Goal: Task Accomplishment & Management: Manage account settings

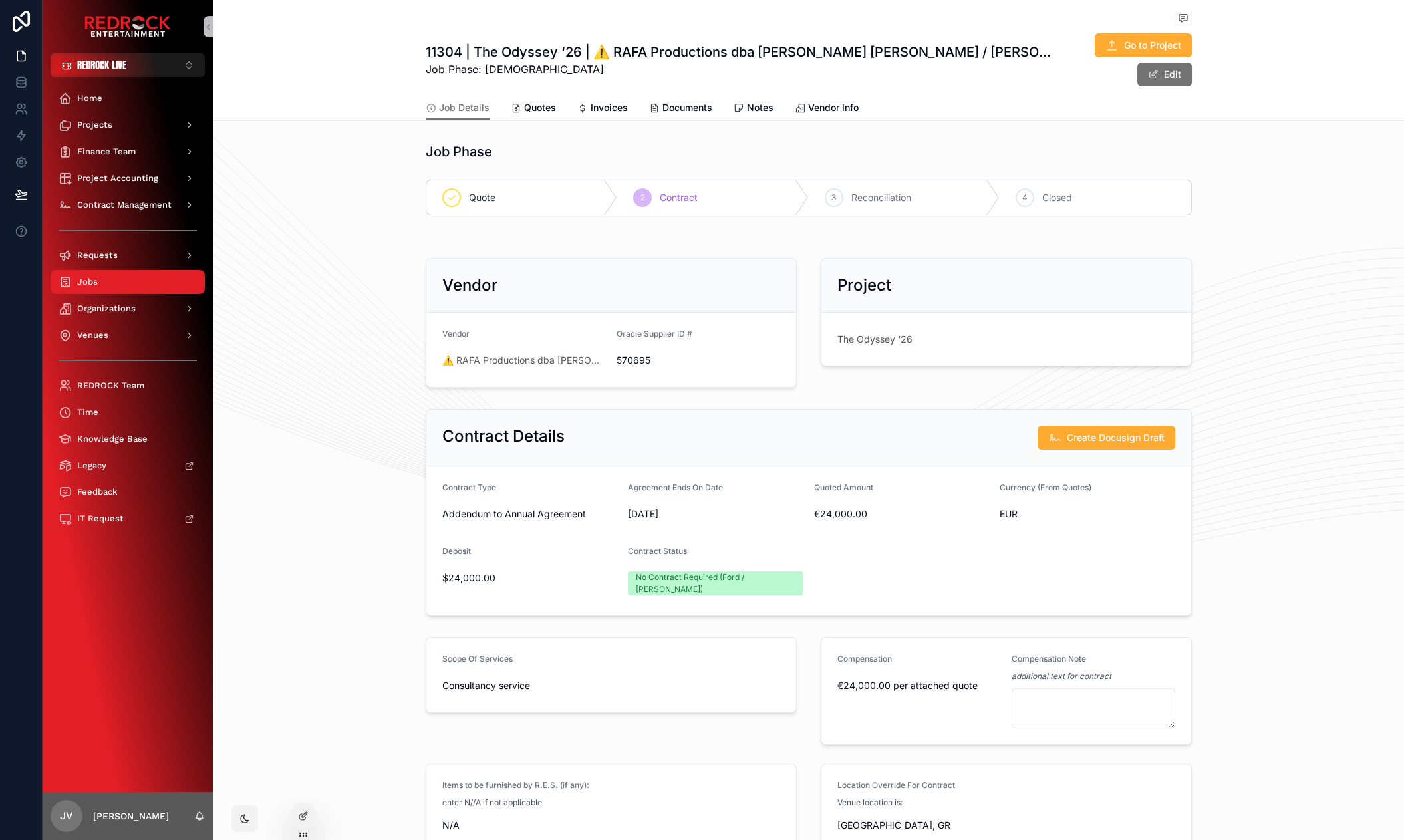
scroll to position [360, 0]
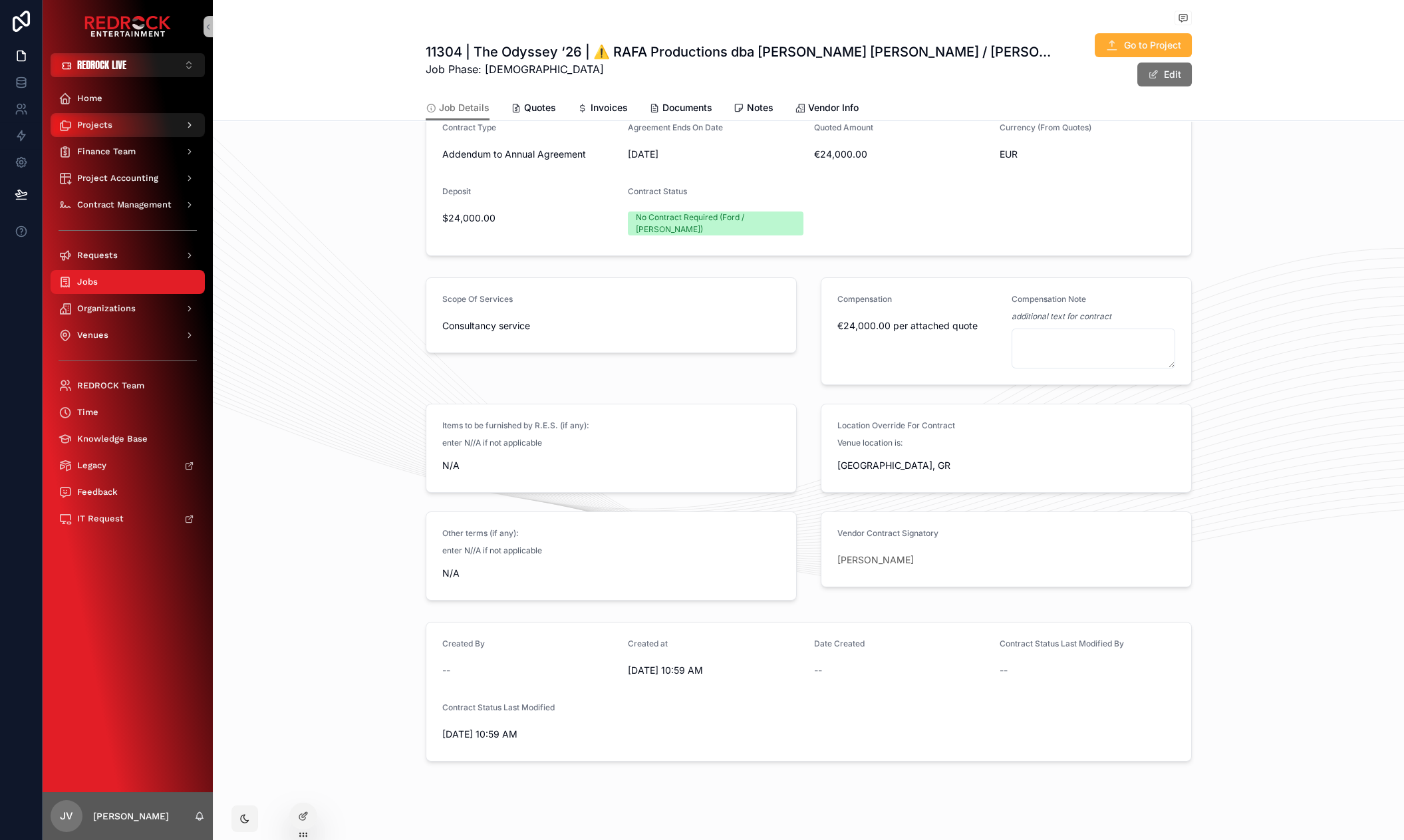
click at [100, 129] on span "Projects" at bounding box center [94, 124] width 35 height 10
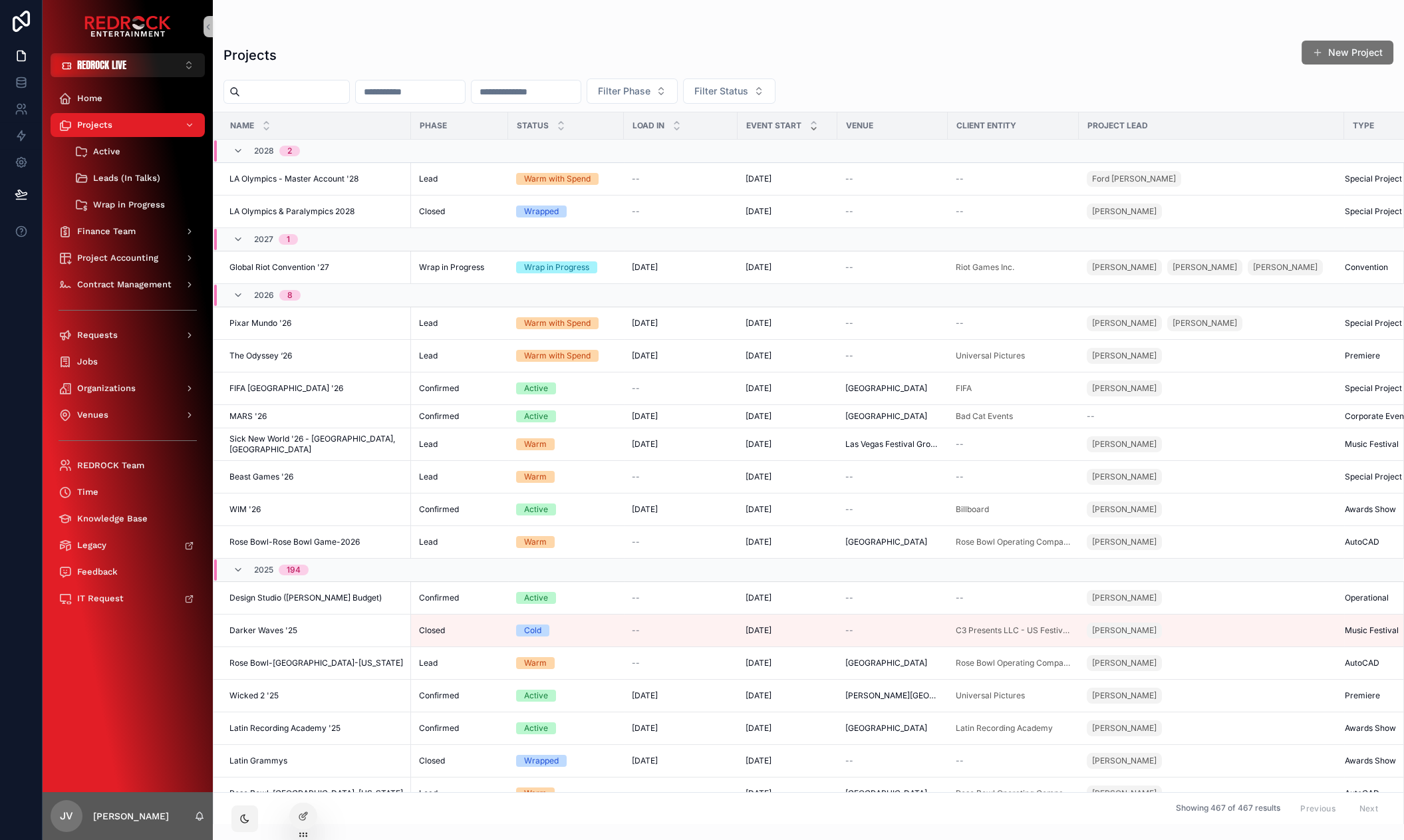
click at [305, 83] on input "scrollable content" at bounding box center [294, 91] width 109 height 19
type input "********"
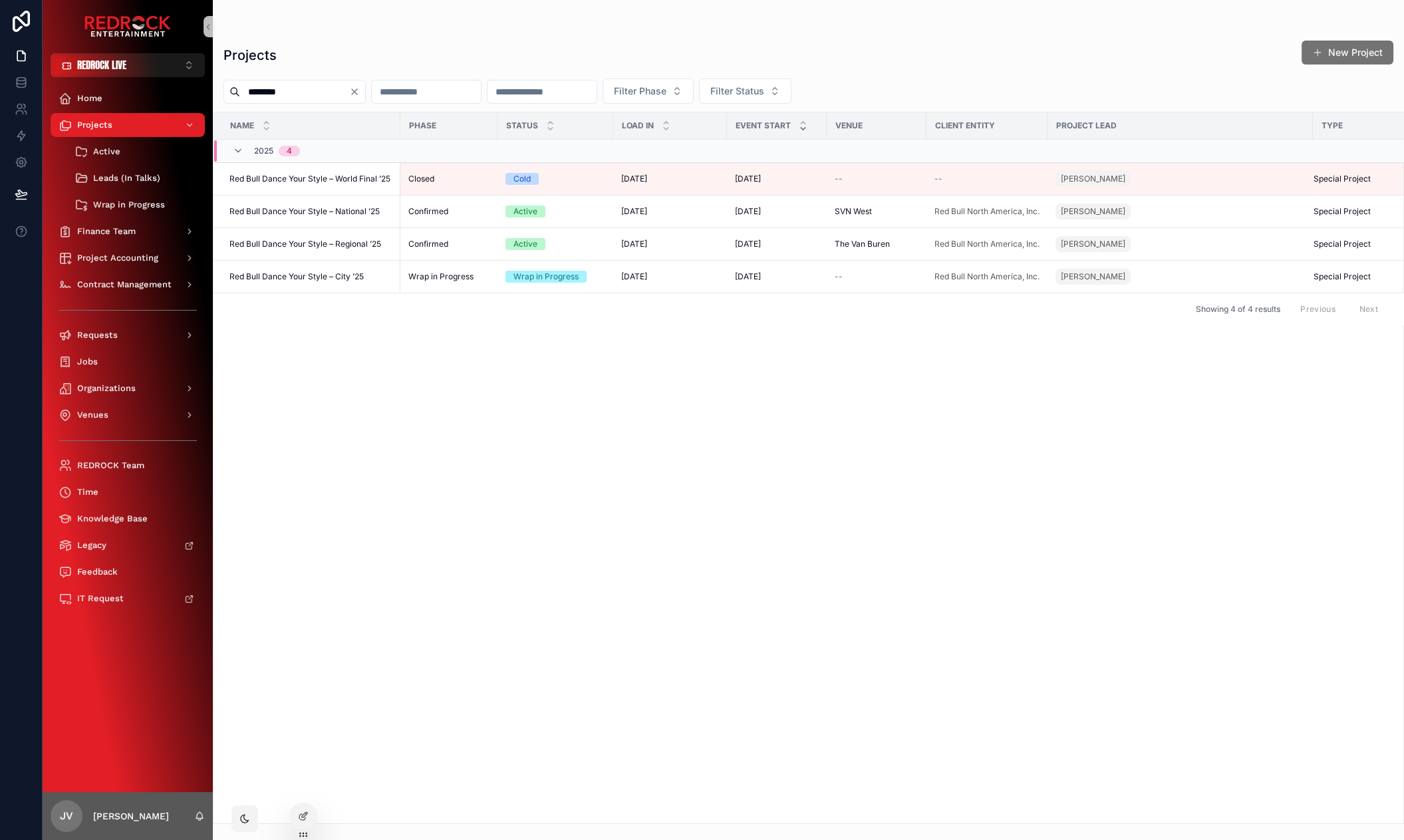
drag, startPoint x: 347, startPoint y: 336, endPoint x: 347, endPoint y: 327, distance: 9.0
click at [347, 337] on div "Name Phase Status Load In Event Start Venue Client Entity Project Lead Type 202…" at bounding box center [808, 467] width 1189 height 711
click at [322, 239] on span "Red Bull Dance Your Style – Regional ’25" at bounding box center [305, 243] width 152 height 10
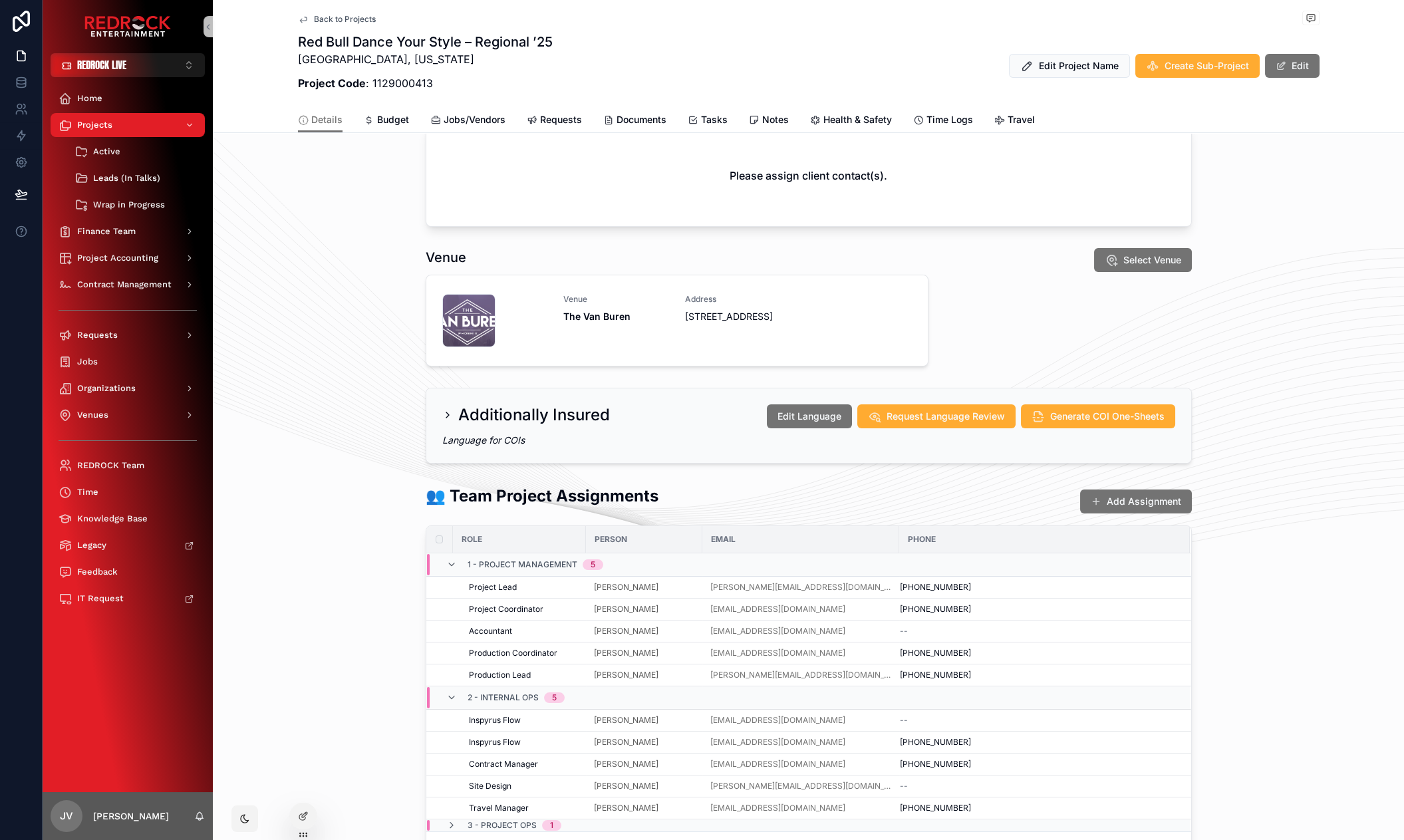
scroll to position [818, 0]
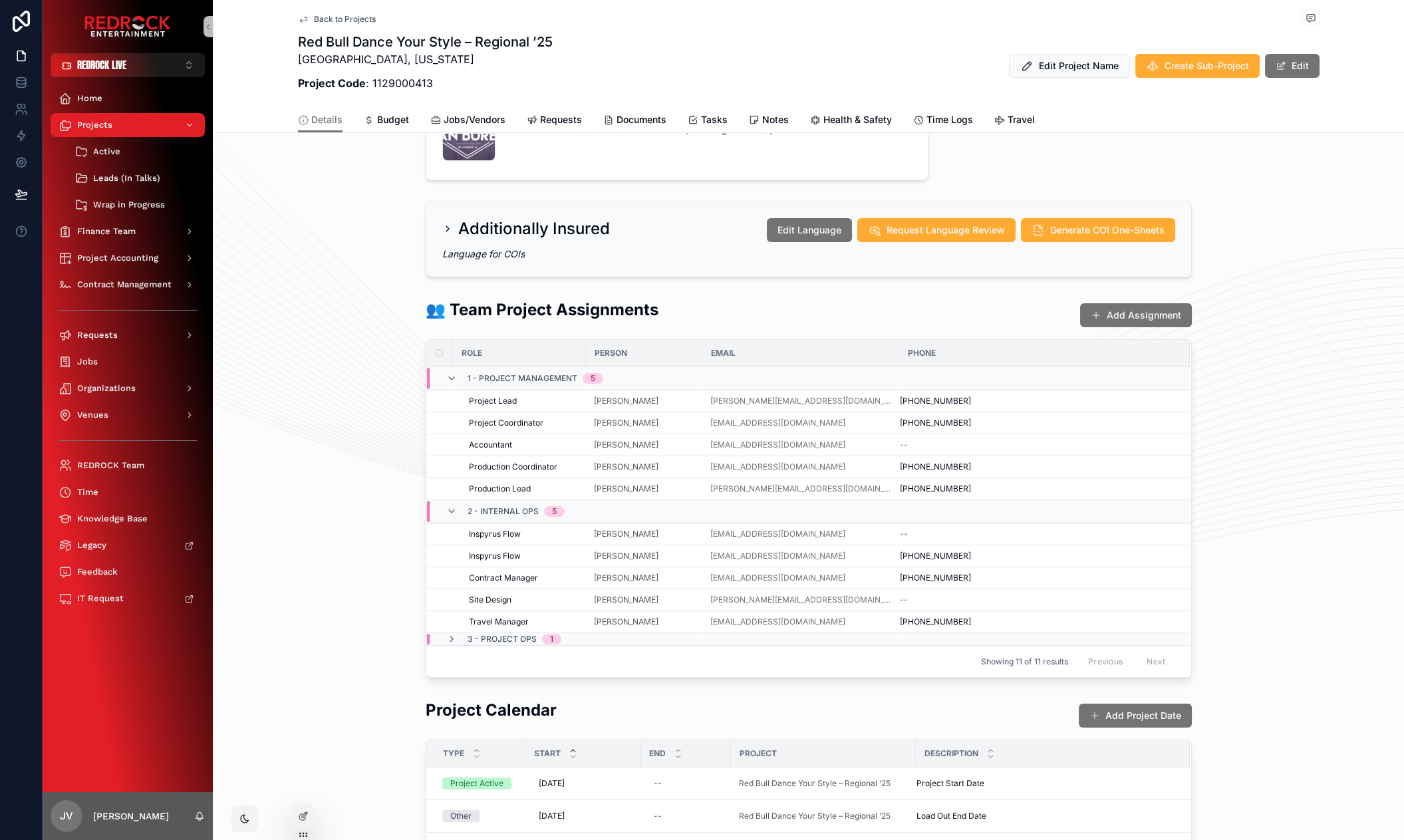
drag, startPoint x: 344, startPoint y: 341, endPoint x: 308, endPoint y: 316, distance: 43.8
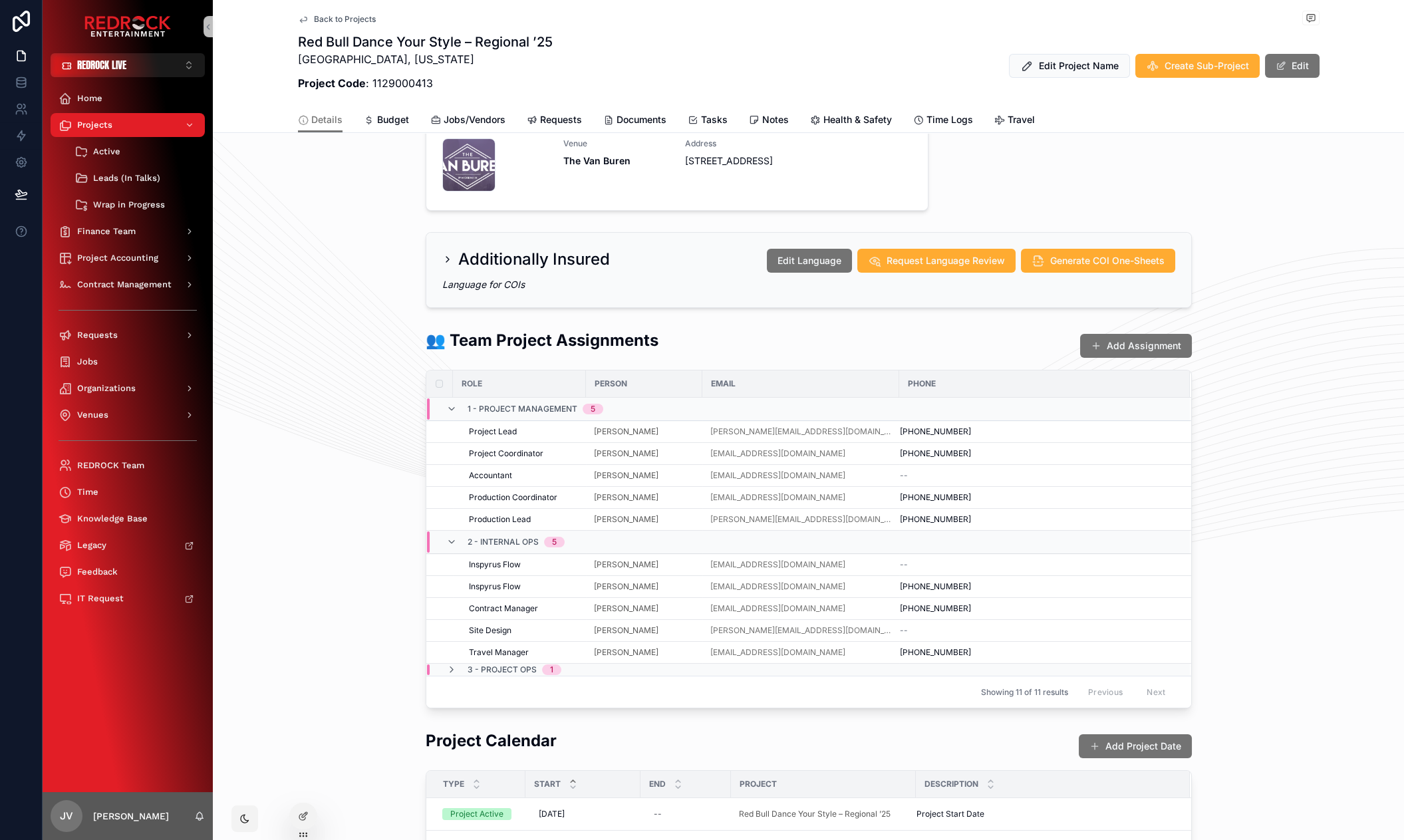
scroll to position [850, 0]
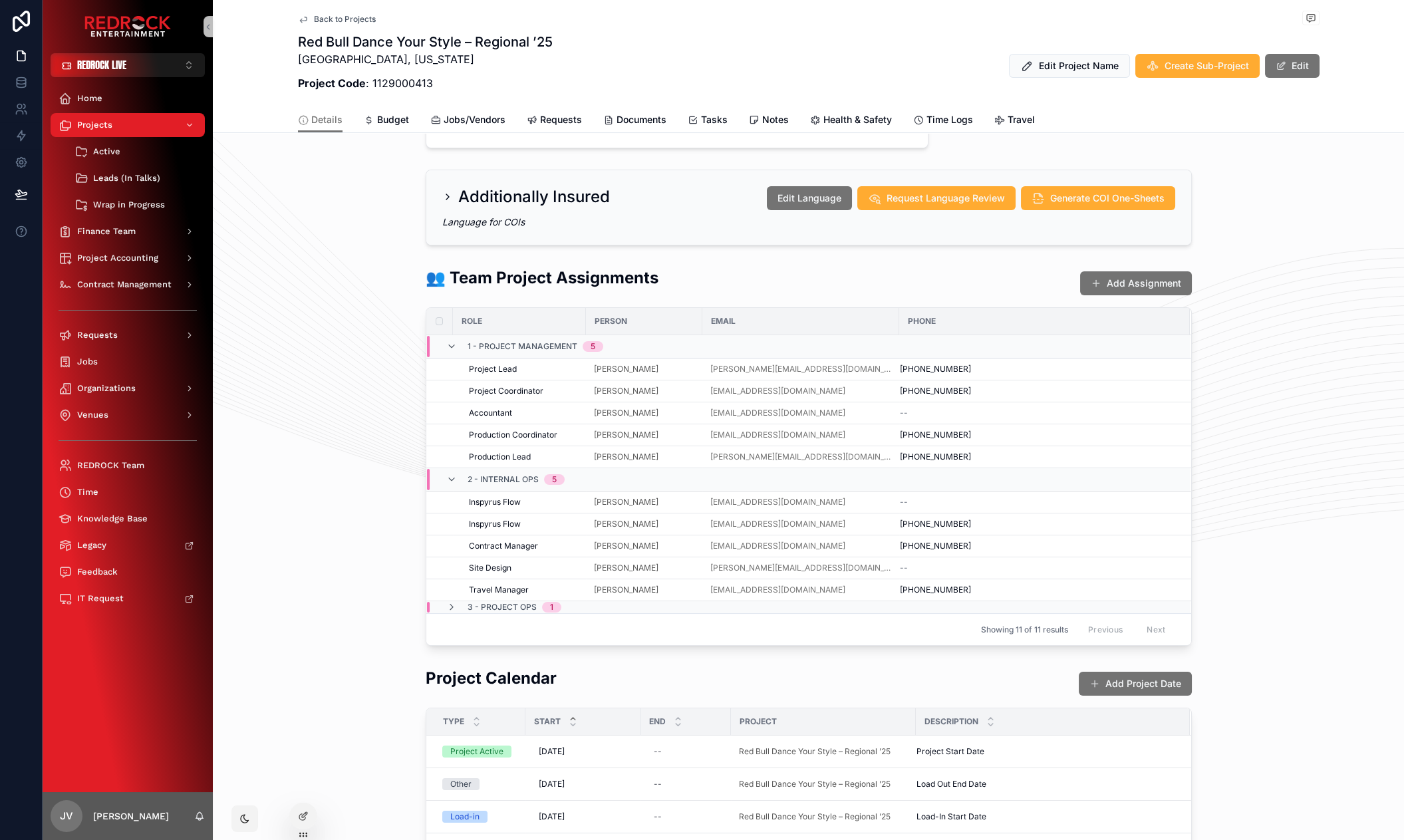
drag, startPoint x: 319, startPoint y: 500, endPoint x: 329, endPoint y: 385, distance: 115.4
drag, startPoint x: 352, startPoint y: 404, endPoint x: 303, endPoint y: 378, distance: 55.5
click at [109, 226] on span "Finance Team" at bounding box center [106, 231] width 58 height 10
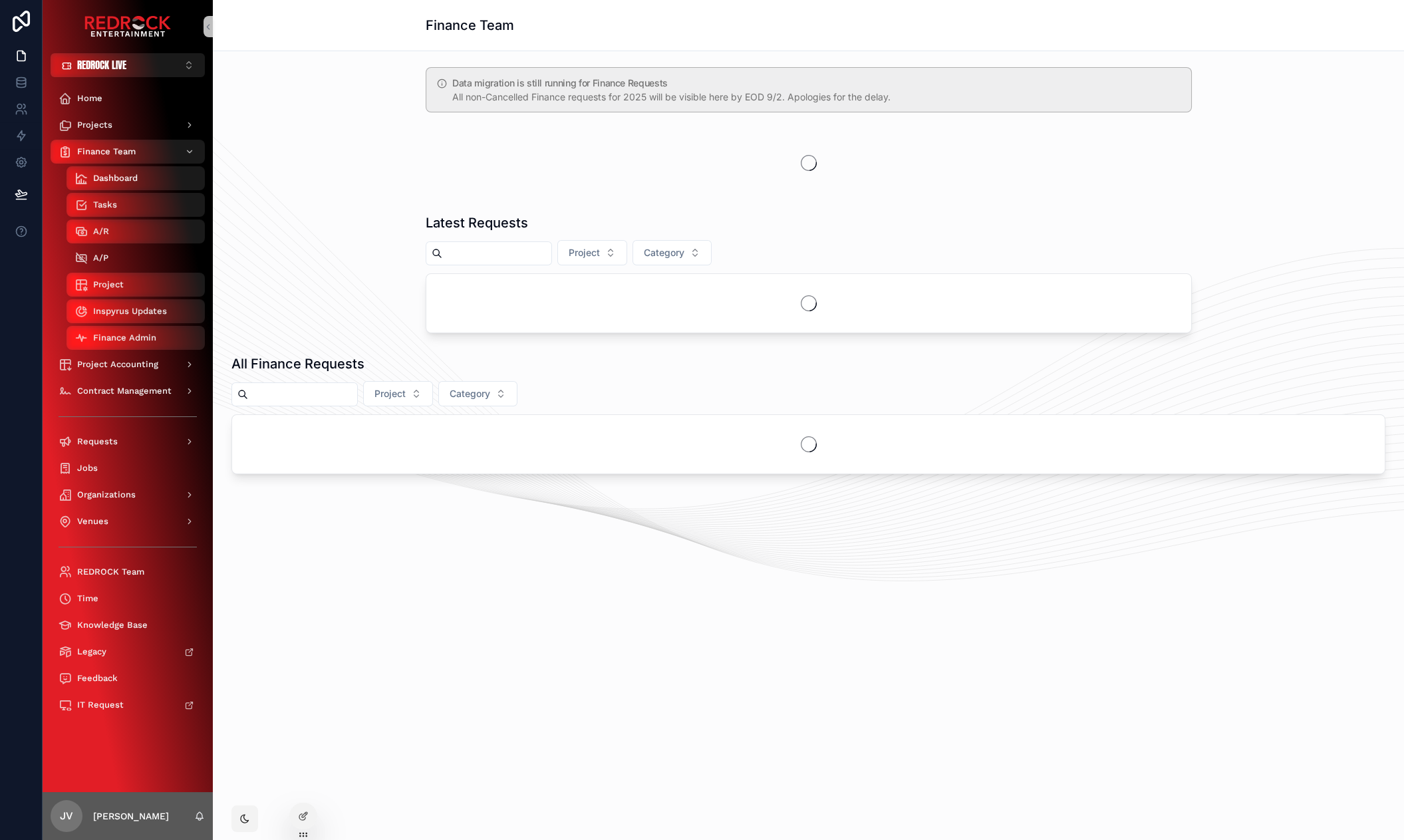
click at [127, 254] on div "A/P" at bounding box center [135, 258] width 122 height 21
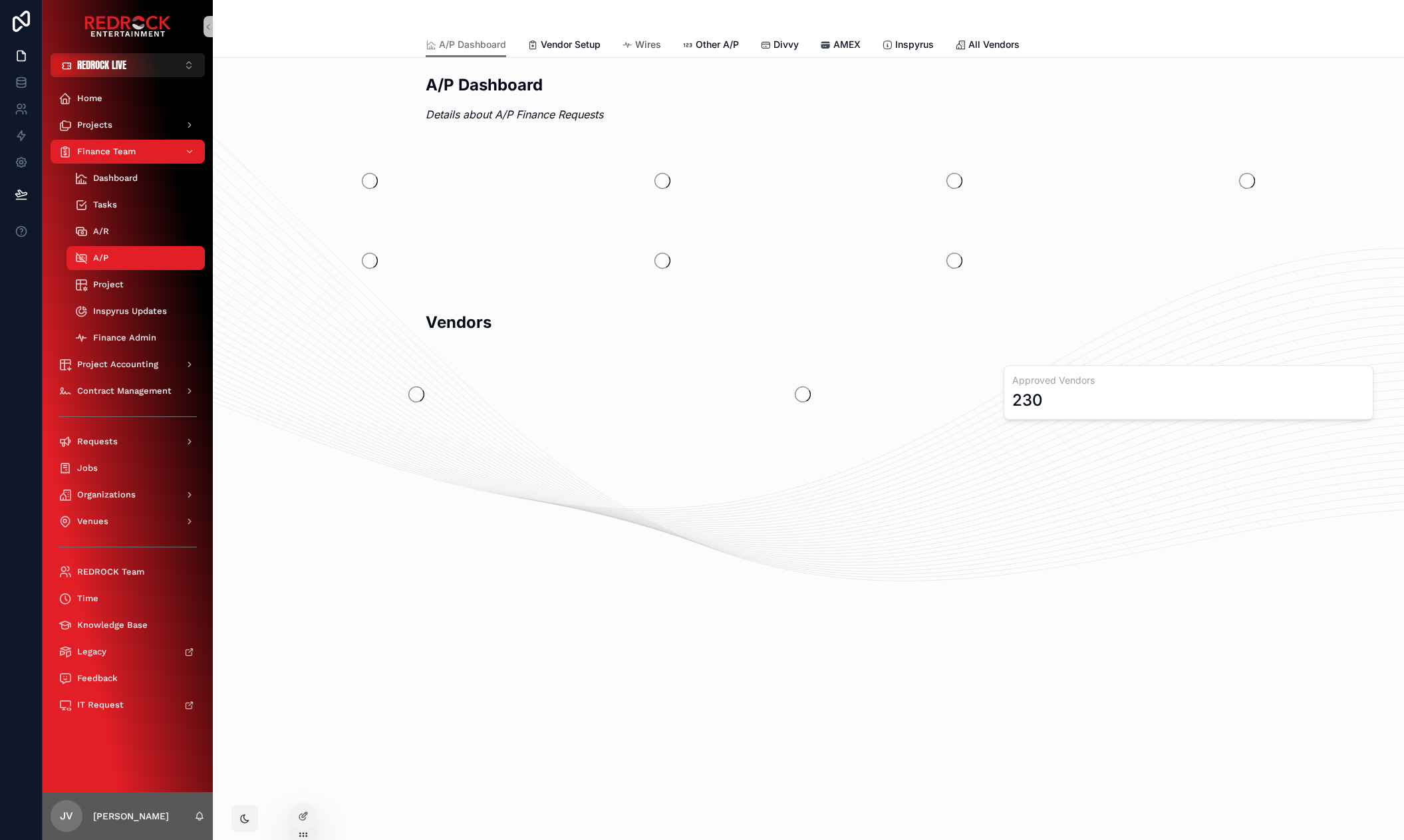
click at [642, 45] on span "Wires" at bounding box center [648, 44] width 26 height 13
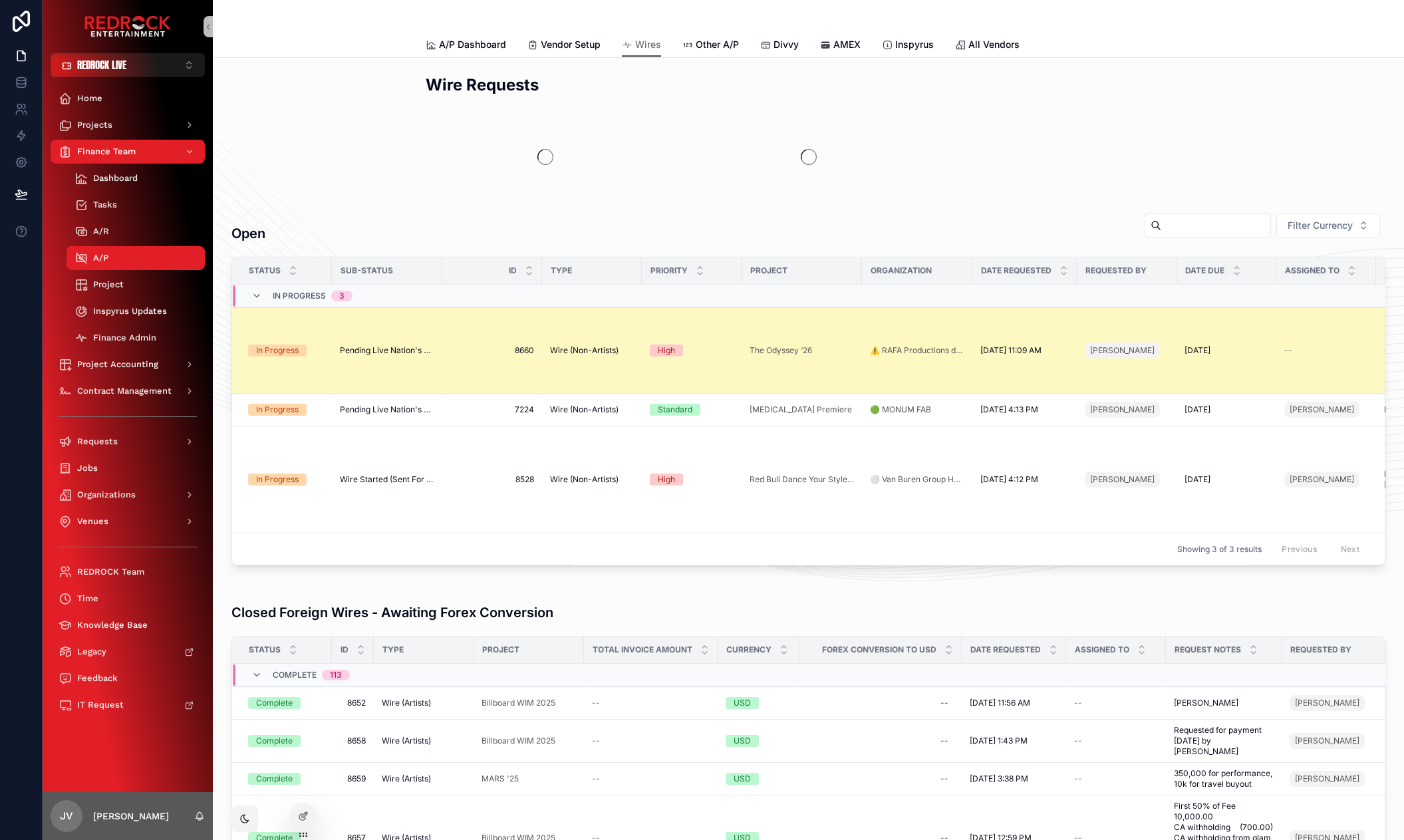
click at [389, 350] on span "Pending Live Nation's Approval" at bounding box center [386, 350] width 94 height 10
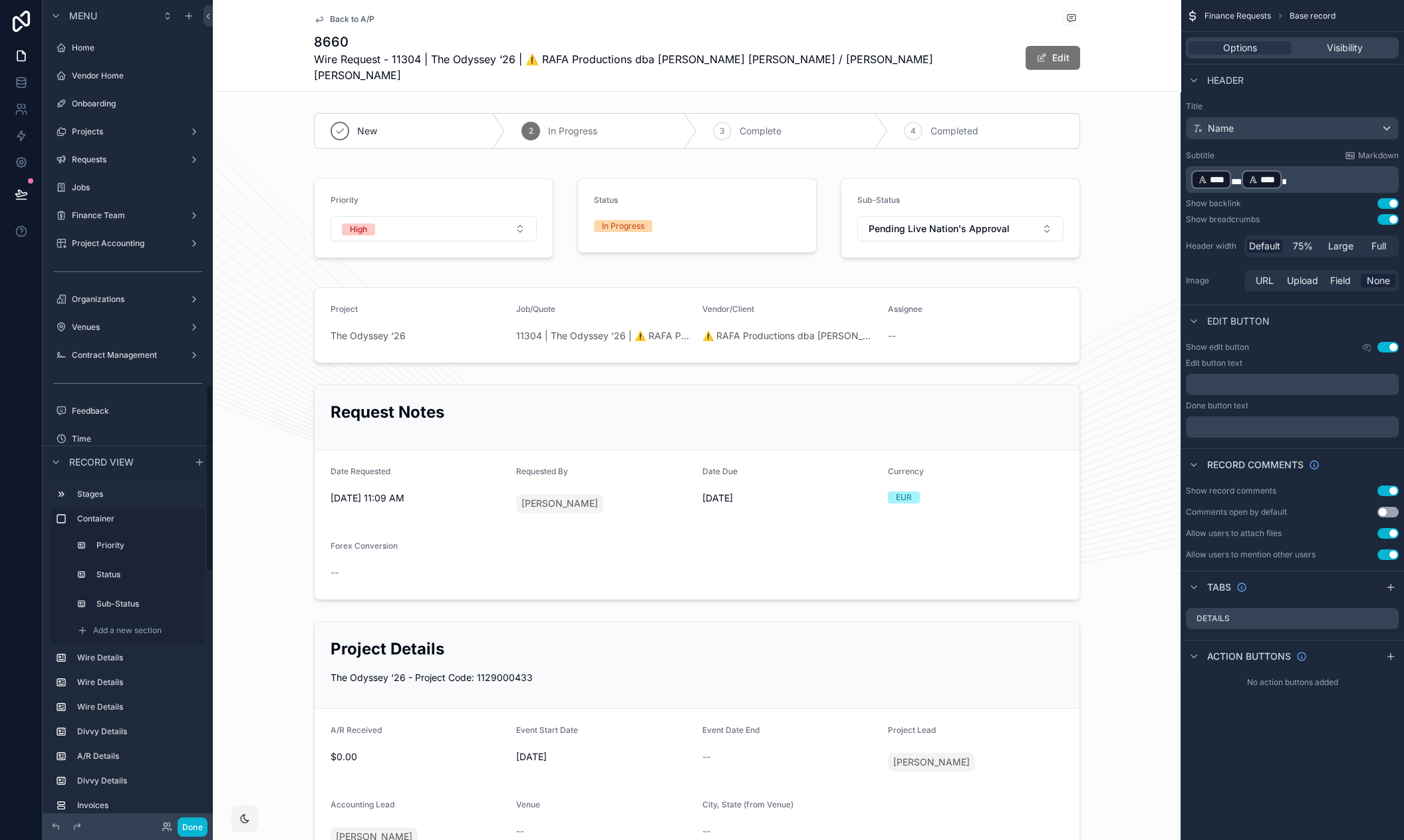
scroll to position [1694, 0]
click at [710, 193] on div "scrollable content" at bounding box center [696, 218] width 967 height 107
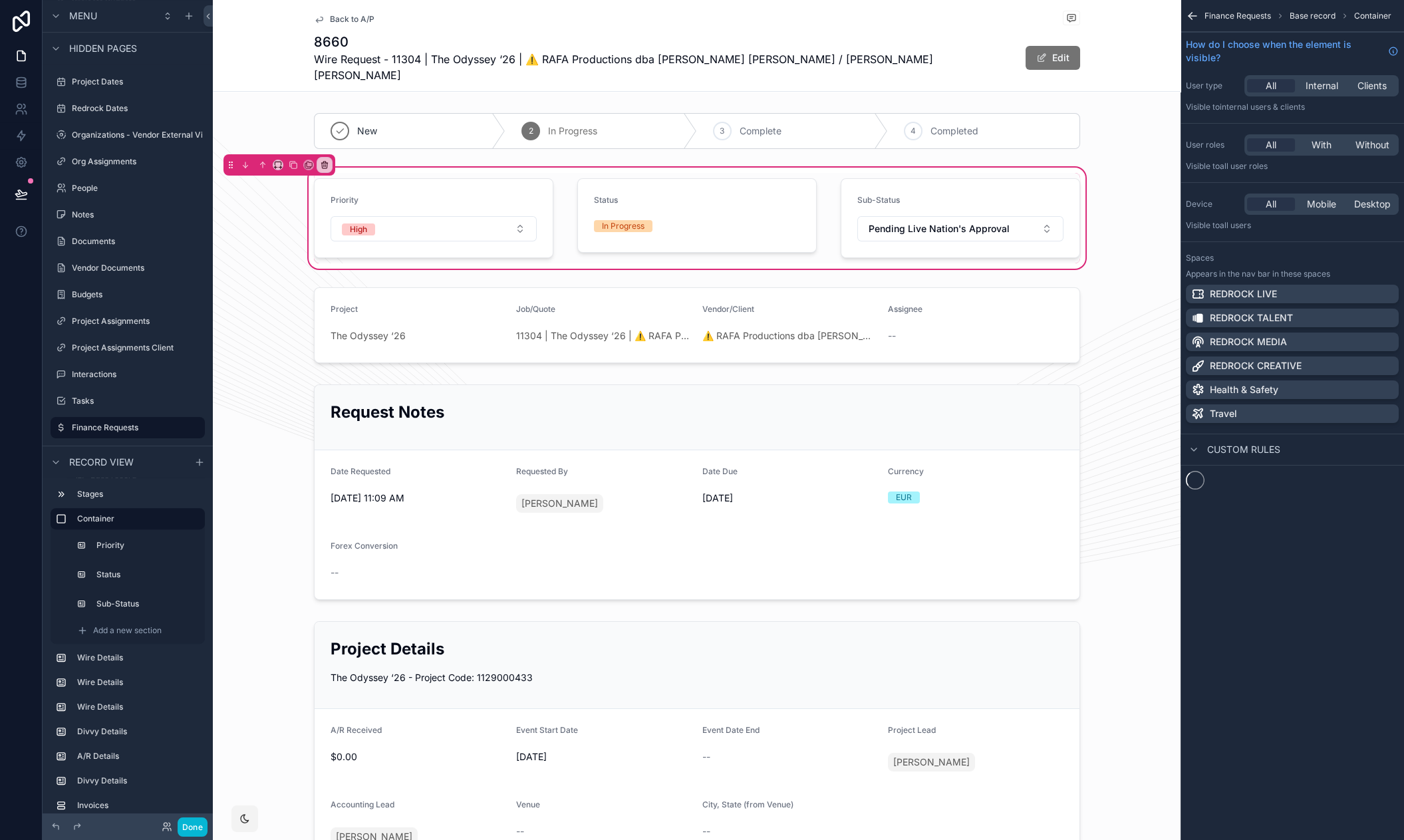
click at [692, 175] on div "scrollable content" at bounding box center [696, 218] width 255 height 91
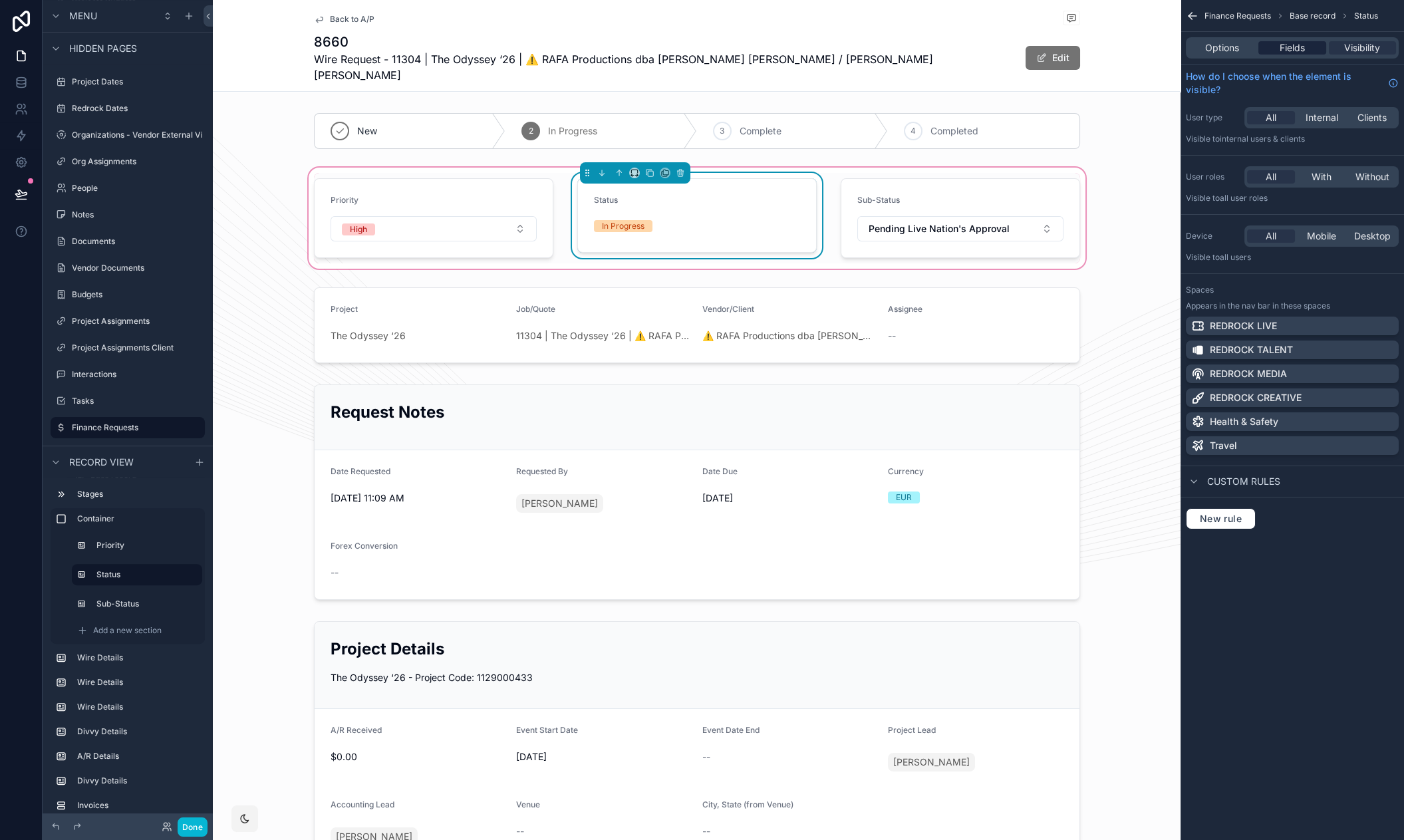
click at [1289, 48] on span "Fields" at bounding box center [1292, 47] width 25 height 13
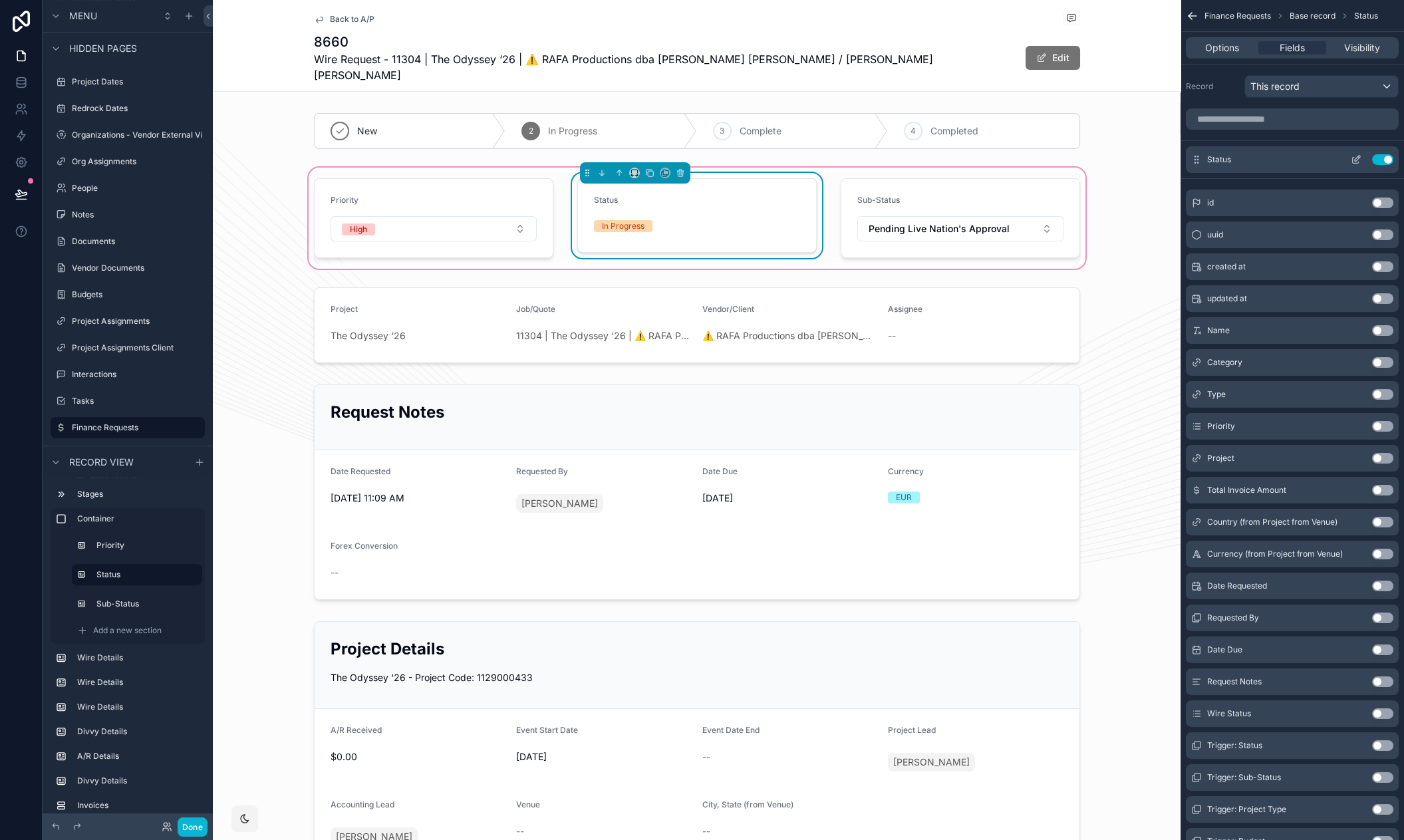
click at [1357, 157] on icon "scrollable content" at bounding box center [1355, 159] width 10 height 10
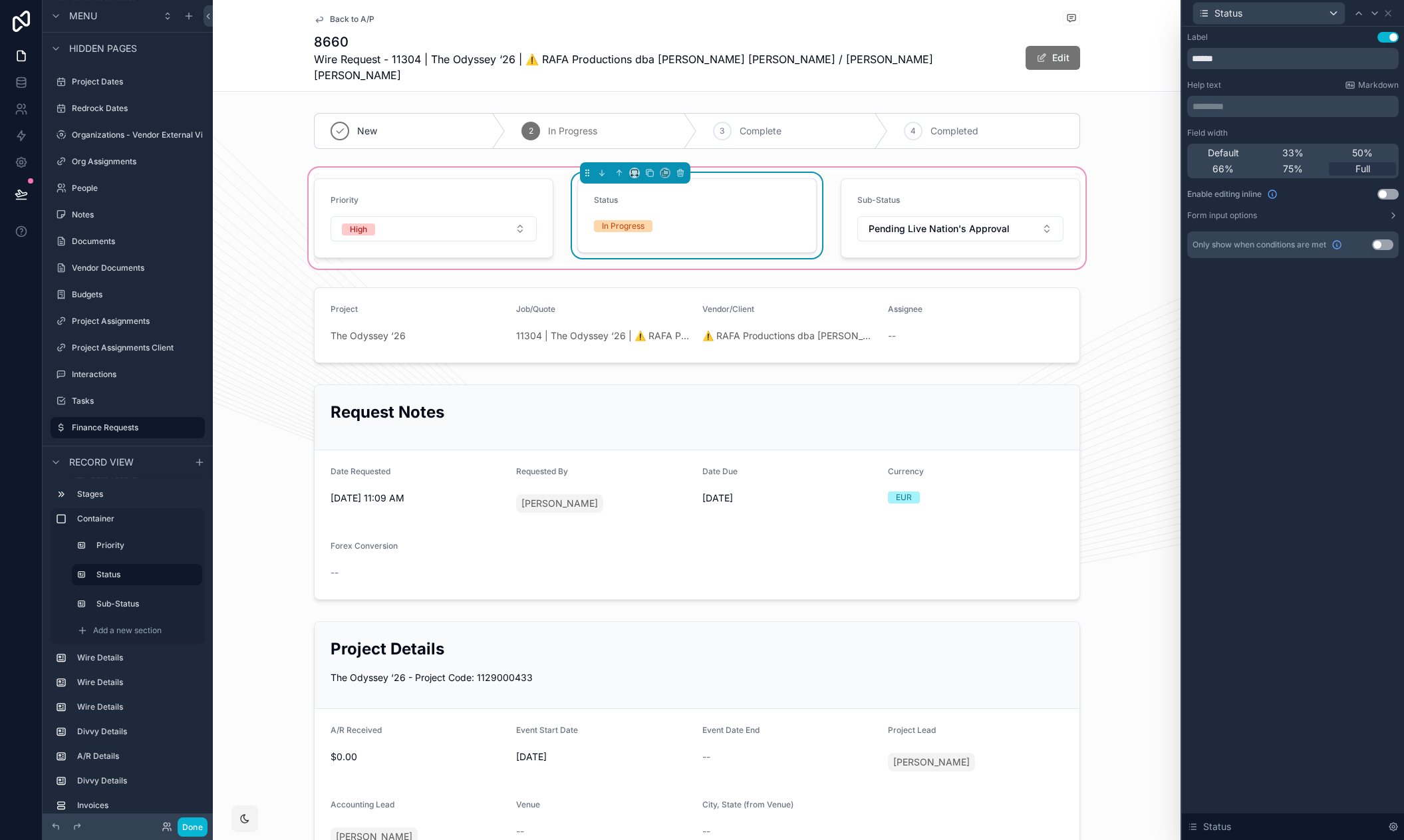
click at [1383, 193] on button "Use setting" at bounding box center [1387, 194] width 21 height 10
click at [849, 291] on div "scrollable content" at bounding box center [696, 325] width 967 height 87
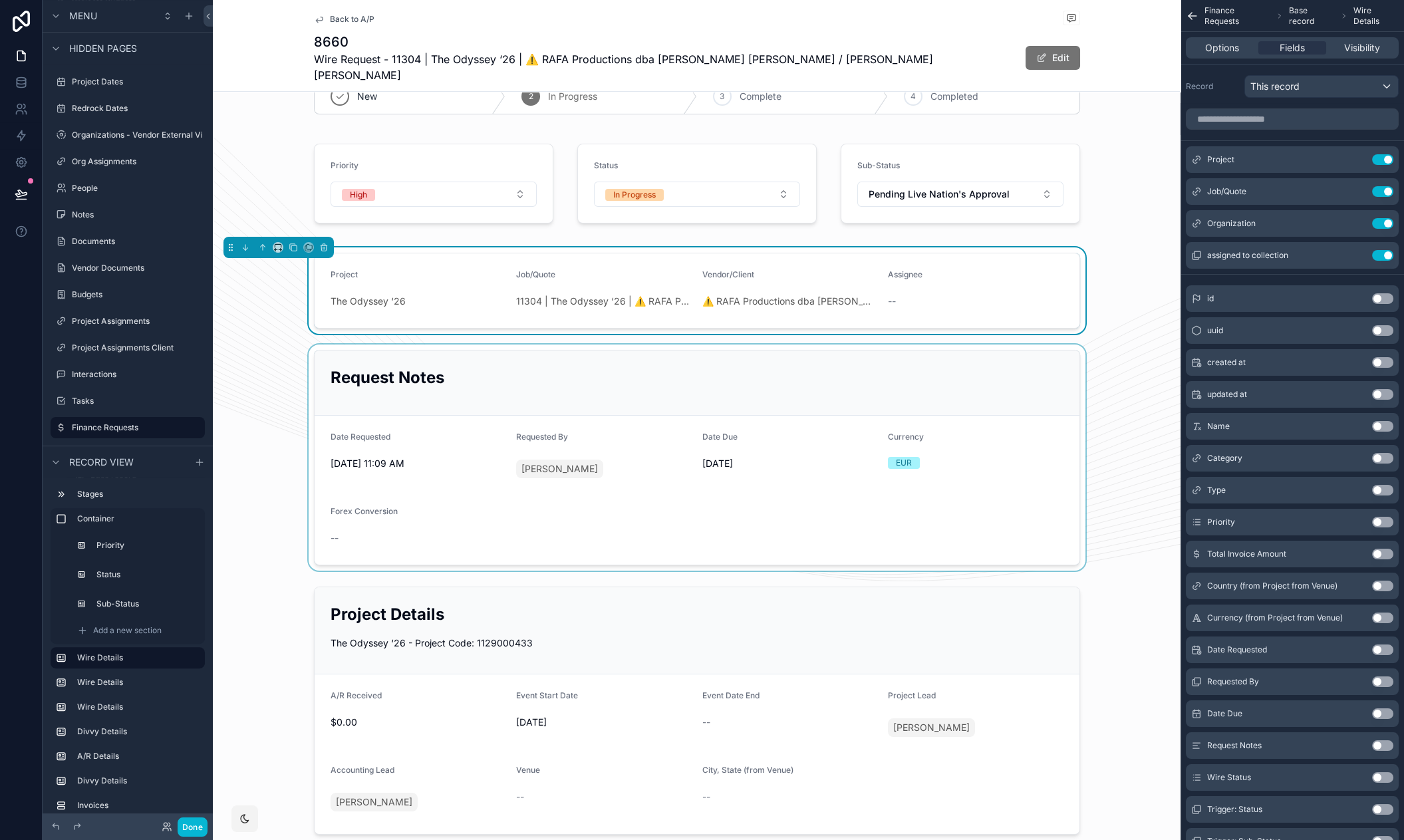
scroll to position [63, 0]
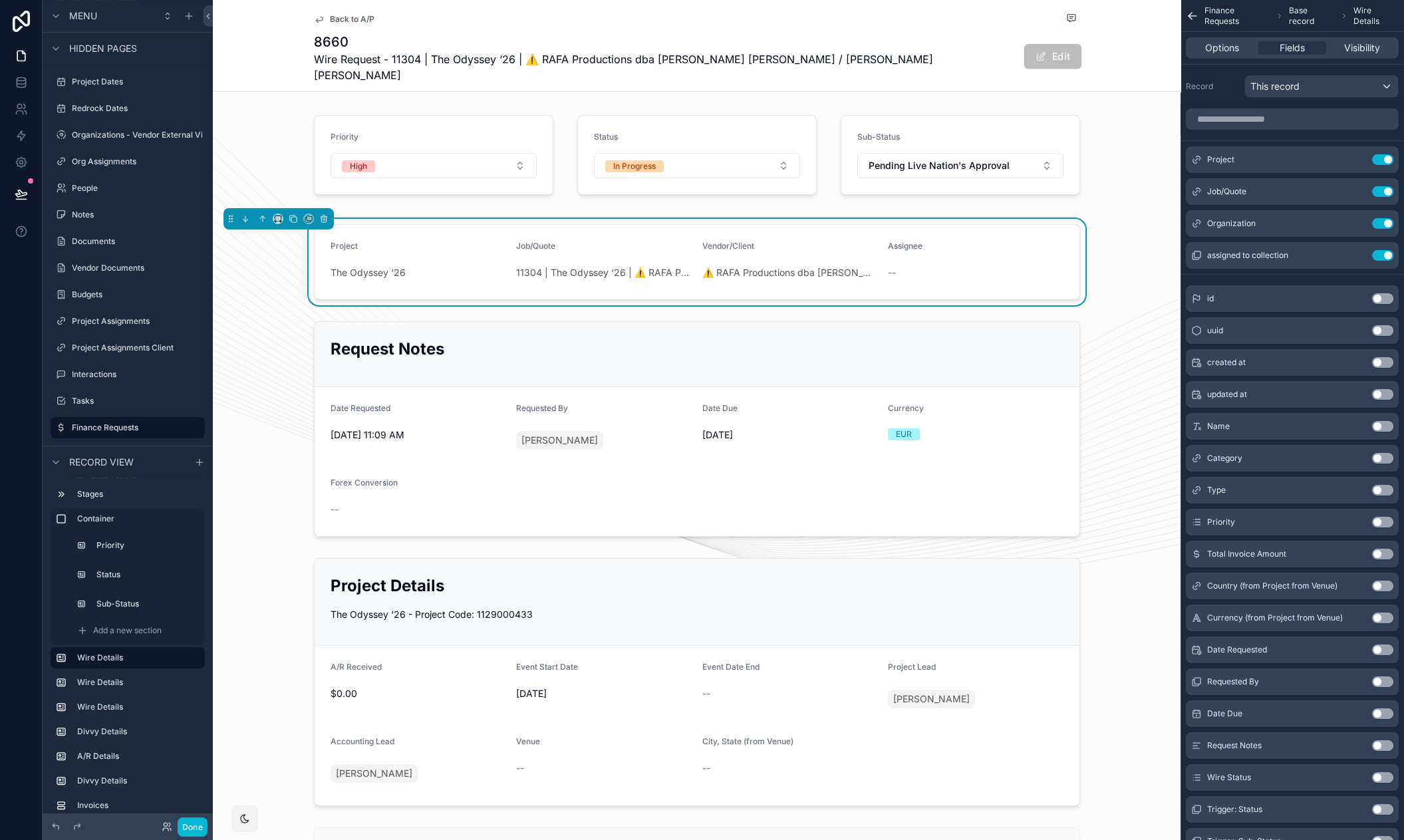
click at [1055, 49] on button "Edit" at bounding box center [1051, 56] width 57 height 25
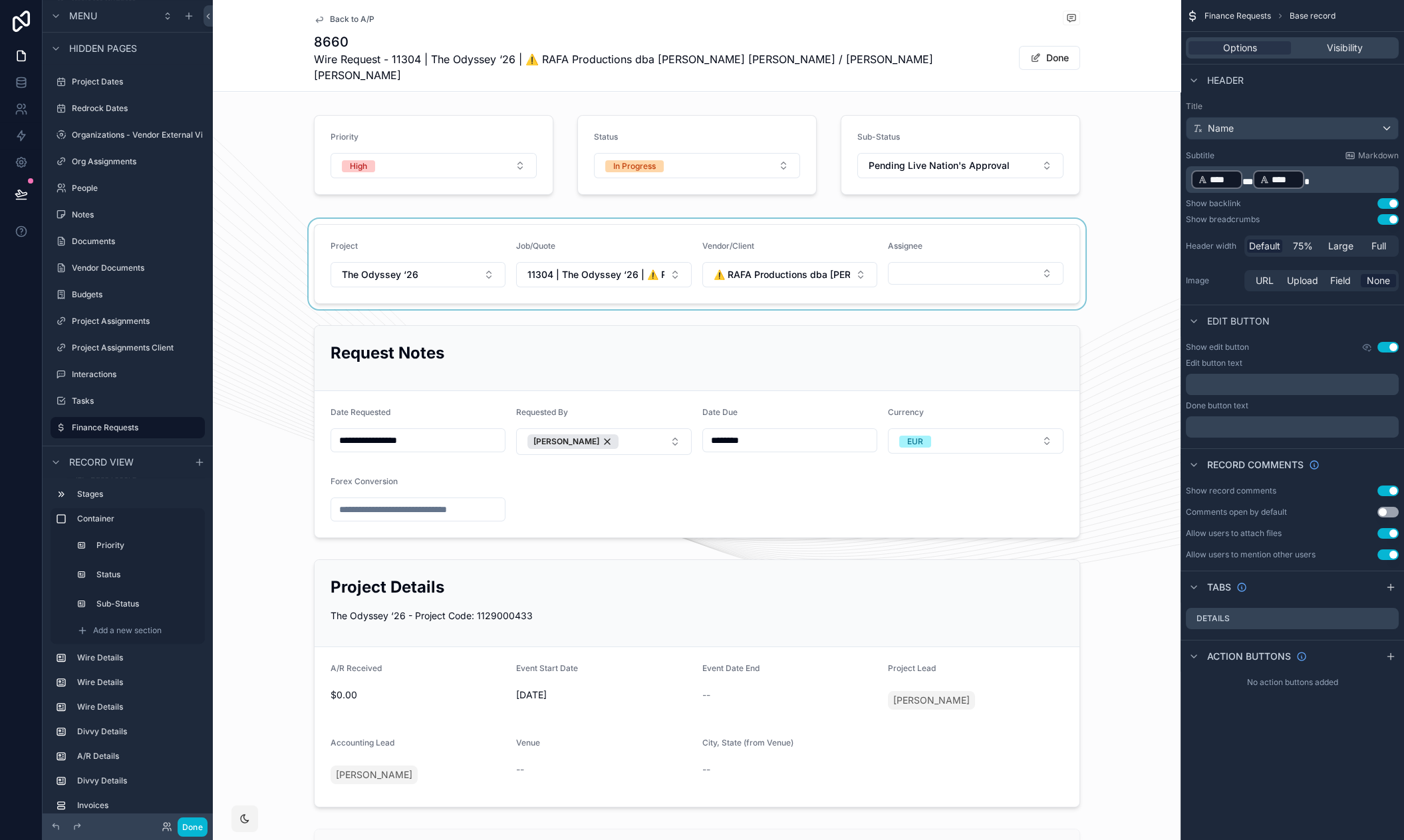
click at [1055, 51] on button "Done" at bounding box center [1049, 58] width 61 height 24
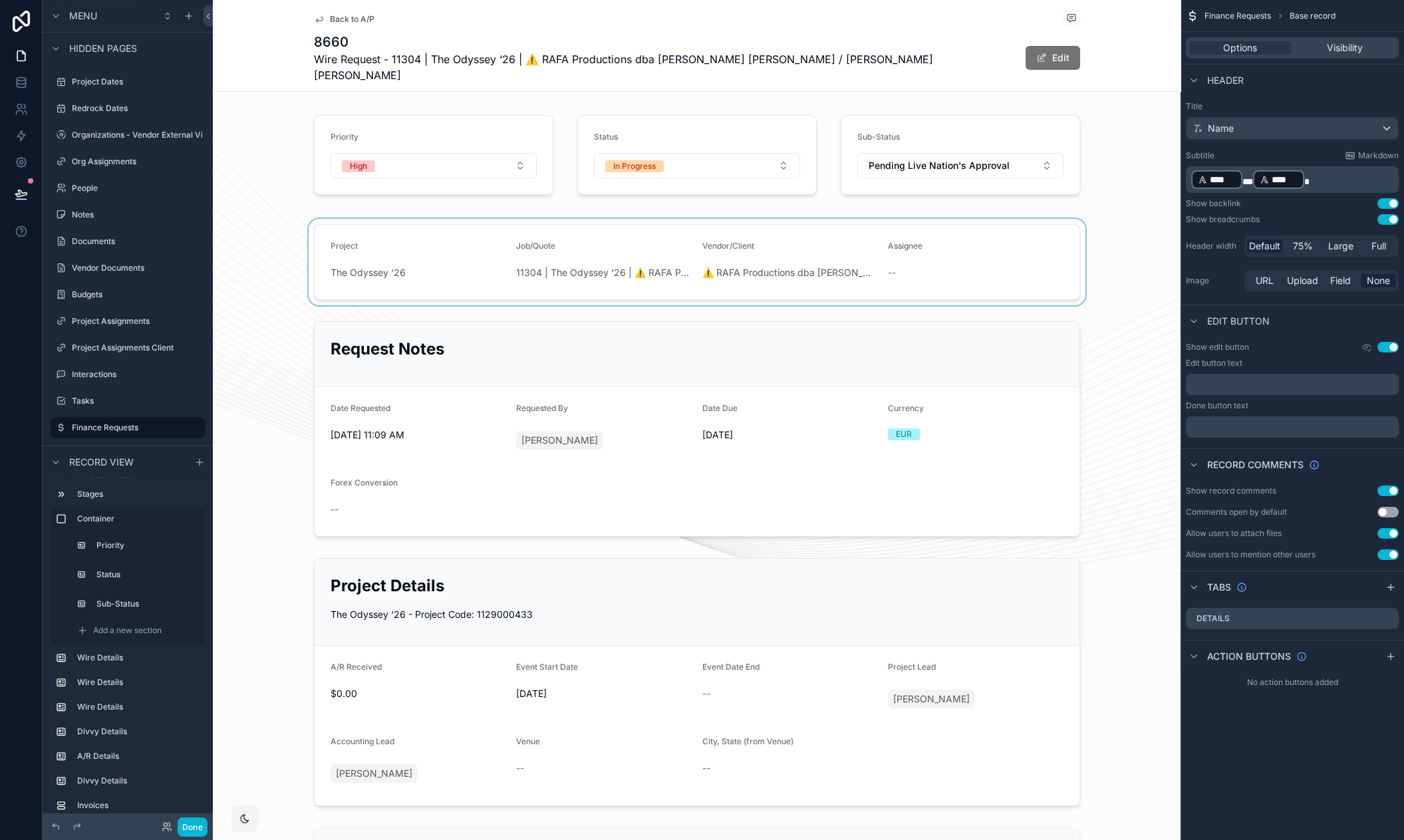
click at [445, 219] on div "scrollable content" at bounding box center [696, 262] width 967 height 87
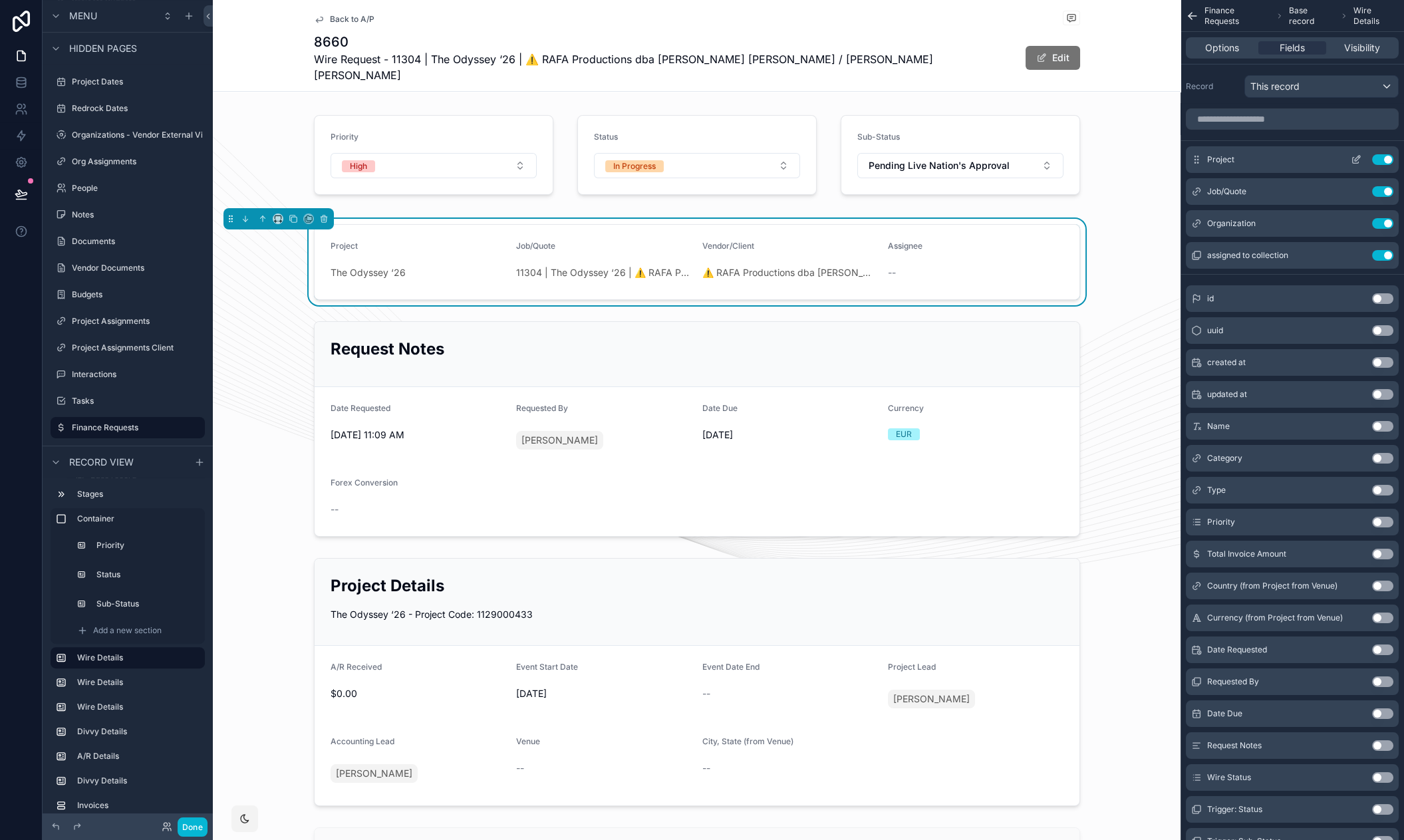
click at [1356, 158] on icon "scrollable content" at bounding box center [1355, 159] width 10 height 10
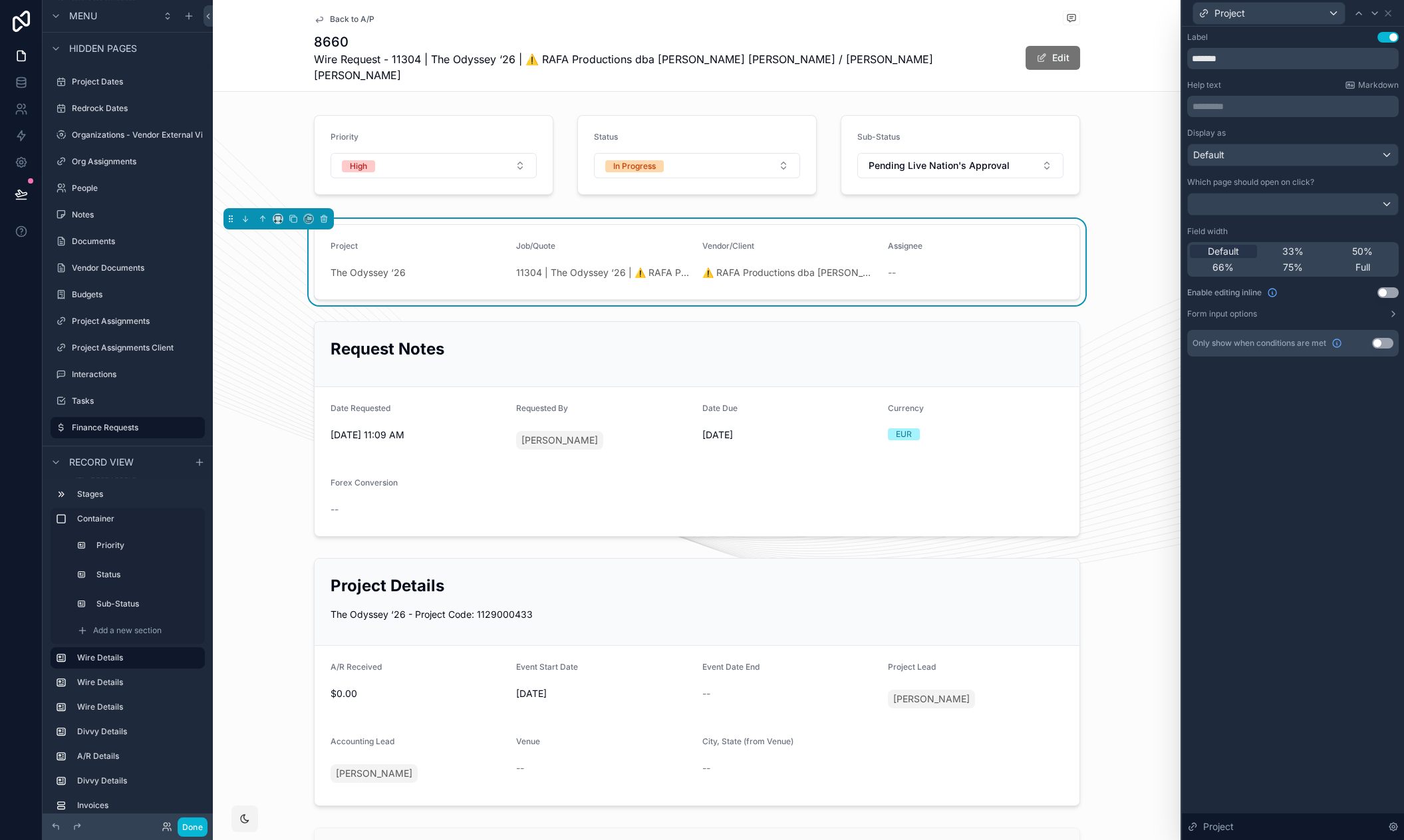
click at [1387, 294] on button "Use setting" at bounding box center [1387, 292] width 21 height 10
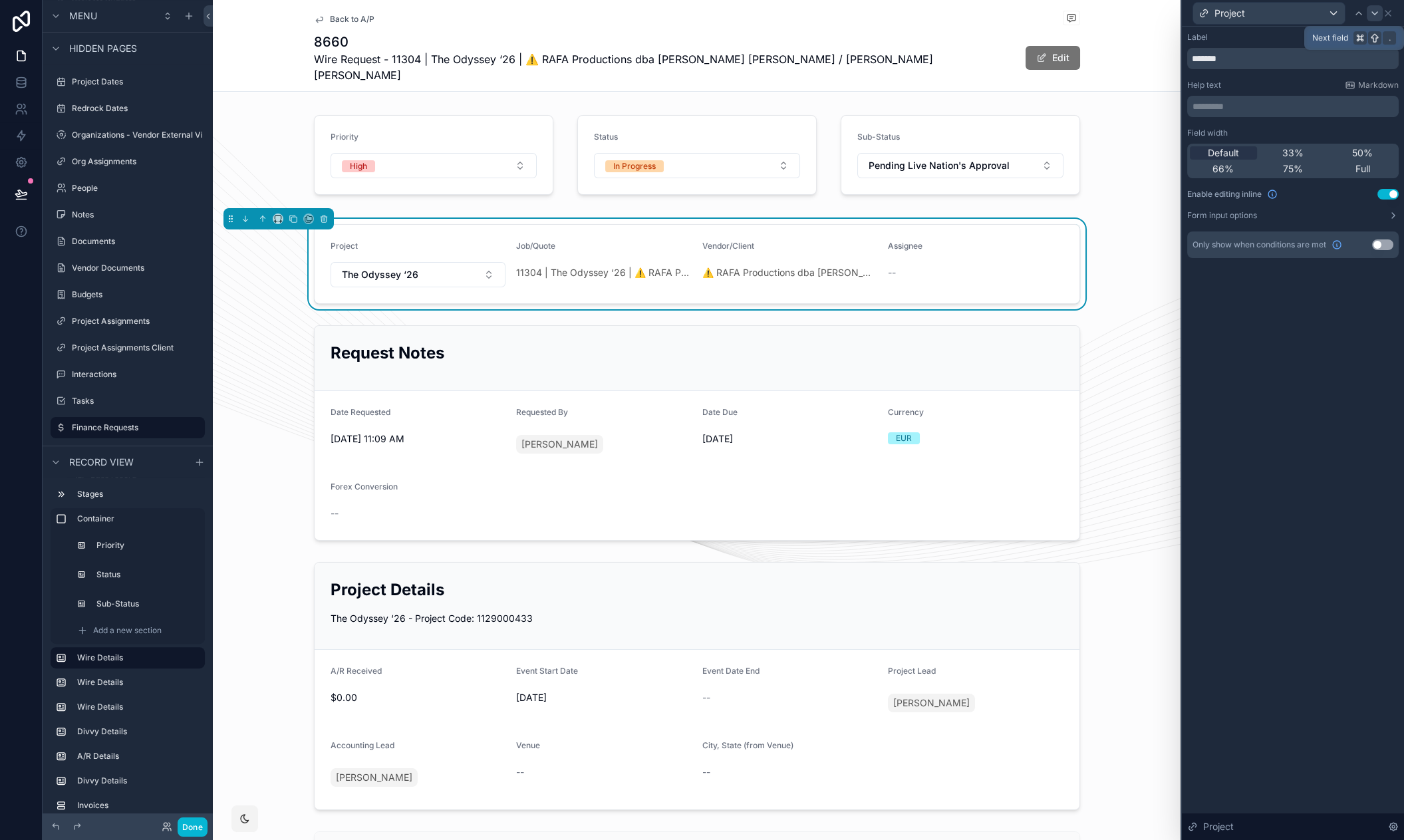
click at [1375, 12] on icon at bounding box center [1374, 13] width 6 height 3
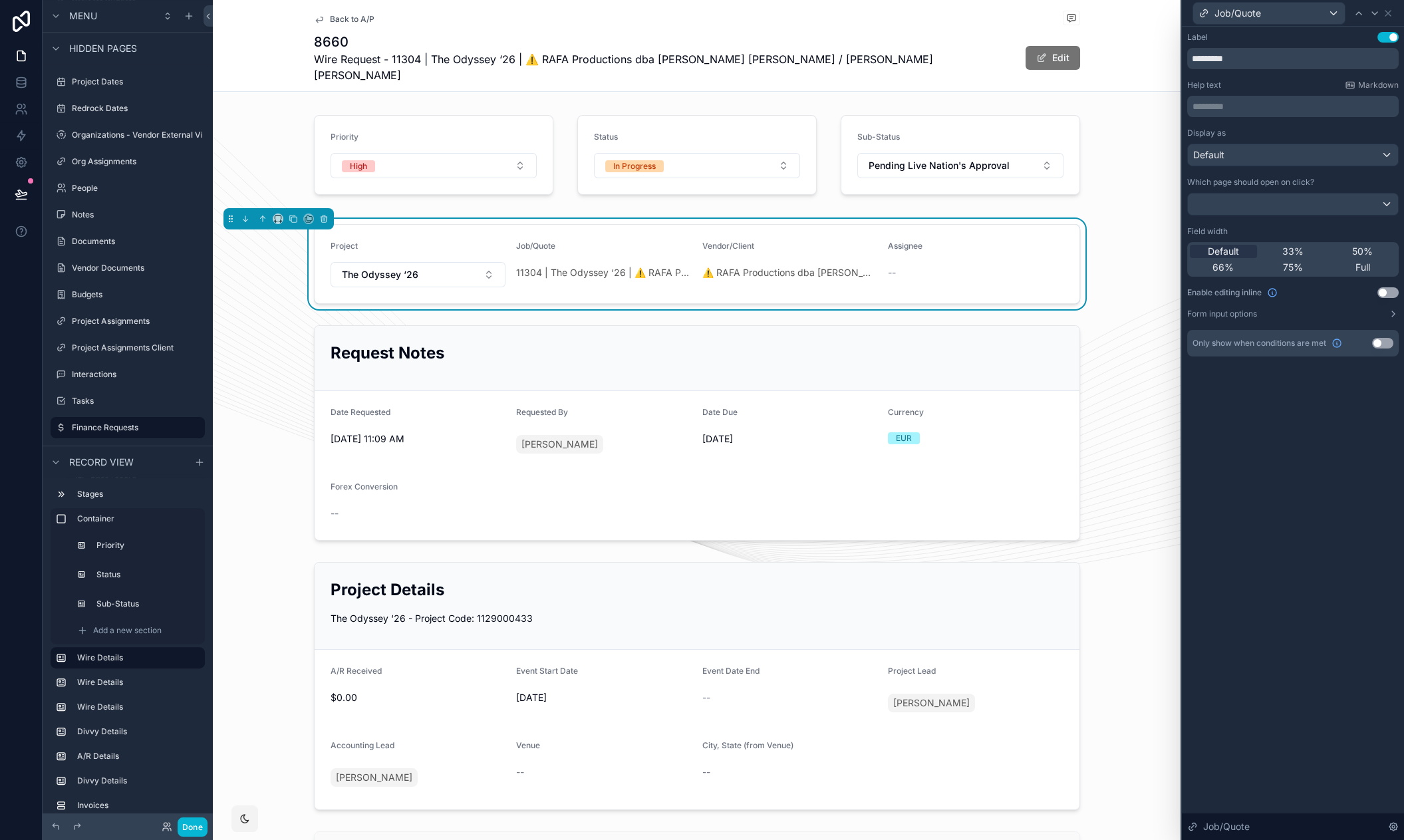
click at [1387, 289] on button "Use setting" at bounding box center [1387, 292] width 21 height 10
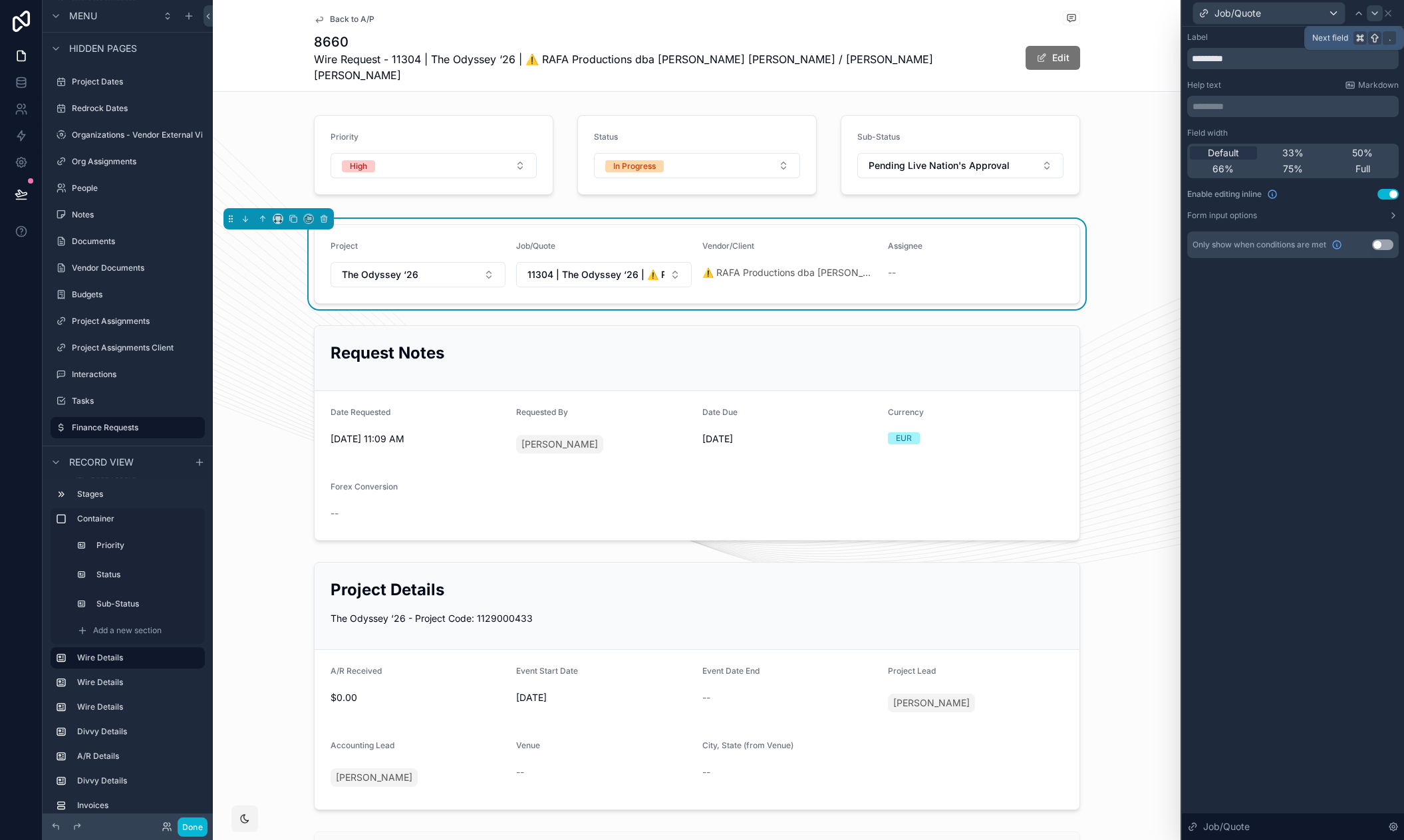
click at [1371, 13] on icon at bounding box center [1374, 13] width 10 height 10
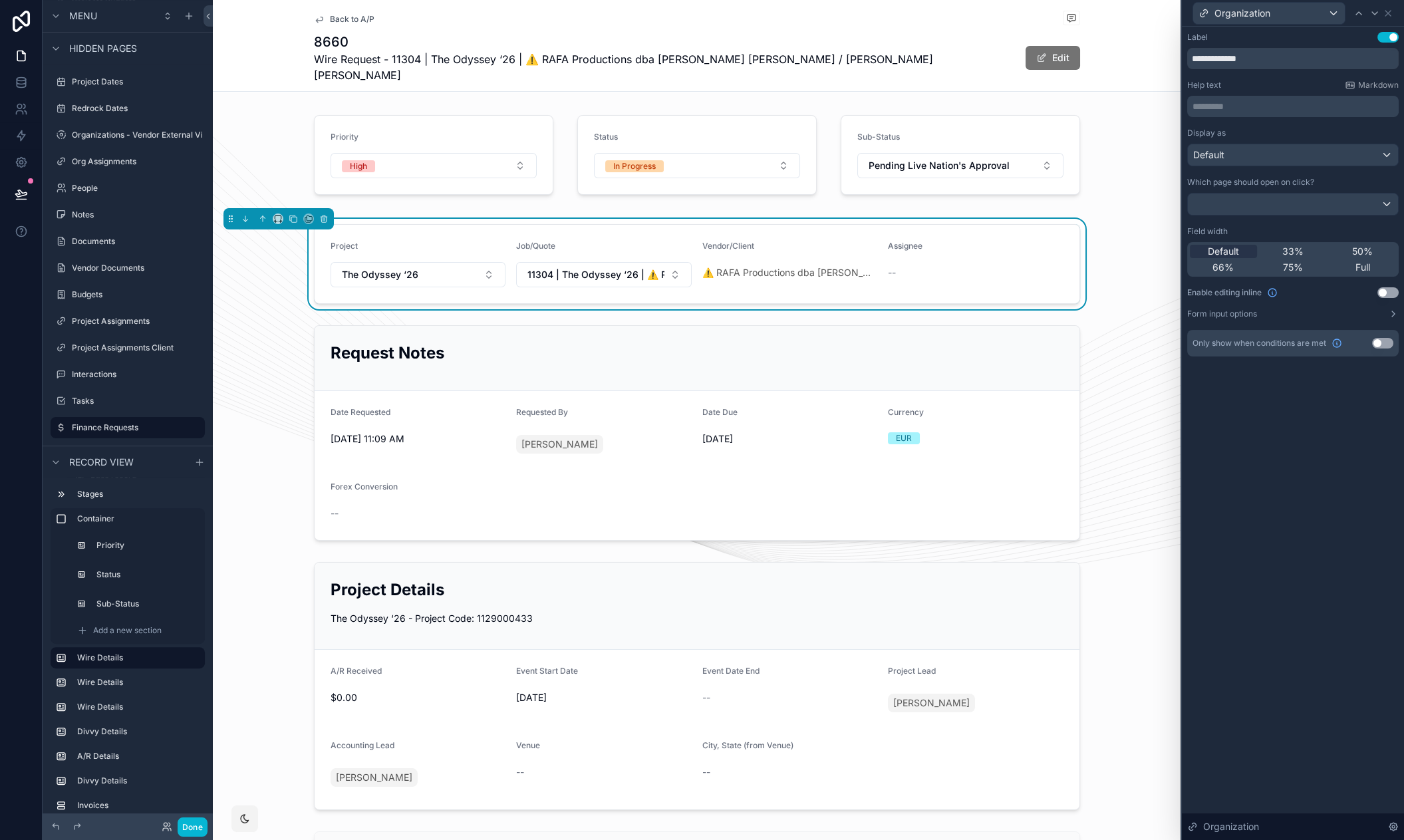
click at [1384, 289] on button "Use setting" at bounding box center [1387, 292] width 21 height 10
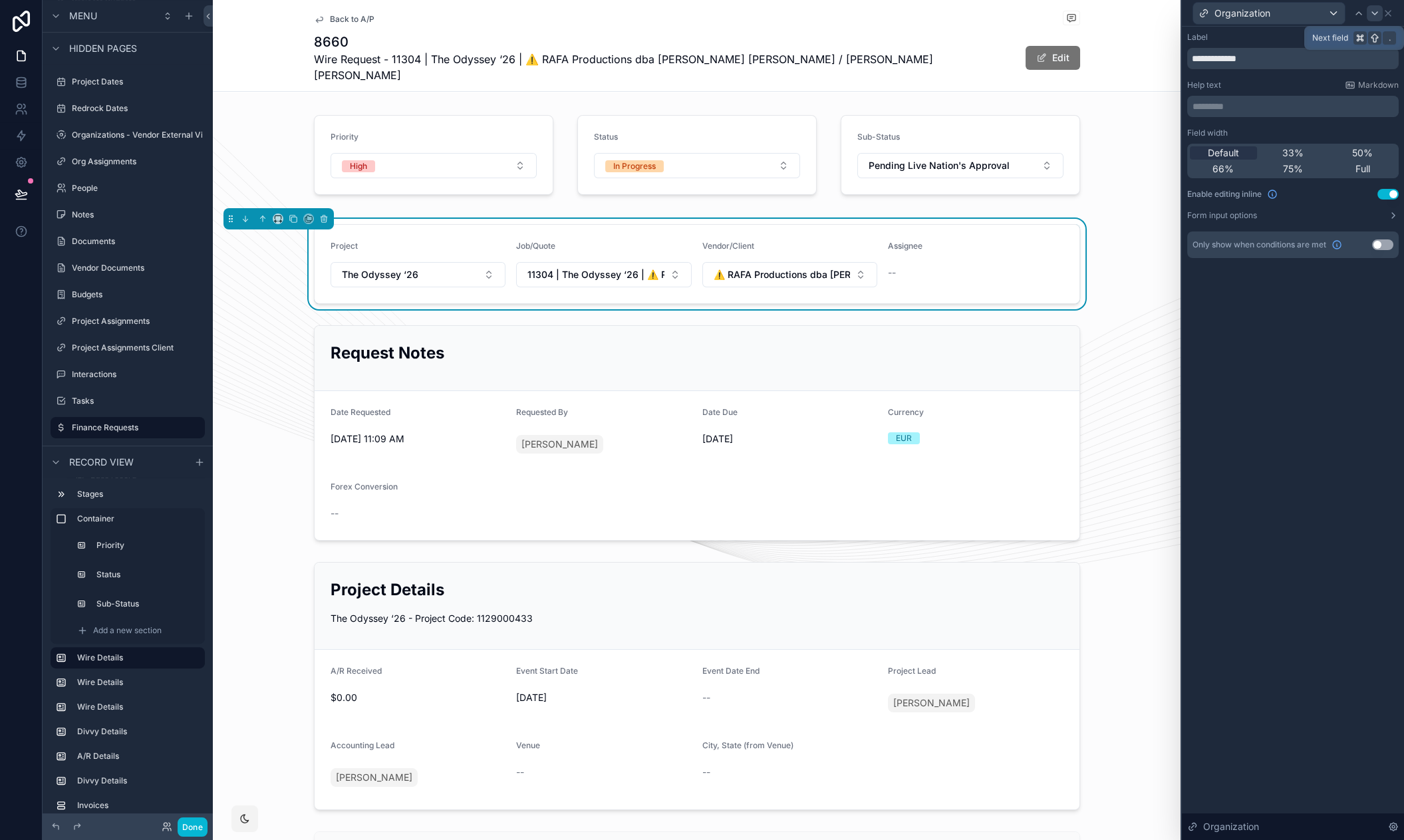
click at [1374, 14] on icon at bounding box center [1374, 13] width 10 height 10
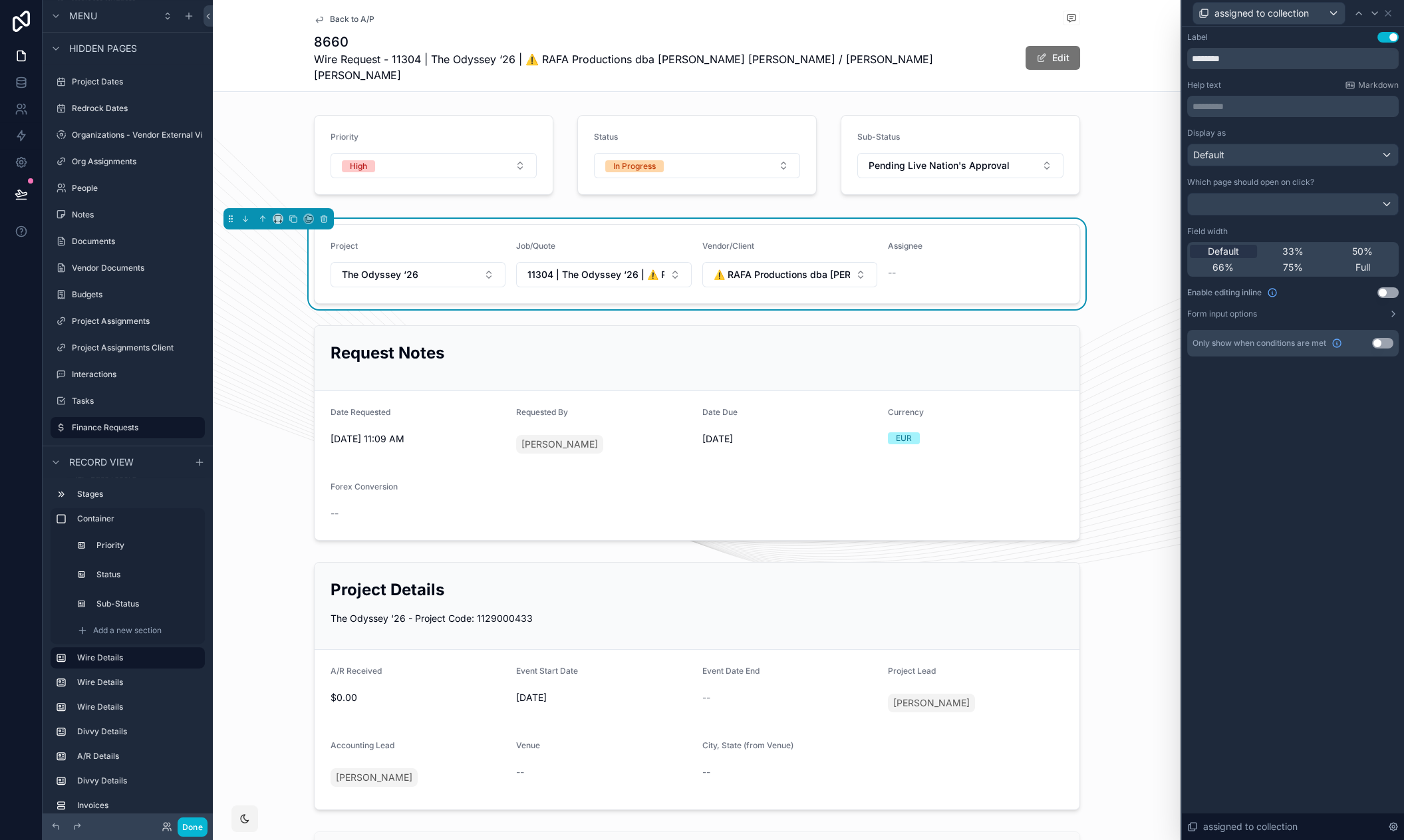
click at [1390, 294] on button "Use setting" at bounding box center [1387, 292] width 21 height 10
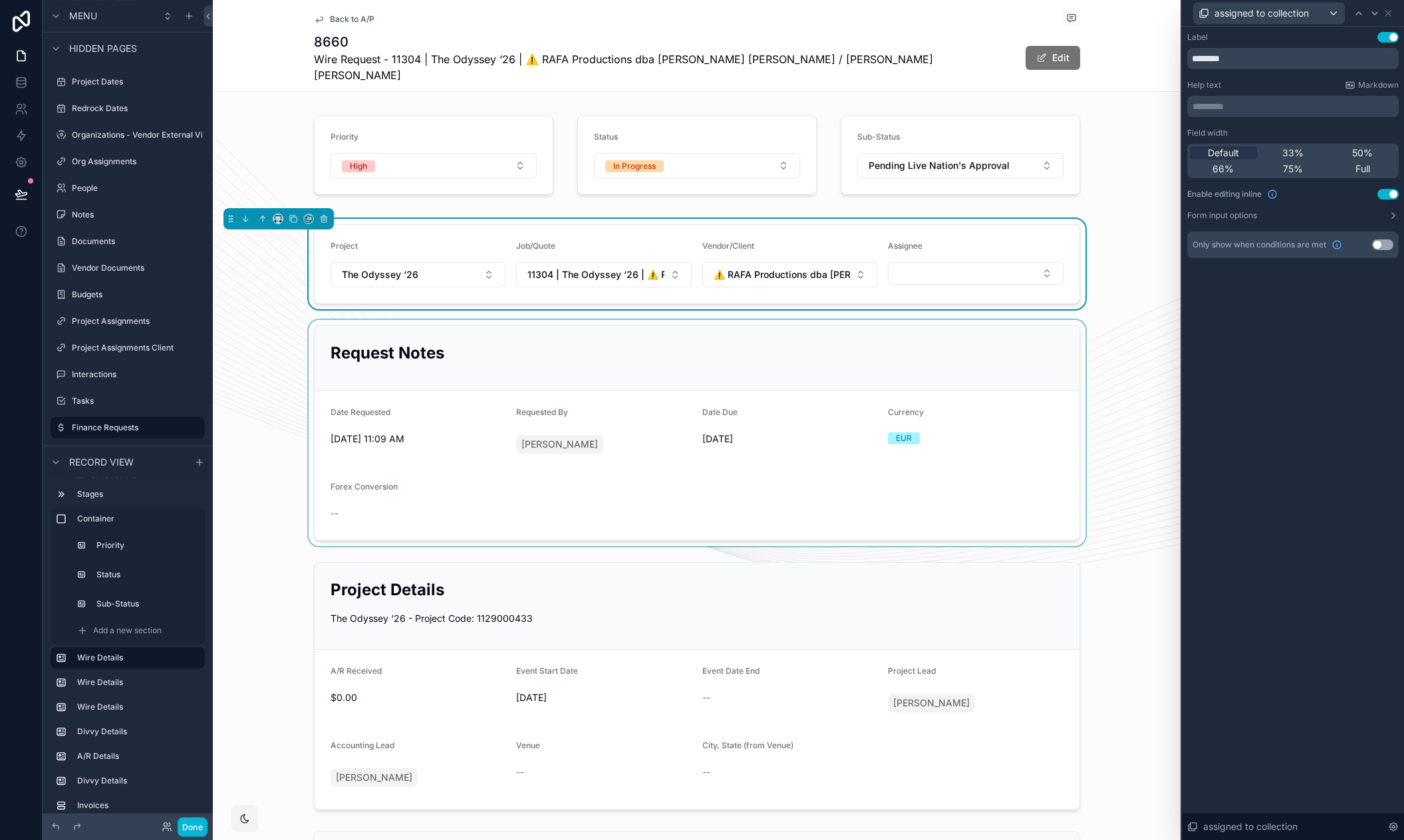
click at [962, 338] on div "scrollable content" at bounding box center [696, 432] width 967 height 226
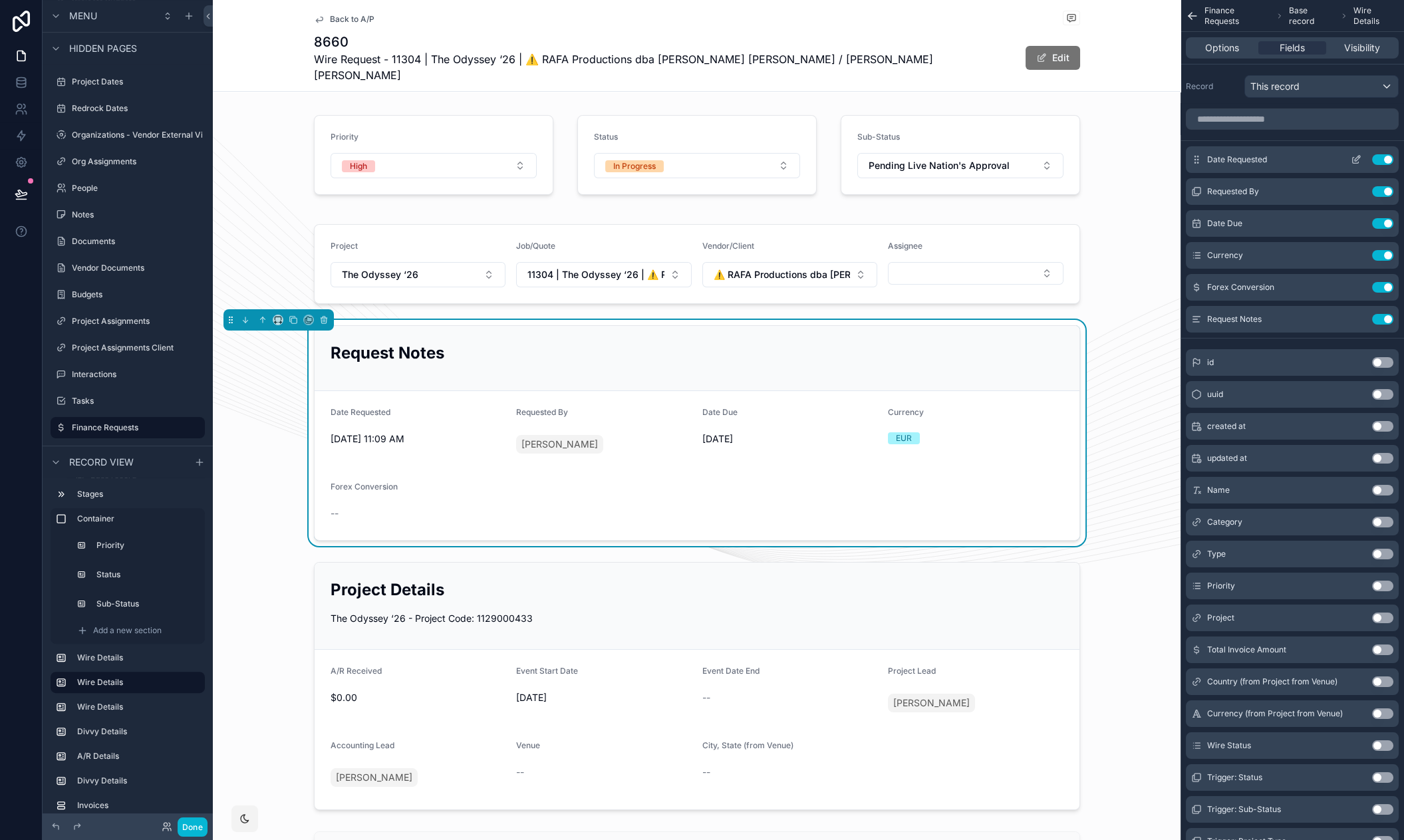
click at [1357, 160] on icon "scrollable content" at bounding box center [1355, 159] width 10 height 10
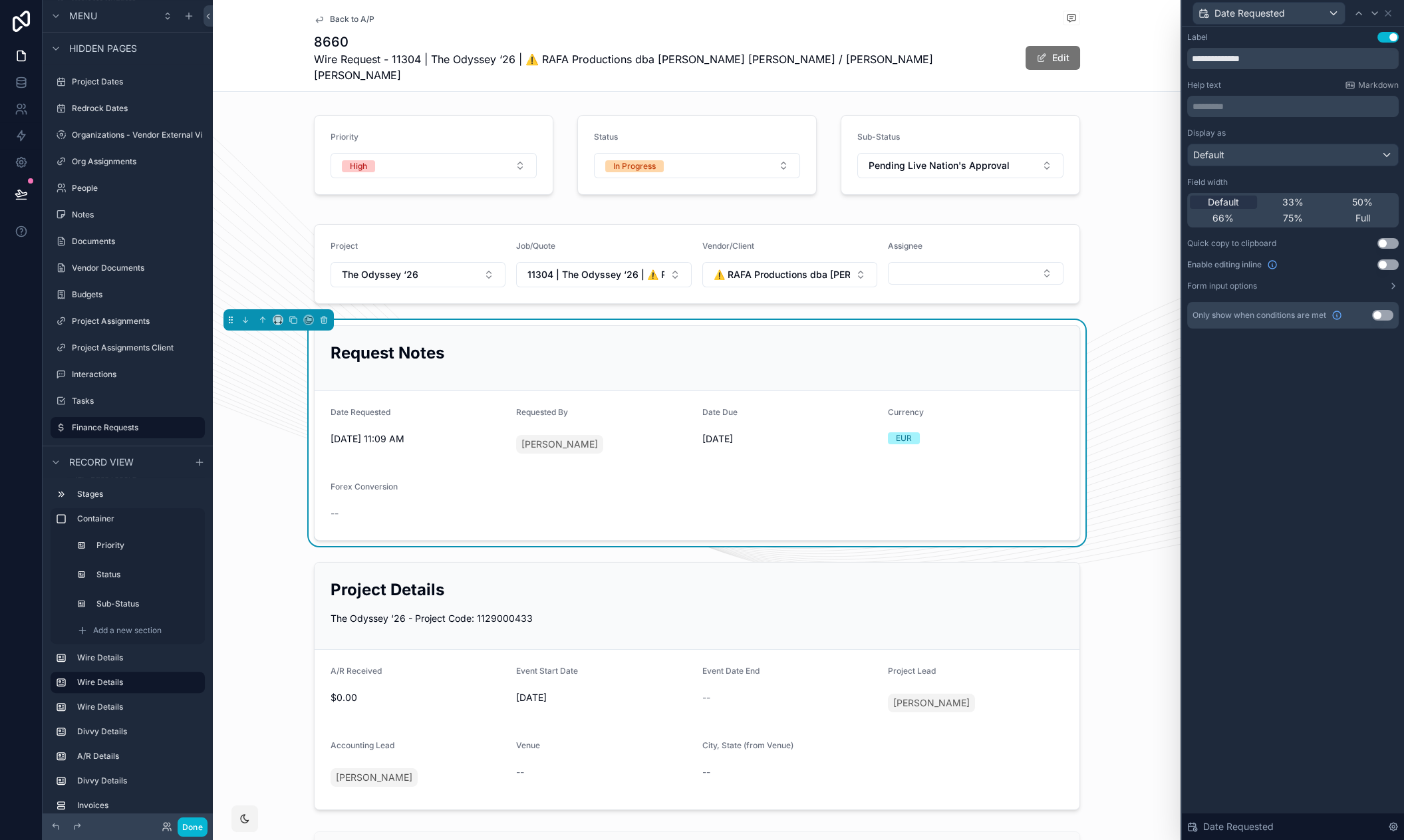
click at [1381, 263] on button "Use setting" at bounding box center [1387, 264] width 21 height 10
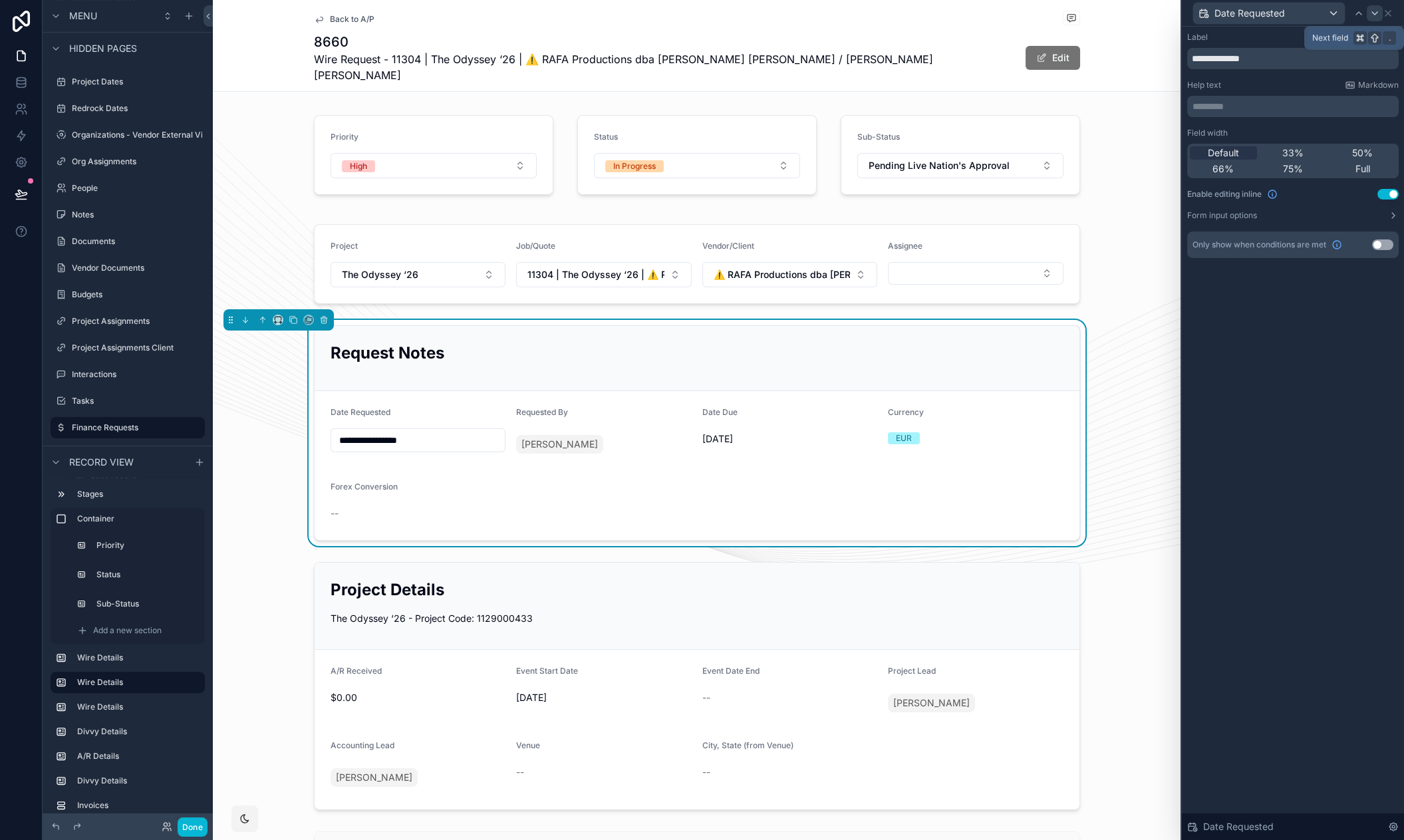
click at [1379, 14] on icon at bounding box center [1374, 13] width 10 height 10
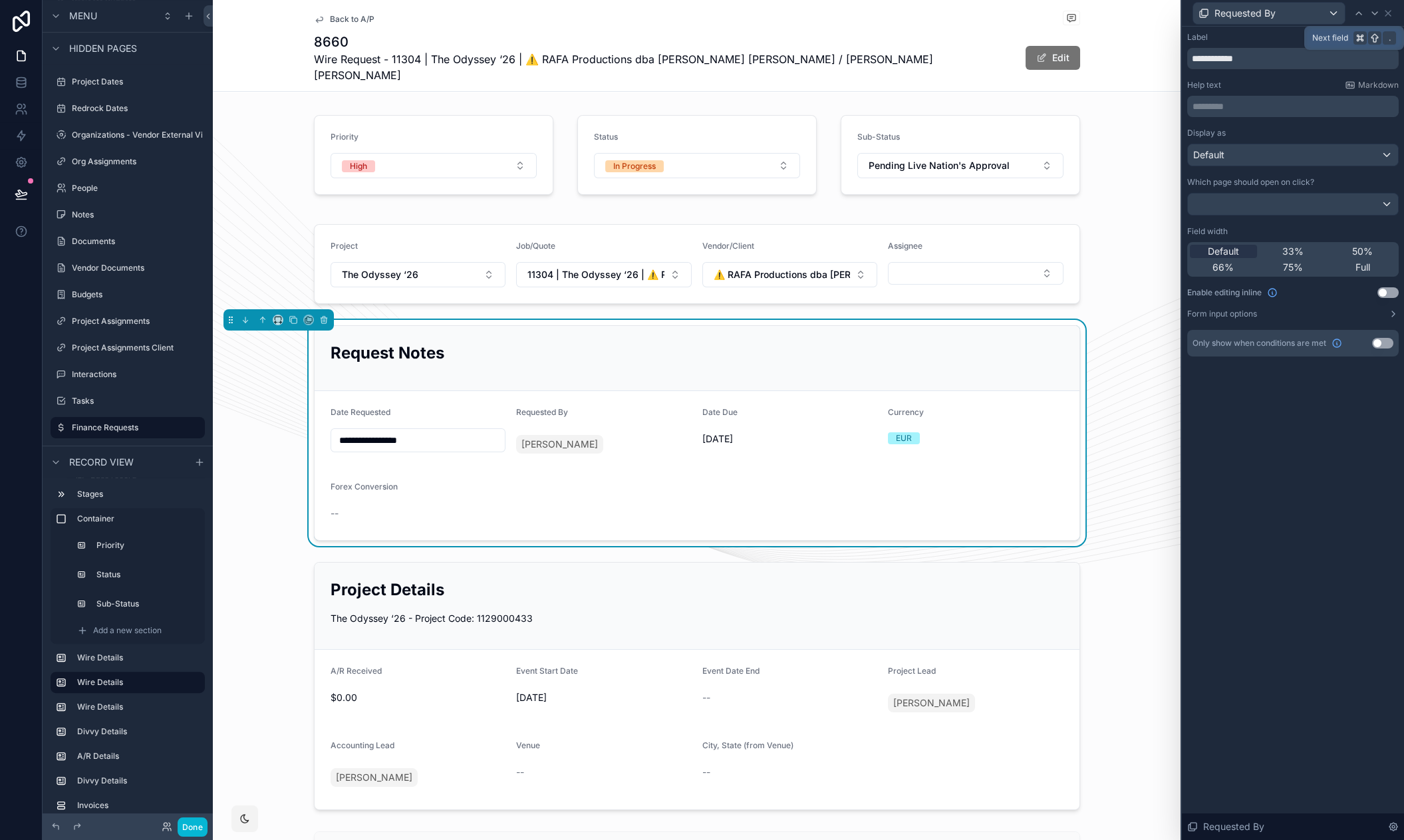
click at [1379, 14] on icon at bounding box center [1374, 13] width 10 height 10
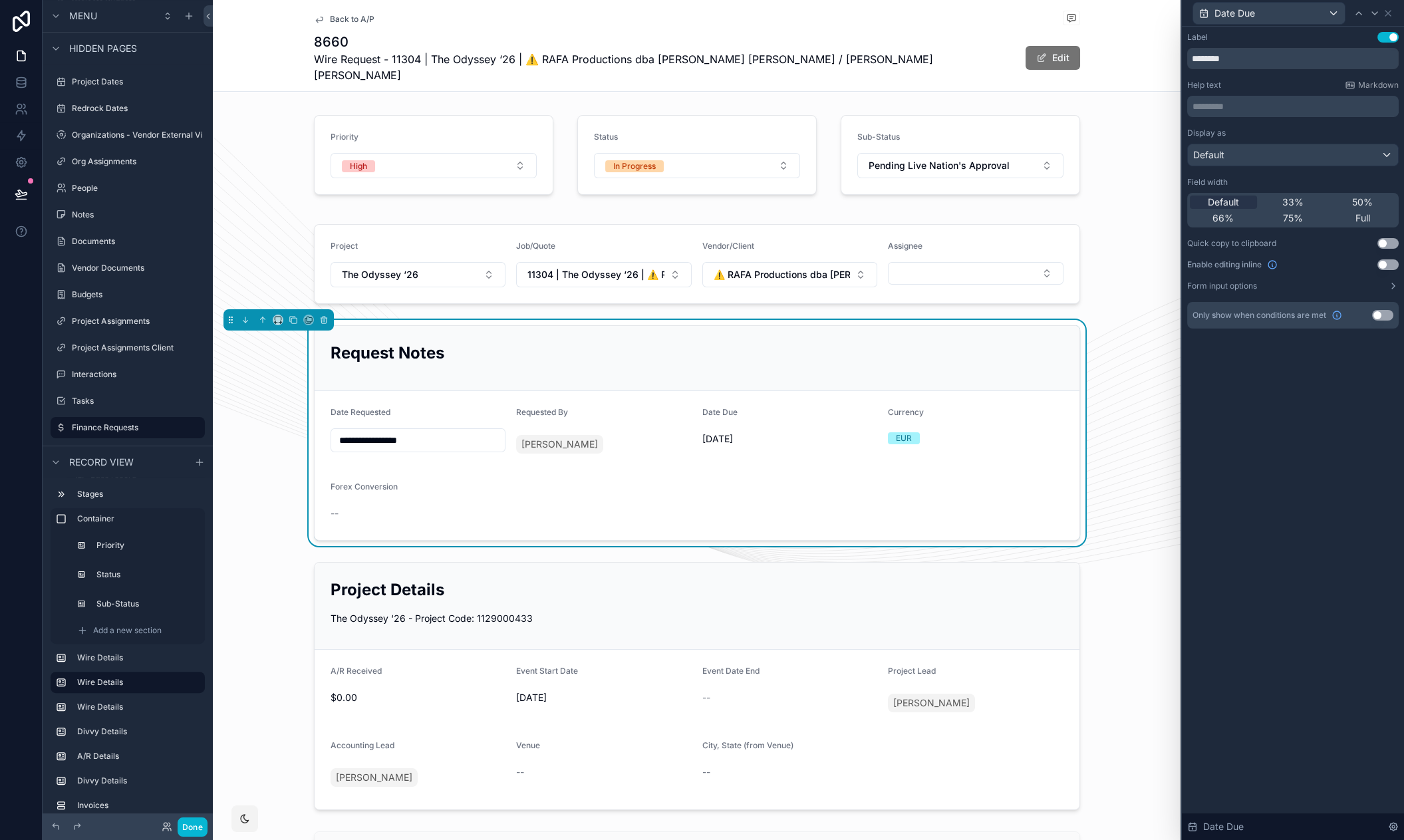
click at [1381, 265] on button "Use setting" at bounding box center [1387, 264] width 21 height 10
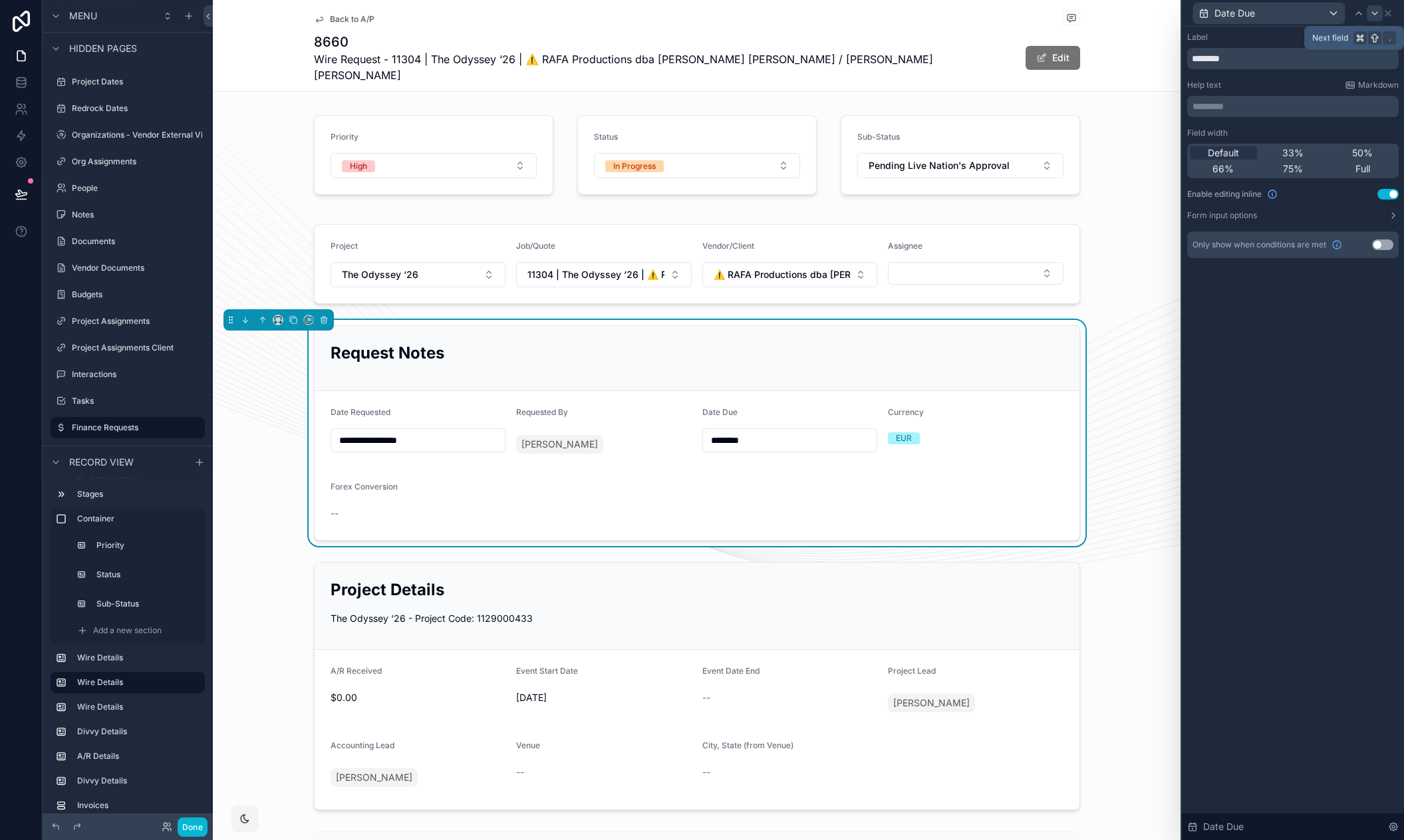
click at [1379, 12] on icon at bounding box center [1374, 13] width 10 height 10
click at [1384, 195] on button "Use setting" at bounding box center [1387, 194] width 21 height 10
click at [1374, 17] on icon at bounding box center [1374, 13] width 10 height 10
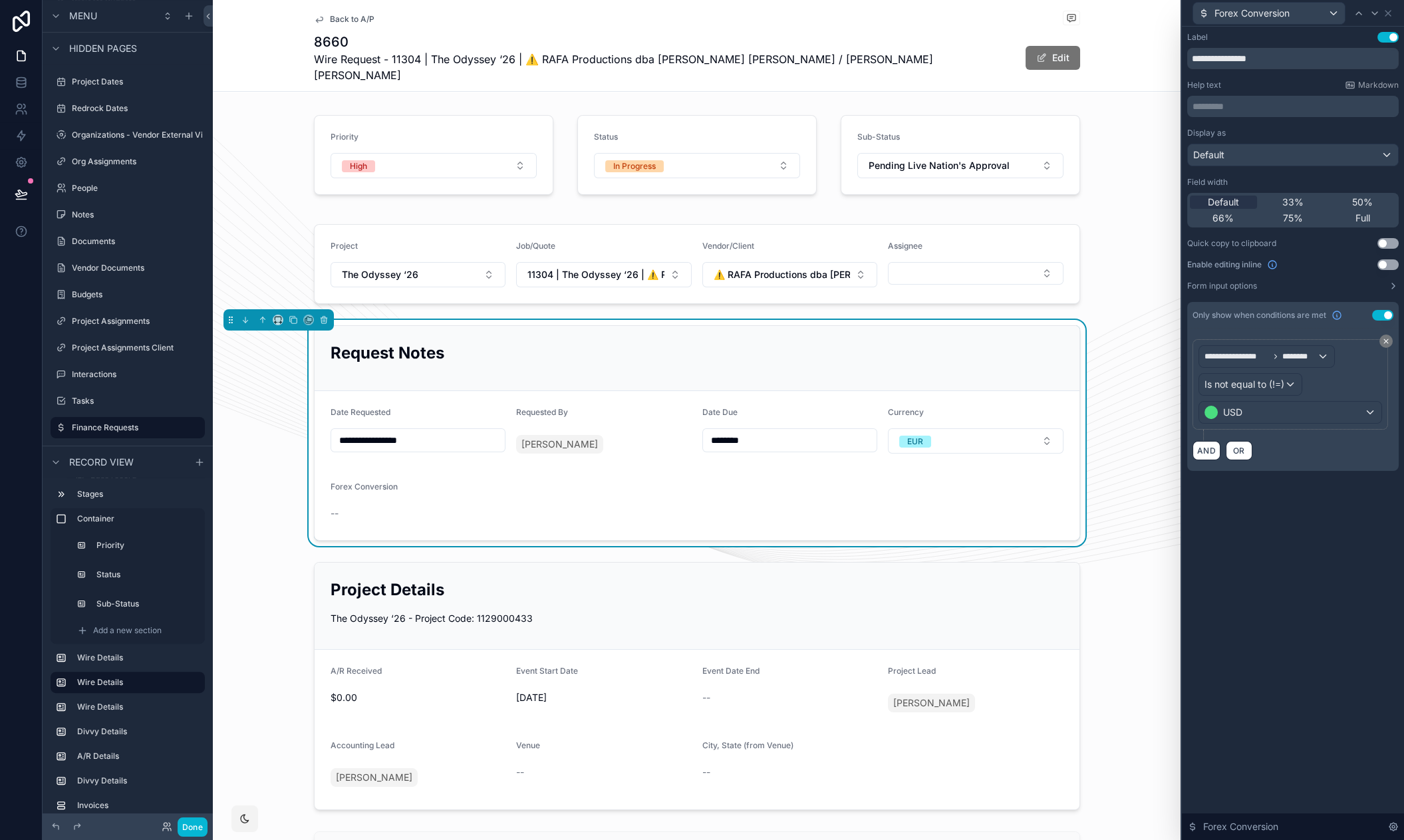
scroll to position [71, 0]
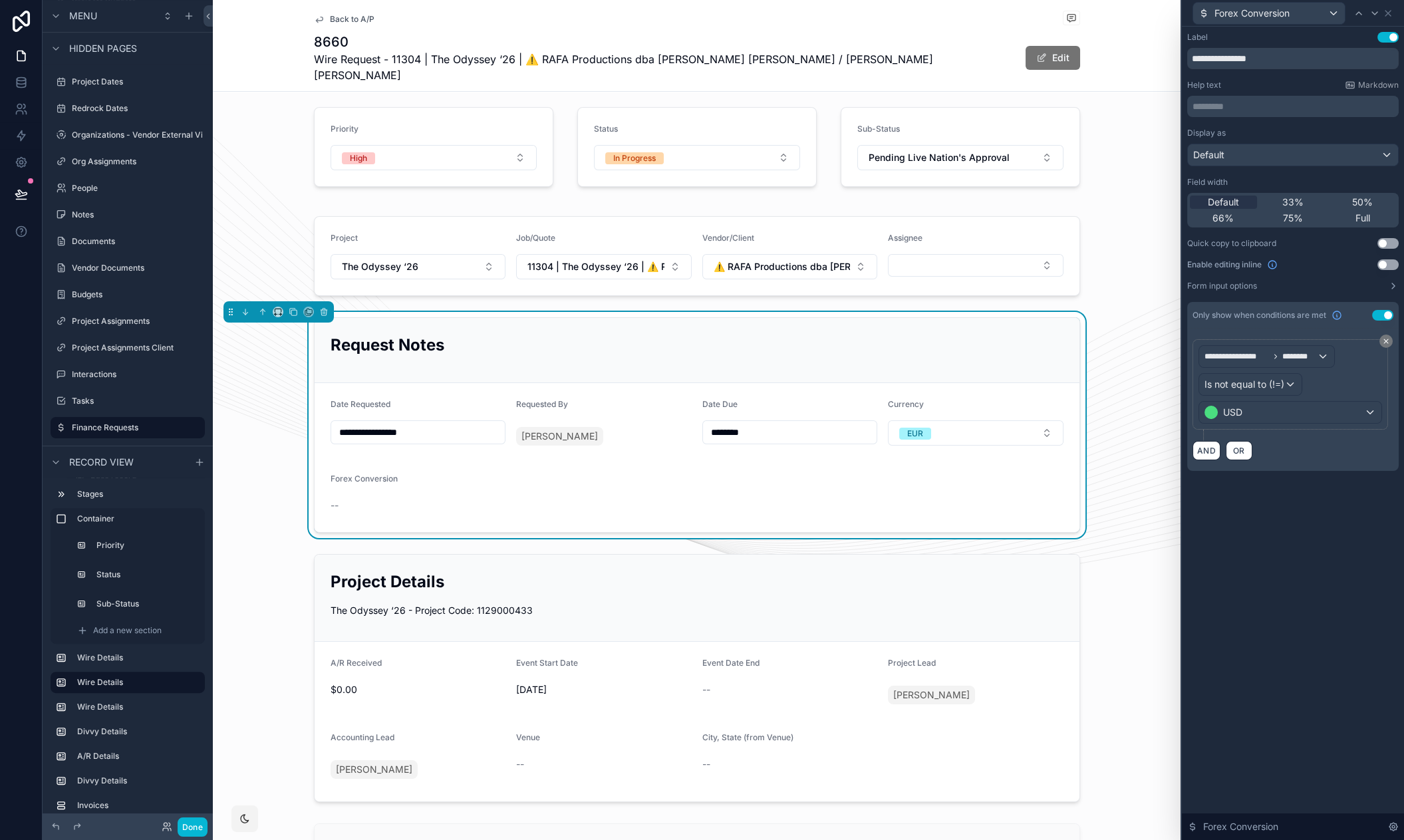
click at [1379, 267] on button "Use setting" at bounding box center [1387, 264] width 21 height 10
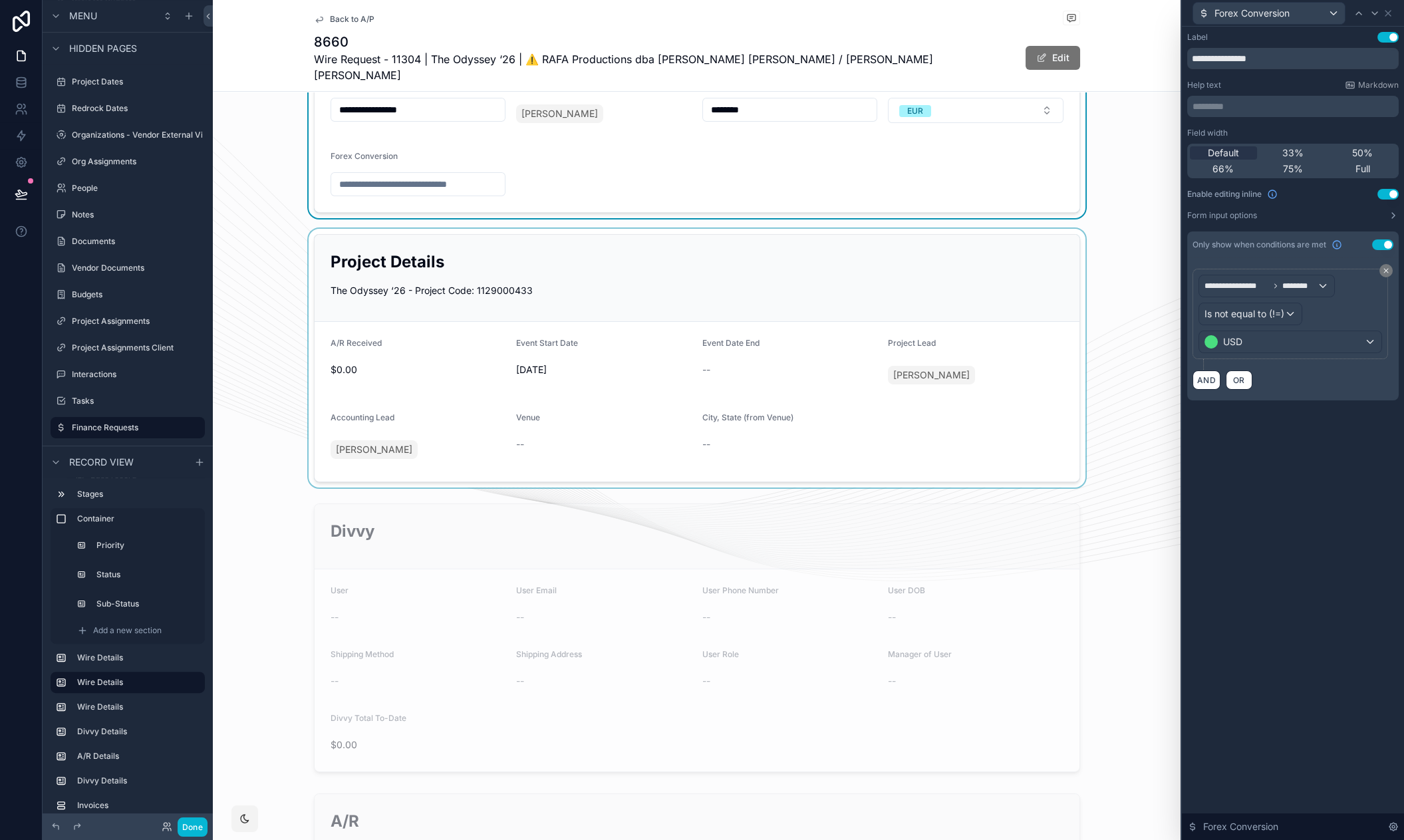
scroll to position [417, 0]
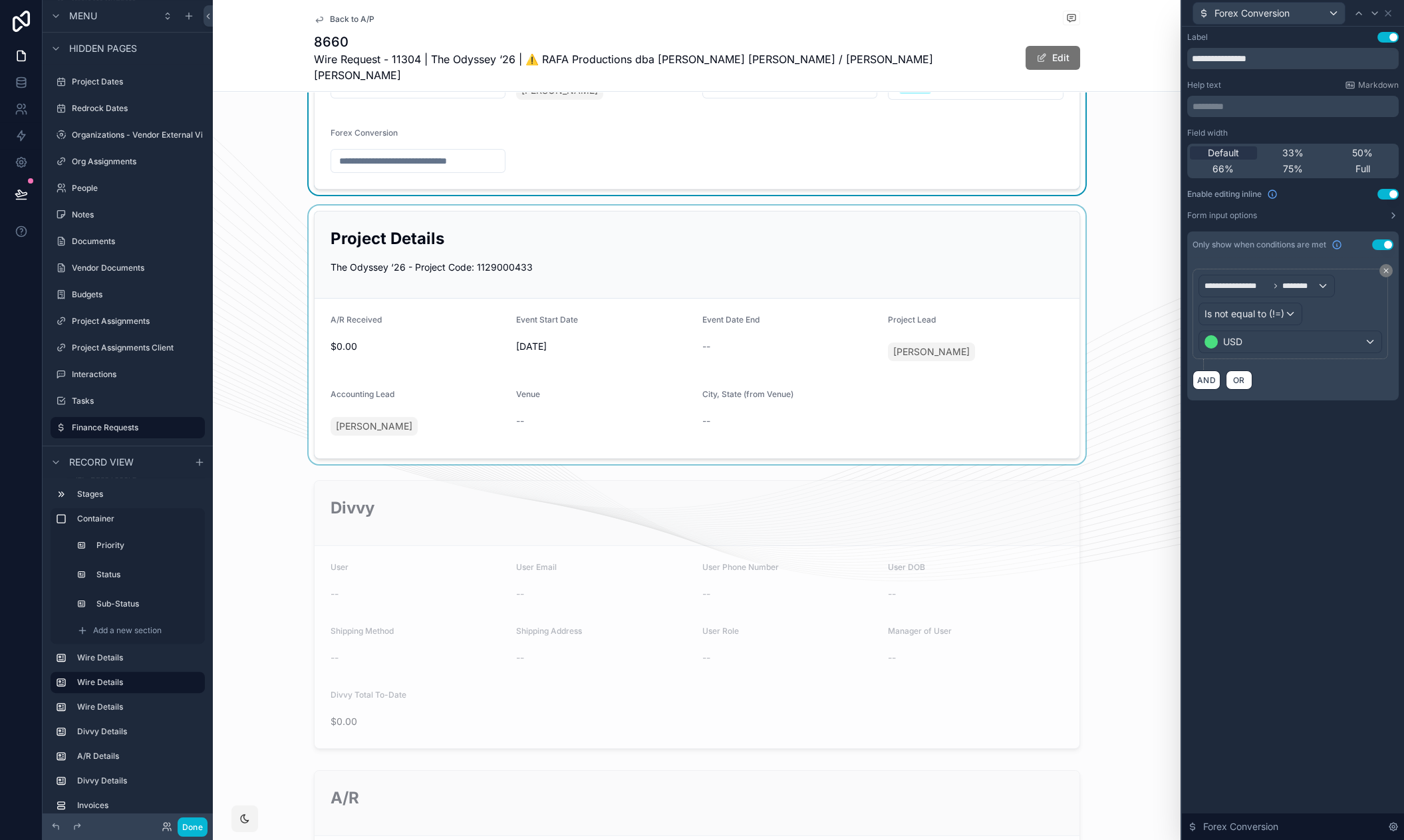
click at [889, 207] on div "scrollable content" at bounding box center [696, 335] width 967 height 258
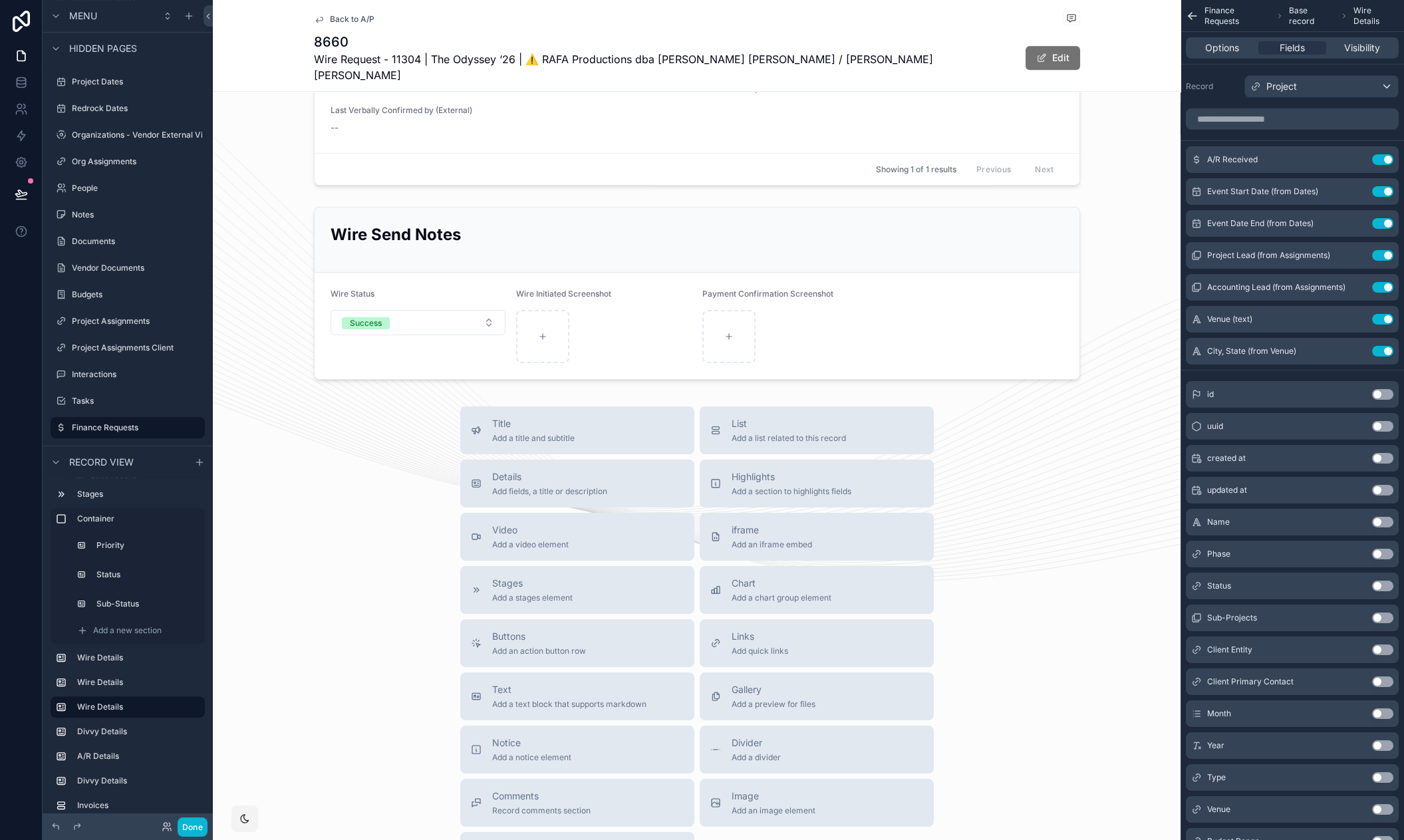
scroll to position [0, 0]
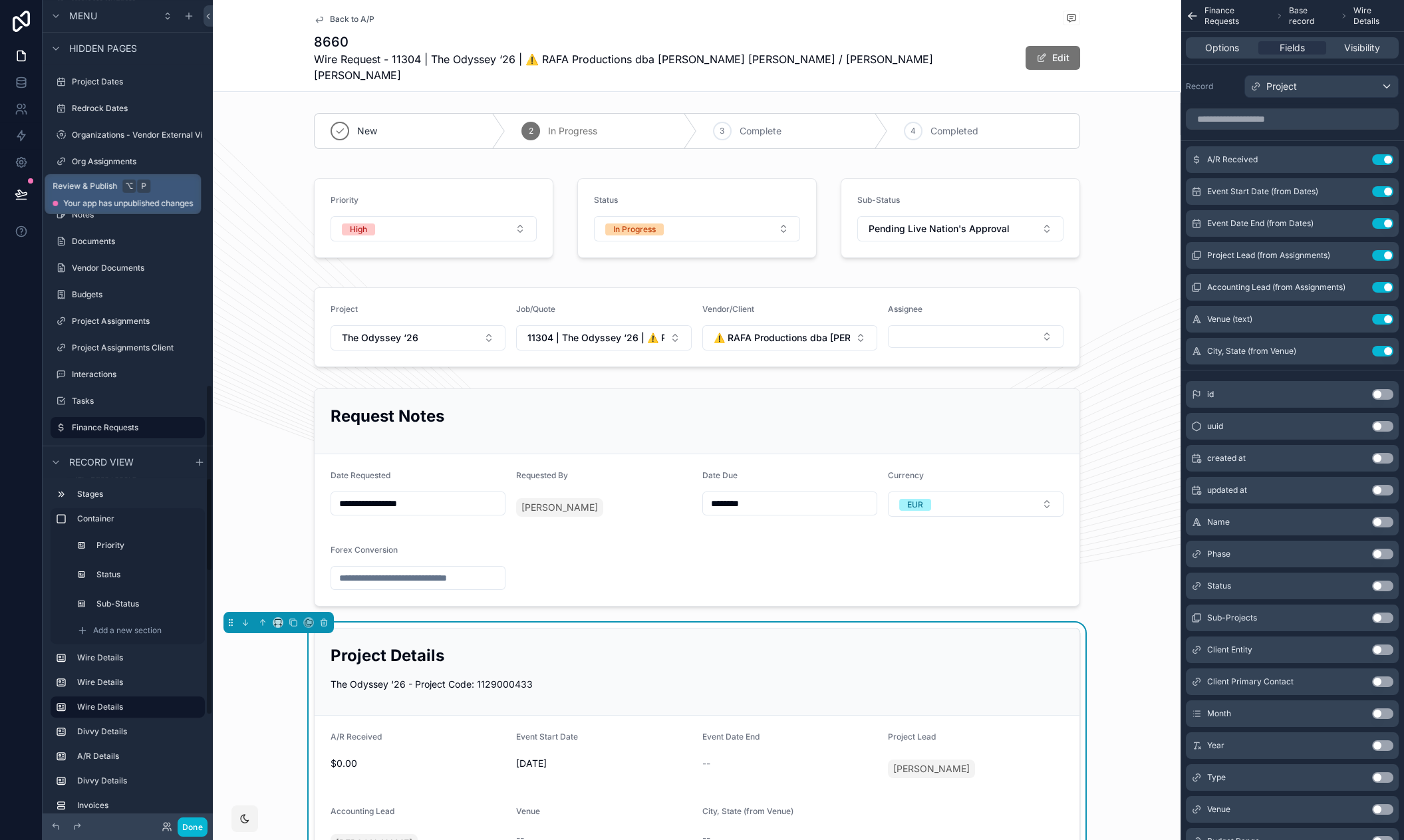
click at [23, 190] on icon at bounding box center [21, 194] width 13 height 13
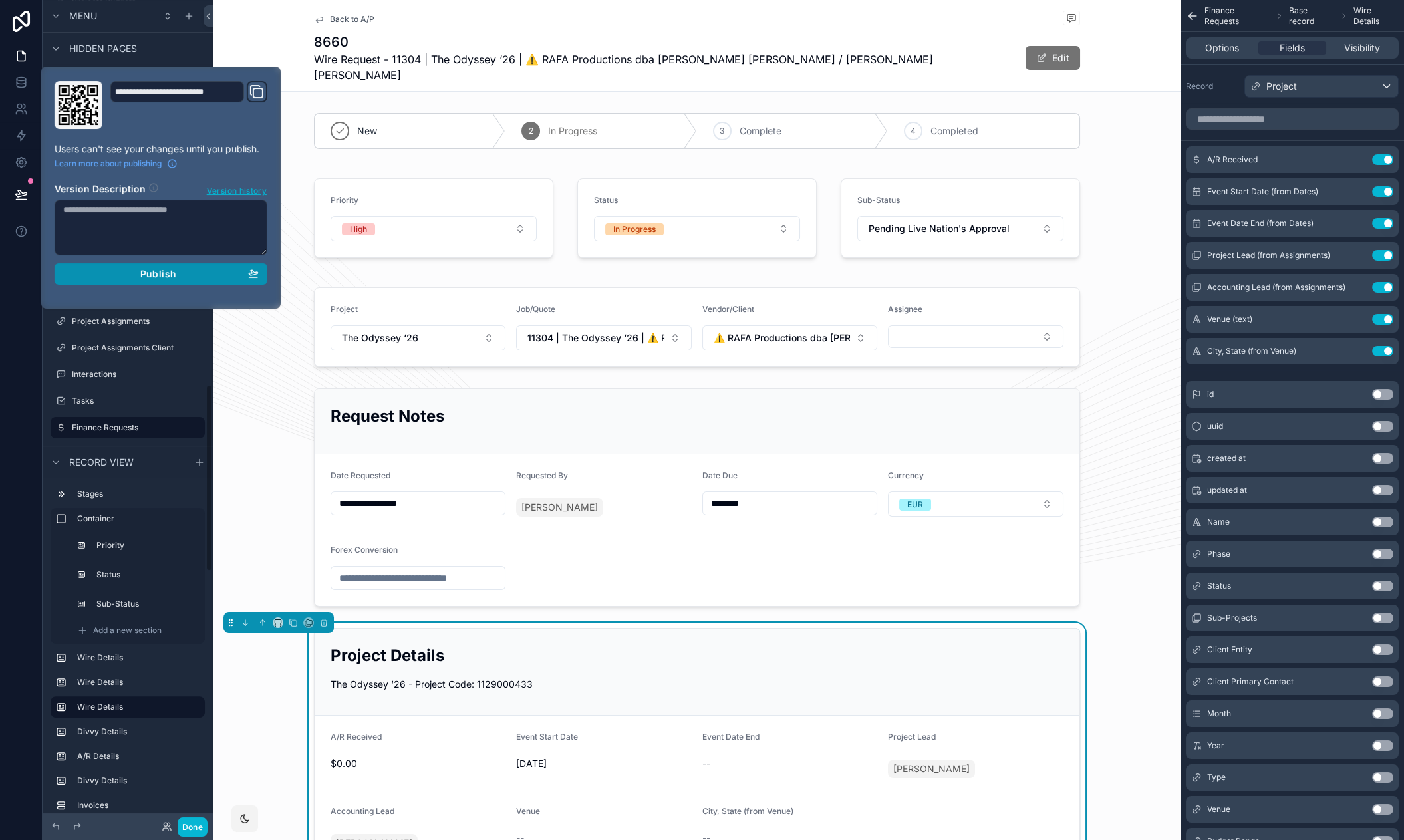
click at [217, 277] on div "Publish" at bounding box center [161, 274] width 195 height 12
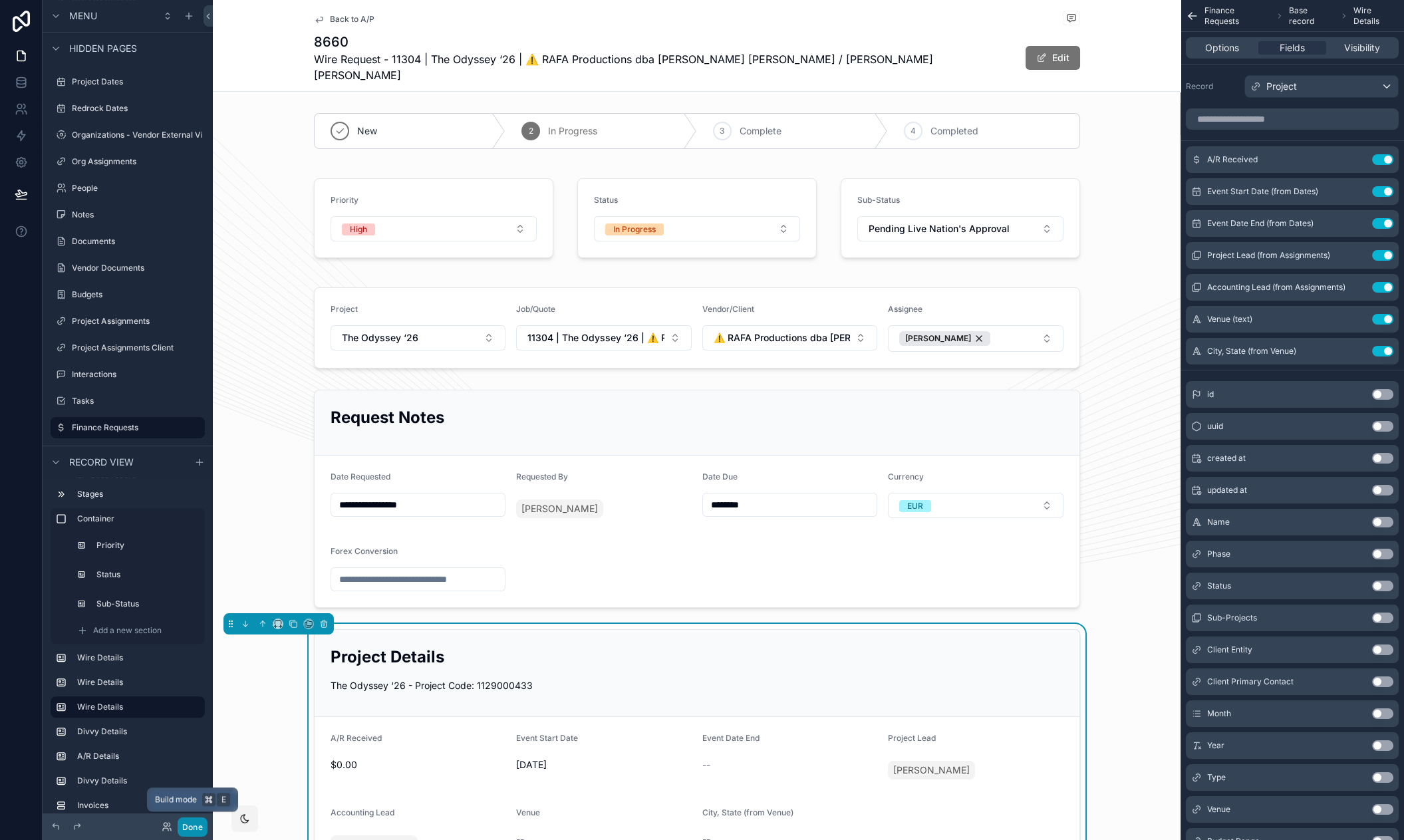
click at [191, 820] on button "Done" at bounding box center [193, 827] width 30 height 19
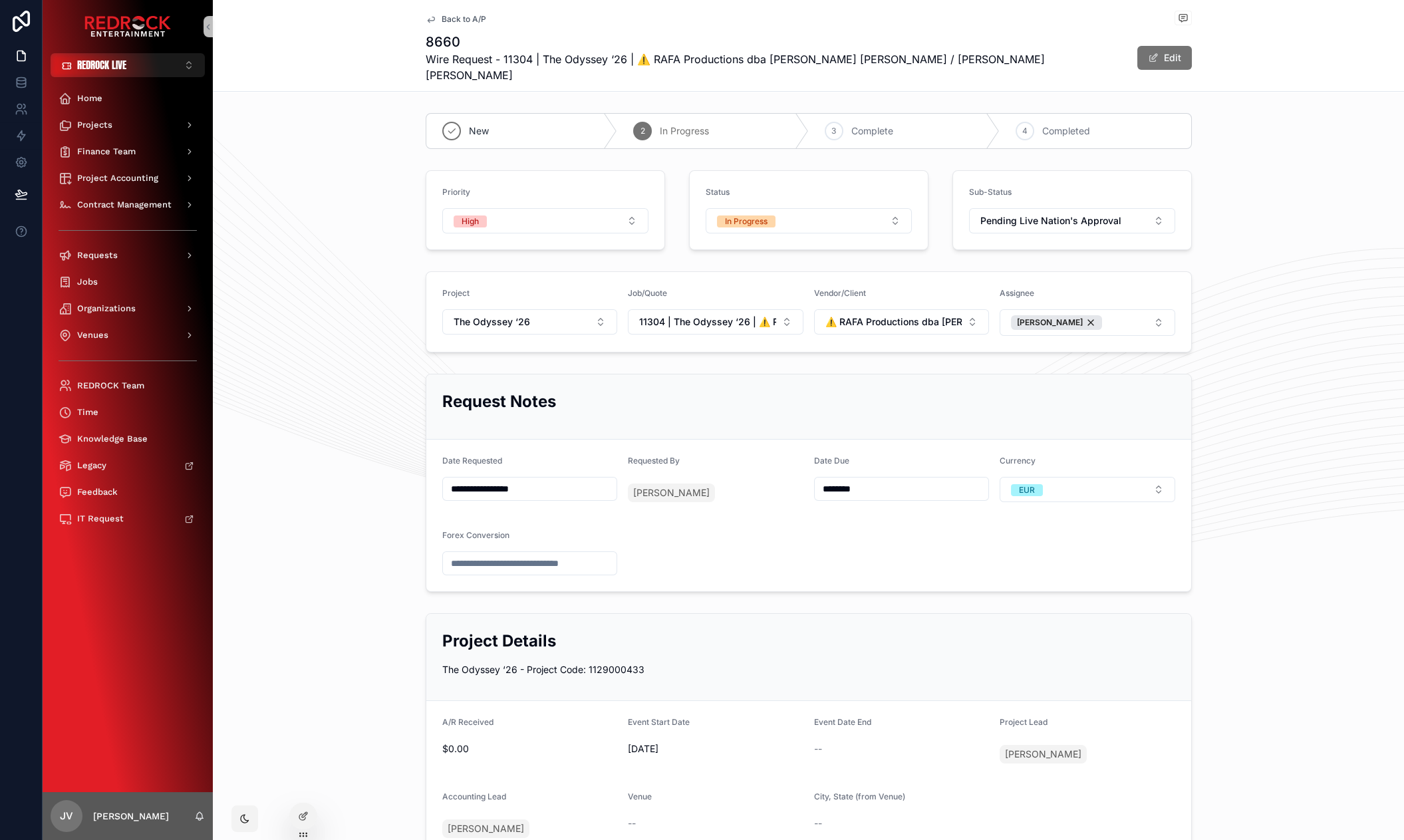
drag, startPoint x: 347, startPoint y: 311, endPoint x: 322, endPoint y: 238, distance: 77.2
click at [663, 456] on div "Requested By [PERSON_NAME]" at bounding box center [715, 482] width 175 height 53
click at [647, 456] on span "Requested By" at bounding box center [653, 461] width 52 height 10
drag, startPoint x: 678, startPoint y: 445, endPoint x: 618, endPoint y: 447, distance: 60.0
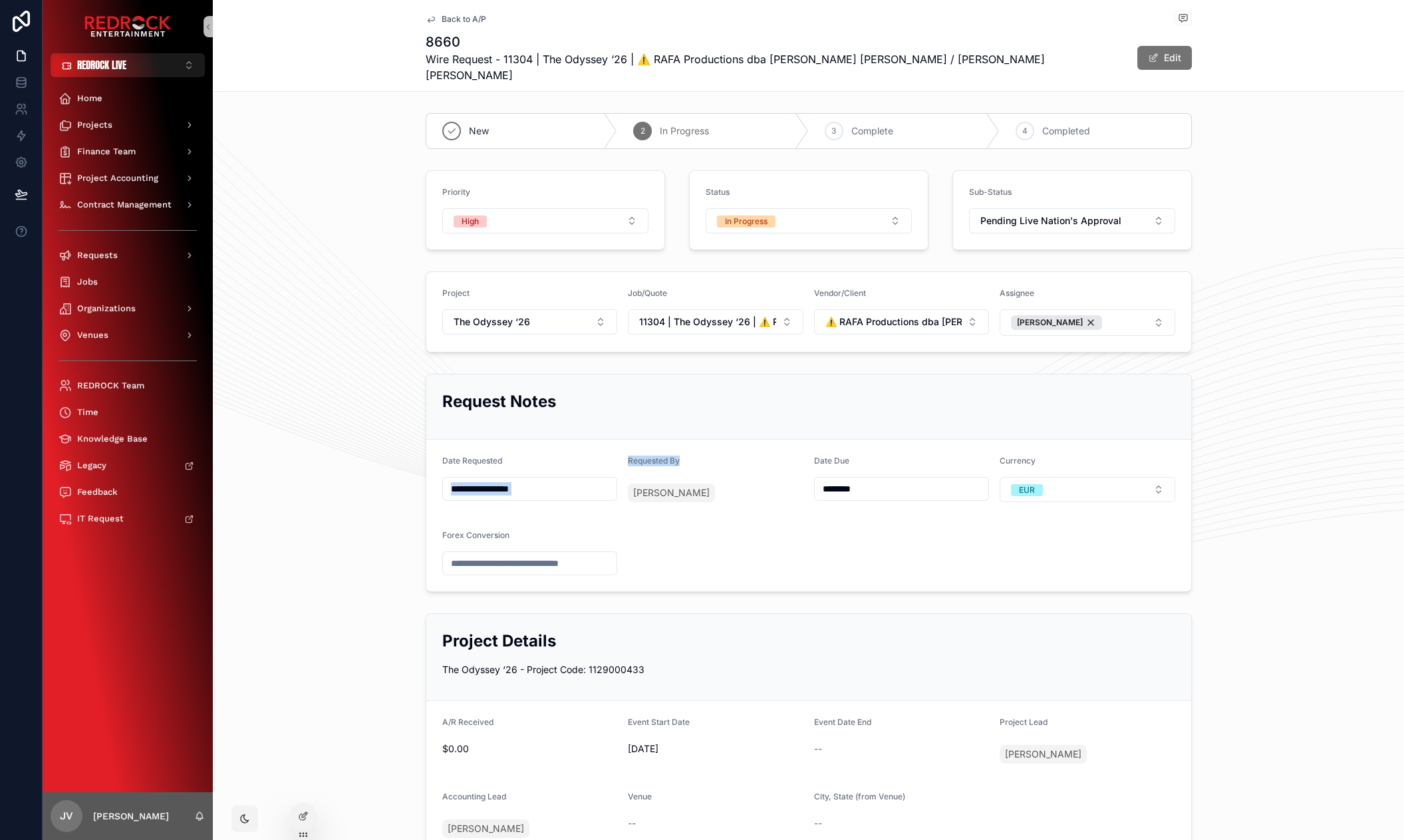
click at [618, 447] on form "**********" at bounding box center [809, 515] width 765 height 152
drag, startPoint x: 699, startPoint y: 455, endPoint x: 726, endPoint y: 456, distance: 27.0
click at [719, 456] on div "Requested By [PERSON_NAME]" at bounding box center [715, 482] width 175 height 53
click at [724, 457] on div "Requested By [PERSON_NAME]" at bounding box center [715, 482] width 175 height 53
click at [1165, 47] on button "Edit" at bounding box center [1163, 56] width 57 height 25
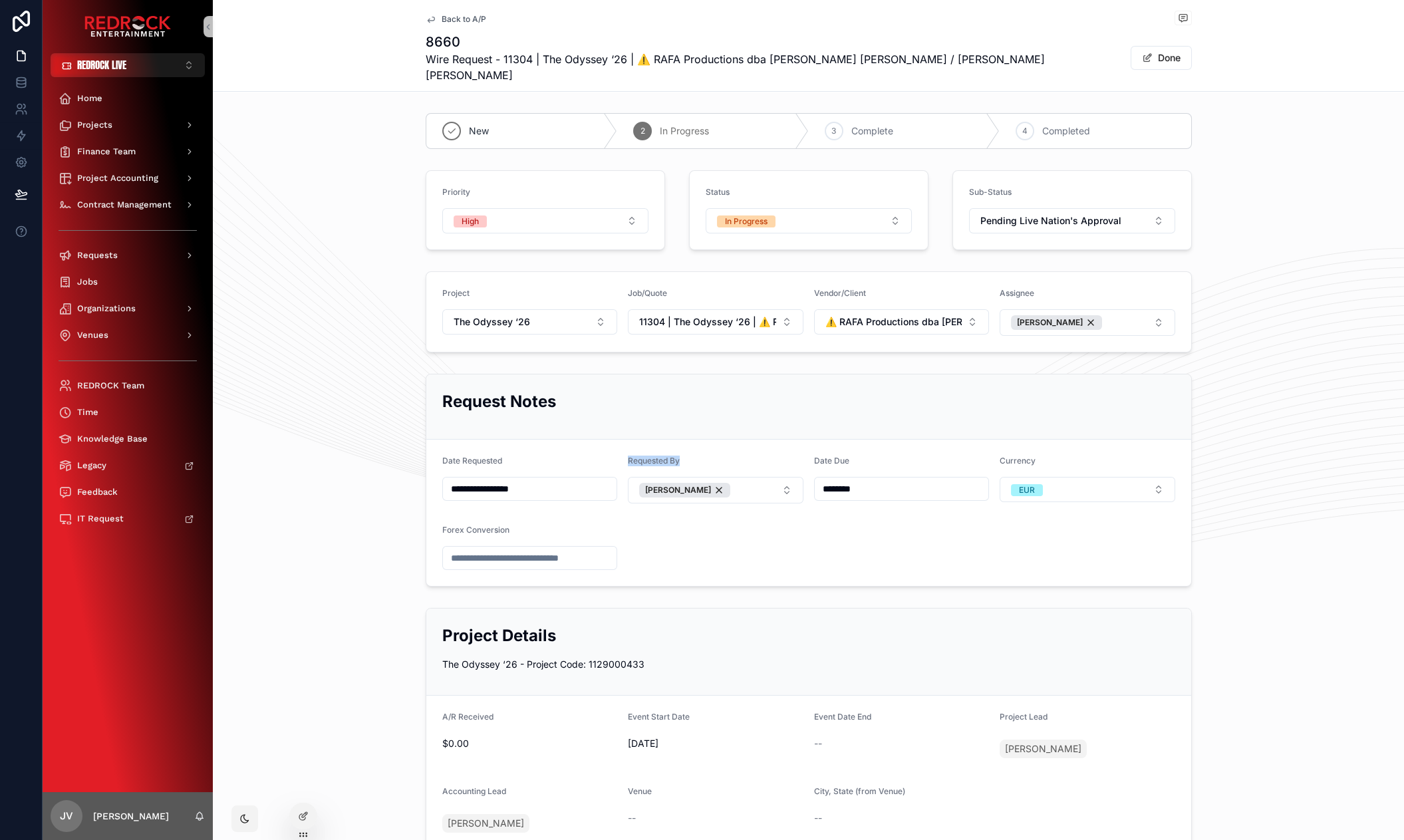
click at [1166, 49] on button "Done" at bounding box center [1161, 58] width 61 height 24
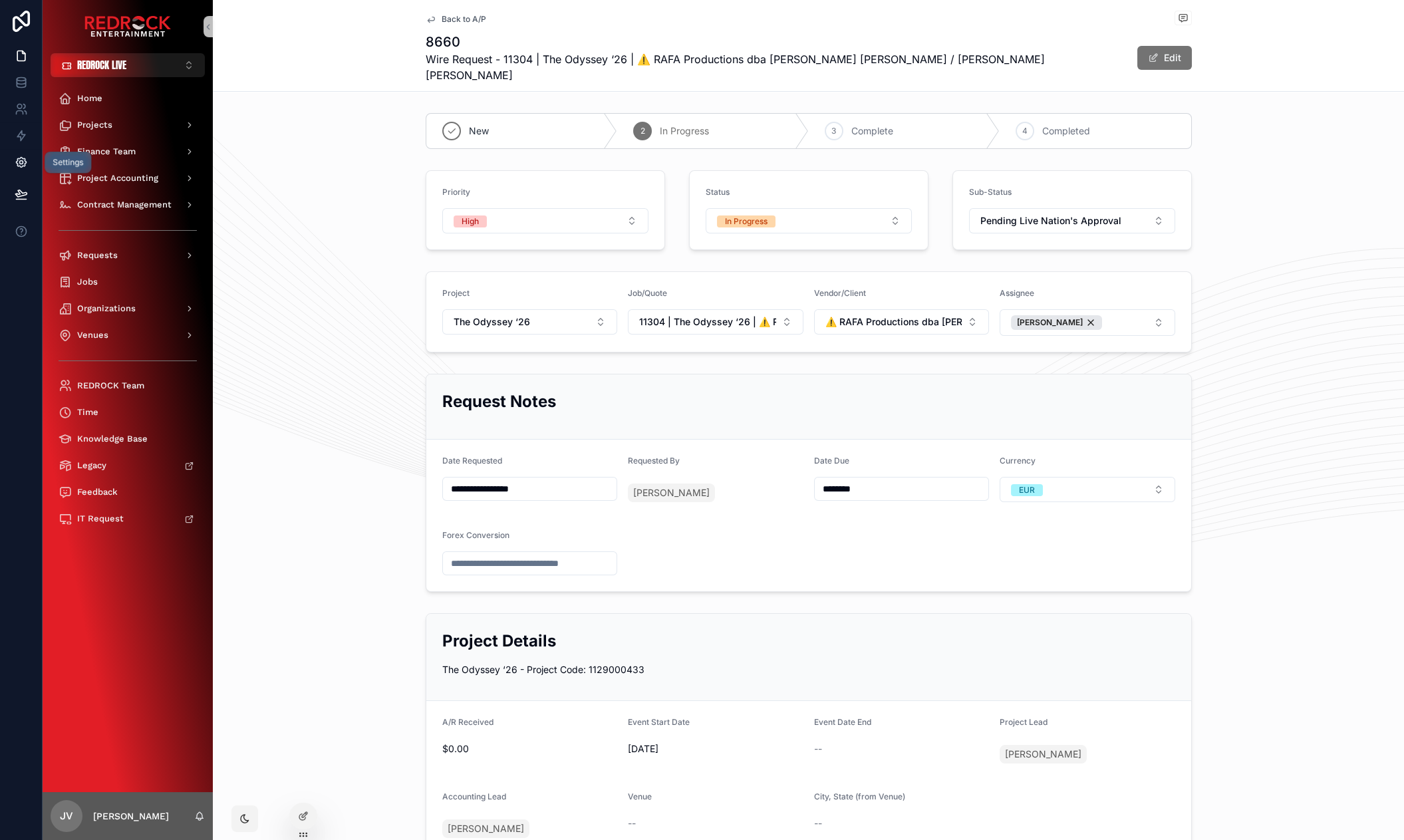
click at [12, 165] on link at bounding box center [21, 162] width 42 height 27
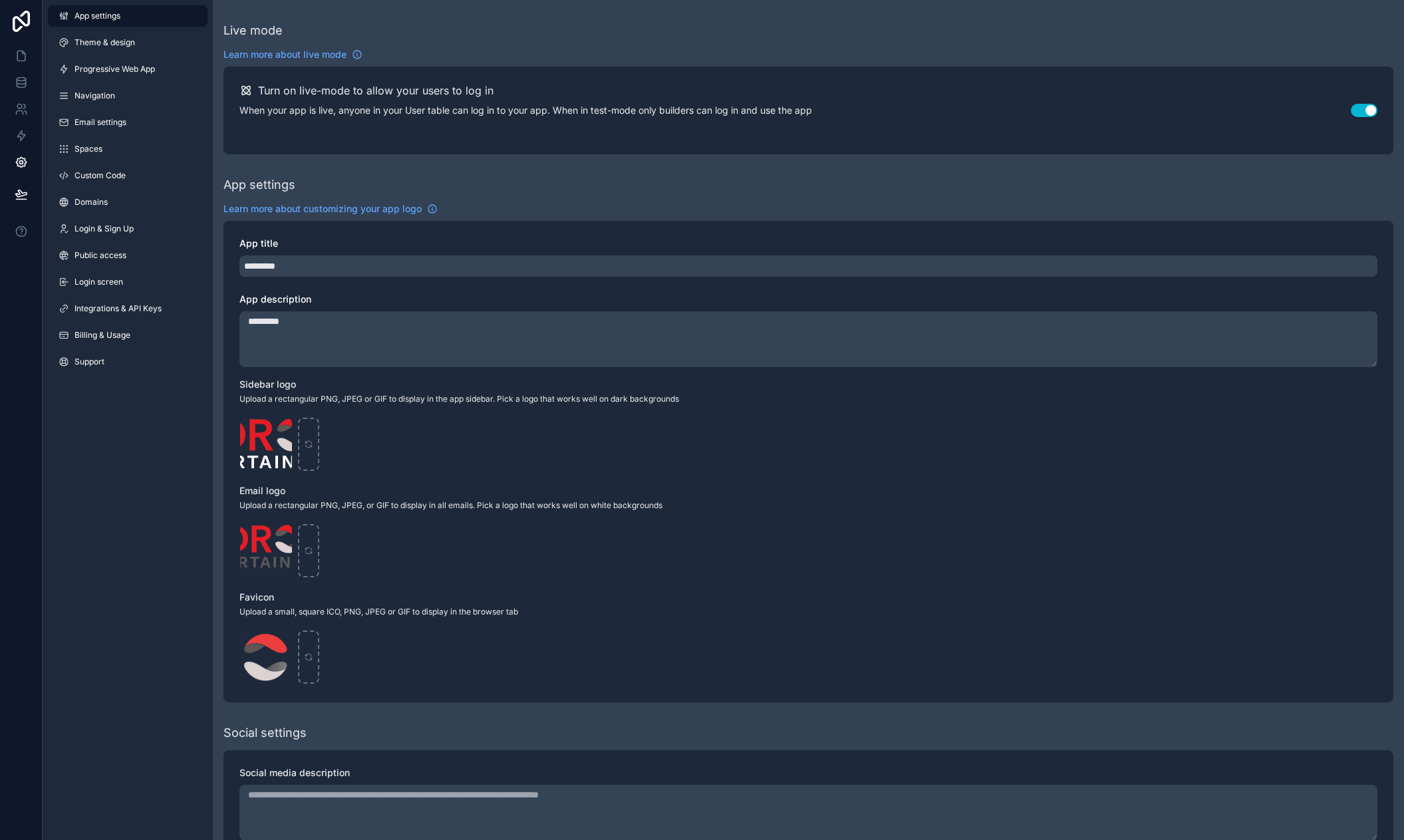
drag, startPoint x: 564, startPoint y: 194, endPoint x: 512, endPoint y: 178, distance: 54.4
click at [120, 330] on span "Billing & Usage" at bounding box center [102, 335] width 56 height 10
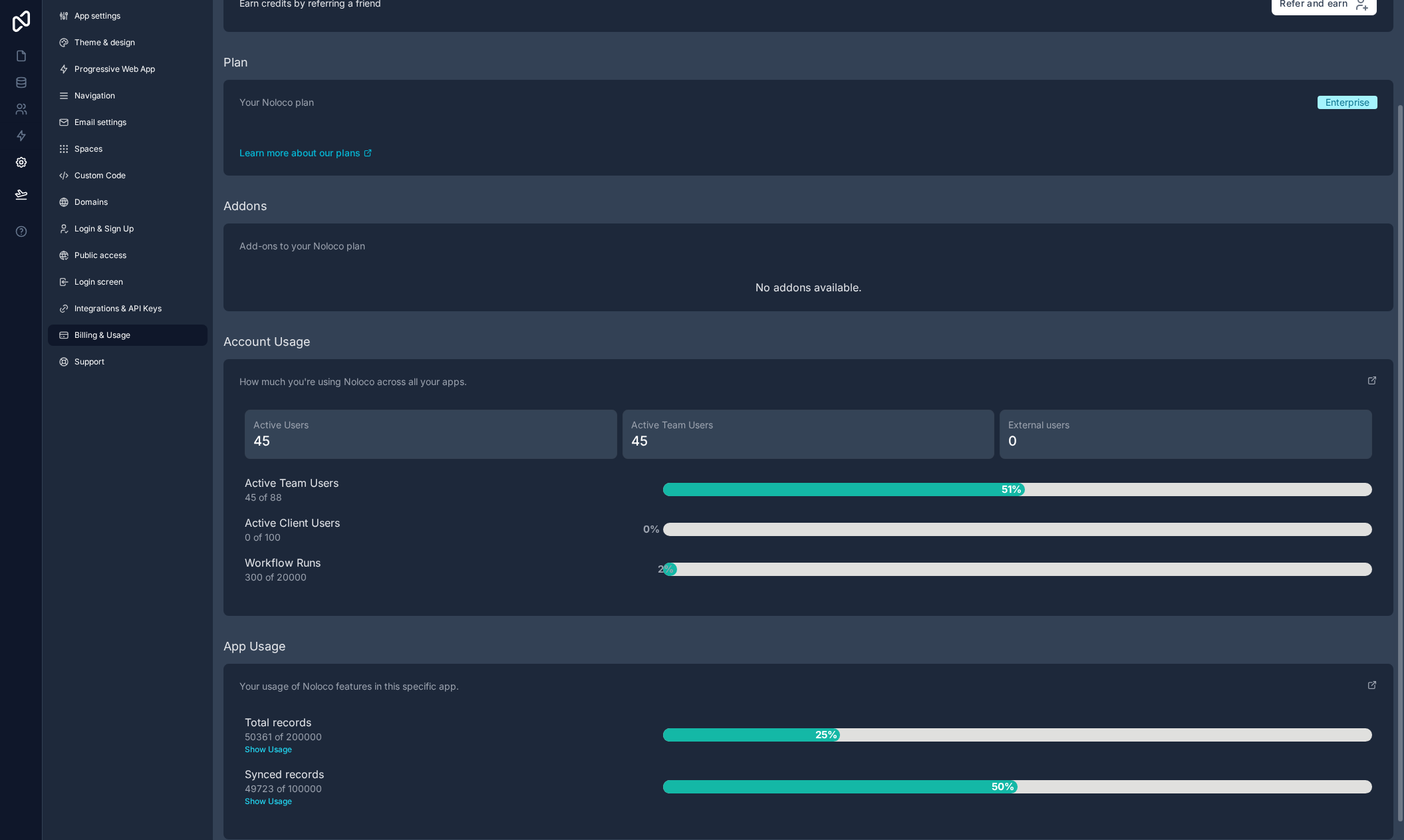
scroll to position [141, 0]
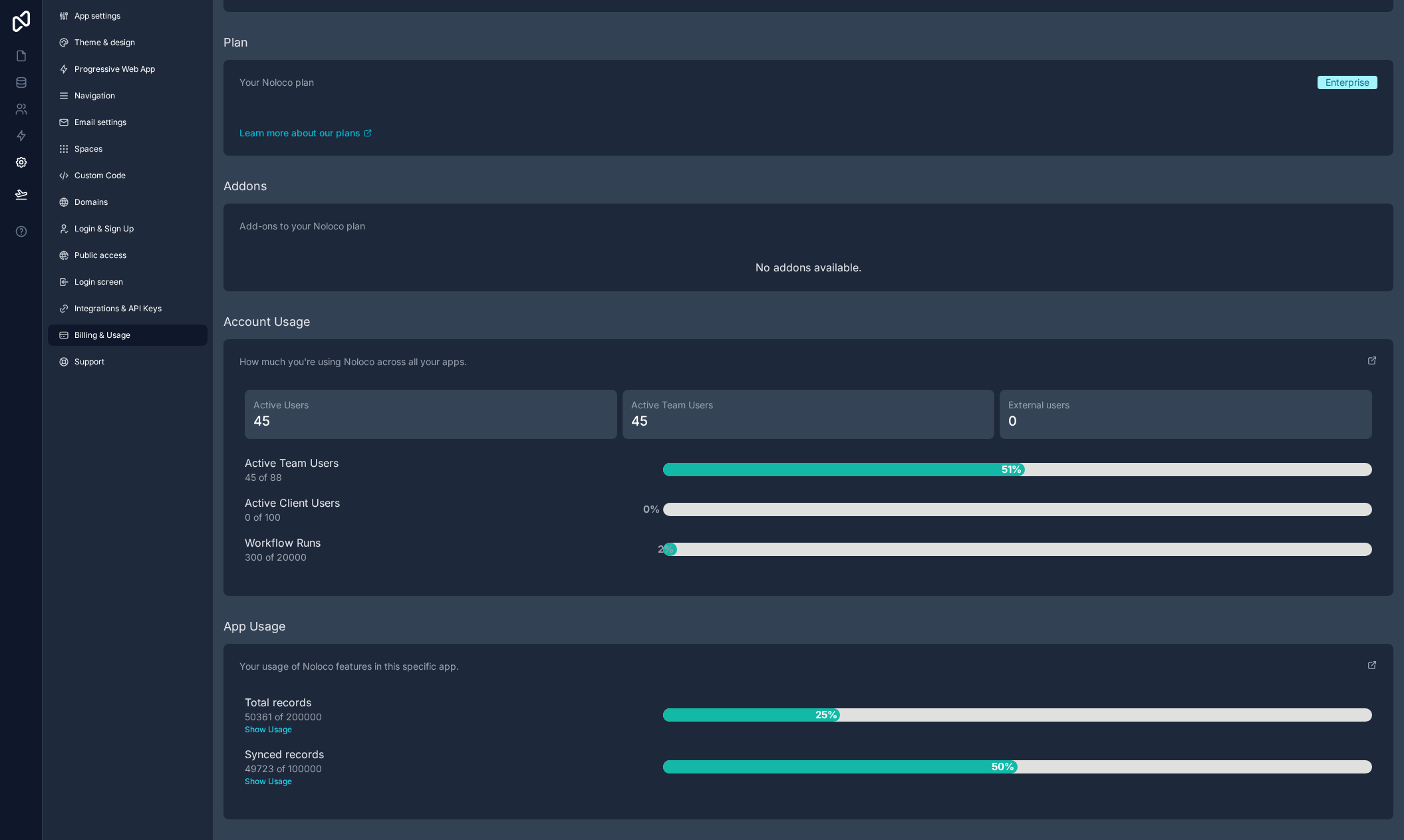
drag, startPoint x: 148, startPoint y: 546, endPoint x: 135, endPoint y: 502, distance: 45.9
click at [26, 58] on icon at bounding box center [21, 56] width 13 height 13
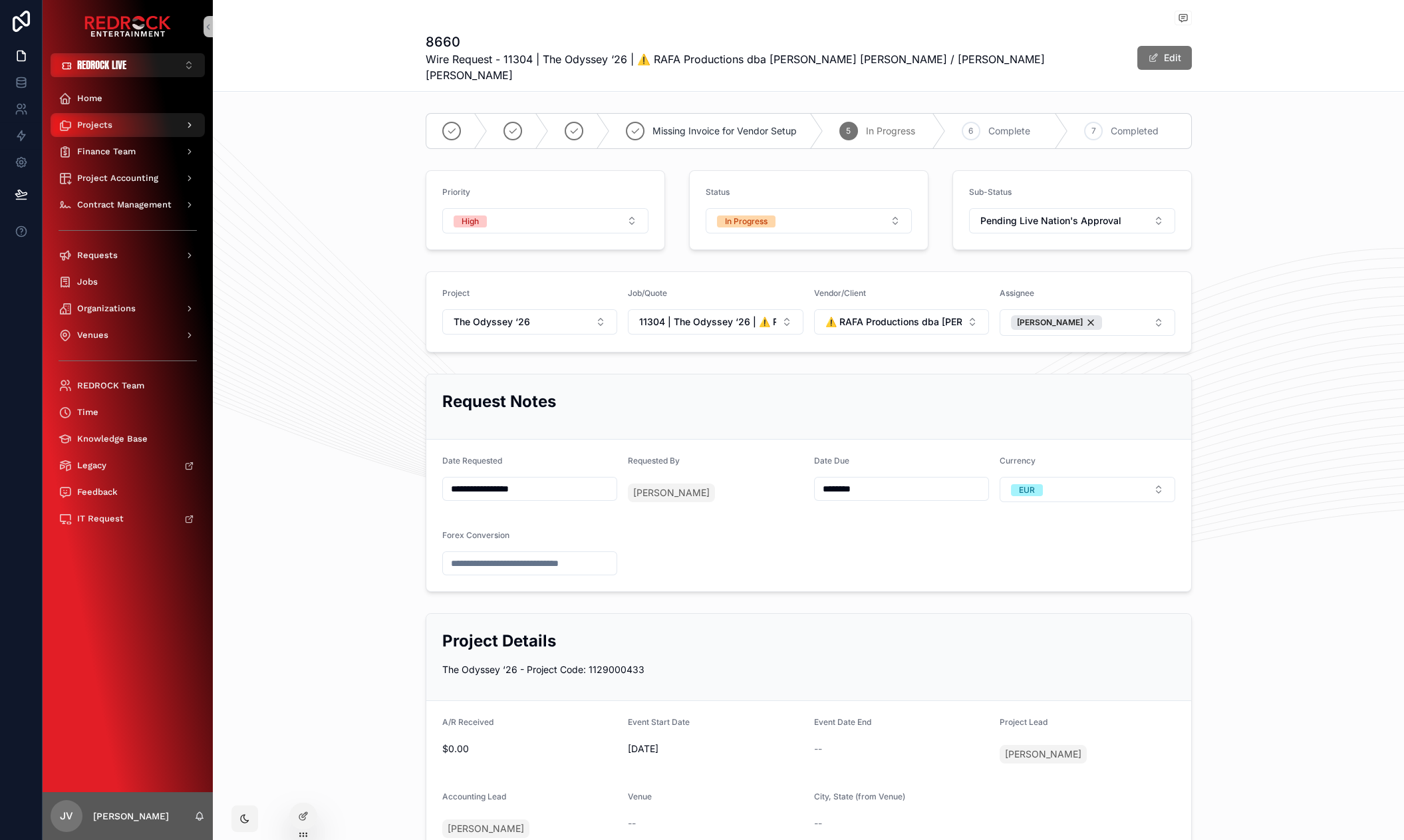
click at [131, 126] on div "Projects" at bounding box center [127, 124] width 138 height 21
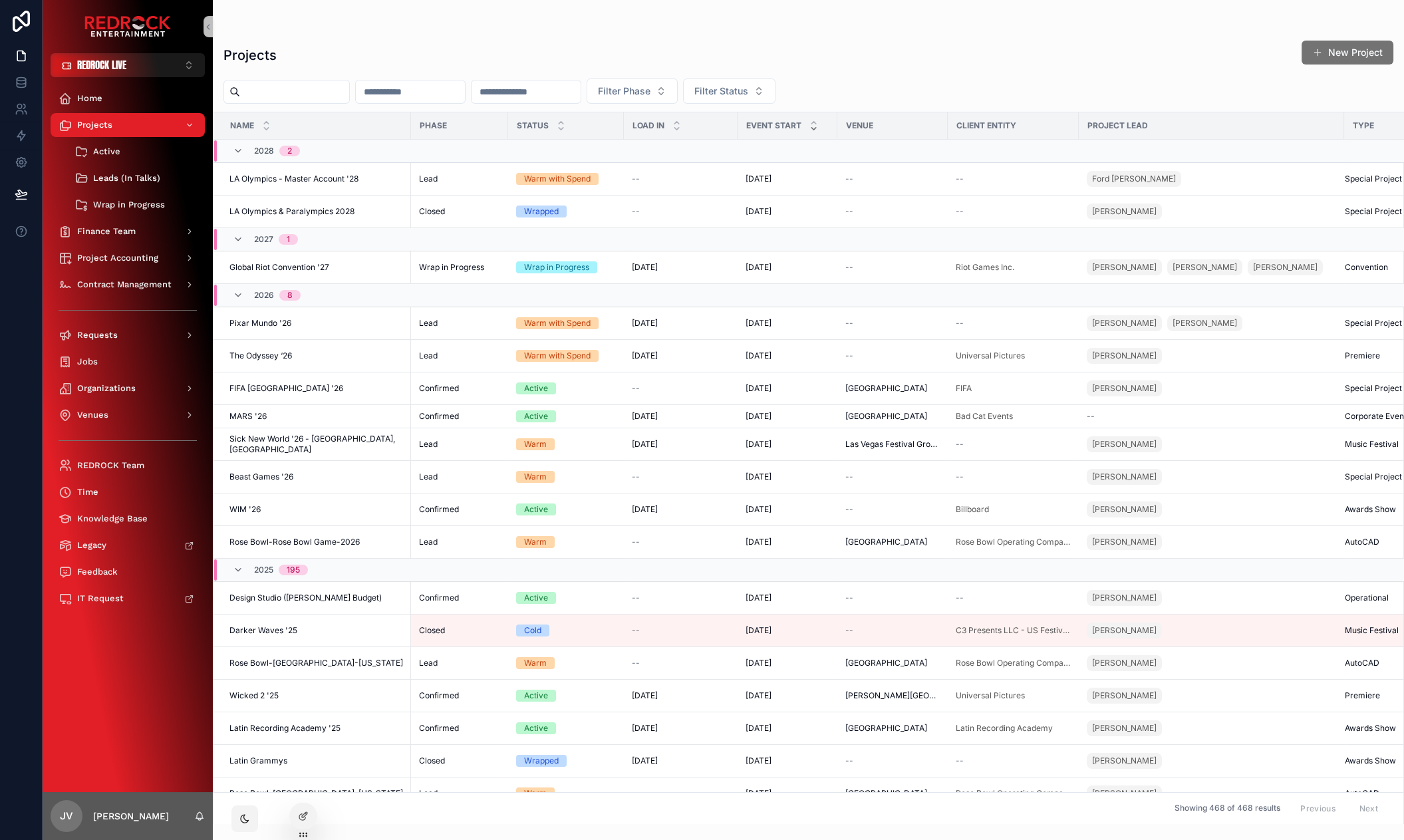
click at [298, 87] on input "scrollable content" at bounding box center [294, 91] width 109 height 19
drag, startPoint x: 77, startPoint y: 634, endPoint x: 12, endPoint y: 625, distance: 65.6
click at [23, 61] on icon at bounding box center [21, 56] width 13 height 13
click at [19, 79] on icon at bounding box center [21, 82] width 13 height 13
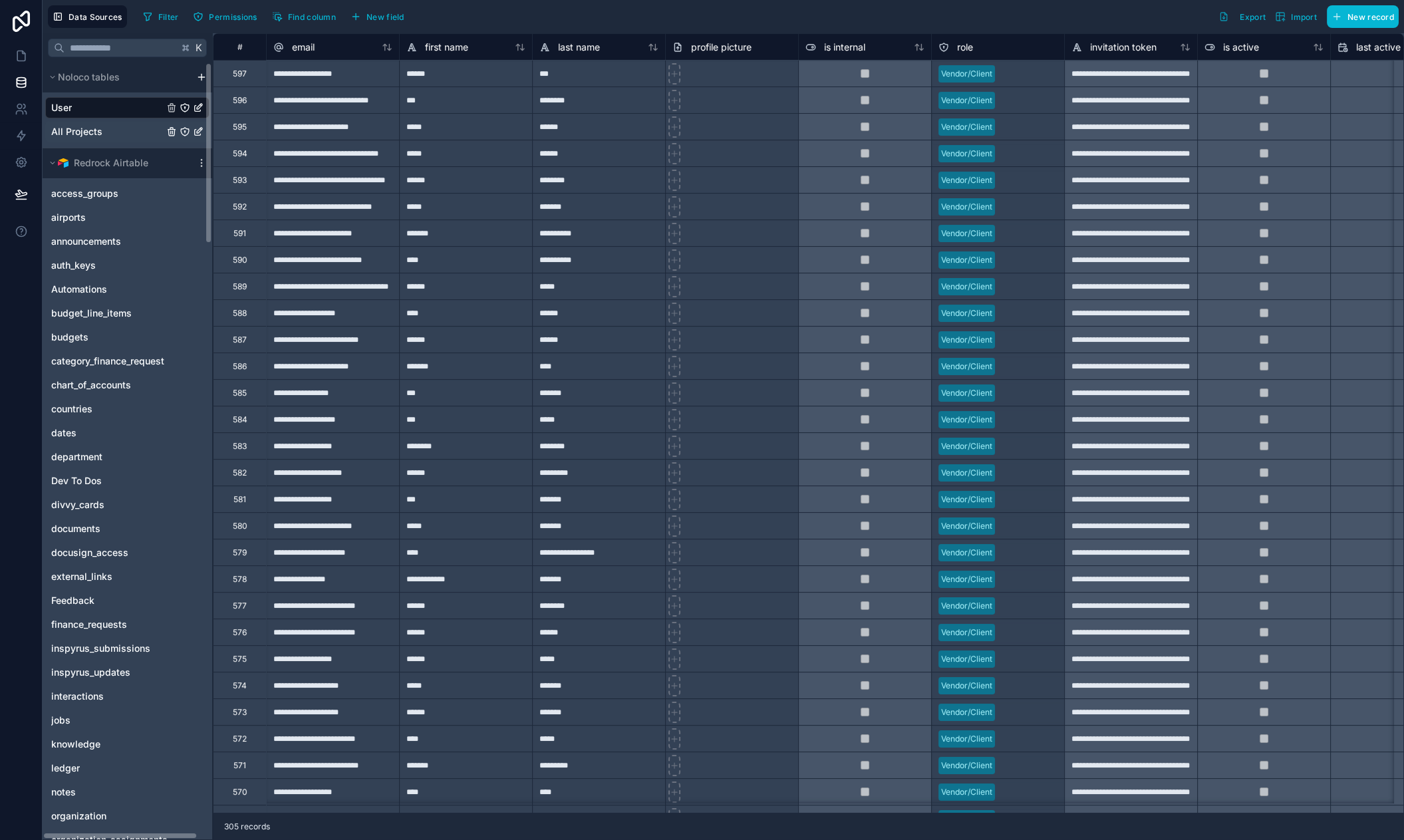
click at [102, 131] on link "All Projects" at bounding box center [107, 131] width 112 height 13
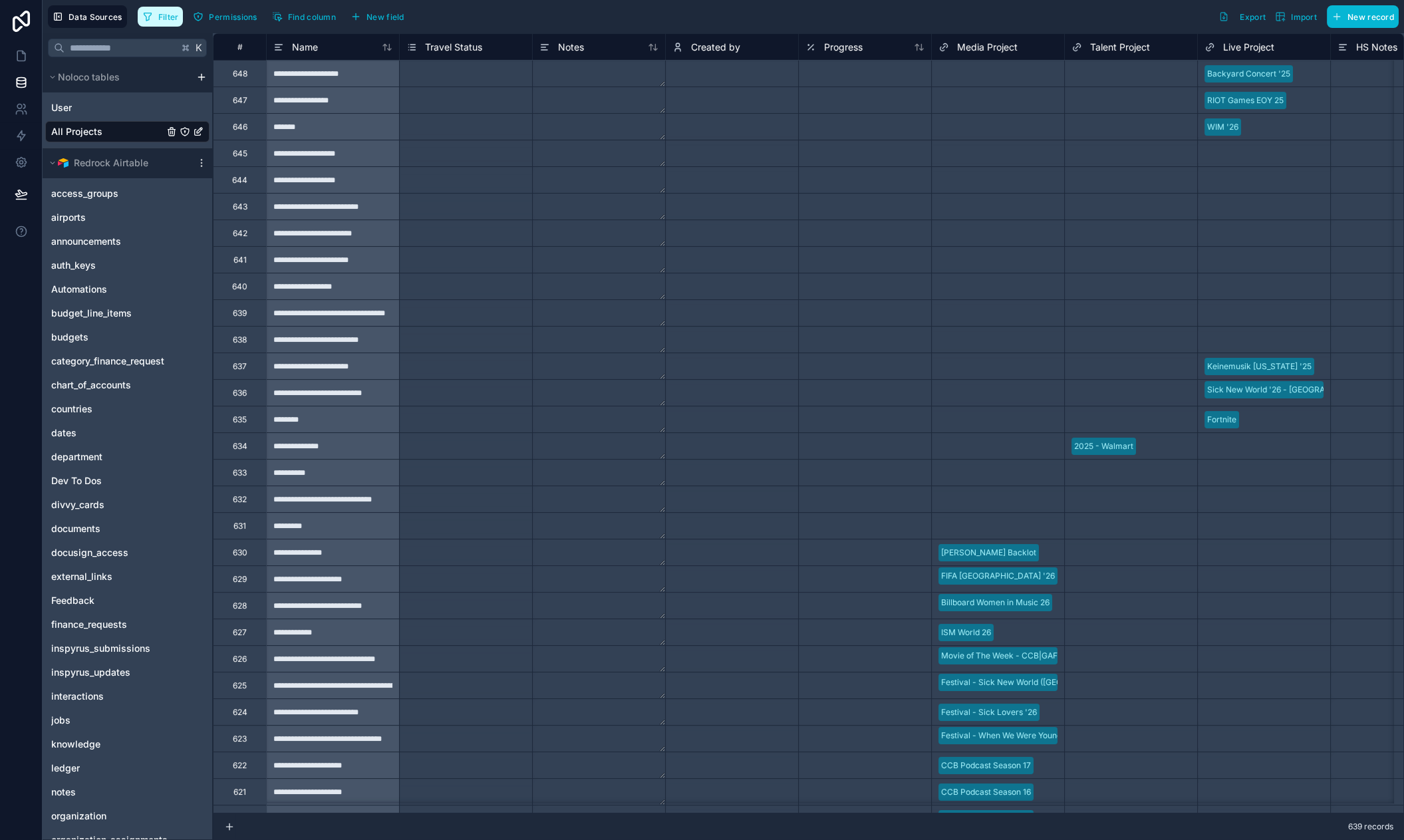
click at [165, 20] on span "Filter" at bounding box center [168, 16] width 21 height 10
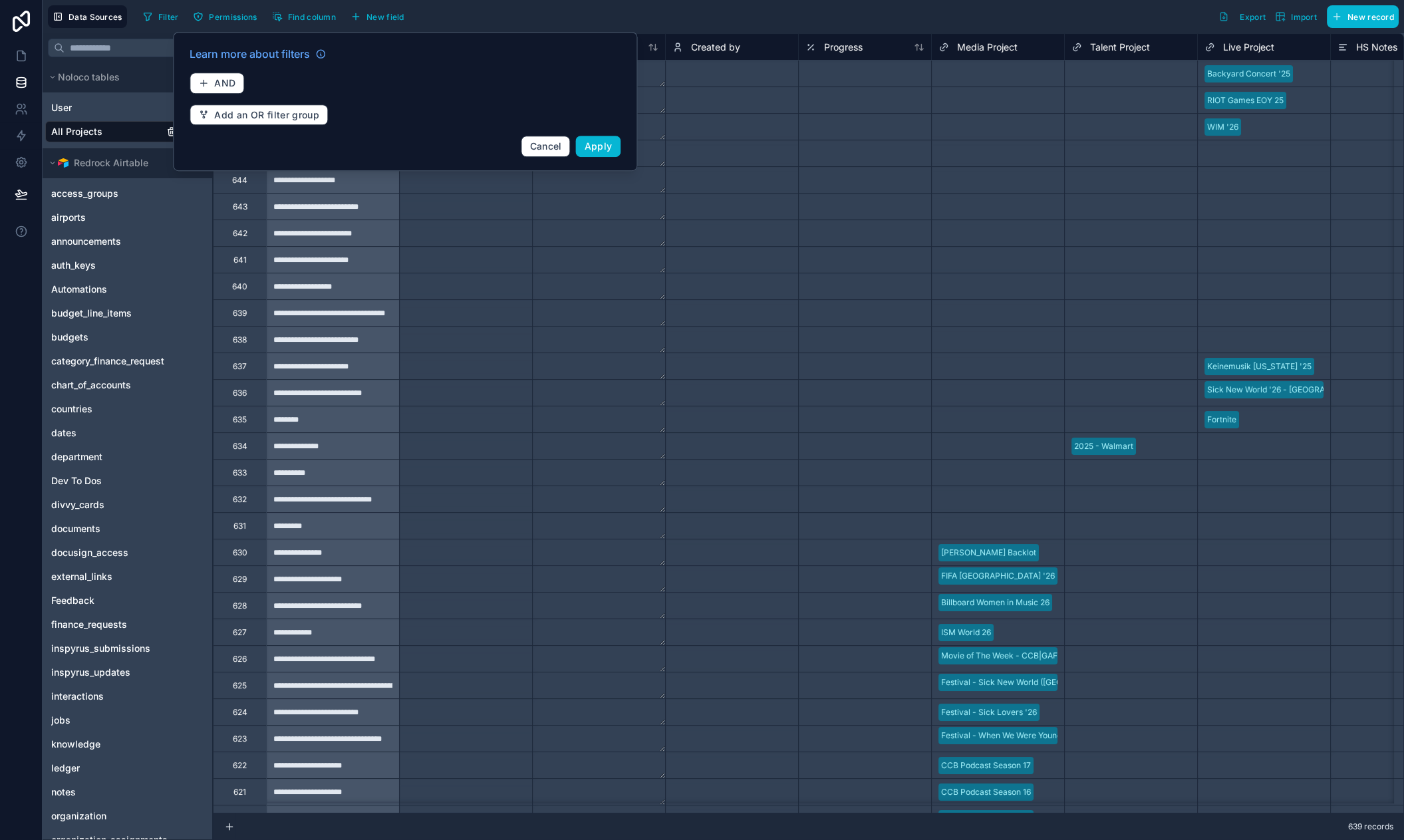
click at [552, 15] on div "Filter Permissions Find column New field Export Import New record" at bounding box center [768, 16] width 1261 height 23
click at [735, 41] on span "Created by" at bounding box center [716, 47] width 50 height 13
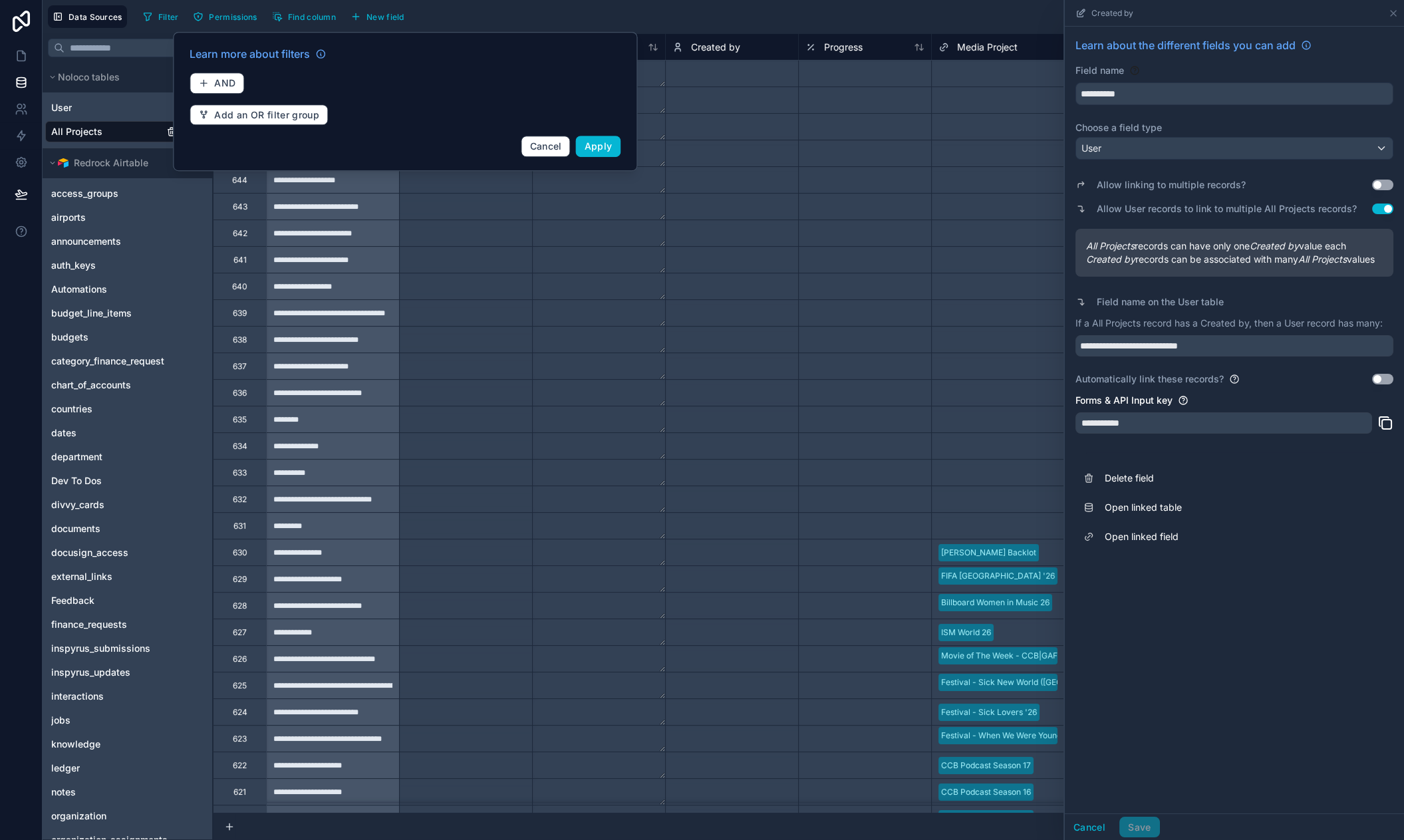
click at [483, 17] on div "Filter Permissions Find column New field Export Import New record" at bounding box center [768, 16] width 1261 height 23
click at [534, 145] on span "Cancel" at bounding box center [546, 146] width 32 height 11
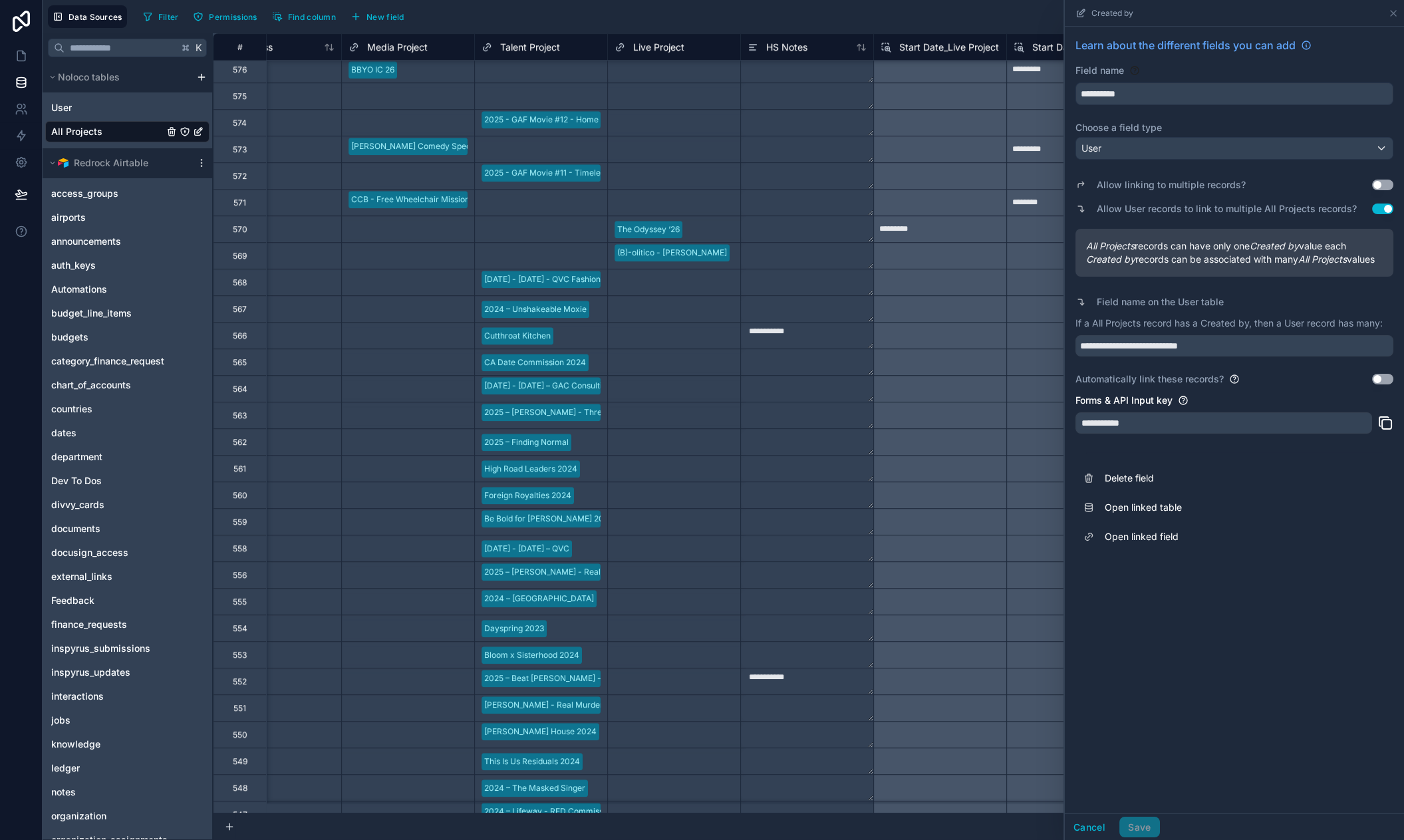
scroll to position [1919, 605]
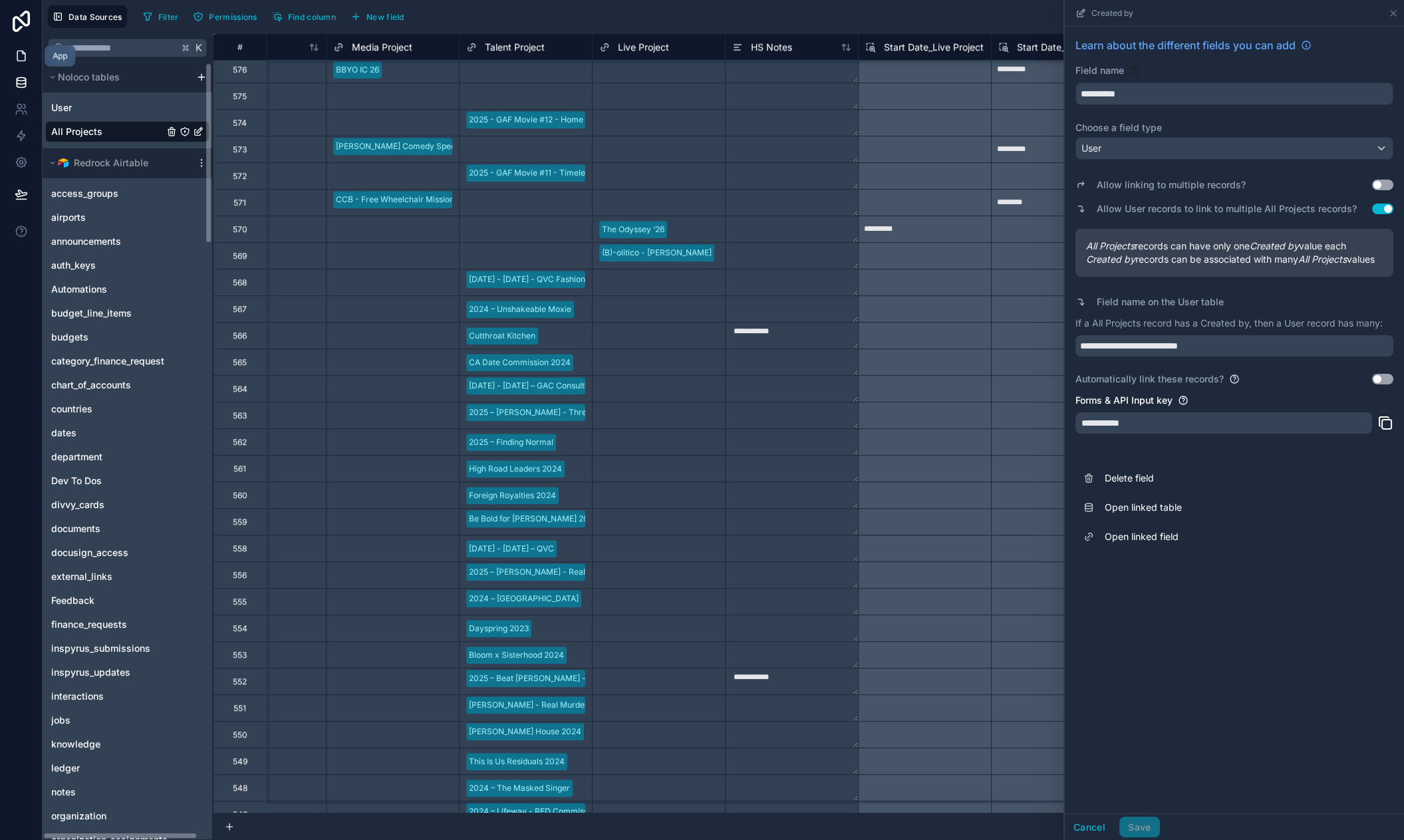
click at [30, 51] on link at bounding box center [21, 56] width 42 height 27
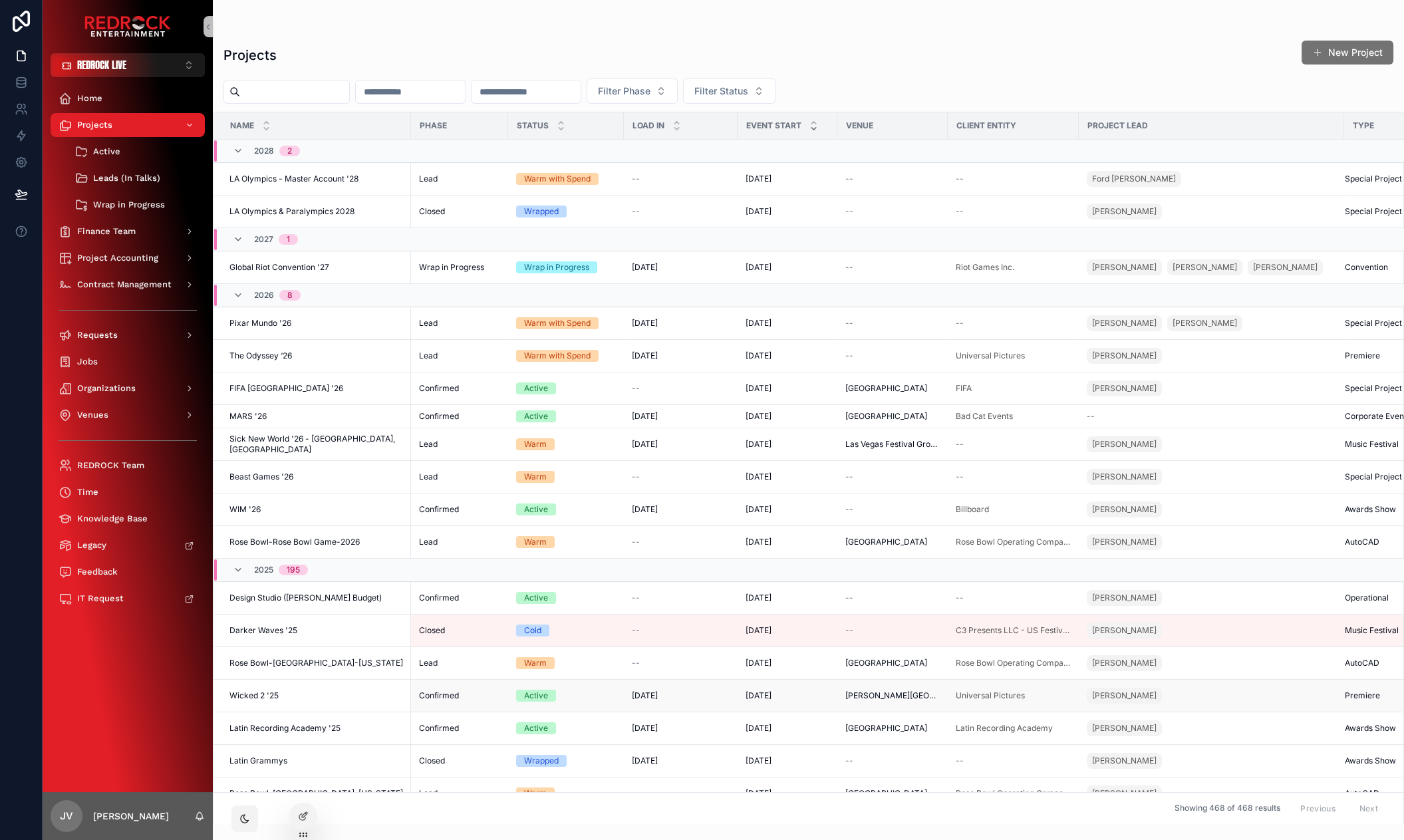
click at [250, 692] on span "Wicked 2 '25" at bounding box center [254, 695] width 50 height 10
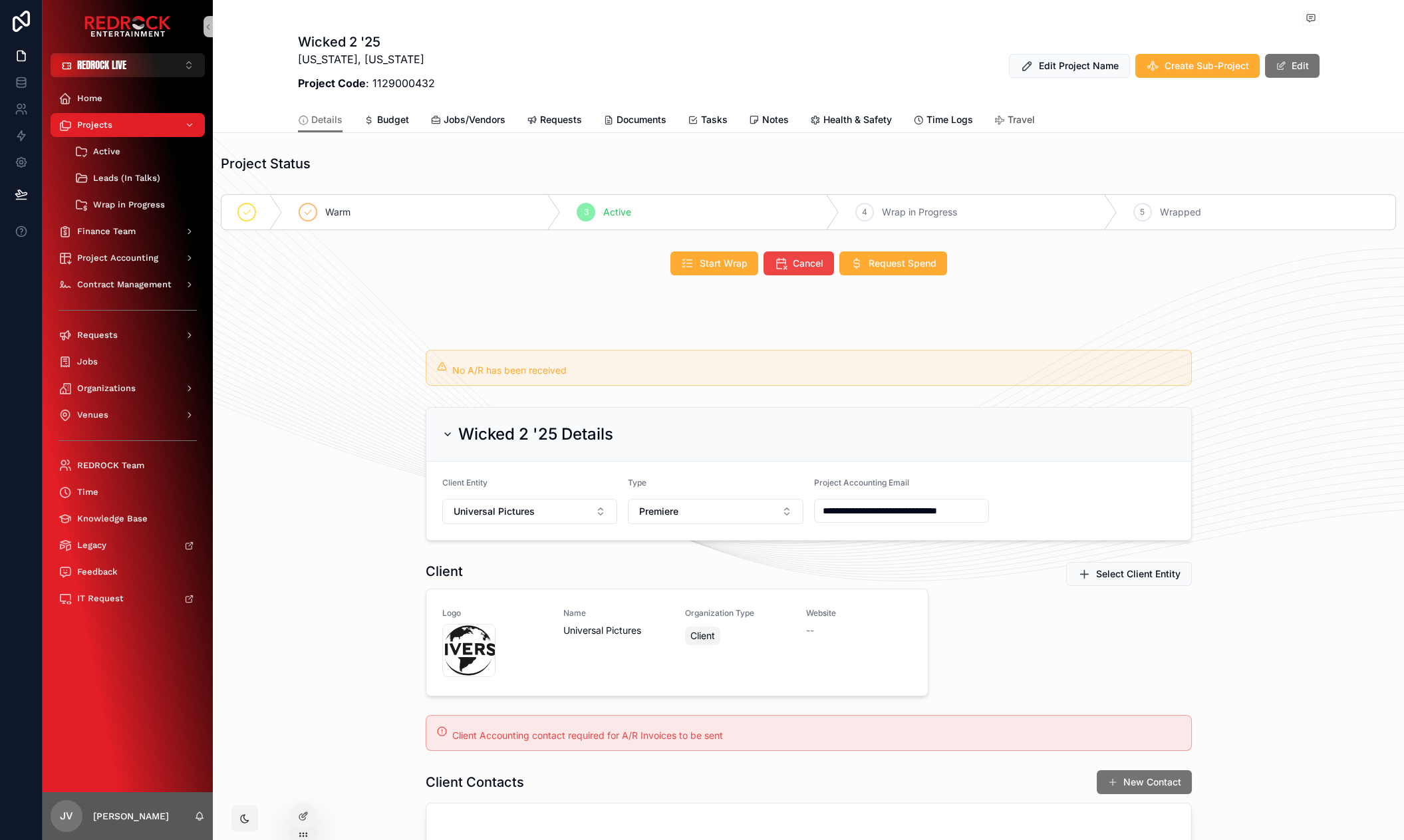
click at [1022, 109] on link "Travel" at bounding box center [1014, 121] width 41 height 27
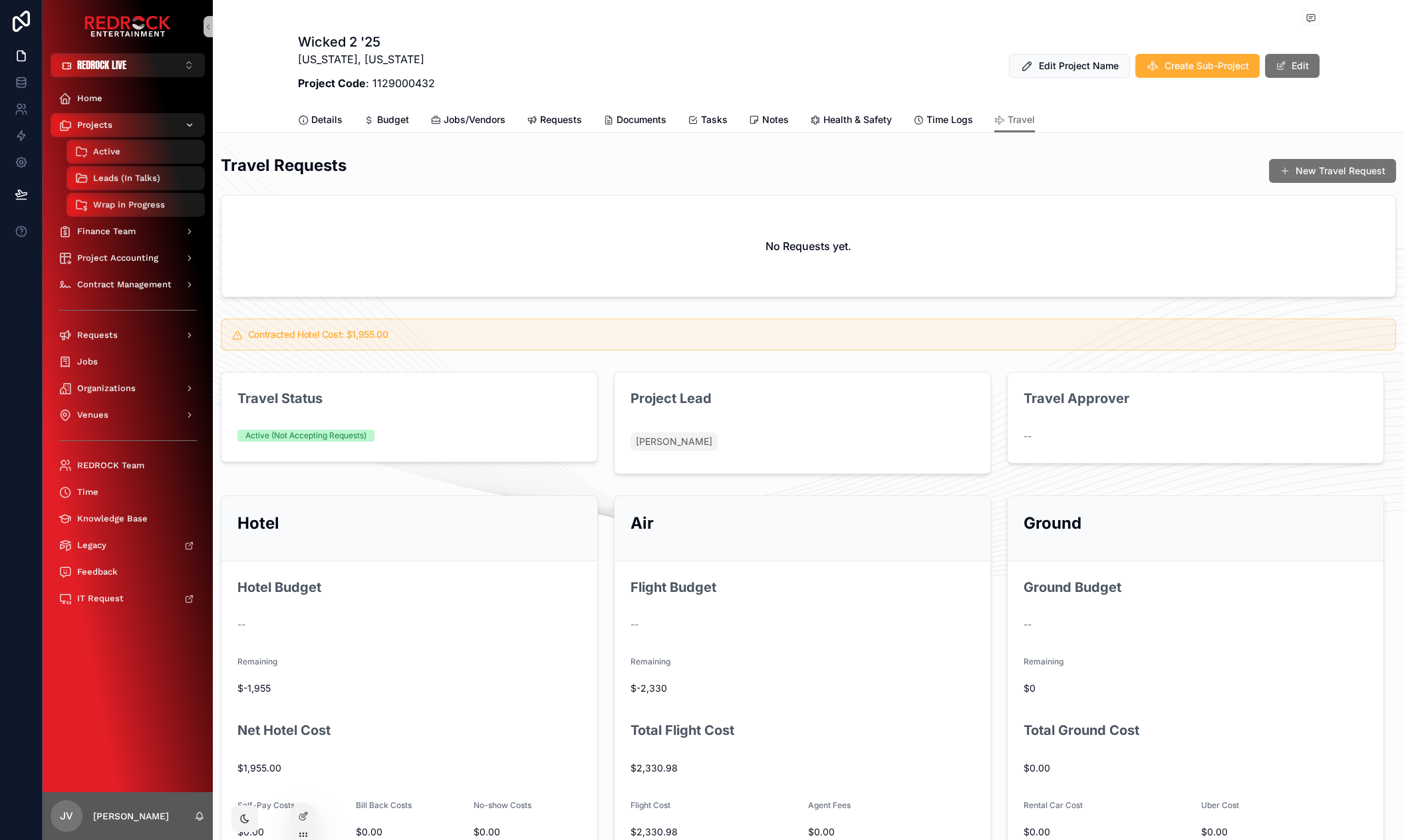
click at [114, 120] on div "Projects" at bounding box center [127, 124] width 138 height 21
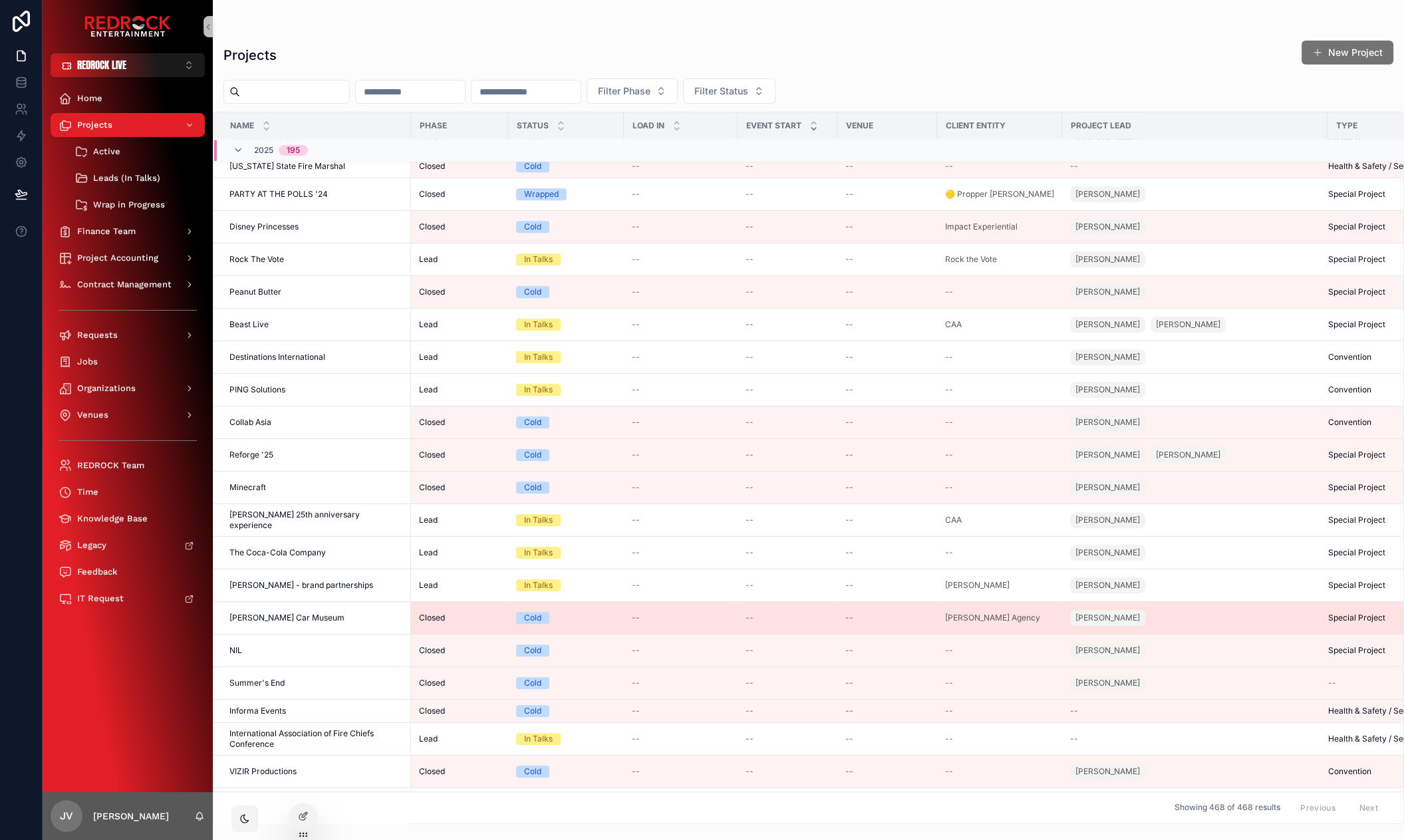
scroll to position [4214, 0]
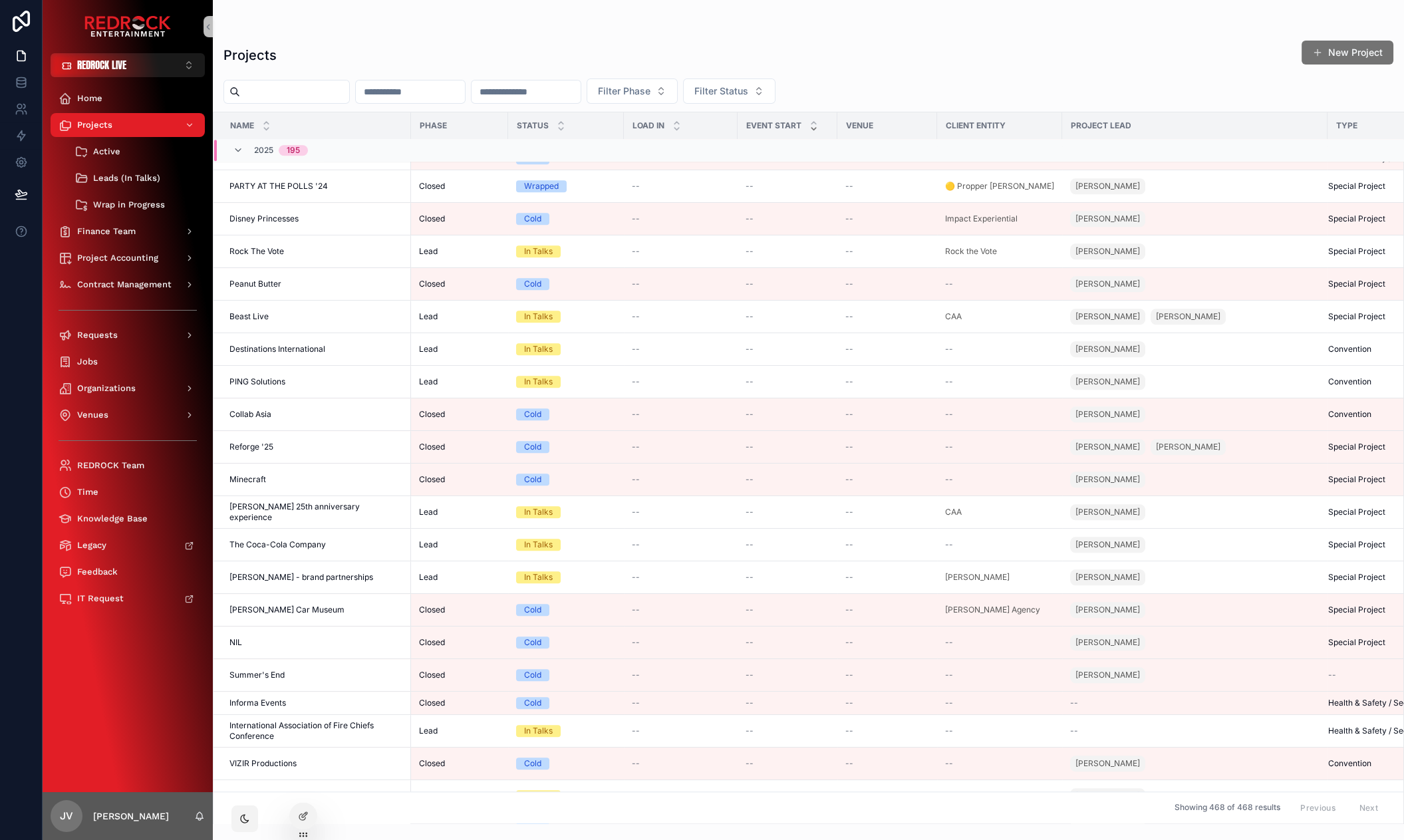
click at [260, 572] on span "[PERSON_NAME] - brand partnerships" at bounding box center [301, 577] width 144 height 10
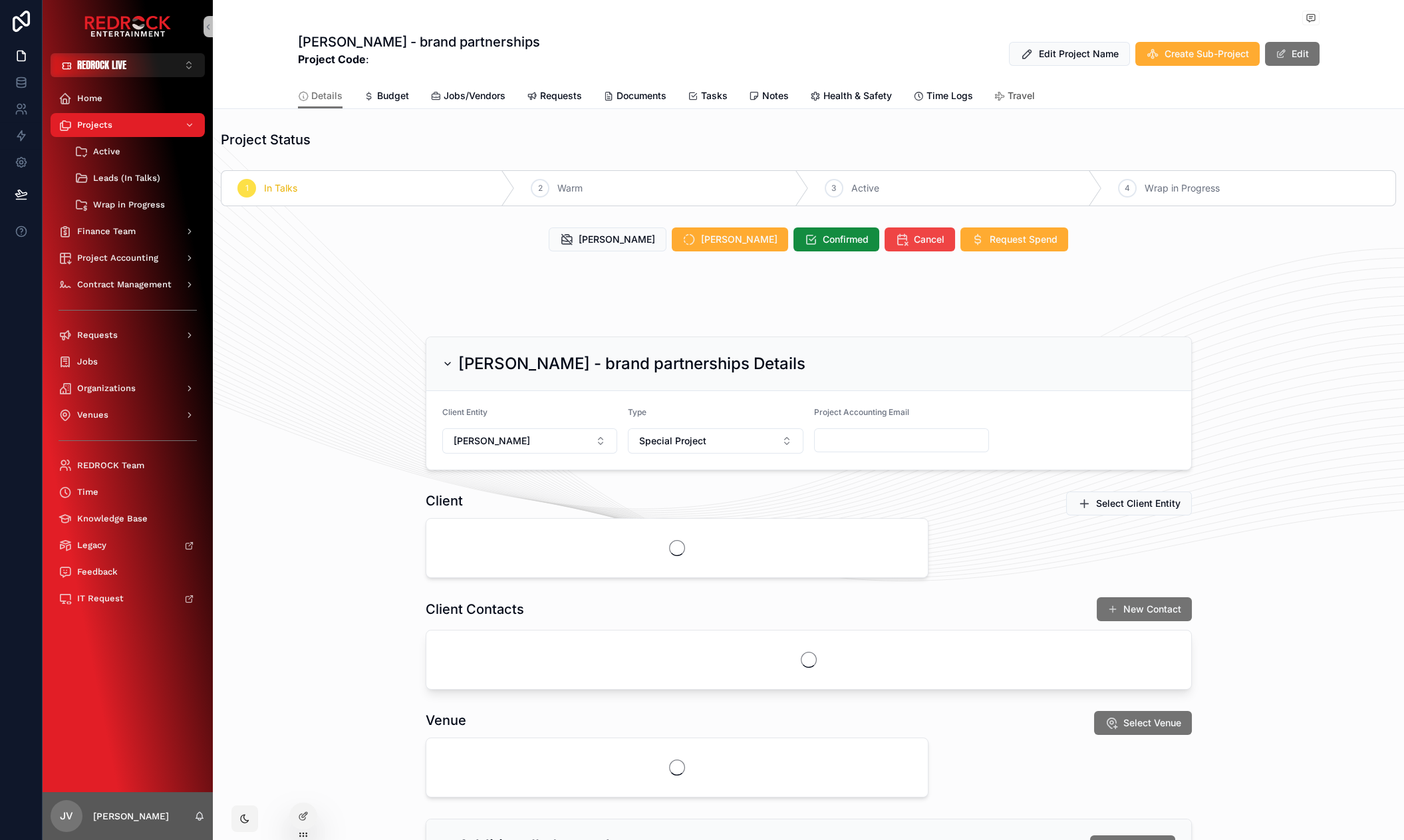
click at [994, 95] on icon "scrollable content" at bounding box center [999, 96] width 10 height 10
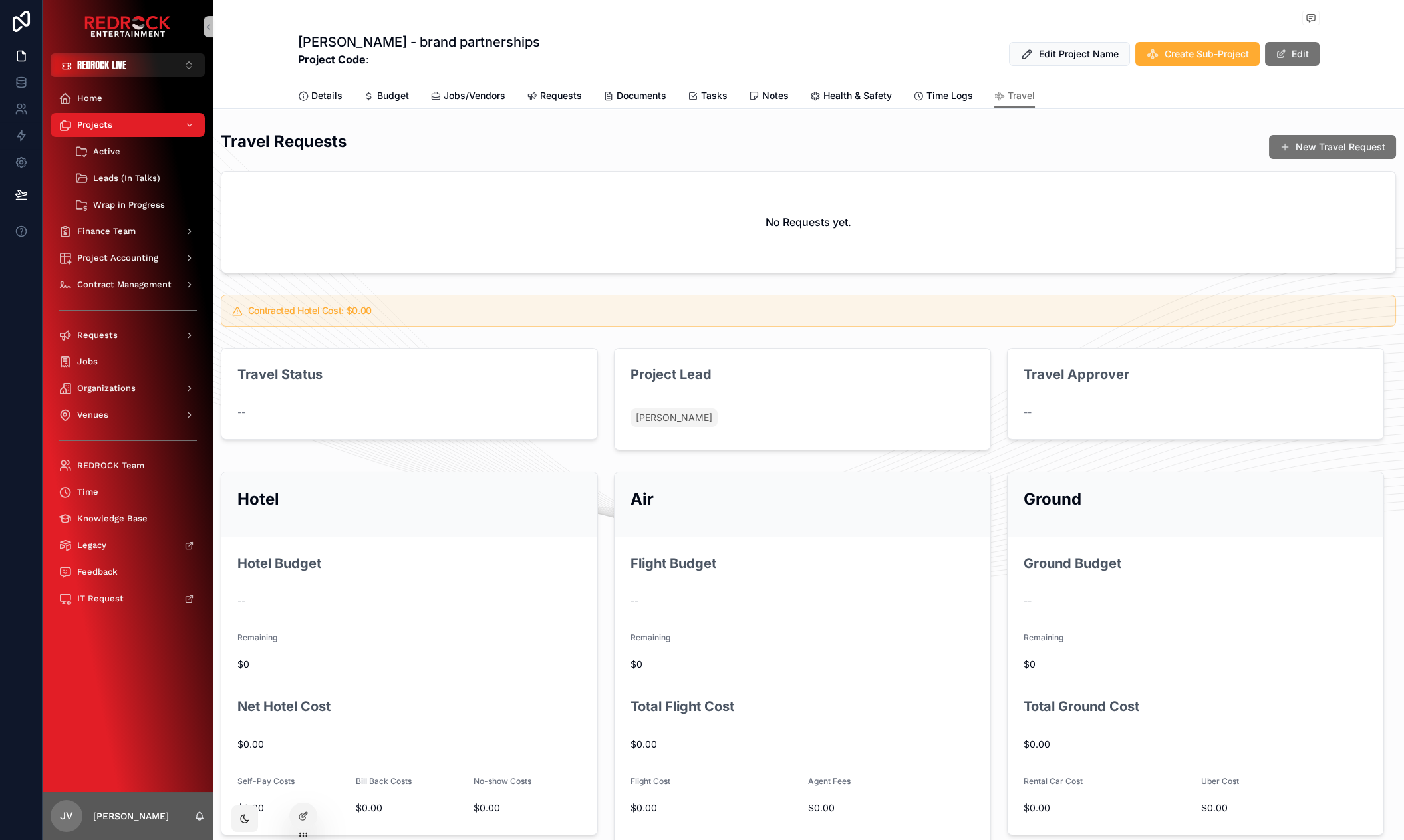
drag, startPoint x: 695, startPoint y: 51, endPoint x: 445, endPoint y: 38, distance: 250.3
drag, startPoint x: 403, startPoint y: 32, endPoint x: 342, endPoint y: 25, distance: 61.4
click at [342, 25] on div "scrollable content" at bounding box center [809, 19] width 1022 height 16
click at [864, 91] on span "Health & Safety" at bounding box center [857, 96] width 69 height 13
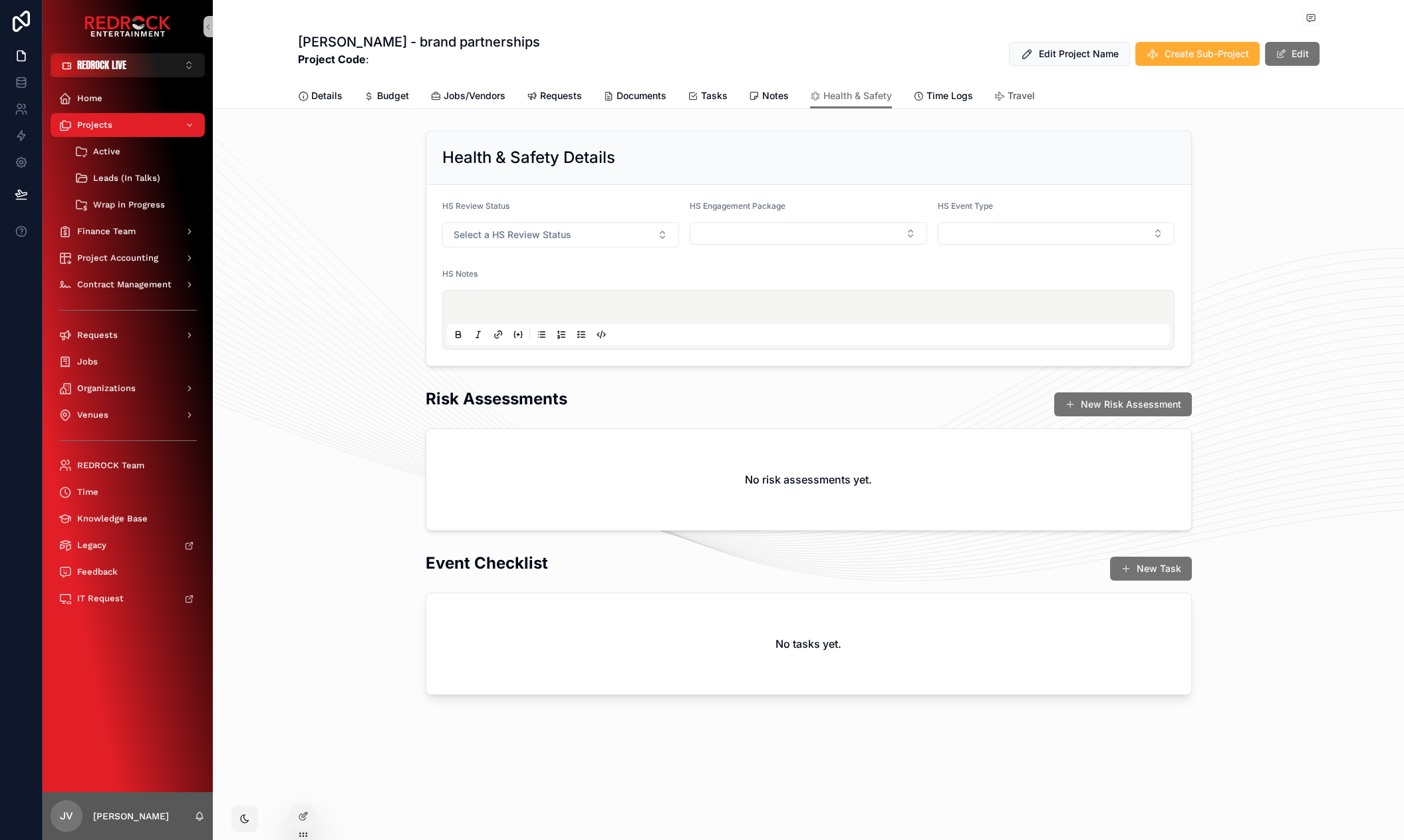
click at [1010, 97] on span "Travel" at bounding box center [1021, 96] width 28 height 13
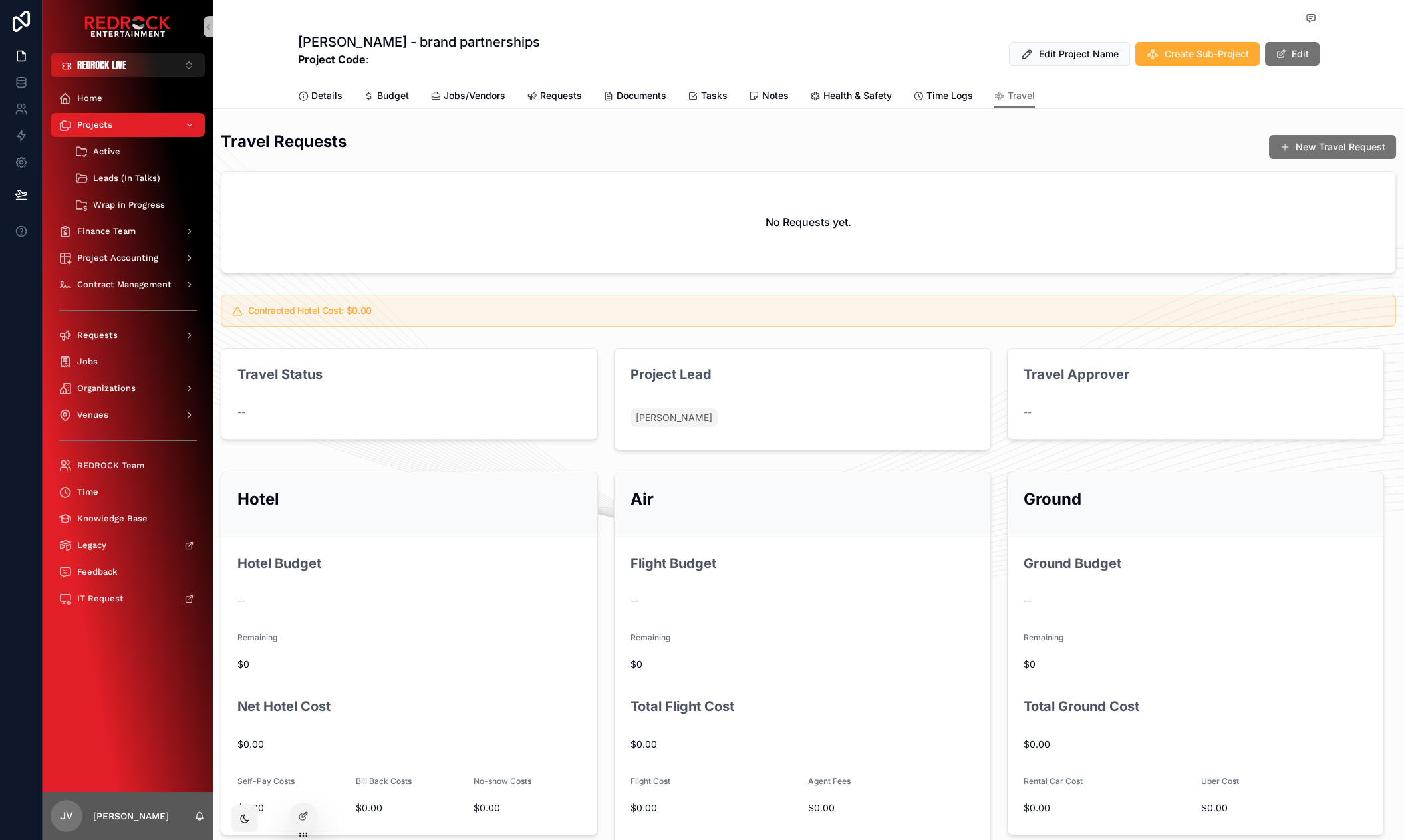
drag, startPoint x: 1089, startPoint y: 138, endPoint x: 995, endPoint y: 140, distance: 94.0
click at [1277, 141] on span "scrollable content" at bounding box center [1282, 145] width 11 height 11
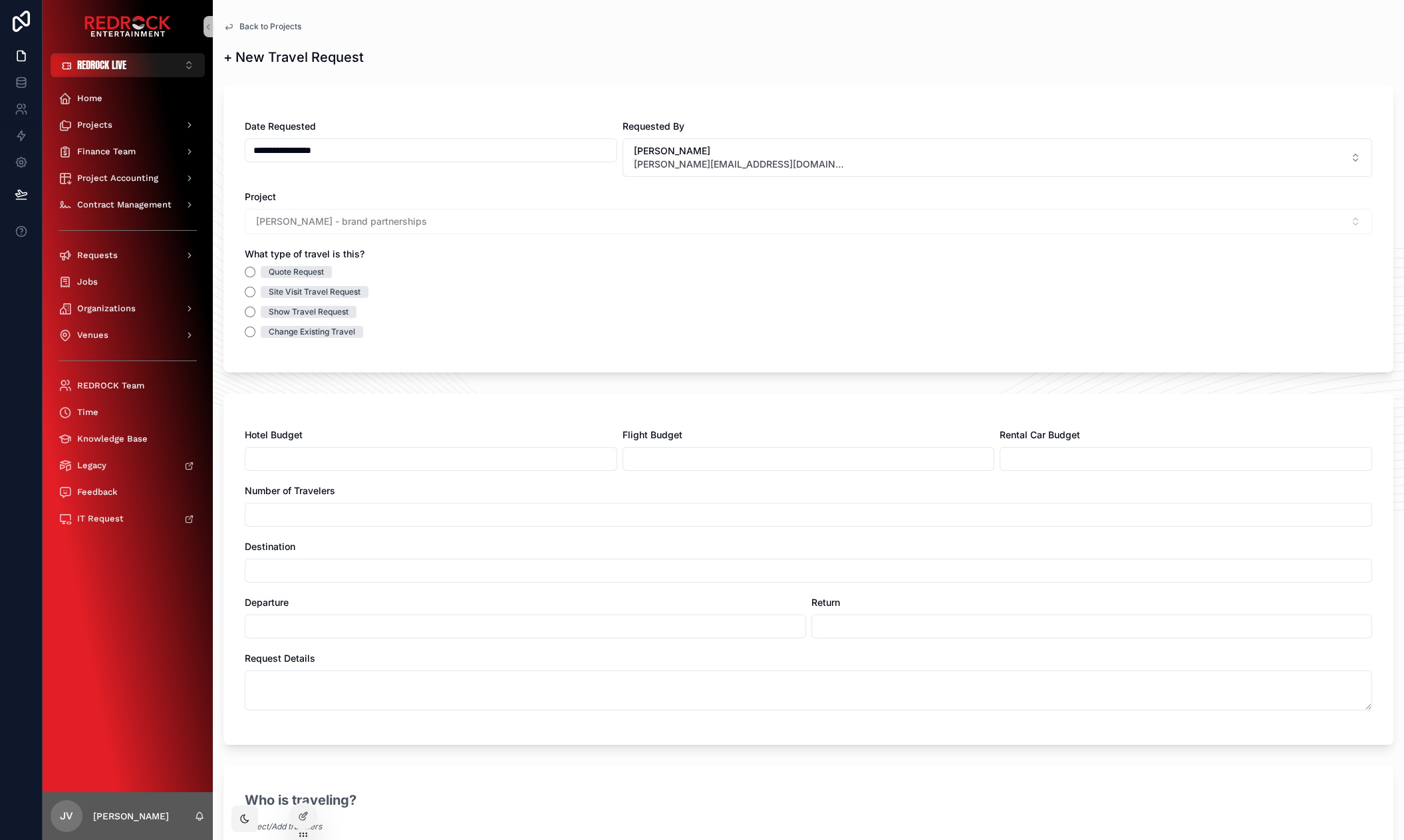
click at [254, 24] on span "Back to Projects" at bounding box center [270, 26] width 62 height 10
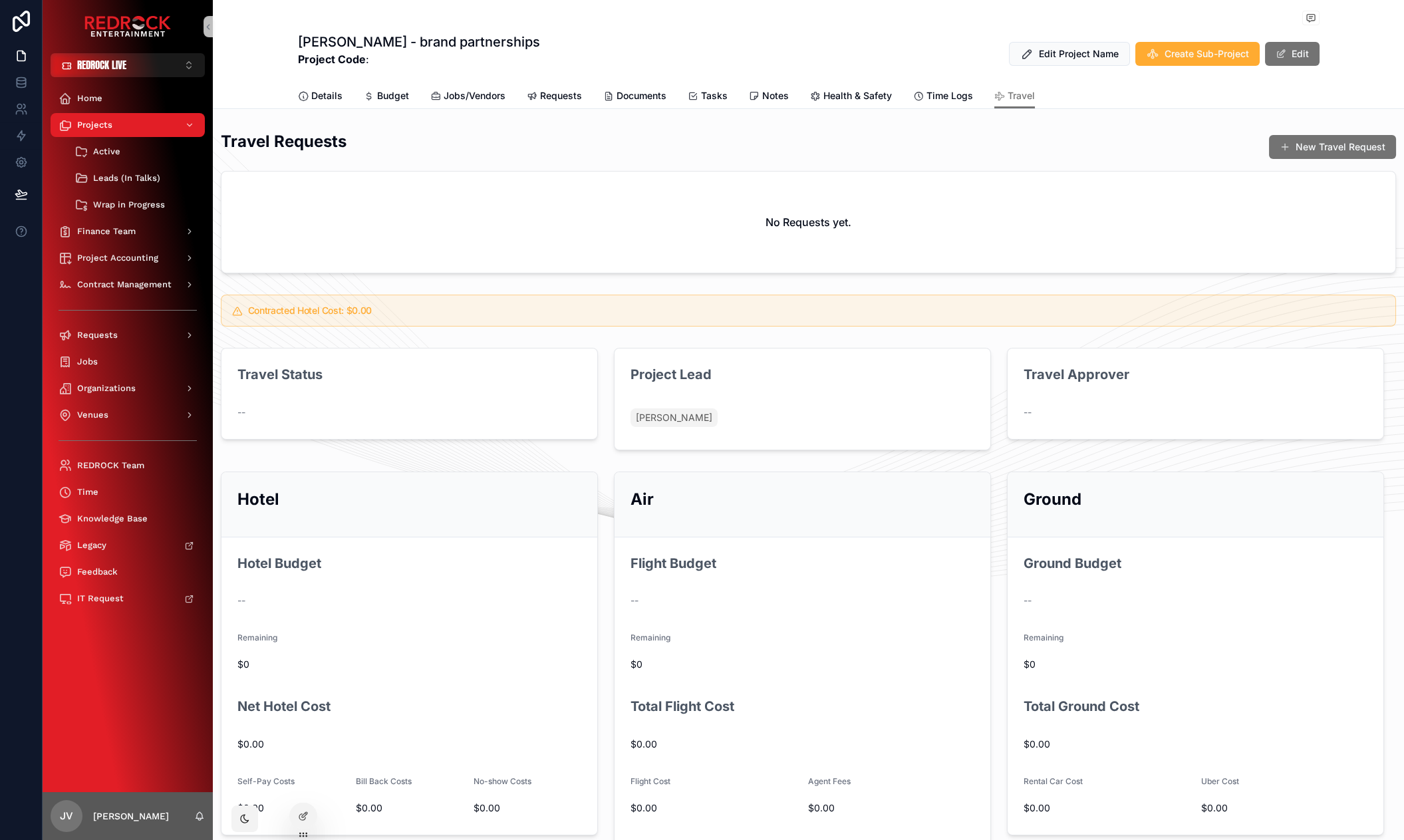
drag, startPoint x: 456, startPoint y: 146, endPoint x: 396, endPoint y: 139, distance: 60.4
click at [93, 122] on span "Projects" at bounding box center [94, 124] width 35 height 10
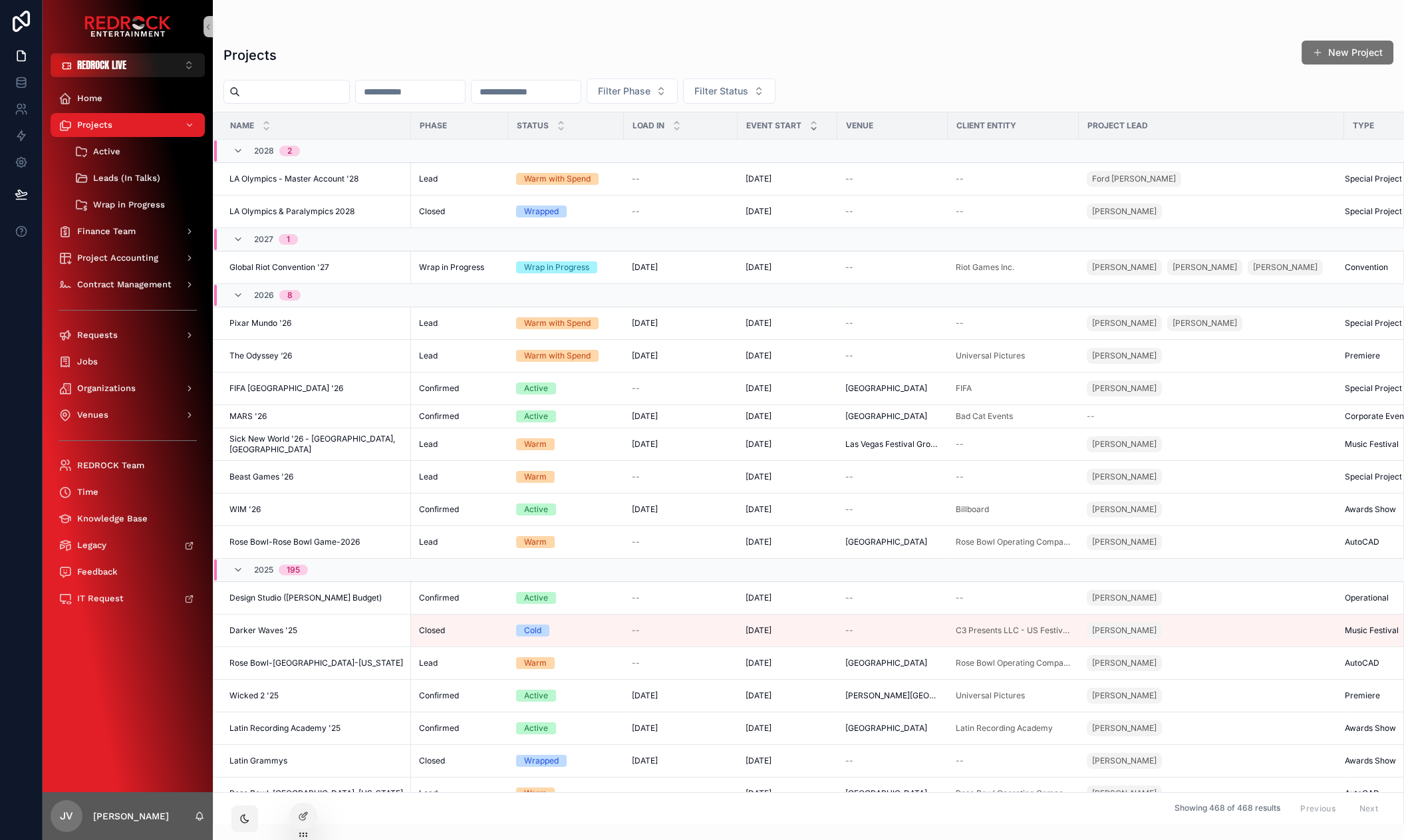
click at [289, 91] on input "scrollable content" at bounding box center [294, 91] width 109 height 19
type input "********"
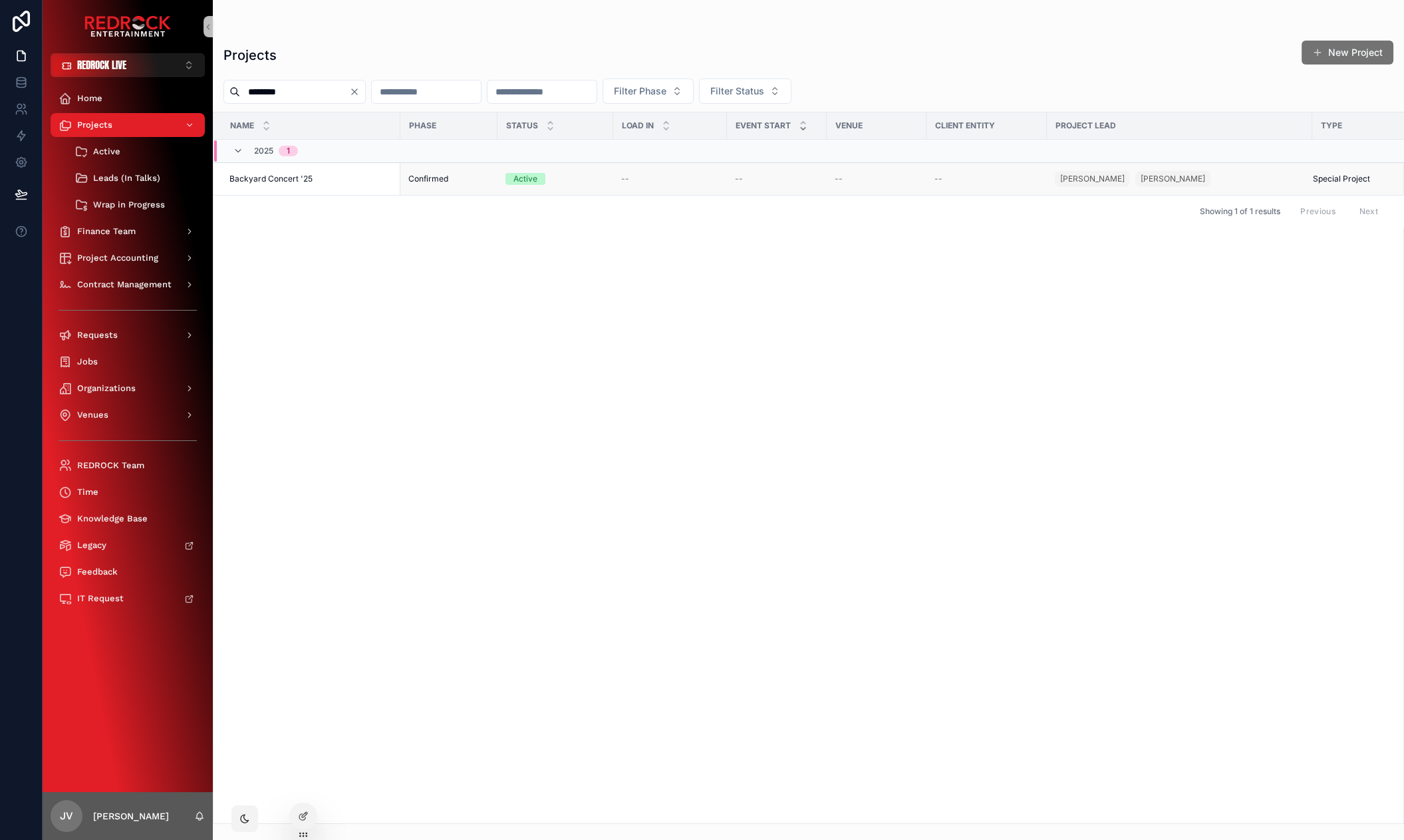
click at [282, 184] on td "Backyard Concert '25 Backyard Concert '25" at bounding box center [307, 179] width 187 height 32
click at [283, 177] on span "Backyard Concert '25" at bounding box center [271, 178] width 83 height 10
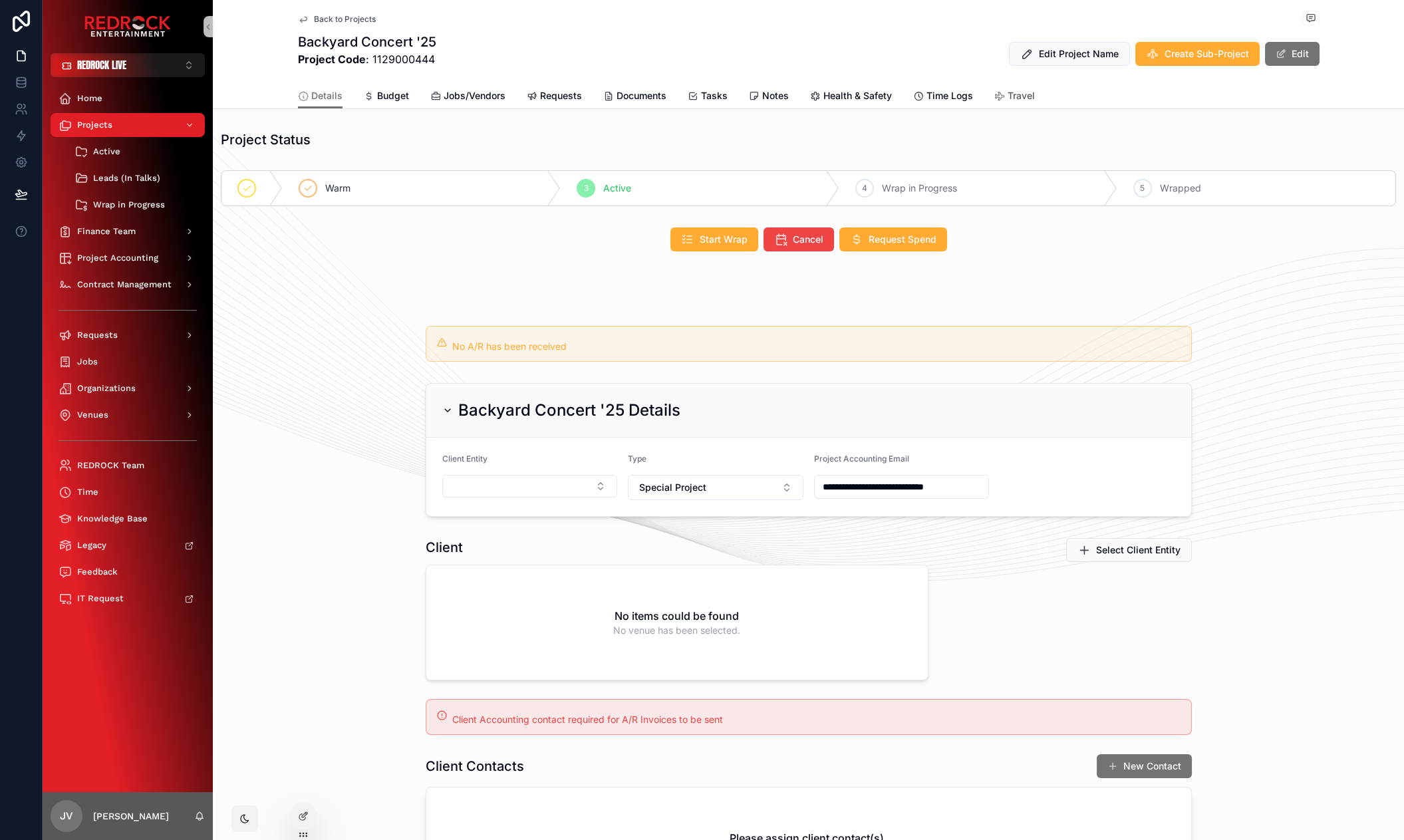
click at [1014, 98] on span "Travel" at bounding box center [1021, 96] width 28 height 13
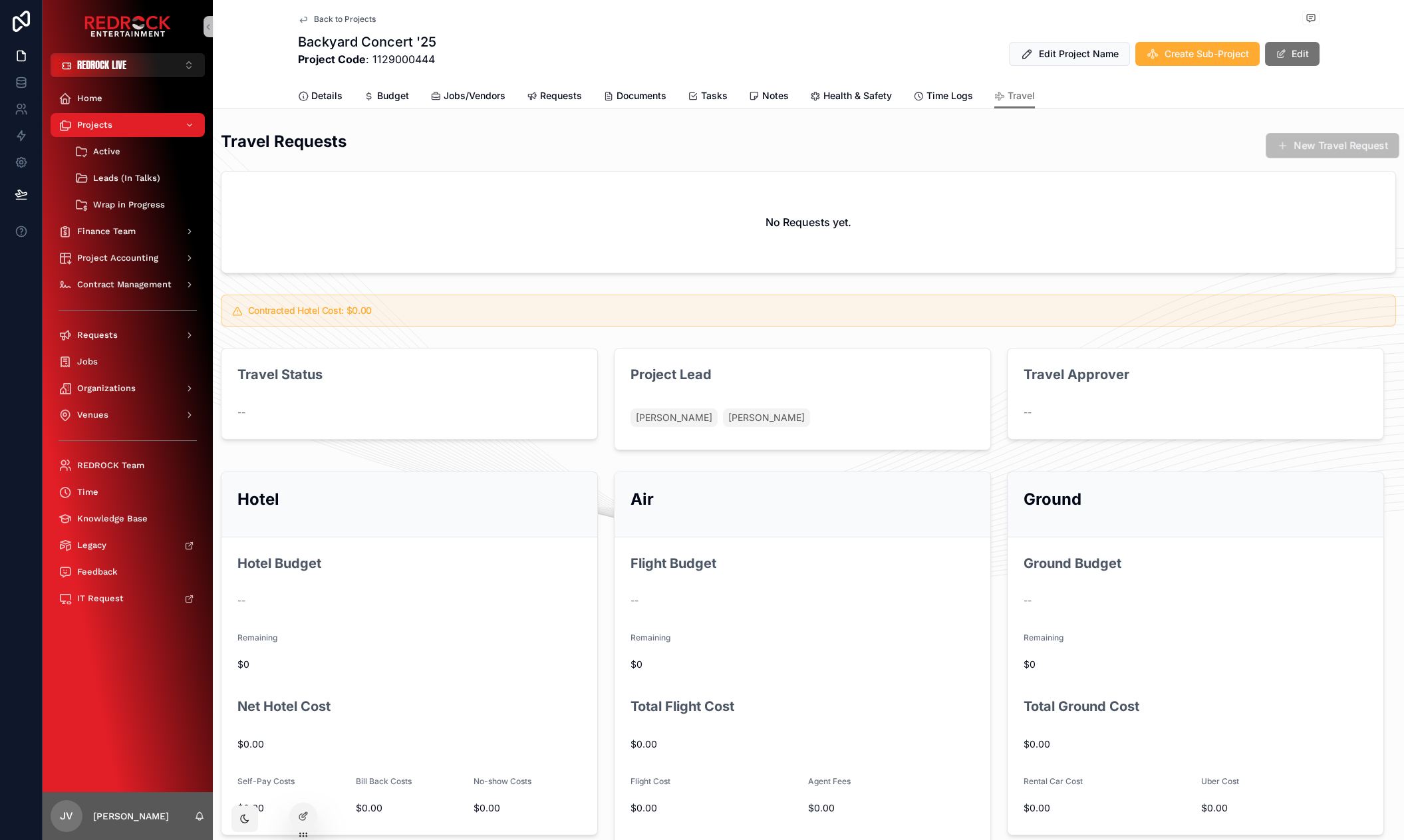
click at [1308, 153] on button "New Travel Request" at bounding box center [1332, 145] width 133 height 25
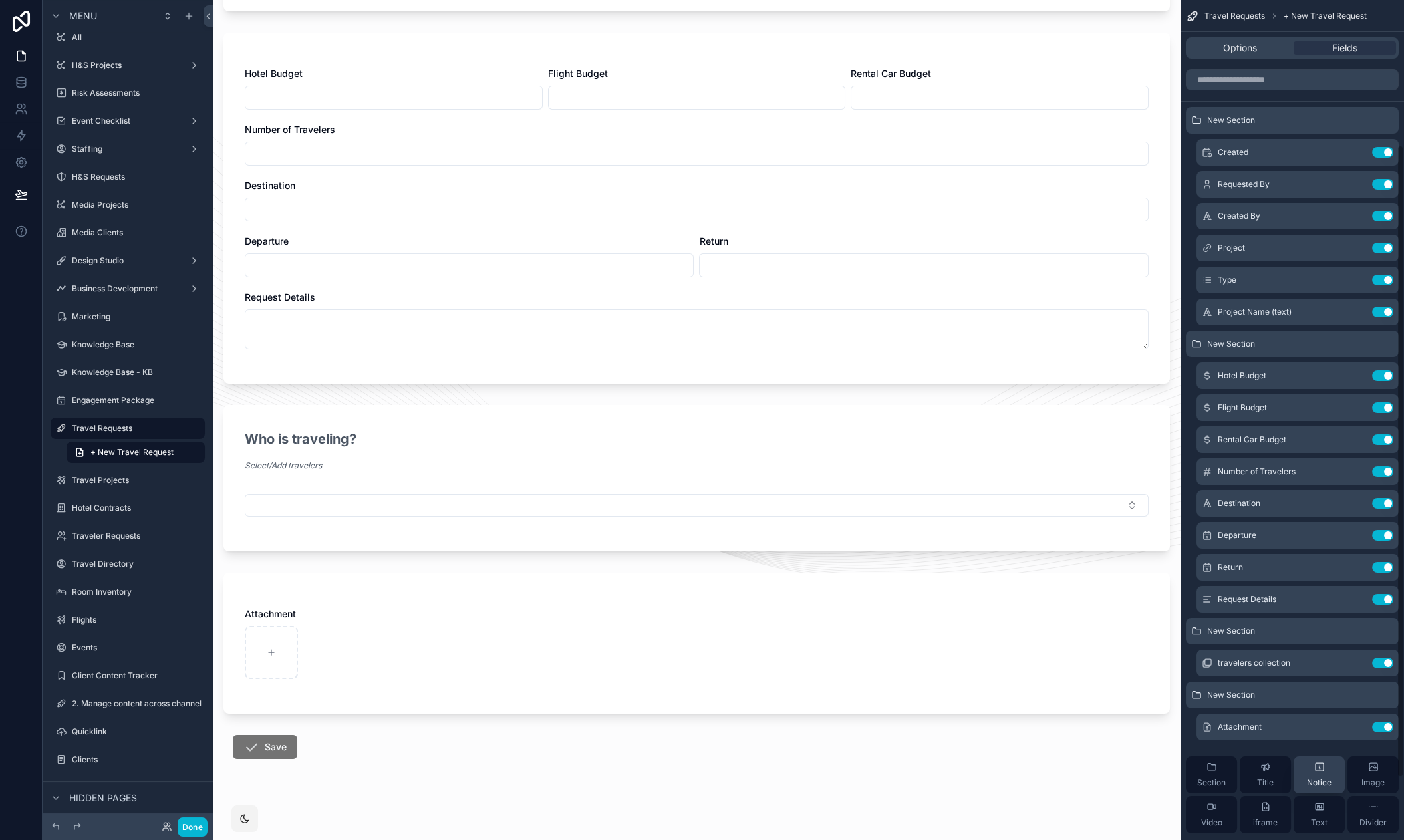
scroll to position [275, 0]
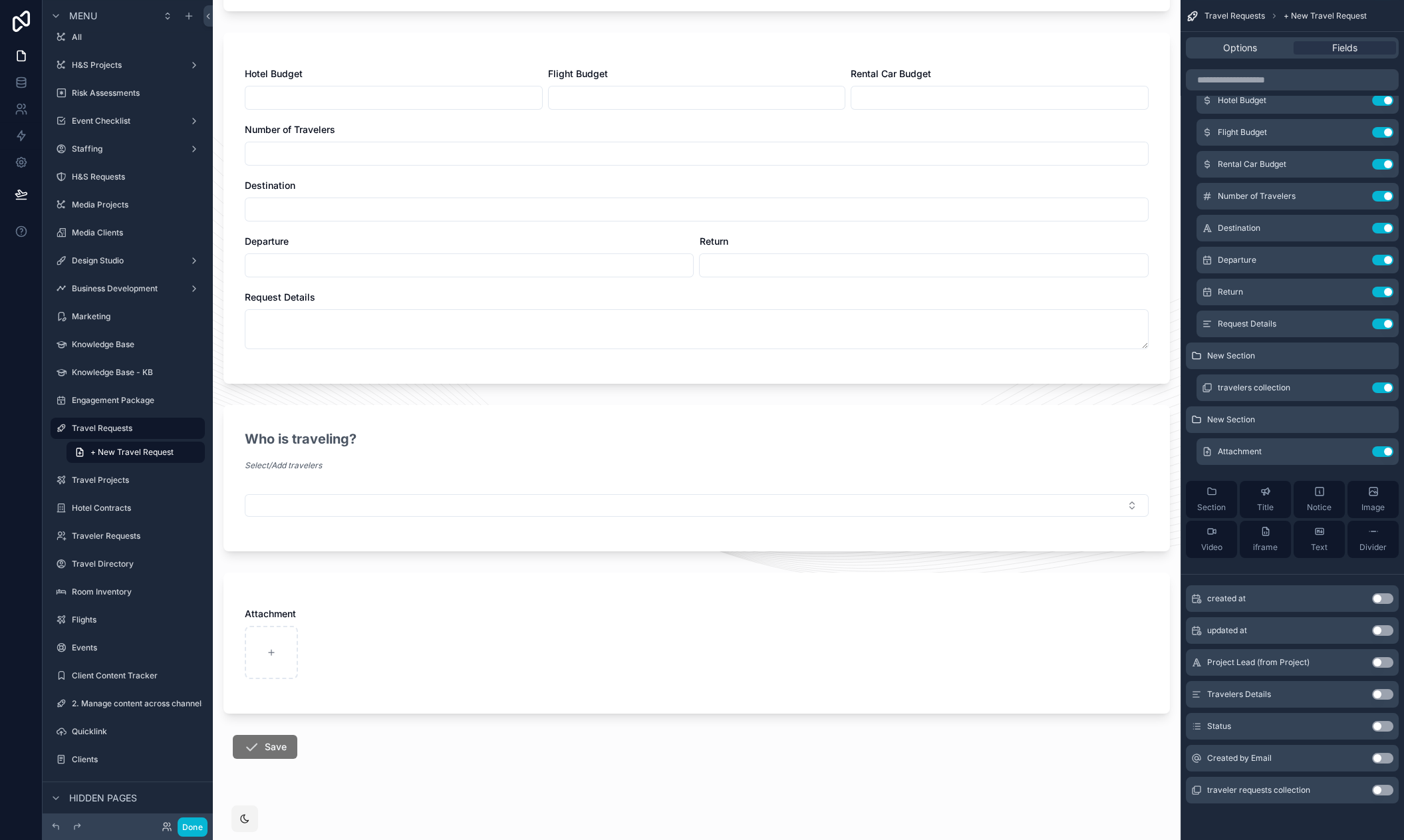
click at [1379, 759] on button "Use setting" at bounding box center [1382, 758] width 21 height 10
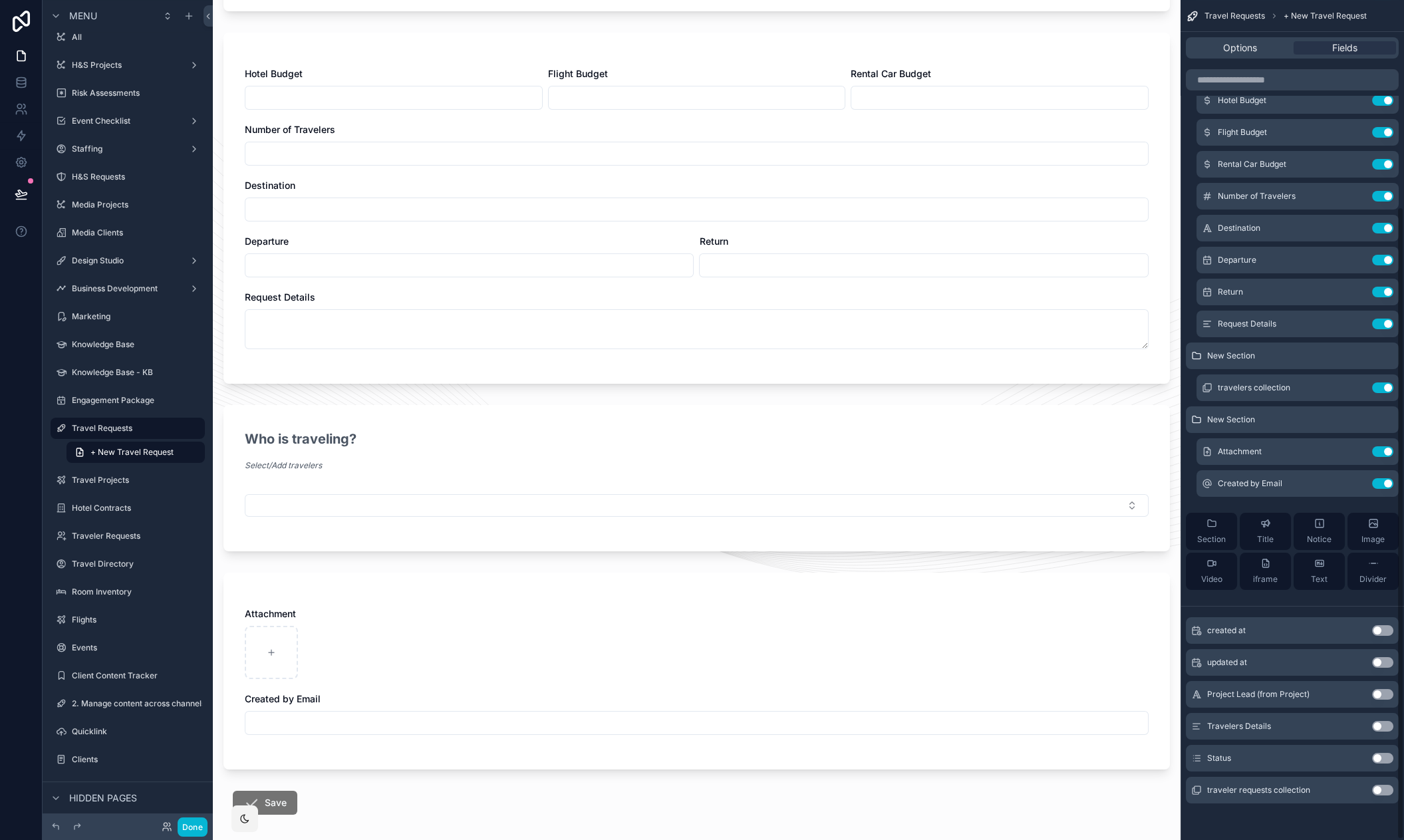
scroll to position [0, 0]
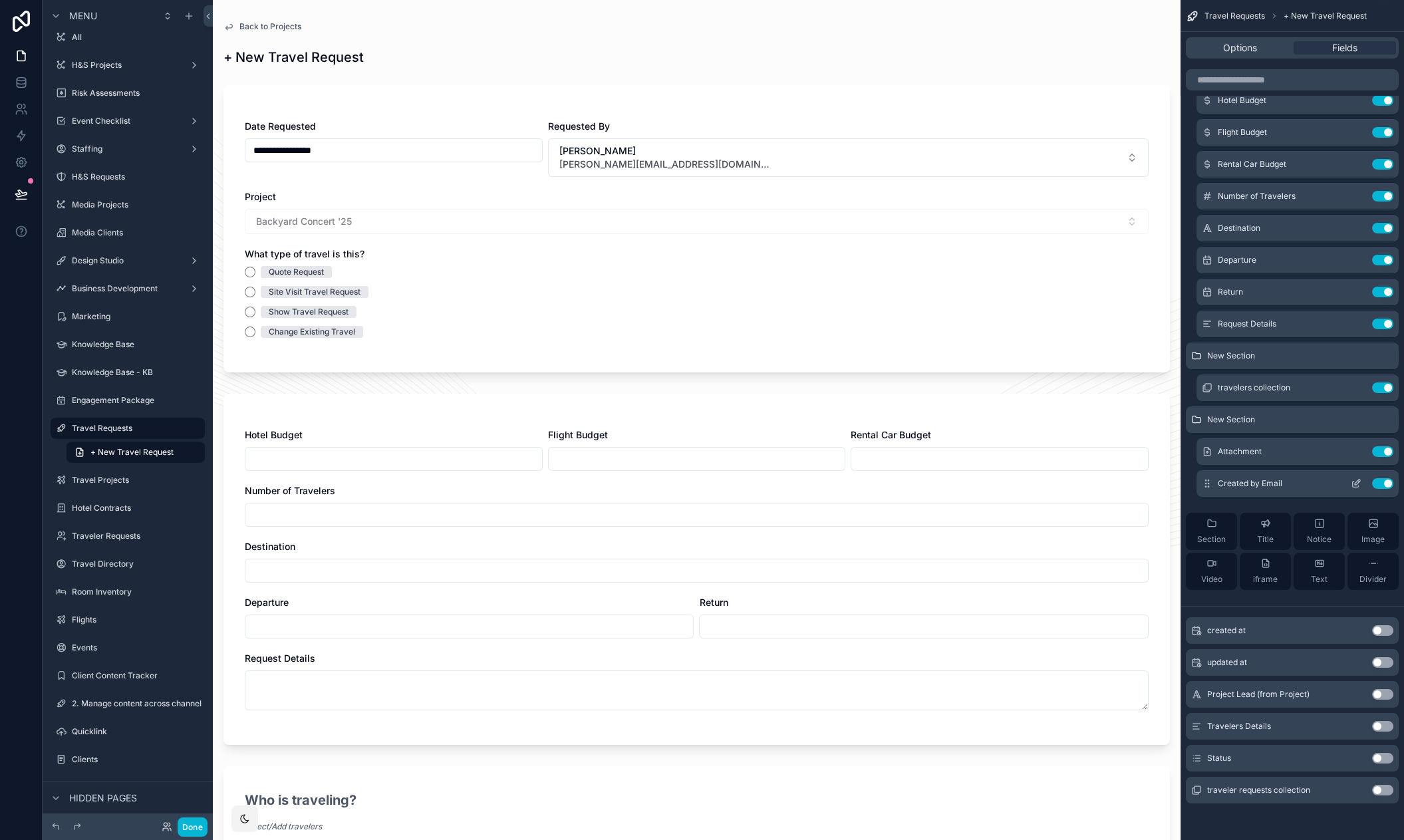
click at [1355, 480] on icon "scrollable content" at bounding box center [1357, 482] width 6 height 5
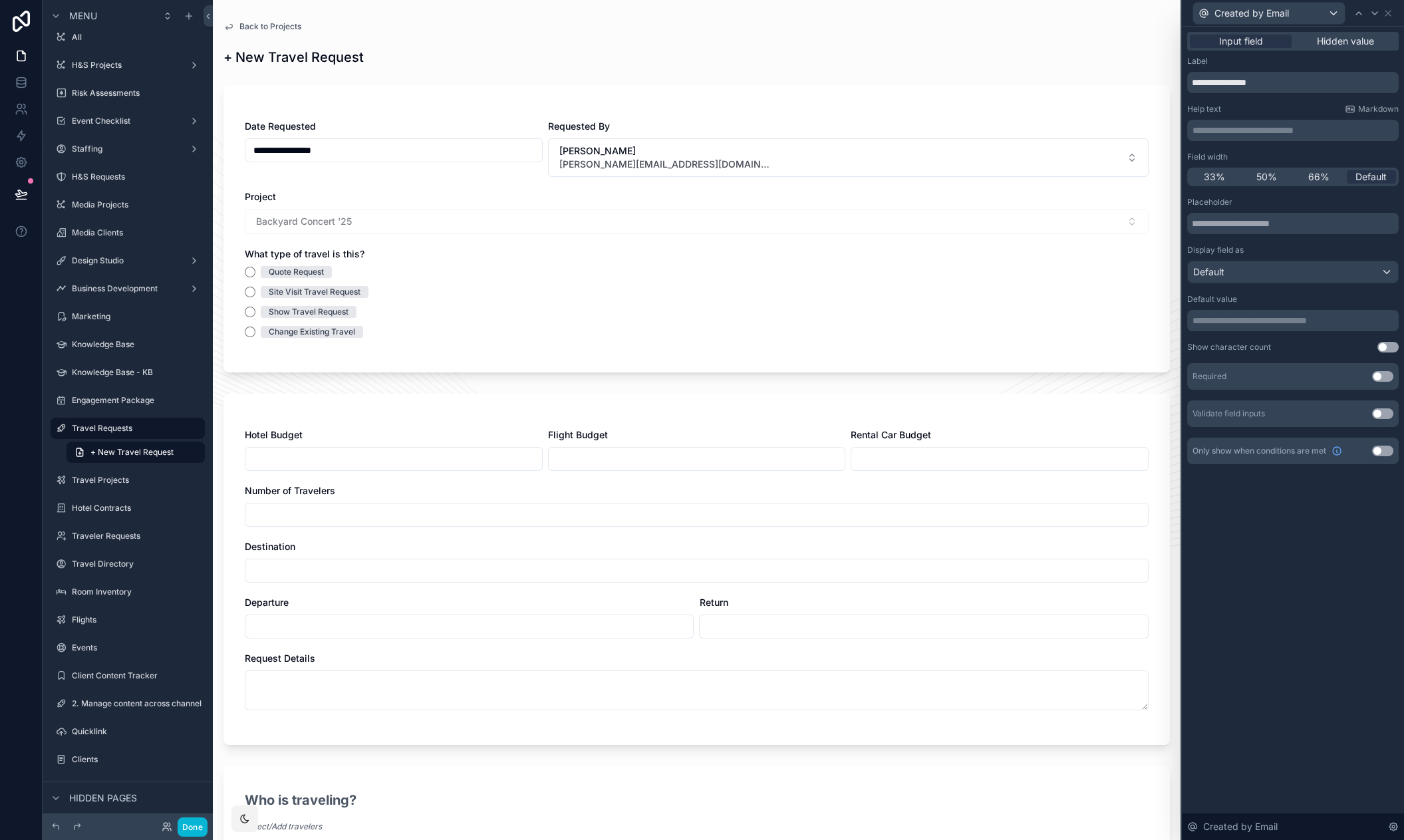
drag, startPoint x: 1336, startPoint y: 41, endPoint x: 1303, endPoint y: 54, distance: 35.5
click at [1336, 41] on span "Hidden value" at bounding box center [1345, 41] width 57 height 13
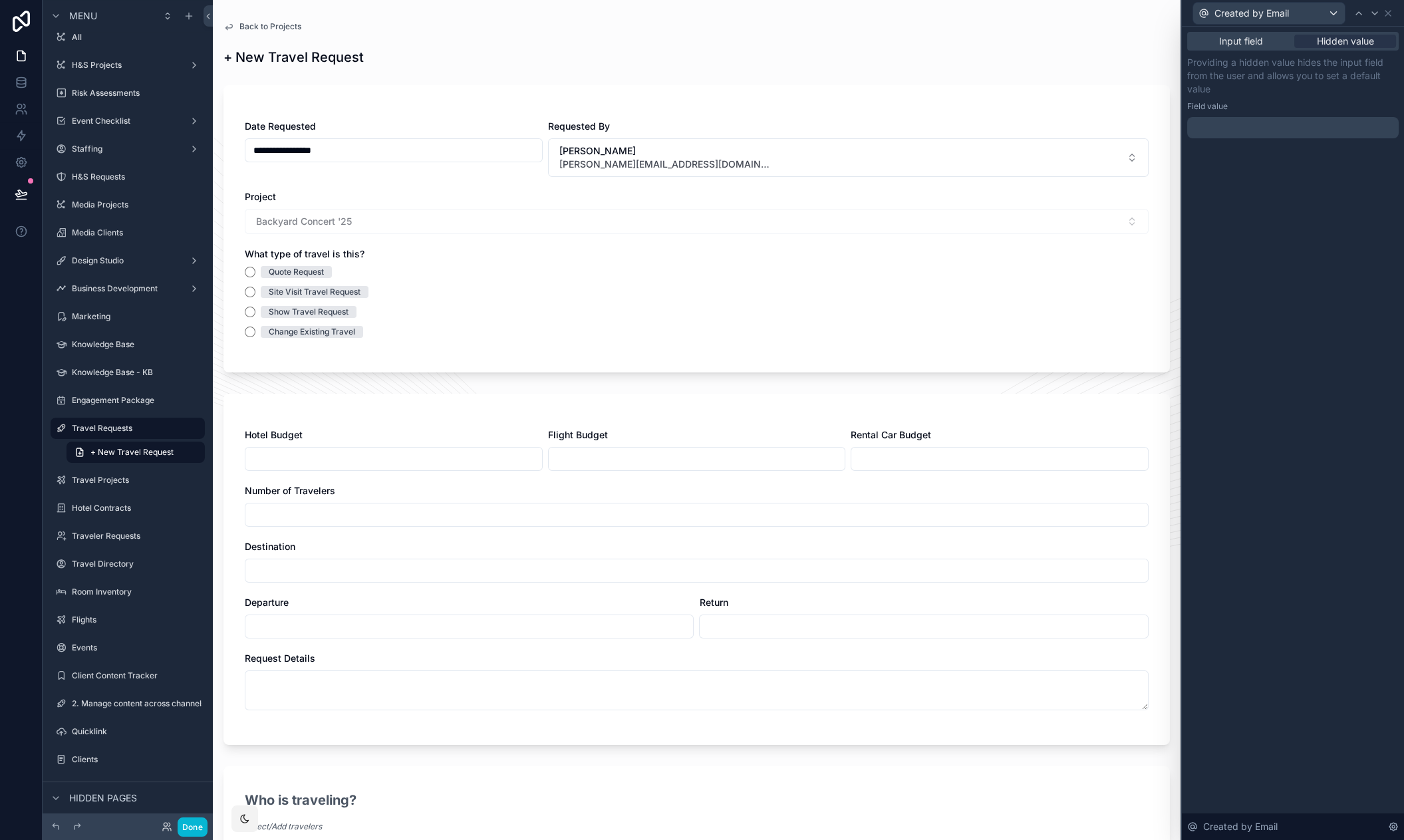
click at [1262, 121] on p "﻿" at bounding box center [1294, 127] width 204 height 13
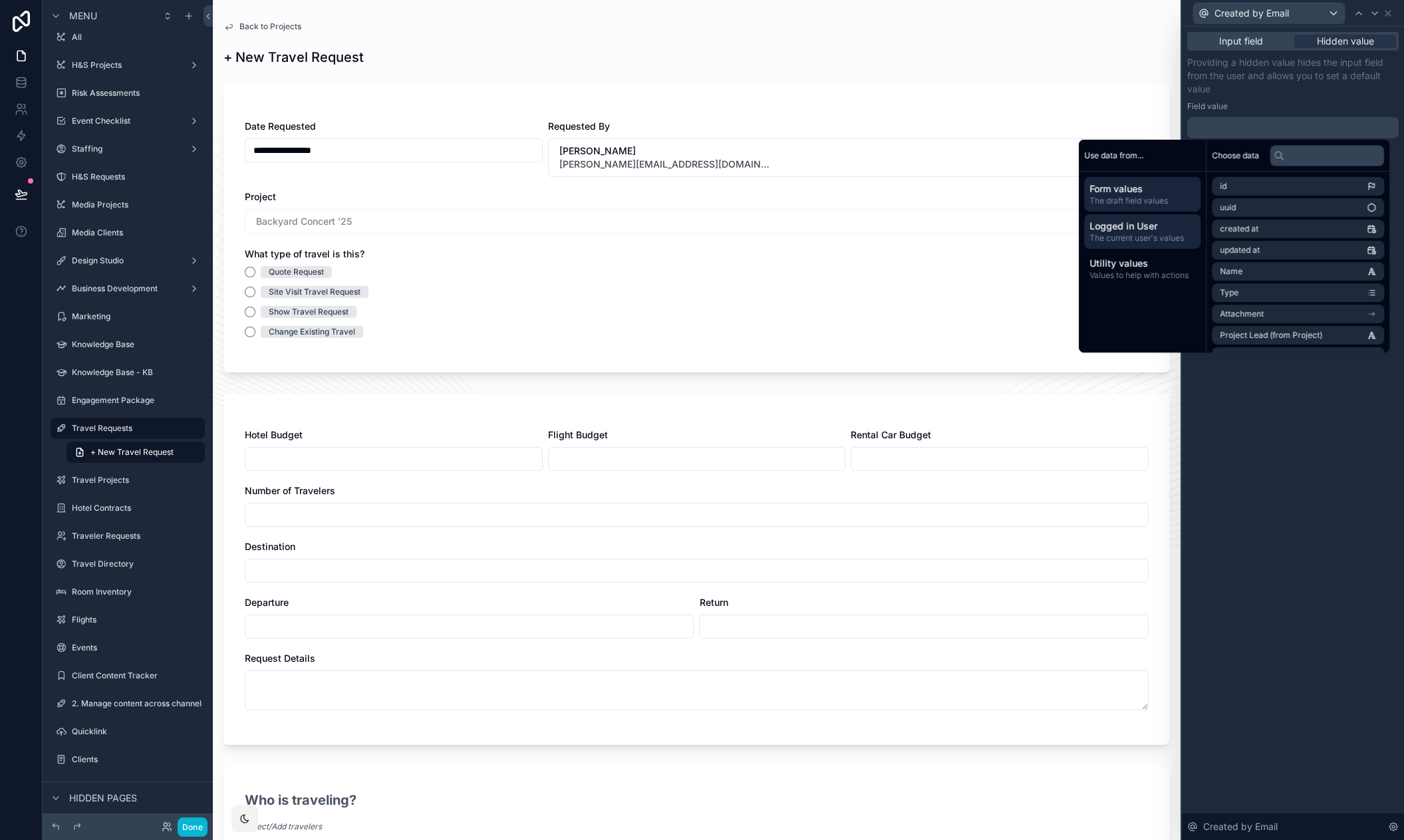
click at [1131, 225] on span "Logged in User" at bounding box center [1142, 225] width 106 height 13
click at [1289, 317] on li "Redrock User" at bounding box center [1297, 324] width 172 height 19
click at [1260, 282] on li "Email" at bounding box center [1297, 285] width 172 height 19
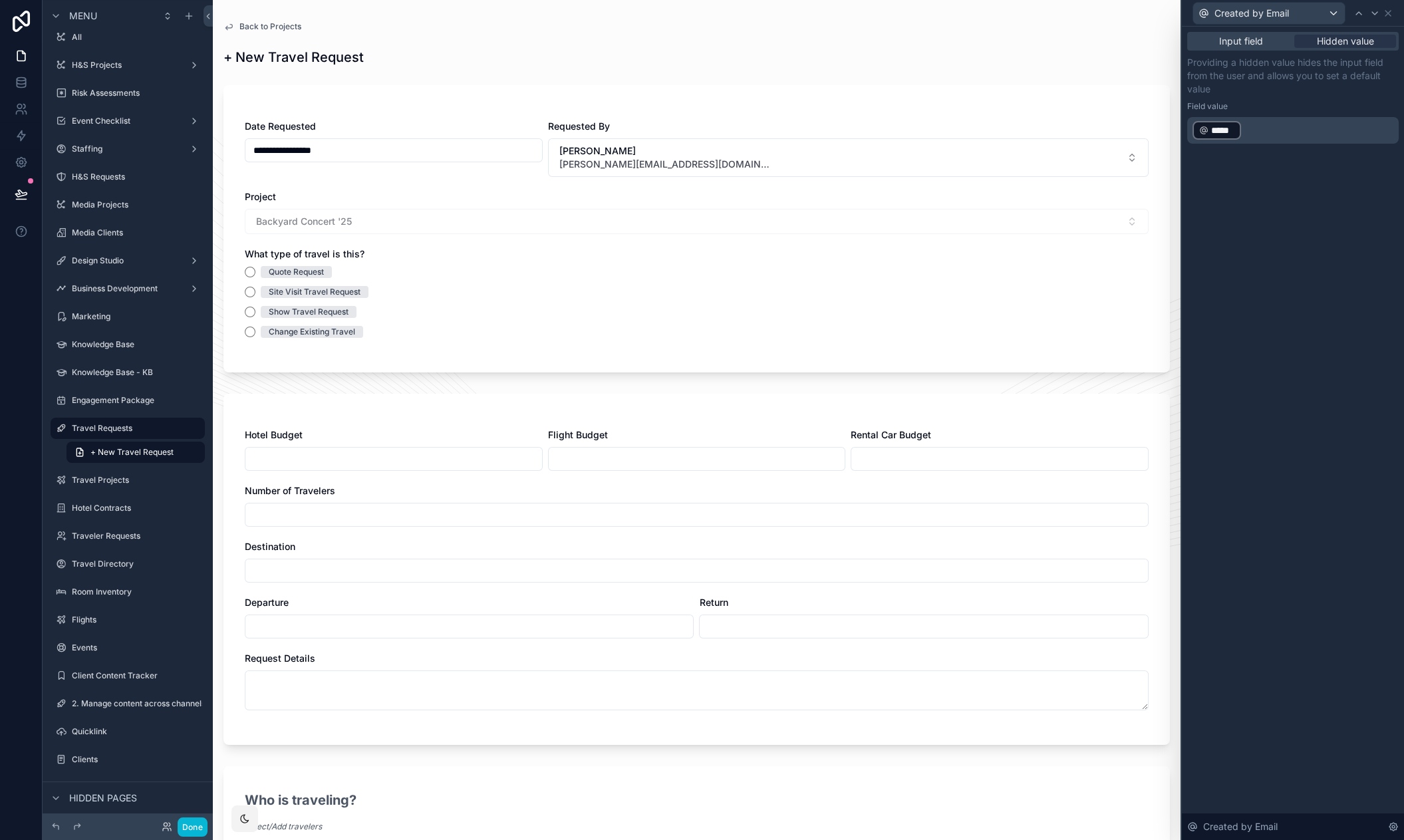
click at [1255, 408] on div "Input field Hidden value Providing a hidden value hides the input field from th…" at bounding box center [1293, 433] width 222 height 813
click at [1385, 14] on icon at bounding box center [1387, 13] width 10 height 10
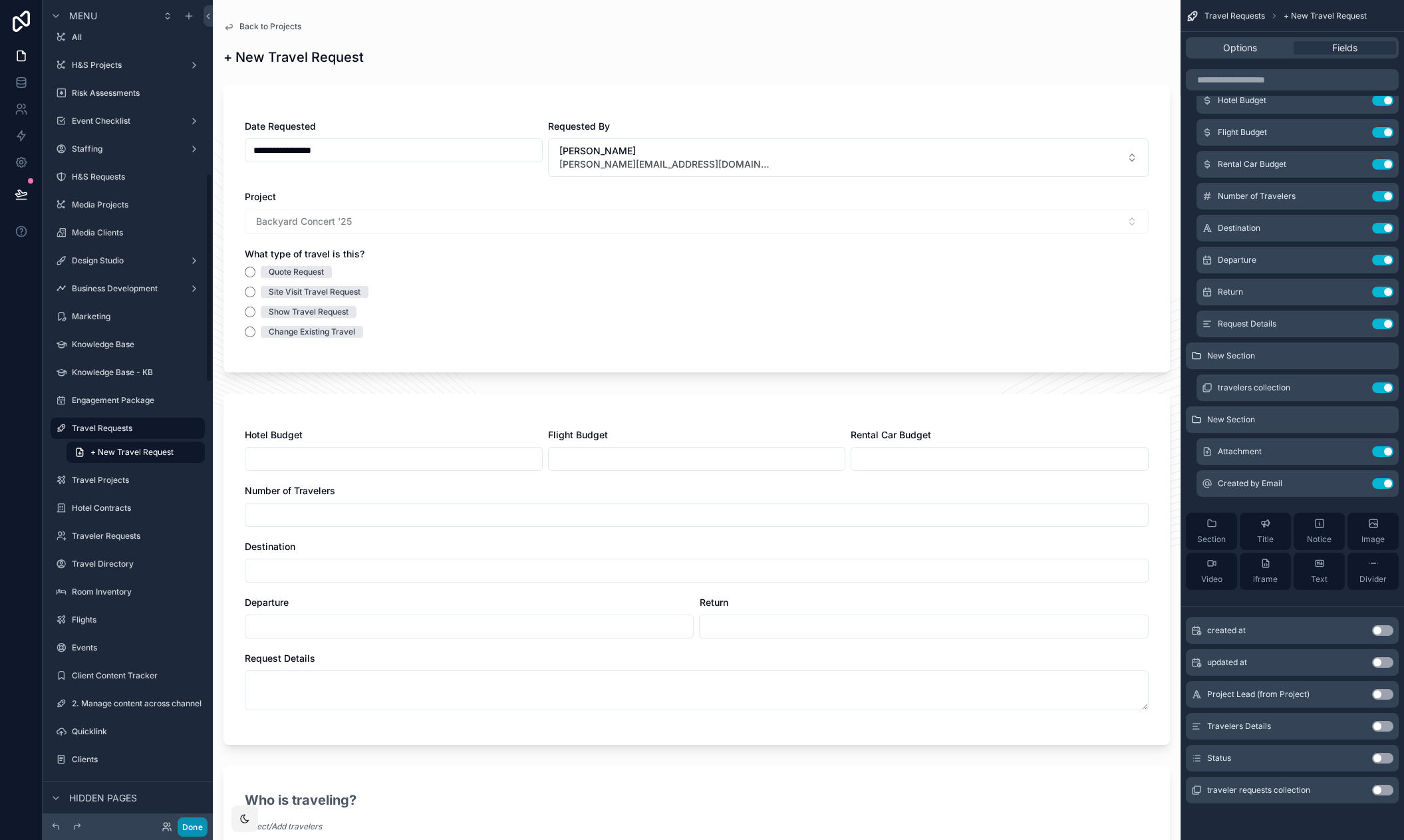
drag, startPoint x: 190, startPoint y: 829, endPoint x: 190, endPoint y: 800, distance: 29.0
click at [190, 828] on button "Done" at bounding box center [193, 827] width 30 height 19
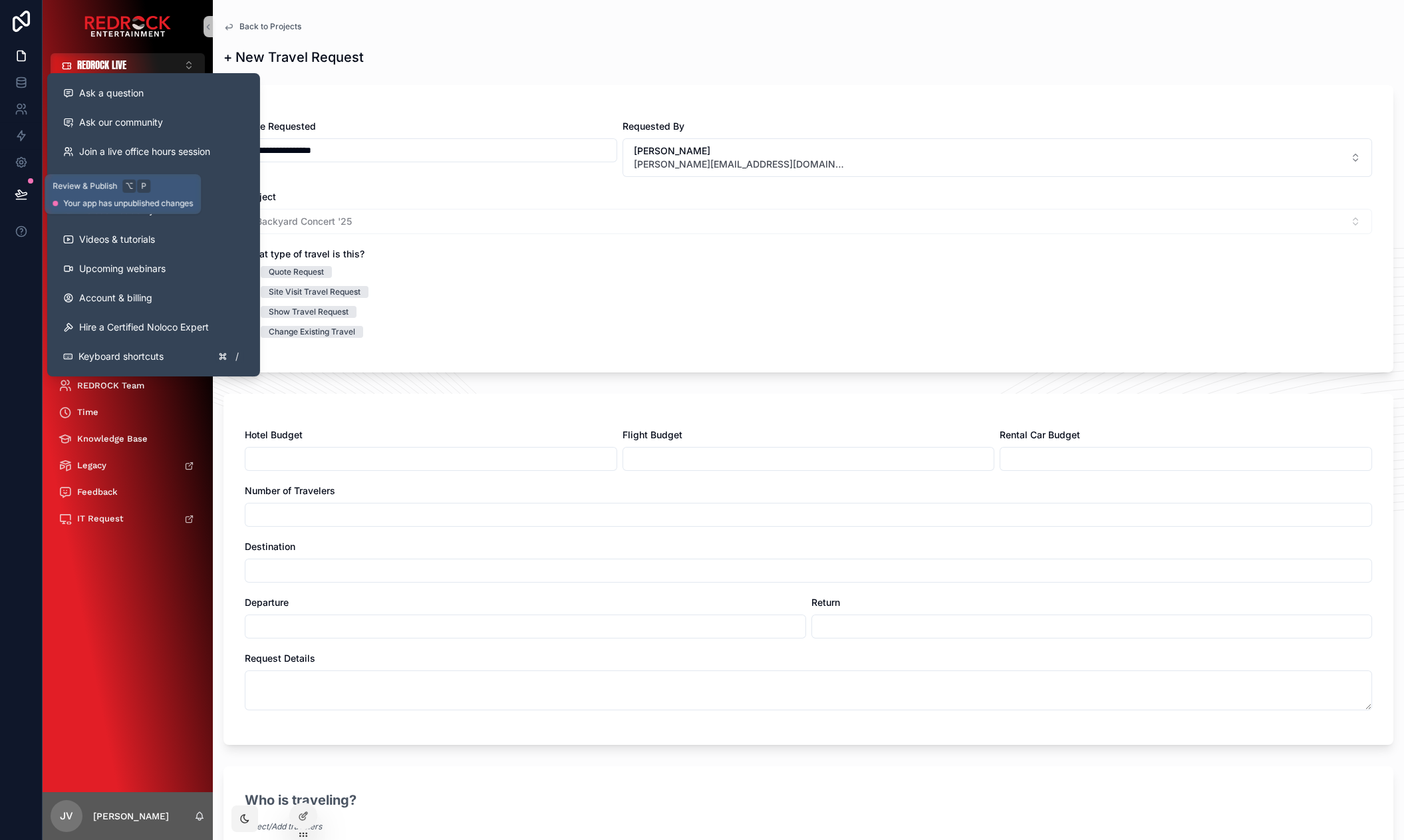
click at [22, 200] on button at bounding box center [21, 194] width 30 height 37
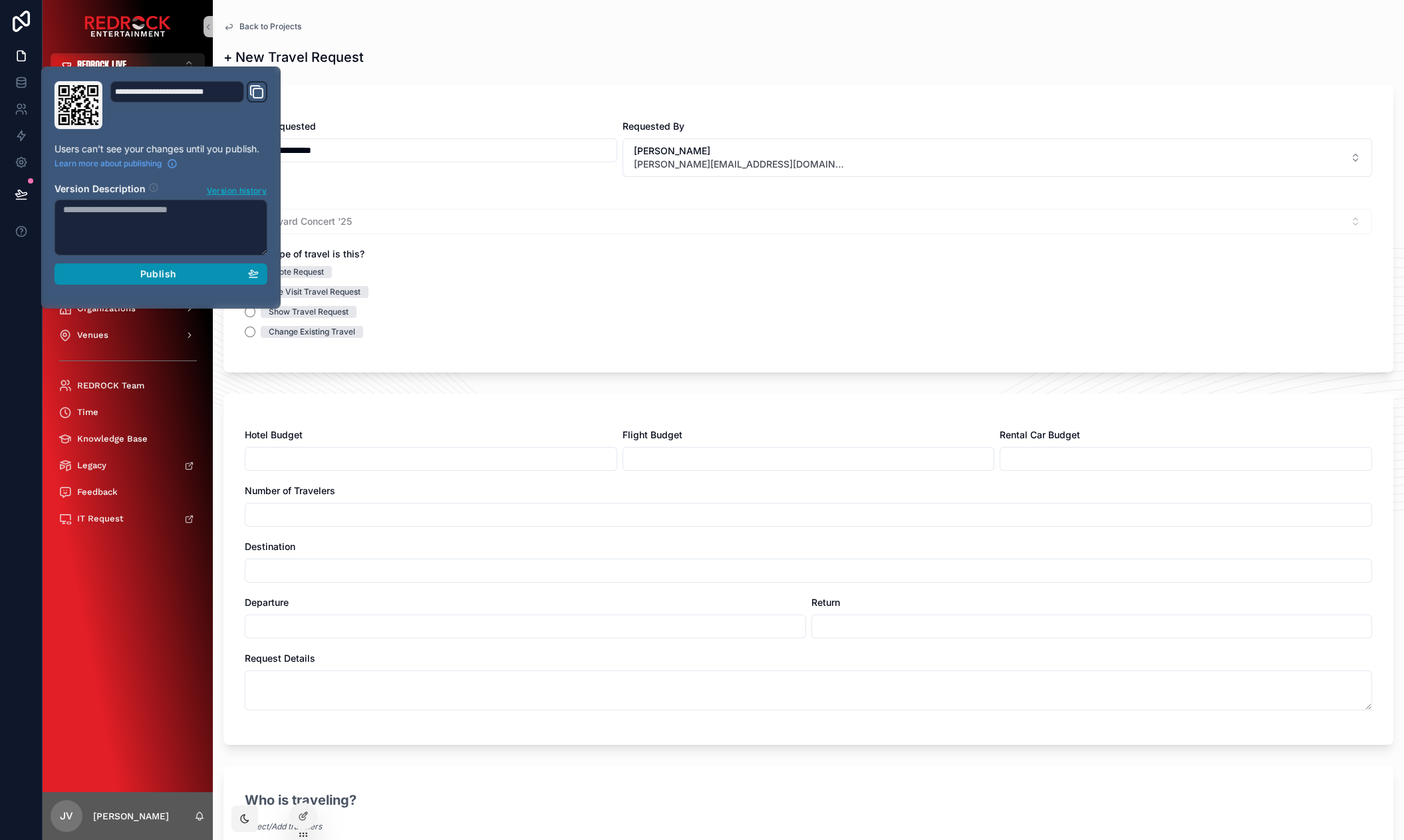
click at [112, 275] on div "Publish" at bounding box center [161, 274] width 195 height 12
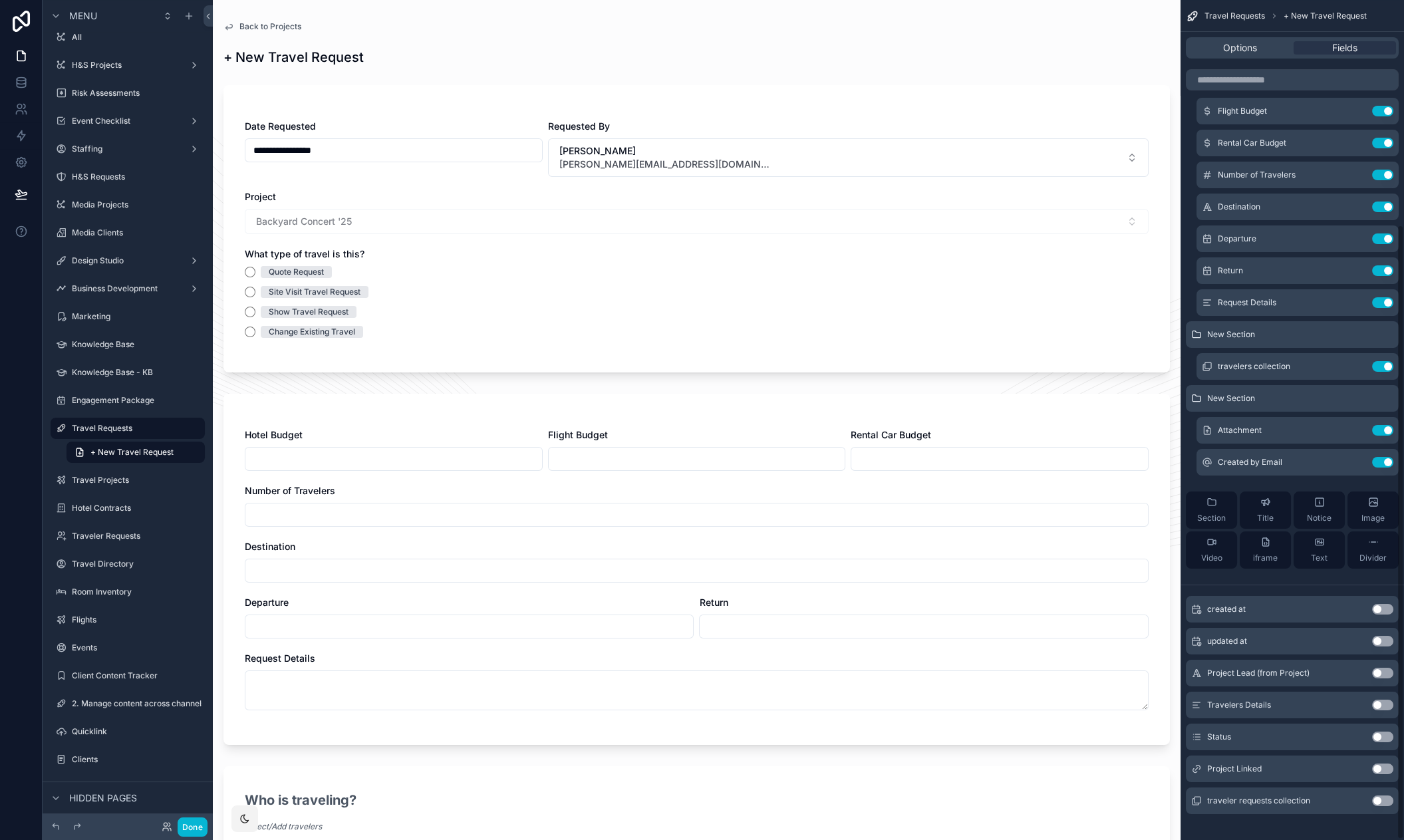
scroll to position [307, 0]
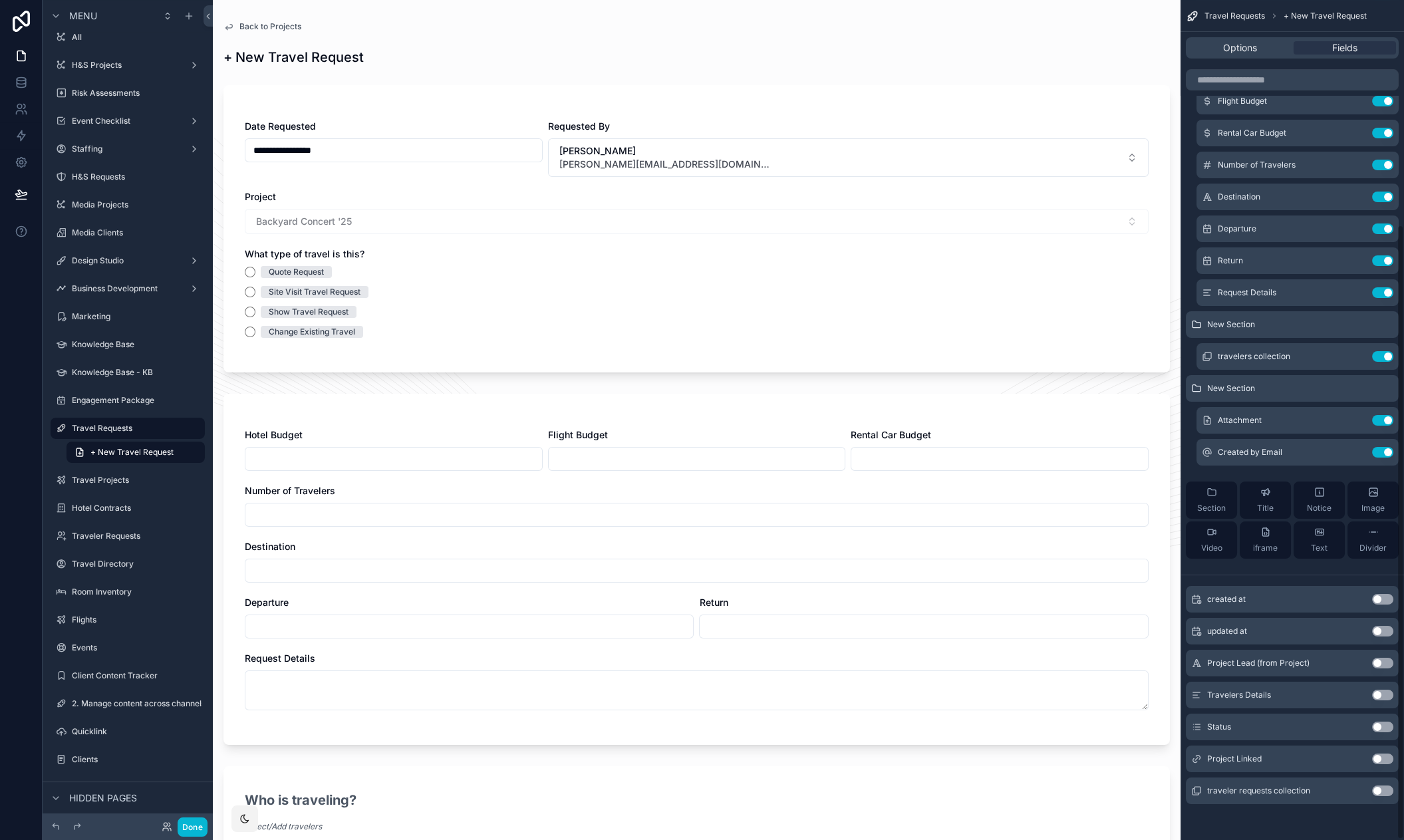
click at [1348, 820] on div "Travel Requests + New Travel Request Options Fields New Section Created Use set…" at bounding box center [1292, 267] width 223 height 1147
click at [1339, 758] on div "Project Linked Use setting" at bounding box center [1291, 758] width 212 height 27
click at [1377, 758] on button "Use setting" at bounding box center [1382, 758] width 21 height 10
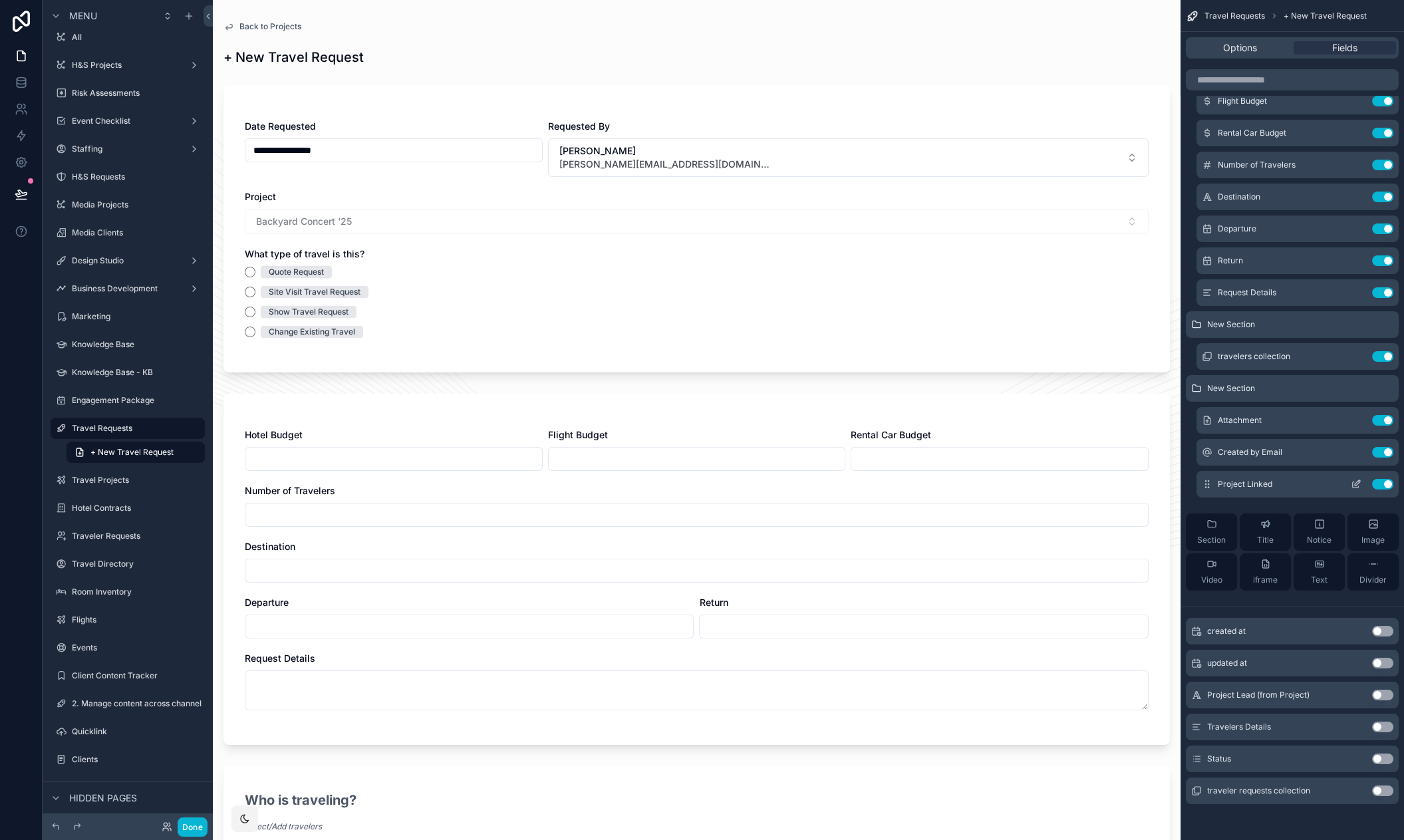
click at [1357, 478] on icon "scrollable content" at bounding box center [1355, 483] width 10 height 10
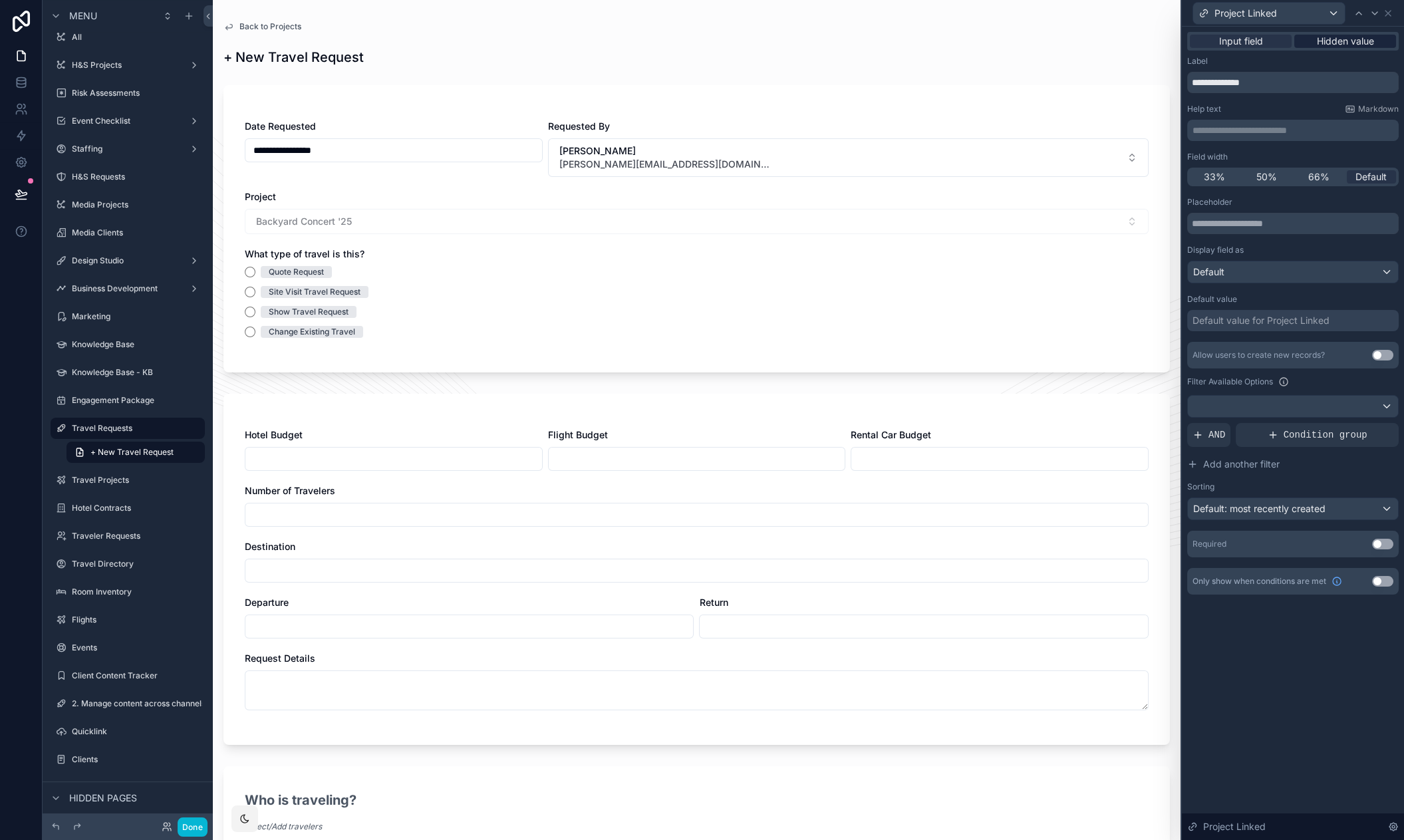
click at [1352, 35] on span "Hidden value" at bounding box center [1345, 41] width 57 height 13
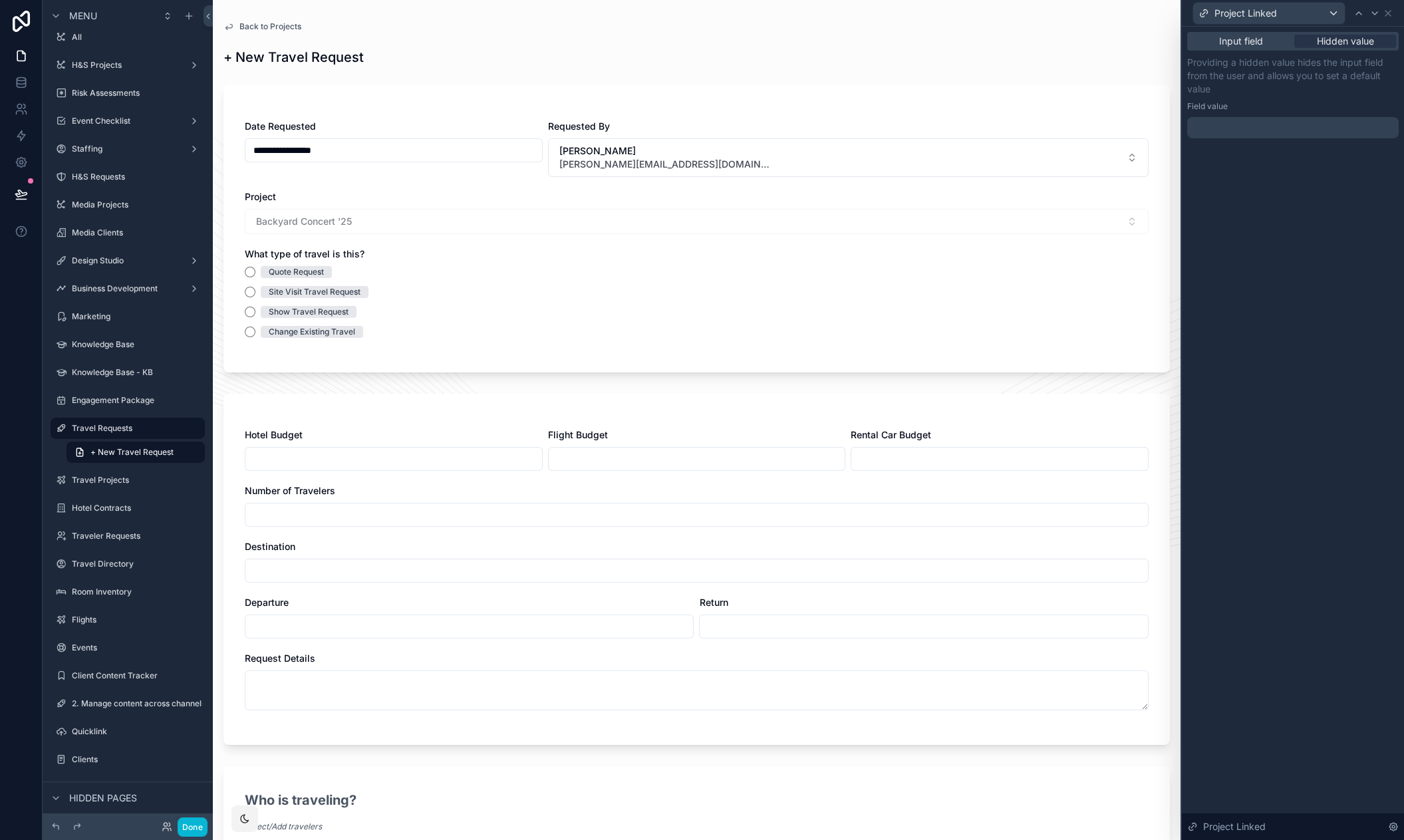
click at [1260, 125] on div at bounding box center [1293, 127] width 212 height 21
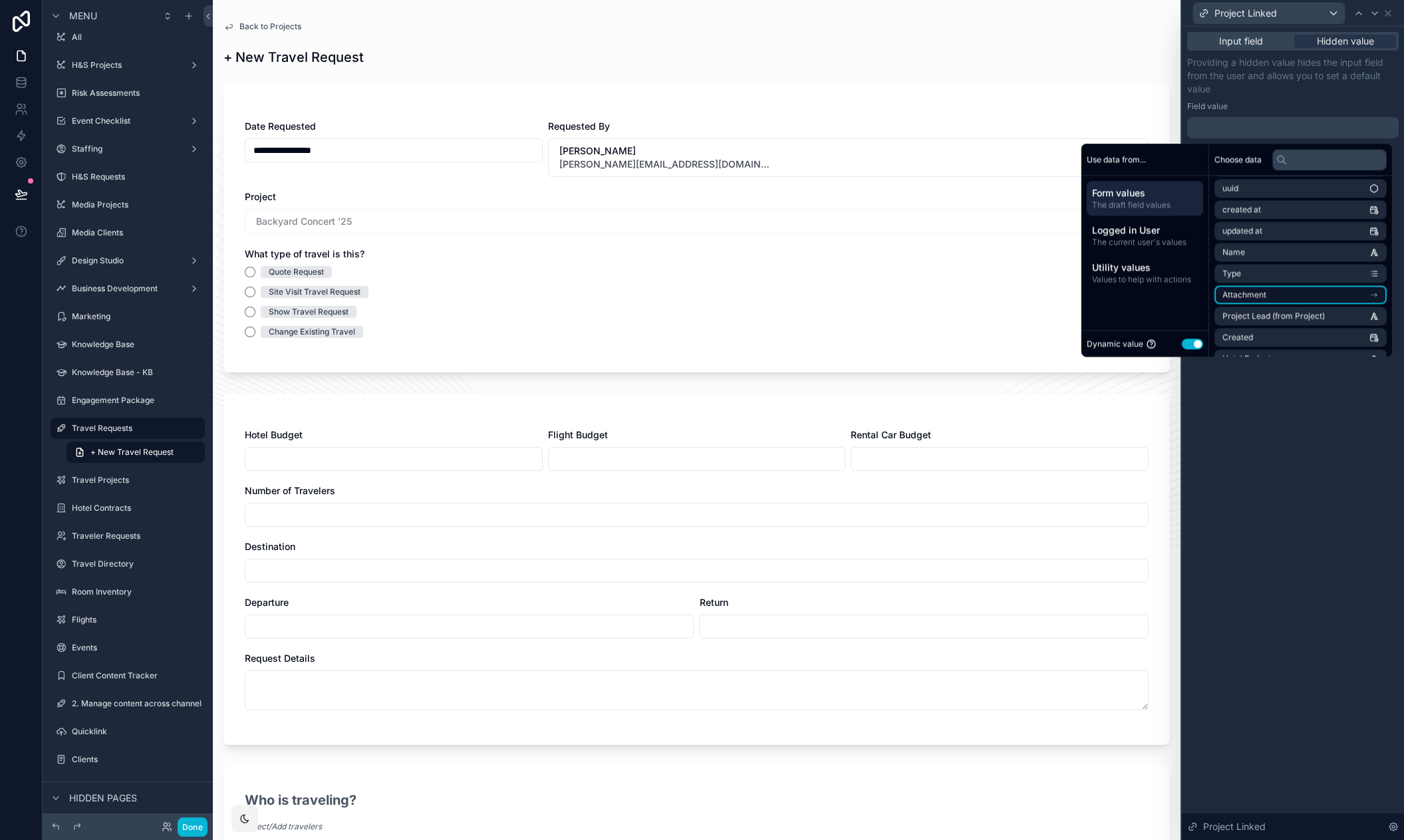
scroll to position [39, 0]
click at [1307, 159] on input "text" at bounding box center [1329, 159] width 114 height 21
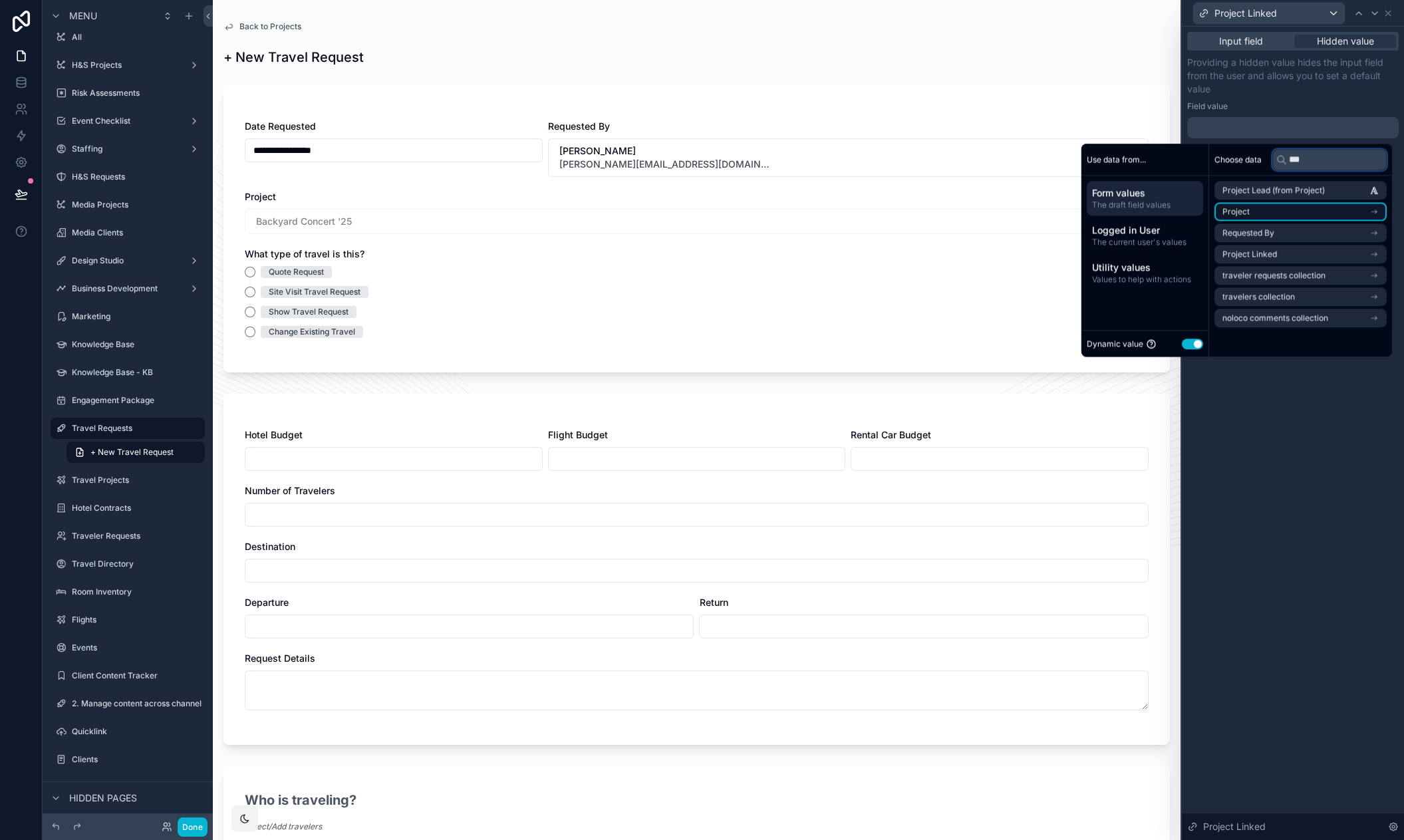
type input "***"
click at [1304, 203] on li "Project" at bounding box center [1300, 211] width 172 height 19
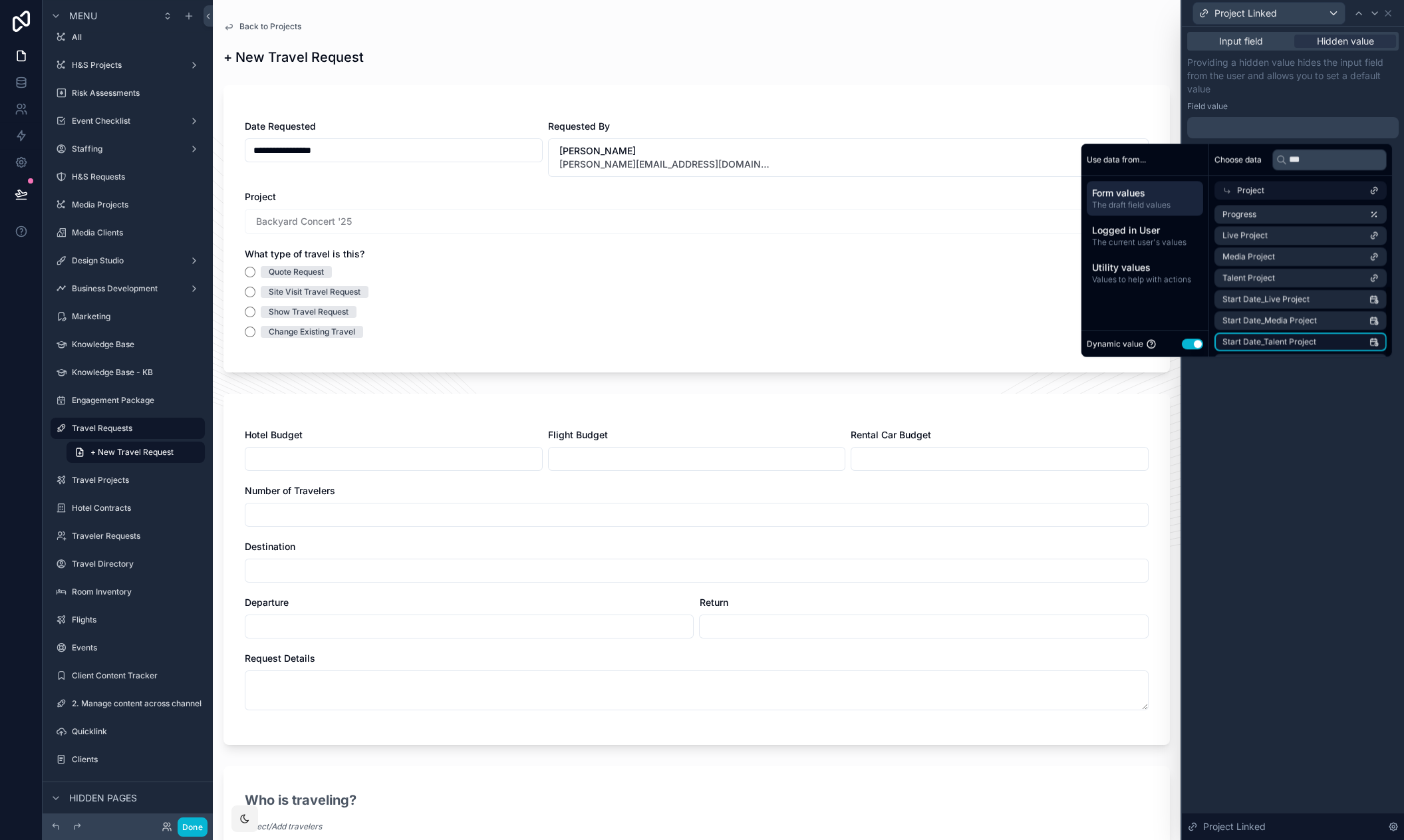
scroll to position [191, 0]
click at [1299, 159] on input "***" at bounding box center [1329, 159] width 114 height 21
click at [1294, 232] on li "uuid" at bounding box center [1300, 235] width 172 height 19
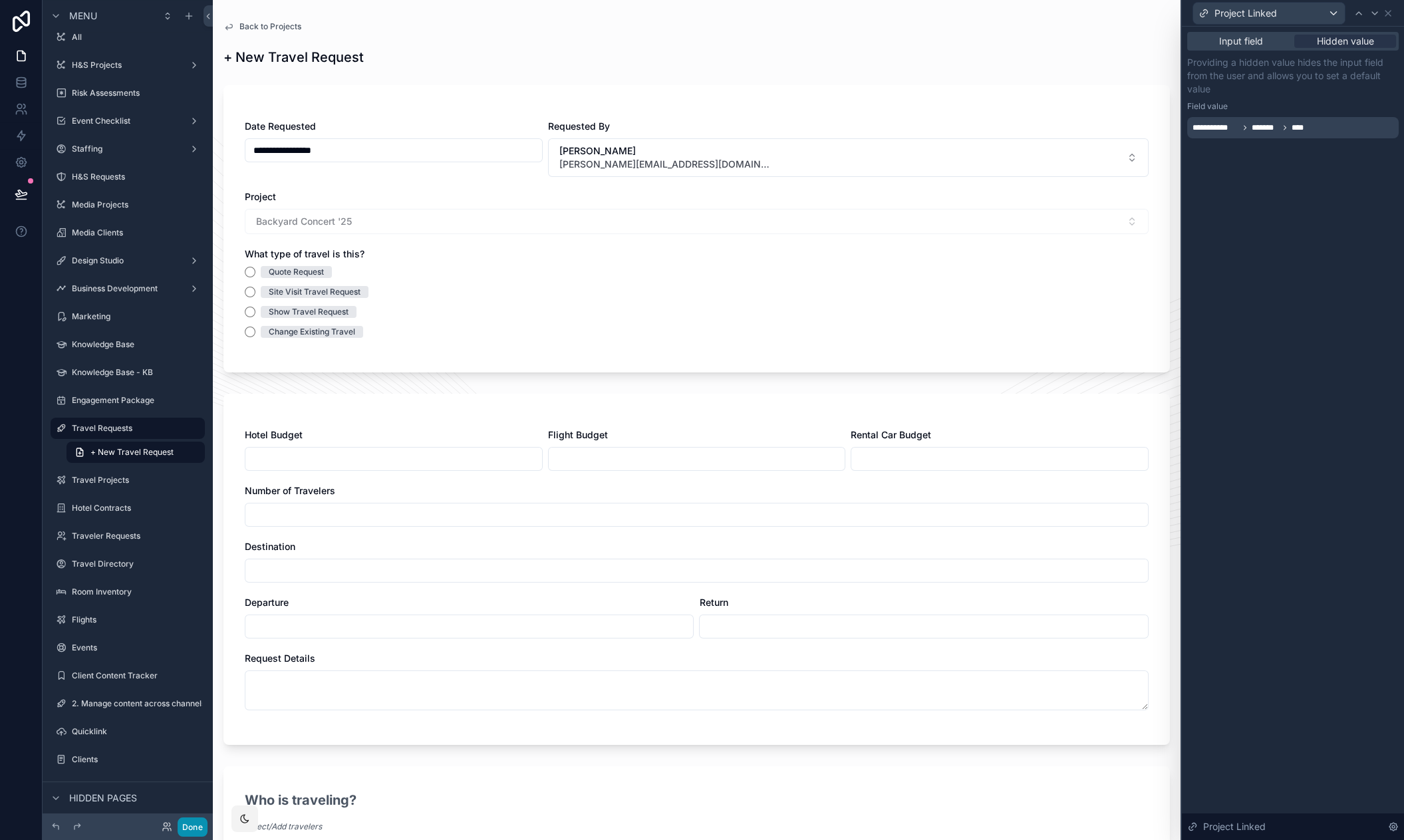
click at [186, 828] on button "Done" at bounding box center [193, 827] width 30 height 19
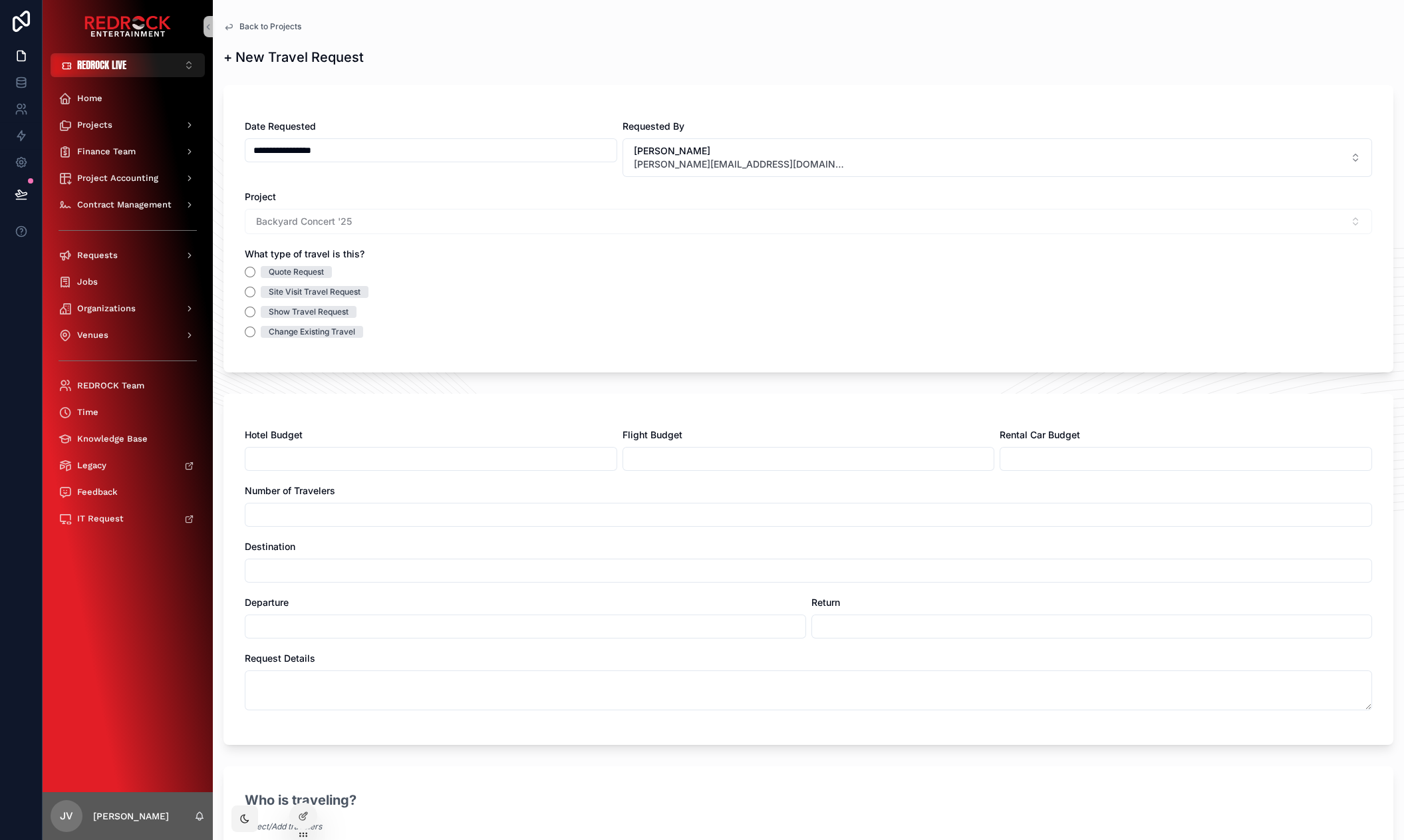
click at [270, 31] on span "Back to Projects" at bounding box center [270, 26] width 62 height 10
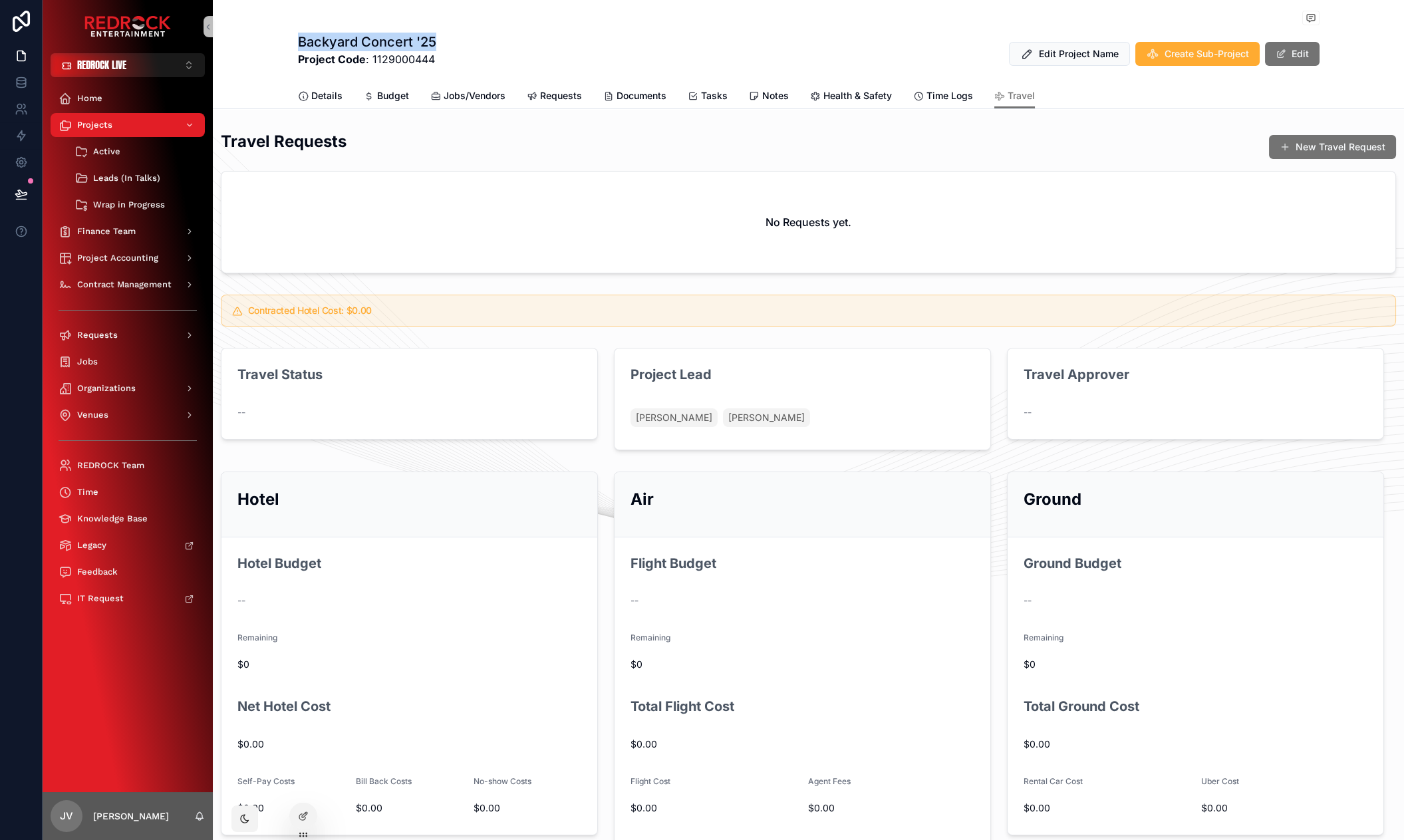
drag, startPoint x: 457, startPoint y: 41, endPoint x: 292, endPoint y: 41, distance: 165.0
click at [292, 41] on div "Backyard Concert '25 Project Code : 1129000444 Edit Project Name Create Sub-Pro…" at bounding box center [808, 54] width 1191 height 109
copy h1 "Backyard Concert '25"
click at [274, 54] on div "Backyard Concert '25 Project Code : 1129000444 Edit Project Name Create Sub-Pro…" at bounding box center [808, 54] width 1191 height 109
click at [567, 98] on span "Requests" at bounding box center [560, 96] width 42 height 13
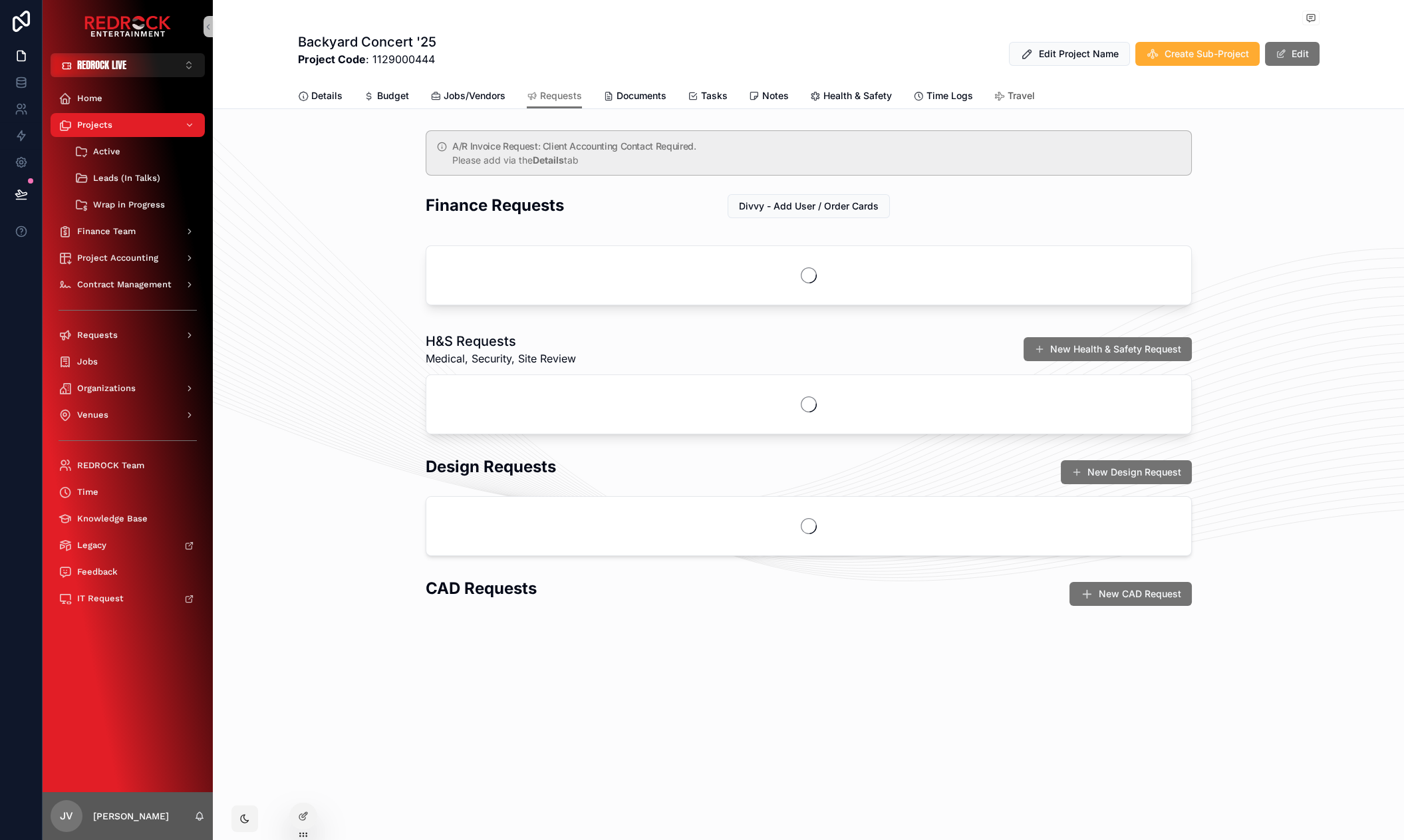
click at [1024, 99] on span "Travel" at bounding box center [1021, 96] width 28 height 13
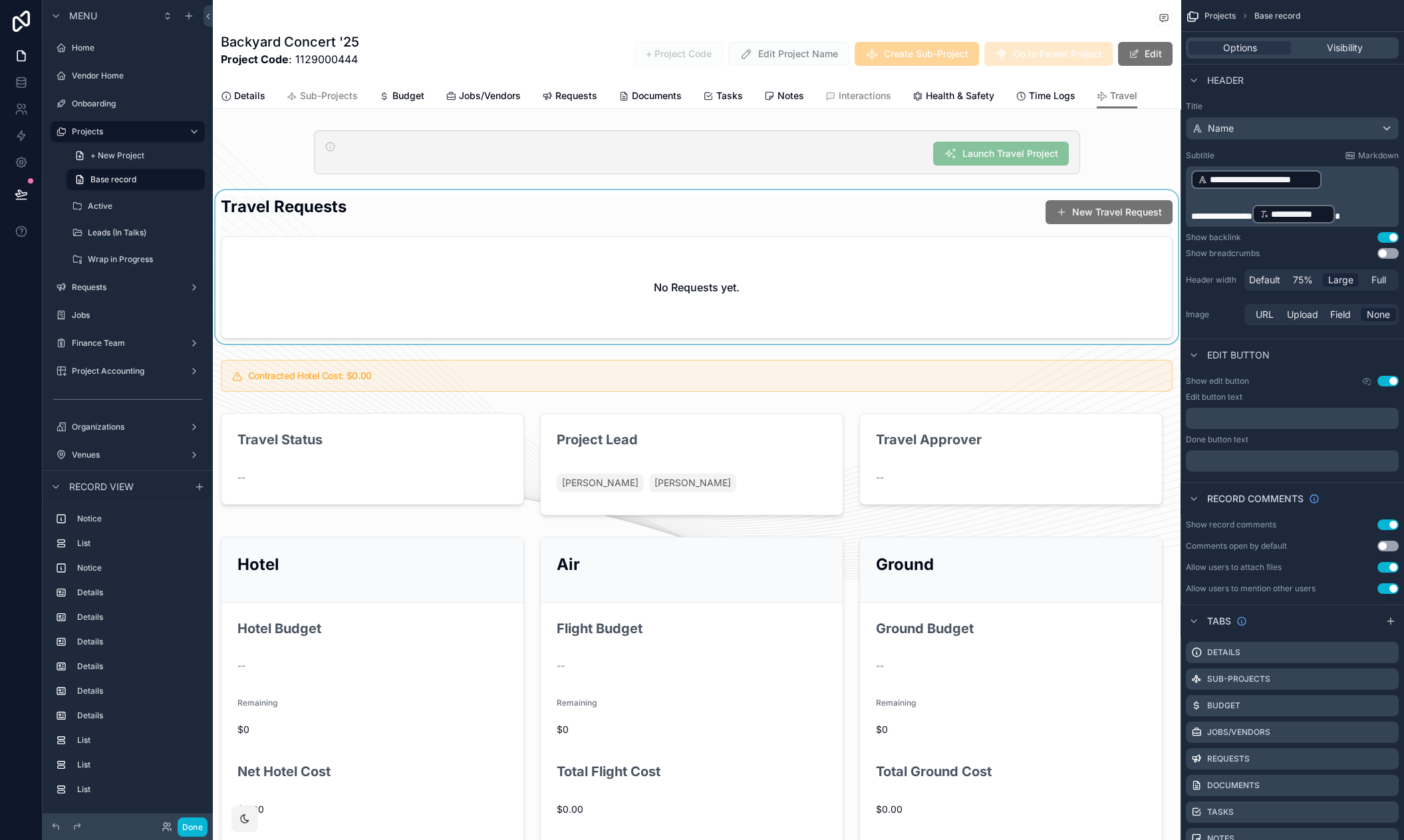
click at [555, 212] on div "scrollable content" at bounding box center [696, 267] width 967 height 153
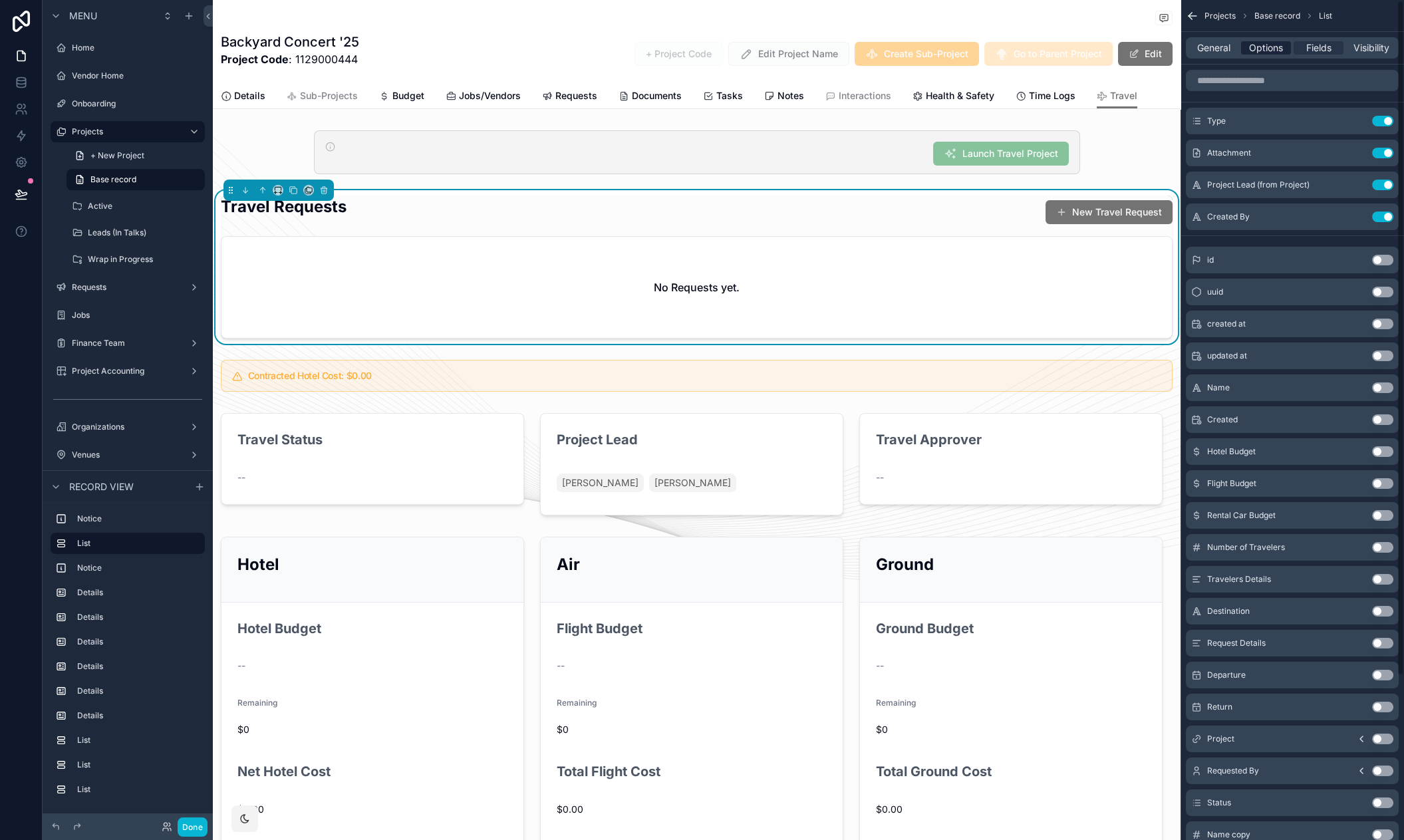
click at [1273, 51] on span "Options" at bounding box center [1265, 47] width 34 height 13
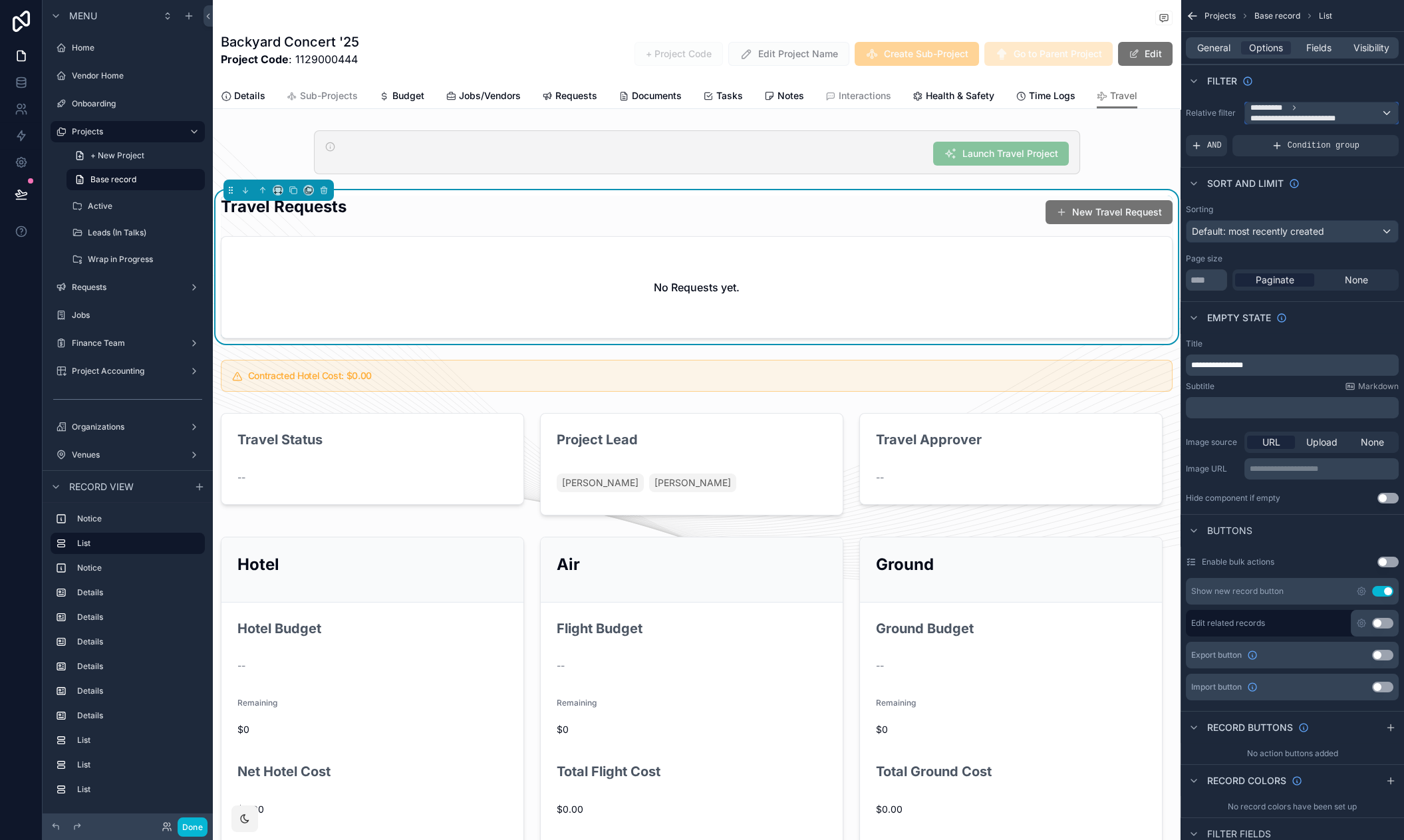
click at [1342, 115] on span "**********" at bounding box center [1297, 118] width 94 height 10
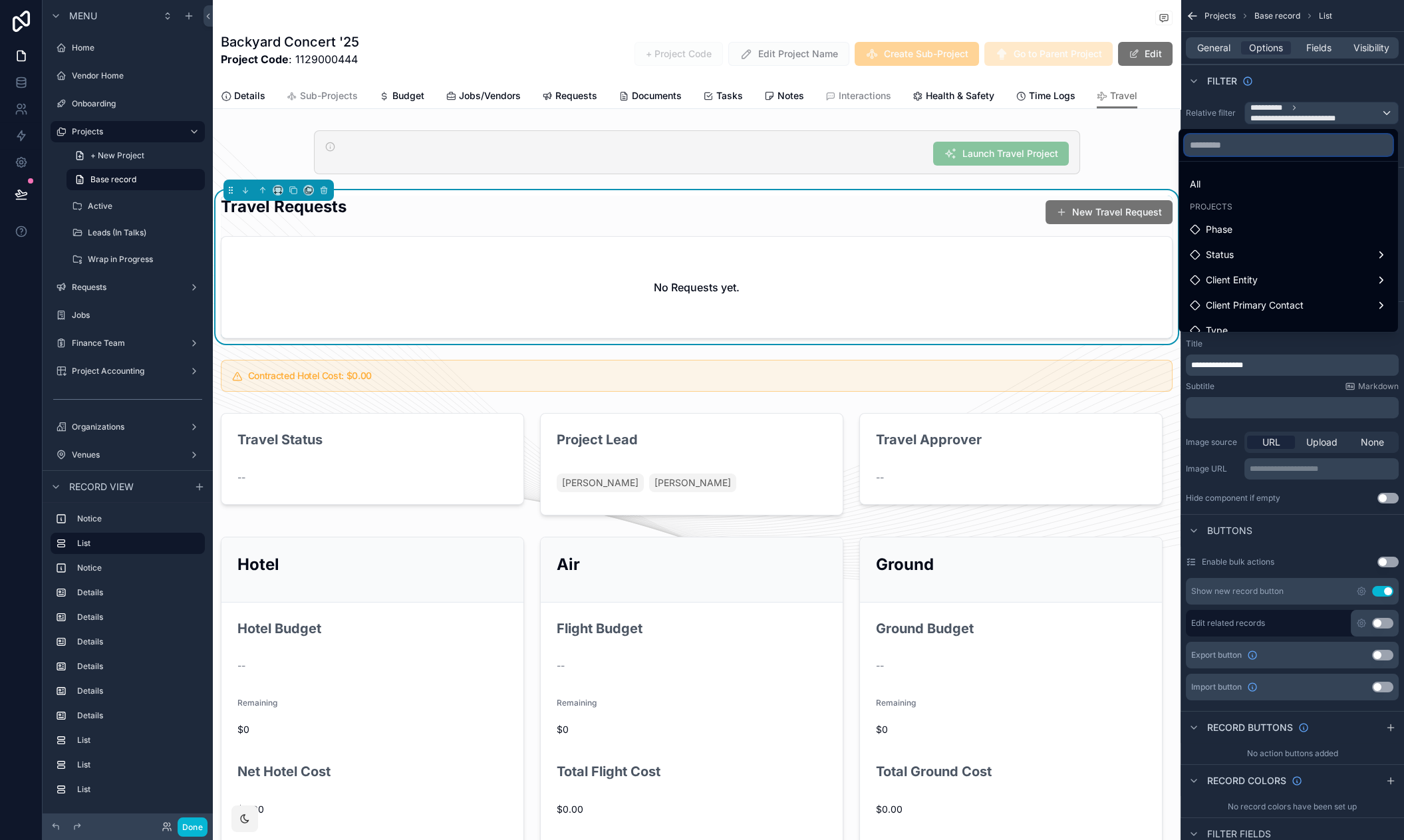
click at [1292, 142] on input "text" at bounding box center [1288, 144] width 208 height 21
type input "*"
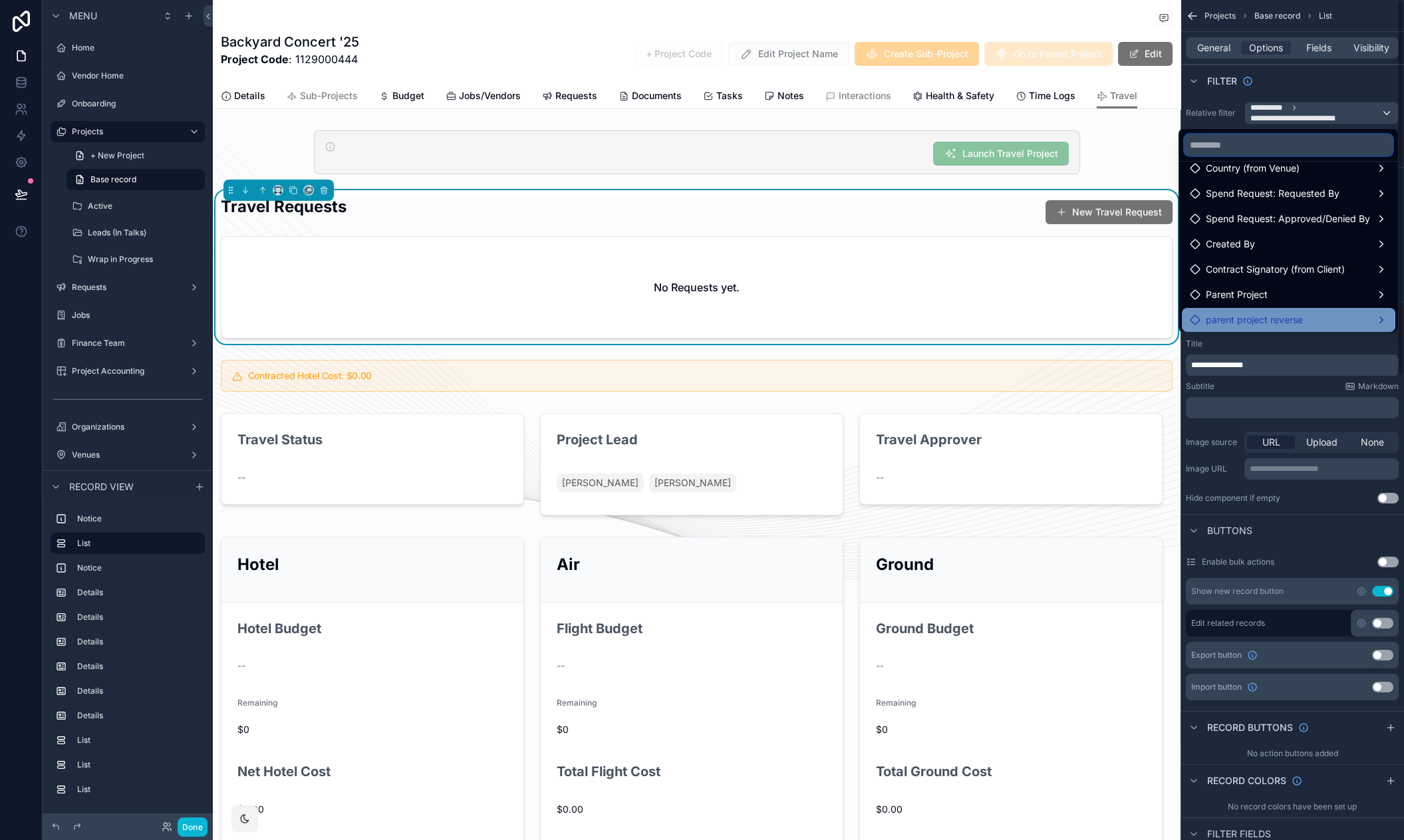
scroll to position [291, 0]
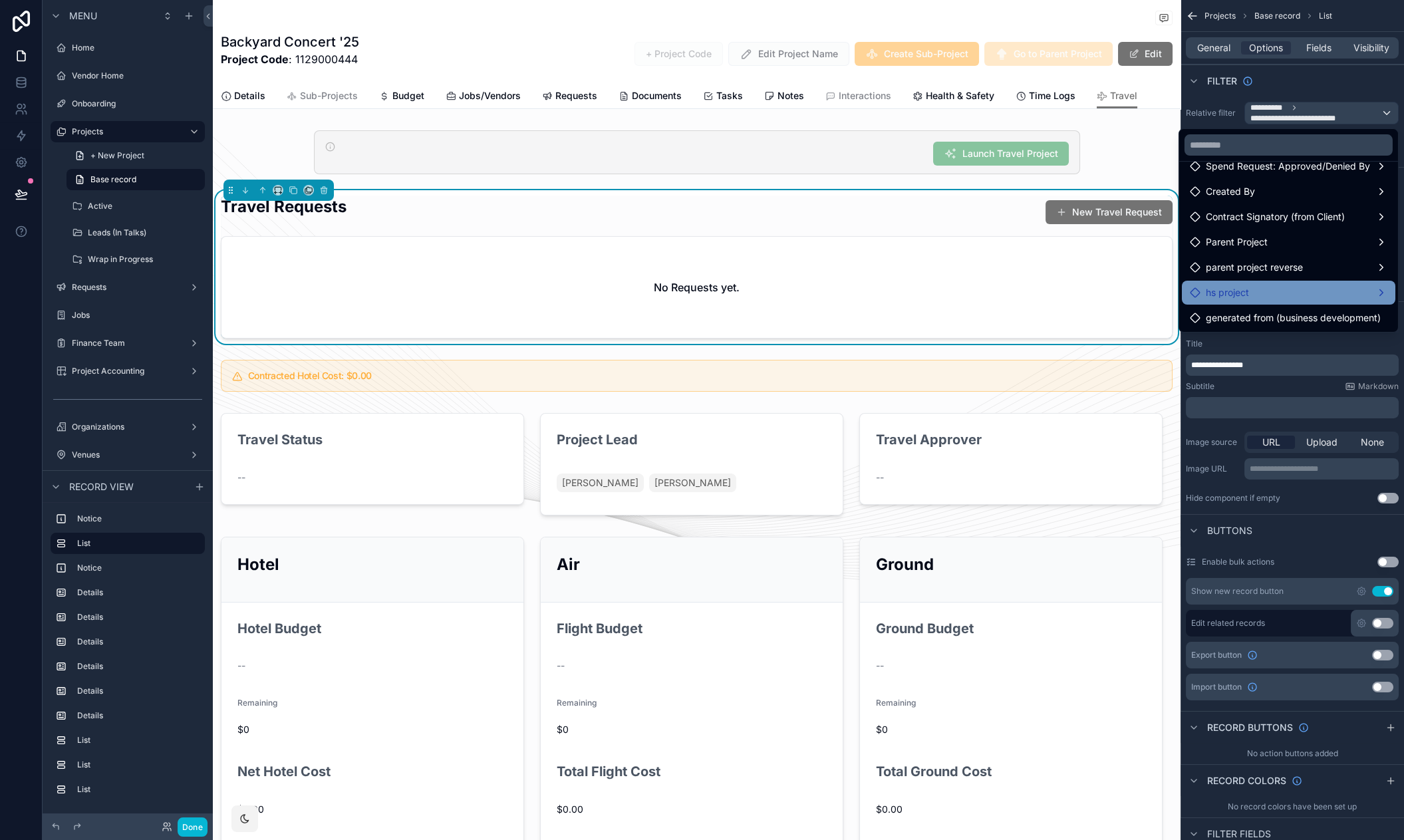
click at [1300, 289] on div "hs project" at bounding box center [1288, 292] width 197 height 16
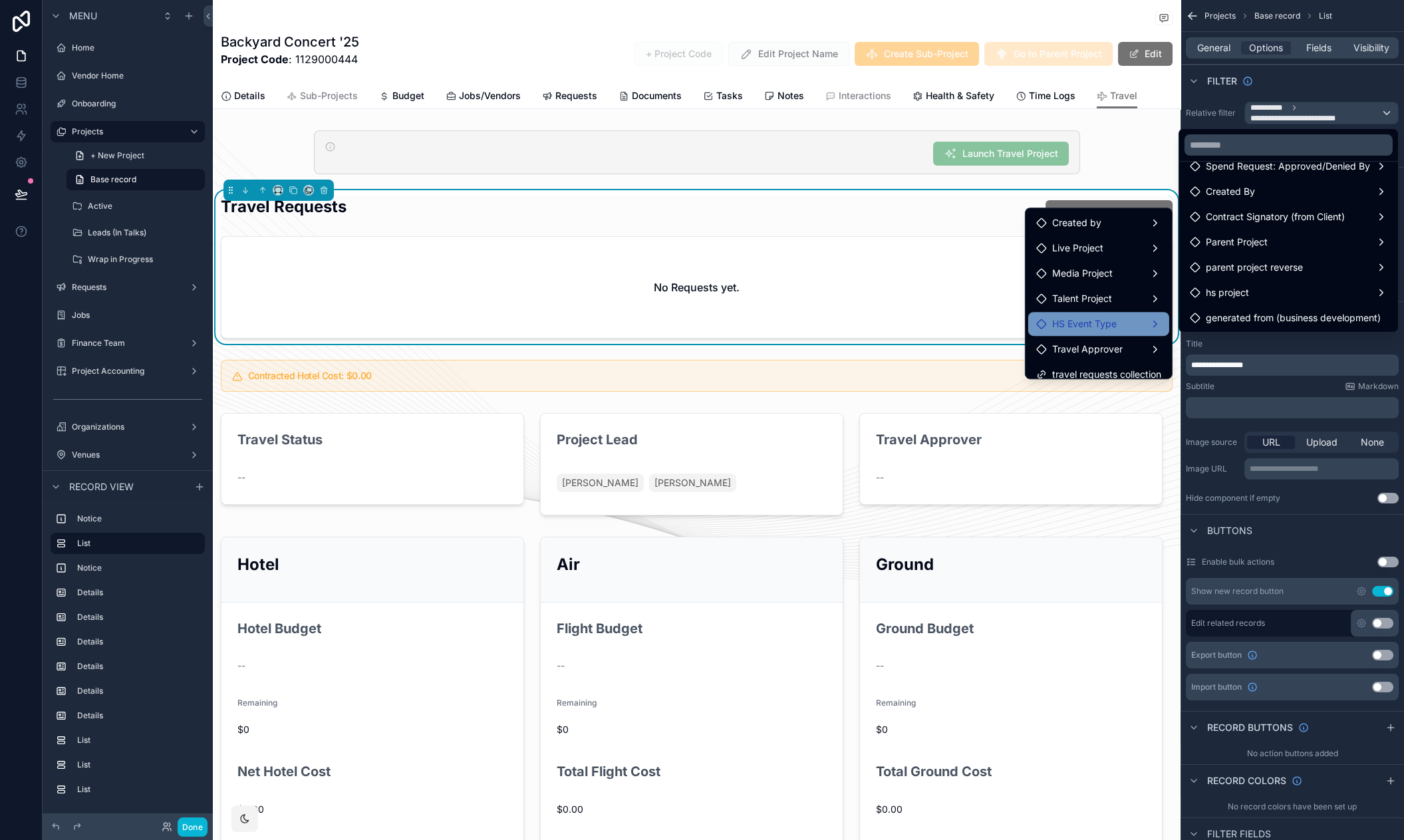
scroll to position [10, 0]
click at [1111, 363] on span "travel requests collection" at bounding box center [1106, 364] width 109 height 16
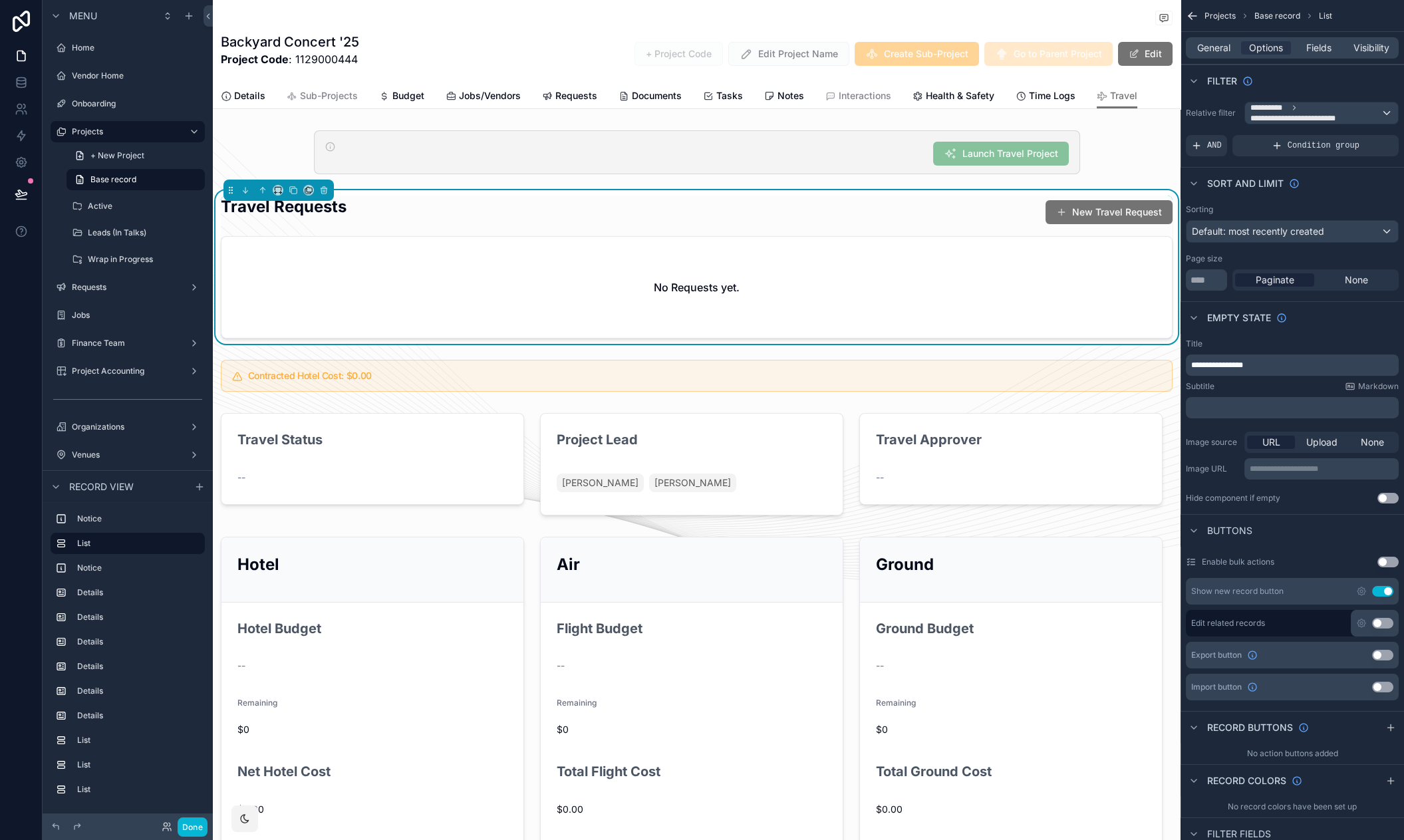
click at [522, 320] on div "No Requests yet." at bounding box center [696, 287] width 950 height 101
click at [21, 76] on icon at bounding box center [21, 82] width 13 height 13
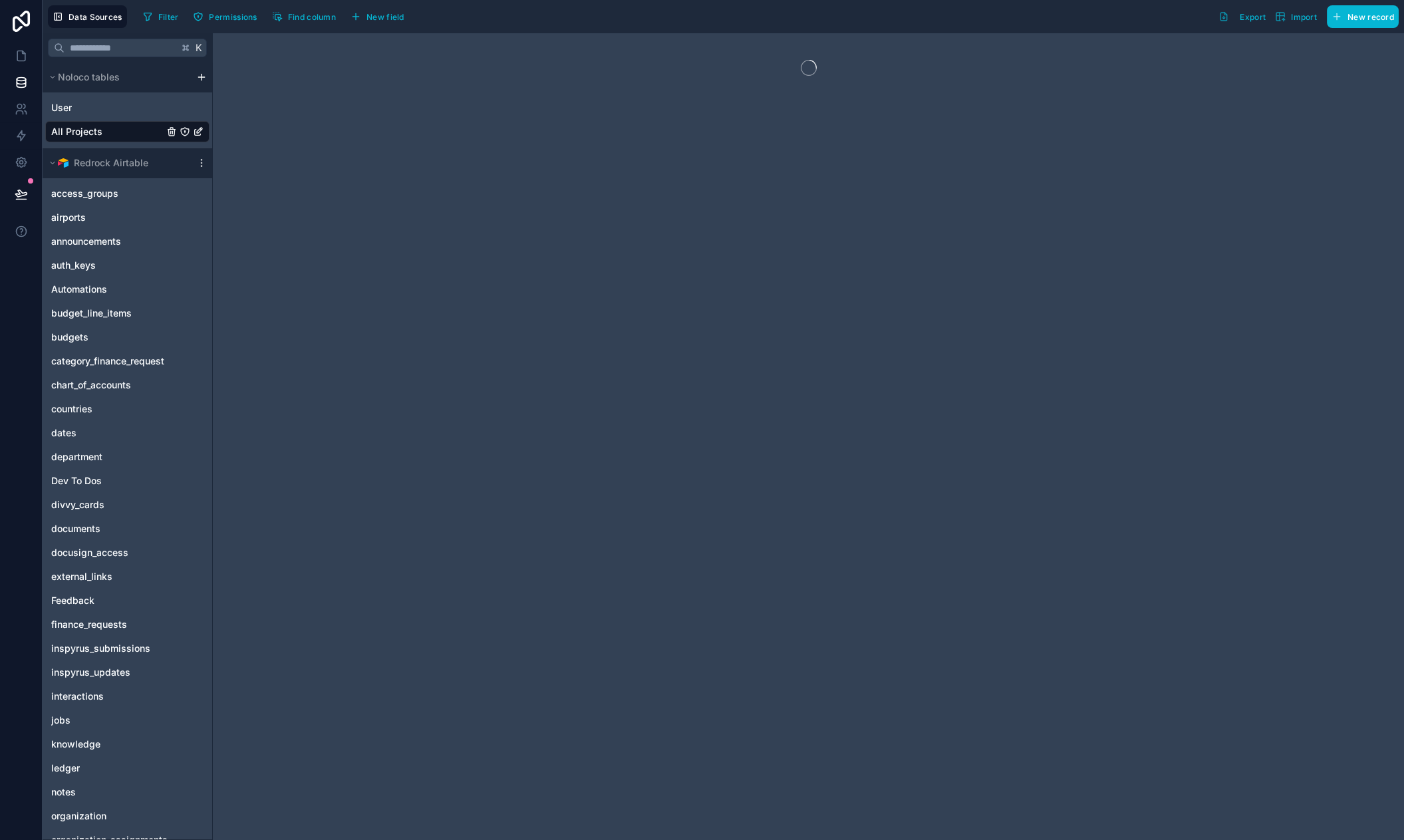
click at [94, 133] on span "All Projects" at bounding box center [76, 131] width 51 height 13
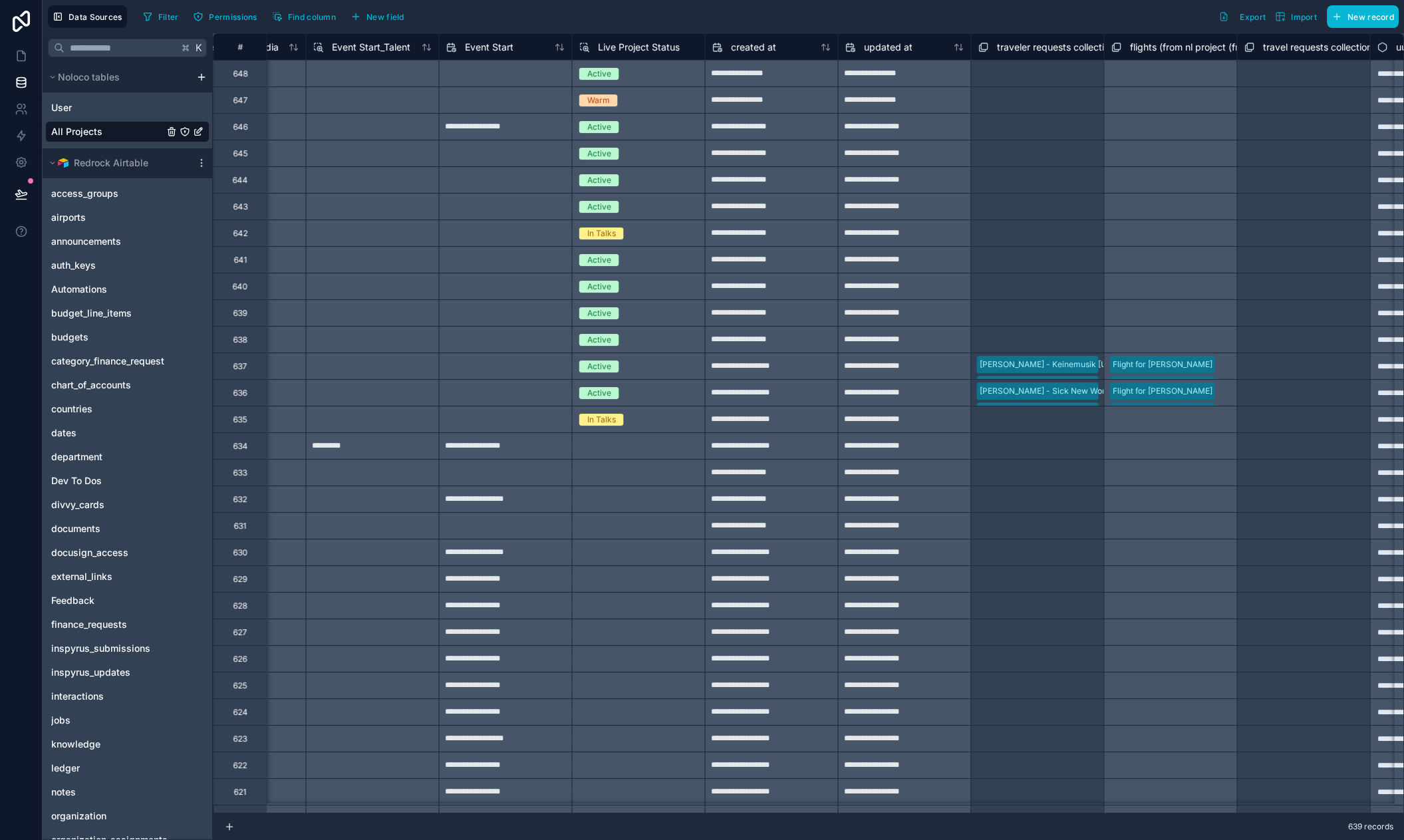
scroll to position [0, 7783]
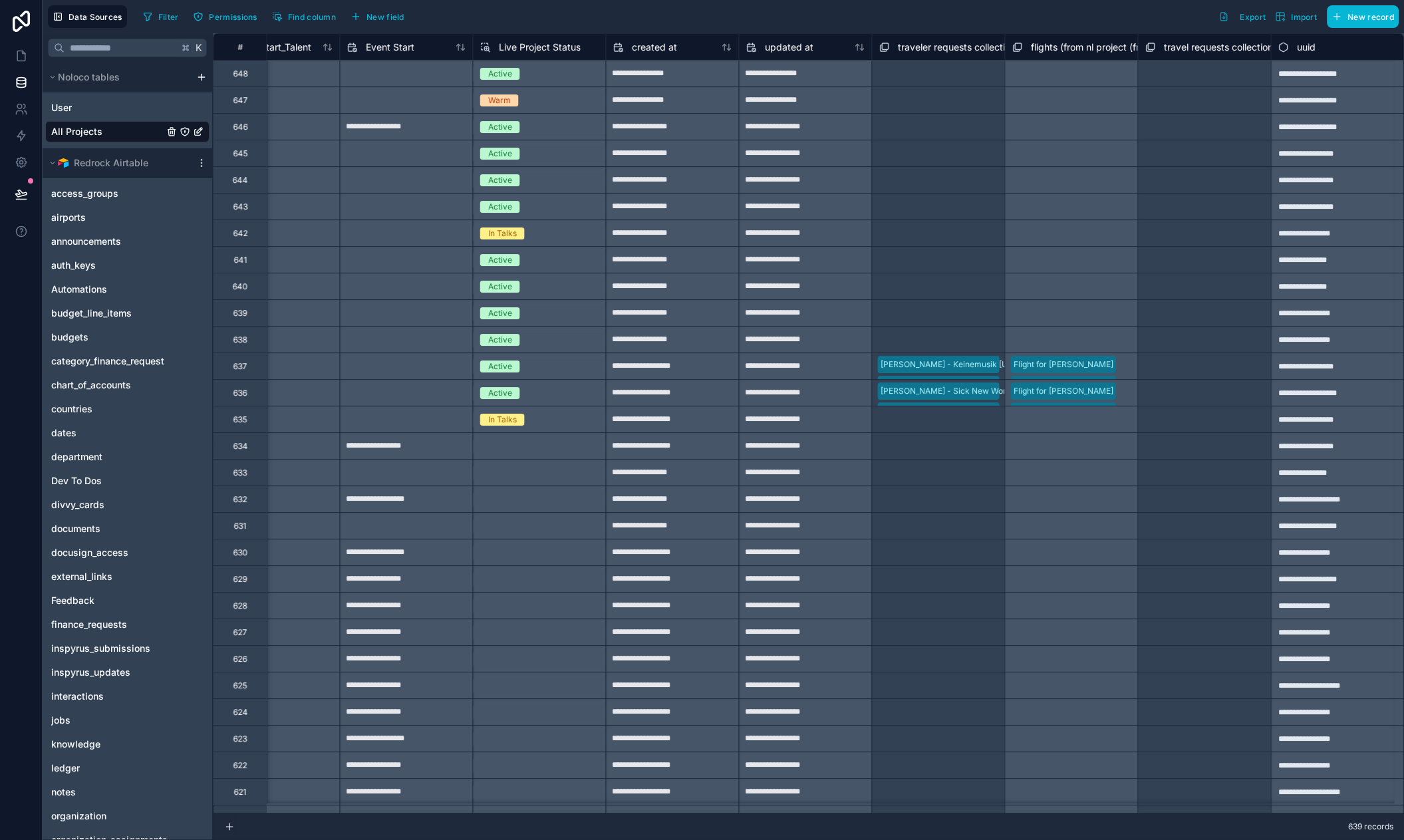
click at [1168, 74] on div "Select a travel requests collection" at bounding box center [1204, 74] width 119 height 21
click at [597, 12] on div "Filter Permissions Find column New field Export Import New record" at bounding box center [768, 16] width 1261 height 23
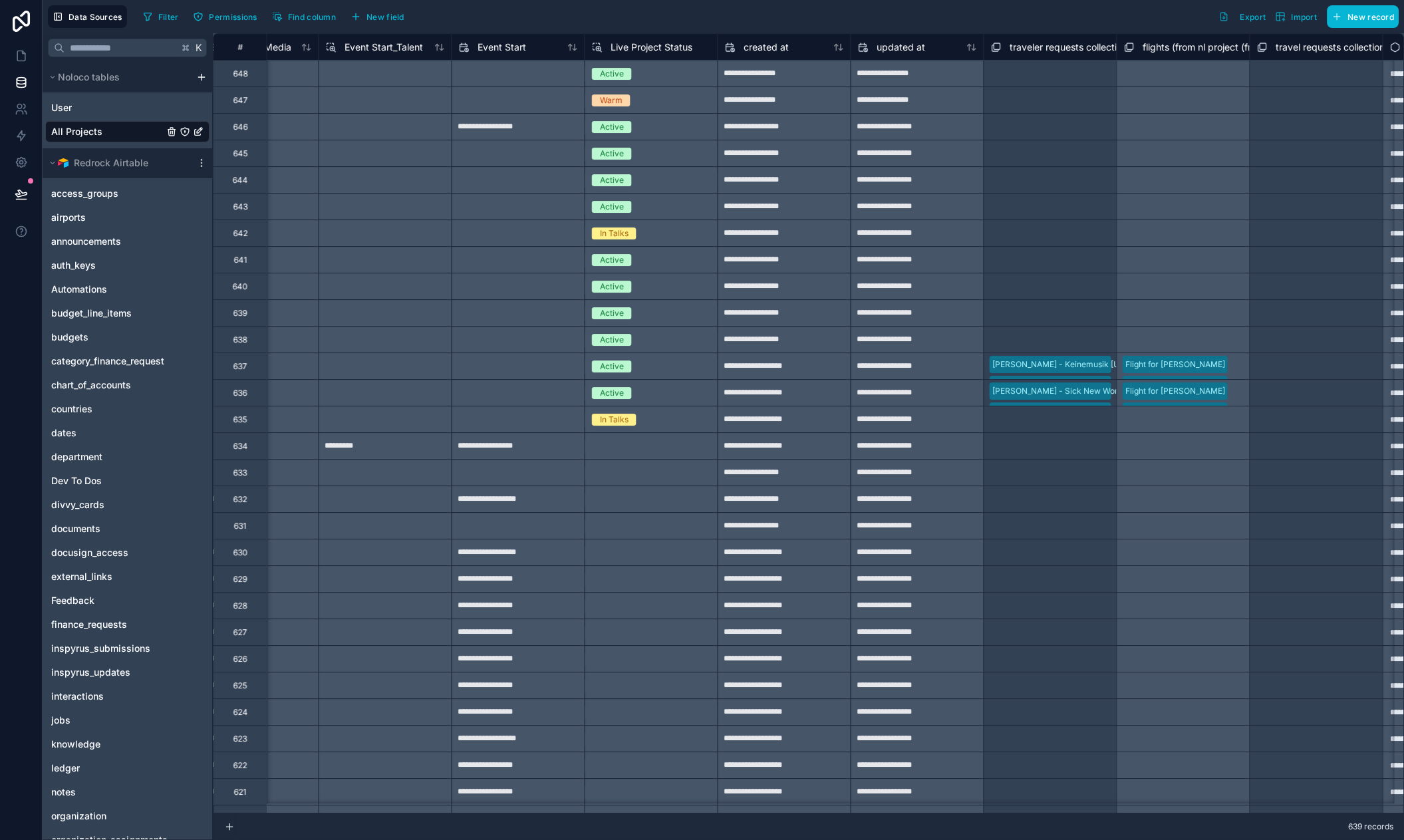
scroll to position [0, 7783]
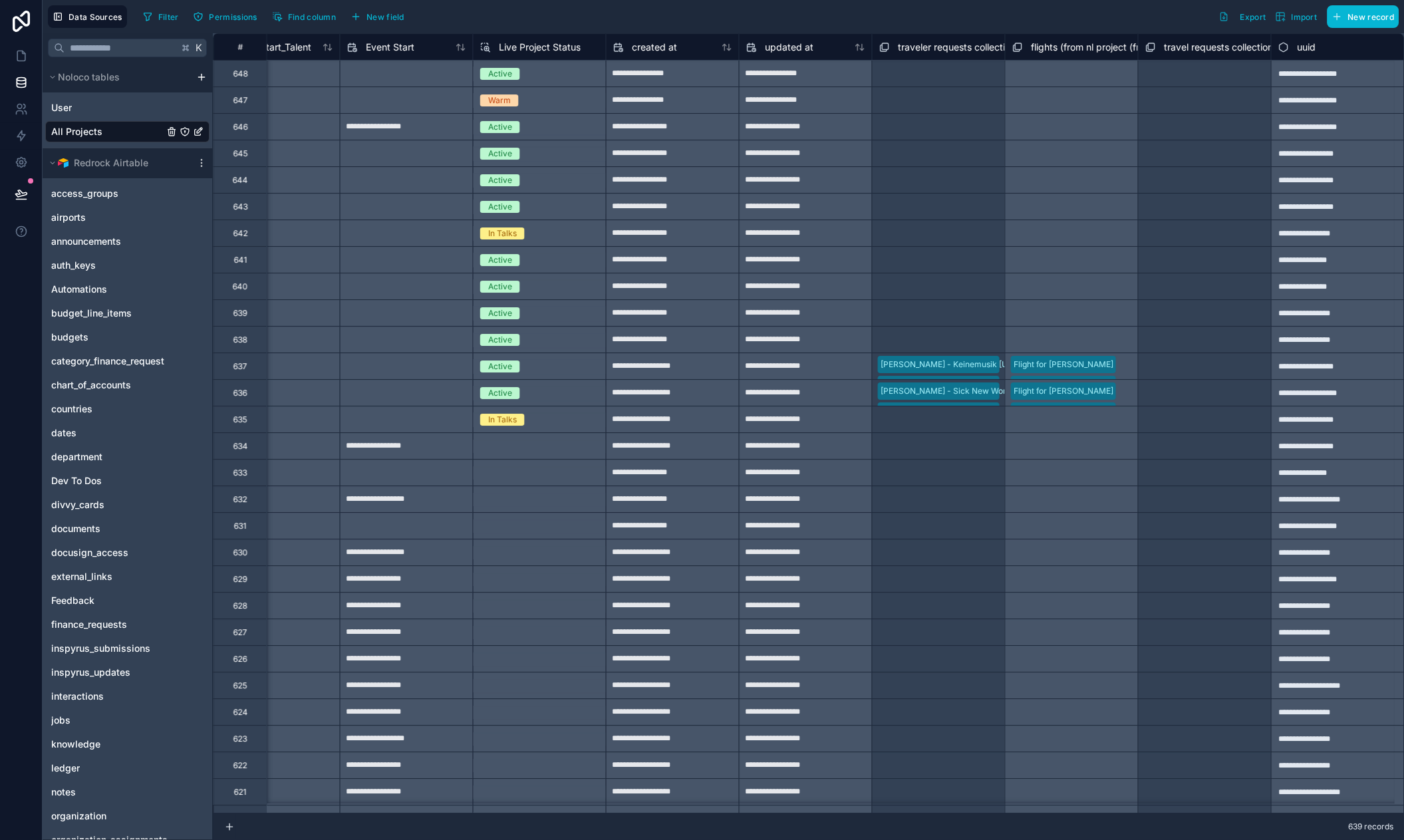
click at [1200, 78] on div "Select a travel requests collection" at bounding box center [1204, 74] width 119 height 21
click at [1159, 78] on div "Select a travel requests collection" at bounding box center [1203, 75] width 116 height 21
click at [1163, 74] on div "Select a travel requests collection" at bounding box center [1203, 75] width 116 height 21
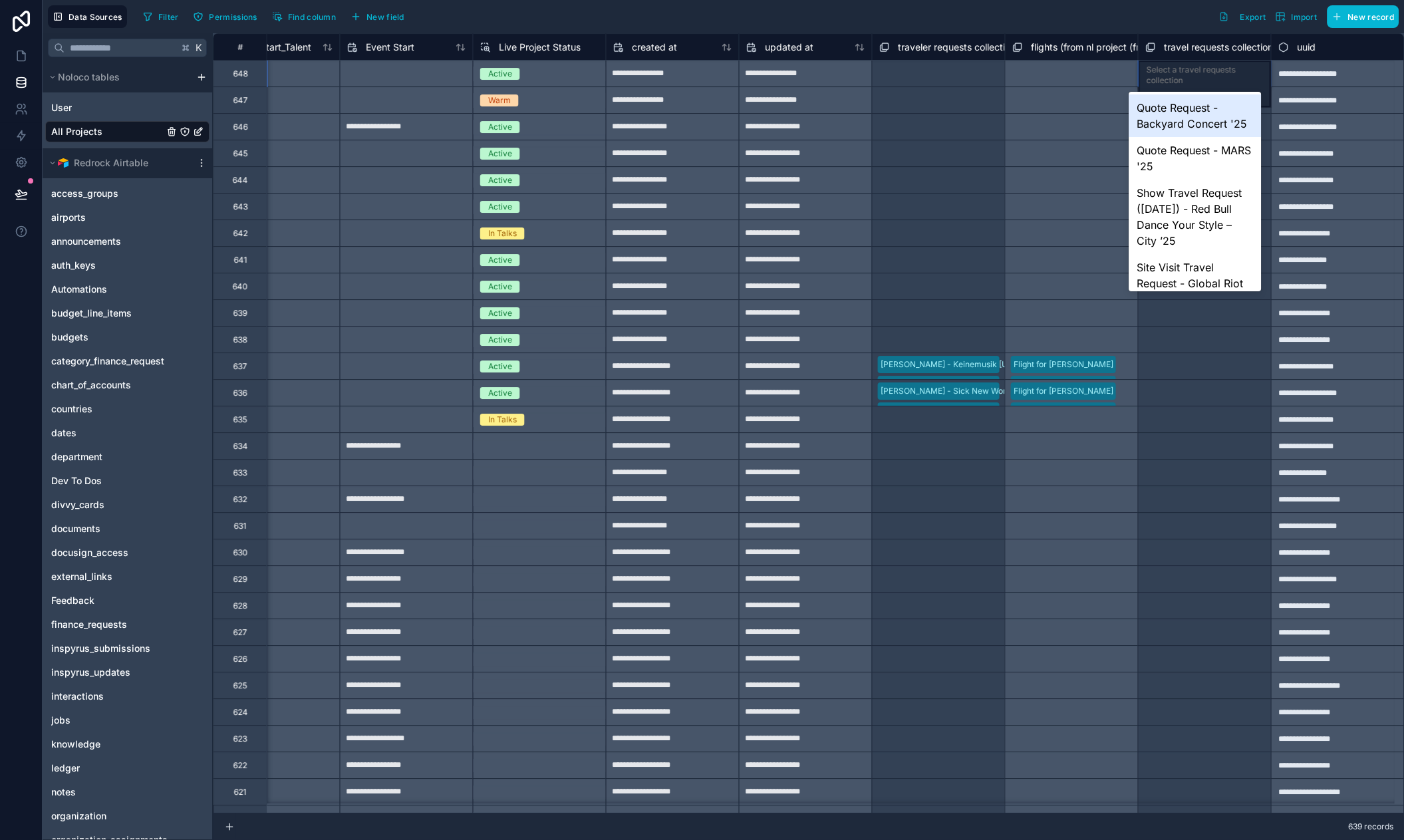
click at [1175, 107] on div "Quote Request - Backyard Concert '25" at bounding box center [1194, 115] width 132 height 43
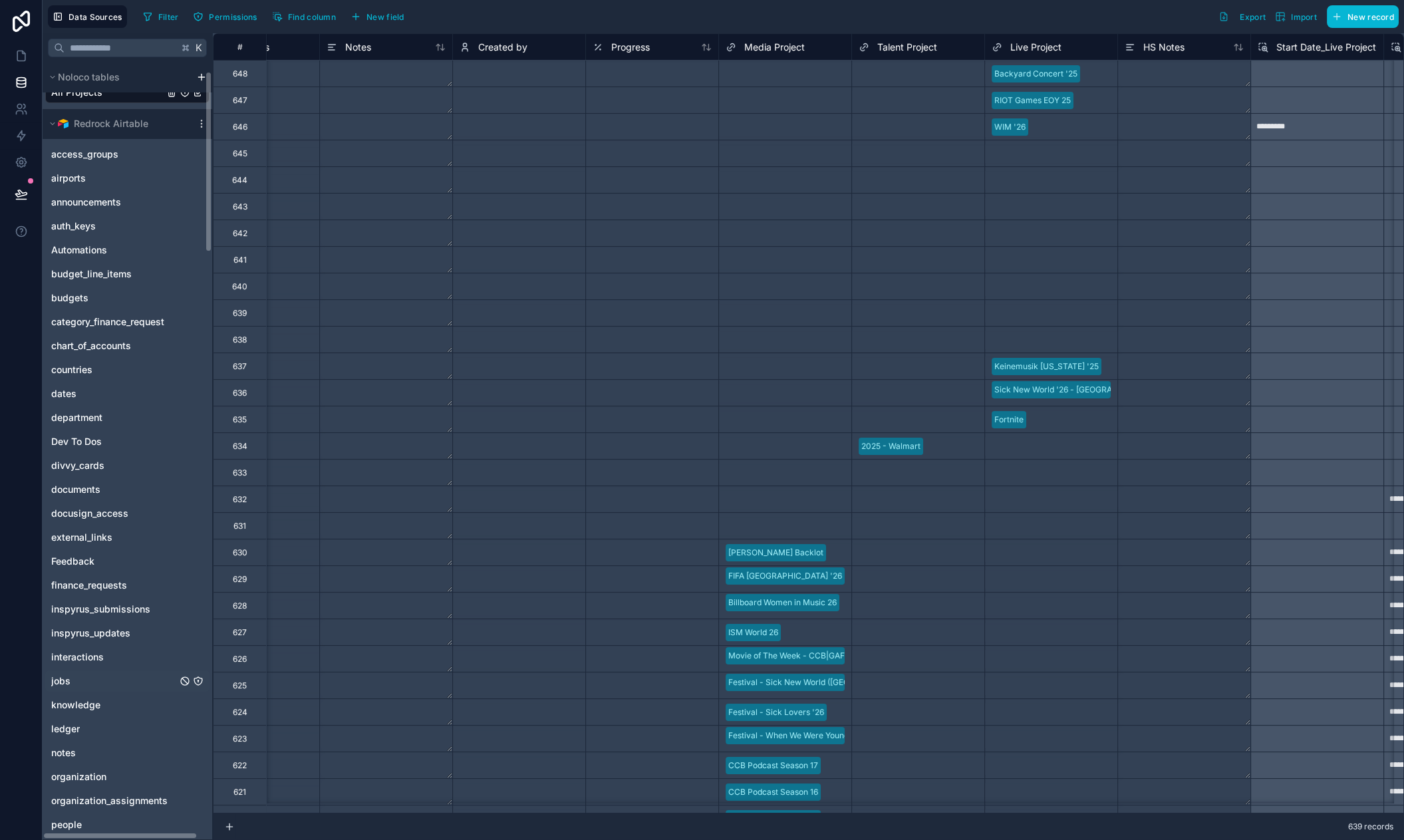
scroll to position [295, 0]
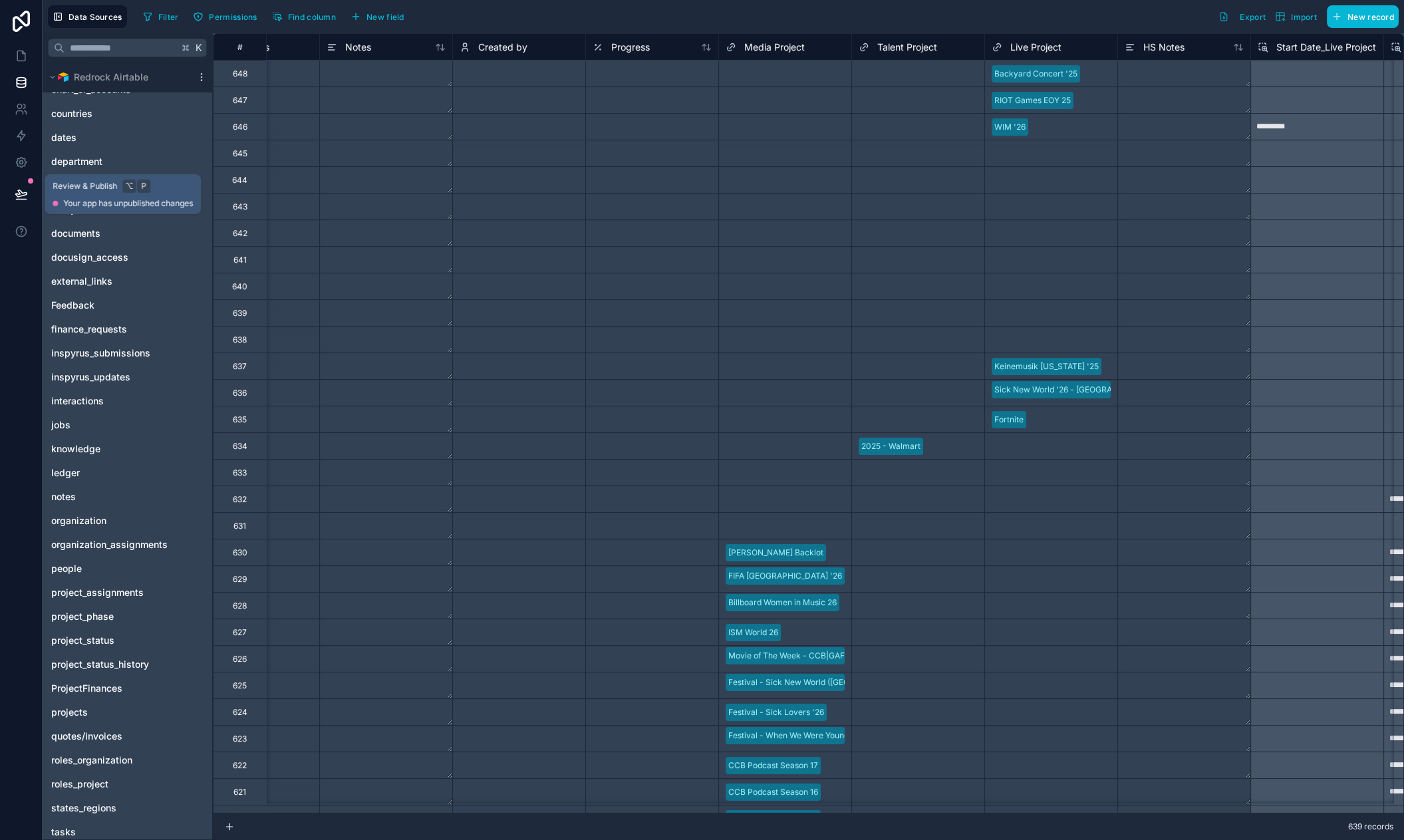
click at [23, 195] on icon at bounding box center [21, 194] width 11 height 7
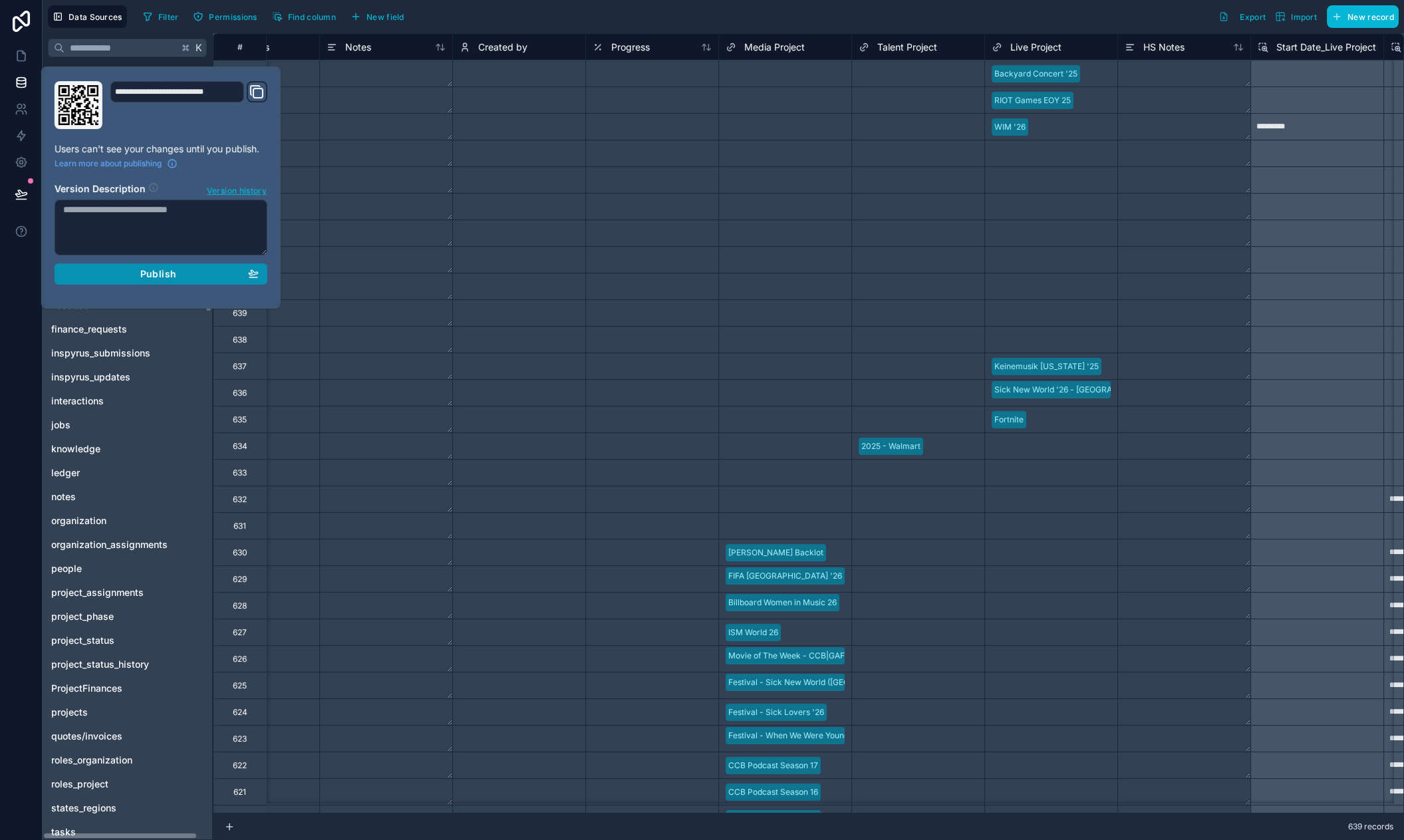
click at [178, 276] on div "Publish" at bounding box center [161, 274] width 195 height 12
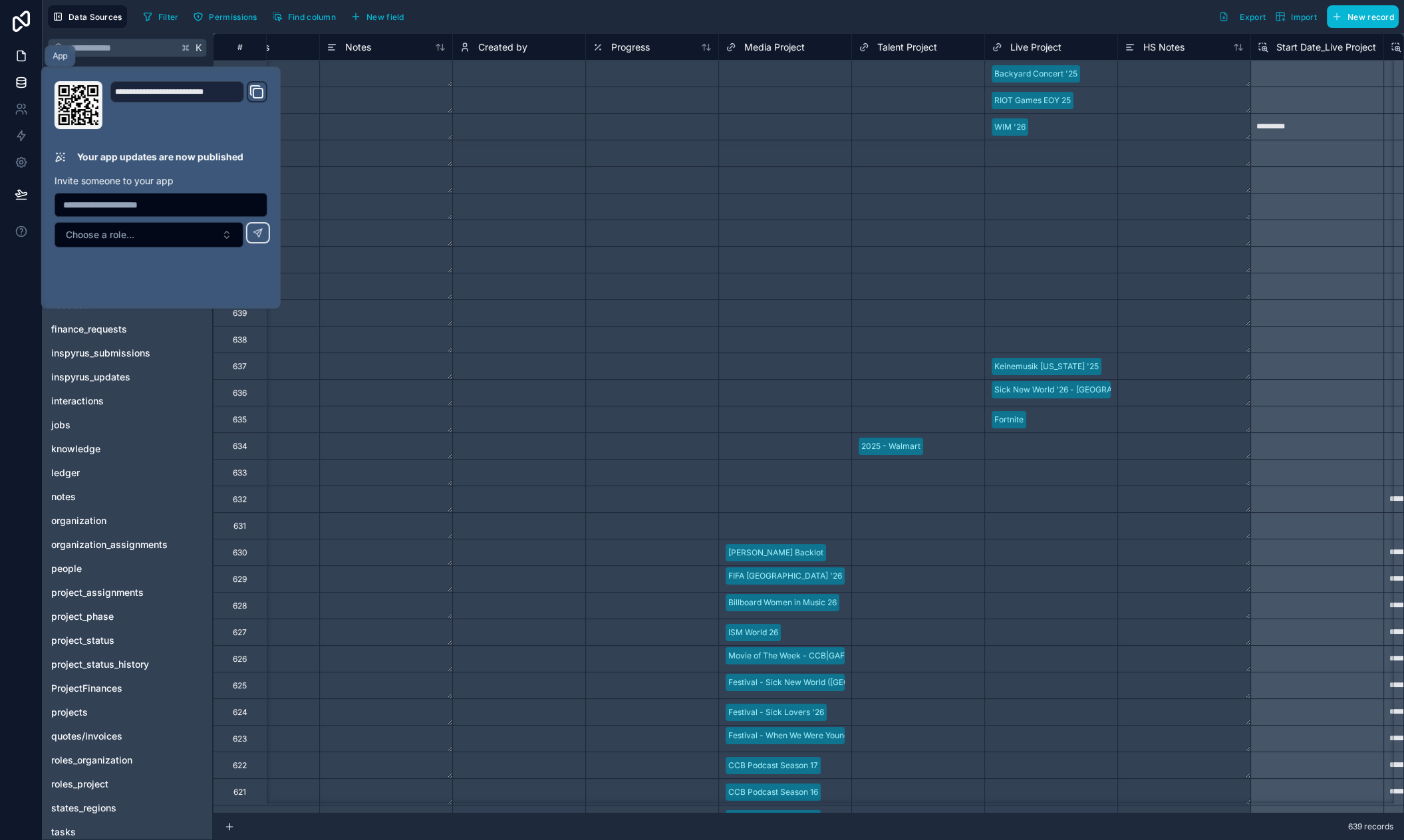
click at [23, 49] on icon at bounding box center [21, 56] width 13 height 13
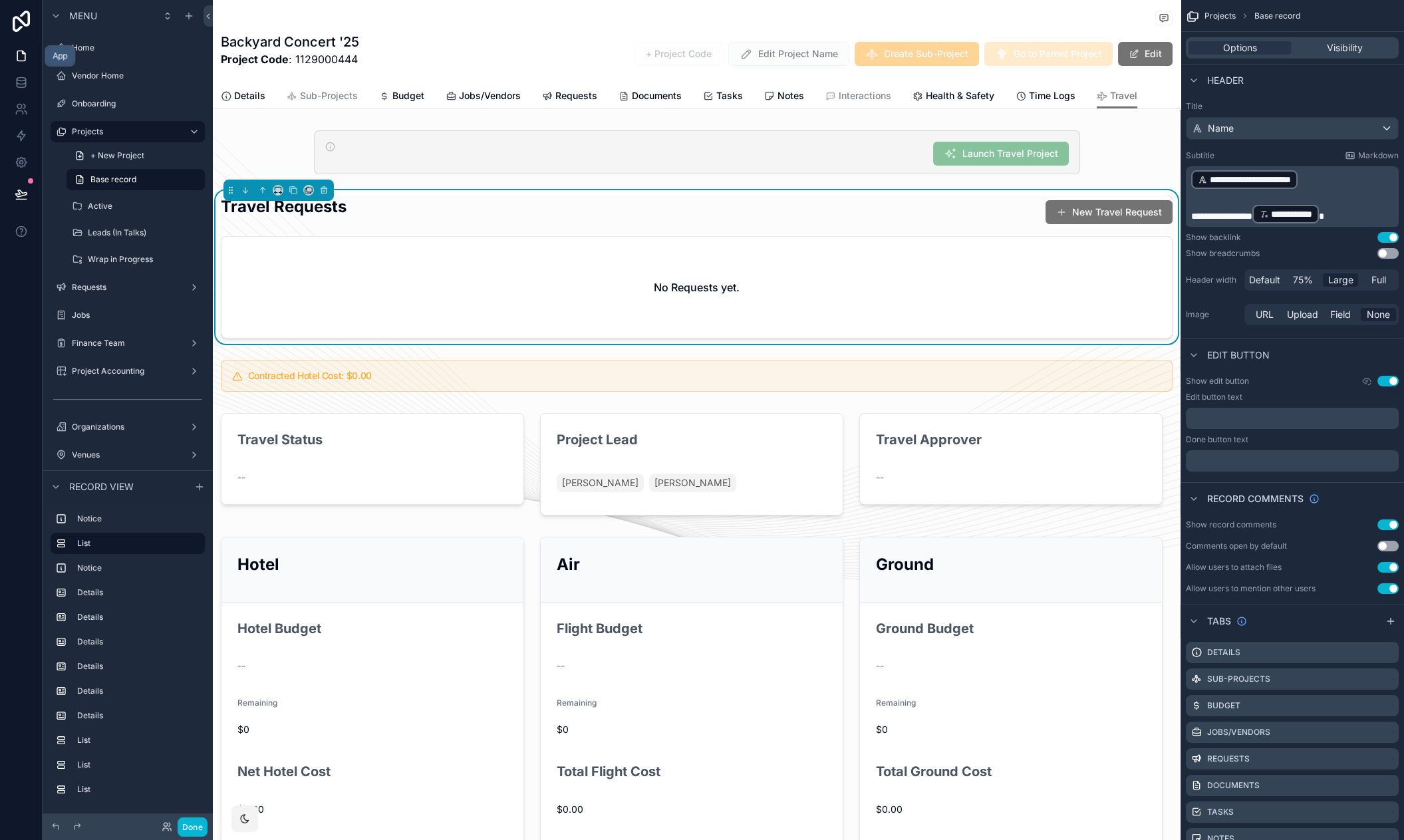
drag, startPoint x: 25, startPoint y: 54, endPoint x: 446, endPoint y: 29, distance: 421.7
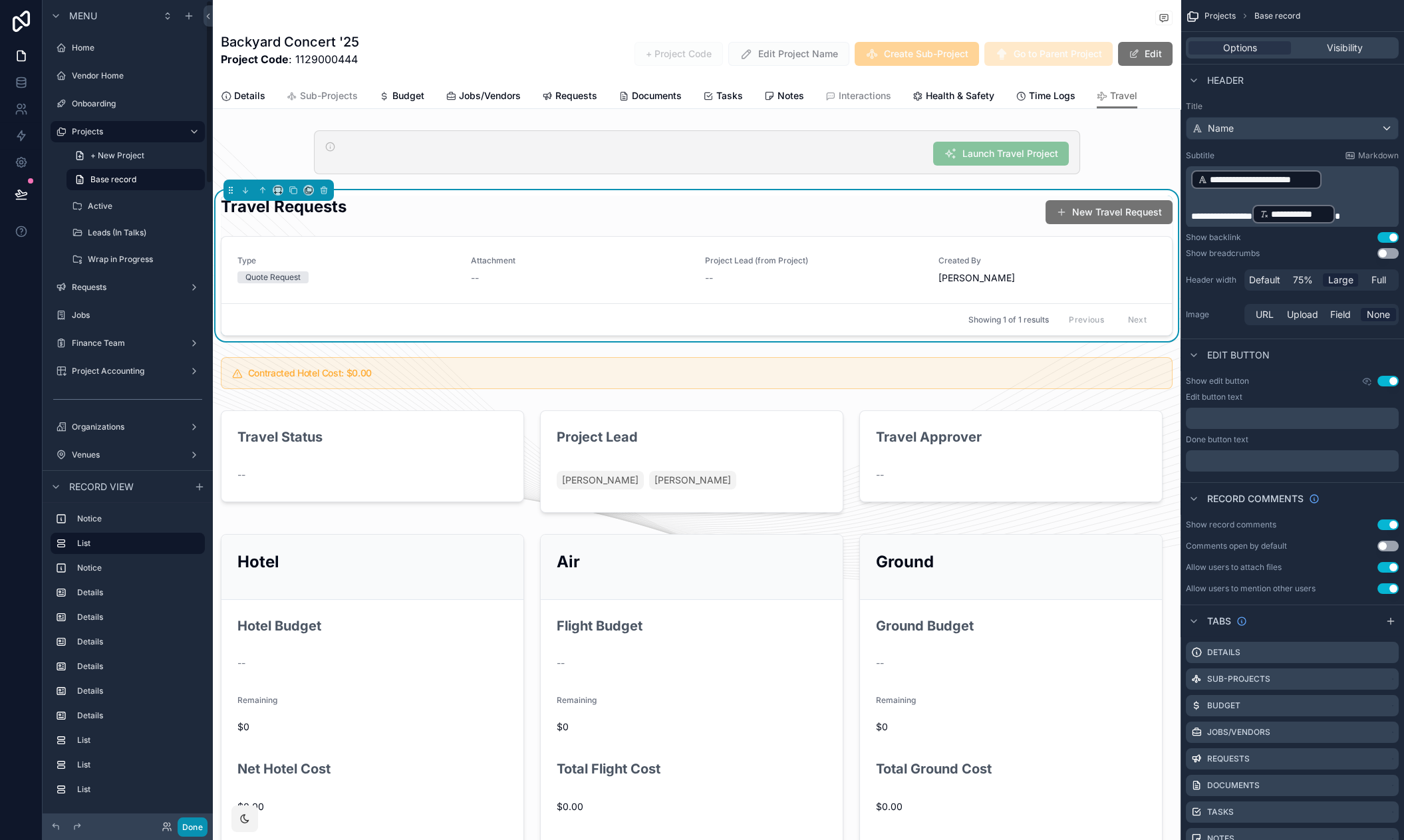
click at [190, 830] on button "Done" at bounding box center [193, 827] width 30 height 19
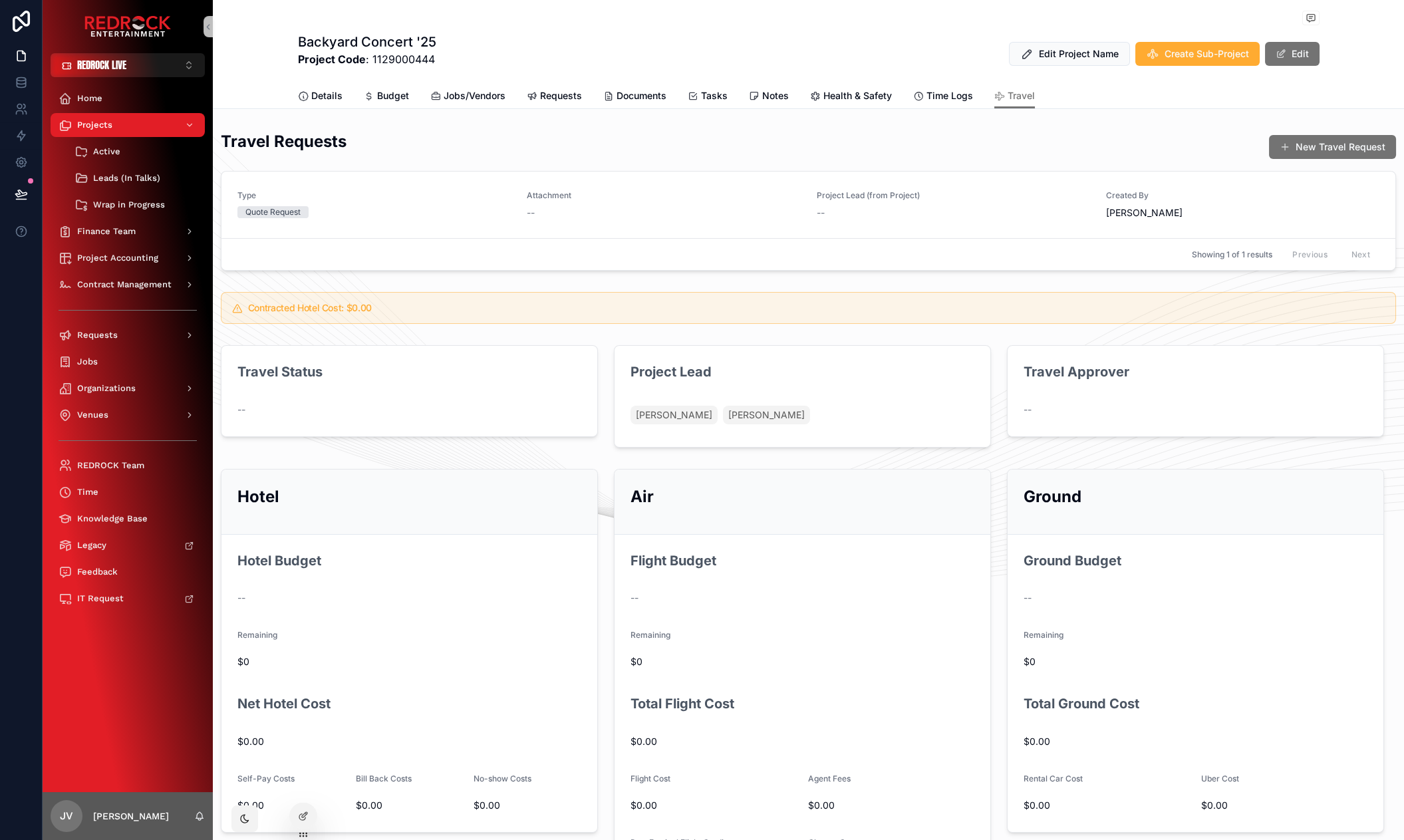
click at [553, 162] on div "Travel Requests New Travel Request" at bounding box center [808, 146] width 1175 height 32
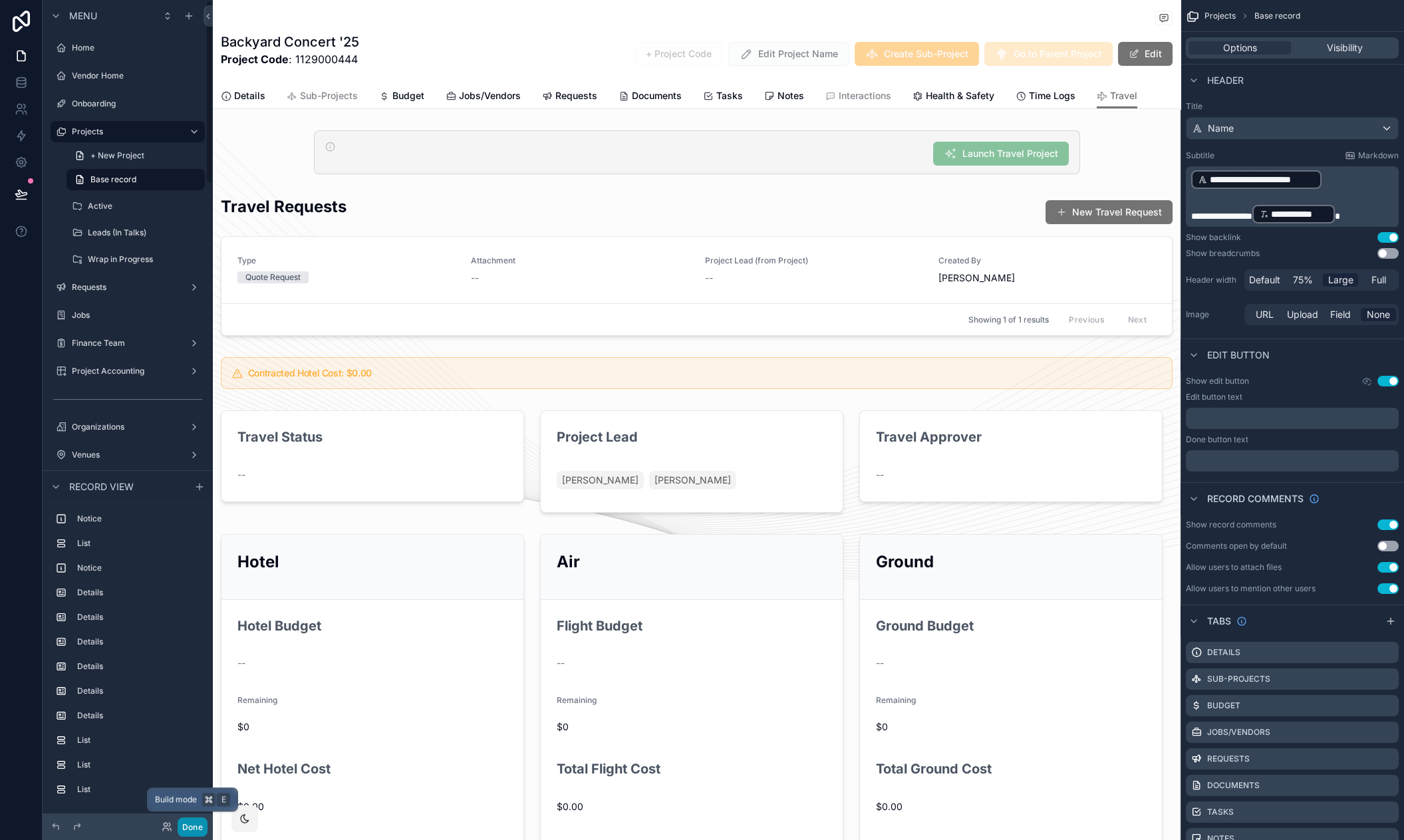
click at [195, 832] on button "Done" at bounding box center [193, 827] width 30 height 19
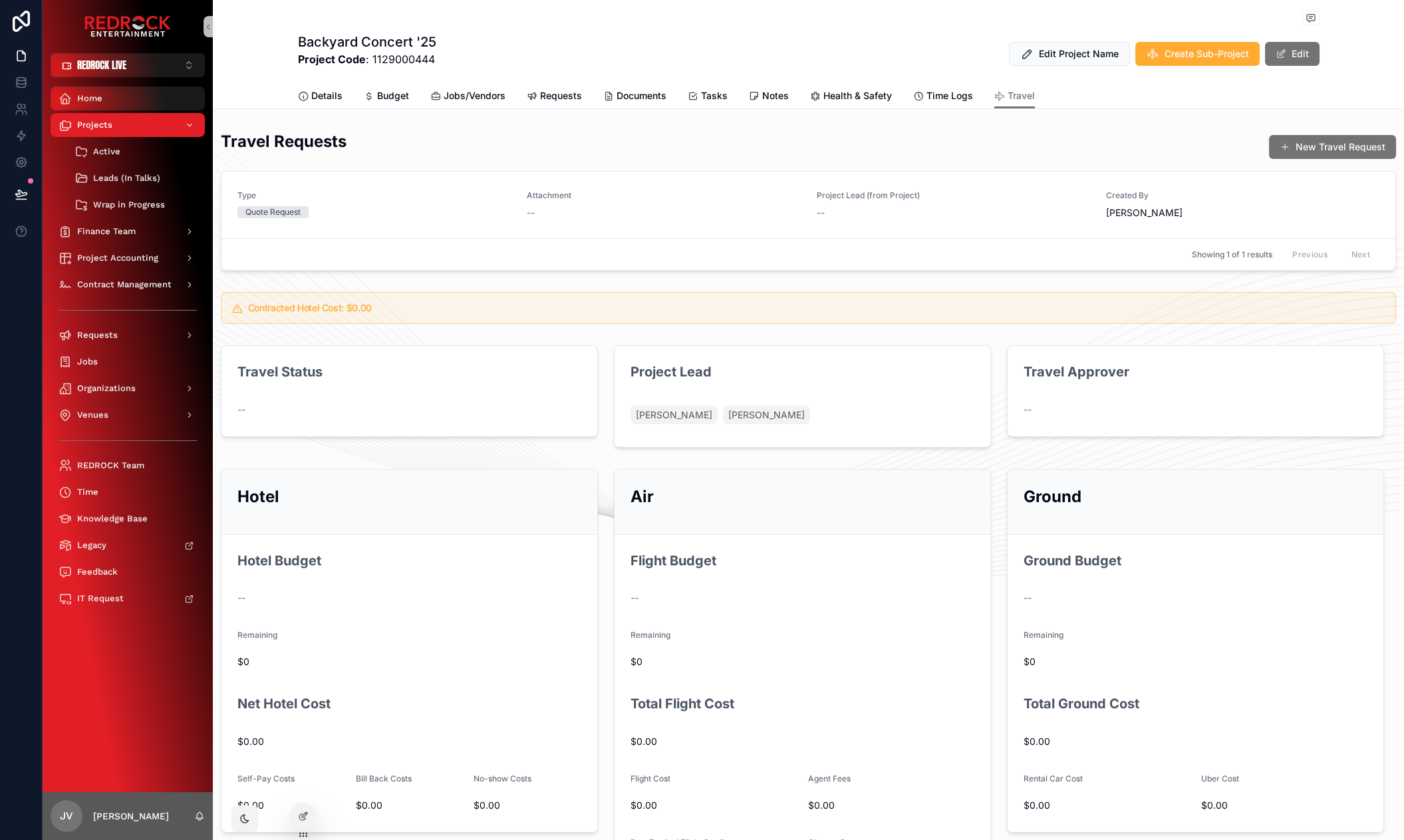
click at [103, 98] on div "Home" at bounding box center [127, 98] width 138 height 21
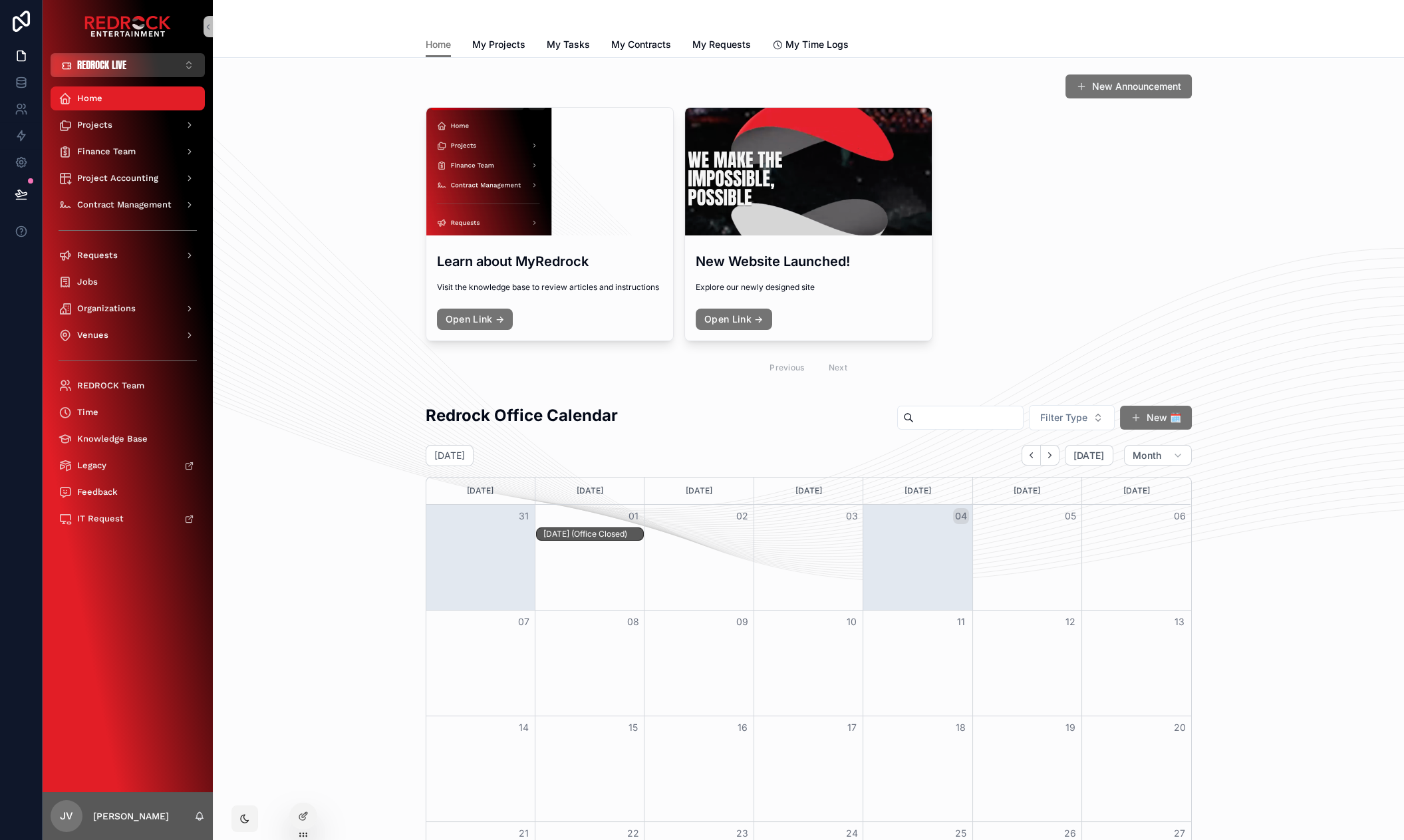
click at [163, 60] on button "REDROCK LIVE ⌥ 1" at bounding box center [128, 65] width 154 height 24
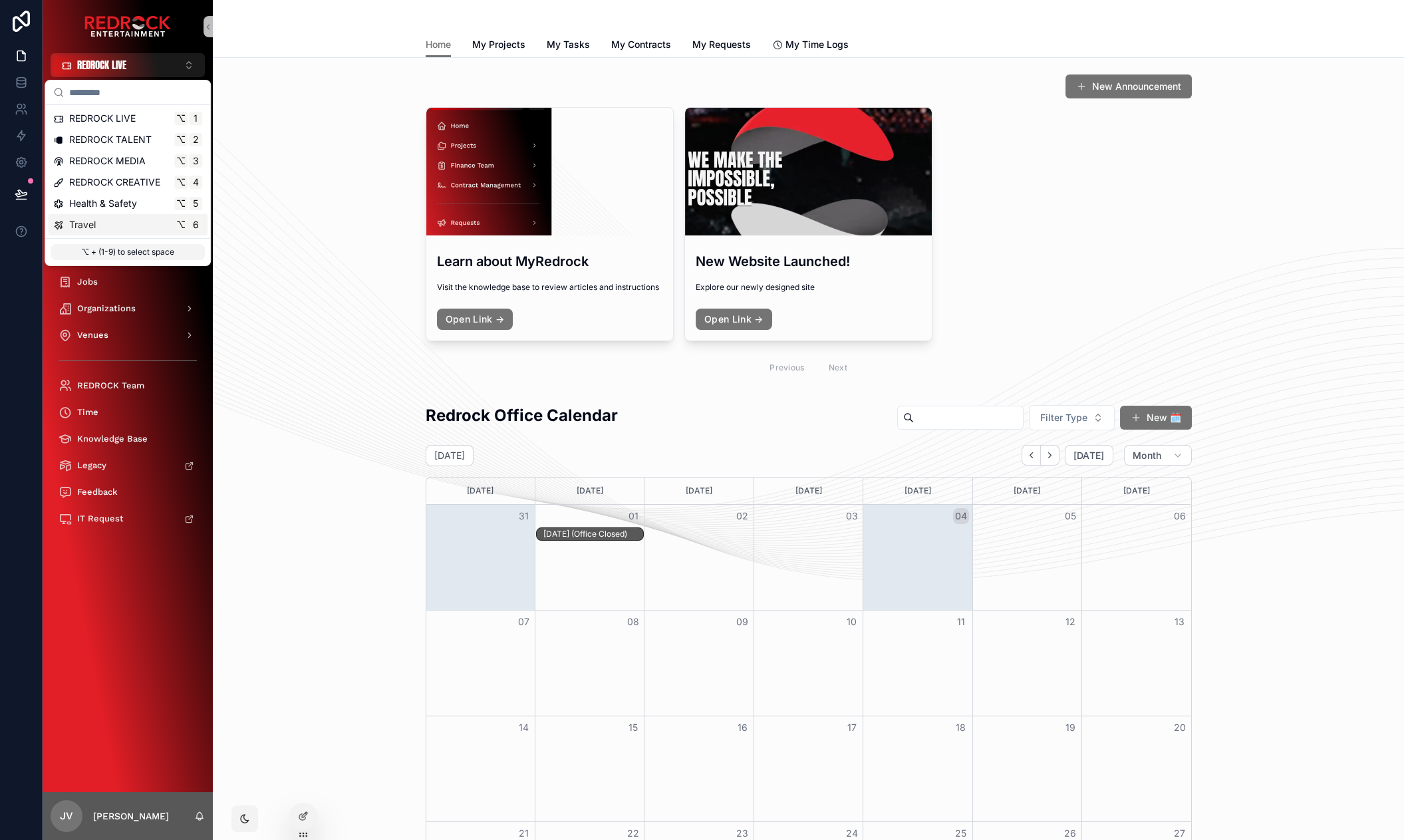
click at [106, 221] on div "Travel ⌥ 6" at bounding box center [127, 224] width 149 height 13
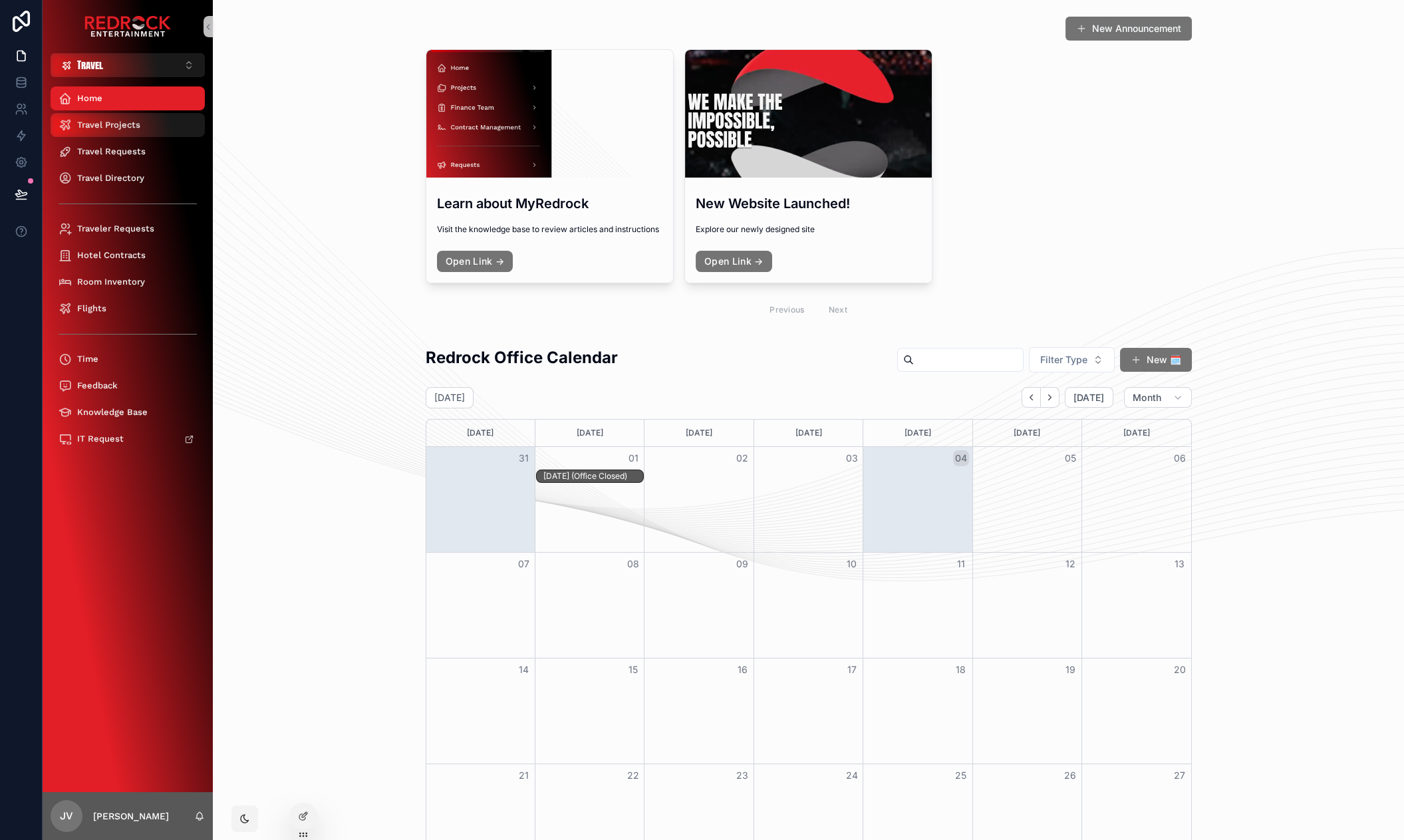
click at [122, 113] on link "Travel Projects" at bounding box center [128, 124] width 154 height 24
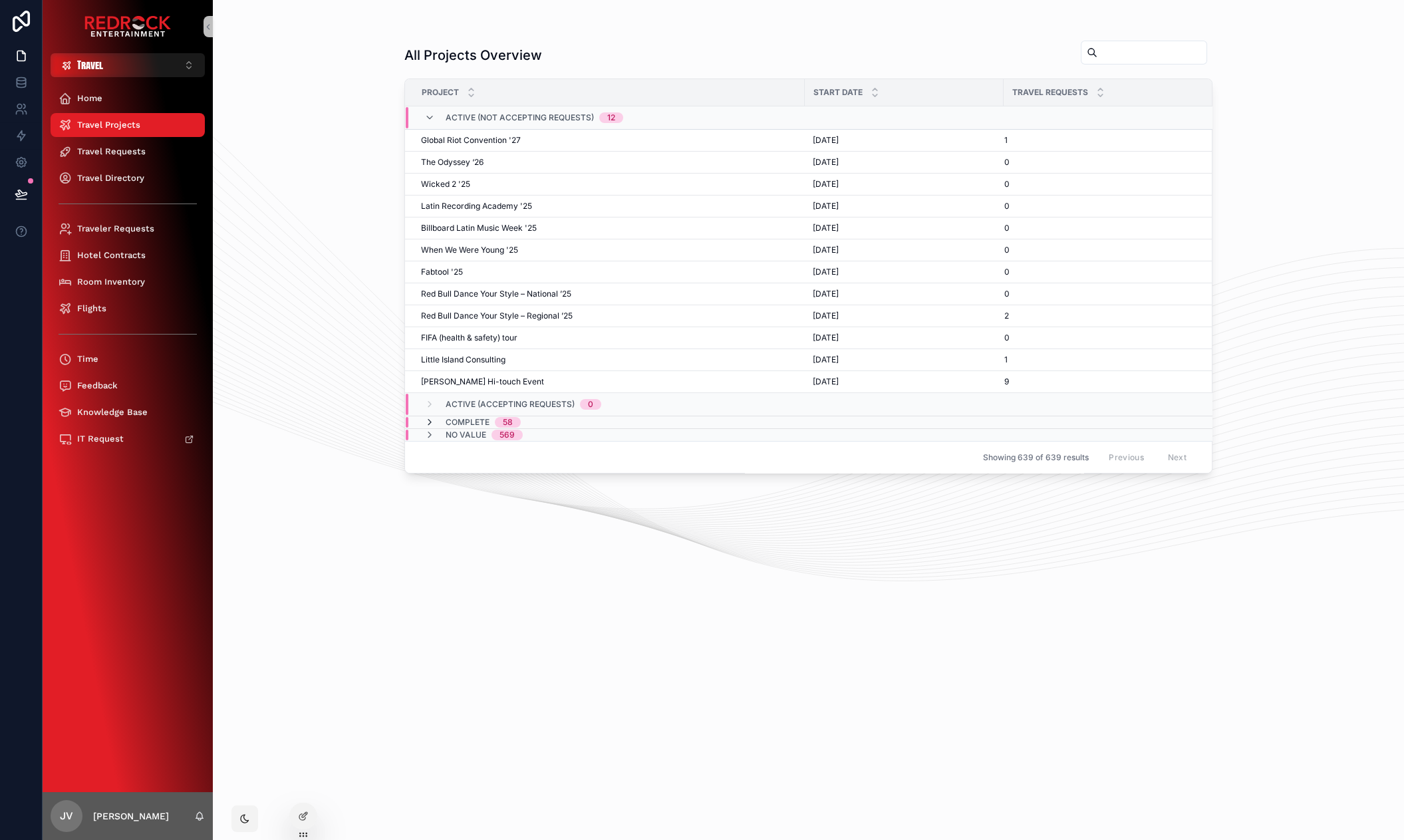
click at [424, 417] on icon "scrollable content" at bounding box center [429, 421] width 10 height 10
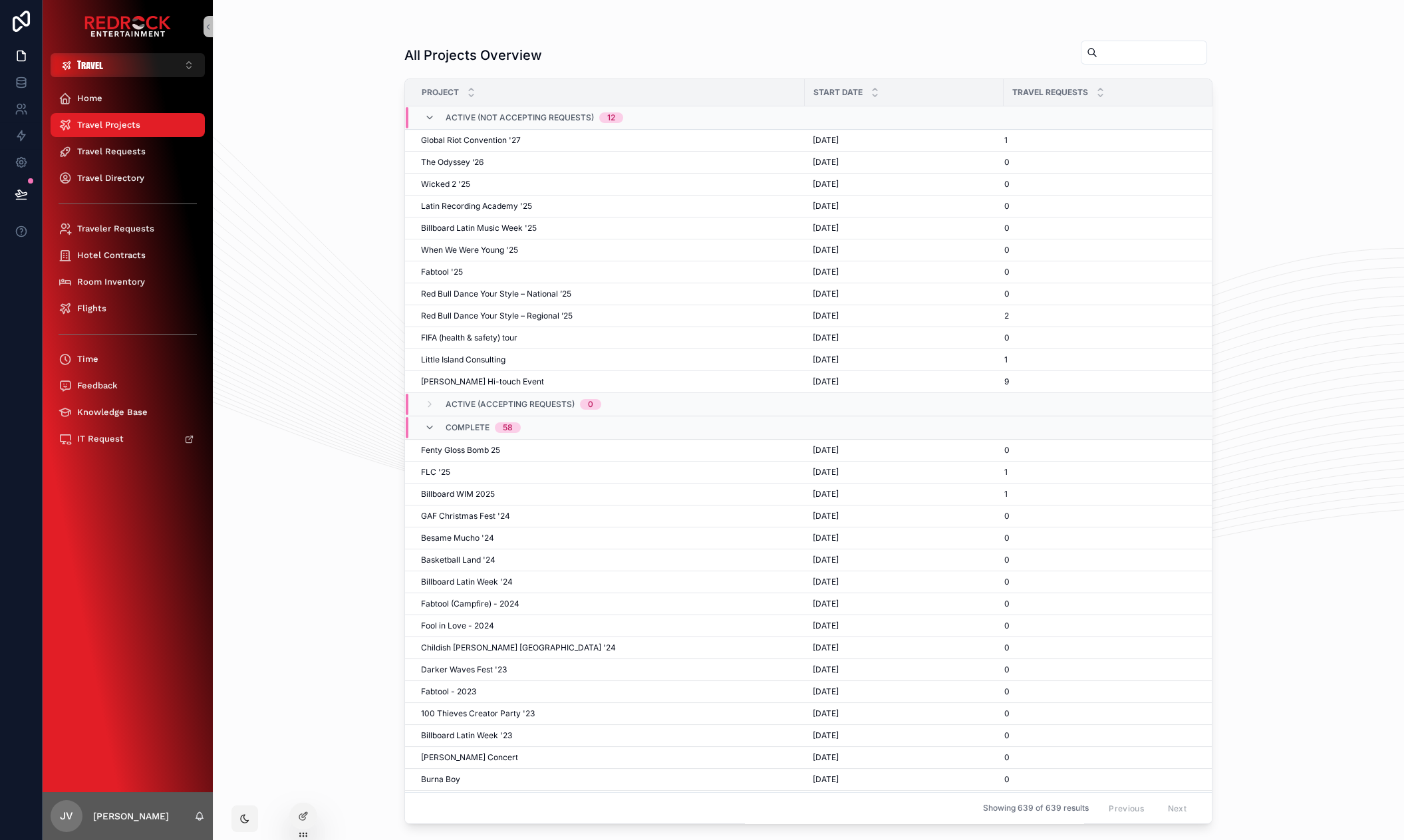
click at [426, 419] on div "Complete 58" at bounding box center [472, 427] width 96 height 21
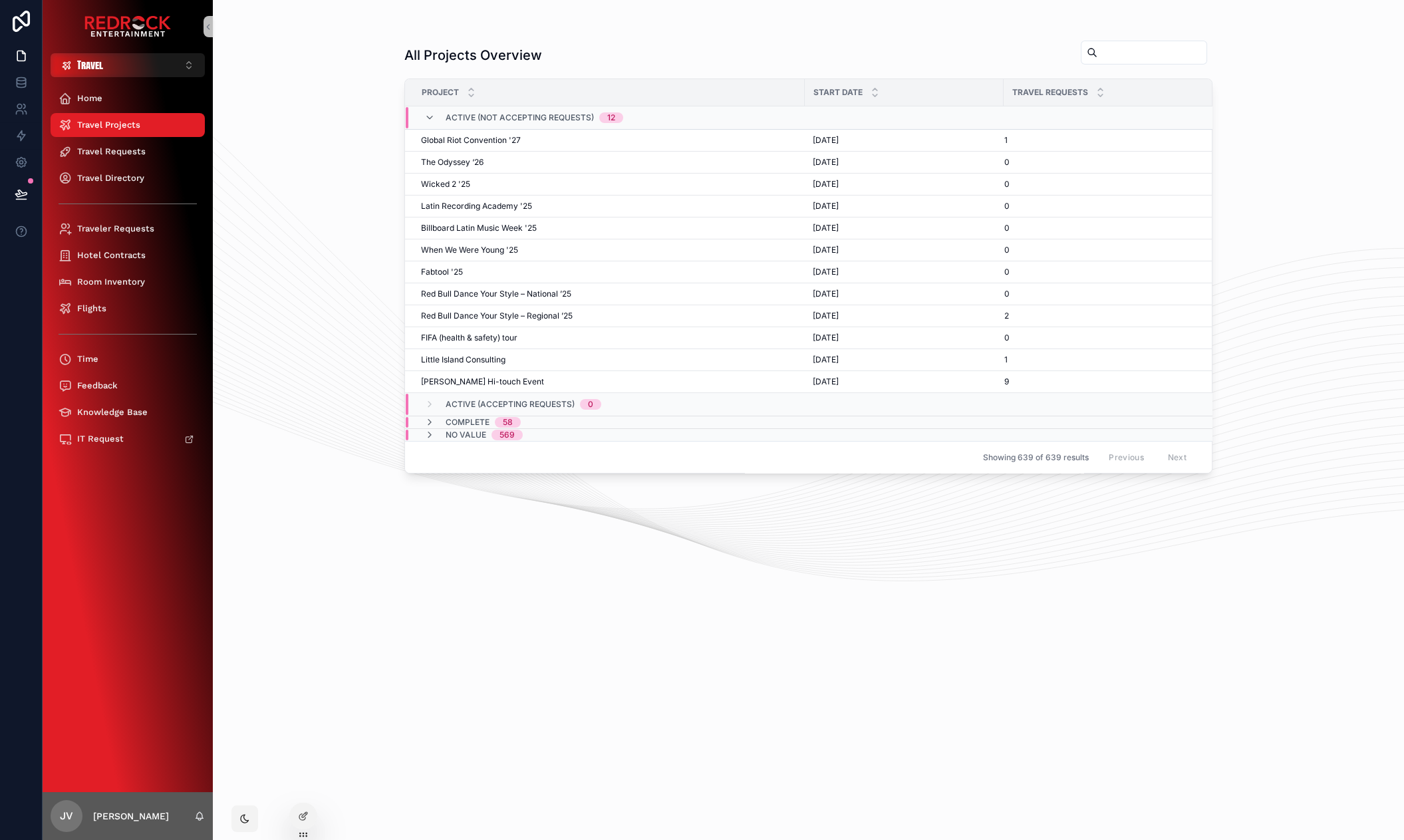
drag, startPoint x: 1193, startPoint y: 33, endPoint x: 1161, endPoint y: 54, distance: 38.3
click at [1193, 34] on div "All Projects Overview Project Start Date Travel Requests Active (Not Accepting …" at bounding box center [808, 428] width 808 height 792
click at [1158, 56] on input "scrollable content" at bounding box center [1152, 52] width 109 height 19
type input "********"
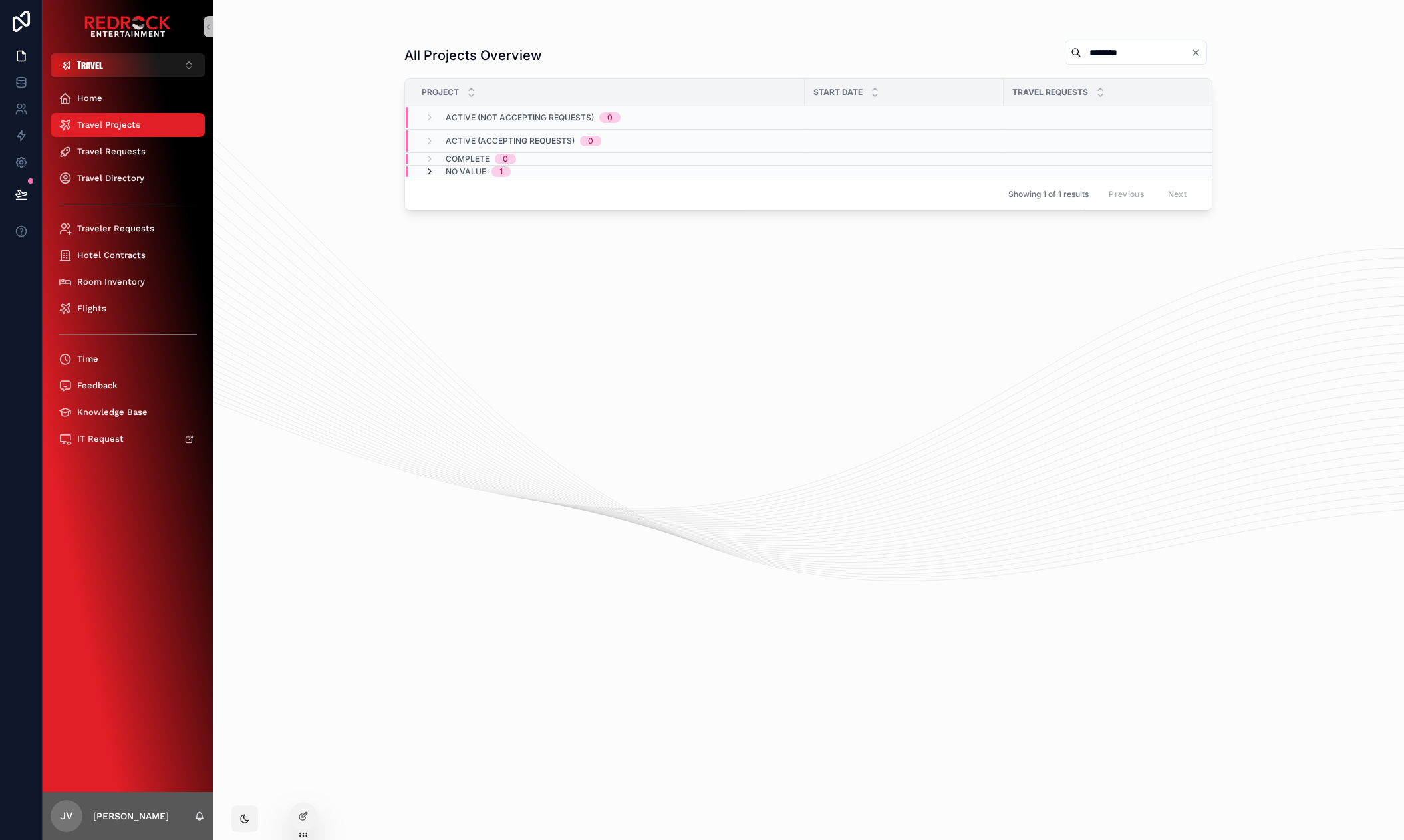
click at [424, 170] on icon "scrollable content" at bounding box center [429, 171] width 10 height 10
click at [484, 198] on span "Backyard Concert '25" at bounding box center [462, 199] width 83 height 10
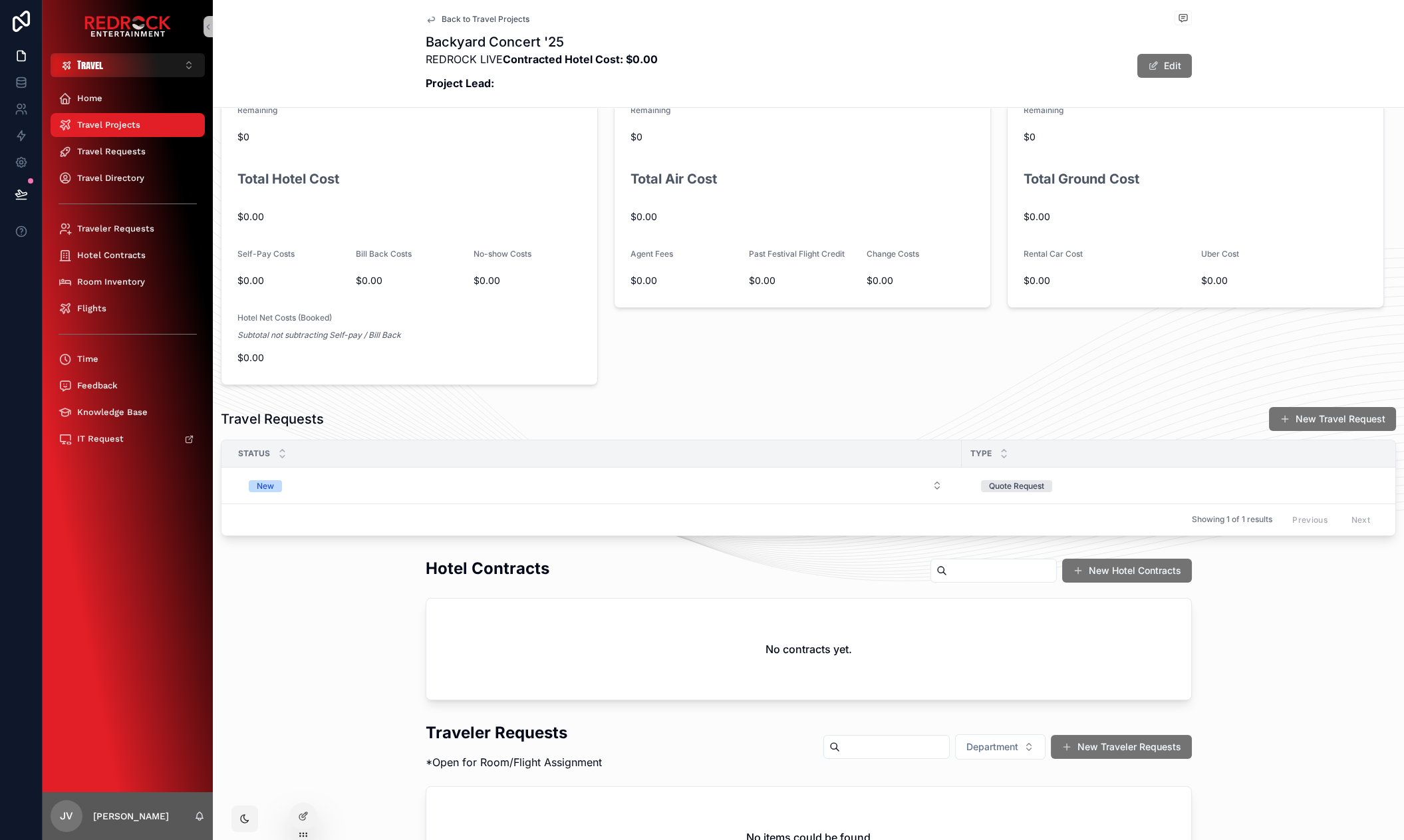
scroll to position [317, 0]
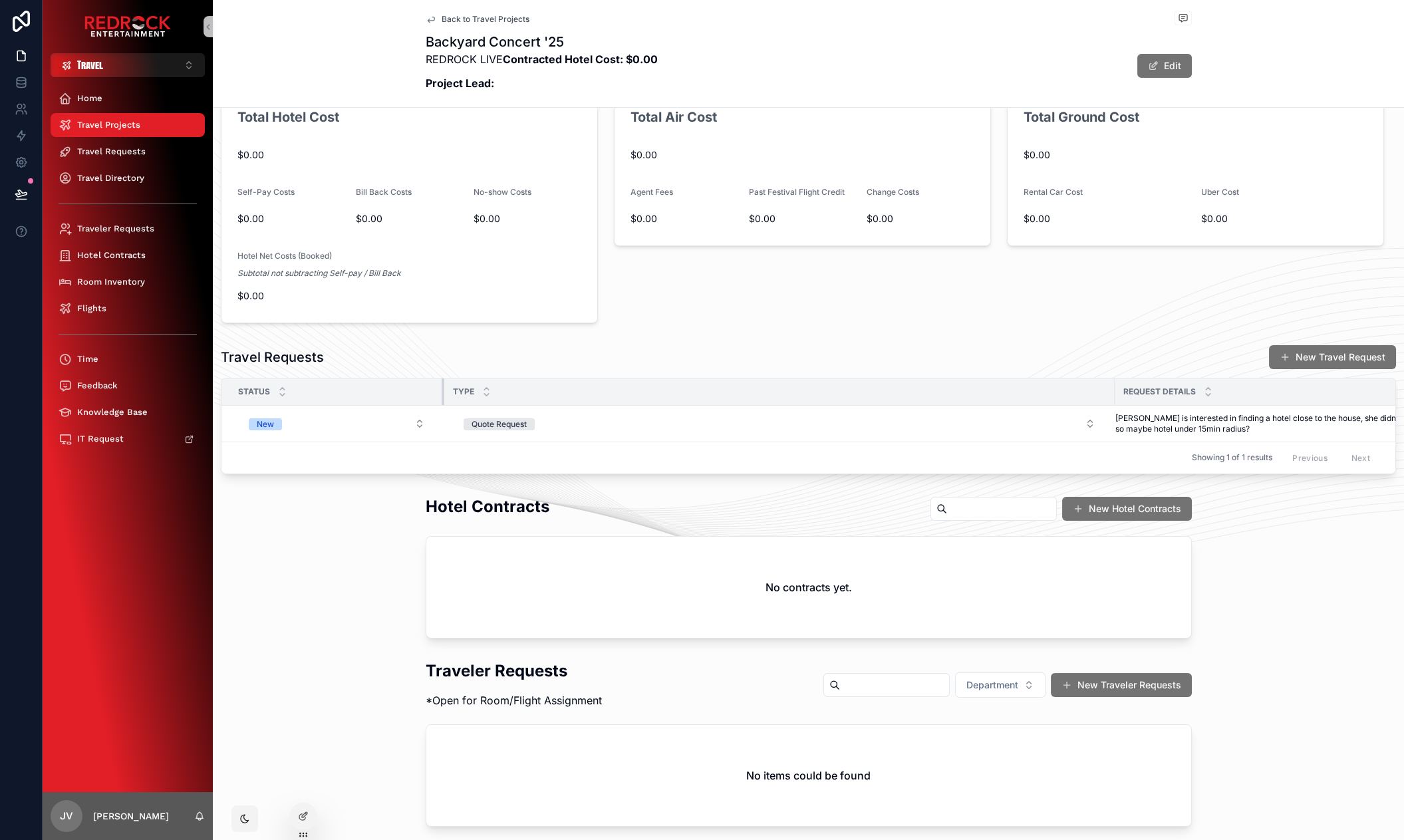
drag, startPoint x: 960, startPoint y: 392, endPoint x: 442, endPoint y: 384, distance: 518.1
click at [442, 384] on div "scrollable content" at bounding box center [444, 391] width 6 height 27
drag, startPoint x: 1113, startPoint y: 385, endPoint x: 621, endPoint y: 385, distance: 492.0
click at [622, 386] on div "scrollable content" at bounding box center [624, 391] width 6 height 27
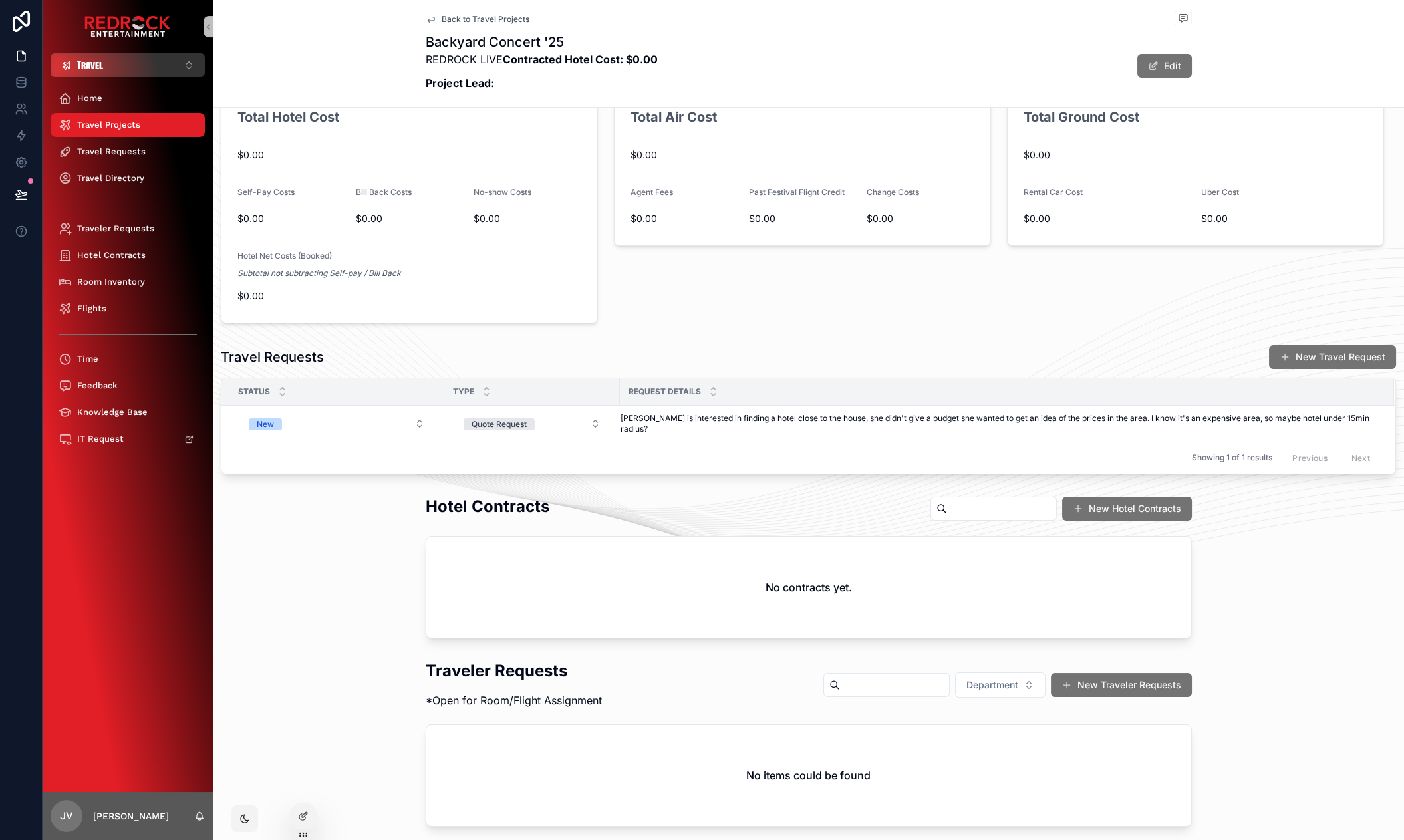
click at [109, 61] on button "Travel ⌥ 6" at bounding box center [128, 65] width 154 height 24
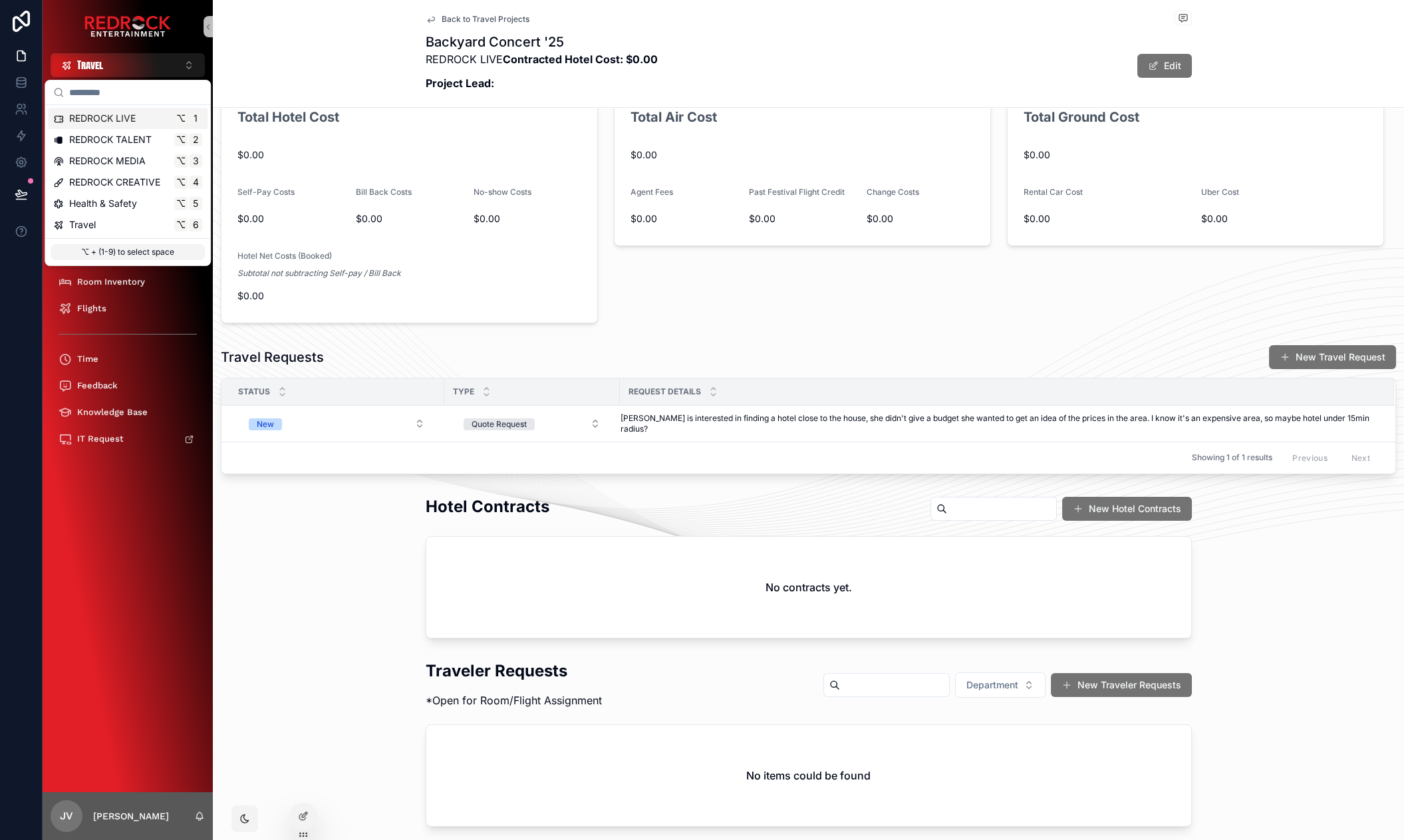
click at [102, 121] on span "REDROCK LIVE" at bounding box center [102, 118] width 67 height 13
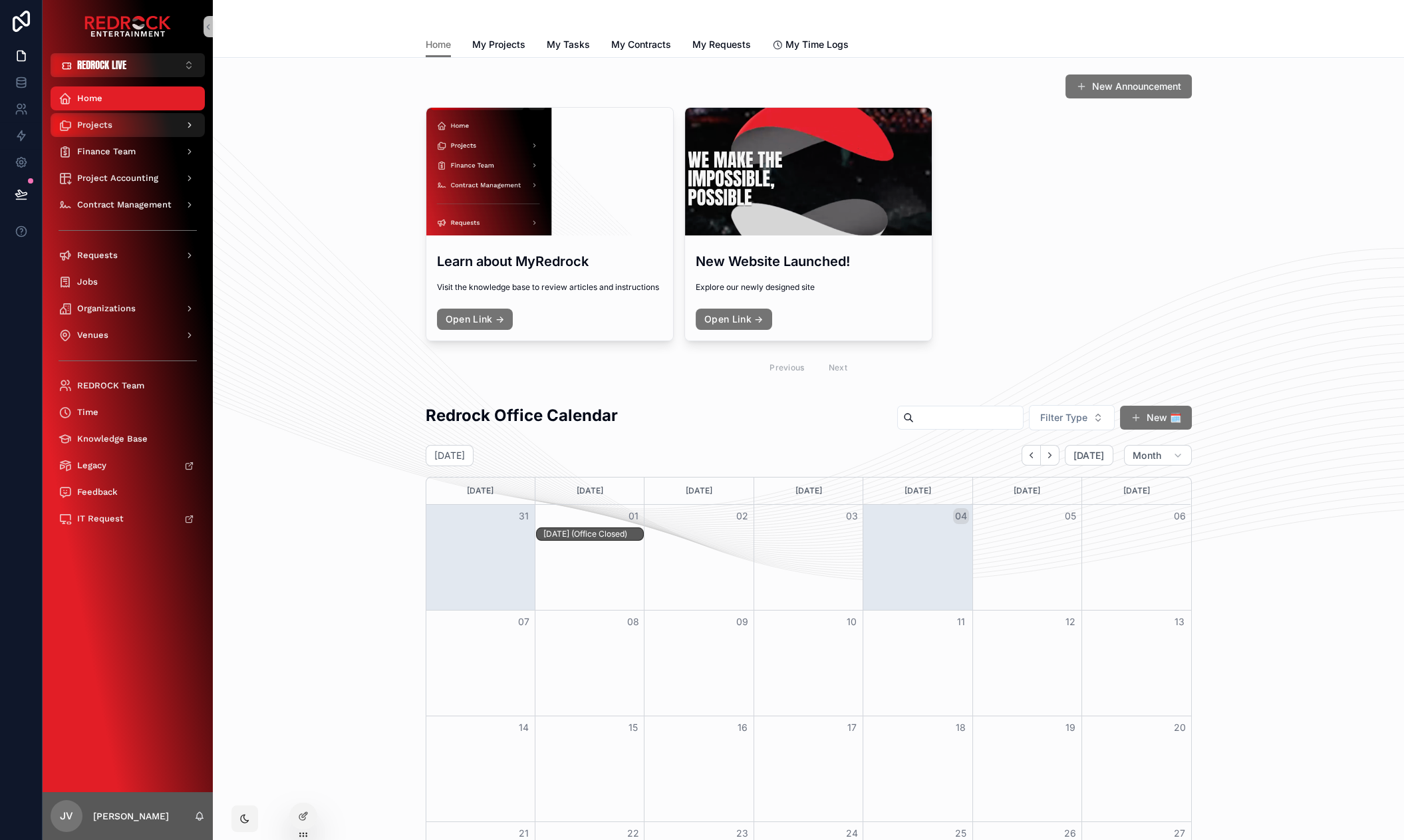
click at [123, 126] on div "Projects" at bounding box center [127, 124] width 138 height 21
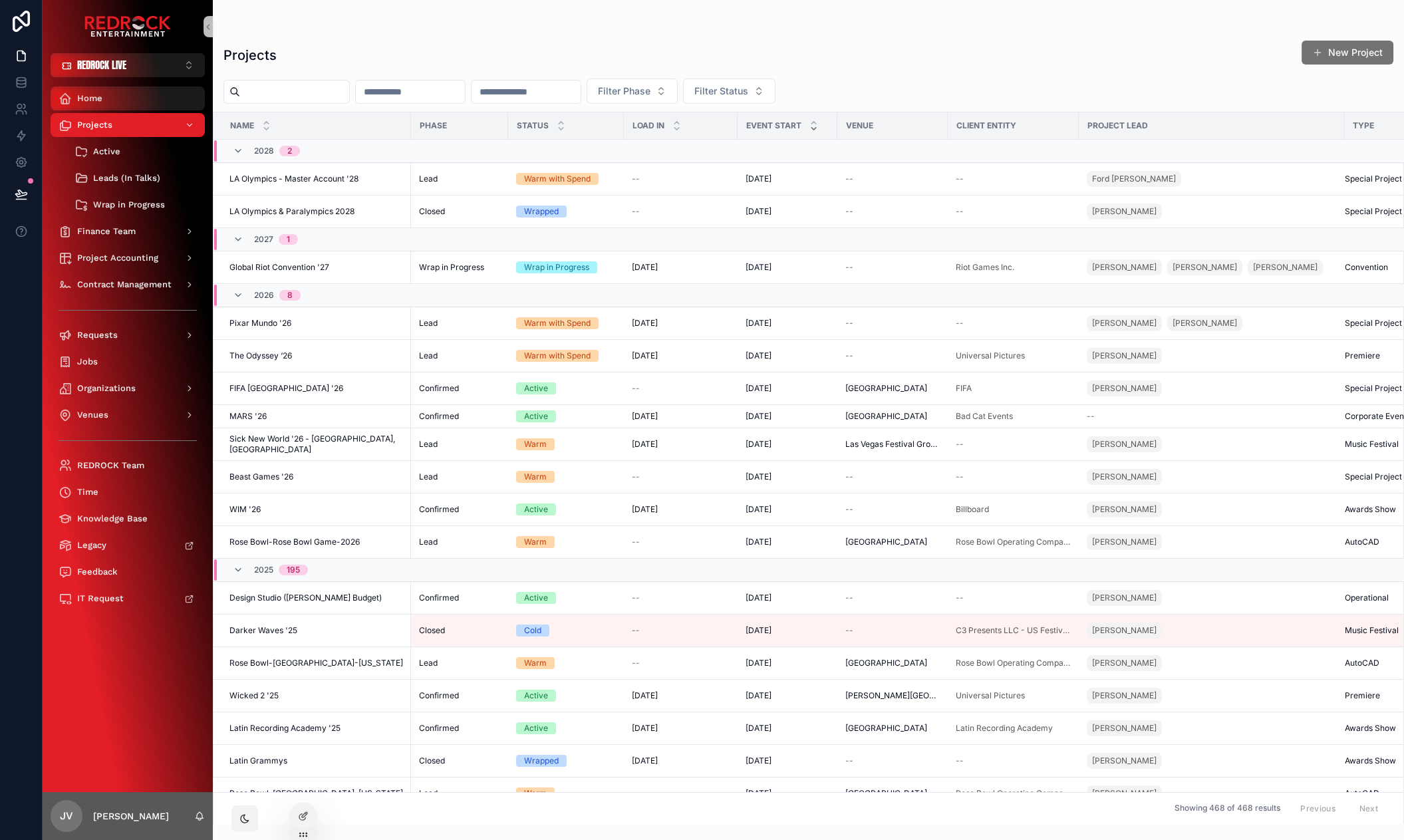
click at [122, 96] on div "Home" at bounding box center [127, 98] width 138 height 21
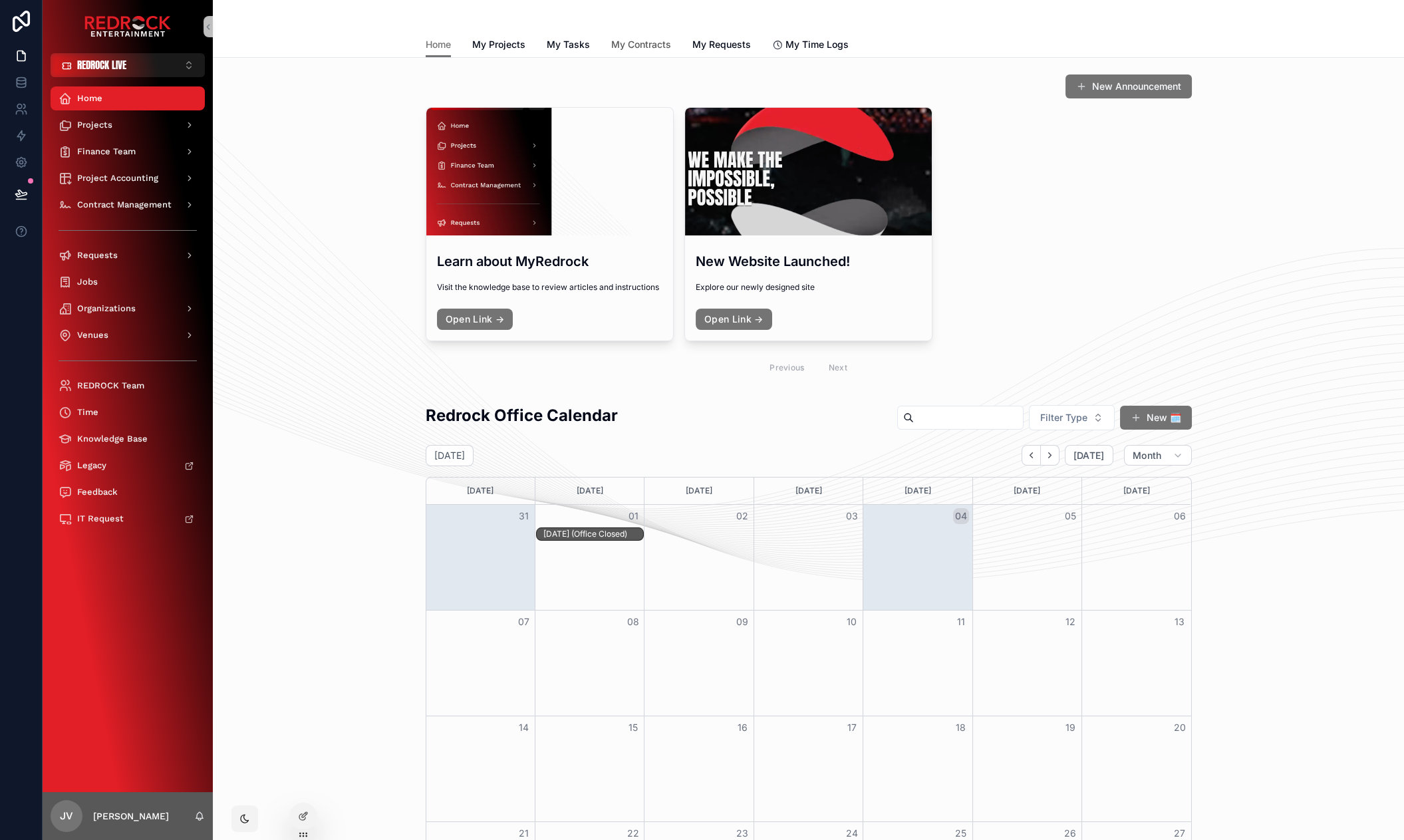
click at [626, 46] on span "My Contracts" at bounding box center [641, 44] width 60 height 13
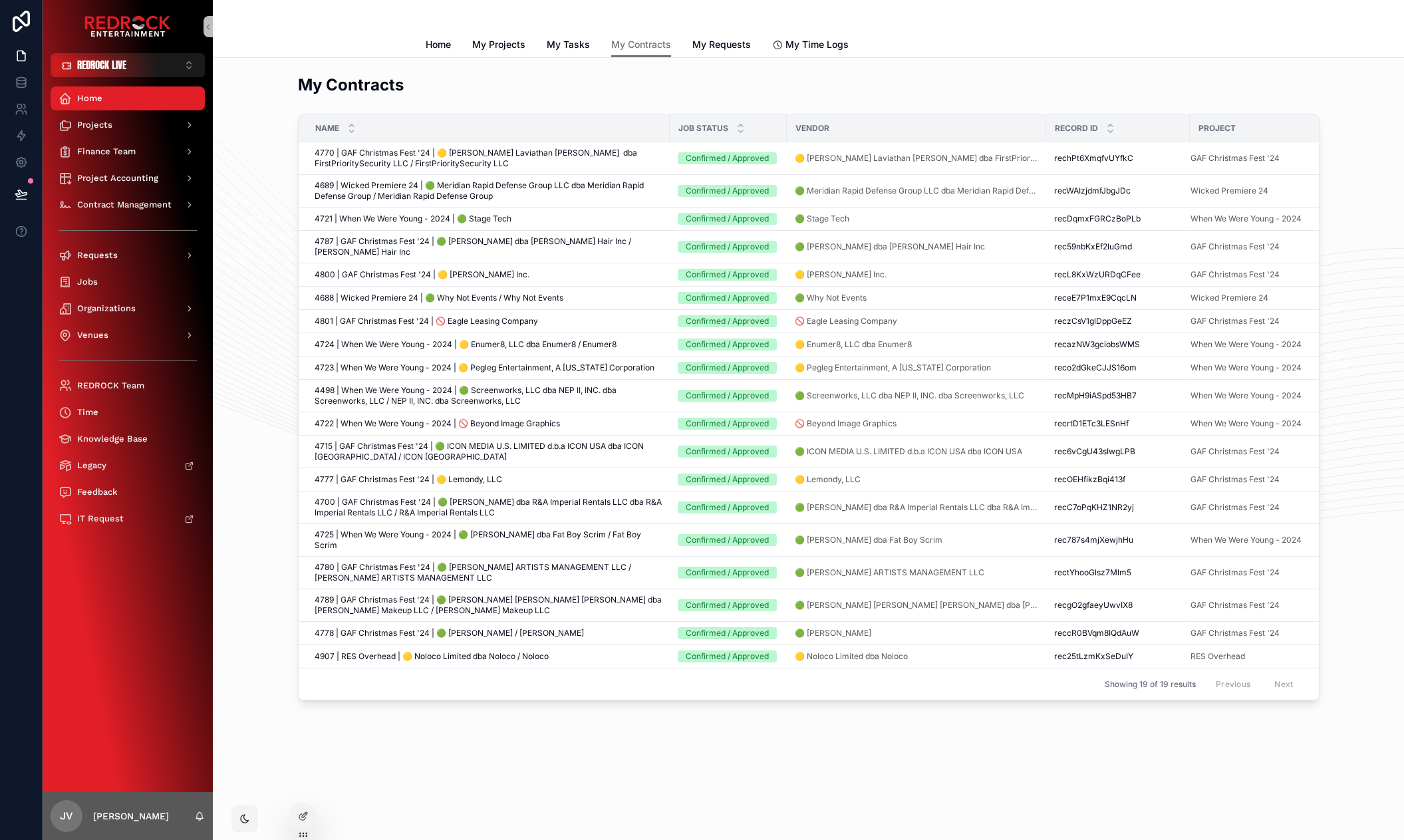
click at [758, 45] on div "Home My Projects My Tasks My Contracts My Requests My Time Logs" at bounding box center [809, 44] width 766 height 25
click at [718, 45] on span "My Requests" at bounding box center [721, 44] width 58 height 13
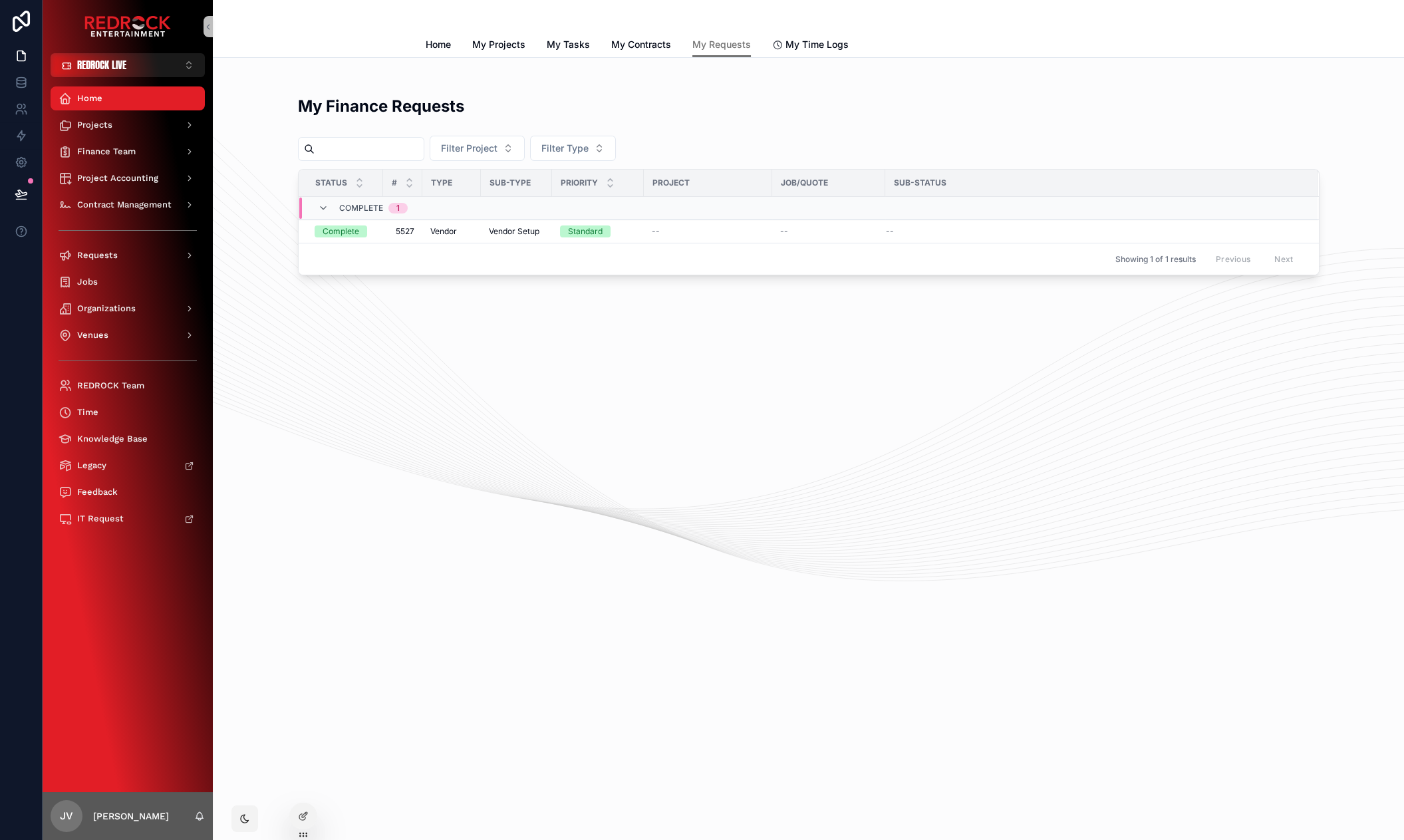
drag, startPoint x: 298, startPoint y: 112, endPoint x: 144, endPoint y: 112, distance: 154.0
click at [298, 112] on h2 "My Finance Requests" at bounding box center [381, 106] width 166 height 22
click at [291, 84] on div "My Finance Requests Filter Project Filter Type Status # Type Sub-Type Priority …" at bounding box center [808, 222] width 1191 height 329
click at [237, 98] on div "My Finance Requests Filter Project Filter Type Status # Type Sub-Type Priority …" at bounding box center [808, 186] width 1170 height 191
click at [391, 317] on div "My Finance Requests Filter Project Filter Type Status # Type Sub-Type Priority …" at bounding box center [808, 222] width 1191 height 329
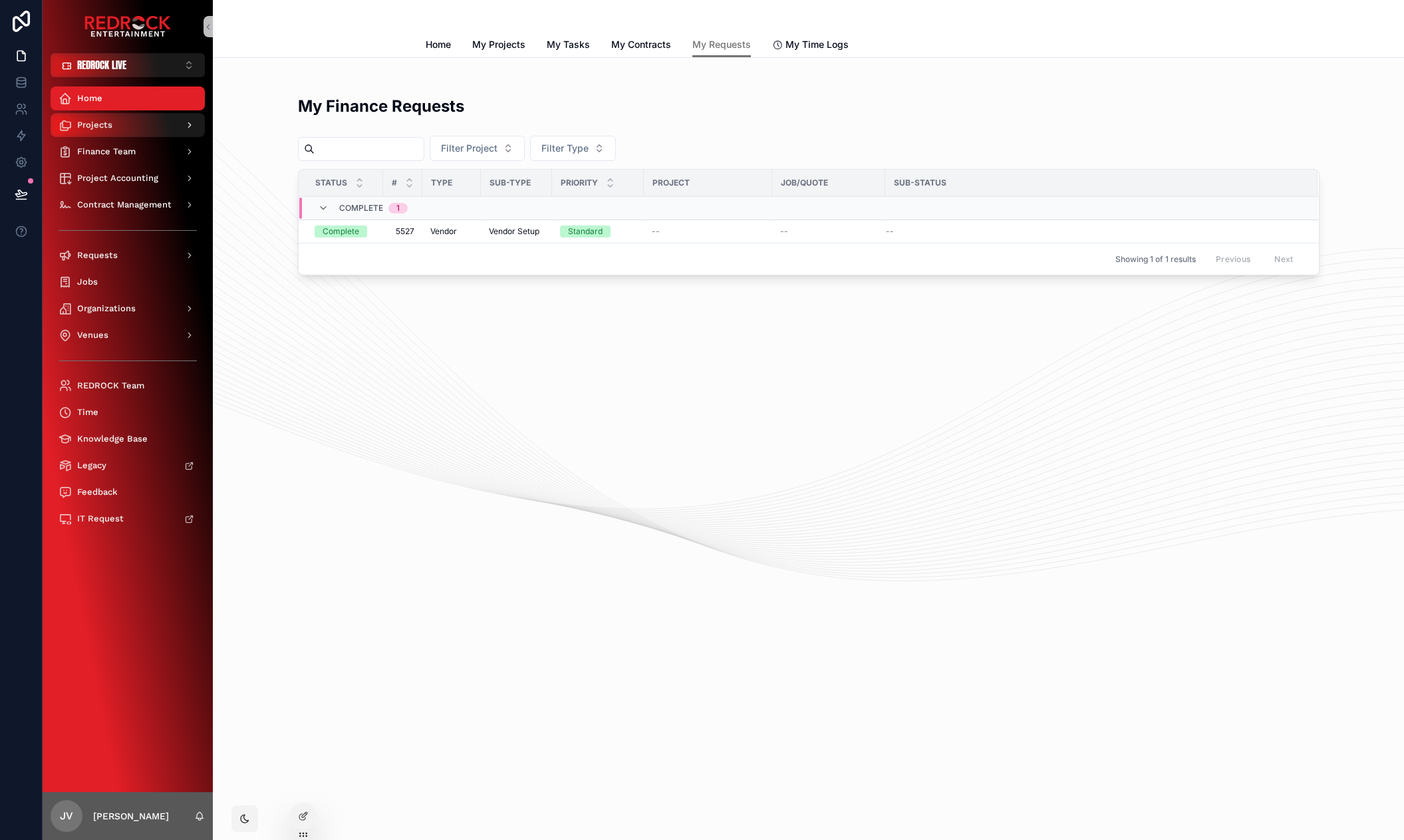
click at [140, 125] on div "Projects" at bounding box center [127, 124] width 138 height 21
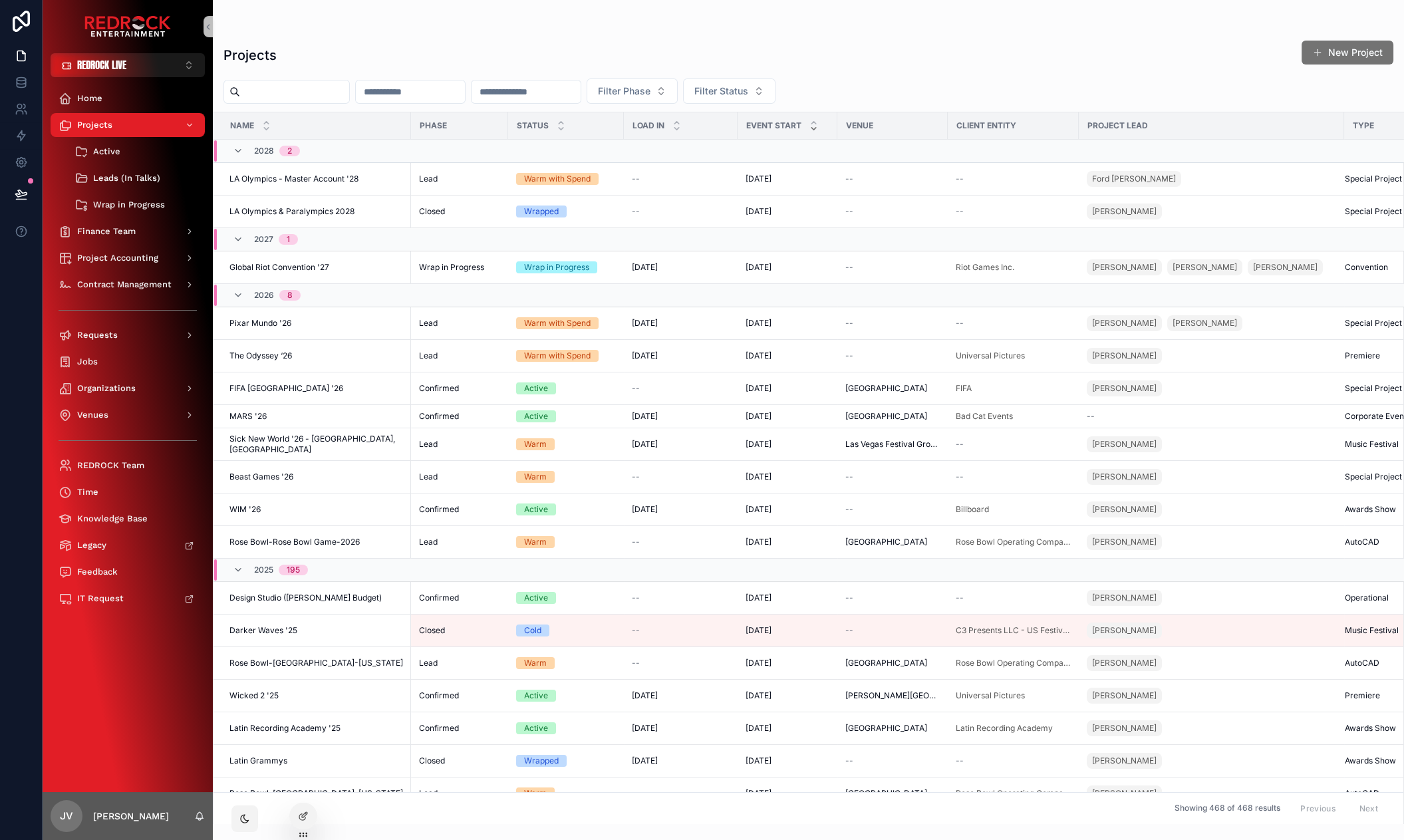
drag, startPoint x: 393, startPoint y: 49, endPoint x: 329, endPoint y: 28, distance: 67.4
click at [111, 95] on div "Home" at bounding box center [127, 98] width 138 height 21
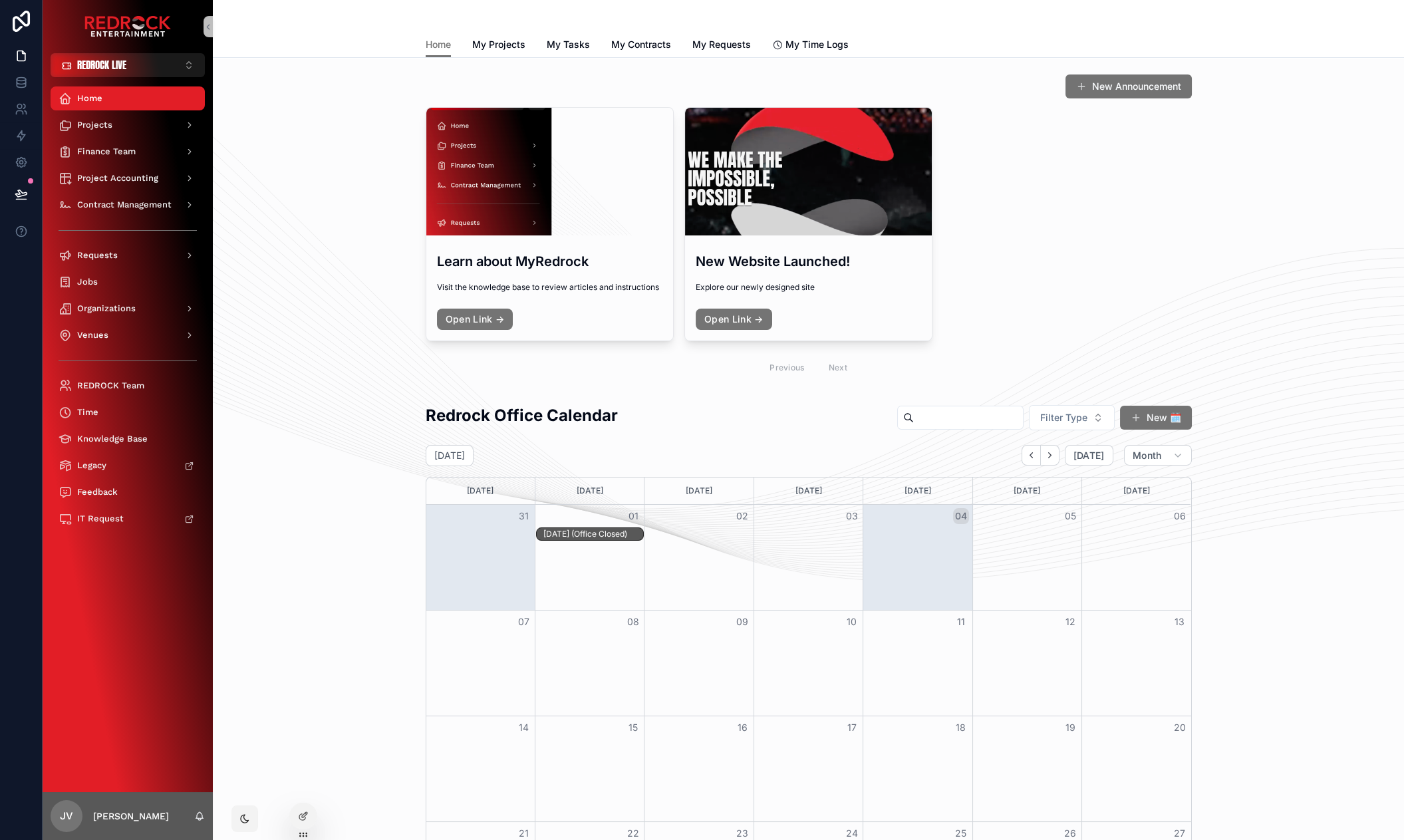
click at [228, 301] on div "New Announcement Learn about MyRedrock Visit the knowledge base to review artic…" at bounding box center [808, 228] width 1170 height 320
click at [118, 247] on div "Requests" at bounding box center [127, 255] width 138 height 21
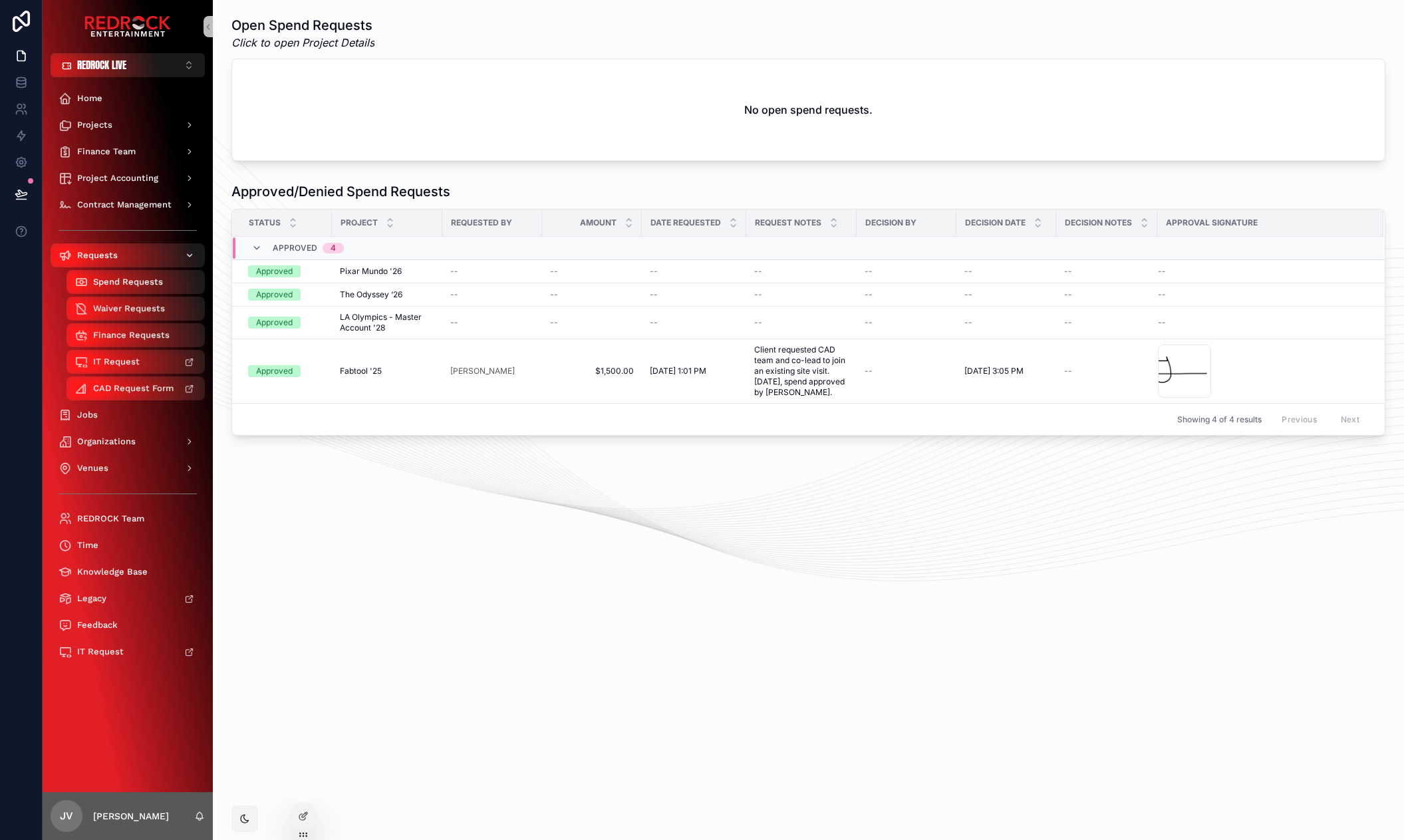
click at [91, 253] on span "Requests" at bounding box center [97, 255] width 41 height 10
click at [131, 331] on span "Finance Requests" at bounding box center [131, 335] width 76 height 10
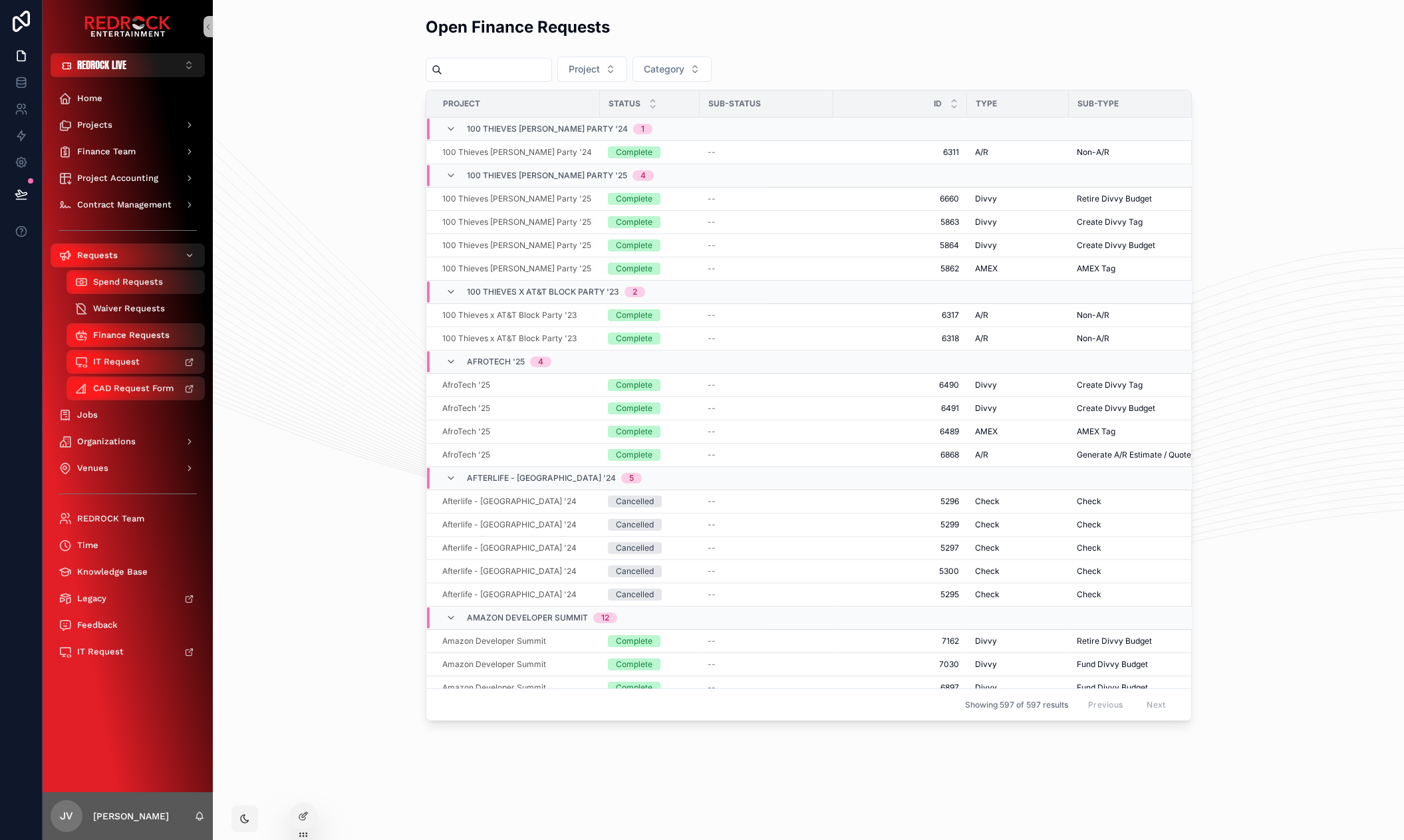
click at [130, 312] on span "Waiver Requests" at bounding box center [129, 308] width 72 height 10
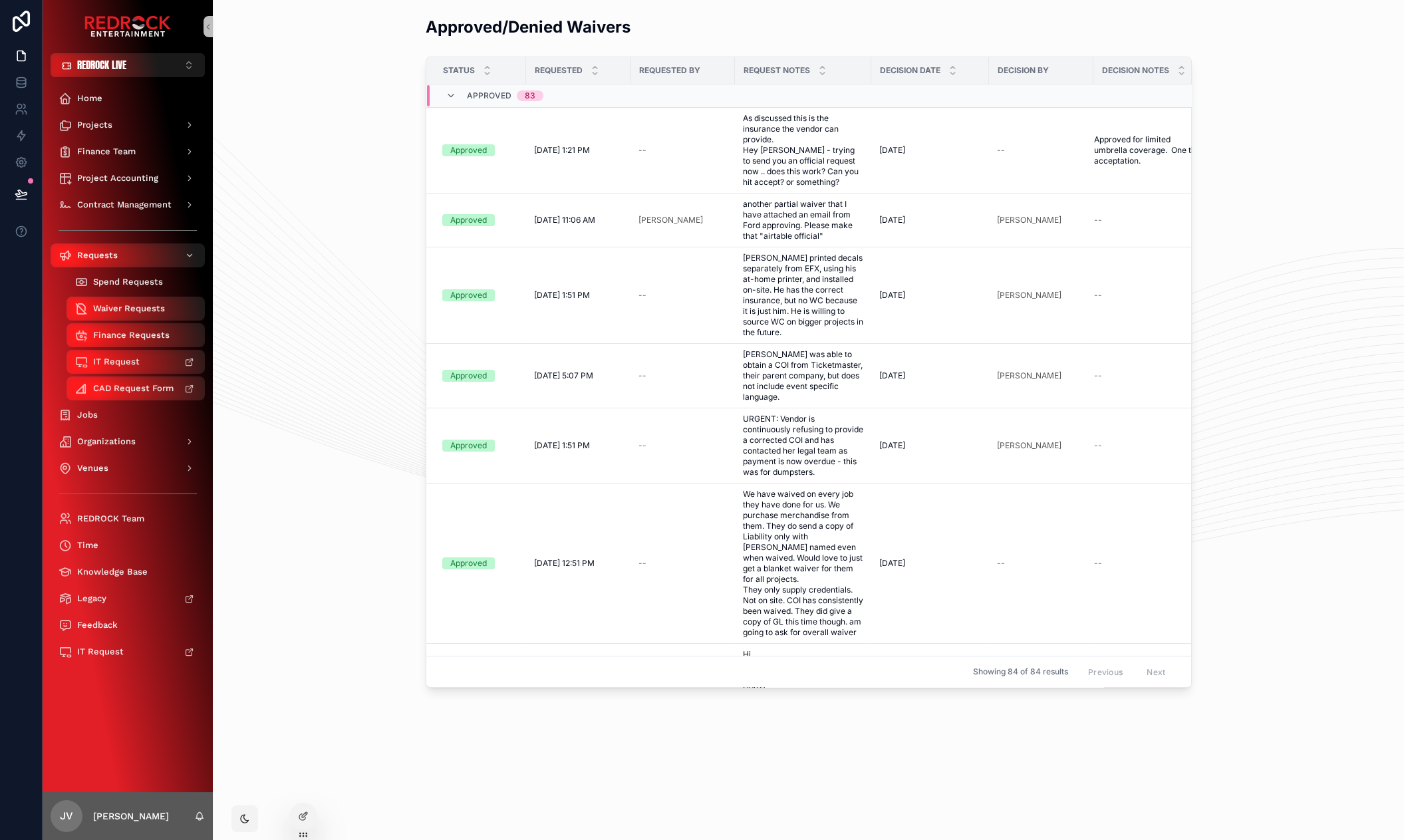
click at [131, 289] on div "Spend Requests" at bounding box center [135, 282] width 122 height 21
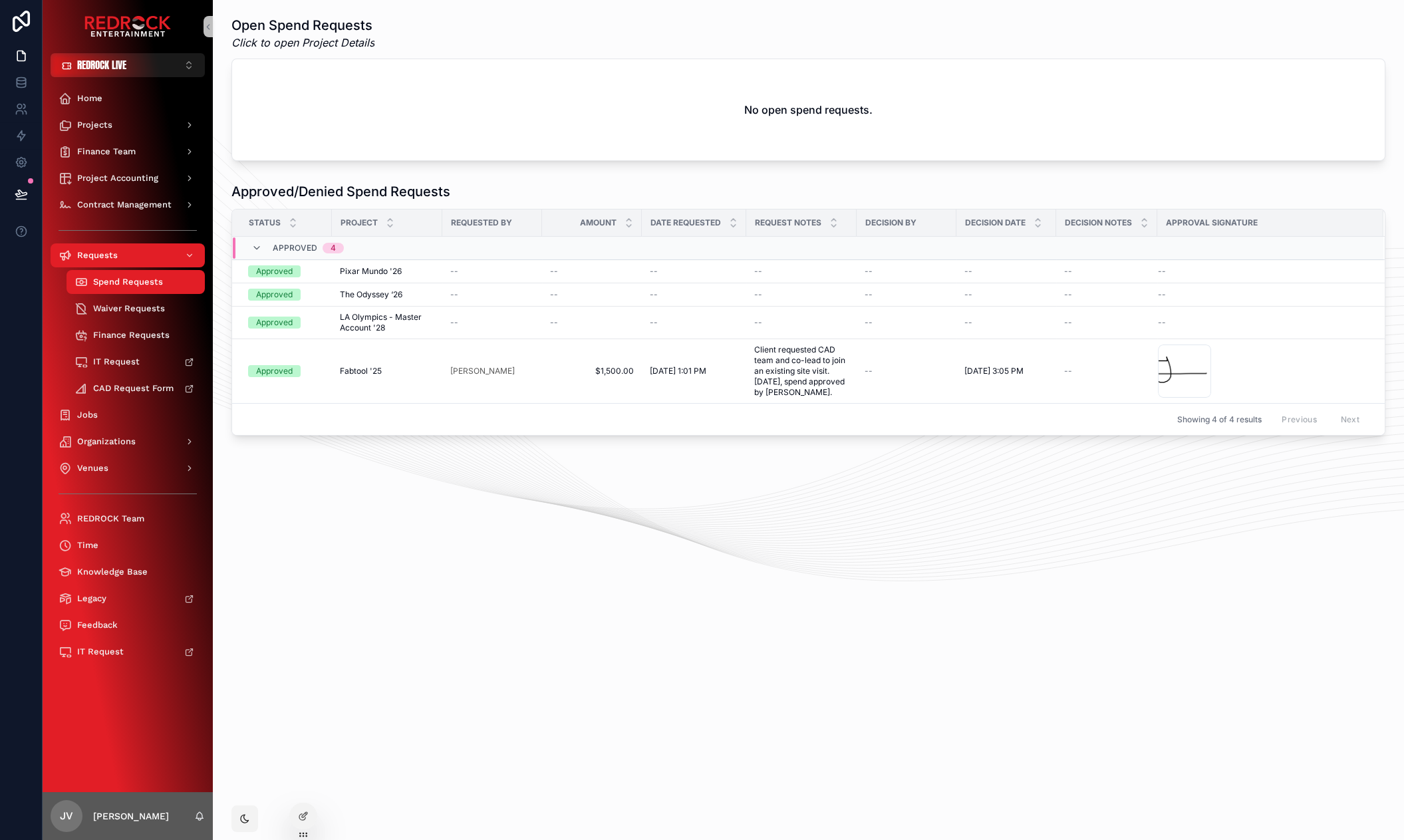
click at [283, 687] on div "Open Spend Requests Click to open Project Details No open spend requests. Appro…" at bounding box center [808, 420] width 1191 height 840
click at [273, 696] on div "Open Spend Requests Click to open Project Details No open spend requests. Appro…" at bounding box center [808, 420] width 1191 height 840
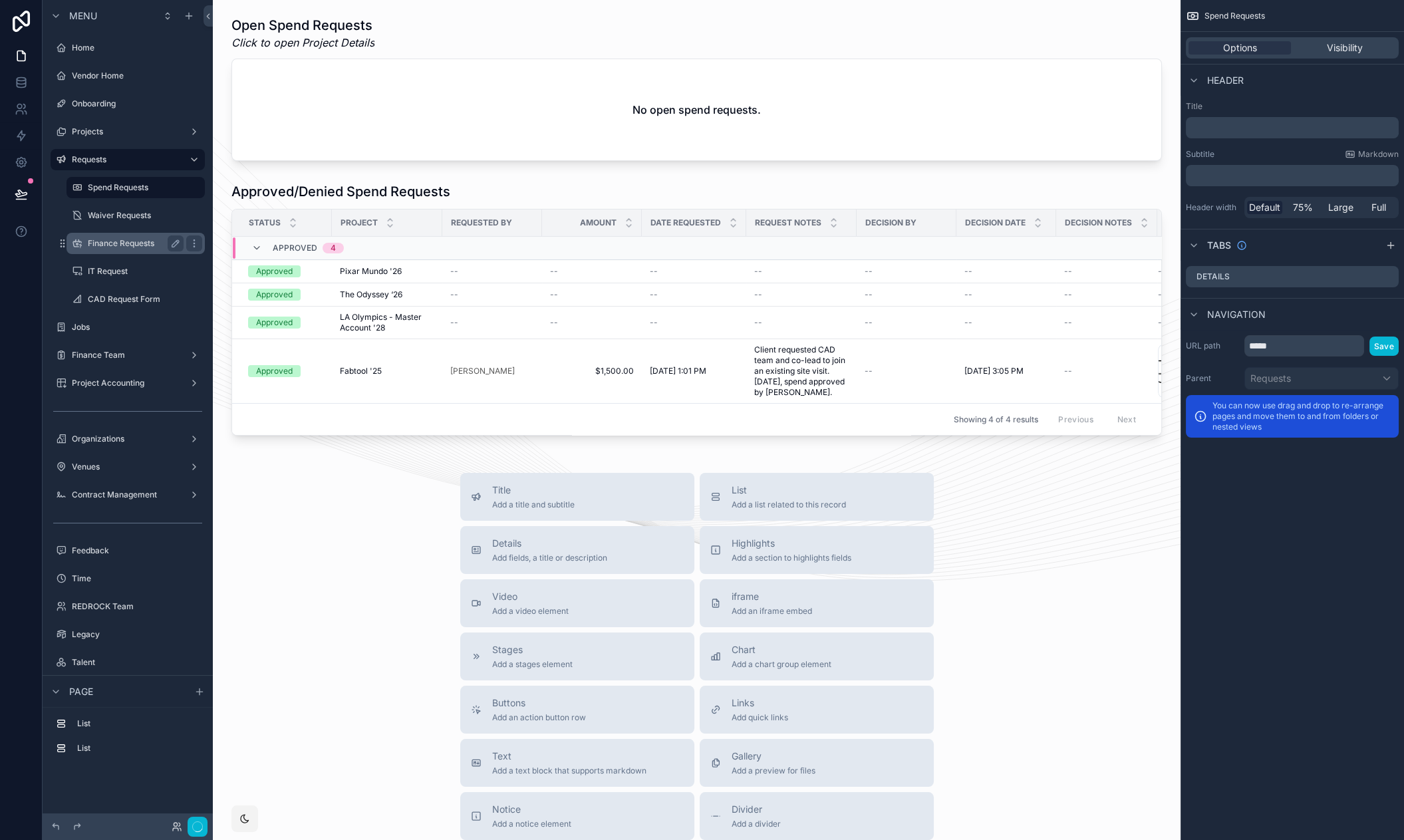
click at [126, 244] on label "Finance Requests" at bounding box center [133, 243] width 91 height 10
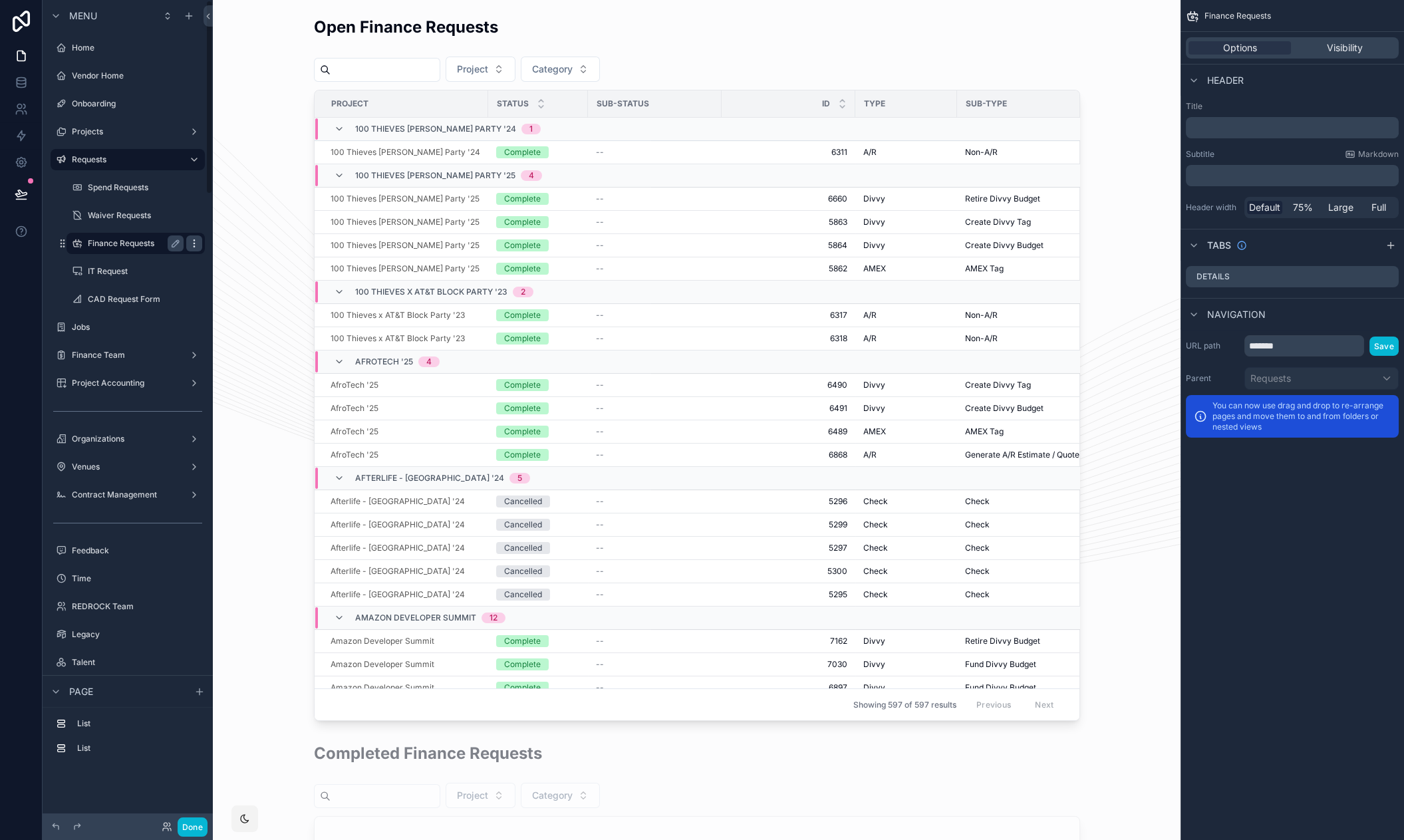
click at [190, 240] on icon "scrollable content" at bounding box center [194, 243] width 10 height 10
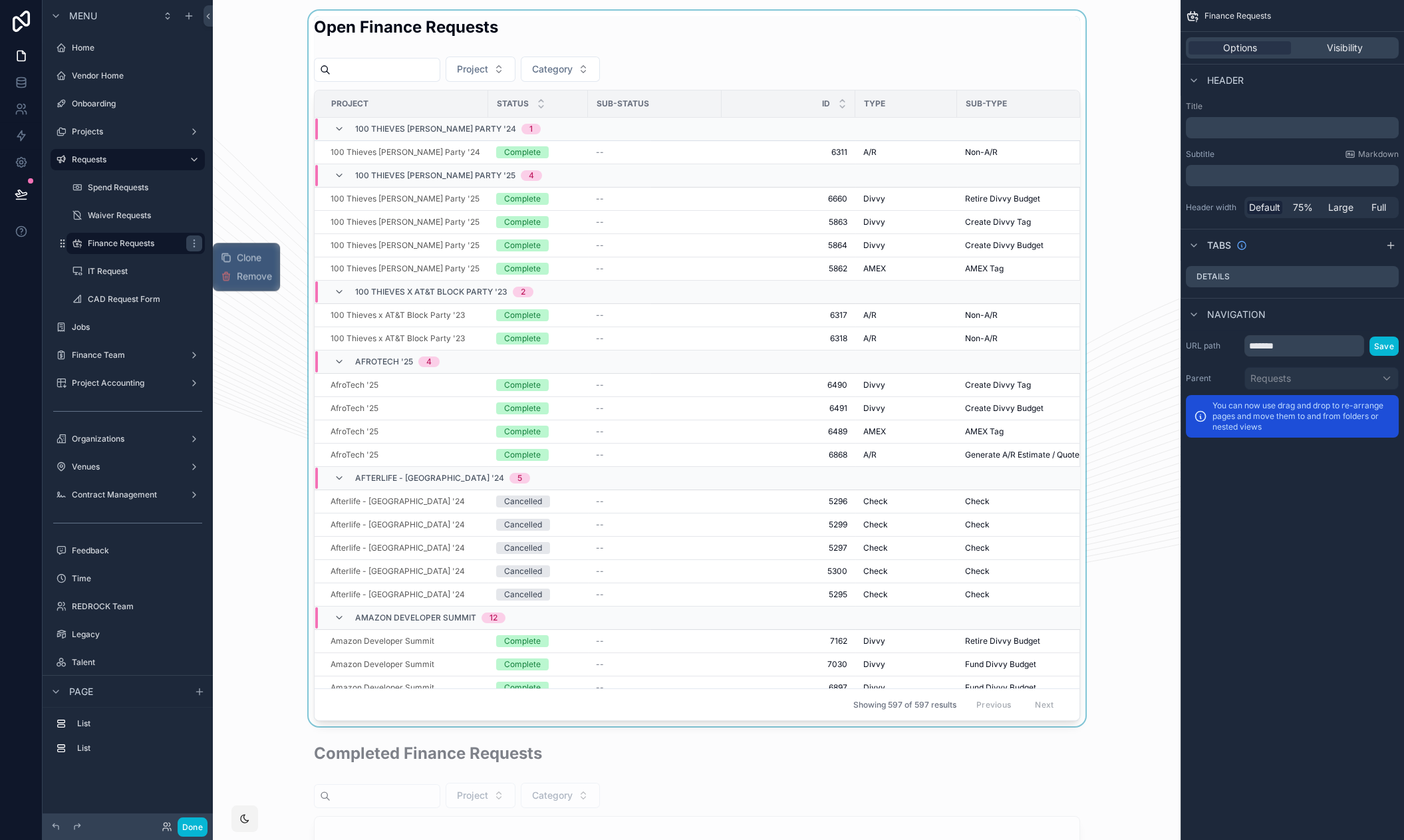
click at [241, 225] on div "scrollable content" at bounding box center [696, 368] width 946 height 716
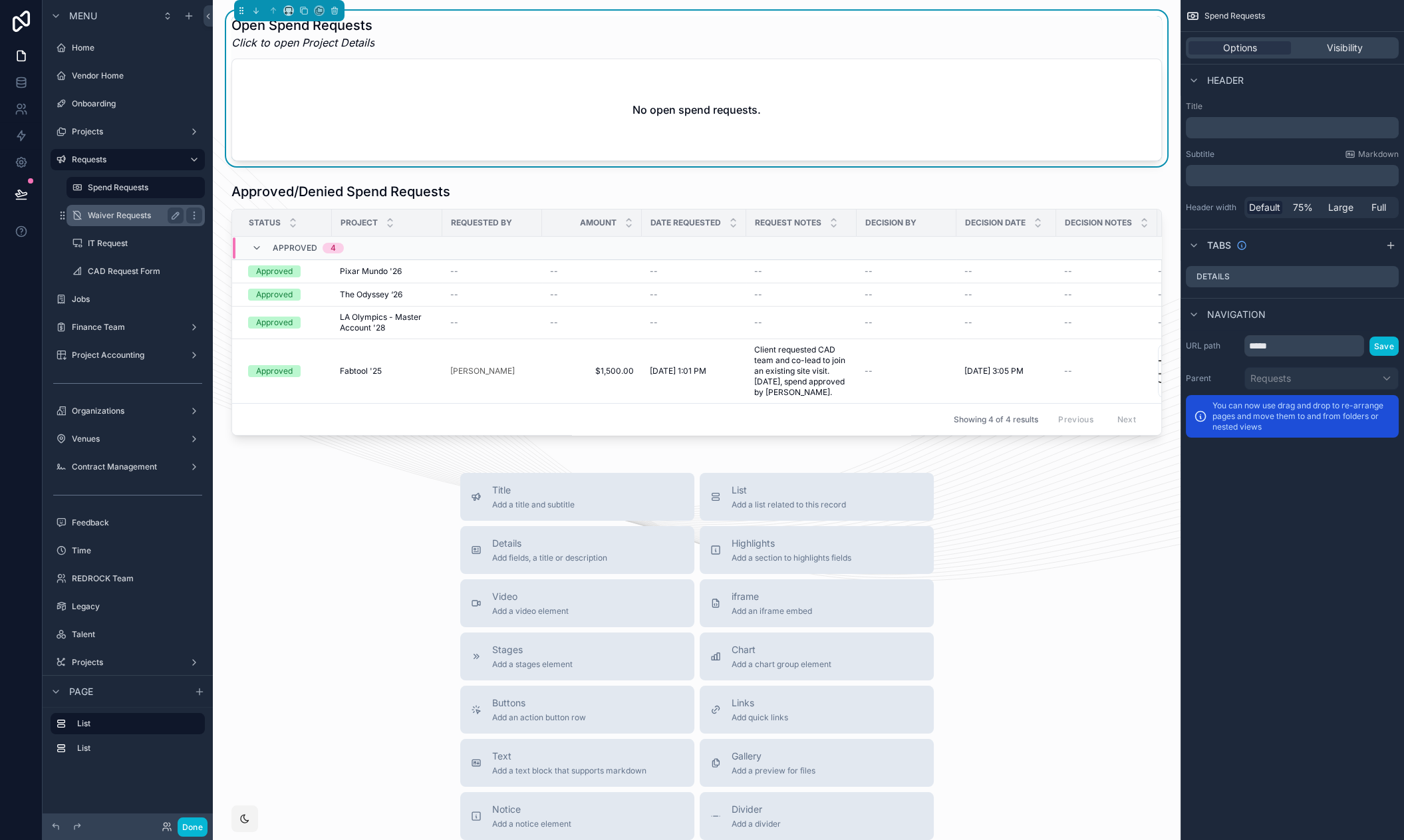
click at [107, 217] on label "Waiver Requests" at bounding box center [133, 215] width 91 height 10
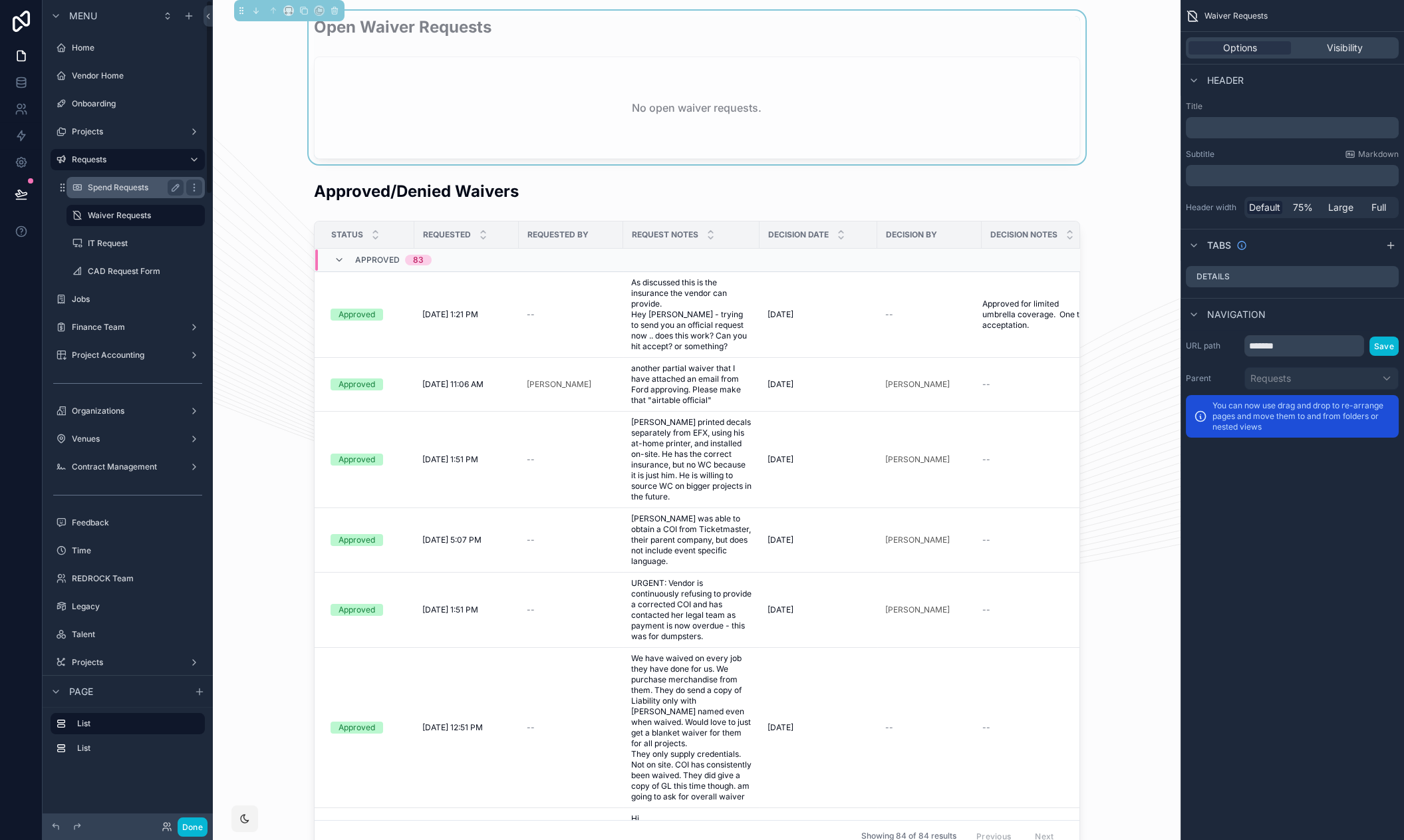
click at [144, 182] on label "Spend Requests" at bounding box center [133, 187] width 91 height 10
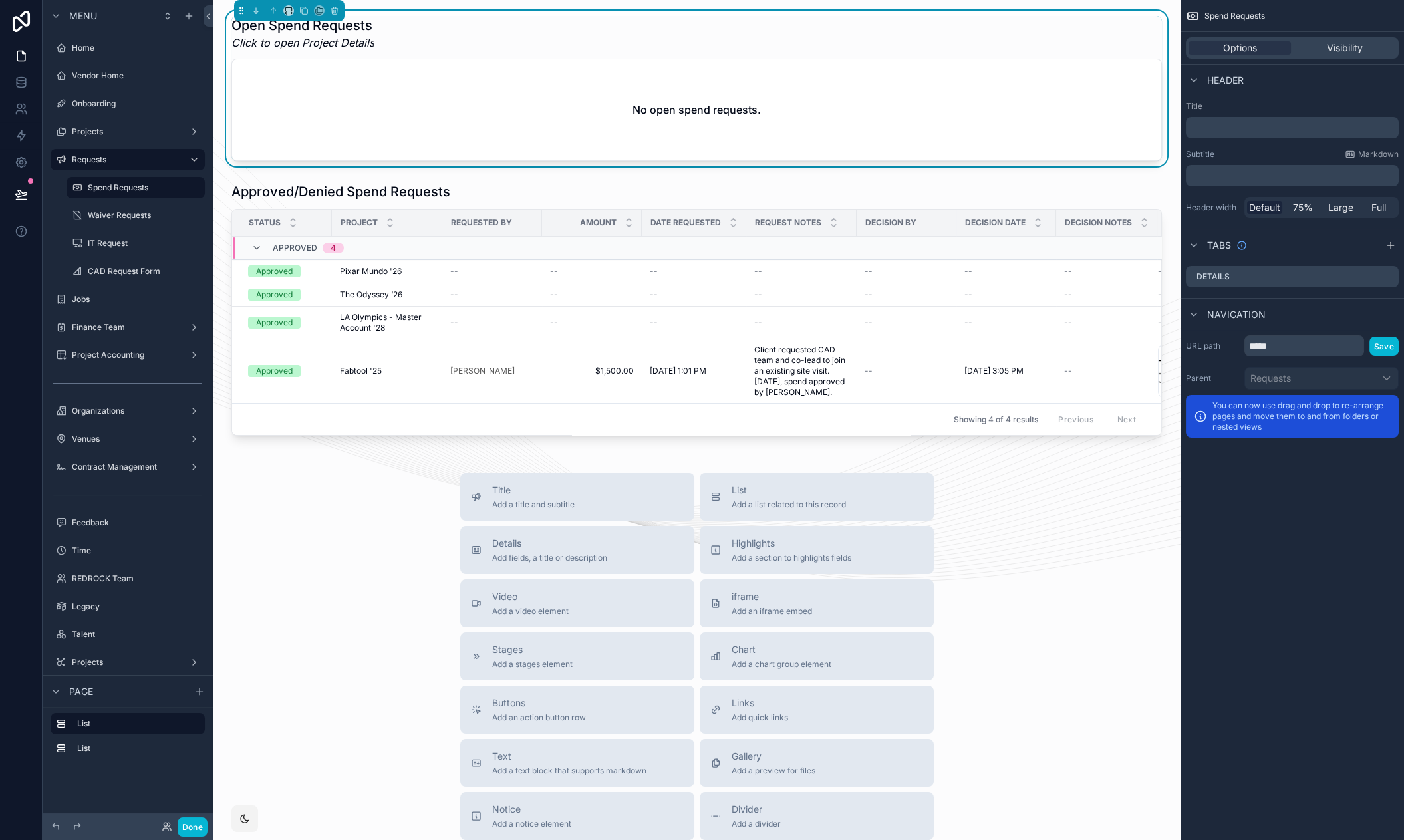
click at [1307, 57] on div "Options Visibility" at bounding box center [1291, 47] width 212 height 21
click at [1328, 49] on span "Visibility" at bounding box center [1345, 47] width 36 height 13
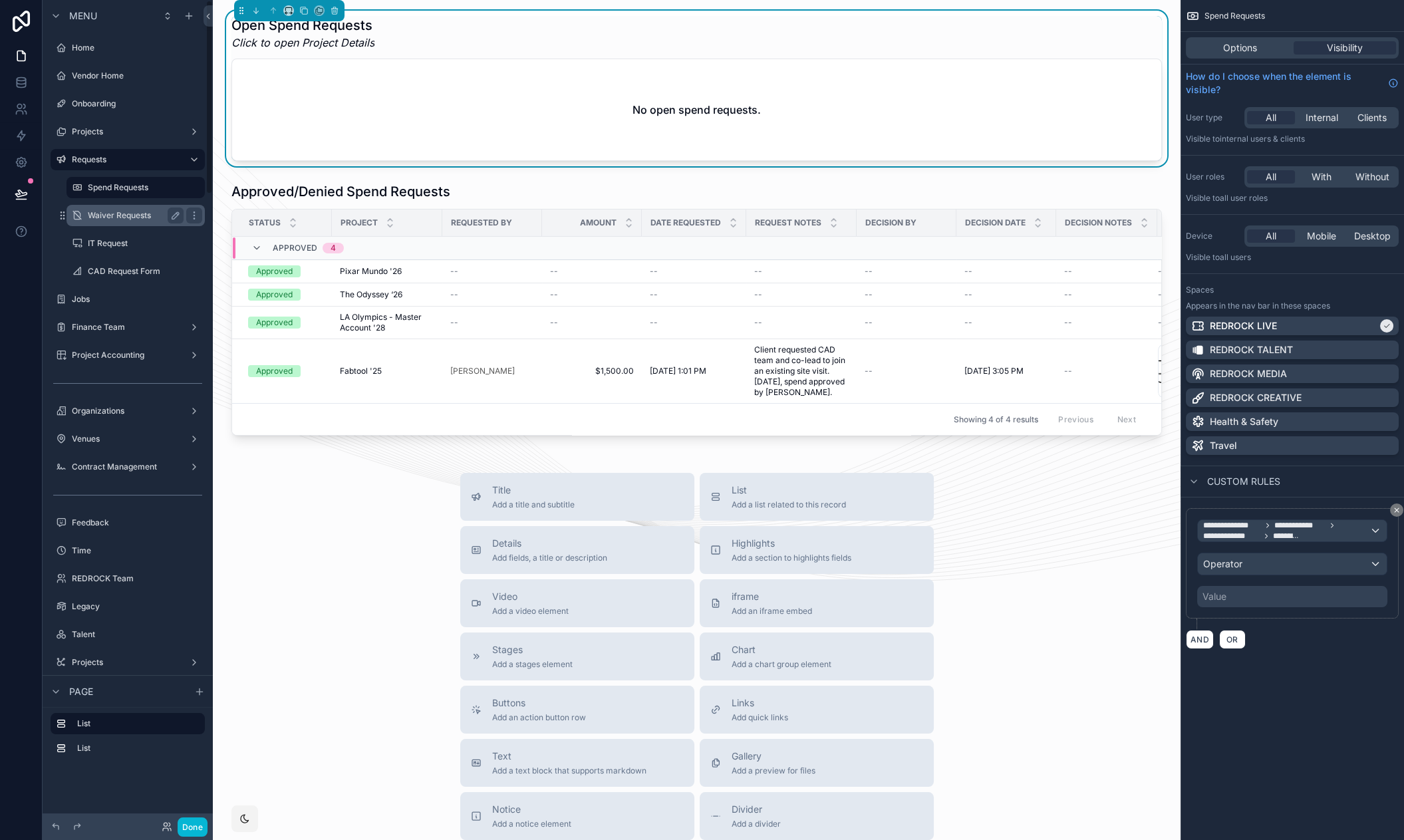
click at [102, 212] on label "Waiver Requests" at bounding box center [133, 215] width 91 height 10
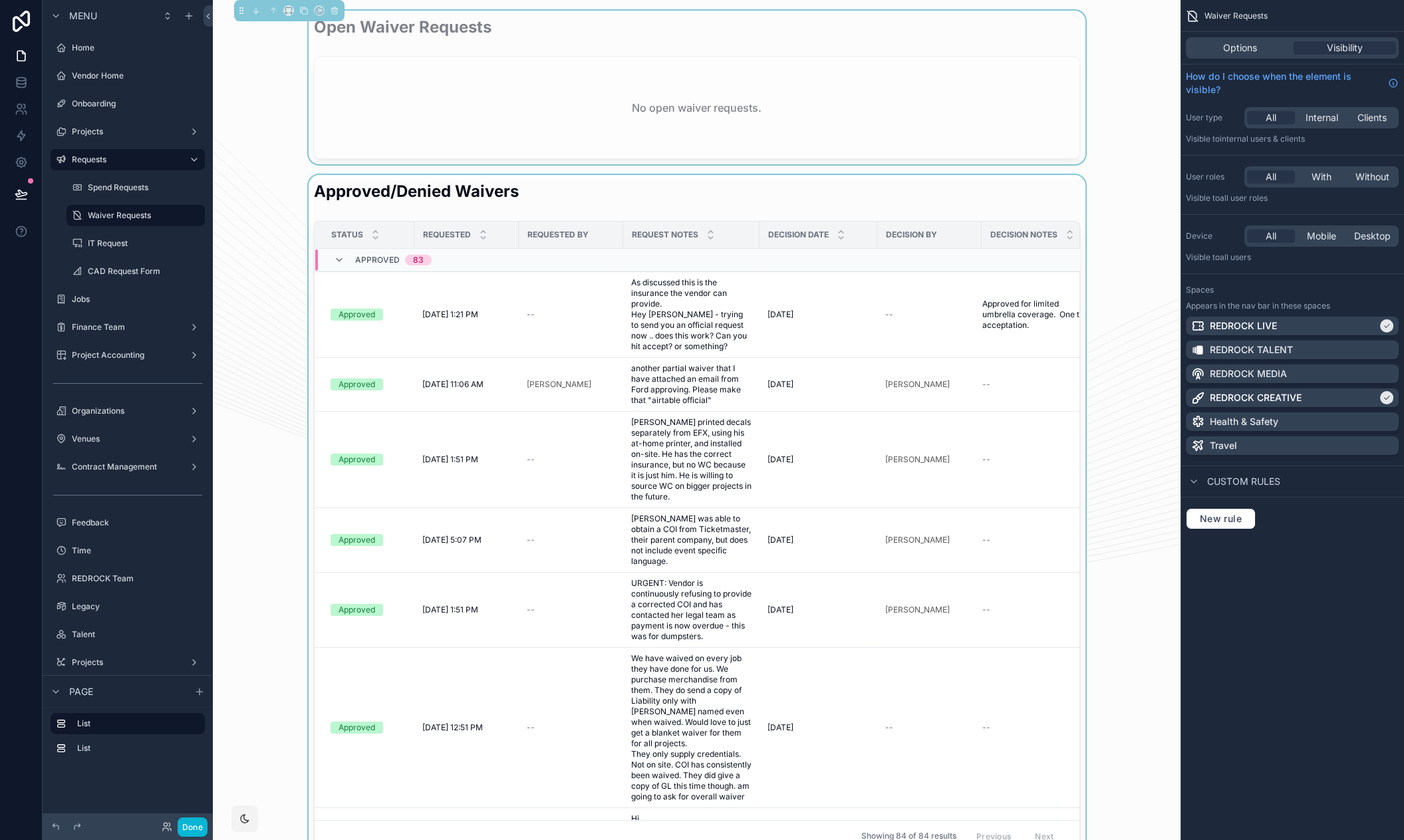
click at [648, 188] on div "scrollable content" at bounding box center [696, 516] width 946 height 682
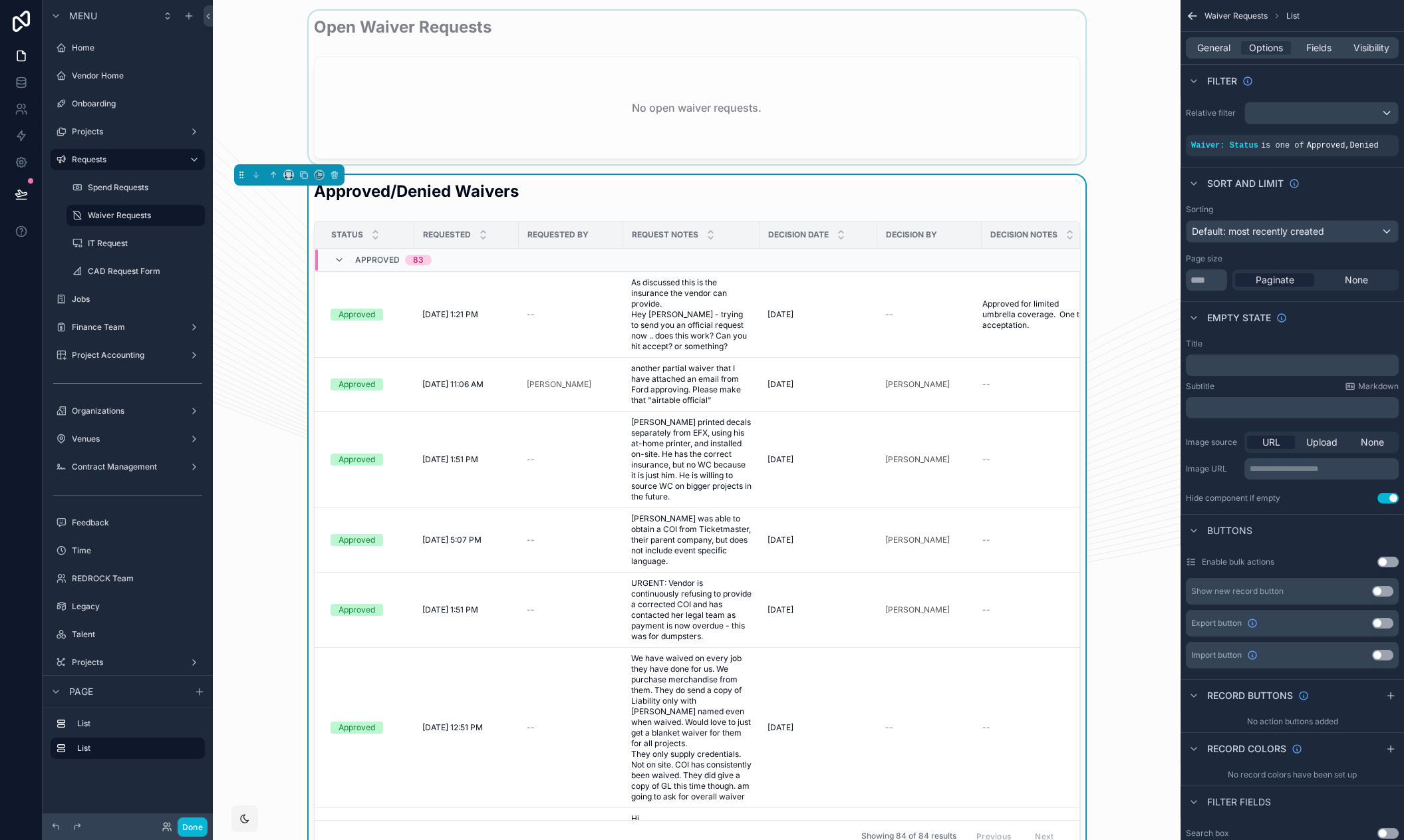
click at [576, 71] on div "scrollable content" at bounding box center [696, 87] width 946 height 153
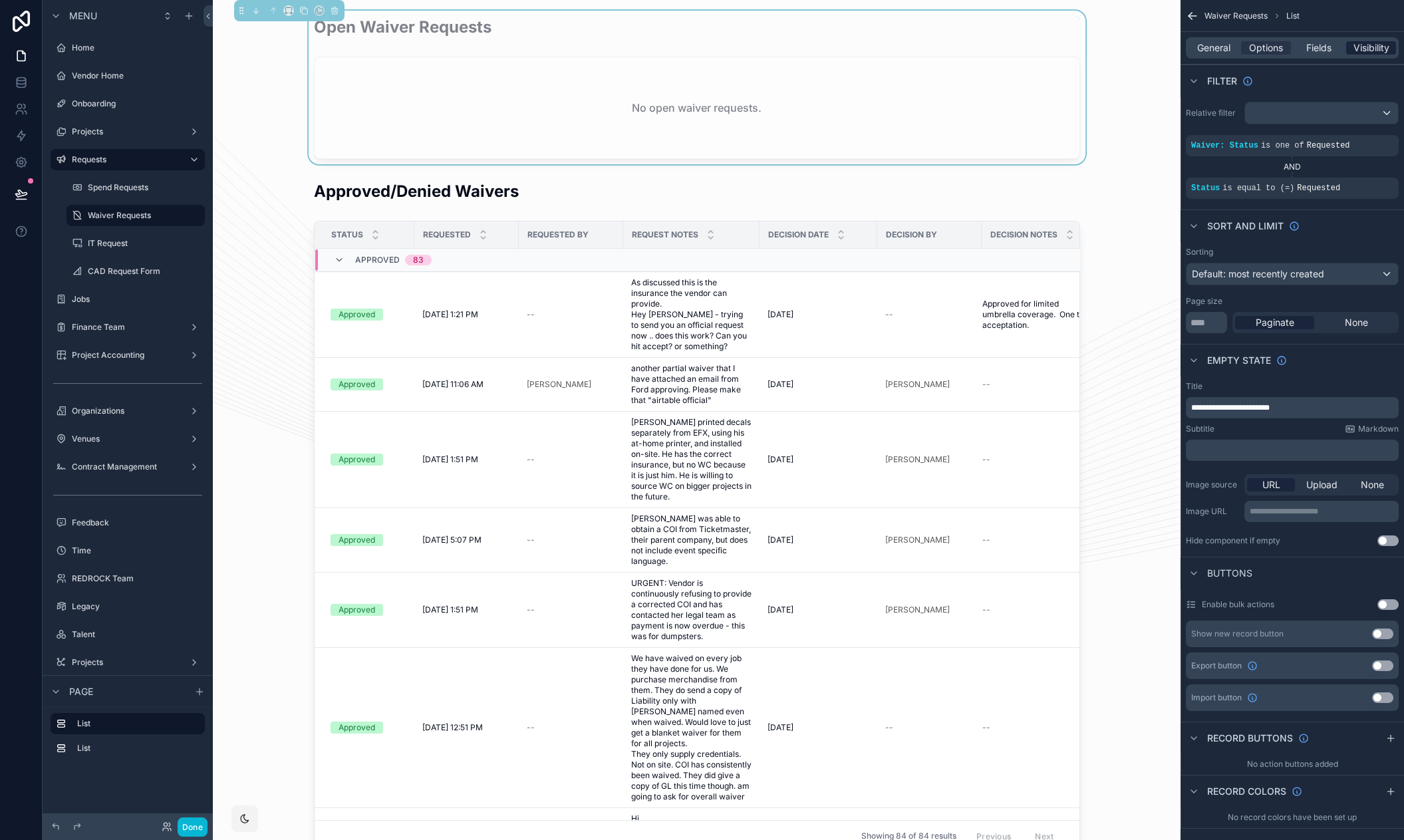
click at [1356, 47] on span "Visibility" at bounding box center [1371, 47] width 36 height 13
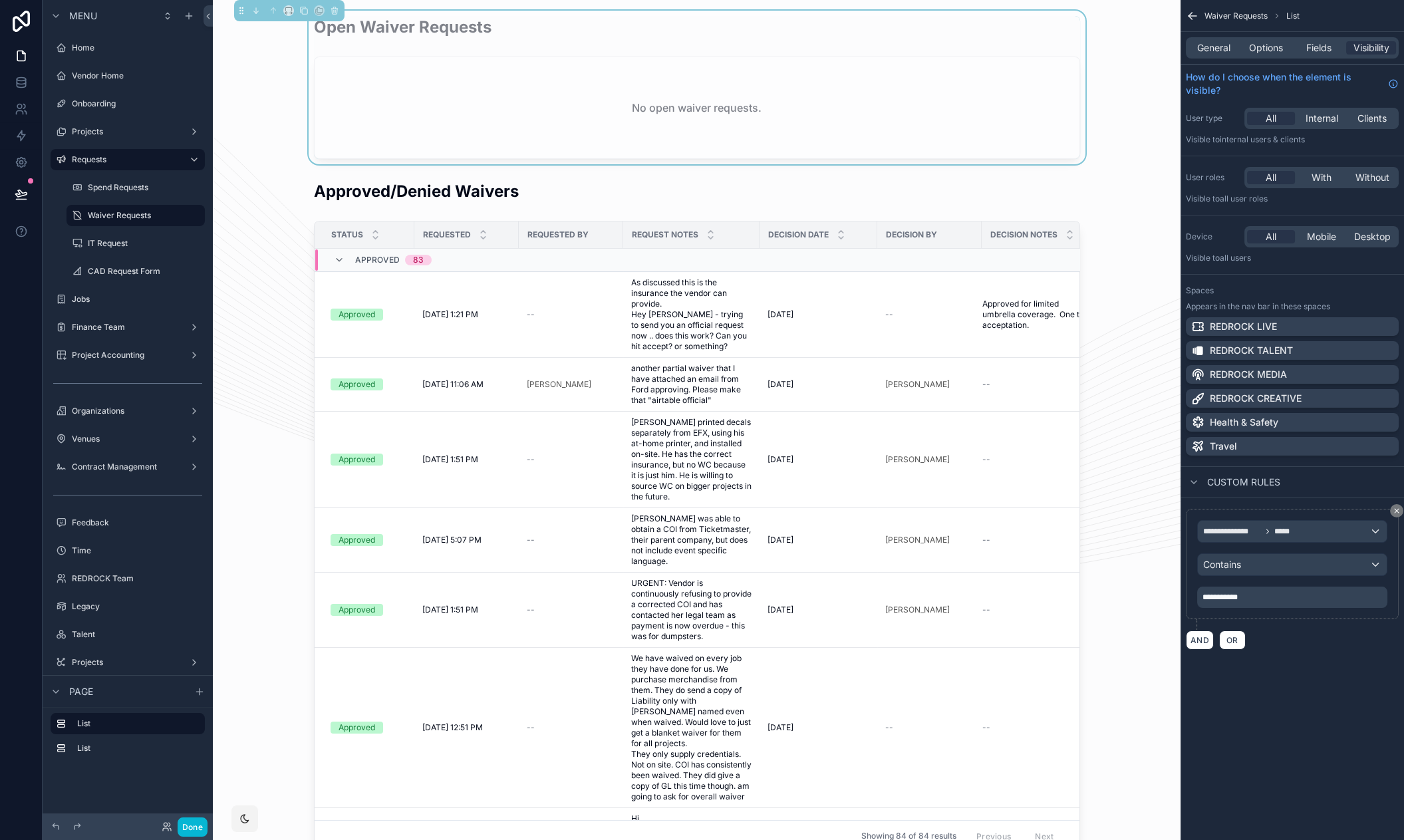
click at [1324, 651] on div "**********" at bounding box center [1292, 579] width 223 height 162
click at [516, 36] on div "Open Waiver Requests" at bounding box center [697, 32] width 766 height 32
click at [1306, 535] on div "**********" at bounding box center [1292, 531] width 189 height 21
click at [1272, 604] on span "Logged in User" at bounding box center [1263, 601] width 110 height 16
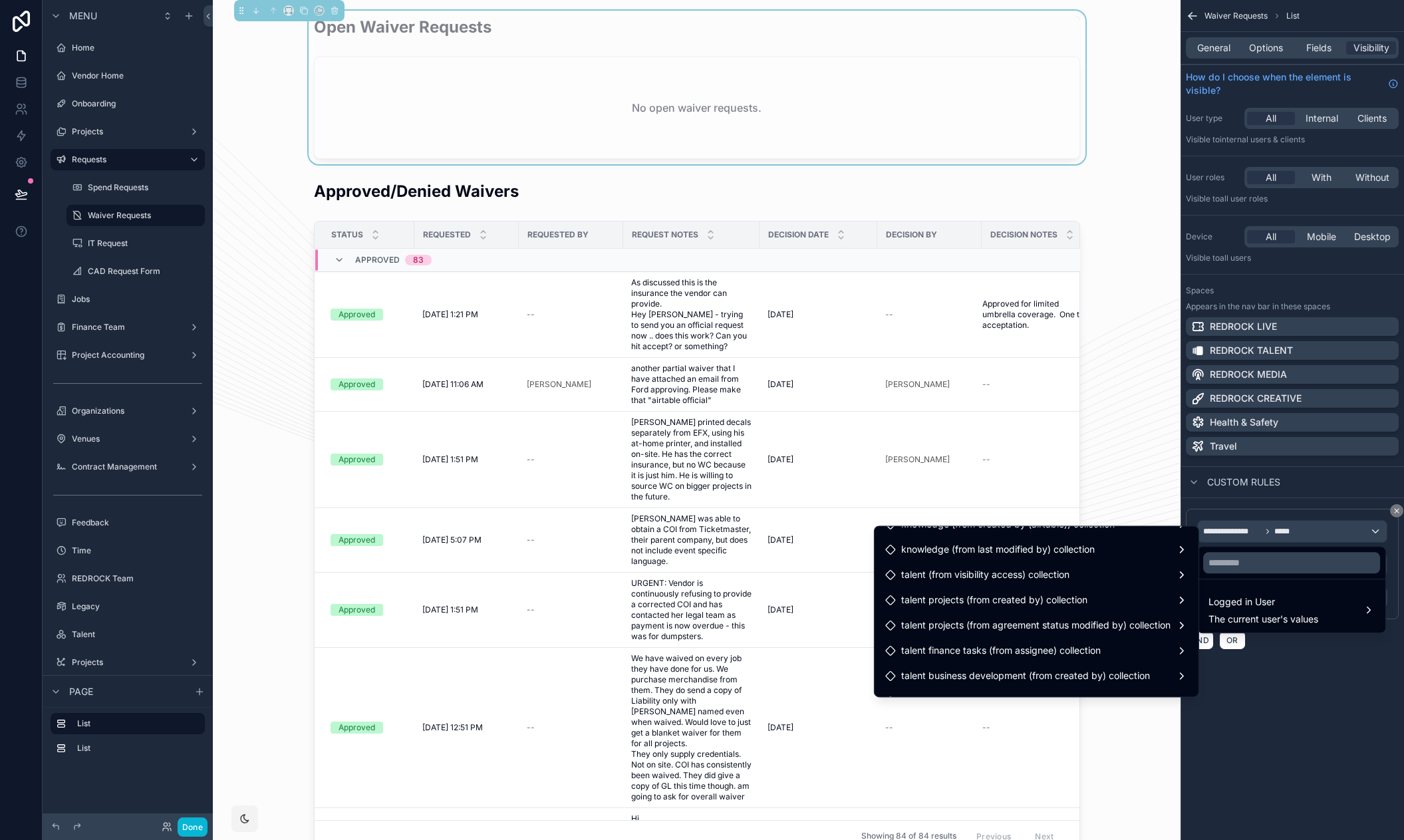
scroll to position [185, 0]
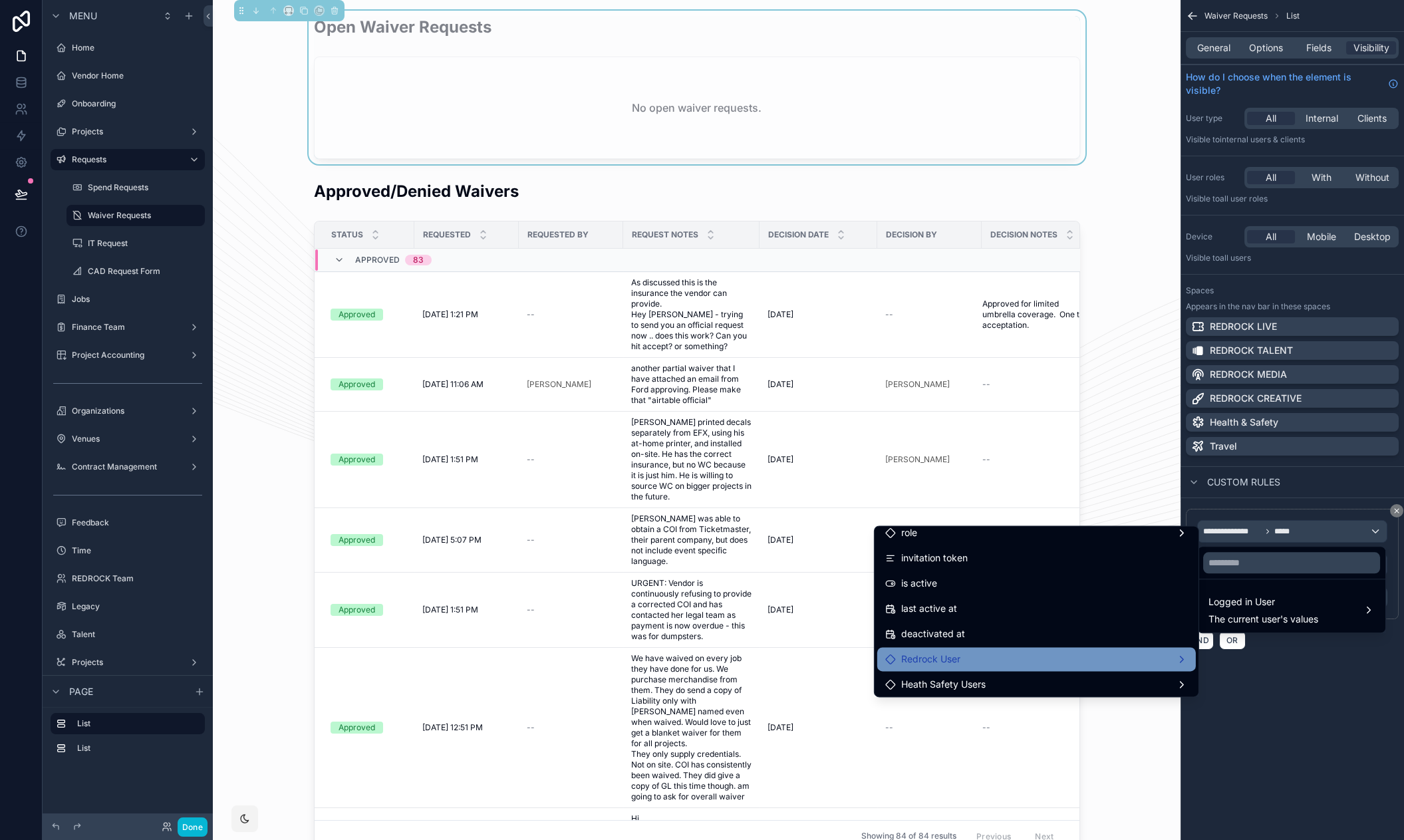
click at [934, 659] on span "Redrock User" at bounding box center [931, 659] width 59 height 16
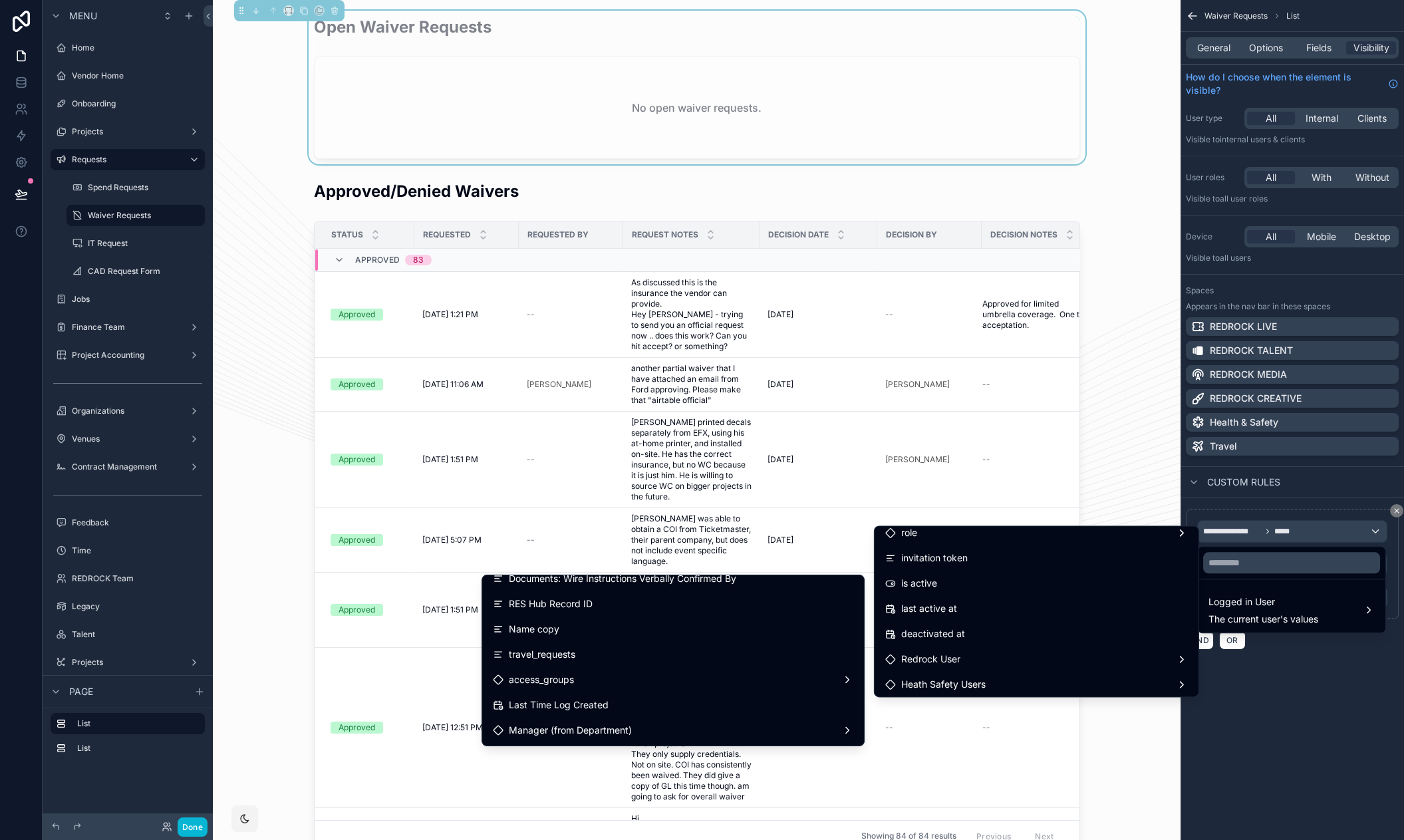
scroll to position [1540, 0]
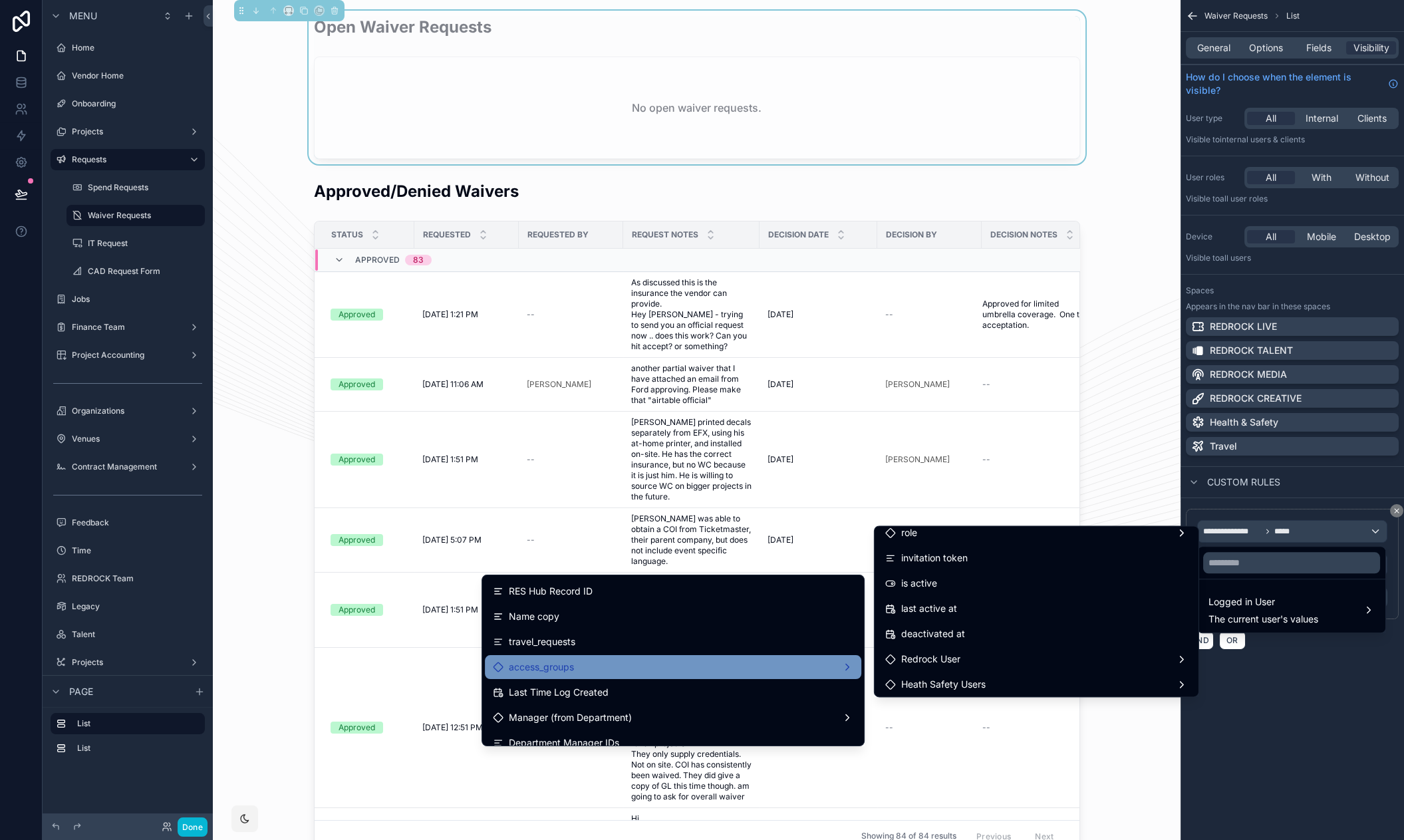
click at [568, 660] on span "access_groups" at bounding box center [541, 666] width 65 height 16
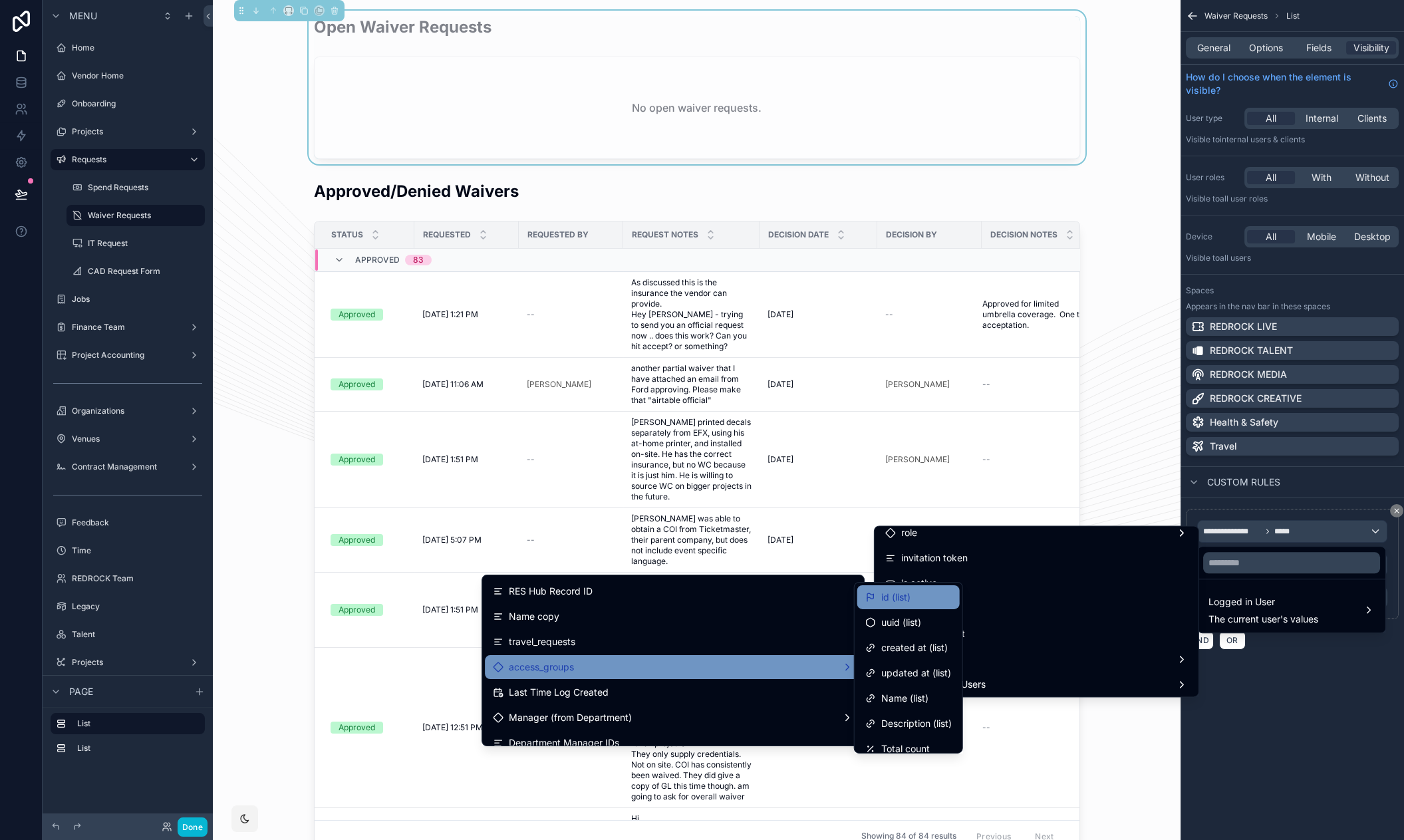
click at [901, 590] on span "id (list)" at bounding box center [896, 597] width 30 height 16
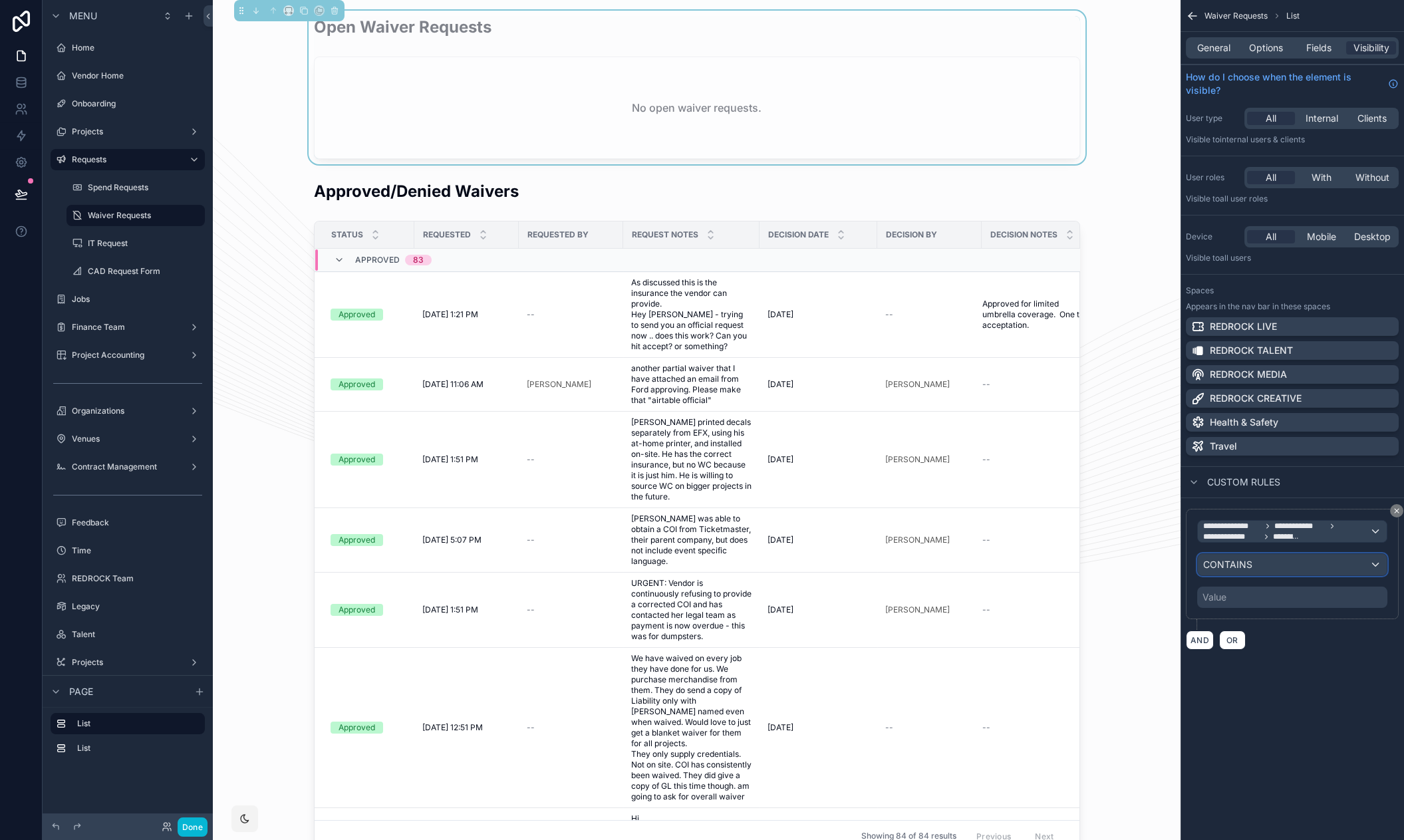
click at [1272, 568] on div "CONTAINS" at bounding box center [1292, 564] width 189 height 21
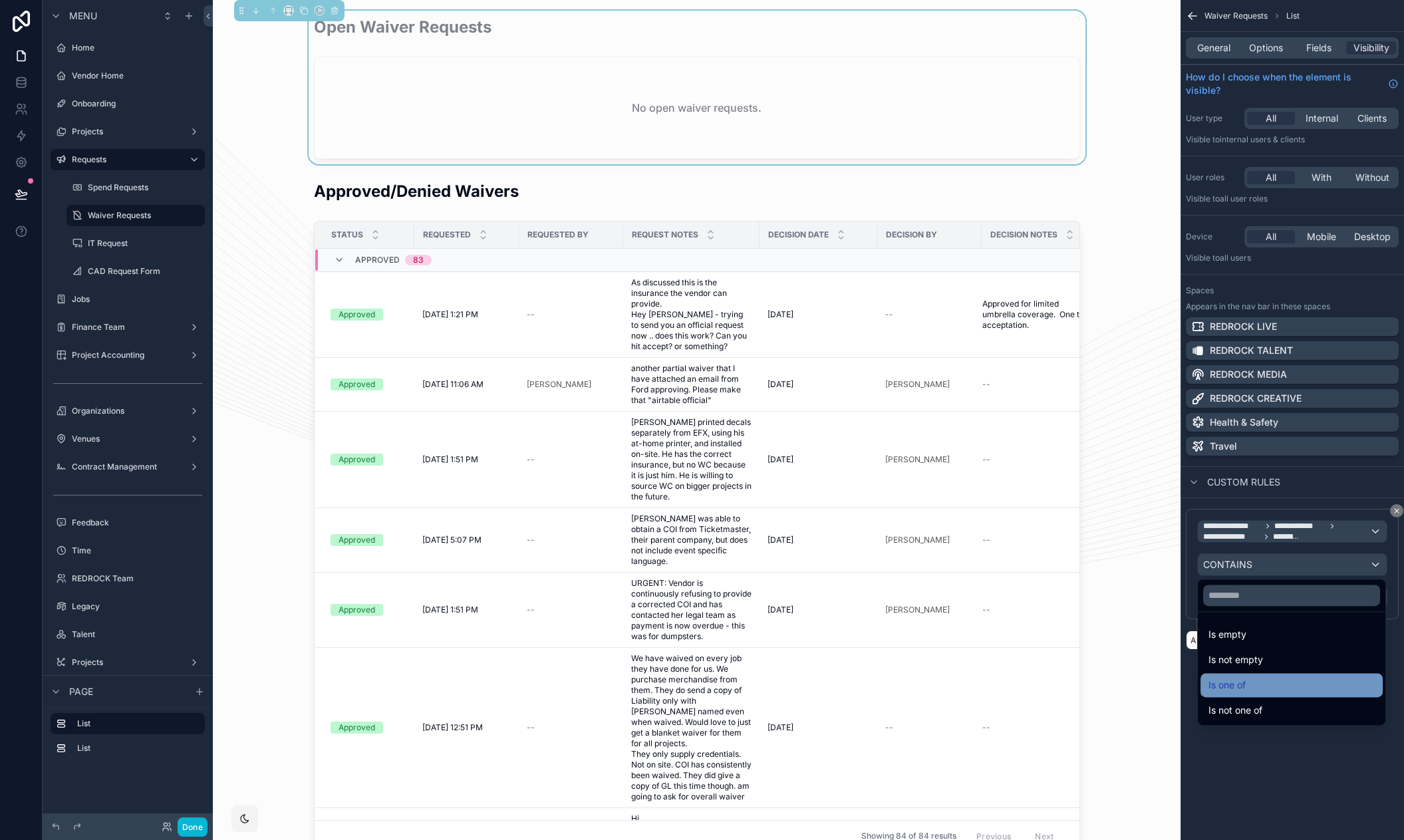
click at [1254, 682] on div "Is one of" at bounding box center [1291, 685] width 166 height 16
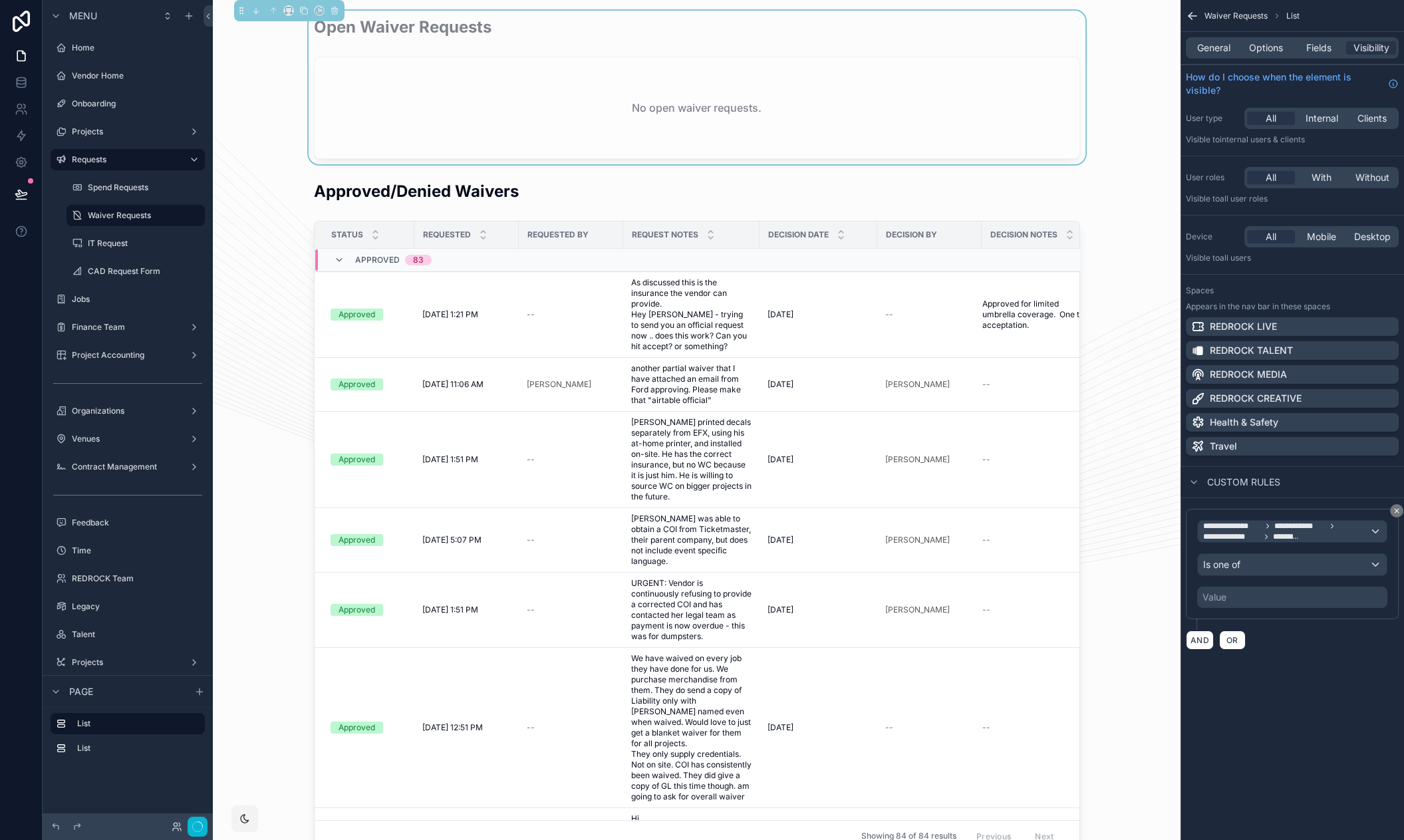
click at [1293, 598] on div "Value" at bounding box center [1292, 597] width 190 height 21
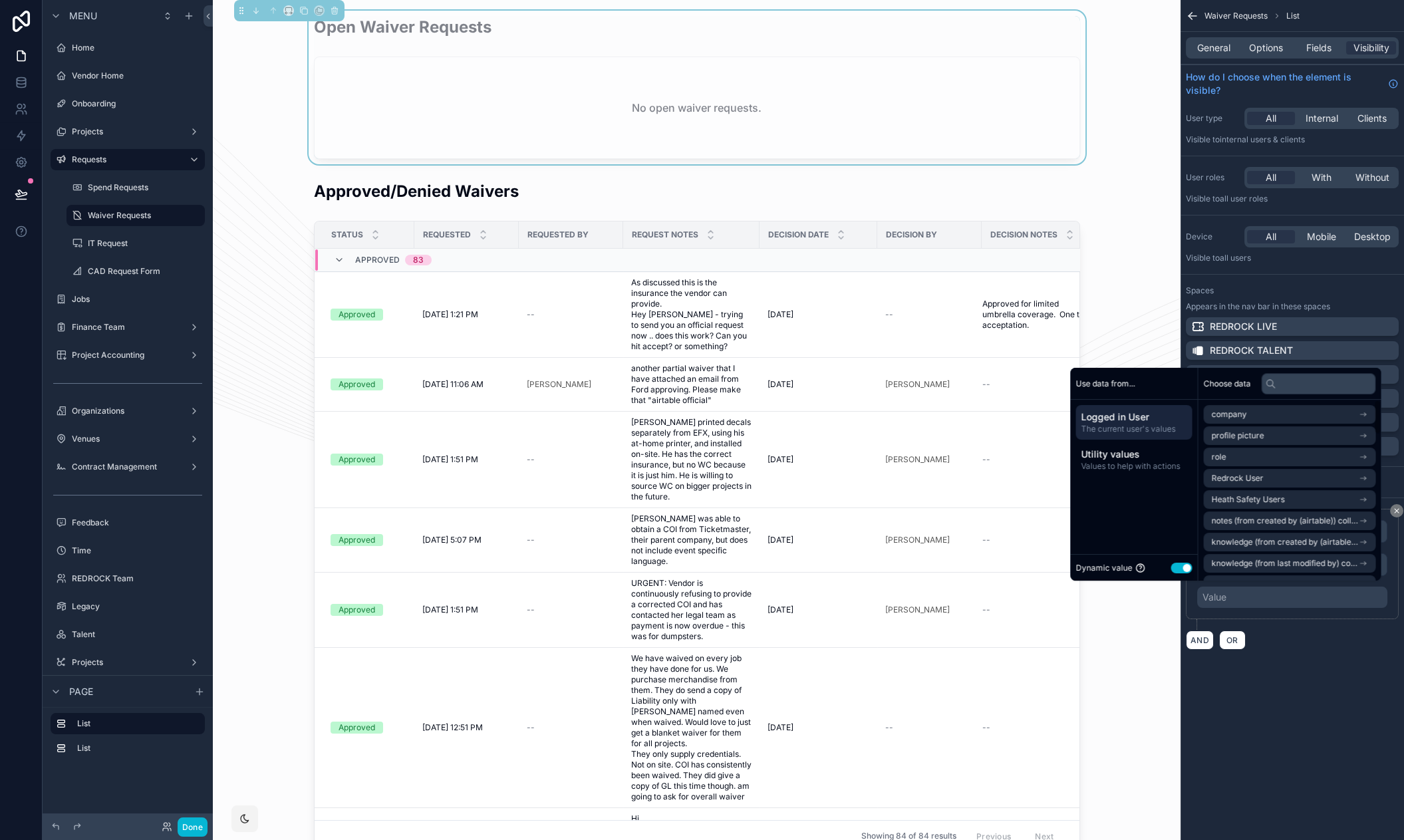
click at [1170, 563] on button "Use setting" at bounding box center [1181, 567] width 21 height 10
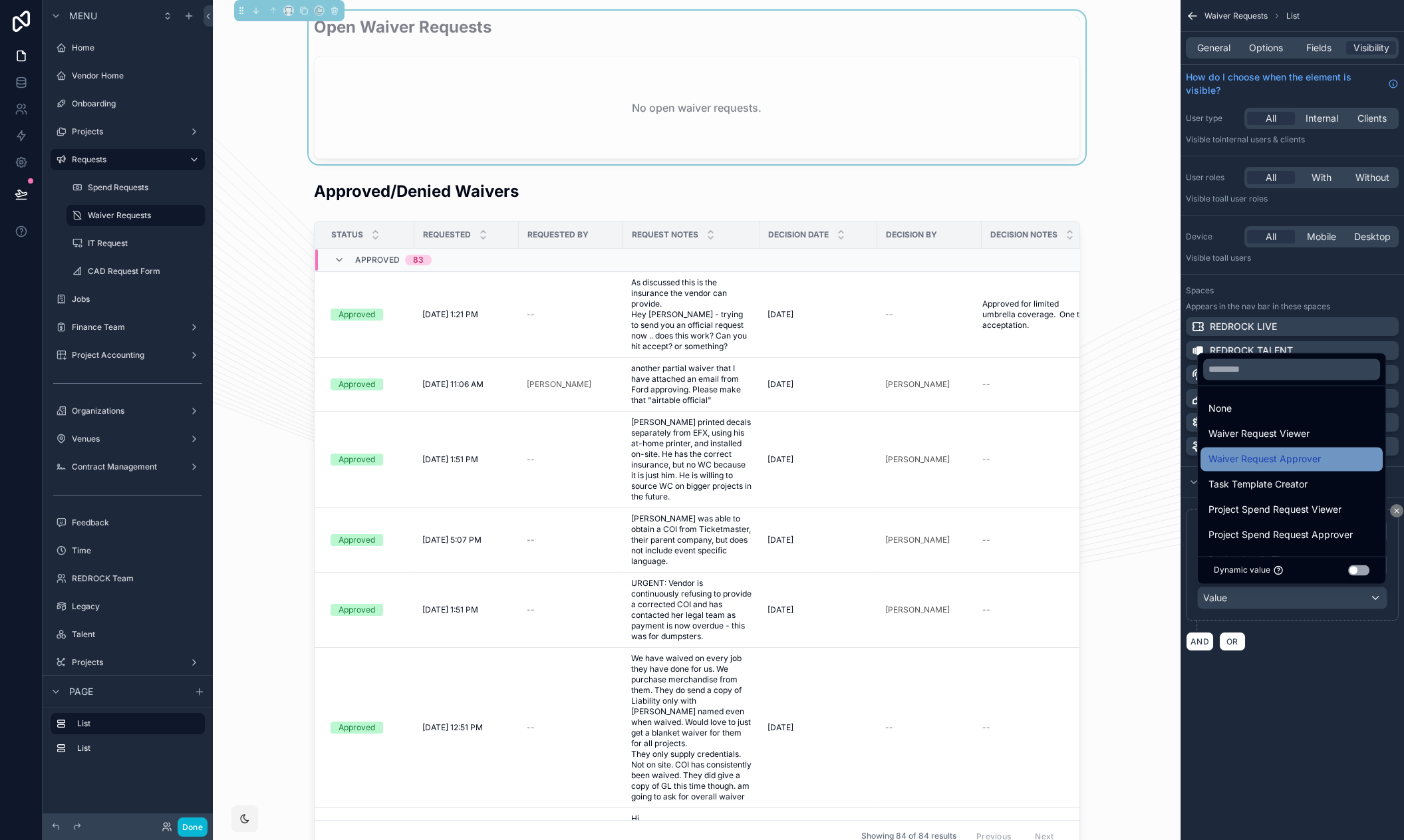
click at [1269, 457] on span "Waiver Request Approver" at bounding box center [1264, 458] width 112 height 16
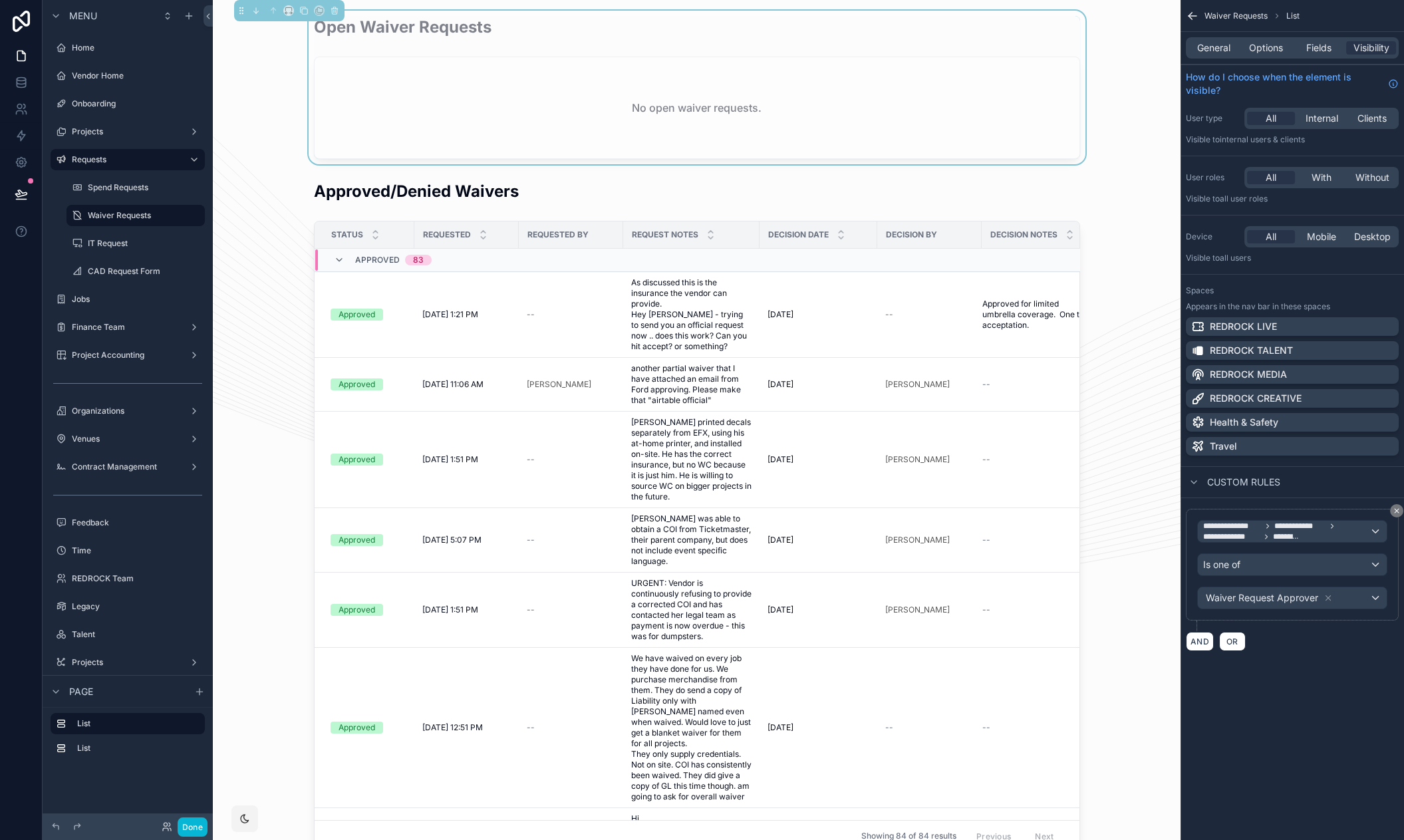
click at [1272, 702] on div "**********" at bounding box center [1292, 420] width 223 height 840
click at [1237, 642] on span "OR" at bounding box center [1232, 641] width 17 height 10
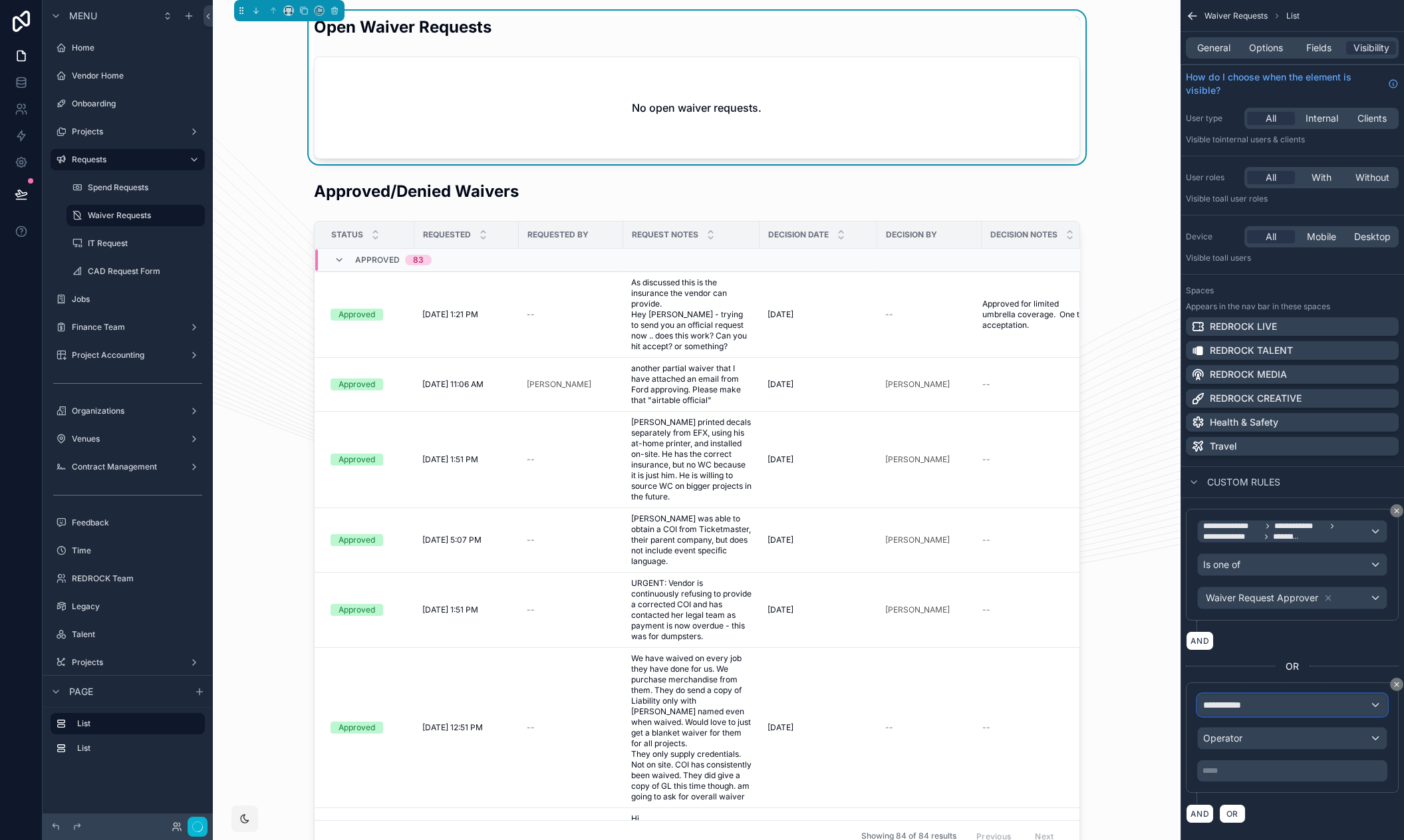
click at [1270, 709] on div "**********" at bounding box center [1292, 705] width 189 height 21
click at [1260, 780] on span "Logged in User" at bounding box center [1263, 774] width 110 height 16
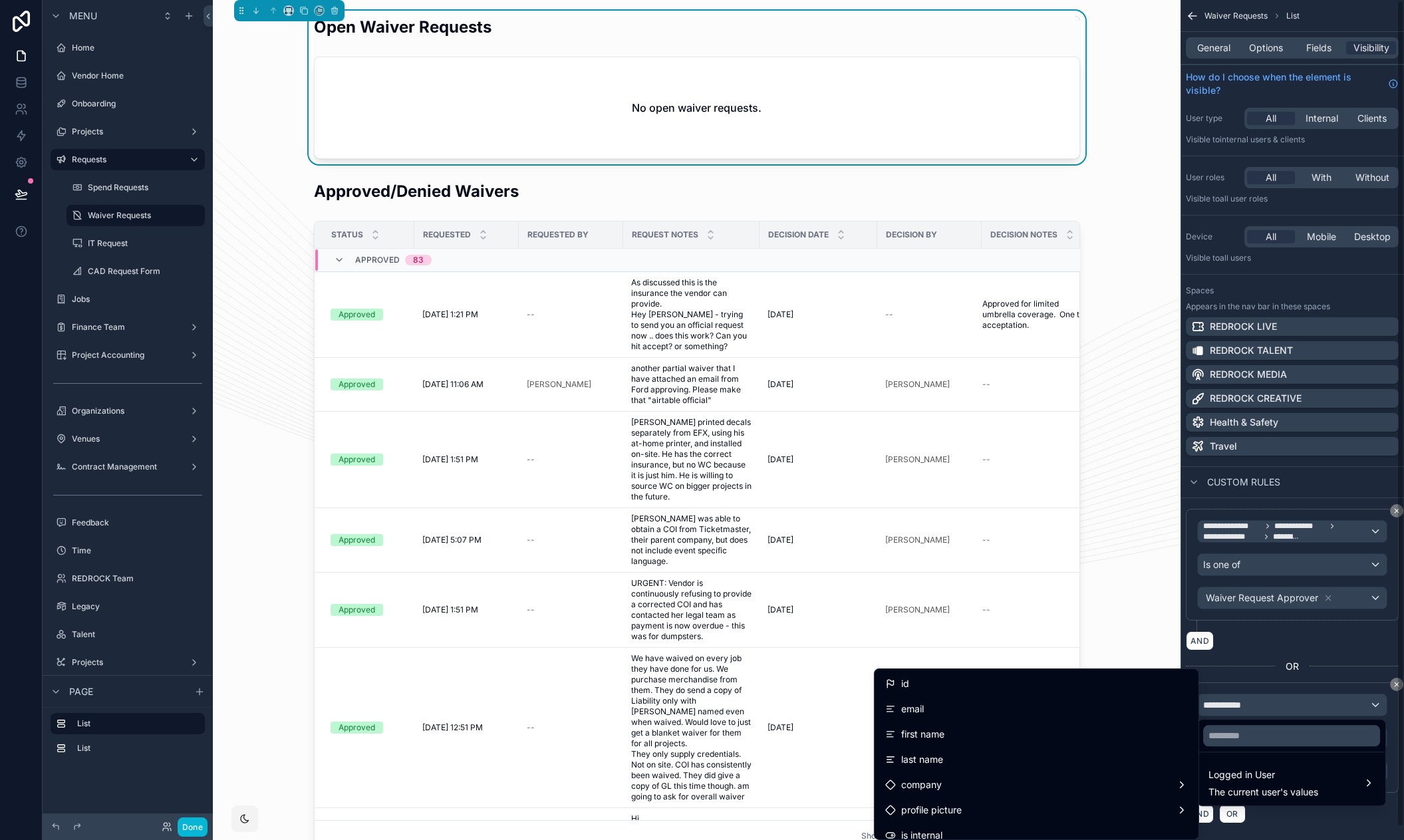
click at [1253, 690] on div "scrollable content" at bounding box center [702, 420] width 1404 height 840
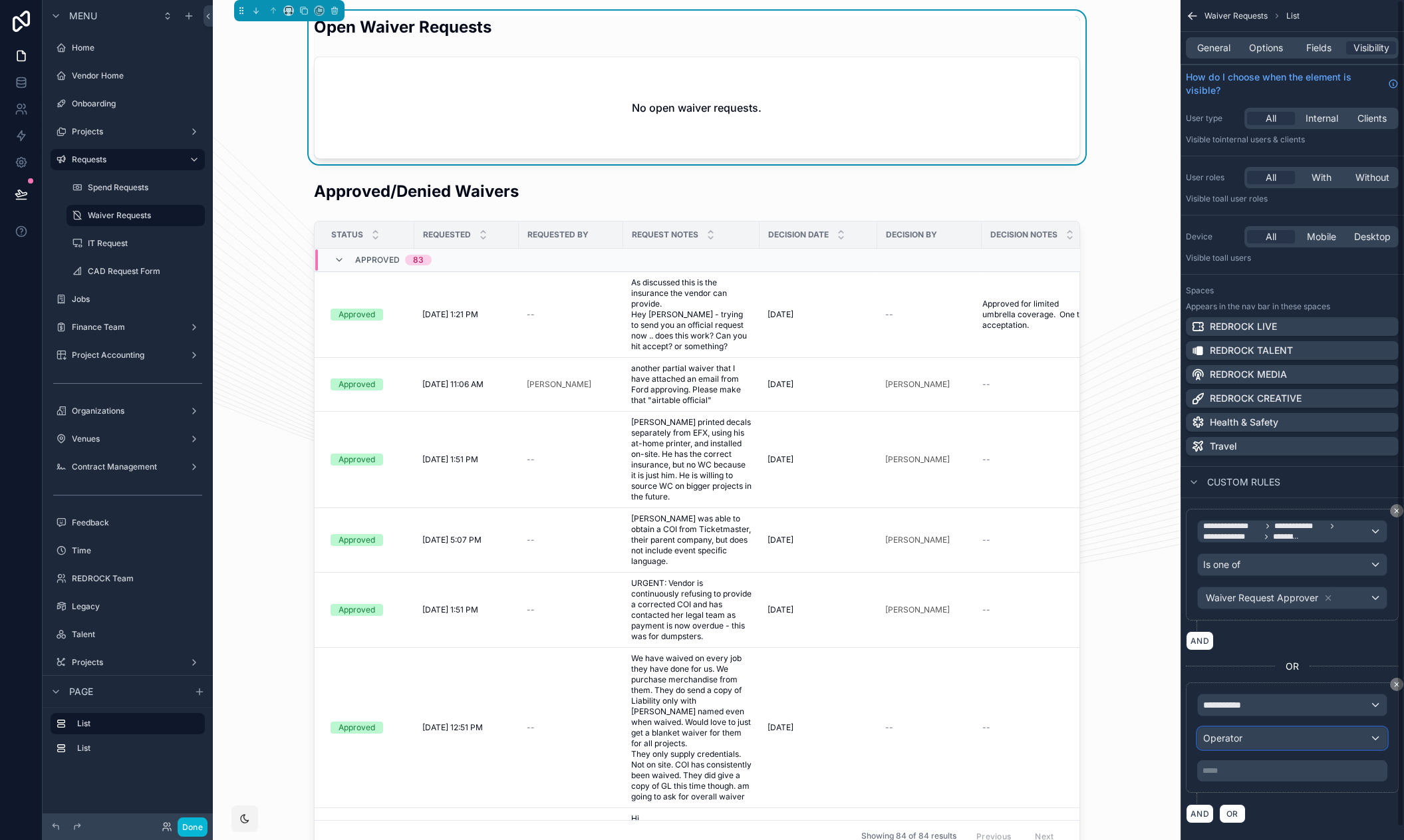
click at [1254, 734] on div "Operator" at bounding box center [1292, 738] width 189 height 21
click at [1258, 700] on div "scrollable content" at bounding box center [702, 420] width 1404 height 840
click at [1258, 700] on div "**********" at bounding box center [1292, 705] width 189 height 21
click at [1274, 780] on span "Logged in User" at bounding box center [1263, 774] width 110 height 16
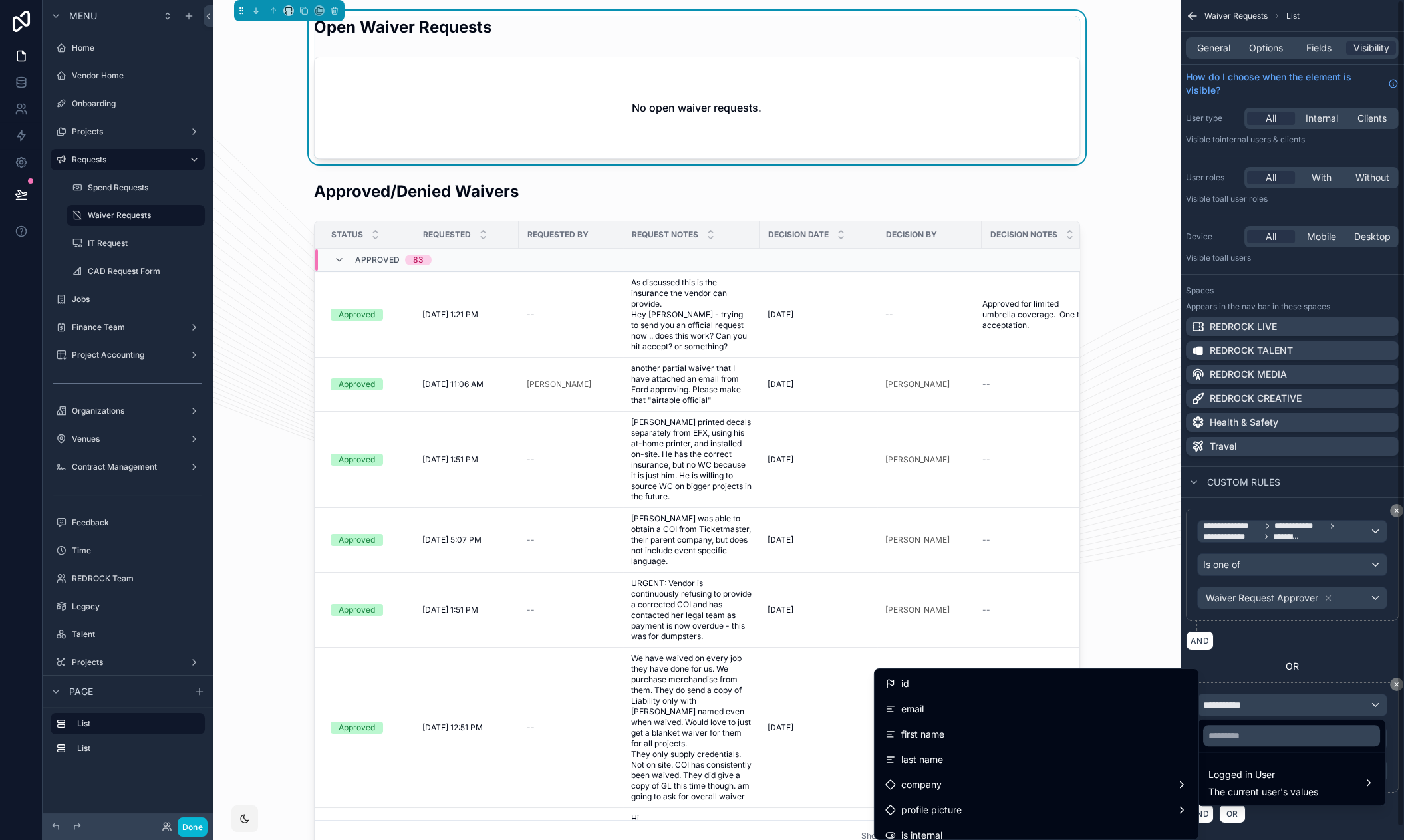
click at [1391, 684] on div "scrollable content" at bounding box center [702, 420] width 1404 height 840
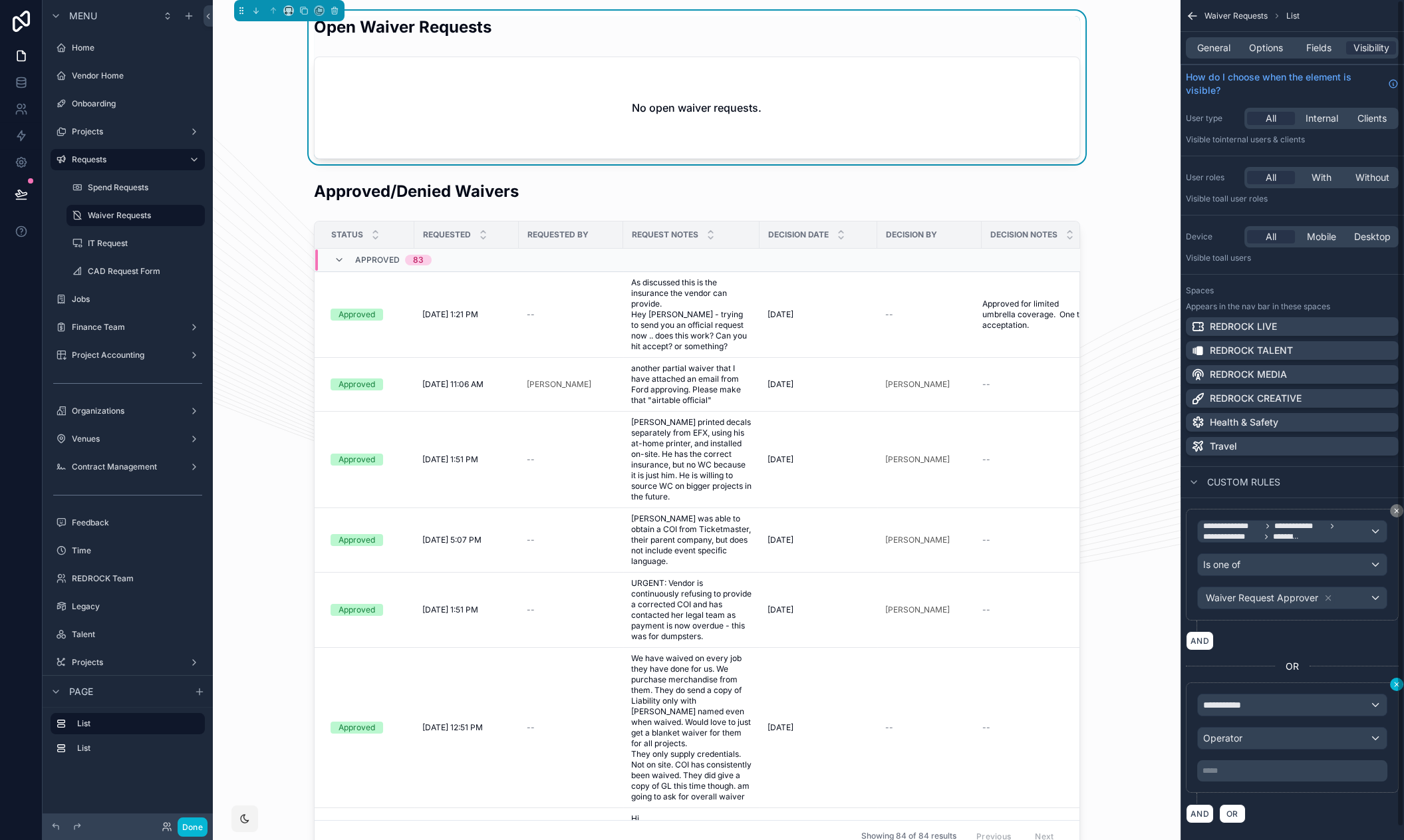
click at [1392, 685] on icon "scrollable content" at bounding box center [1396, 684] width 8 height 8
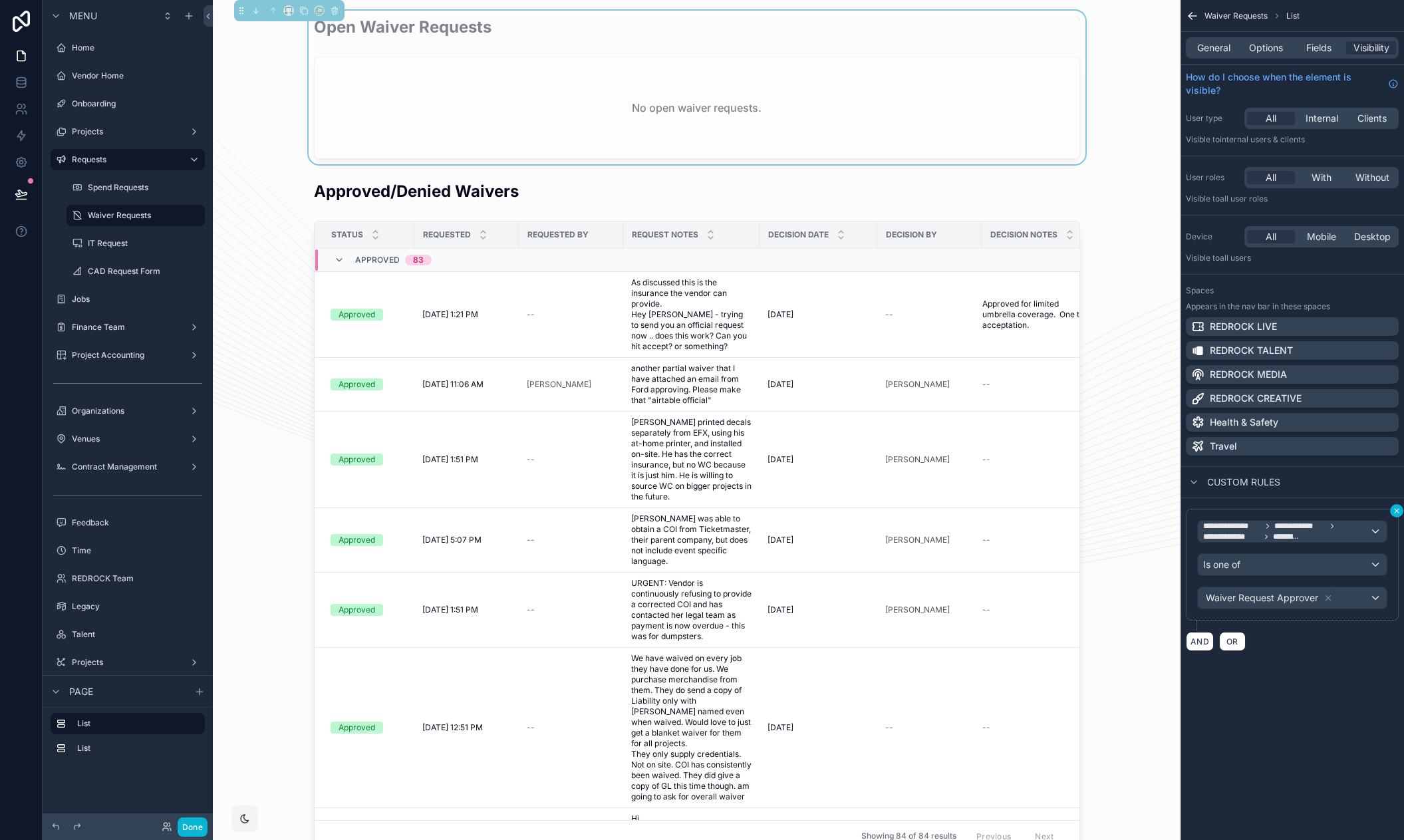
click at [1393, 510] on icon "scrollable content" at bounding box center [1396, 511] width 8 height 8
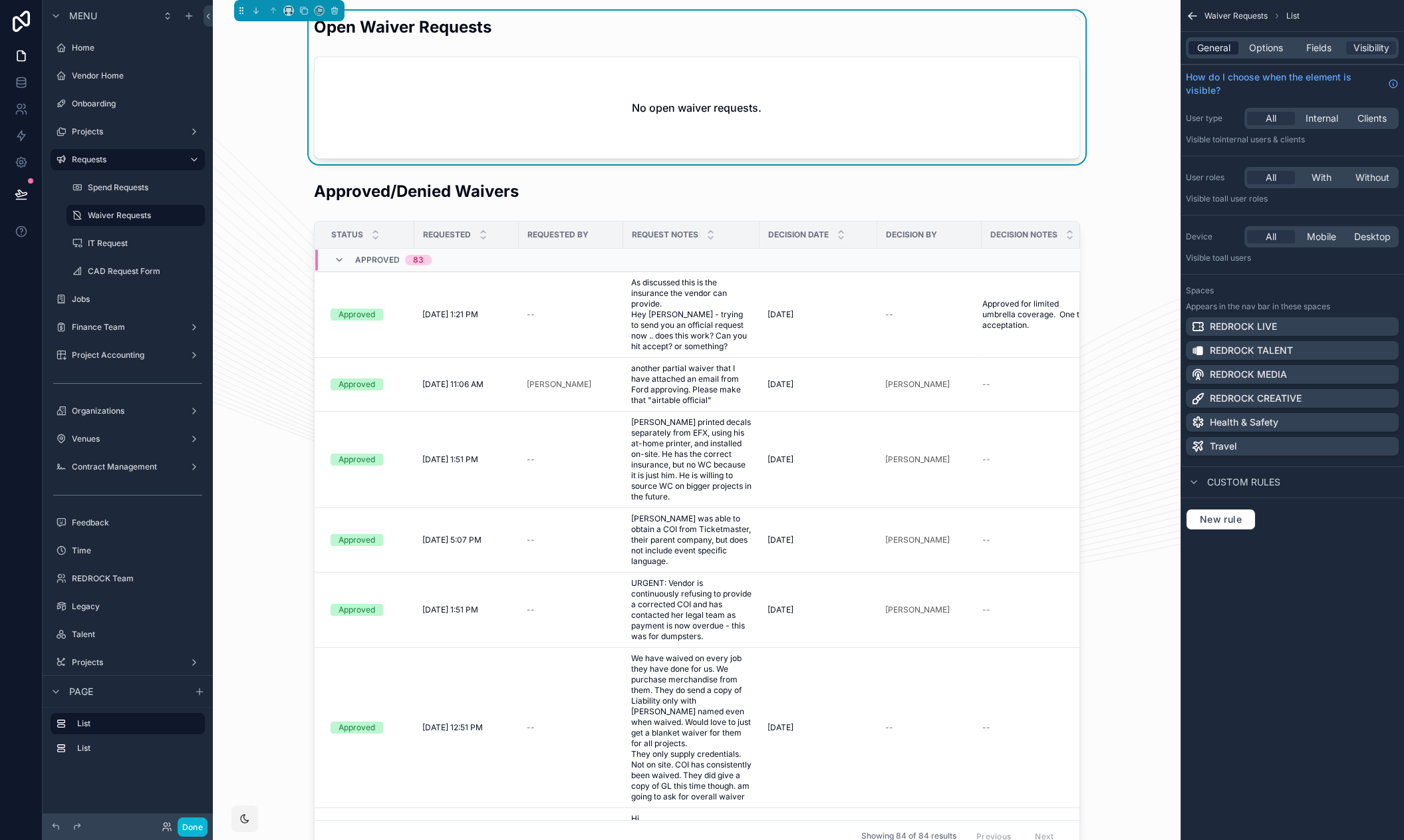
click at [1203, 44] on span "General" at bounding box center [1214, 47] width 33 height 13
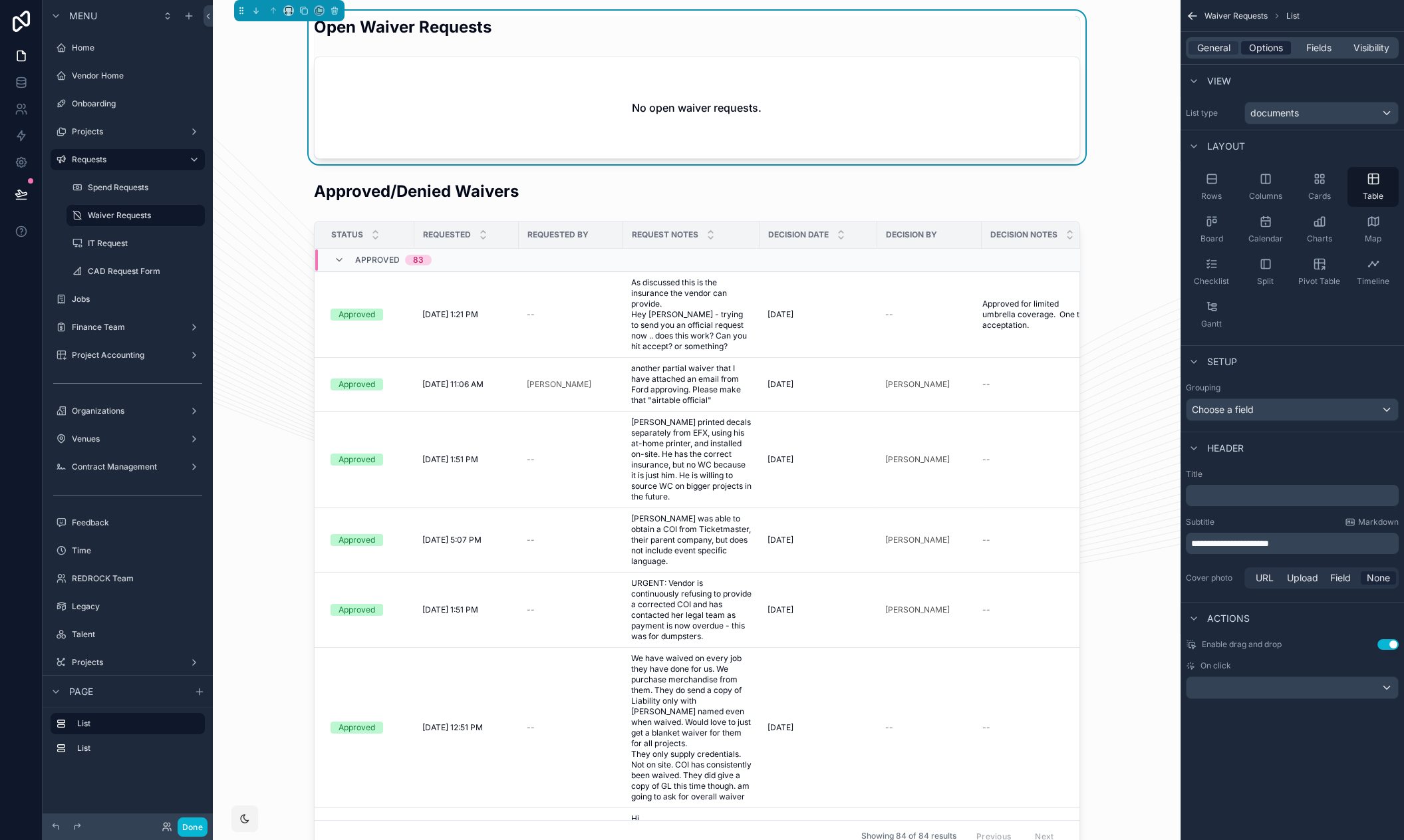
click at [1280, 47] on span "Options" at bounding box center [1265, 47] width 34 height 13
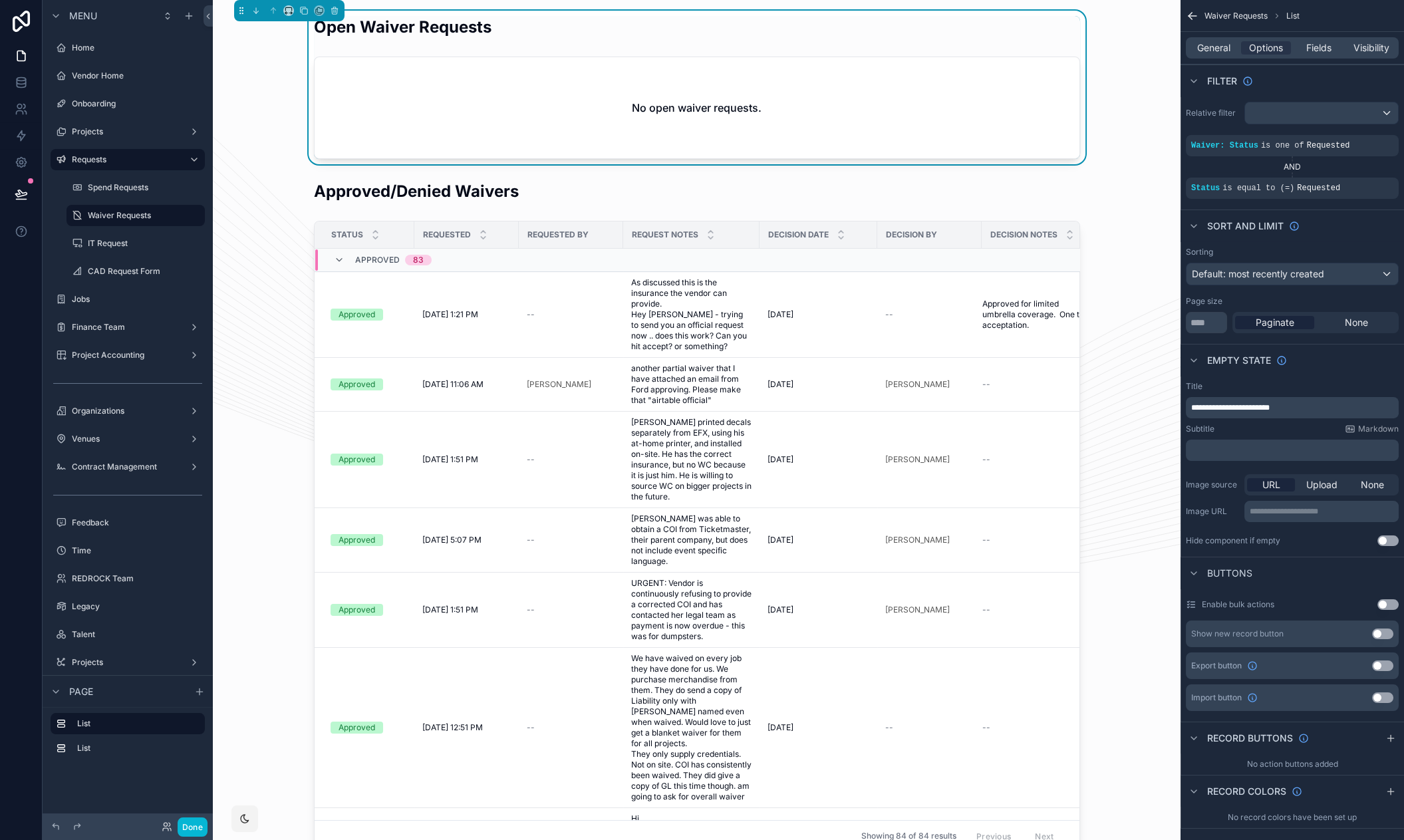
drag, startPoint x: 1324, startPoint y: 176, endPoint x: 1251, endPoint y: 168, distance: 73.4
click at [1251, 168] on div "Waiver: Status is one of Requested AND Status is equal to (=) Requested" at bounding box center [1291, 166] width 212 height 64
click at [1346, 177] on icon "scrollable content" at bounding box center [1347, 178] width 3 height 1
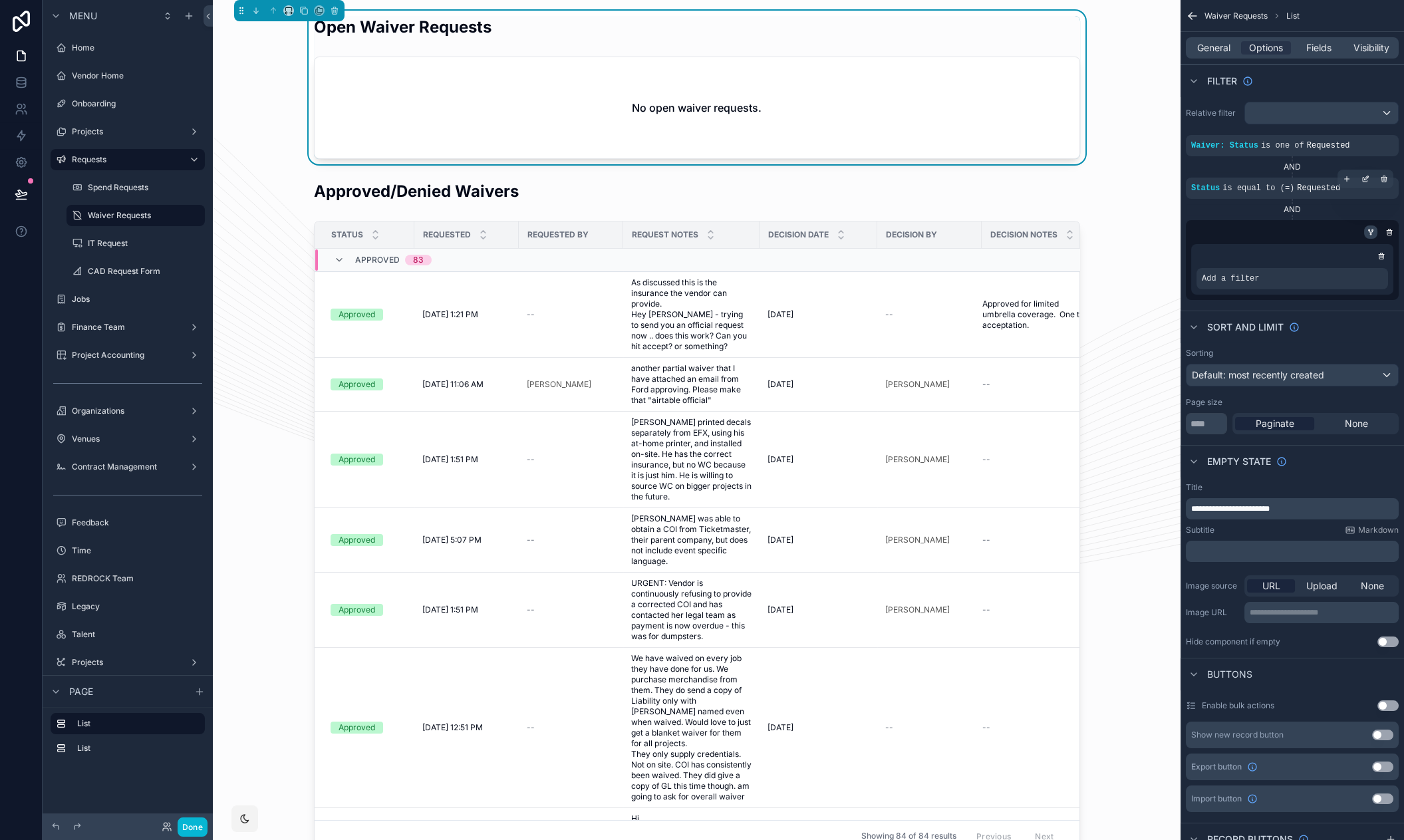
click at [1368, 231] on icon "scrollable content" at bounding box center [1371, 232] width 8 height 8
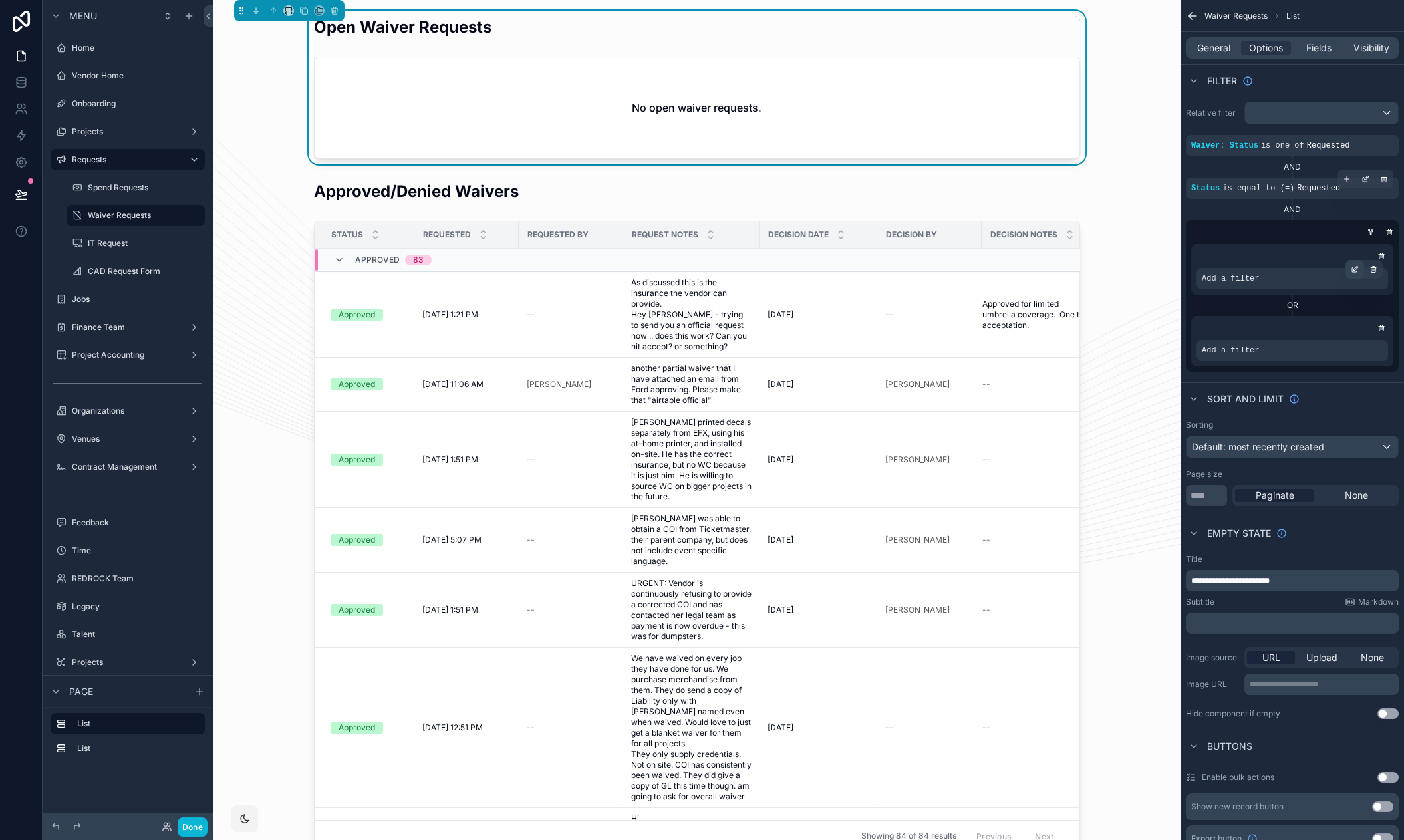
click at [1354, 267] on icon "scrollable content" at bounding box center [1356, 268] width 4 height 4
click at [1086, 253] on span "Select a field" at bounding box center [1062, 258] width 56 height 11
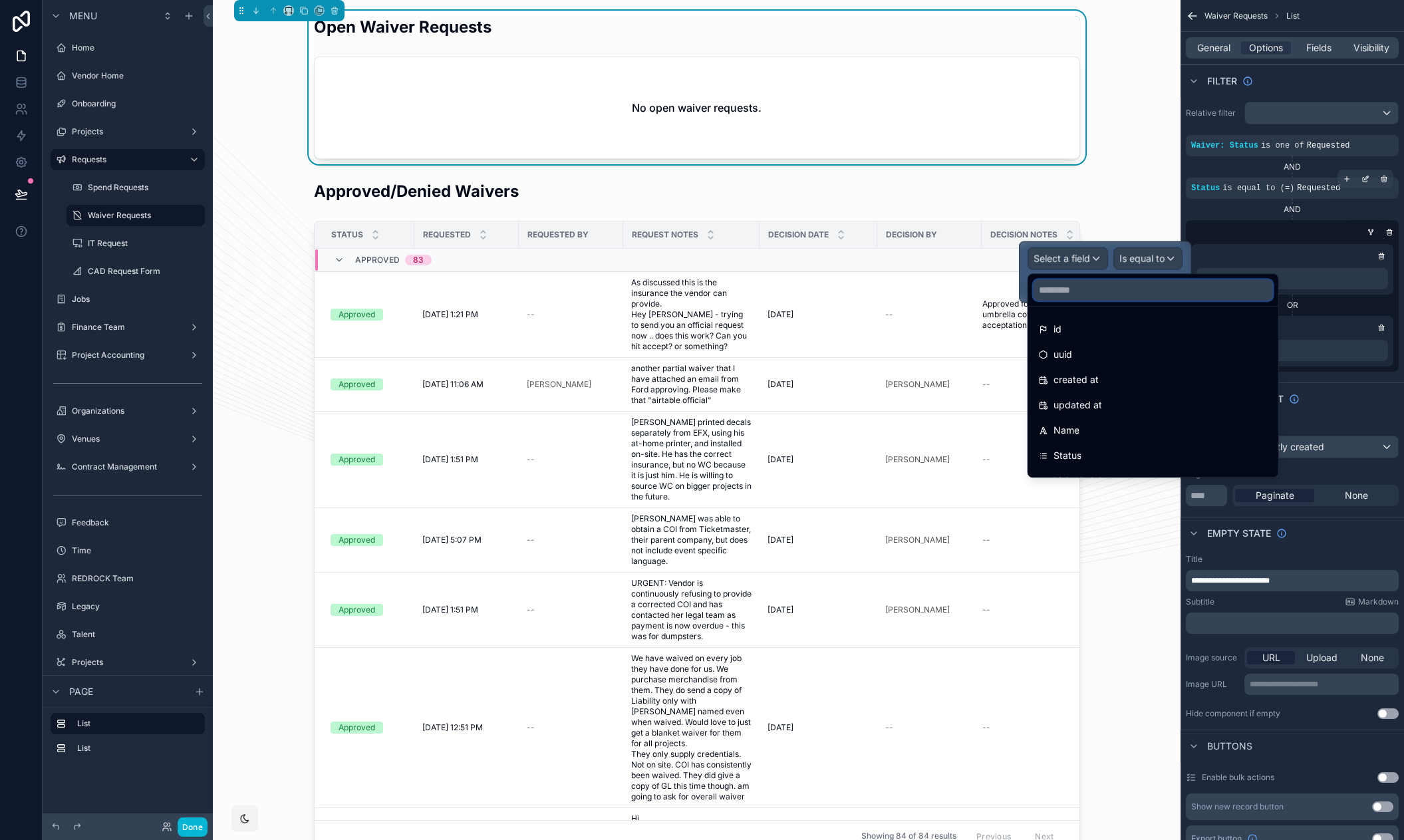
click at [1090, 289] on input "text" at bounding box center [1153, 289] width 239 height 21
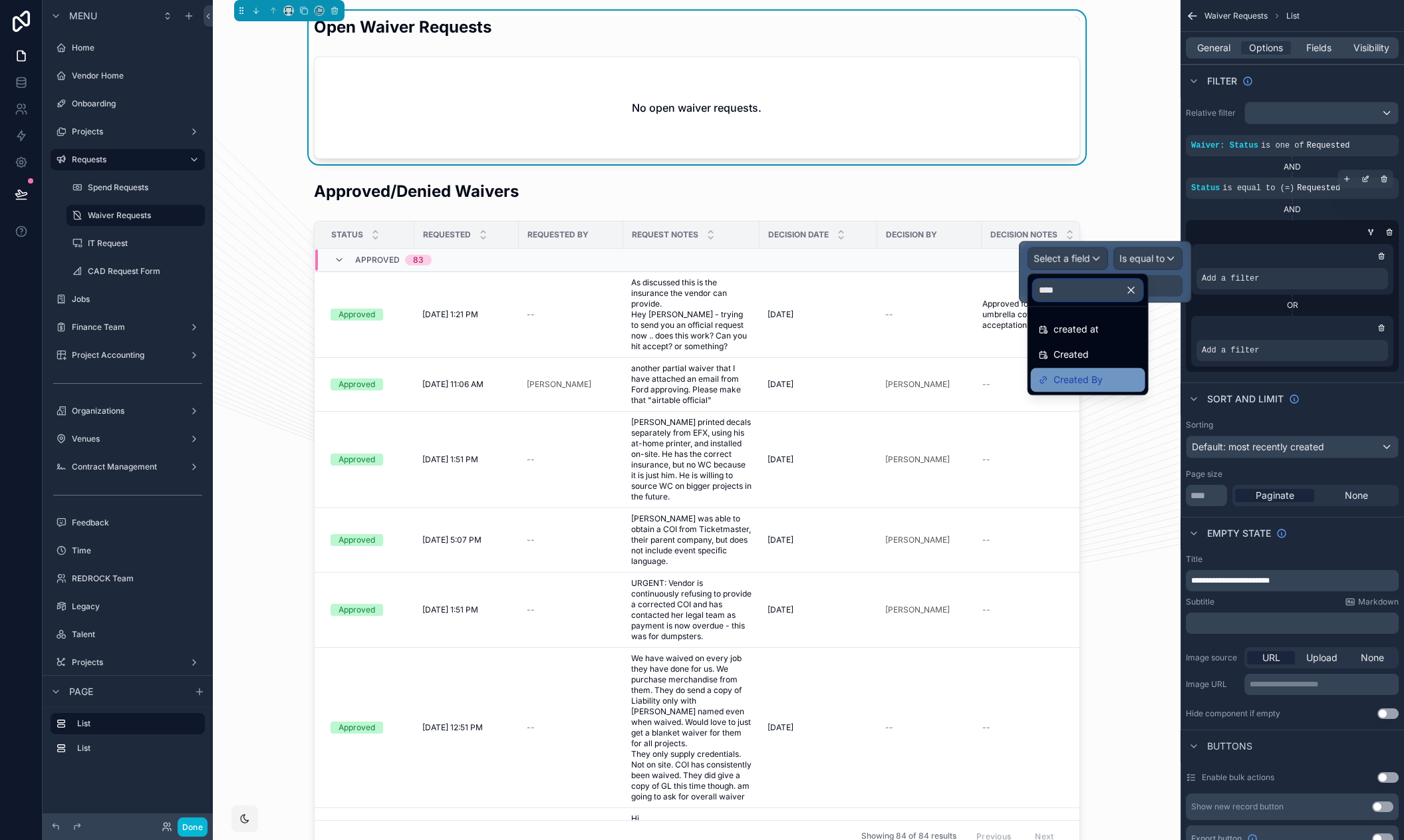
type input "****"
click at [1113, 380] on div "Created By" at bounding box center [1088, 379] width 98 height 16
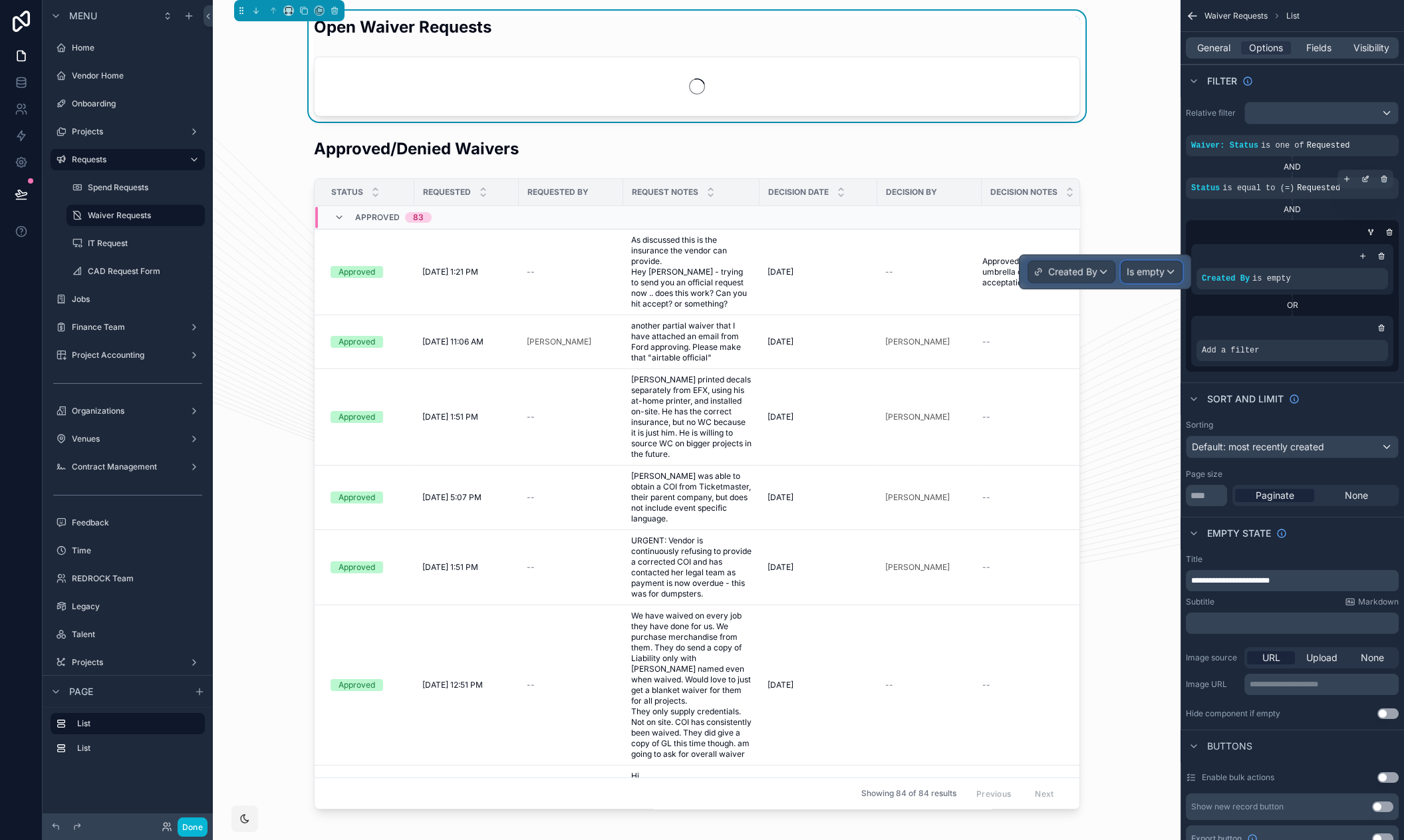
click at [1153, 274] on span "Is empty" at bounding box center [1145, 272] width 38 height 13
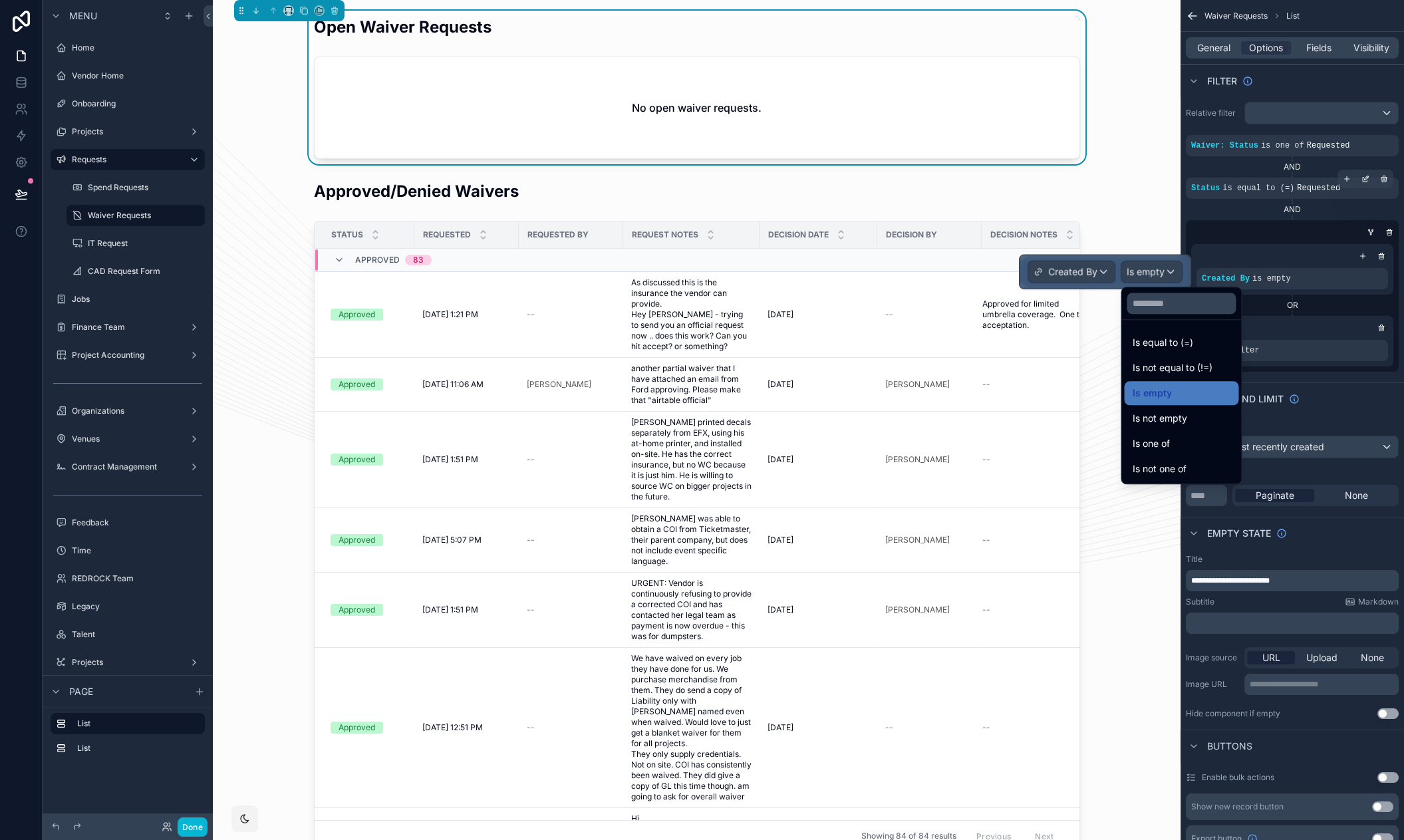
drag, startPoint x: 1185, startPoint y: 345, endPoint x: 1231, endPoint y: 305, distance: 61.0
click at [1185, 345] on span "Is equal to (=)" at bounding box center [1162, 342] width 61 height 16
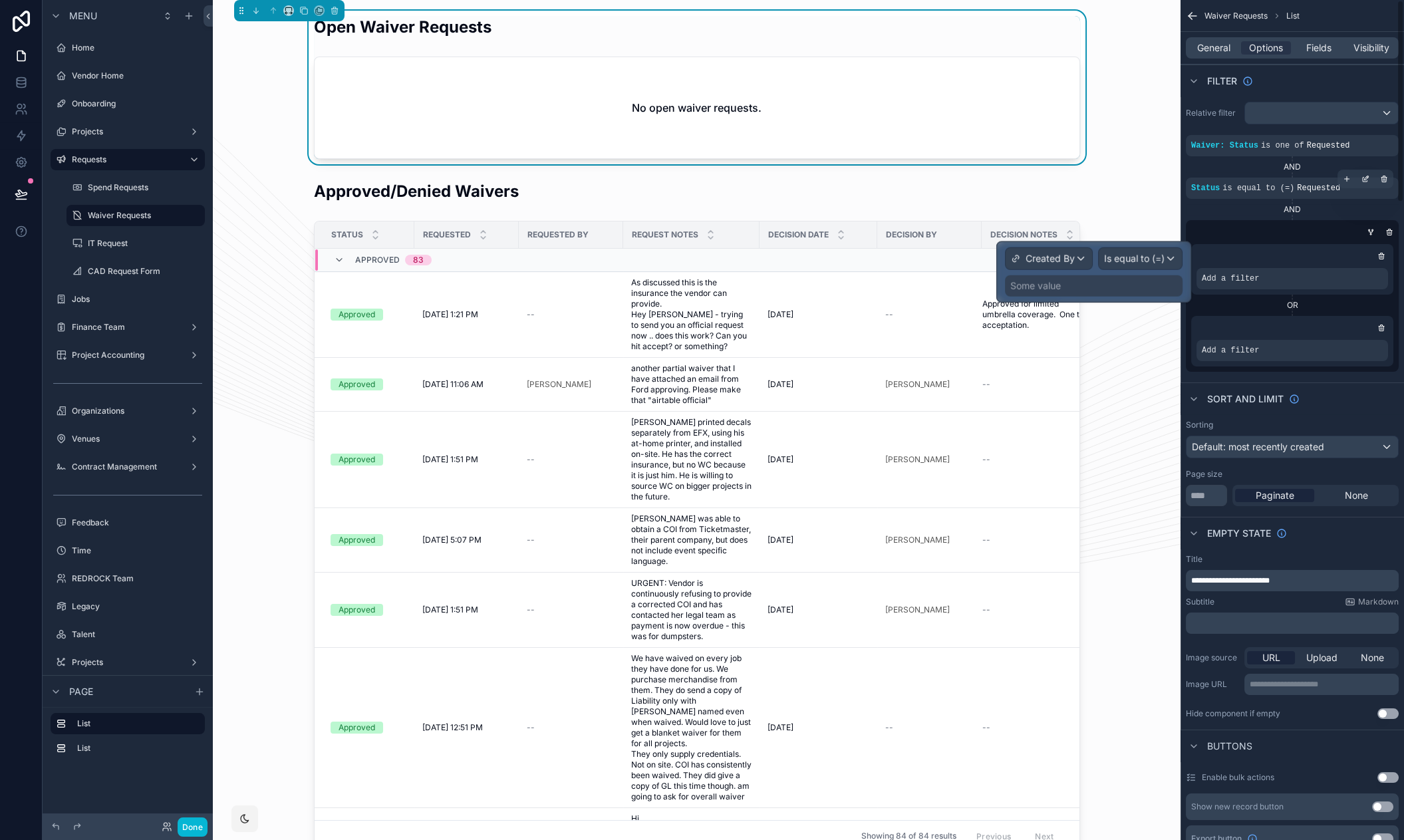
click at [1122, 286] on div "Some value" at bounding box center [1093, 285] width 177 height 21
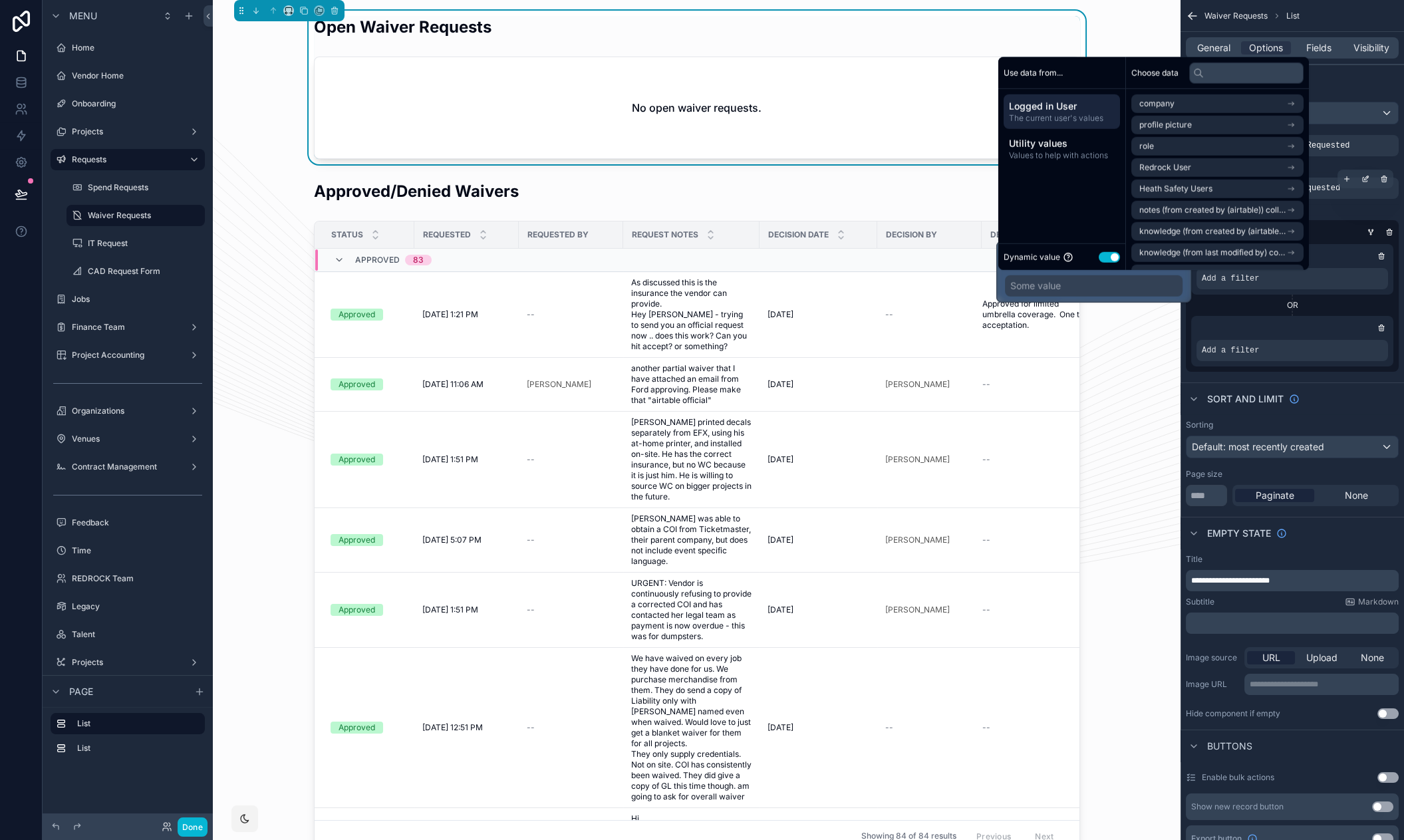
click at [1052, 113] on span "The current user's values" at bounding box center [1062, 118] width 106 height 10
click at [1163, 163] on span "Redrock User" at bounding box center [1165, 167] width 52 height 10
click at [1189, 131] on span "Redrock User" at bounding box center [1165, 127] width 52 height 10
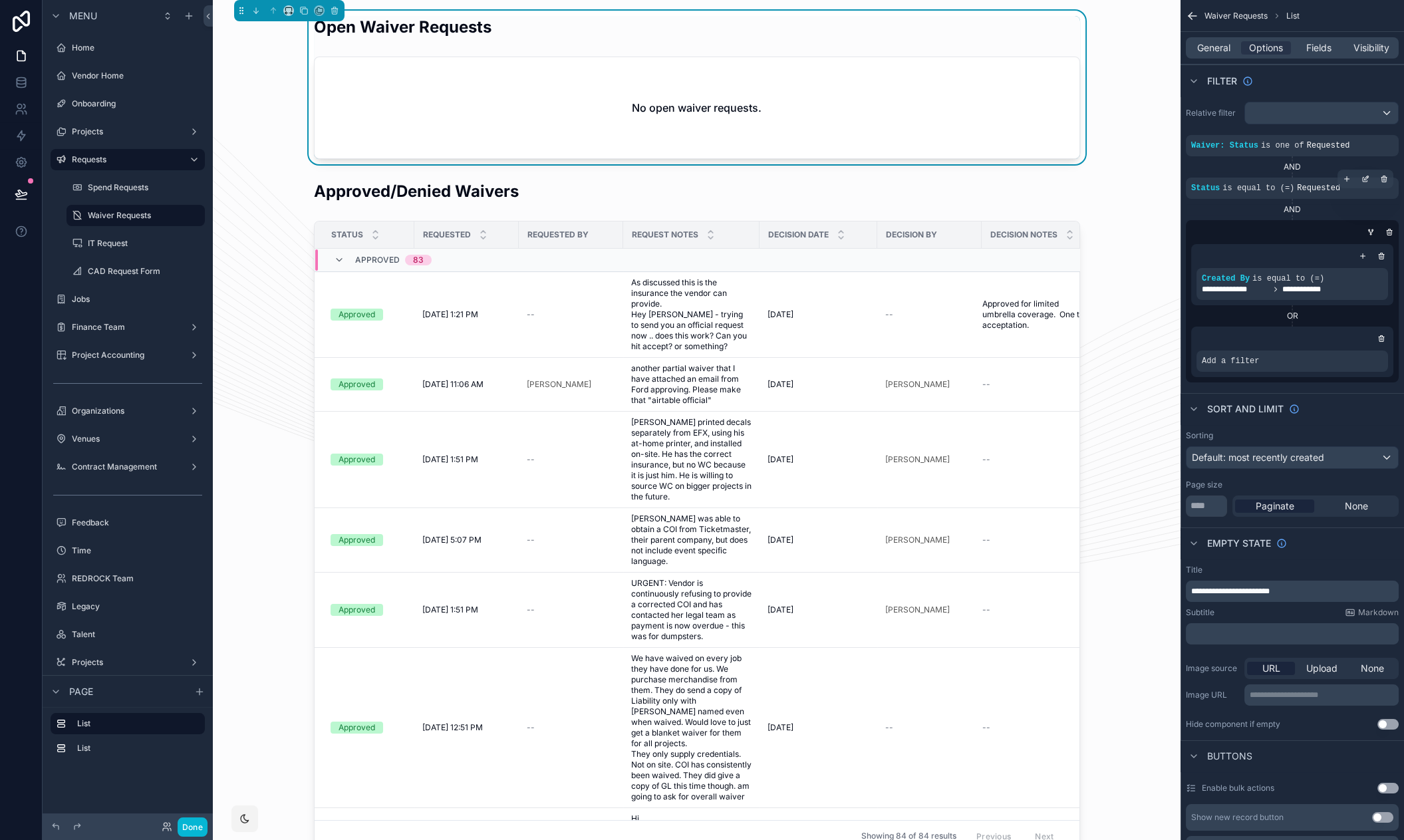
click at [1244, 327] on div "Add a filter" at bounding box center [1292, 352] width 202 height 51
click at [1354, 350] on icon "scrollable content" at bounding box center [1356, 351] width 4 height 4
click at [1071, 338] on span "Select a field" at bounding box center [1062, 340] width 56 height 11
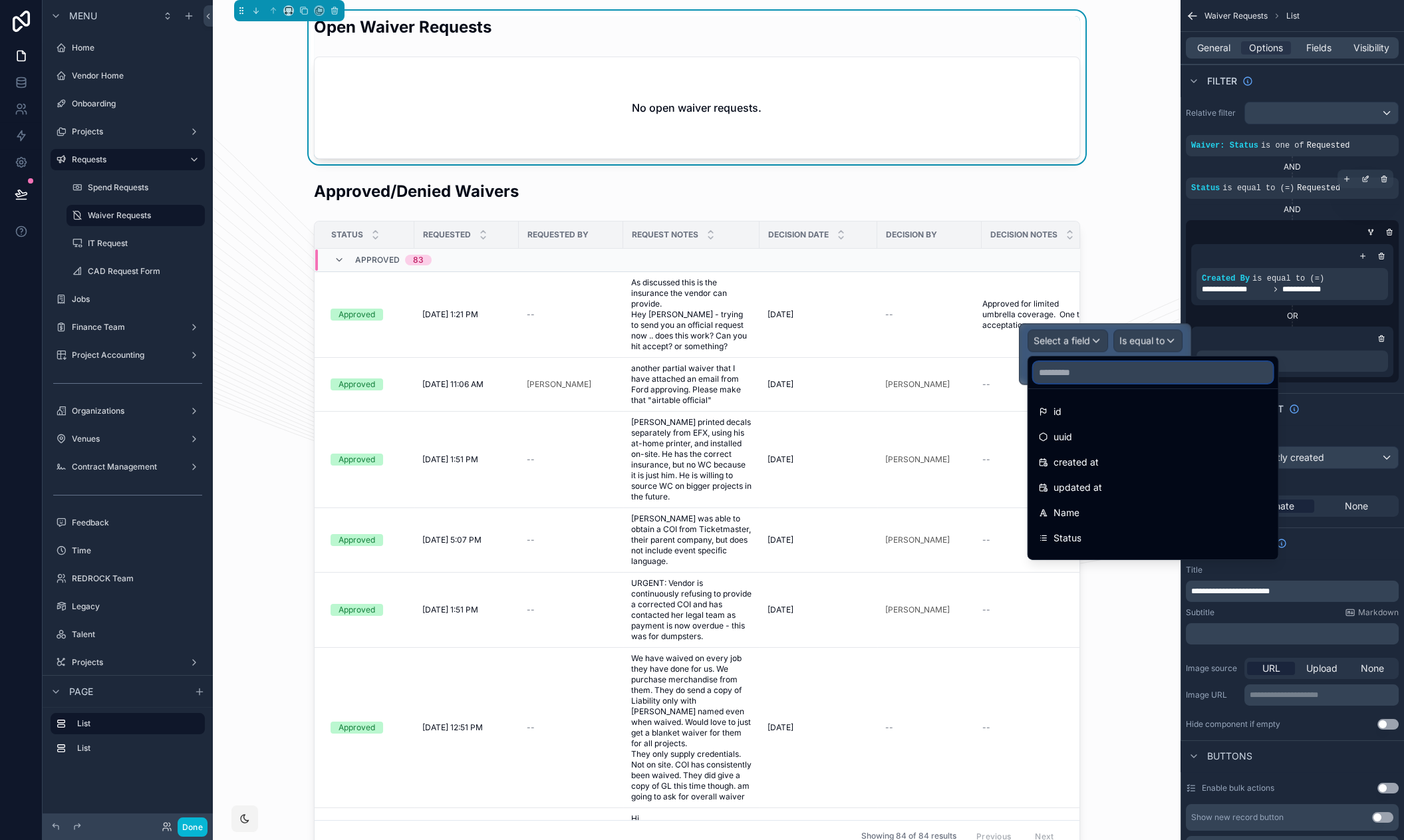
click at [1099, 374] on input "text" at bounding box center [1153, 372] width 239 height 21
click at [1342, 384] on div "**********" at bounding box center [1292, 242] width 223 height 291
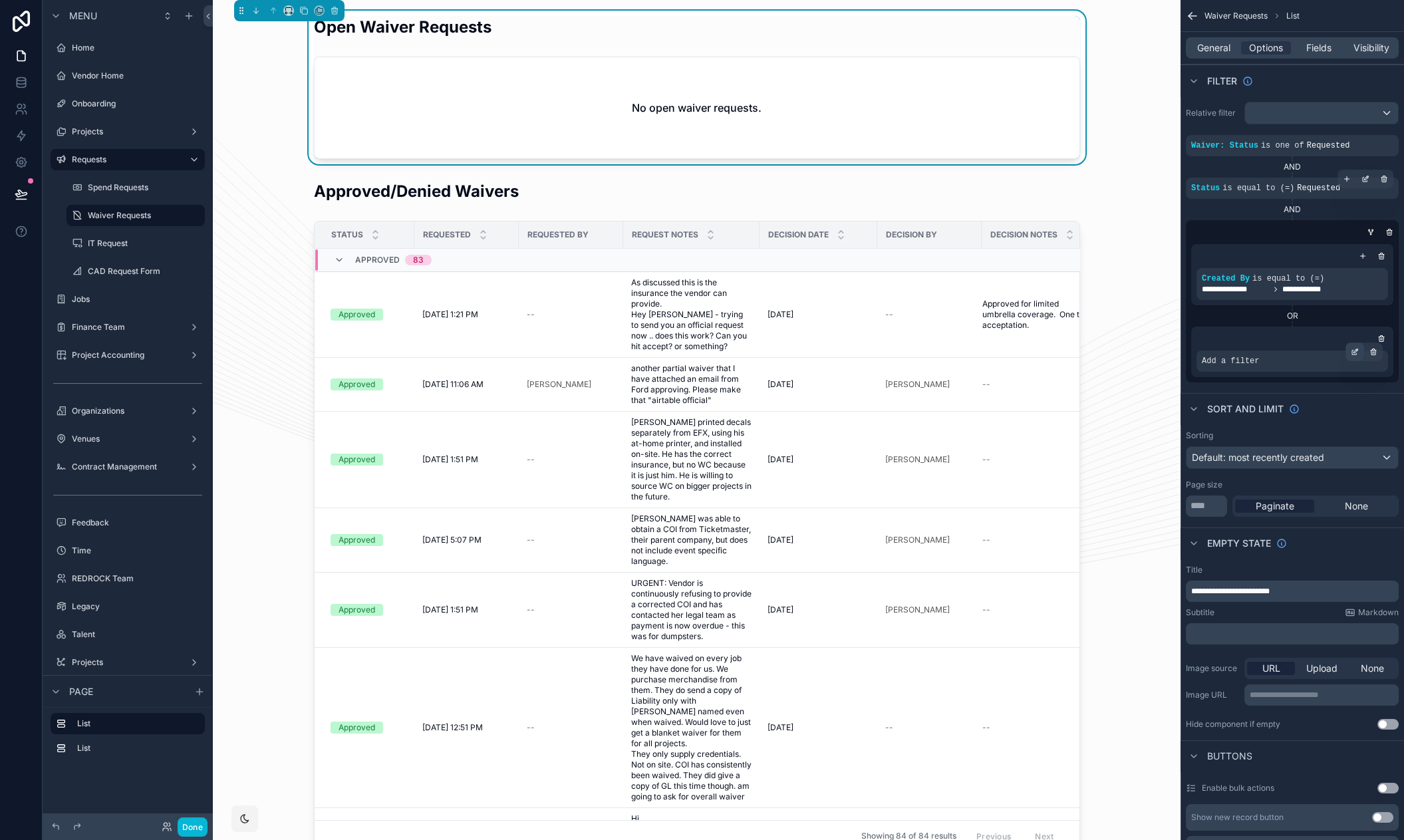
click at [1352, 349] on icon "scrollable content" at bounding box center [1354, 352] width 8 height 8
click at [1102, 334] on div "Select a field" at bounding box center [1067, 340] width 79 height 21
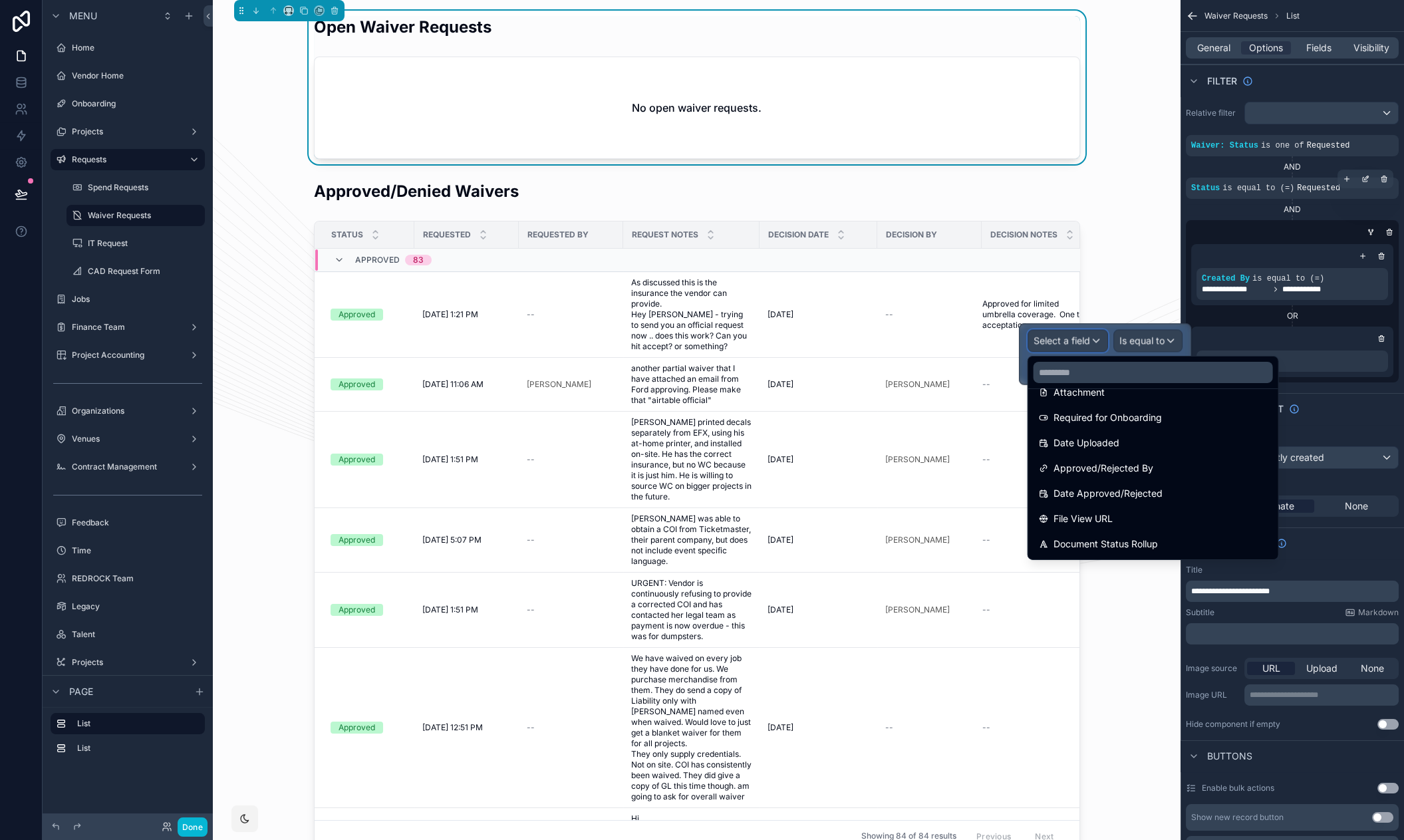
scroll to position [0, 0]
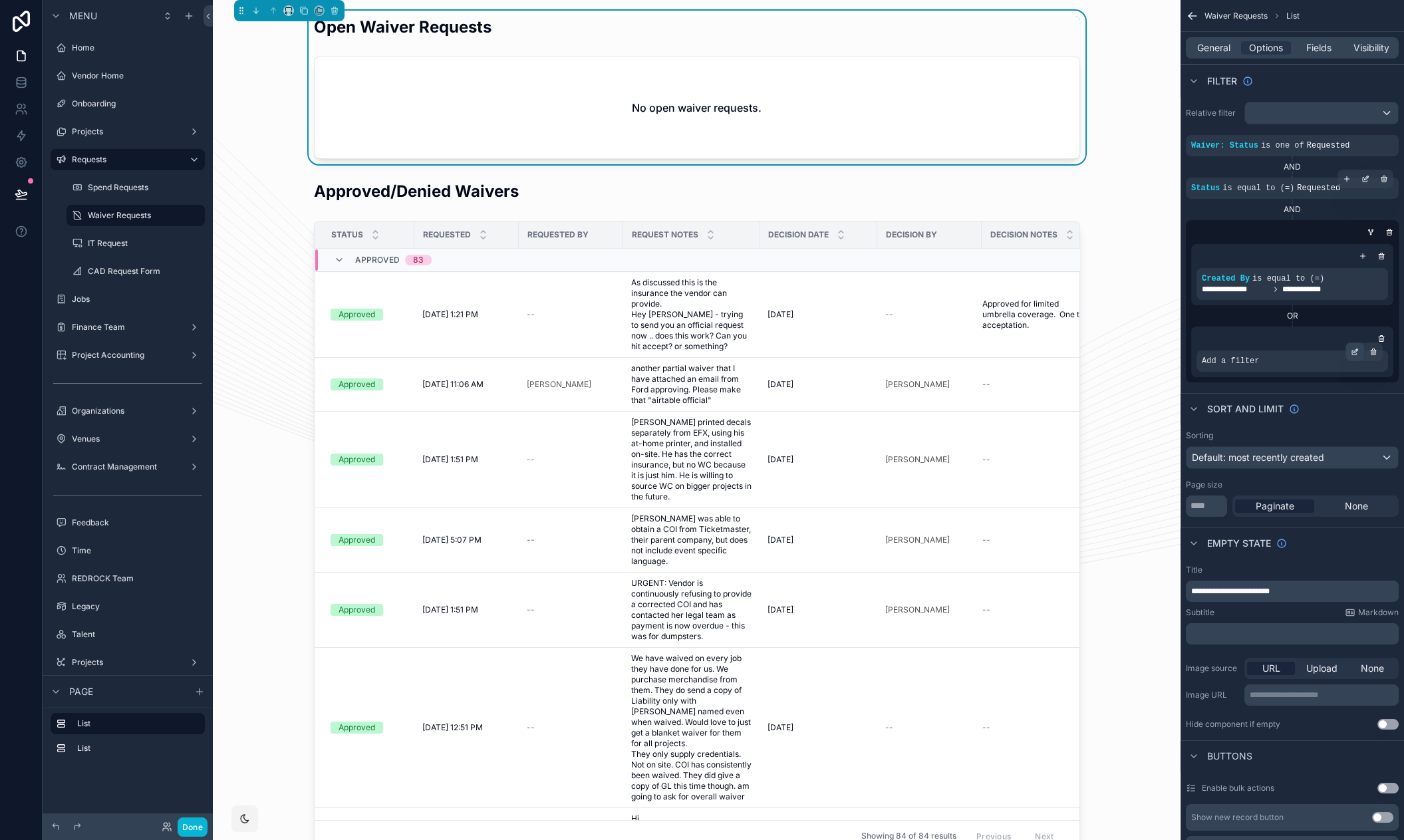
click at [1356, 352] on icon "scrollable content" at bounding box center [1354, 352] width 8 height 8
click at [1059, 338] on span "Select a field" at bounding box center [1062, 340] width 56 height 11
click at [1261, 316] on div "OR" at bounding box center [1292, 316] width 202 height 10
click at [1352, 351] on icon "scrollable content" at bounding box center [1354, 352] width 8 height 8
click at [1073, 341] on span "Select a field" at bounding box center [1062, 340] width 56 height 11
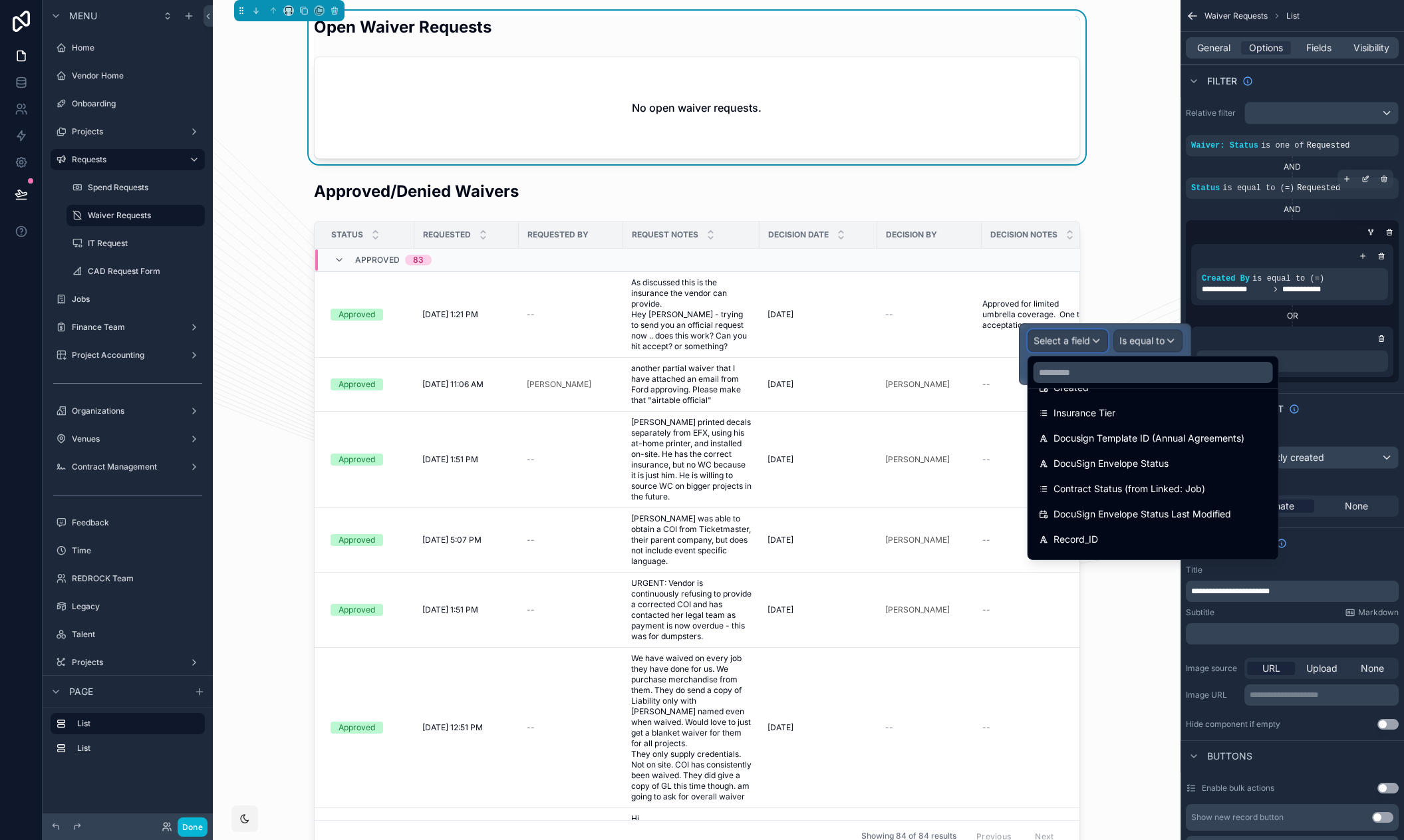
scroll to position [1195, 0]
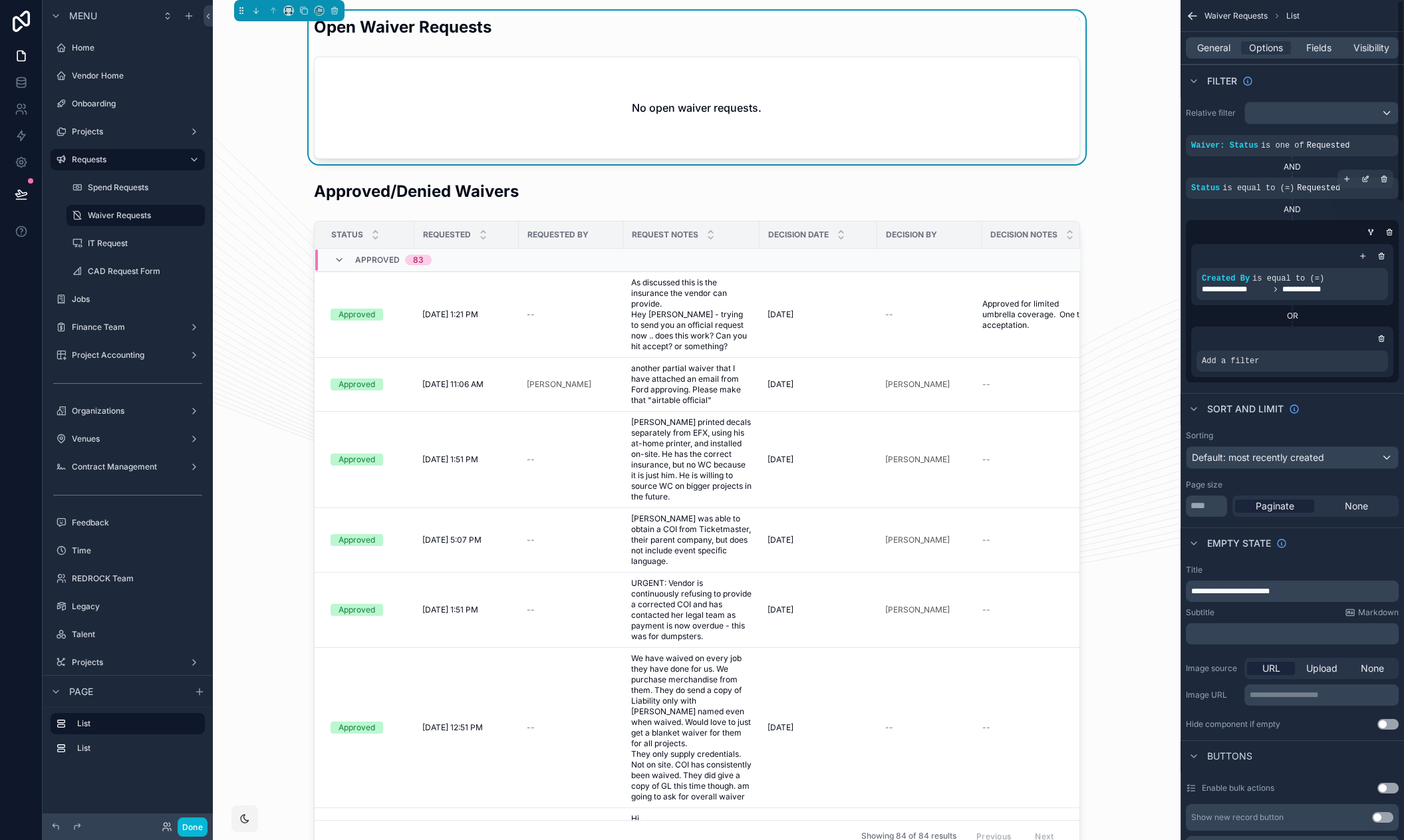
click at [1326, 330] on div "Add a filter" at bounding box center [1292, 352] width 202 height 51
click at [1379, 339] on icon "scrollable content" at bounding box center [1381, 338] width 5 height 5
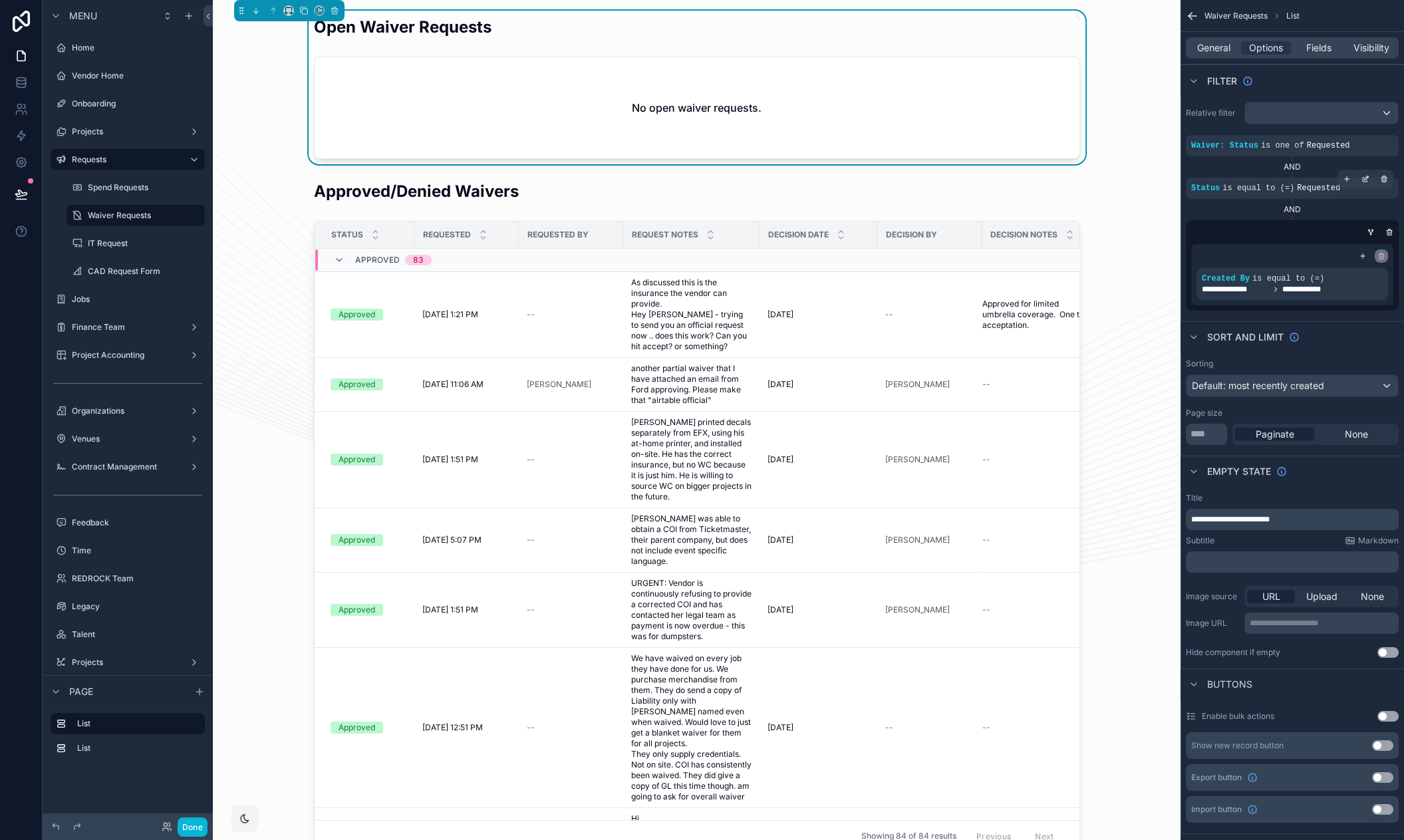
click at [1383, 258] on icon "scrollable content" at bounding box center [1381, 256] width 8 height 8
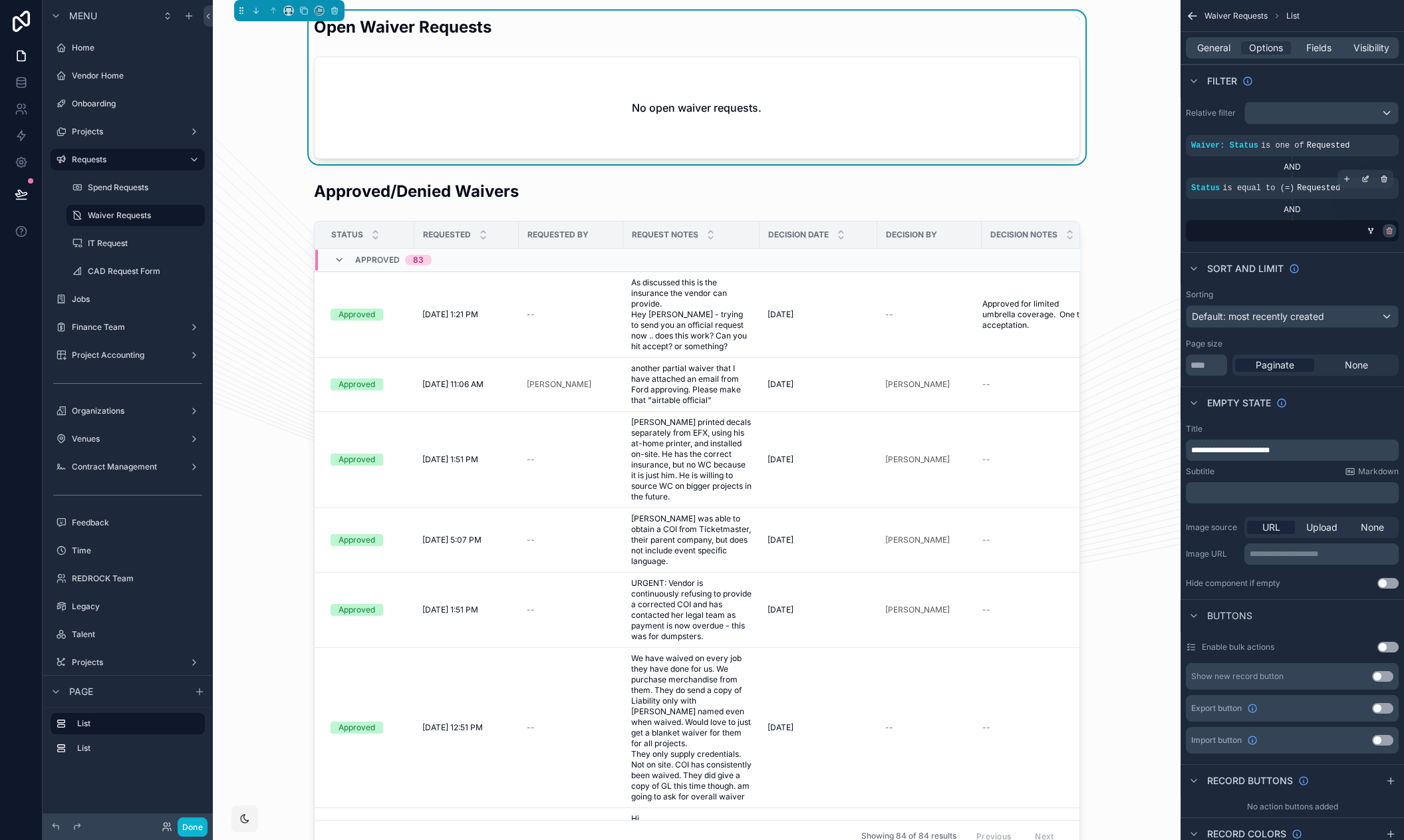
click at [1387, 231] on icon "scrollable content" at bounding box center [1390, 231] width 8 height 8
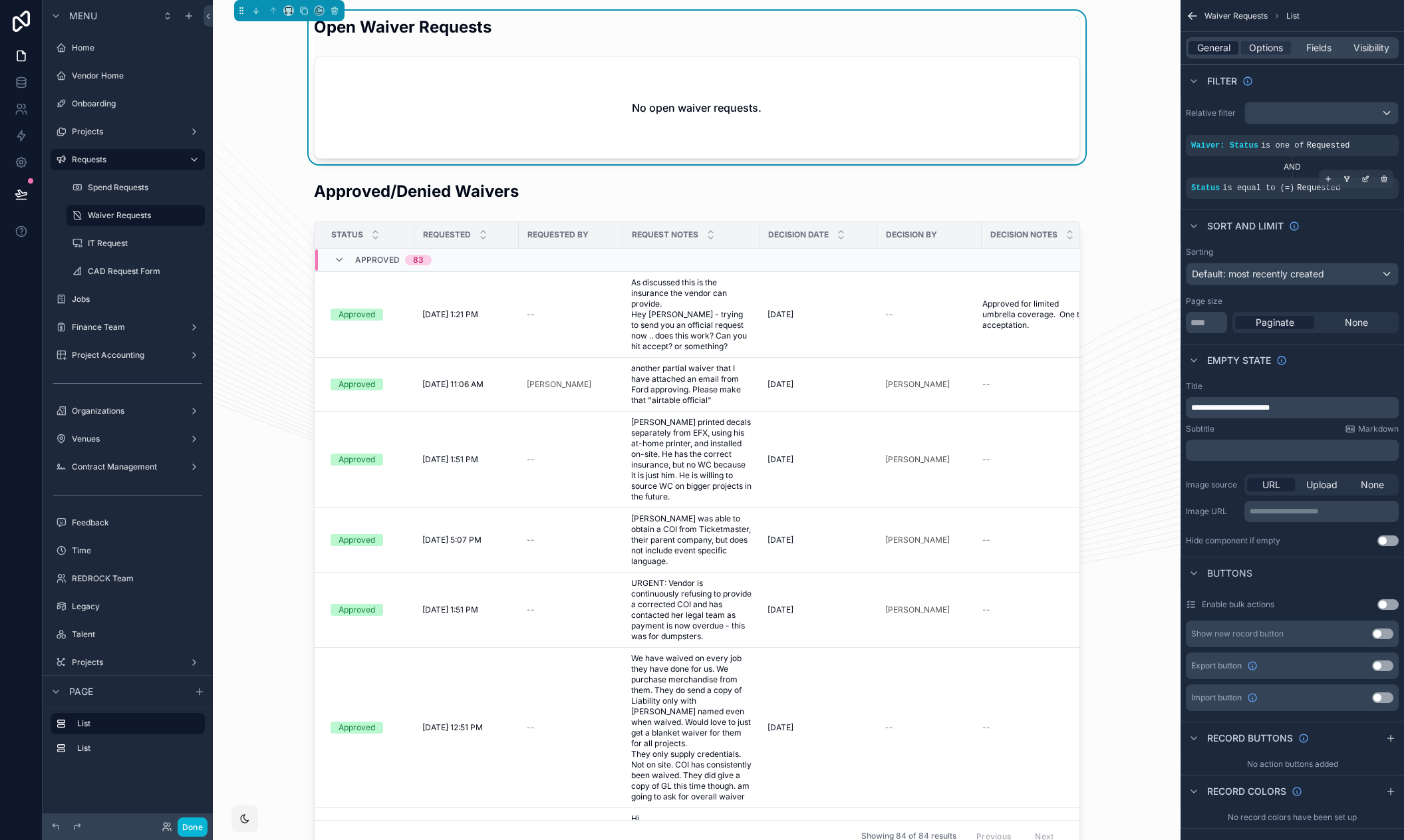
click at [1220, 51] on span "General" at bounding box center [1214, 47] width 33 height 13
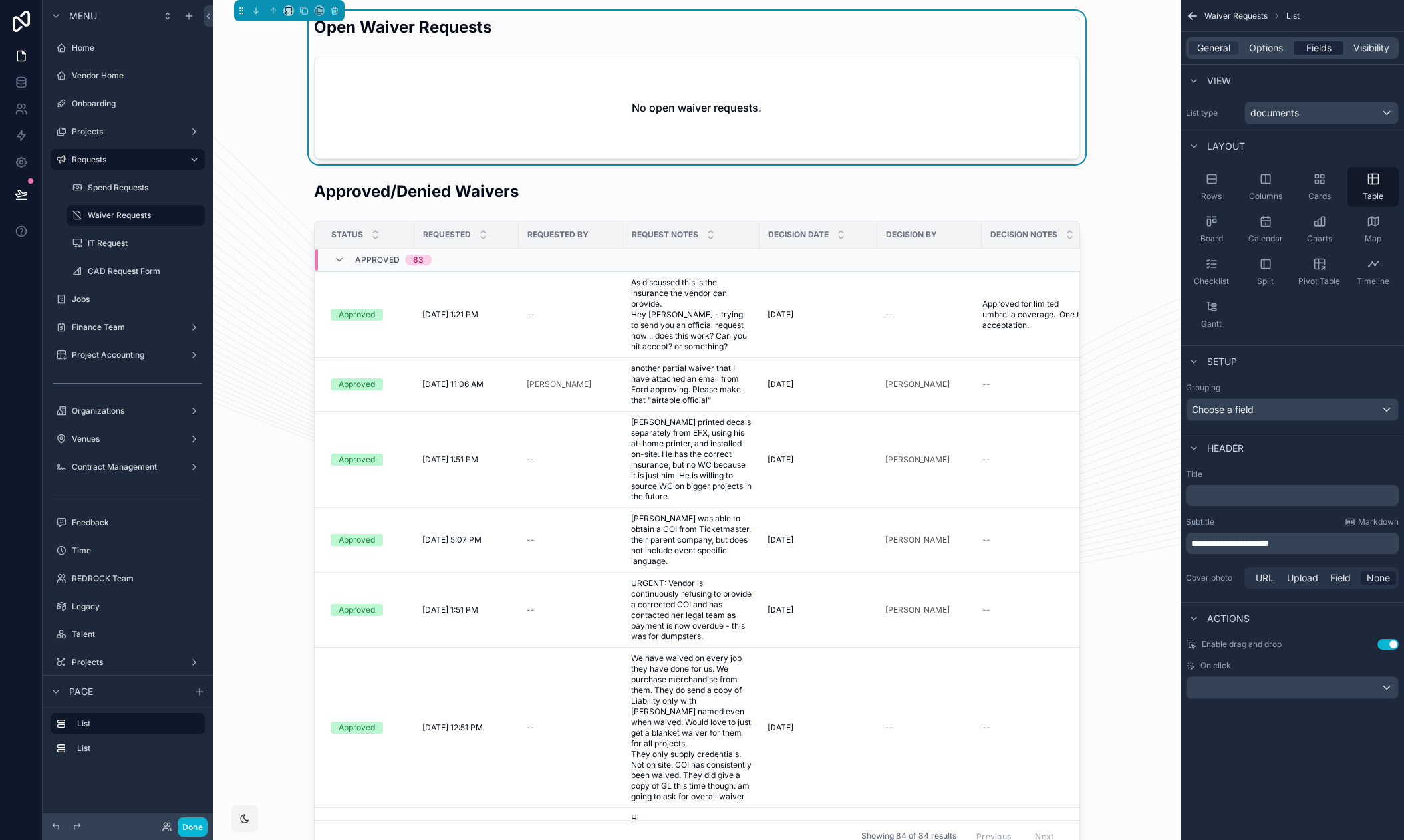
click at [1327, 50] on span "Fields" at bounding box center [1319, 47] width 25 height 13
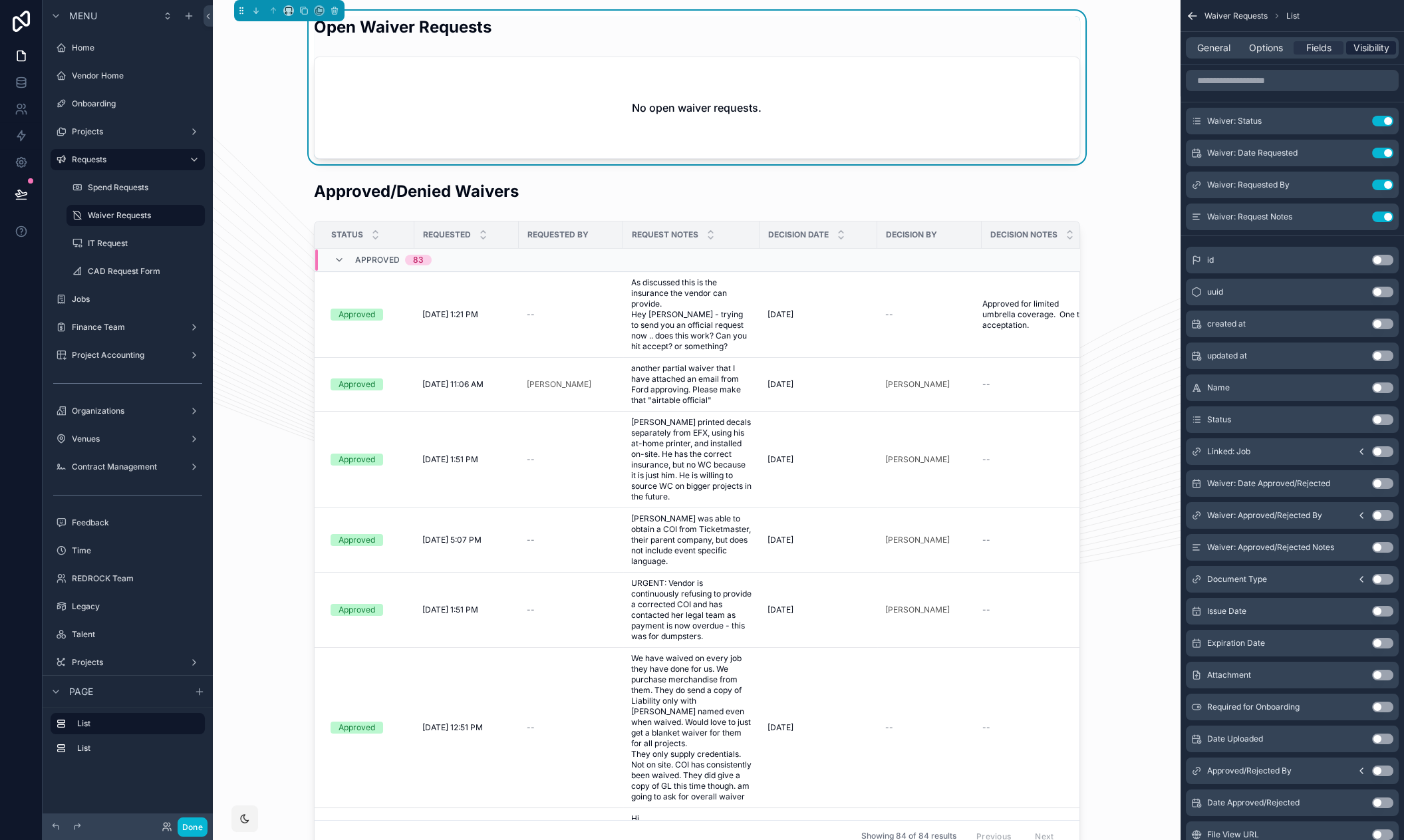
click at [1367, 47] on span "Visibility" at bounding box center [1371, 47] width 36 height 13
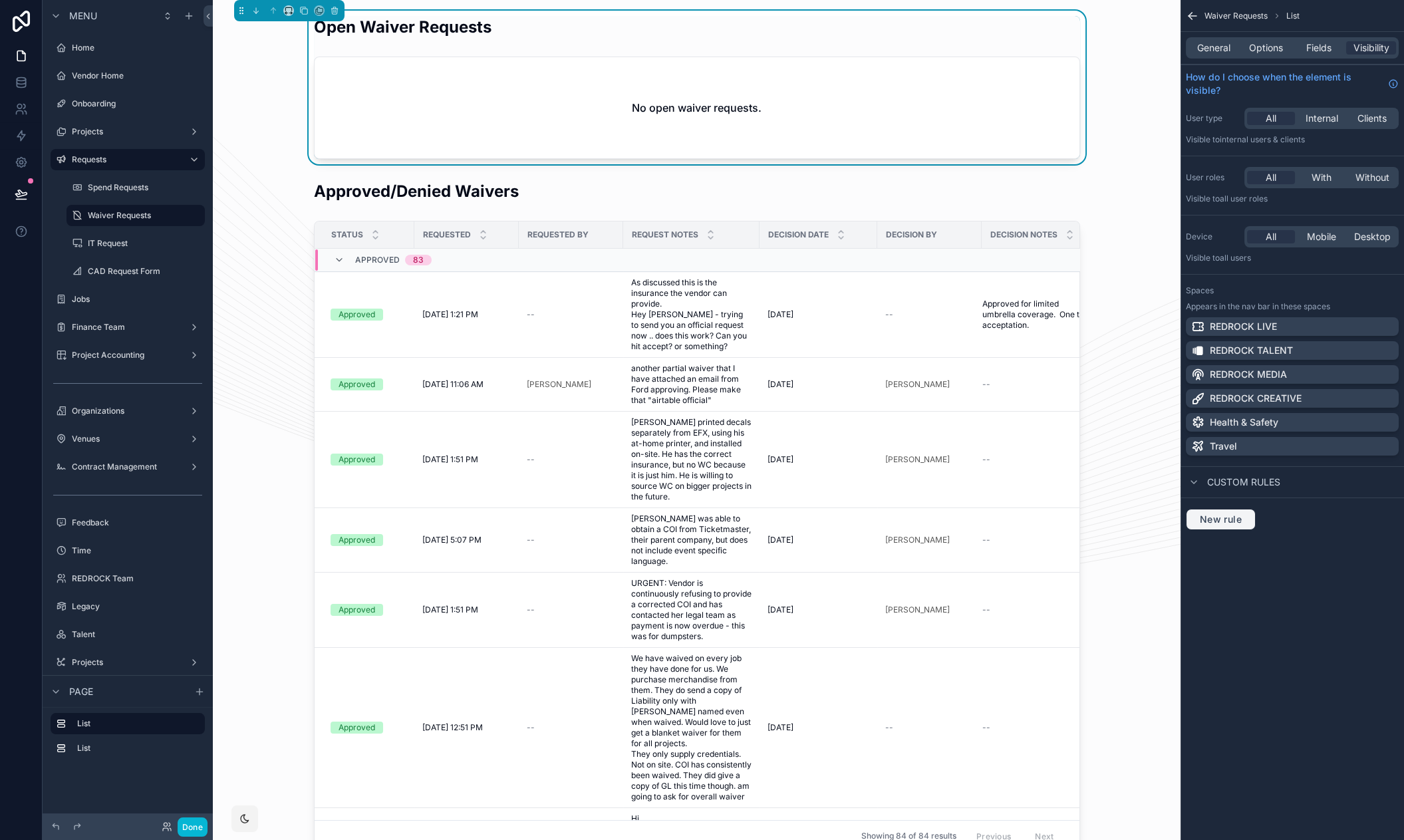
click at [1225, 514] on span "New rule" at bounding box center [1220, 519] width 52 height 12
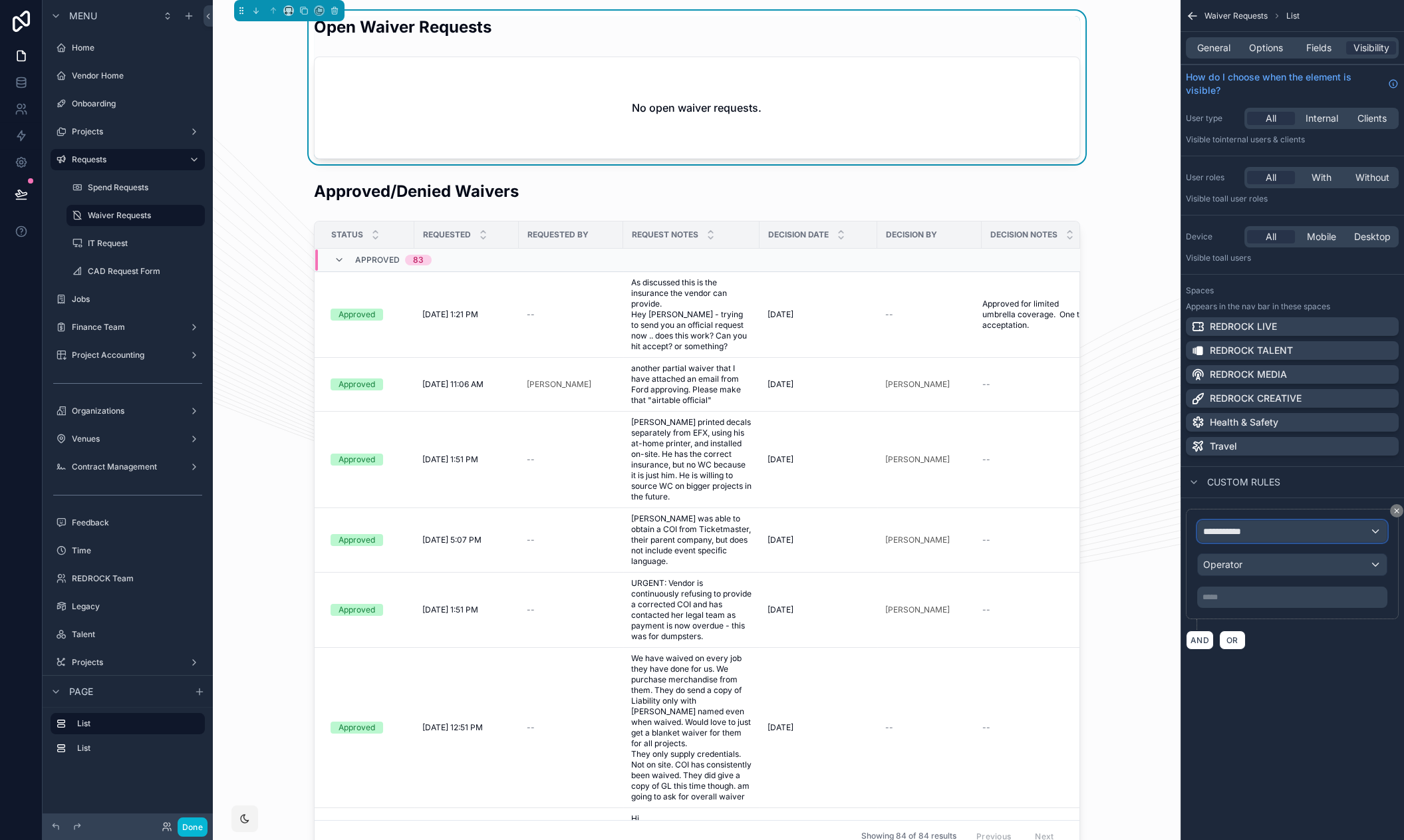
click at [1258, 531] on div "**********" at bounding box center [1292, 531] width 189 height 21
click at [1252, 604] on span "Logged in User" at bounding box center [1263, 601] width 110 height 16
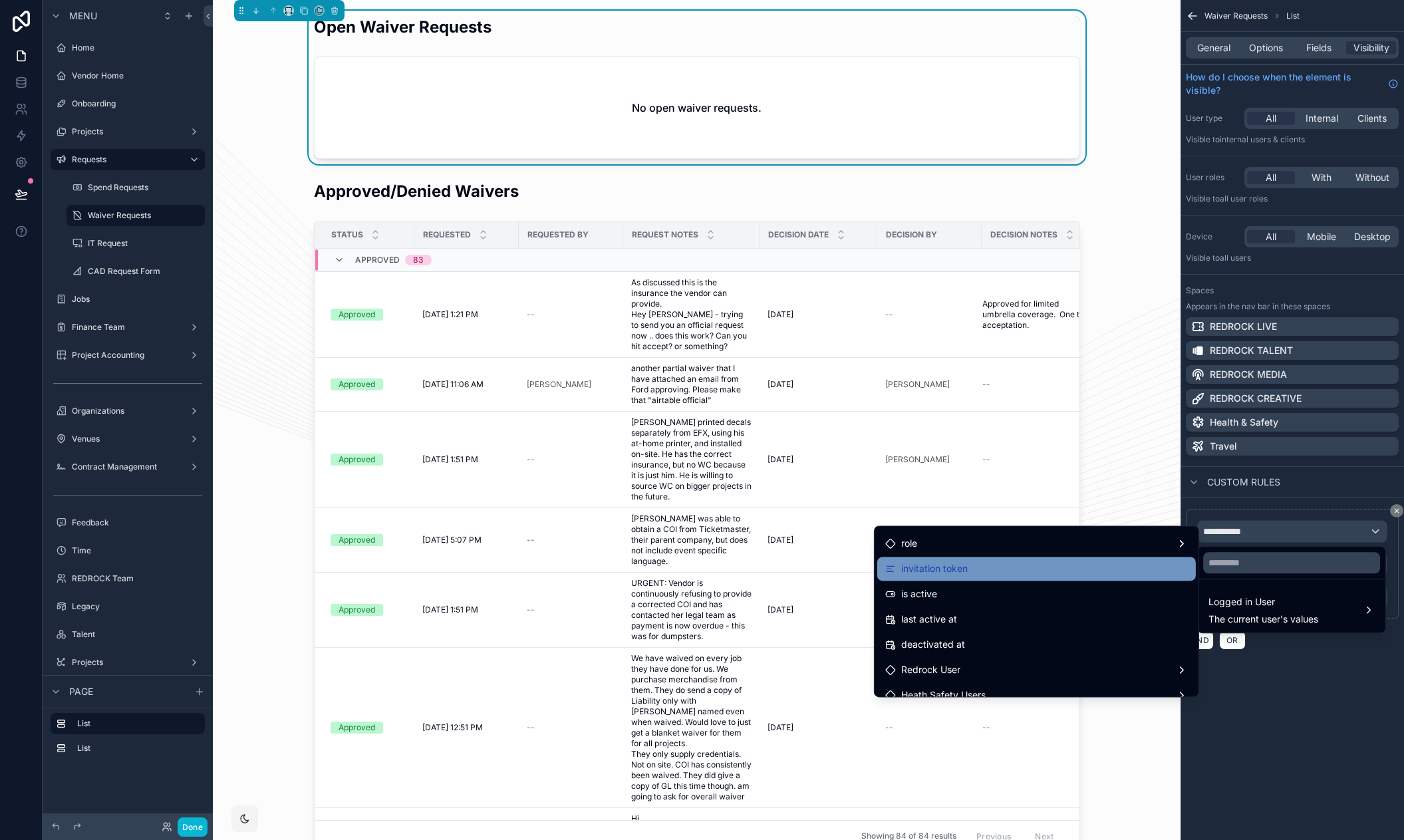
scroll to position [236, 0]
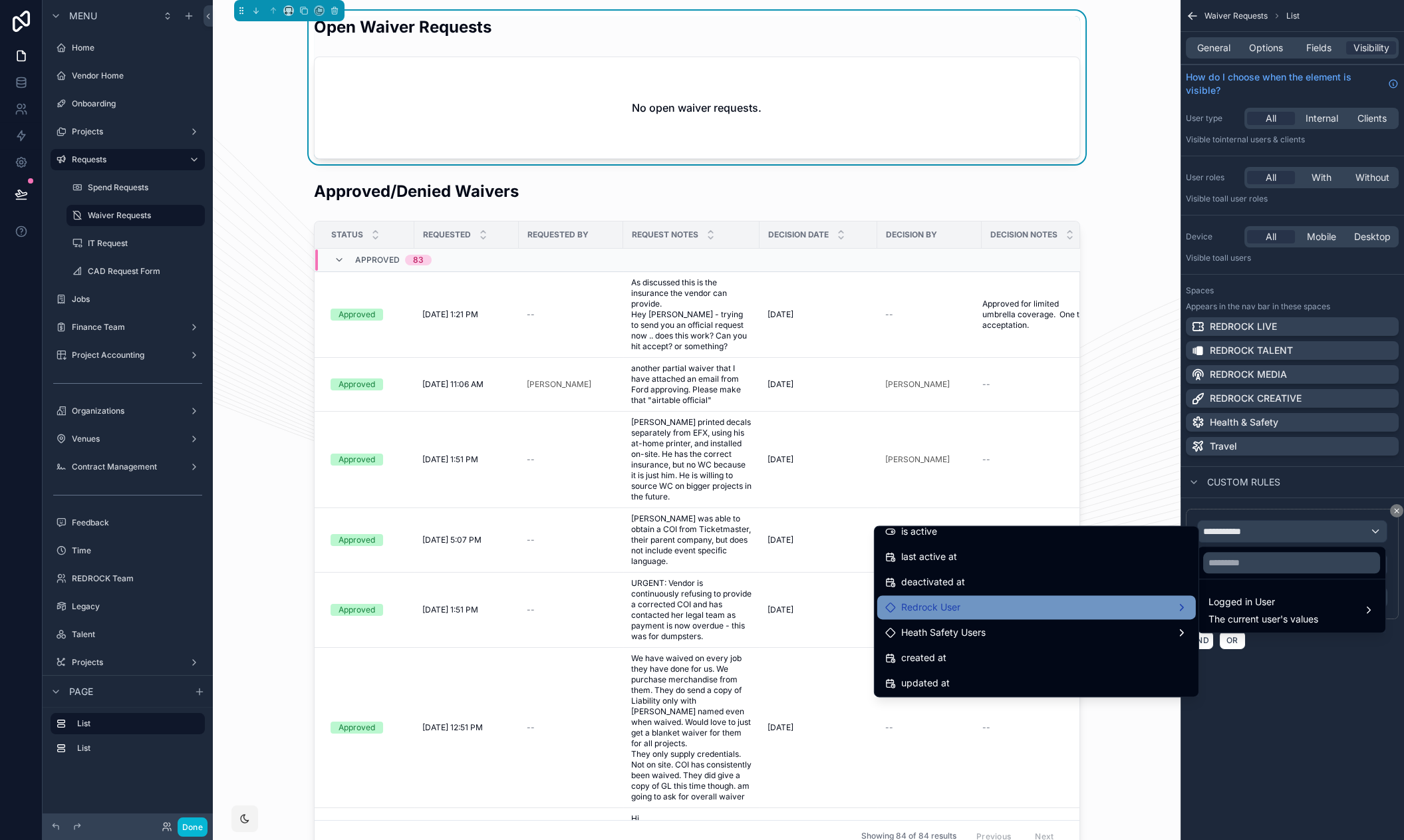
click at [920, 597] on div "Redrock User" at bounding box center [1036, 607] width 318 height 24
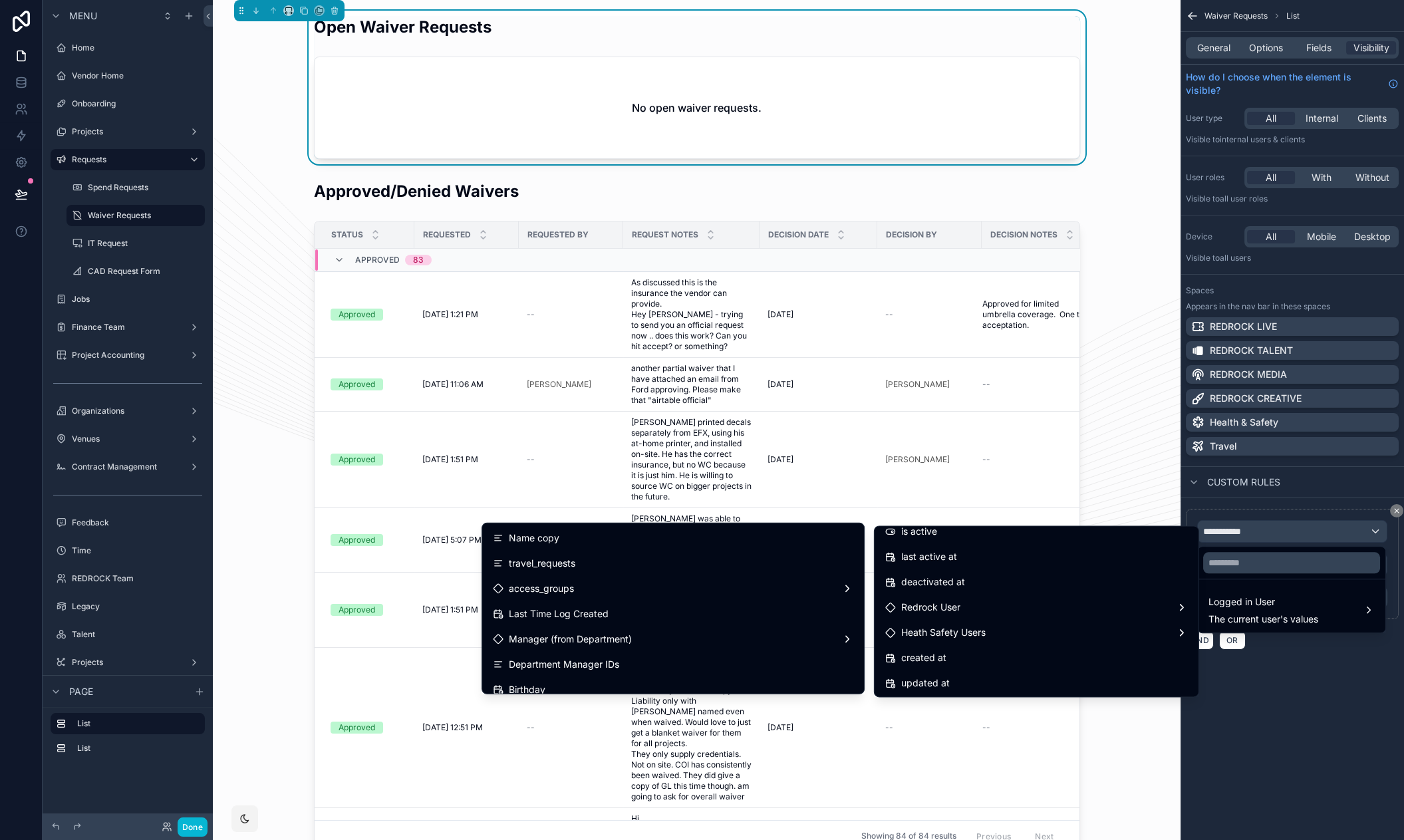
scroll to position [1540, 0]
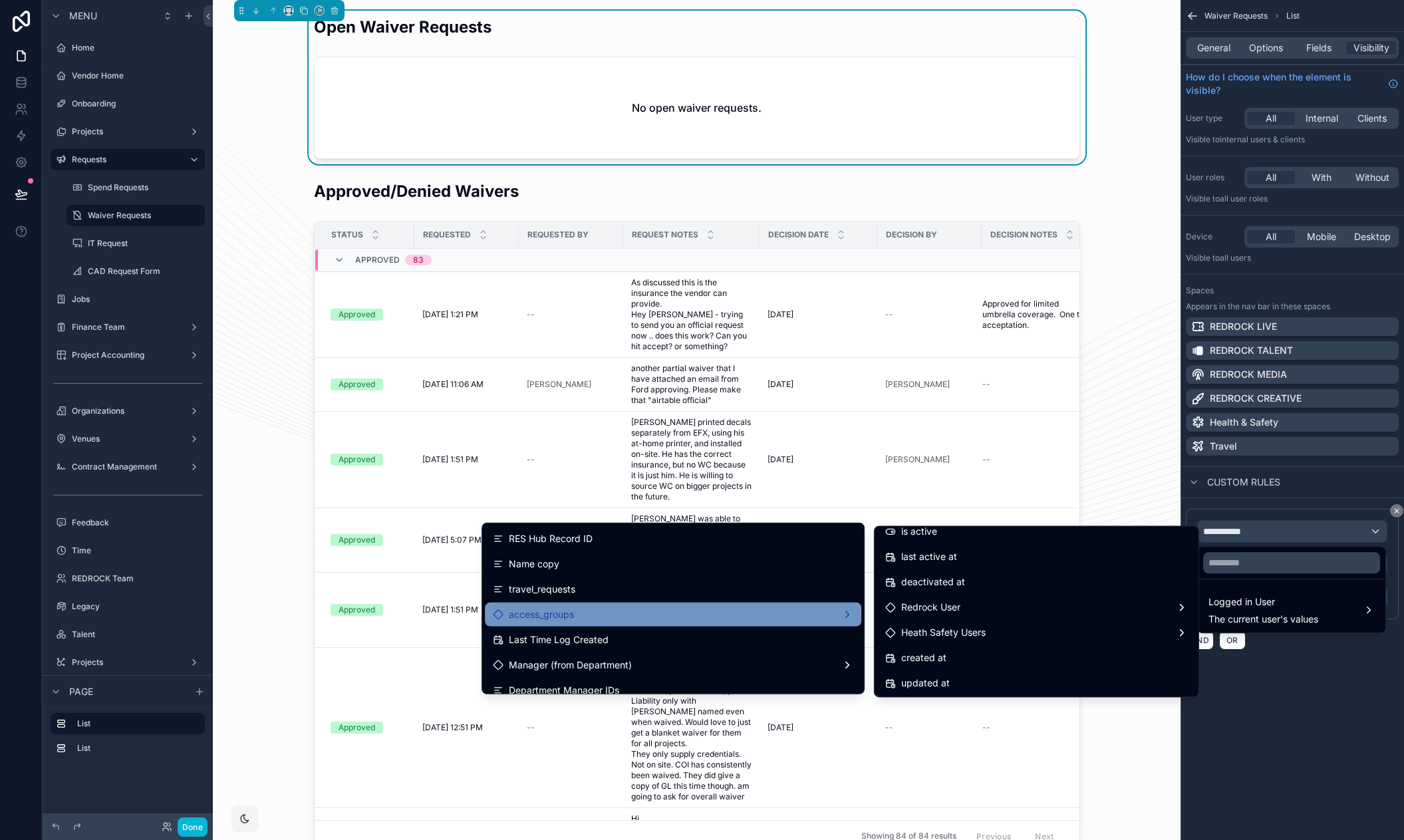
click at [716, 606] on div "access_groups" at bounding box center [673, 614] width 360 height 16
click at [928, 554] on div "id (list)" at bounding box center [908, 544] width 102 height 24
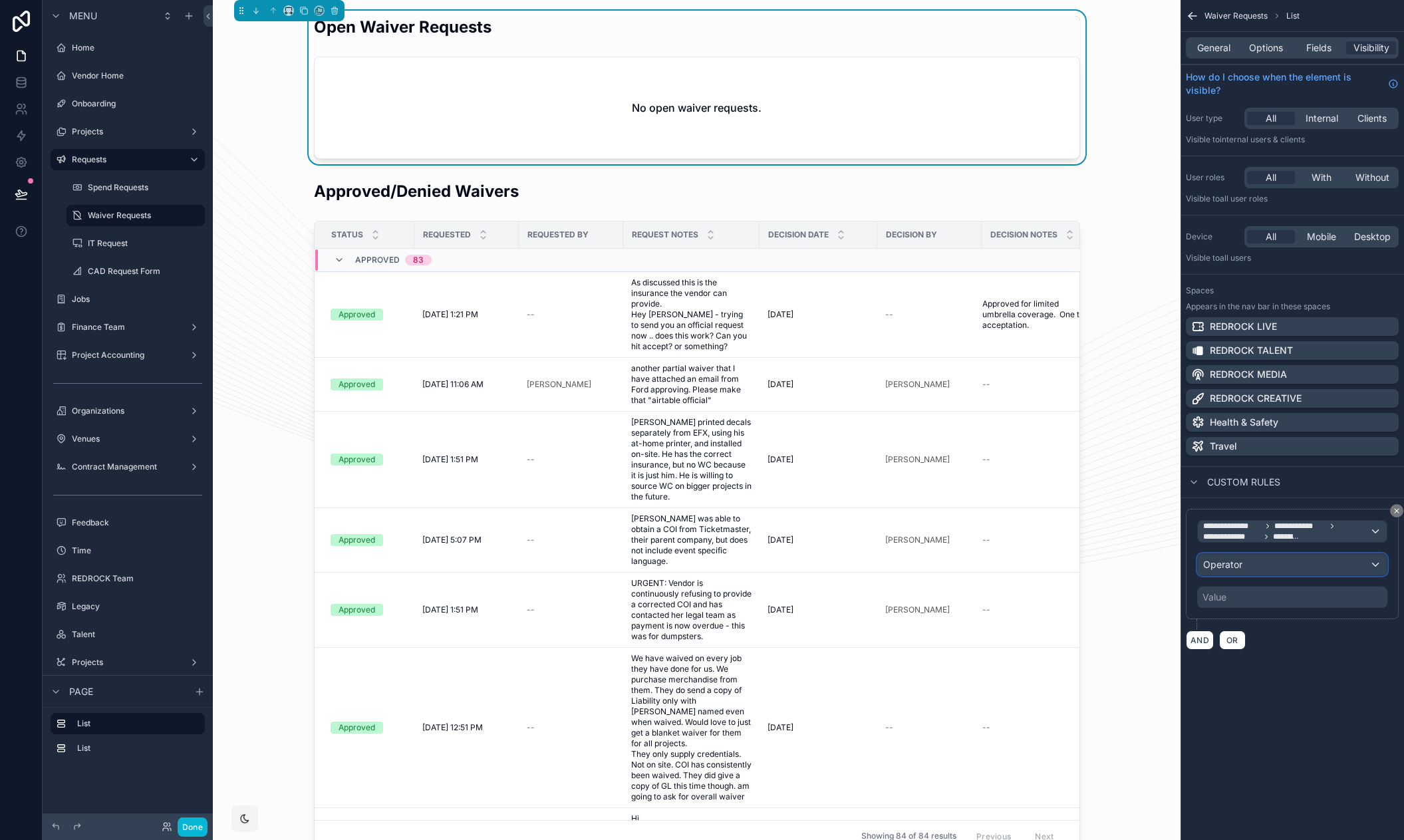
click at [1285, 560] on div "Operator" at bounding box center [1292, 564] width 189 height 21
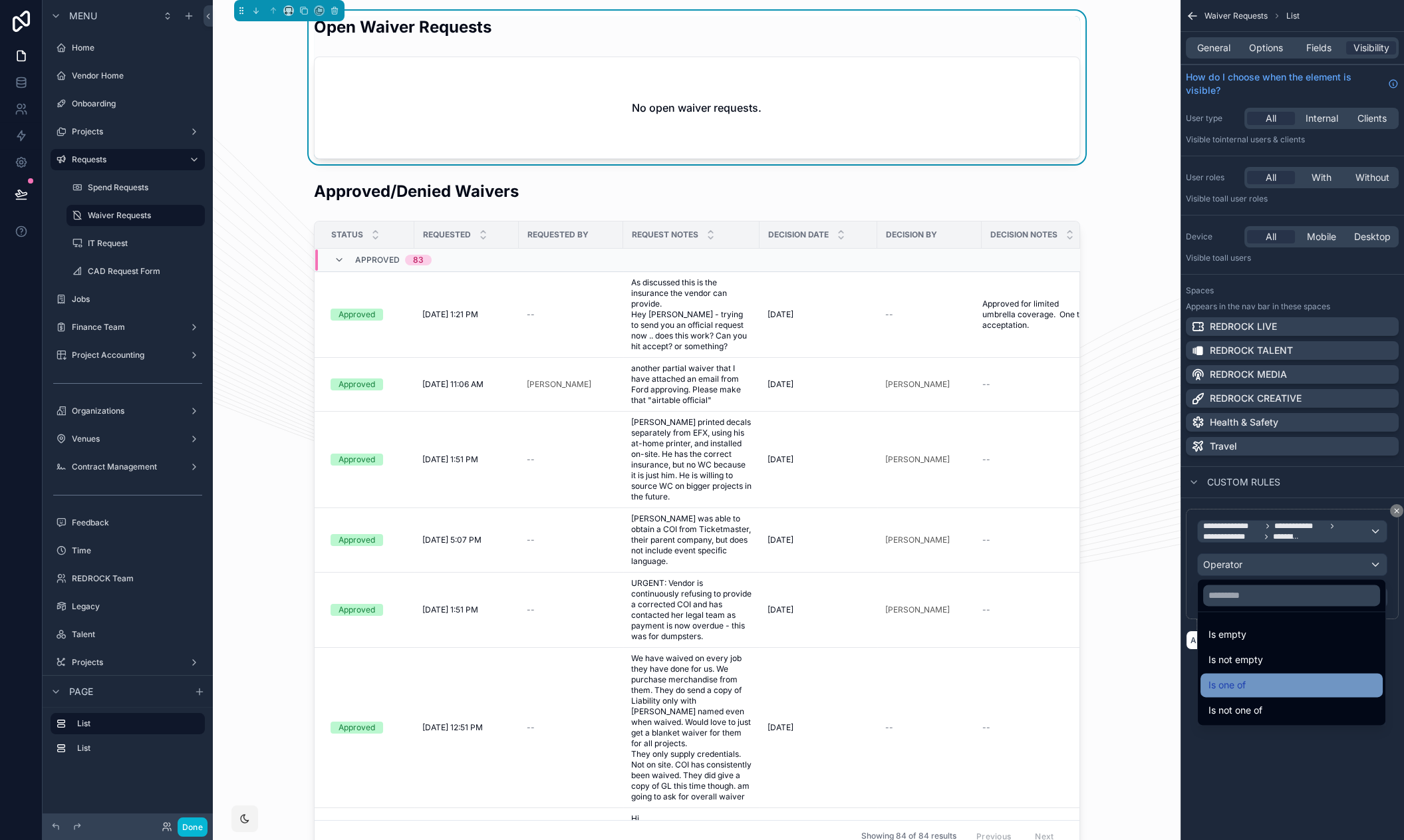
click at [1256, 686] on div "Is one of" at bounding box center [1291, 685] width 166 height 16
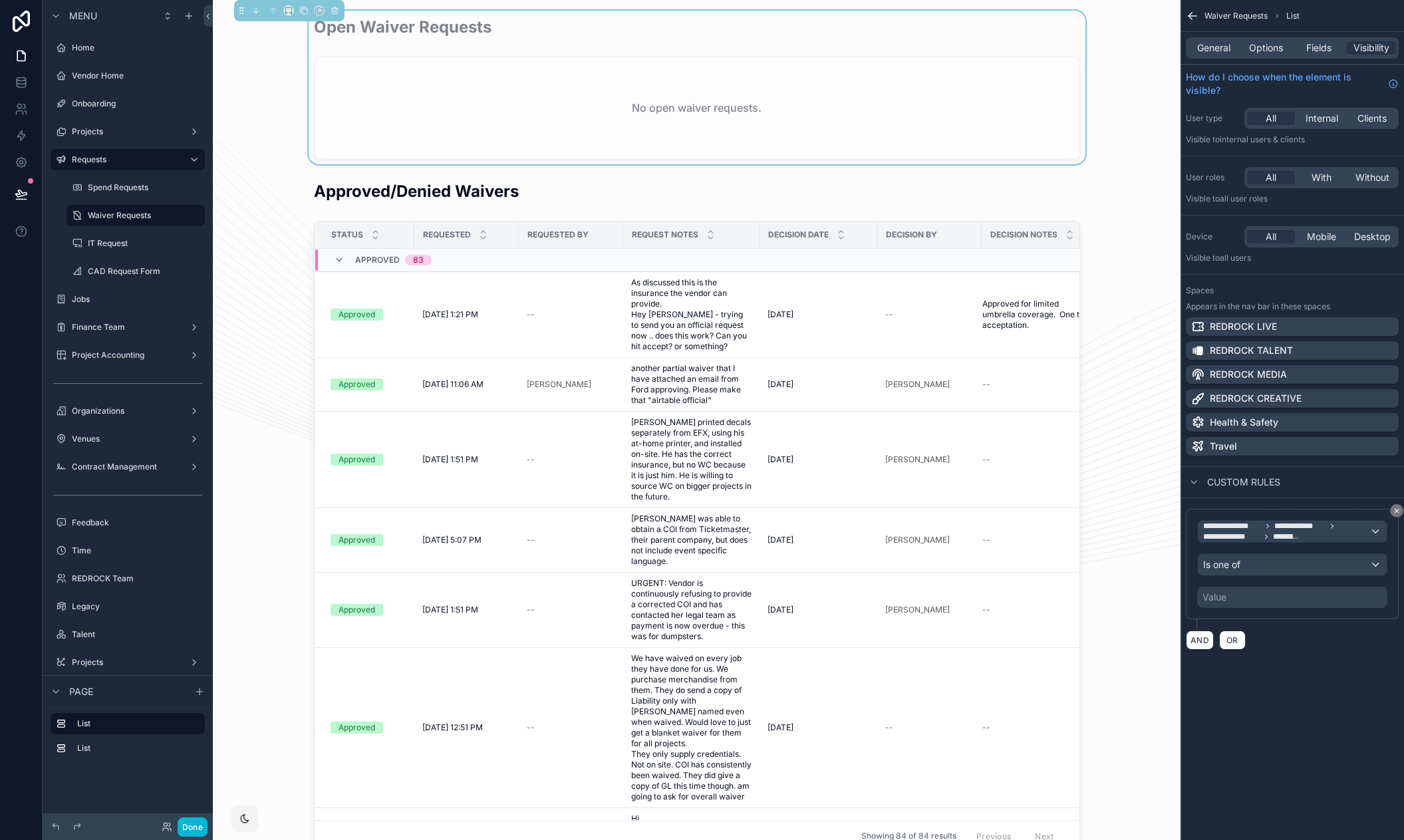
click at [1263, 598] on div "Value" at bounding box center [1292, 597] width 190 height 21
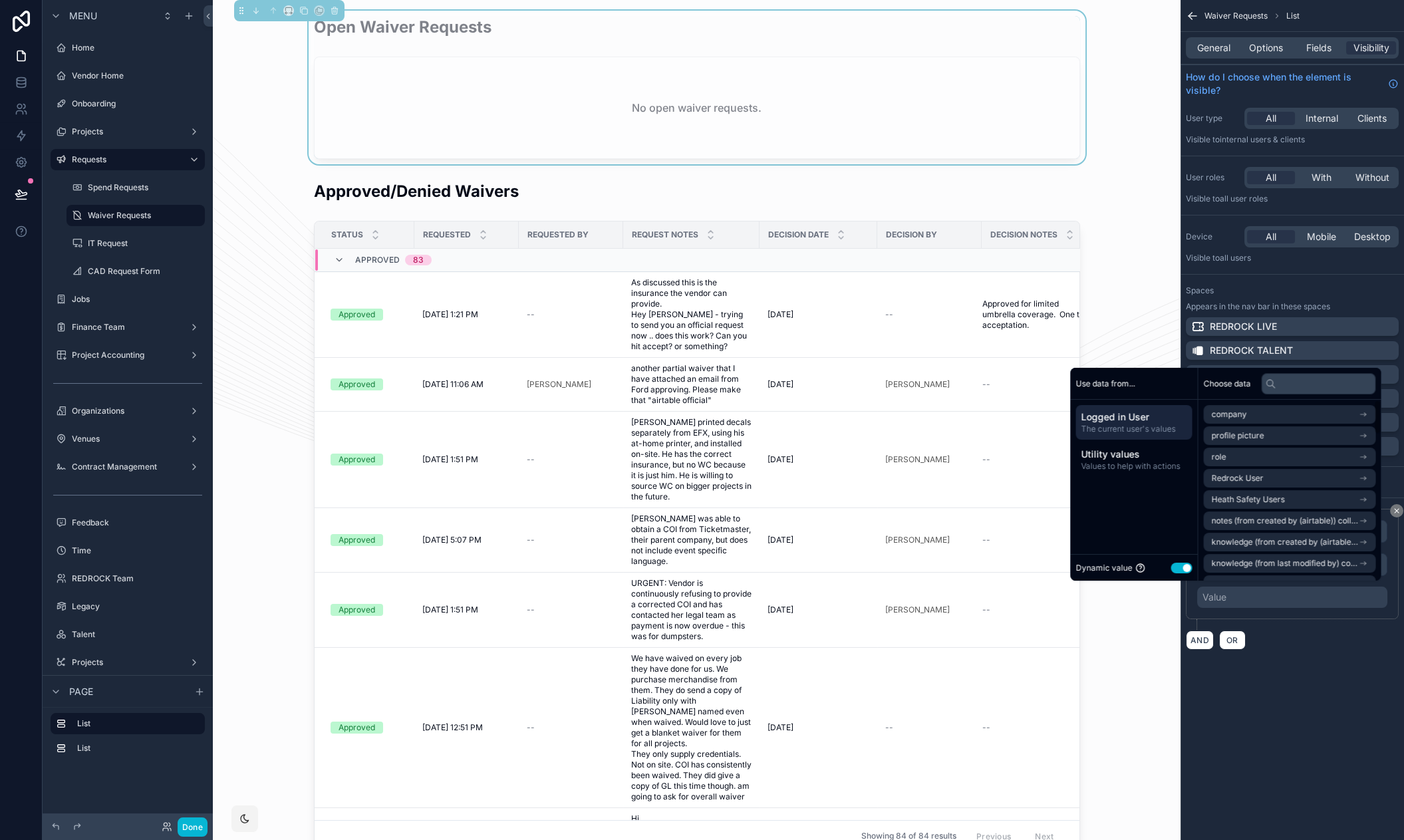
click at [1175, 564] on button "Use setting" at bounding box center [1181, 567] width 21 height 10
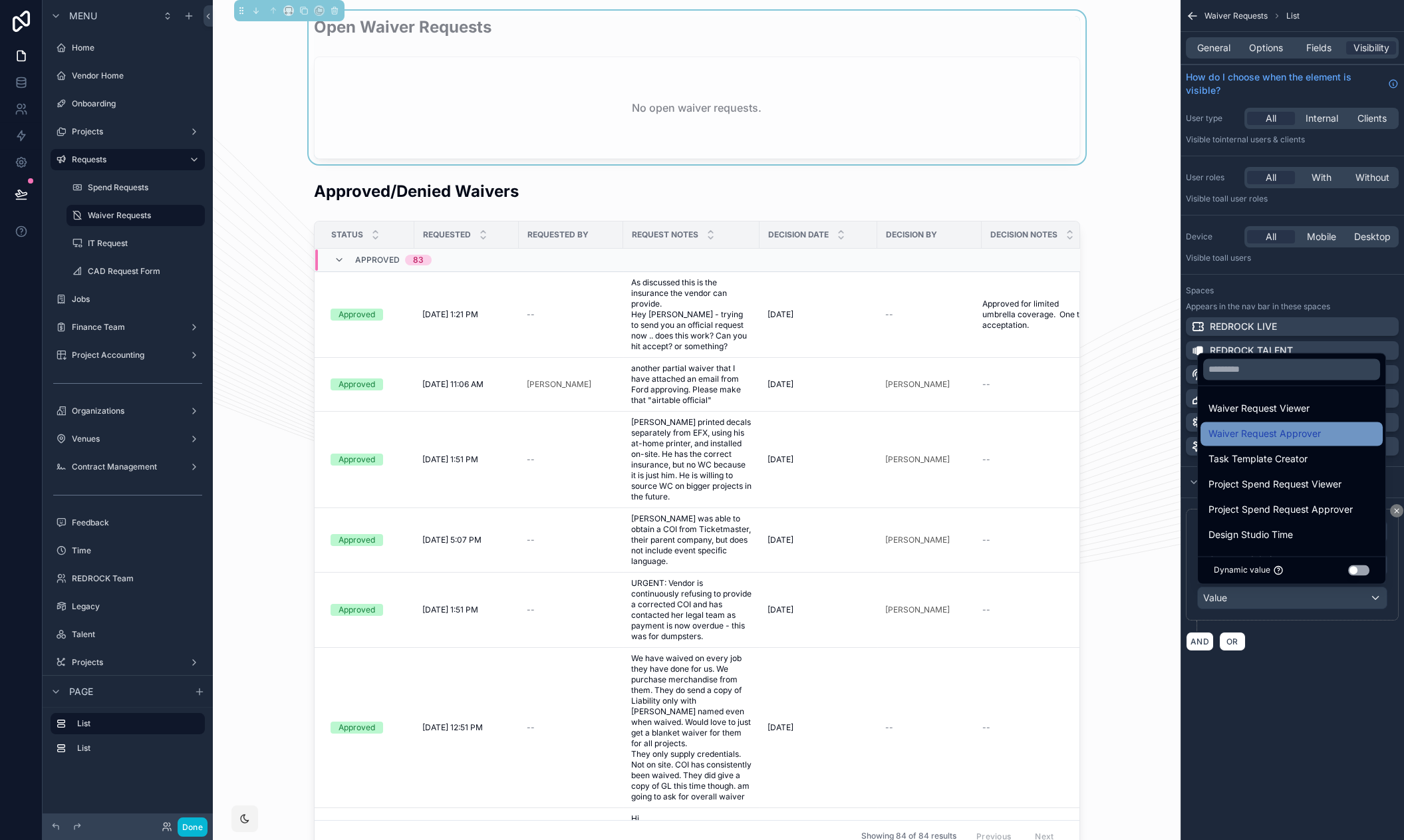
click at [1286, 430] on span "Waiver Request Approver" at bounding box center [1264, 433] width 112 height 16
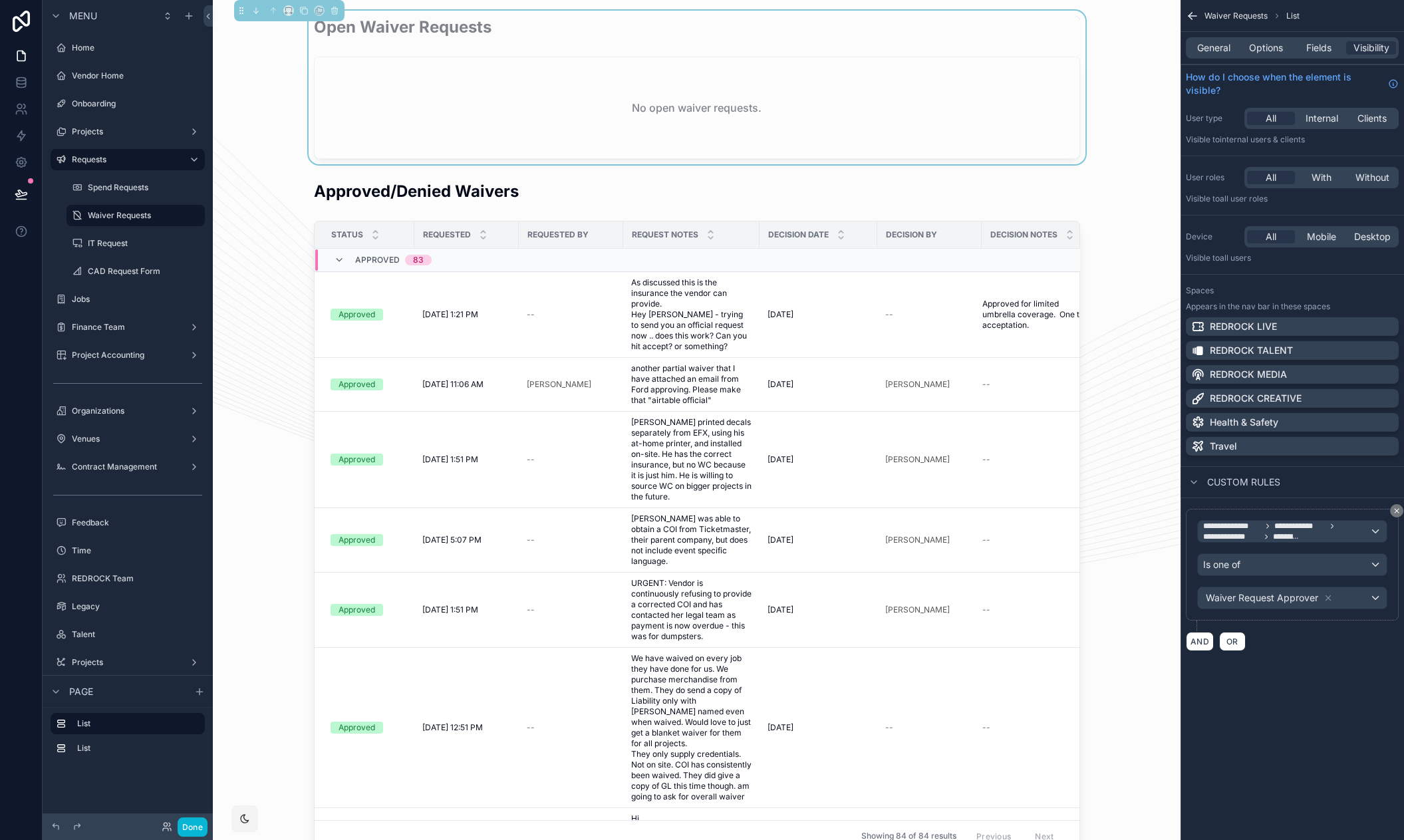
click at [1249, 706] on div "**********" at bounding box center [1292, 420] width 223 height 840
click at [197, 217] on icon "scrollable content" at bounding box center [194, 215] width 10 height 10
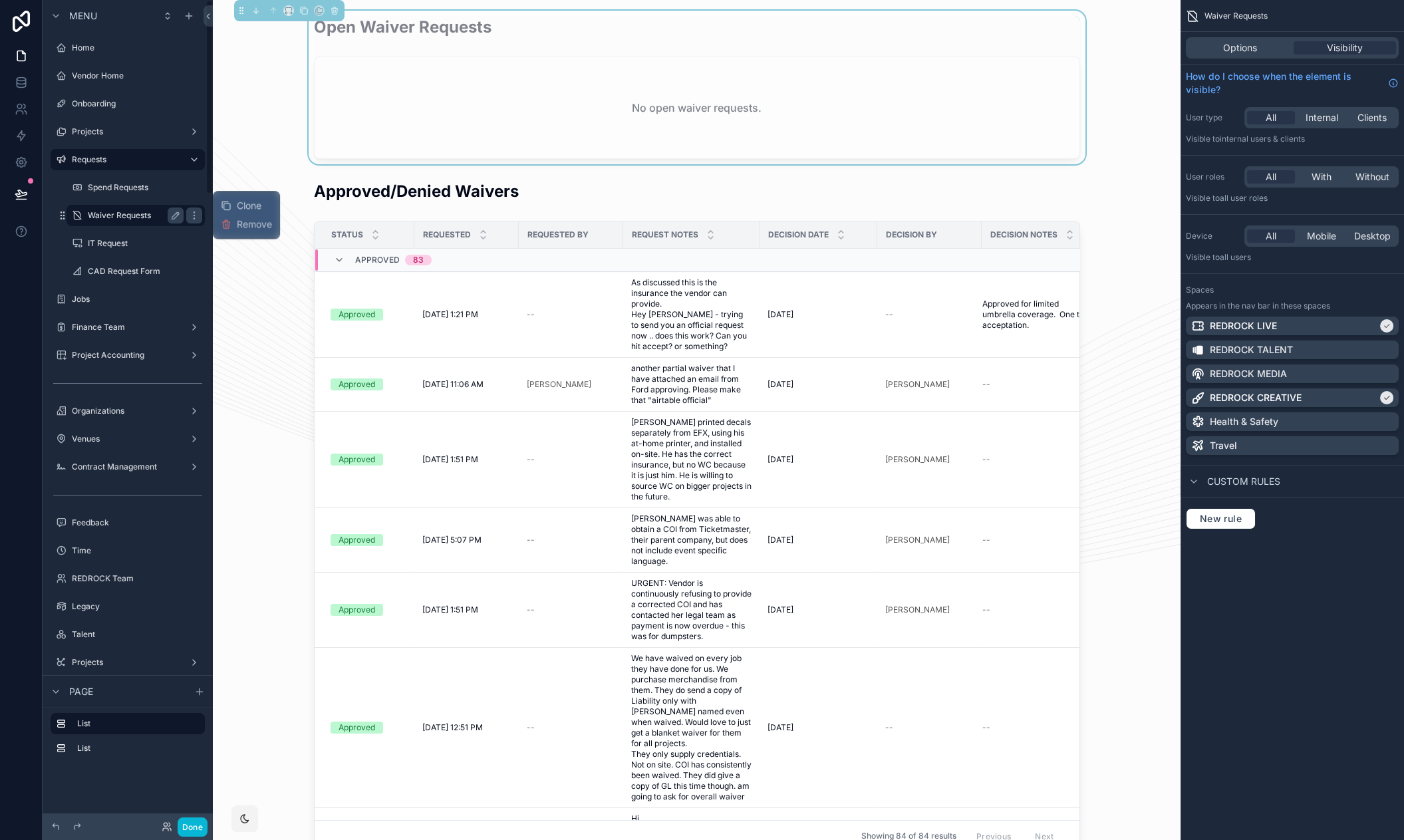
click at [109, 216] on label "Waiver Requests" at bounding box center [133, 215] width 91 height 10
click at [1229, 513] on span "New rule" at bounding box center [1220, 518] width 52 height 12
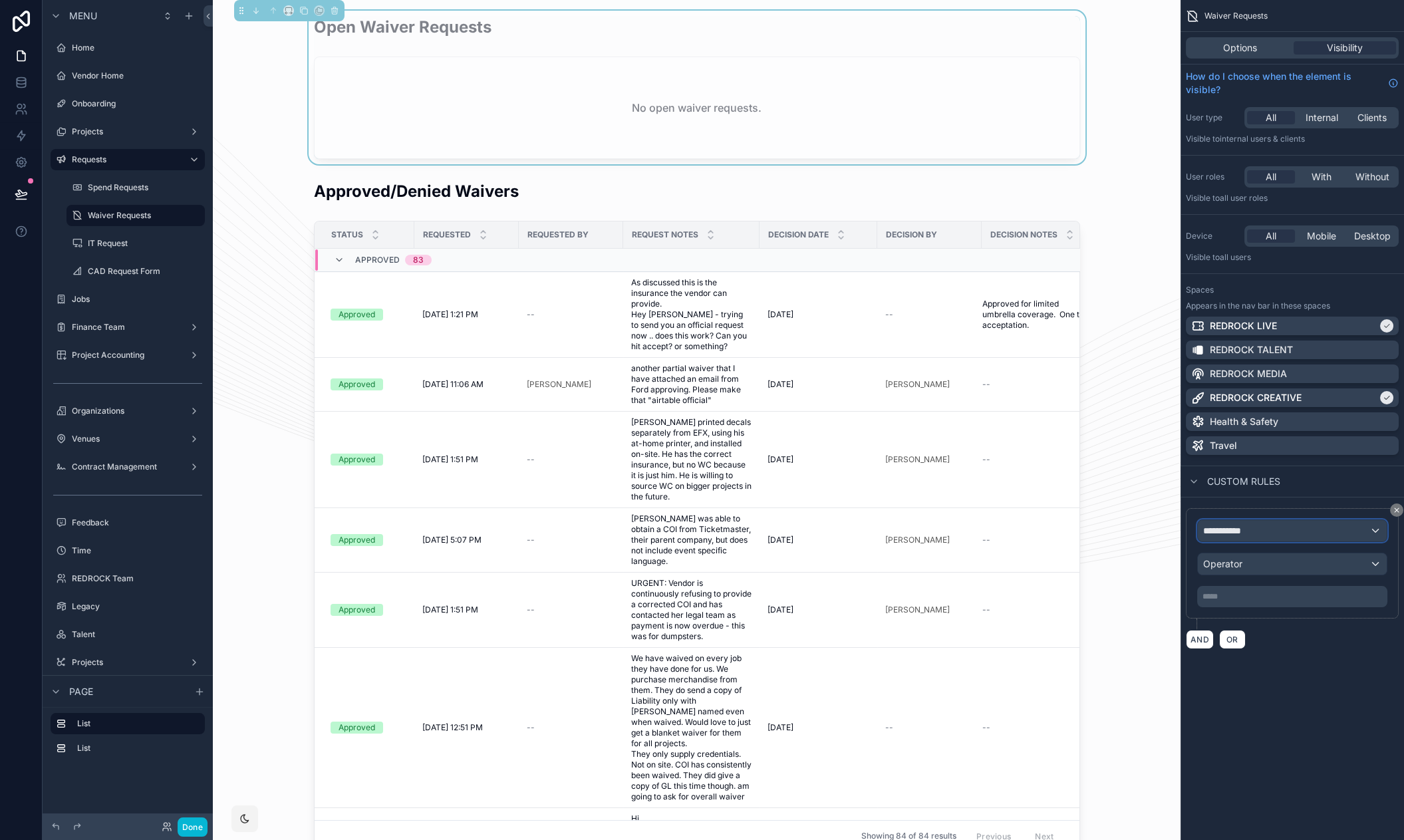
click at [1302, 531] on div "**********" at bounding box center [1292, 530] width 189 height 21
click at [1255, 612] on span "The current user's values" at bounding box center [1263, 618] width 110 height 13
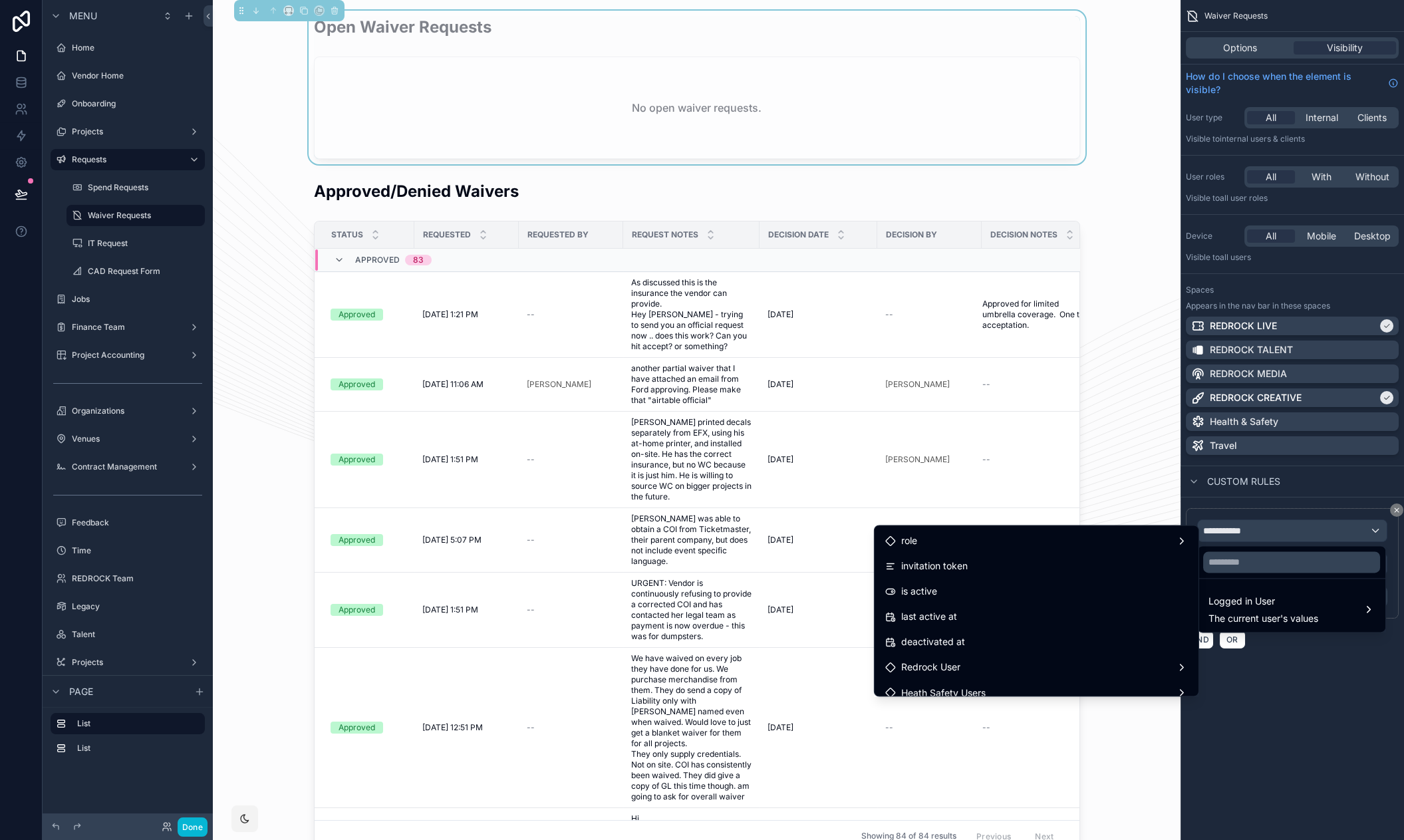
scroll to position [239, 0]
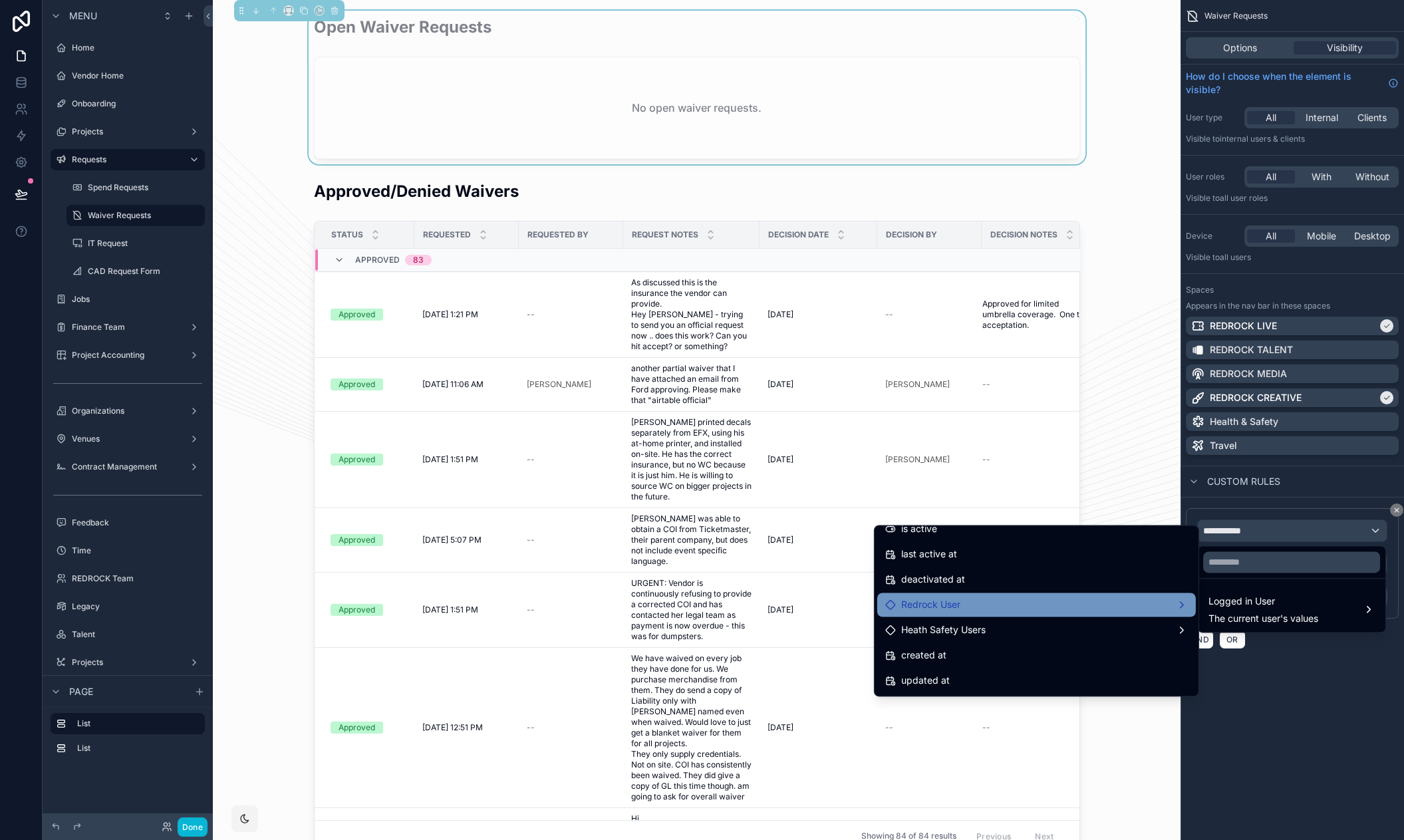
click at [949, 599] on span "Redrock User" at bounding box center [931, 604] width 59 height 16
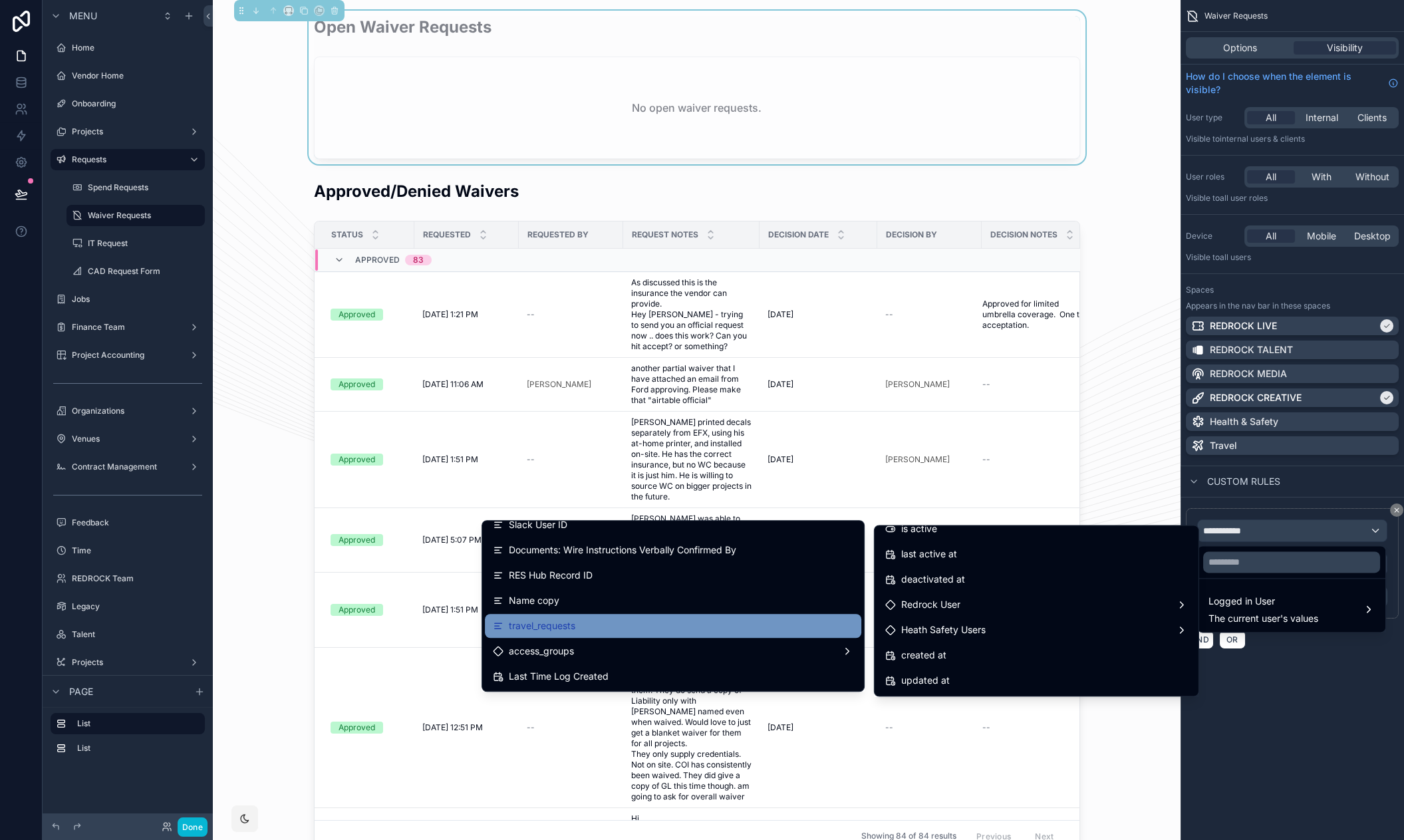
scroll to position [1543, 0]
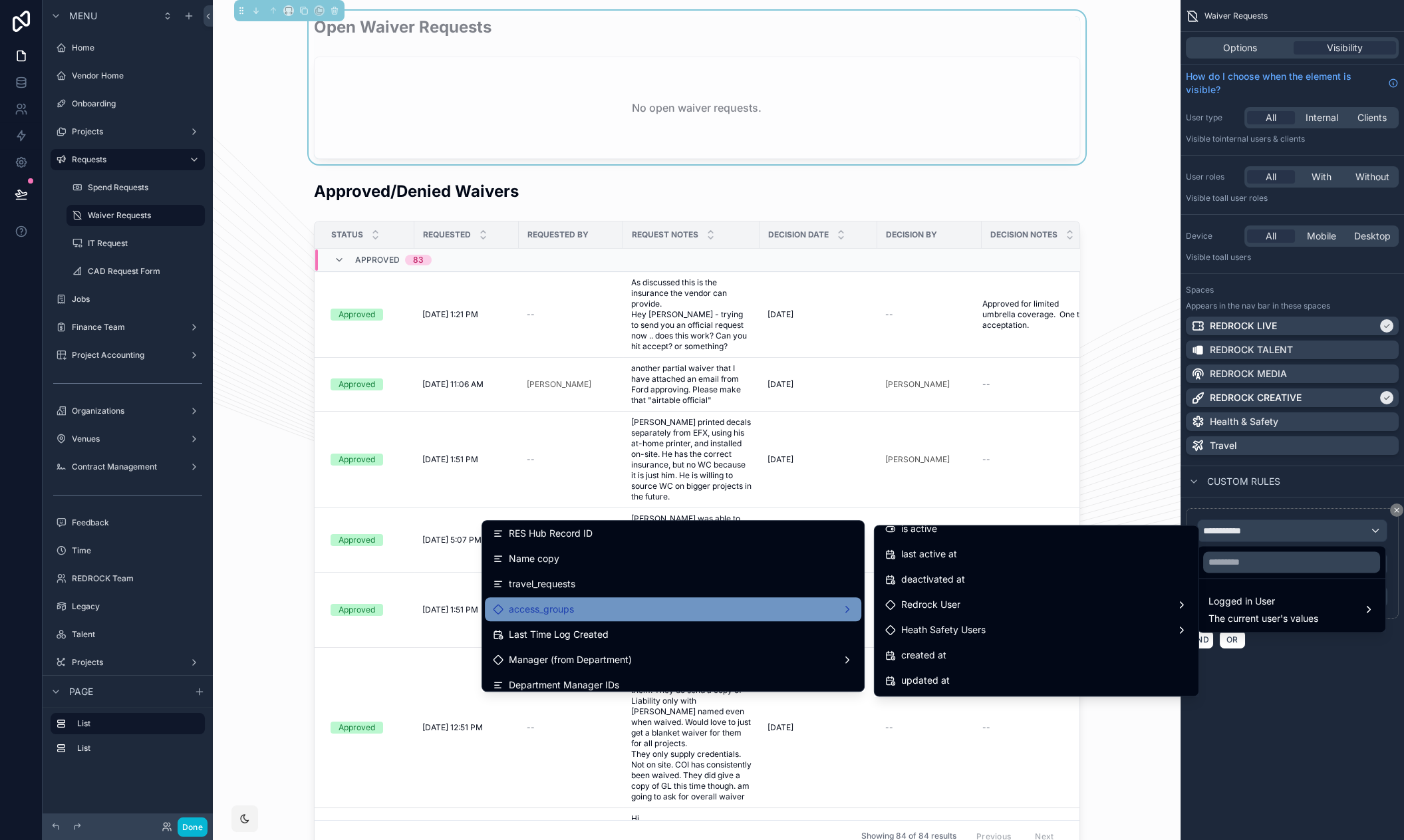
click at [605, 606] on div "access_groups" at bounding box center [673, 608] width 360 height 16
click at [901, 544] on span "id (list)" at bounding box center [896, 539] width 30 height 16
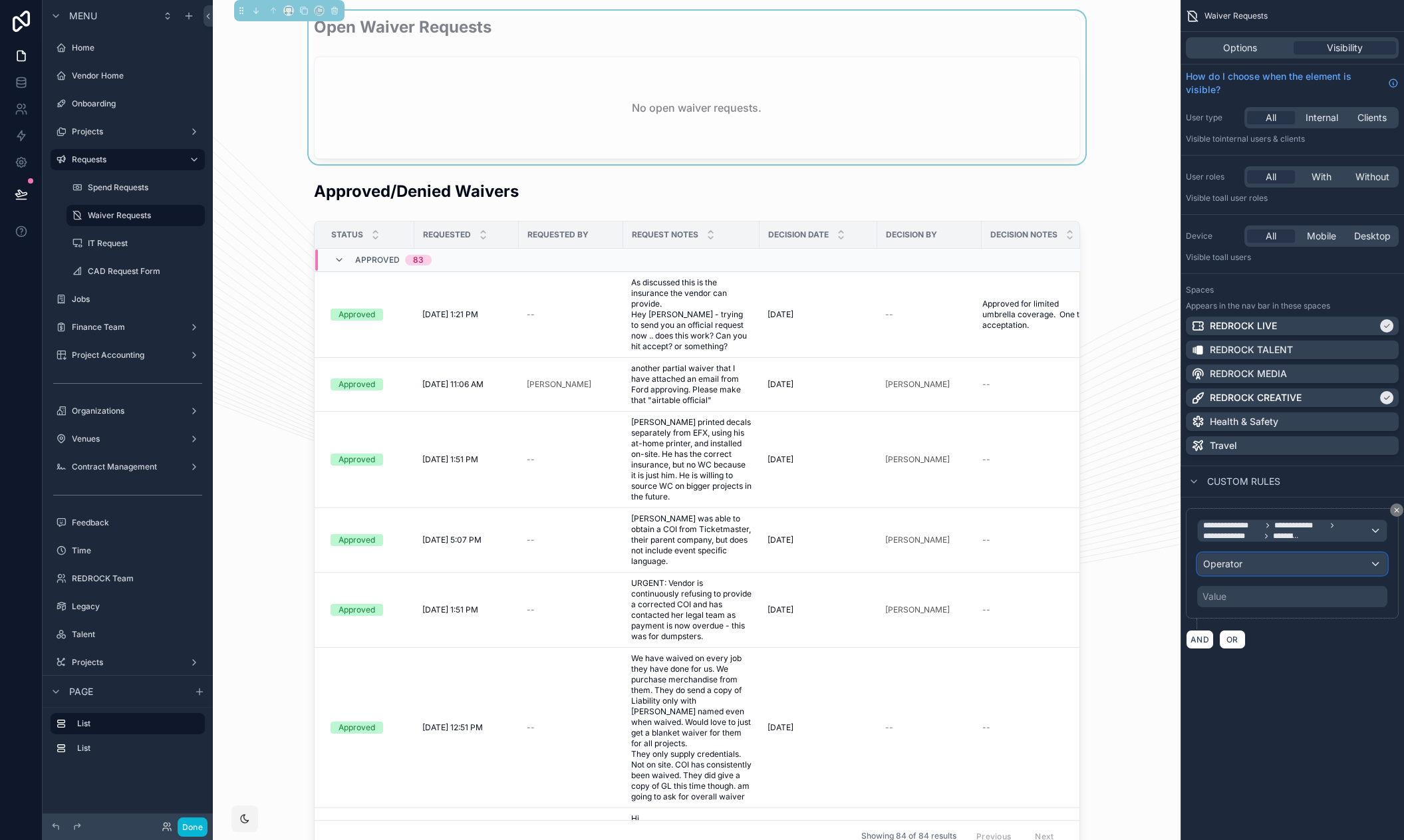
click at [1272, 566] on div "Operator" at bounding box center [1292, 564] width 189 height 21
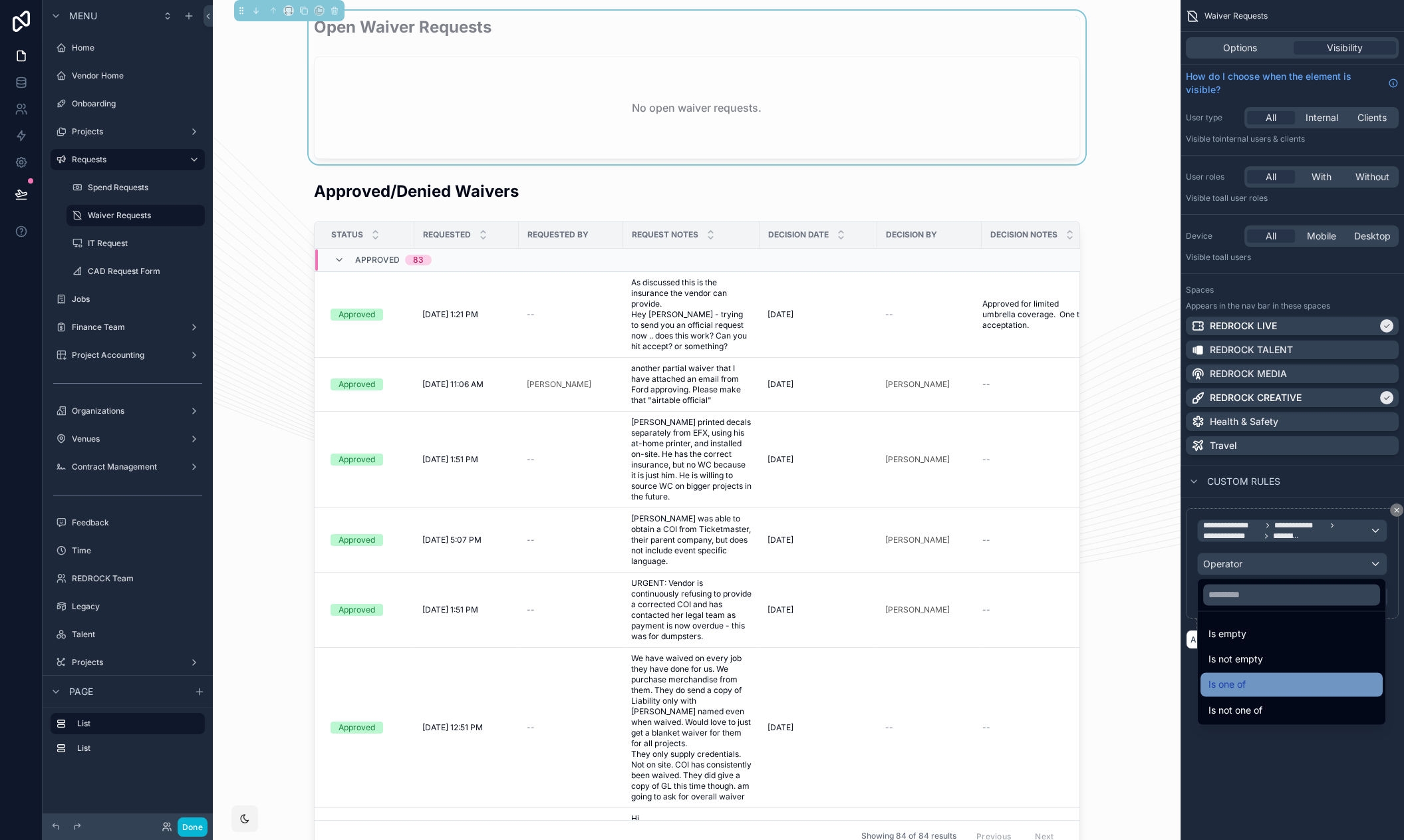
click at [1275, 683] on div "Is one of" at bounding box center [1291, 684] width 166 height 16
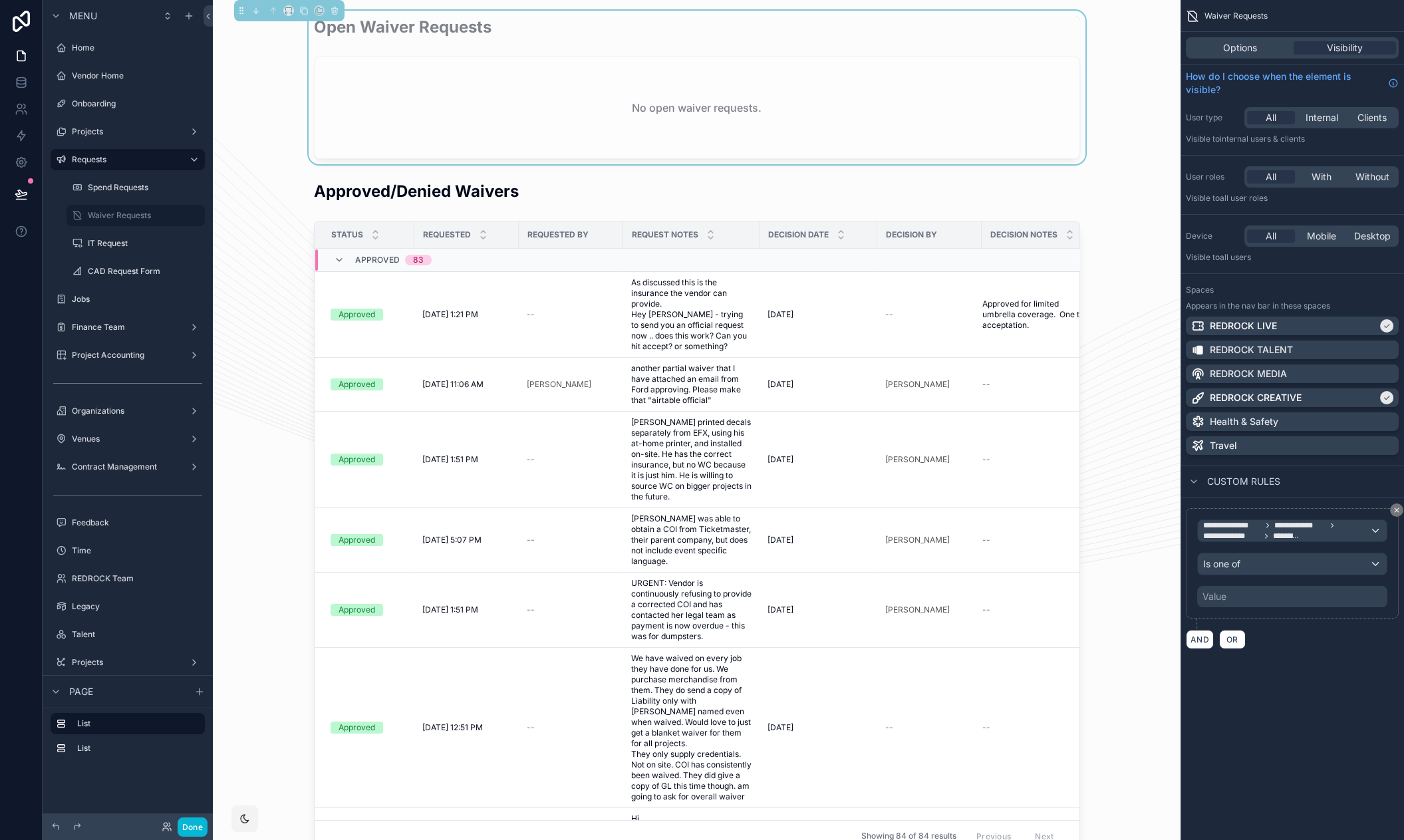
click at [1264, 597] on div "Value" at bounding box center [1292, 596] width 190 height 21
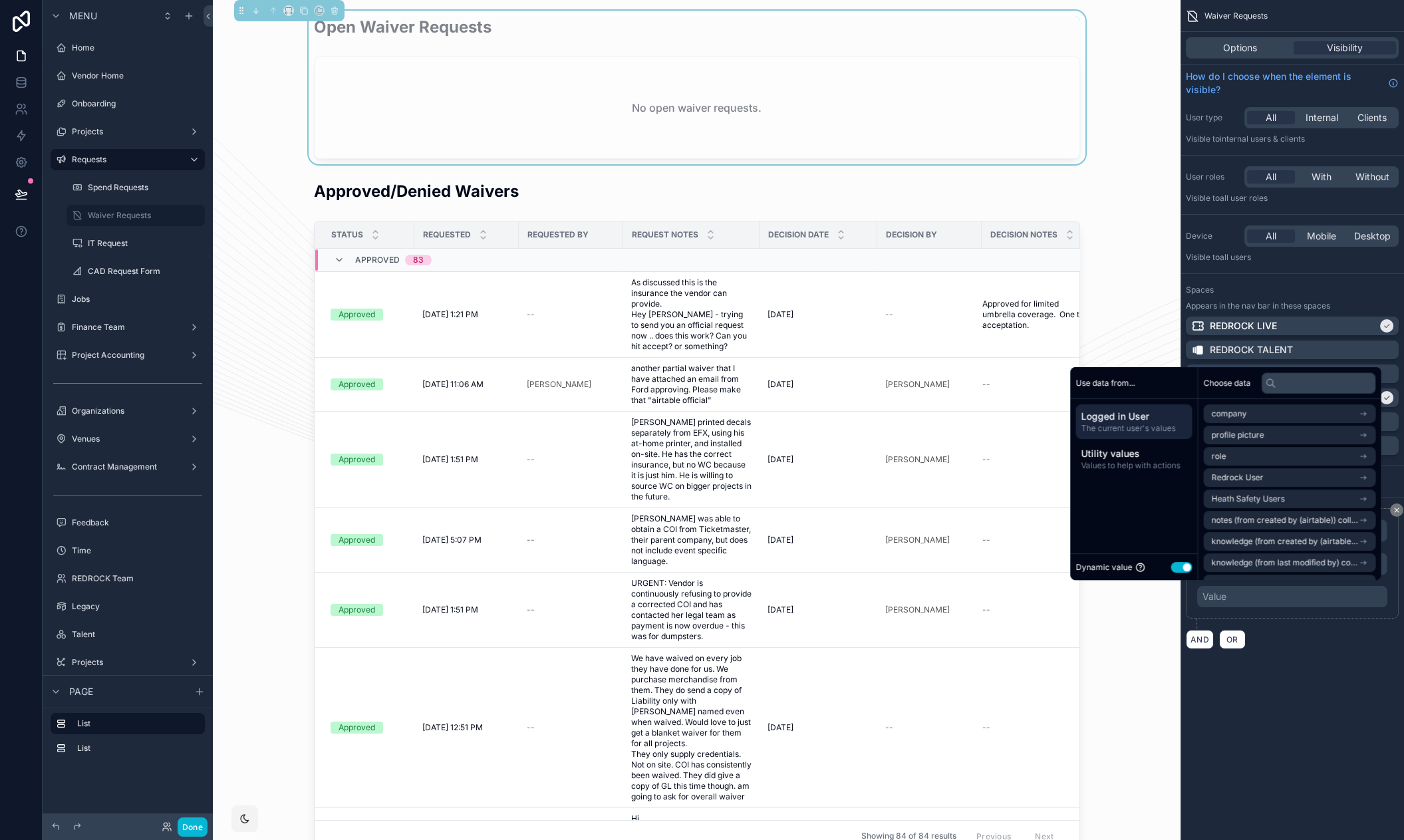
click at [1171, 566] on button "Use setting" at bounding box center [1181, 566] width 21 height 10
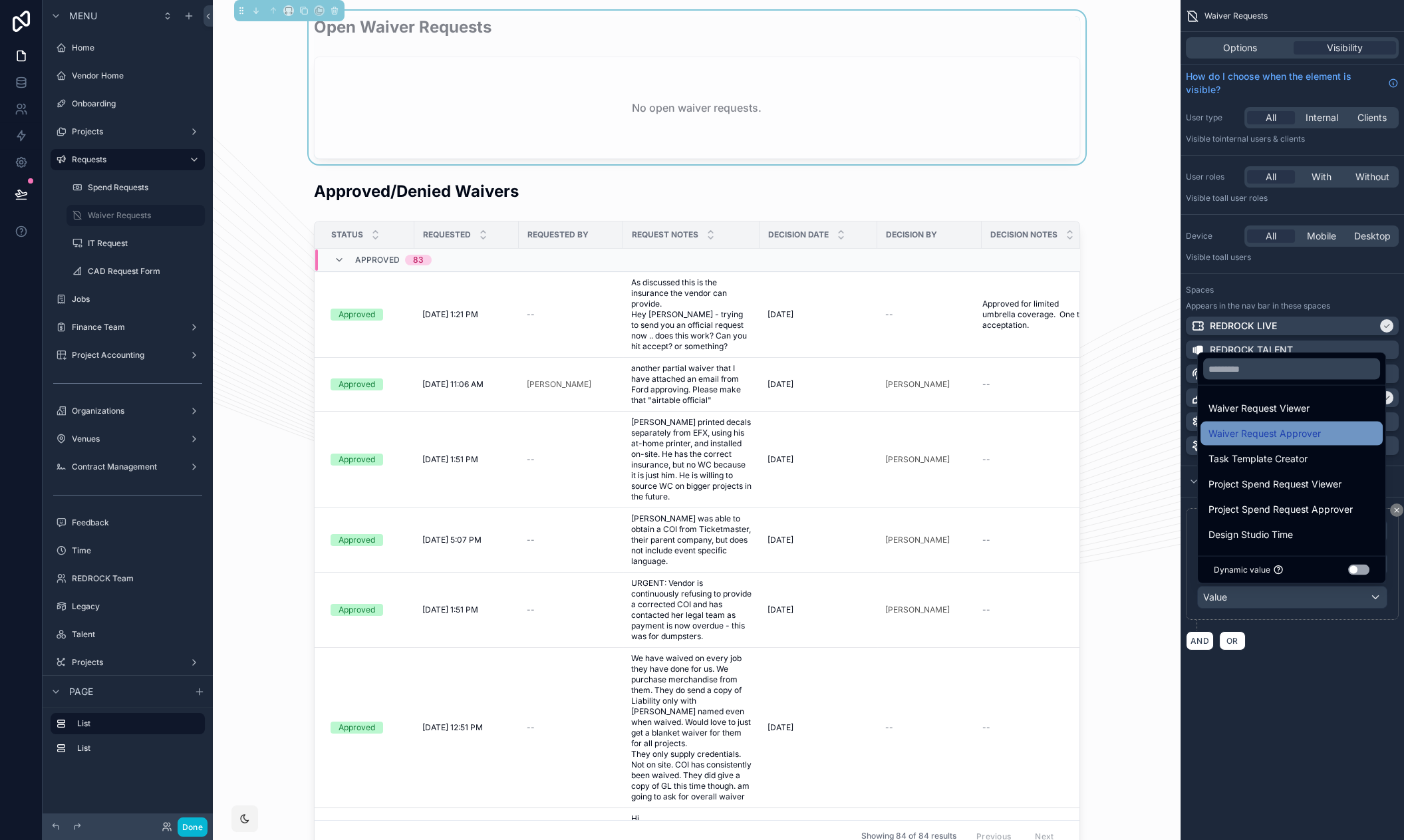
click at [1266, 431] on span "Waiver Request Approver" at bounding box center [1264, 433] width 112 height 16
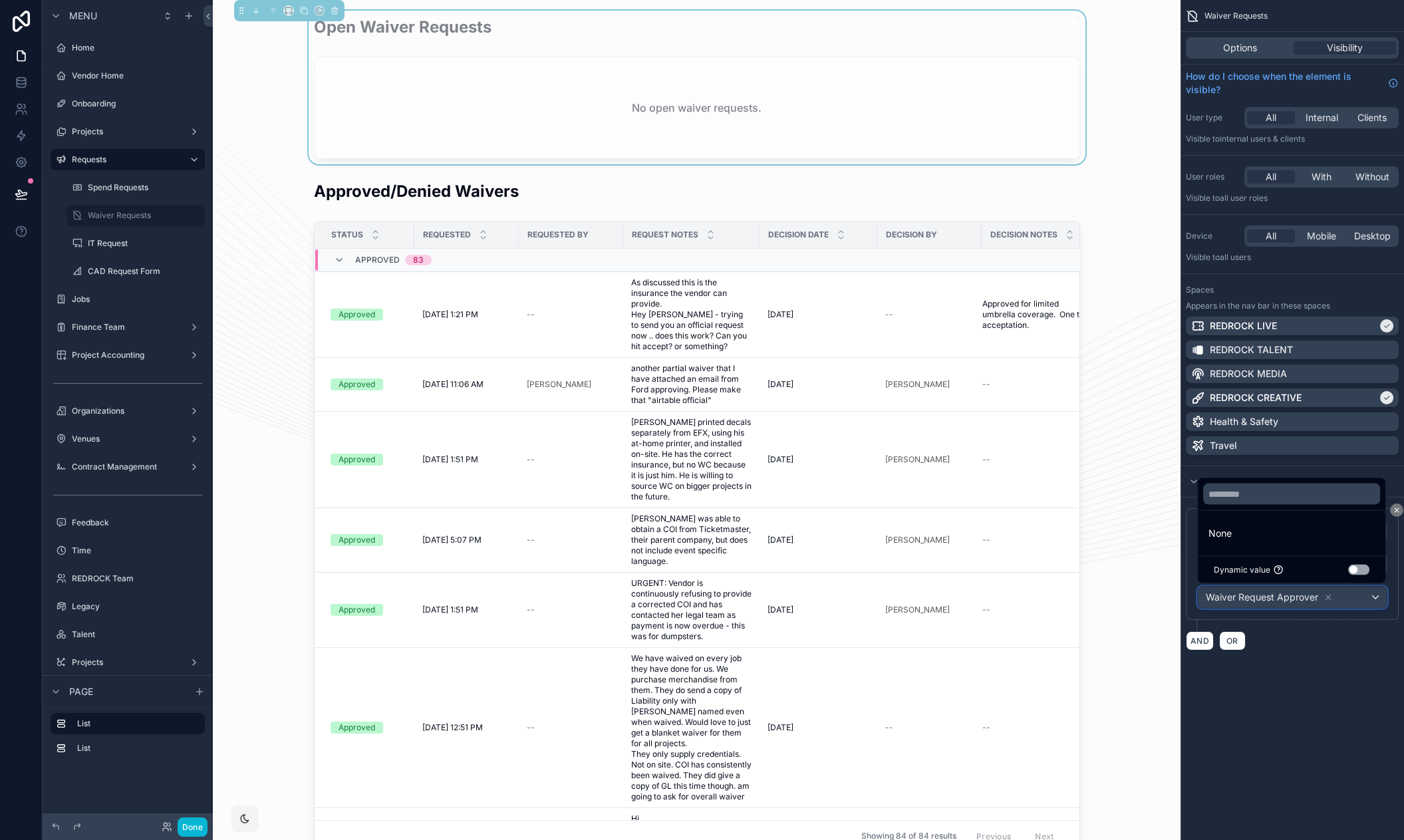
click at [1367, 596] on div "Waiver Request Approver" at bounding box center [1292, 597] width 189 height 21
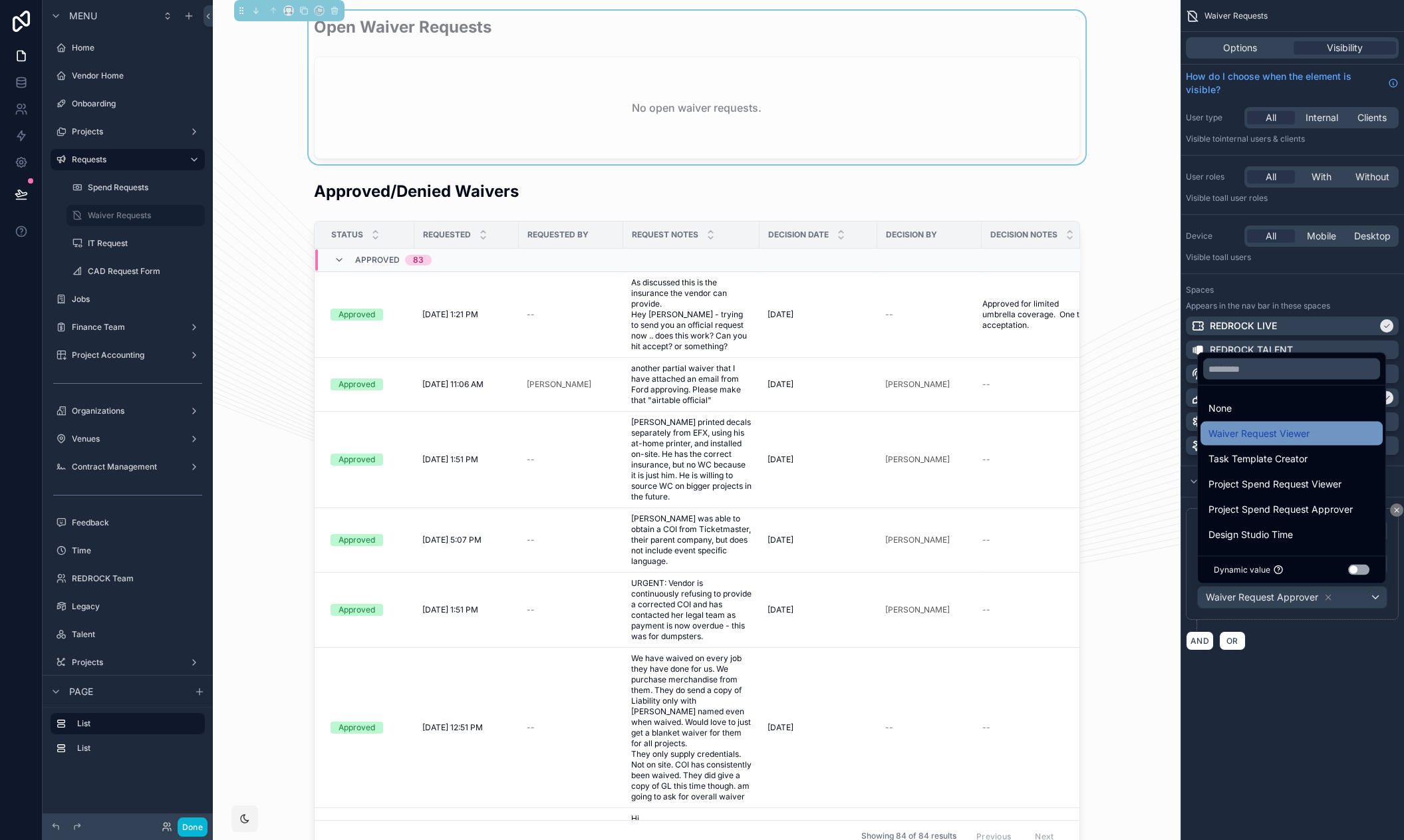
click at [1286, 425] on span "Waiver Request Viewer" at bounding box center [1258, 433] width 101 height 16
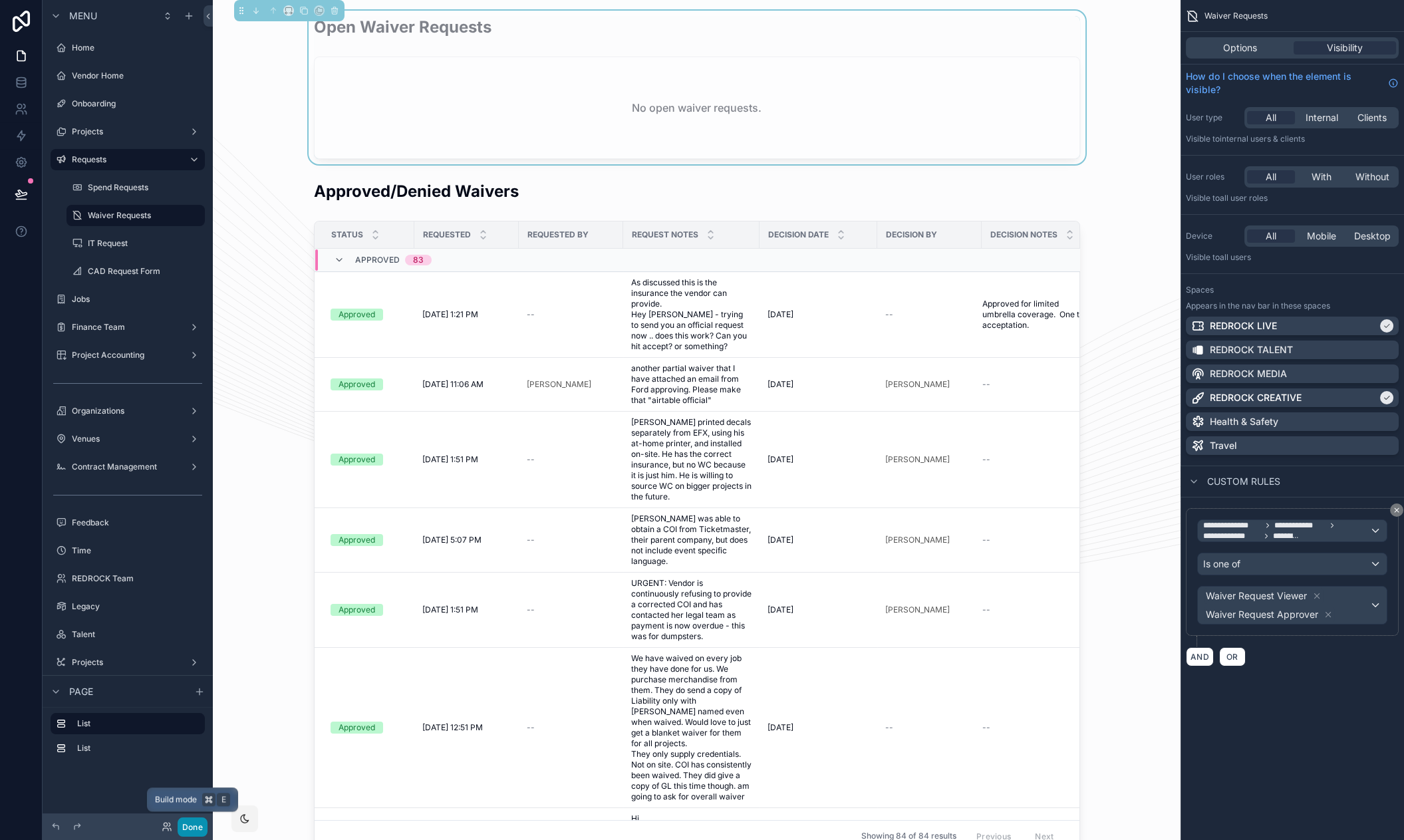
click at [190, 829] on button "Done" at bounding box center [193, 827] width 30 height 19
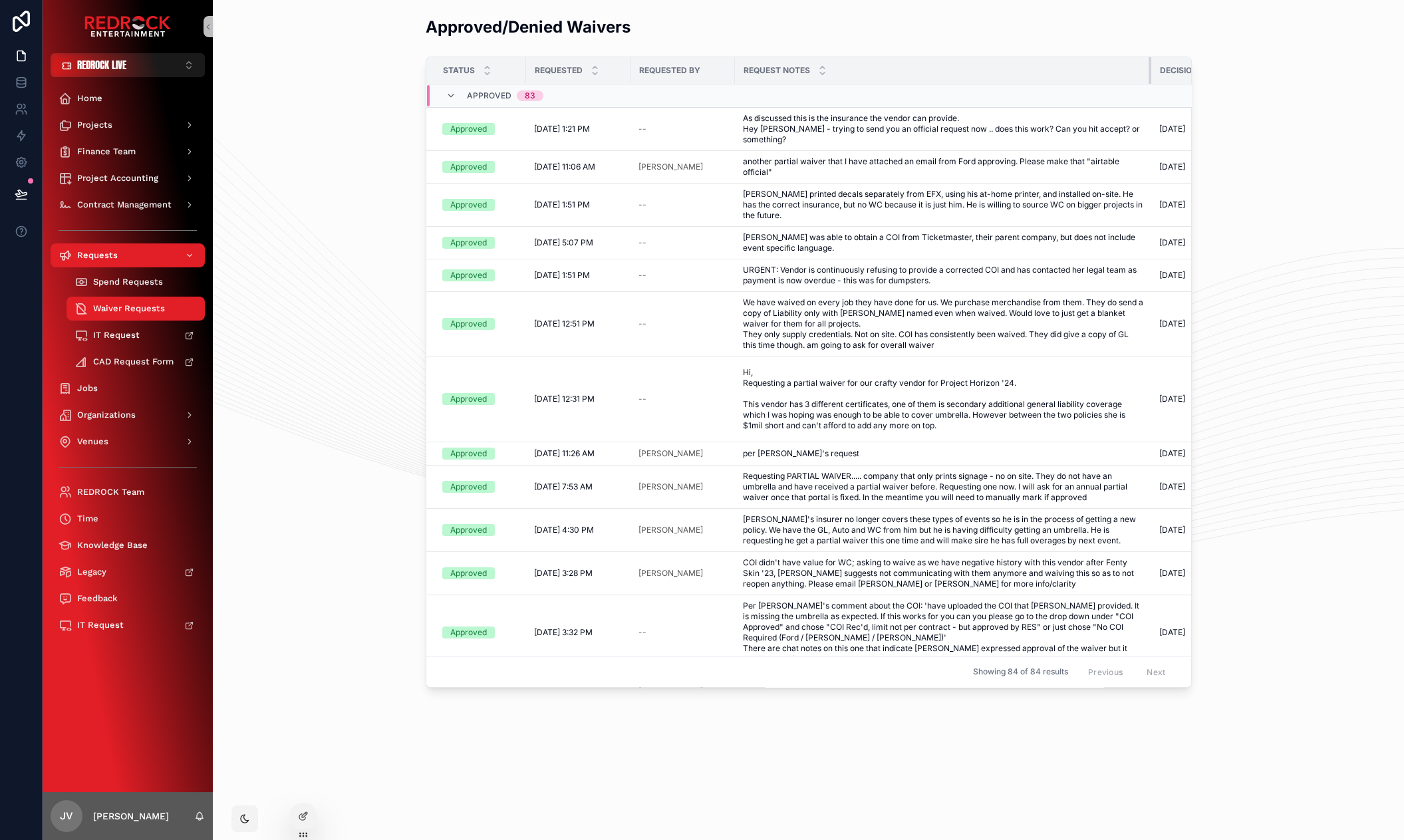
drag, startPoint x: 870, startPoint y: 67, endPoint x: 1150, endPoint y: 77, distance: 280.2
click at [1150, 77] on div "scrollable content" at bounding box center [1151, 70] width 6 height 27
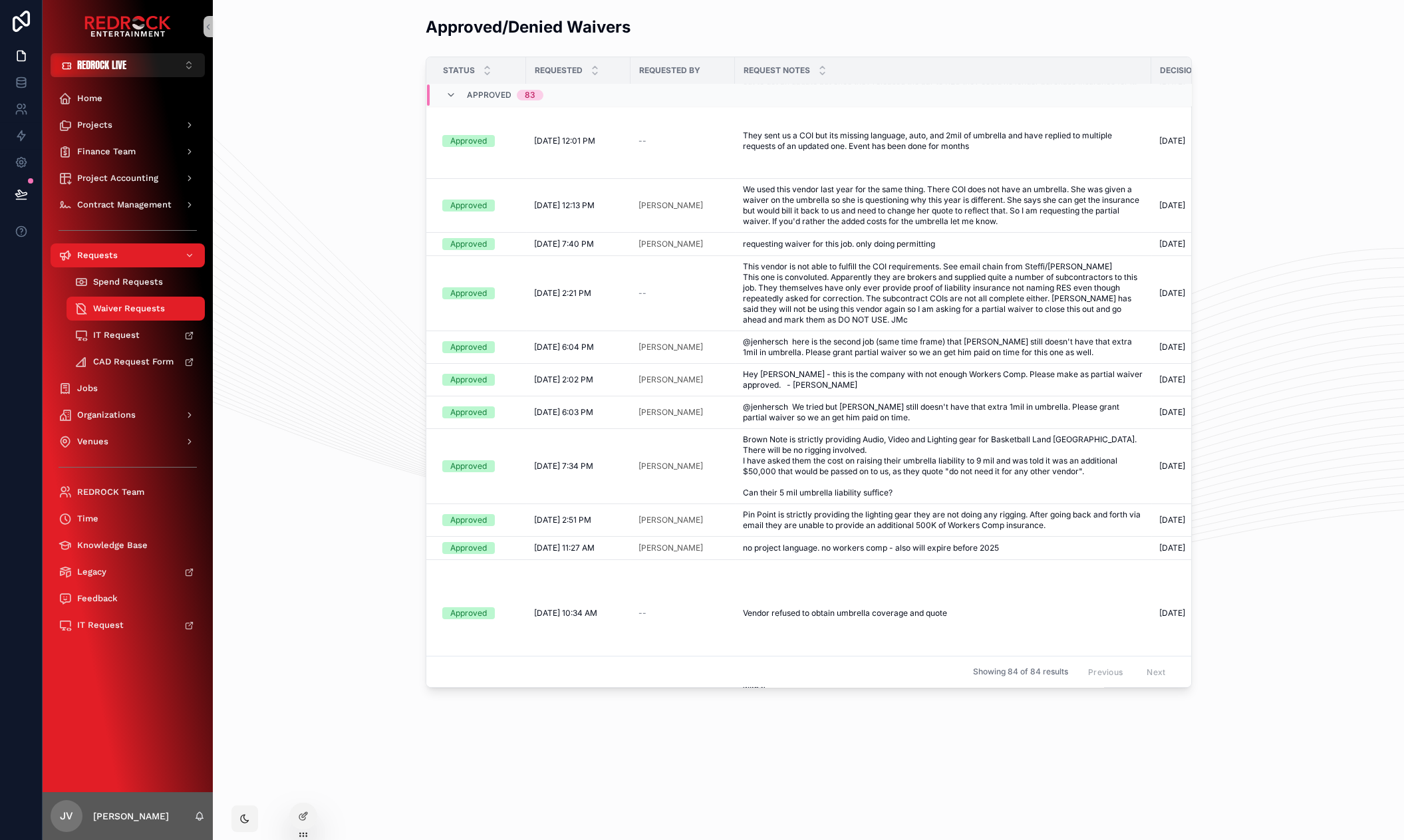
scroll to position [230, 0]
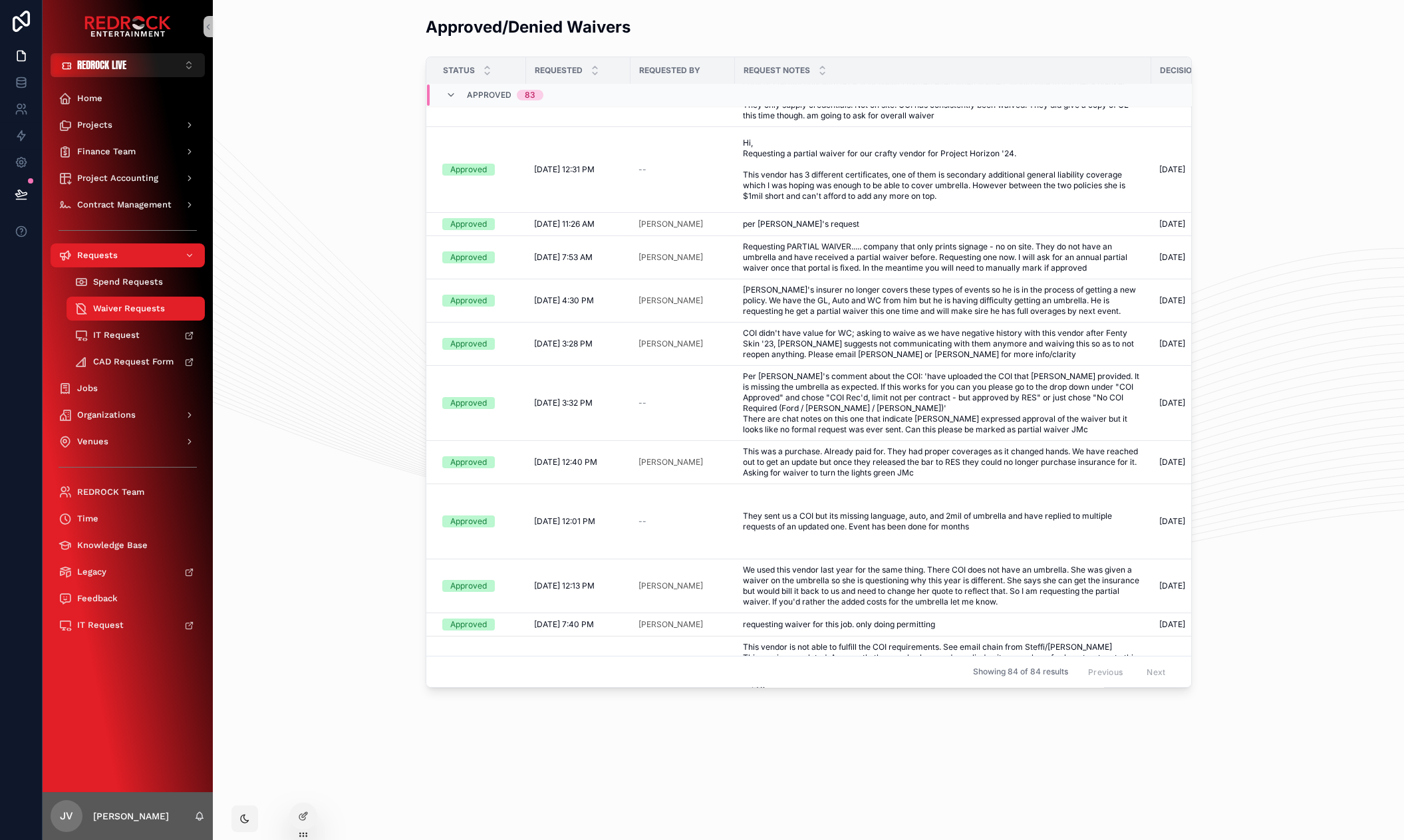
click at [362, 377] on div "Approved/Denied Waivers Status Requested Requested By Request Notes Decision Da…" at bounding box center [808, 351] width 1170 height 682
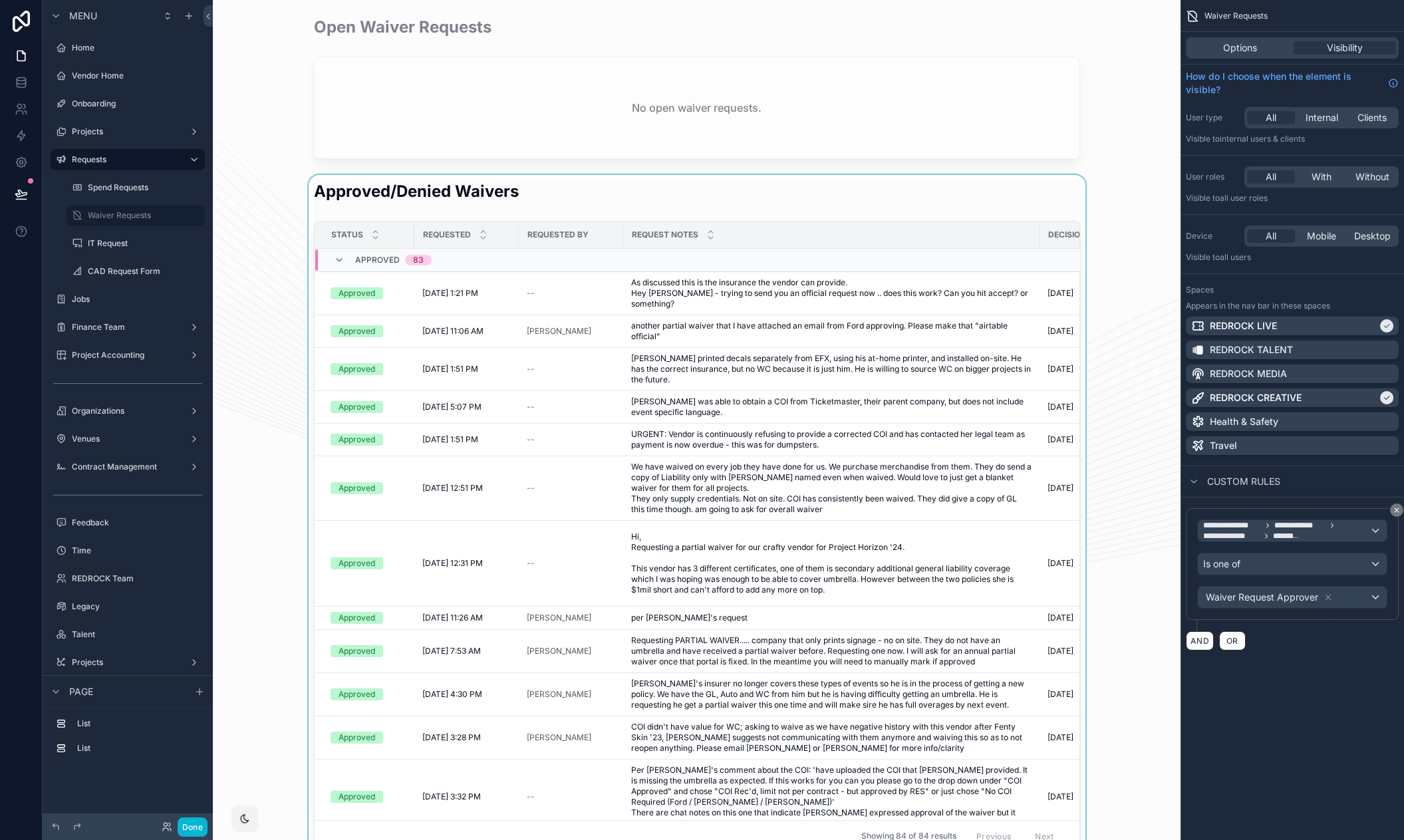
click at [495, 195] on div "scrollable content" at bounding box center [696, 516] width 946 height 682
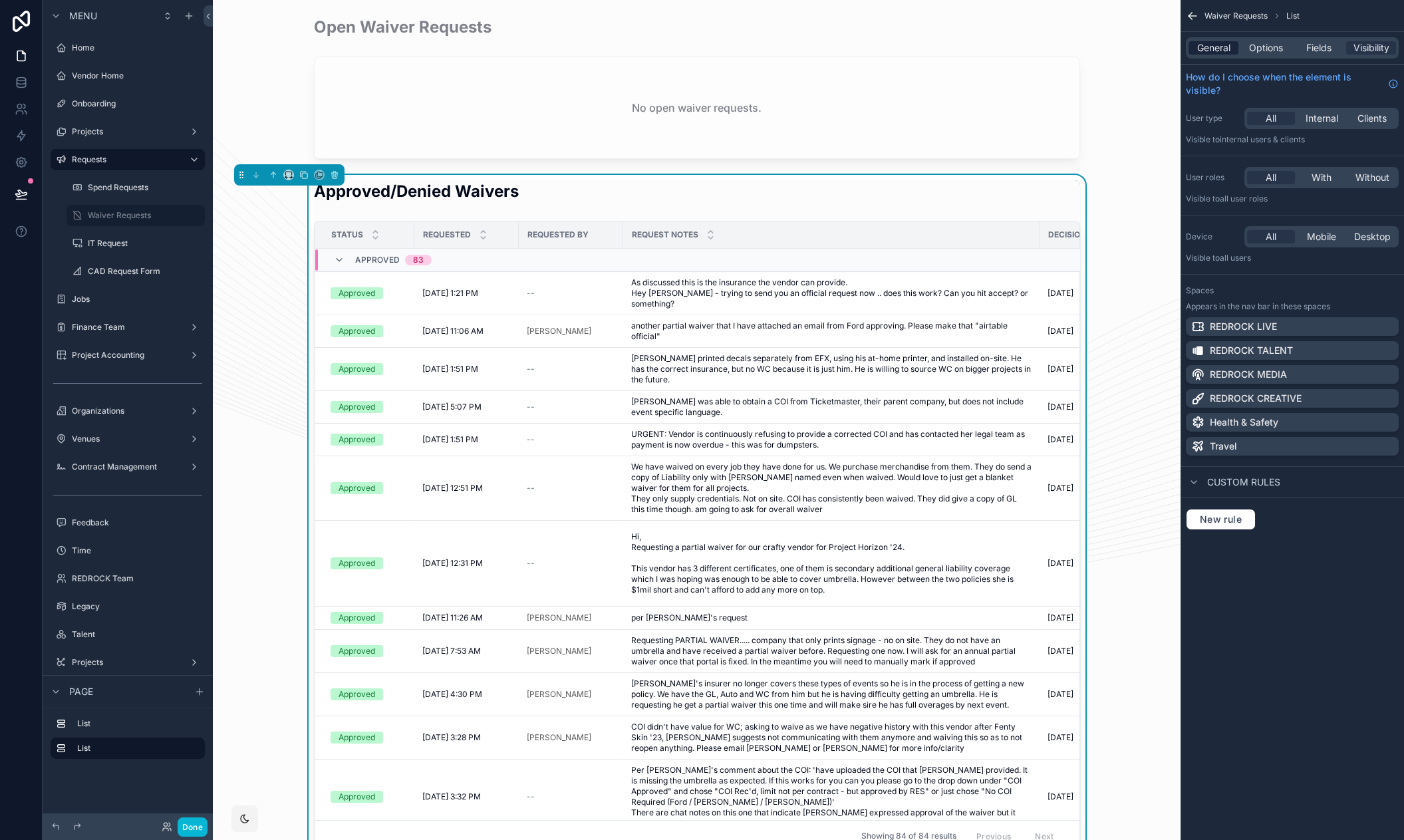
click at [1216, 44] on span "General" at bounding box center [1214, 47] width 33 height 13
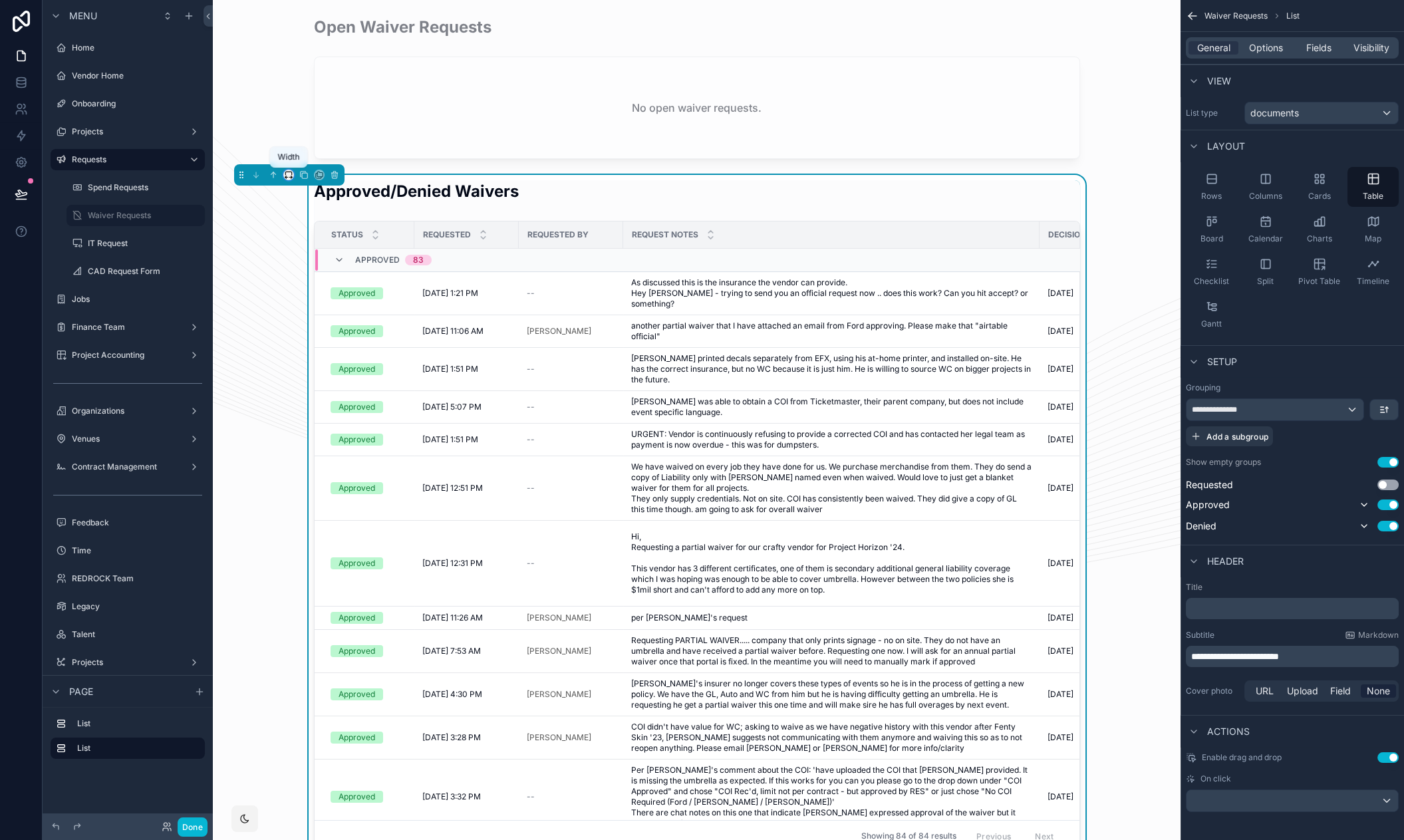
click at [289, 172] on icon "scrollable content" at bounding box center [288, 173] width 6 height 3
click at [318, 349] on span "Full width" at bounding box center [314, 351] width 41 height 16
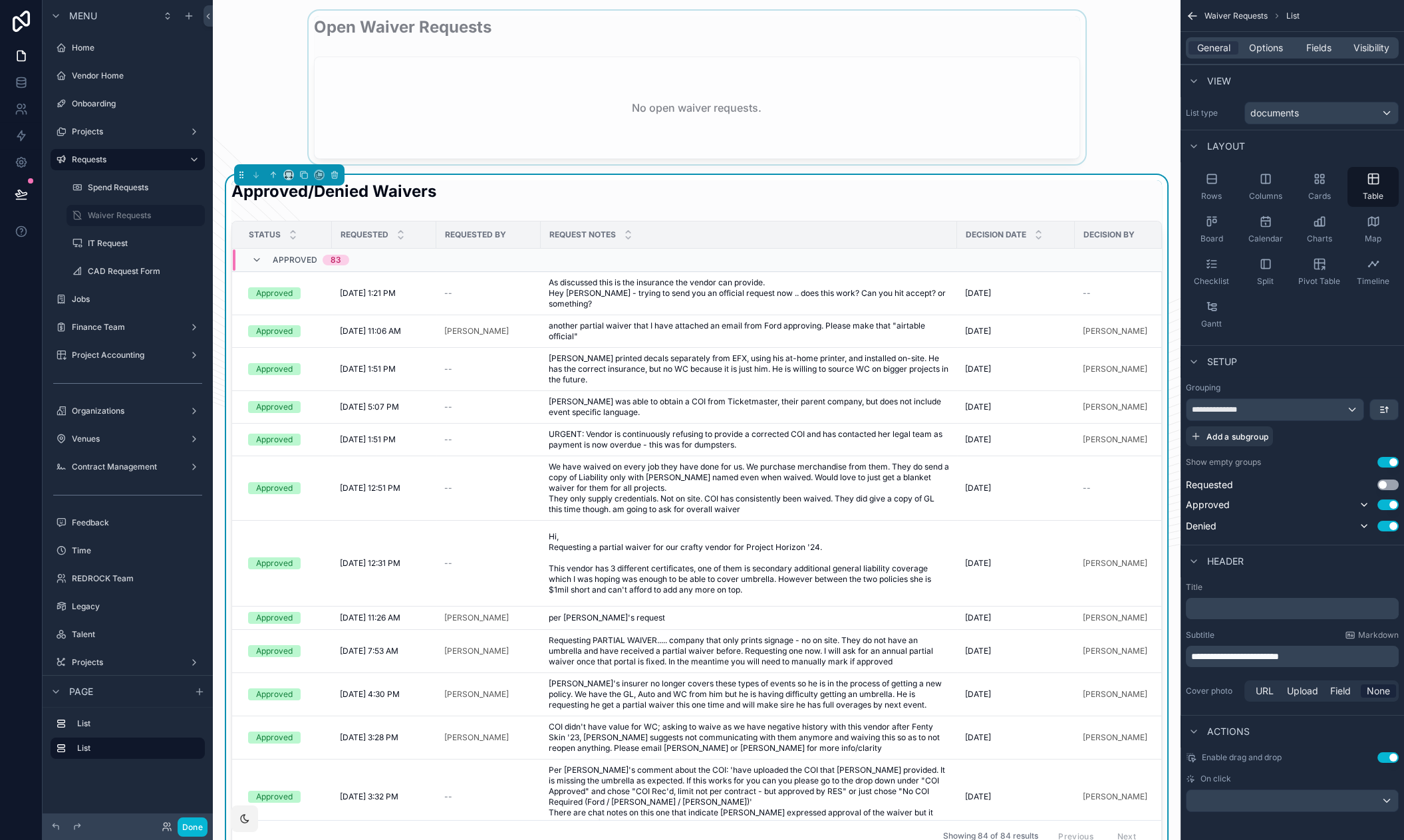
click at [405, 76] on div "scrollable content" at bounding box center [696, 87] width 946 height 153
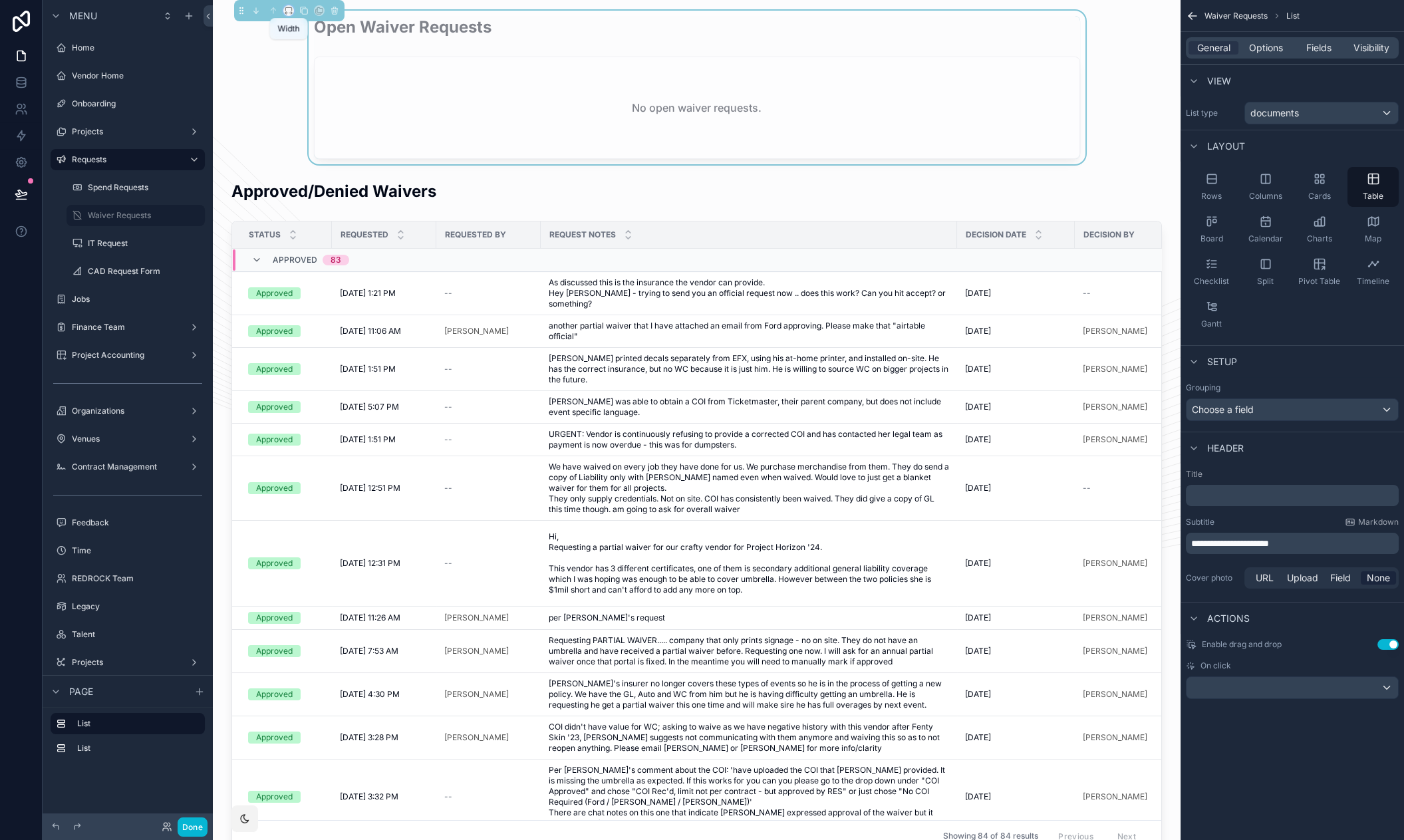
click at [292, 6] on icon "scrollable content" at bounding box center [289, 11] width 10 height 10
click at [311, 183] on span "Full width" at bounding box center [314, 186] width 41 height 16
click at [199, 833] on button "Done" at bounding box center [193, 827] width 30 height 19
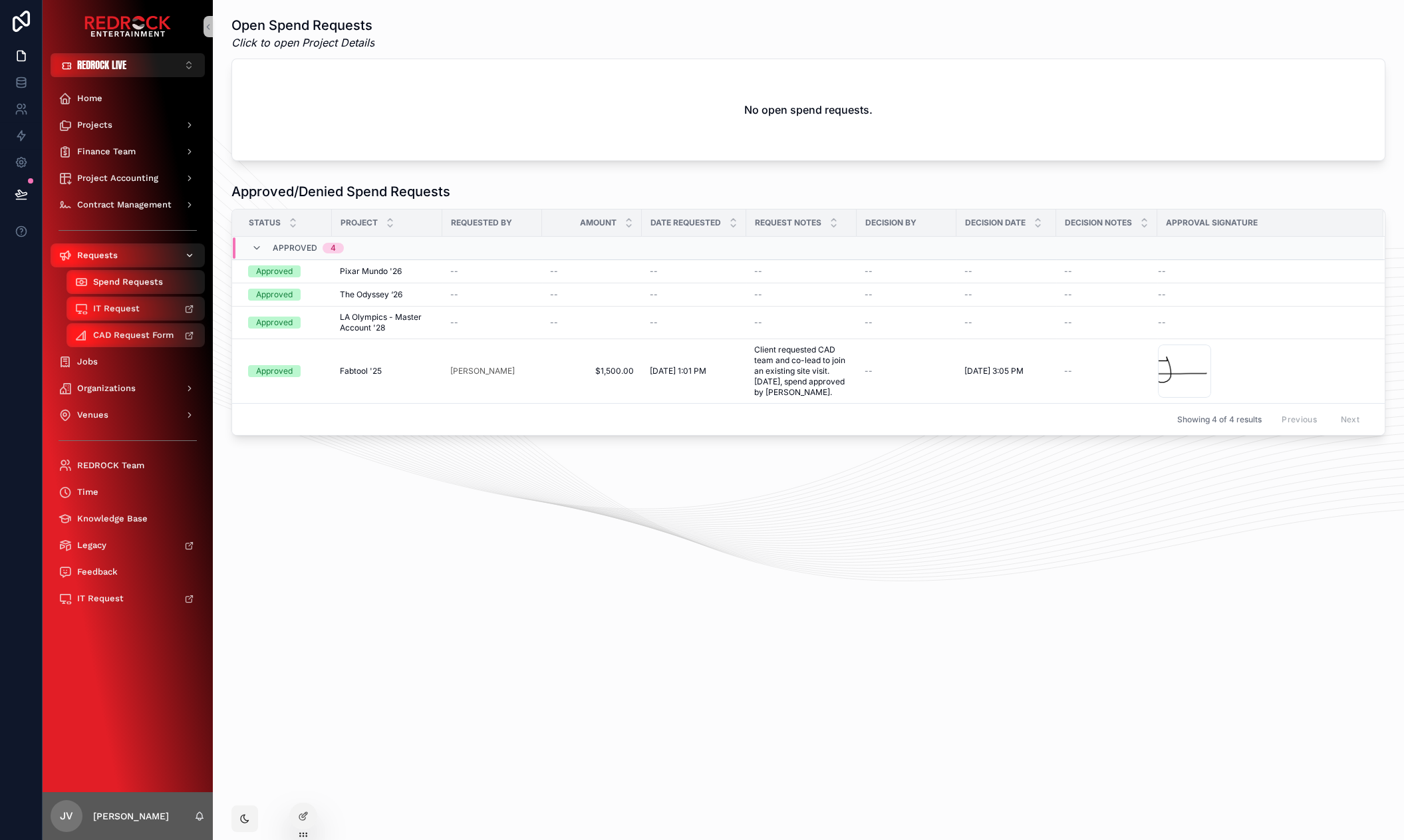
click at [125, 254] on div "Requests" at bounding box center [127, 255] width 138 height 21
click at [148, 259] on div "Requests" at bounding box center [127, 255] width 138 height 21
click at [393, 533] on div "Open Spend Requests Click to open Project Details No open spend requests. Appro…" at bounding box center [808, 274] width 1191 height 547
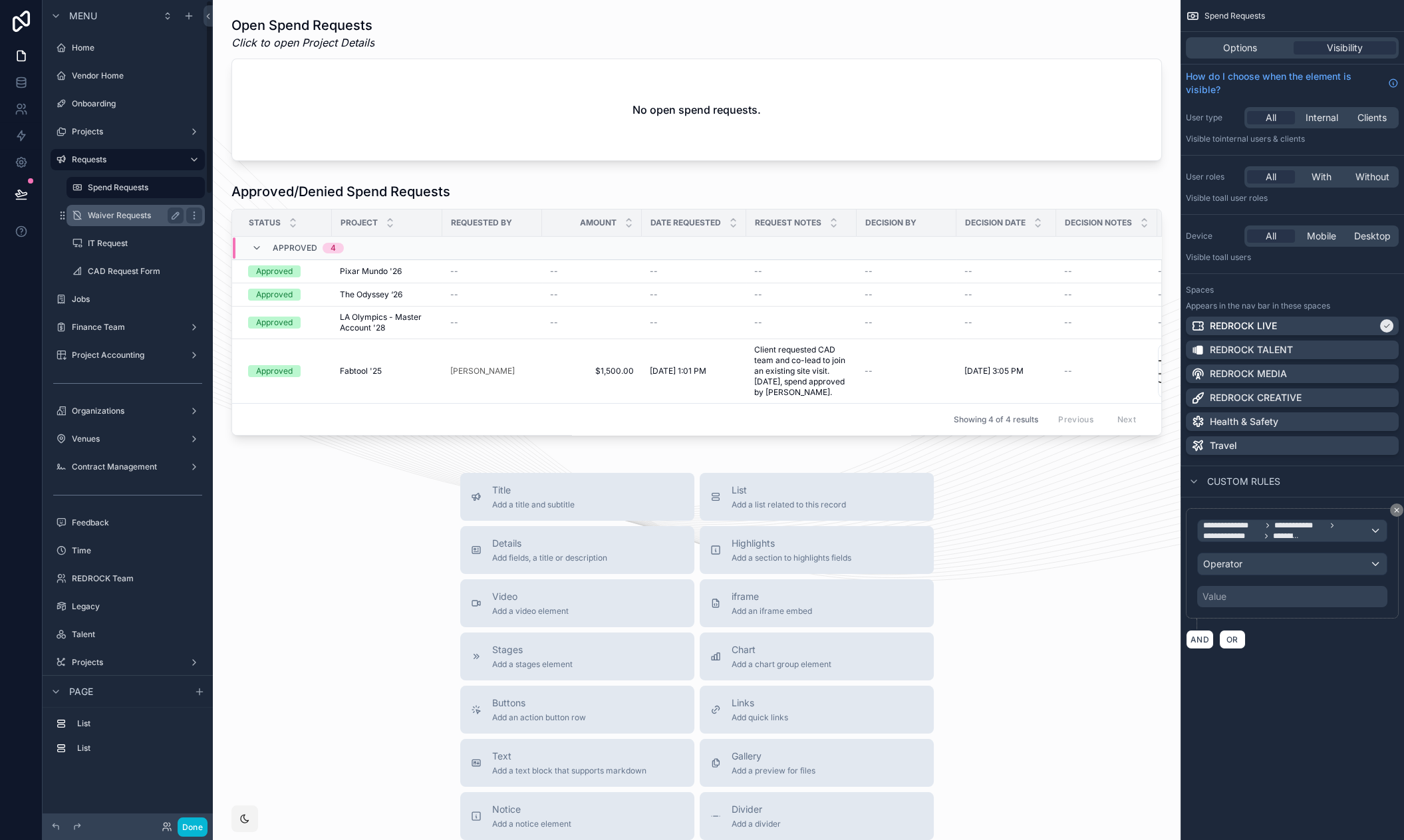
click at [117, 210] on label "Waiver Requests" at bounding box center [133, 215] width 91 height 10
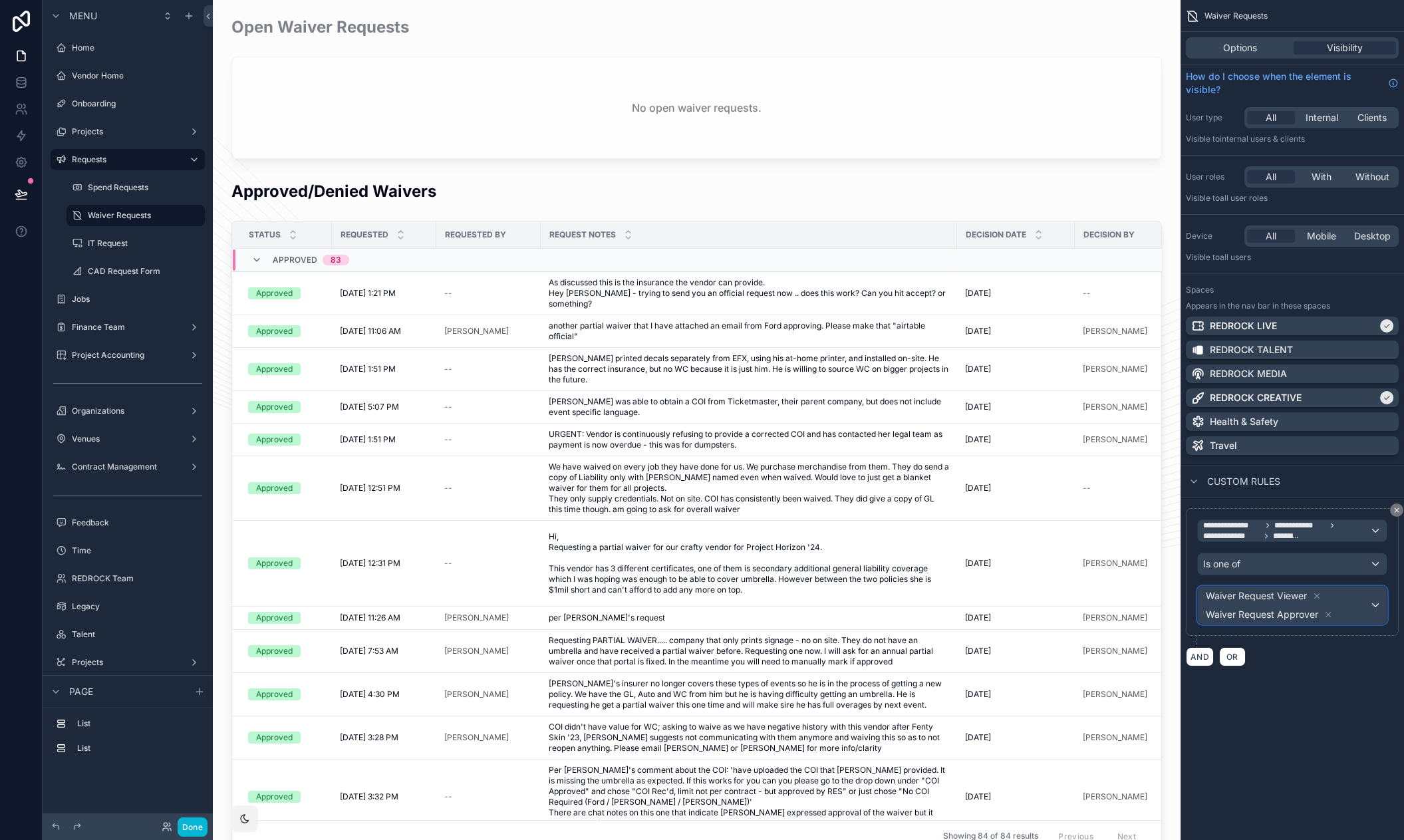
click at [1374, 604] on div "Waiver Request Viewer Waiver Request Approver" at bounding box center [1292, 605] width 189 height 37
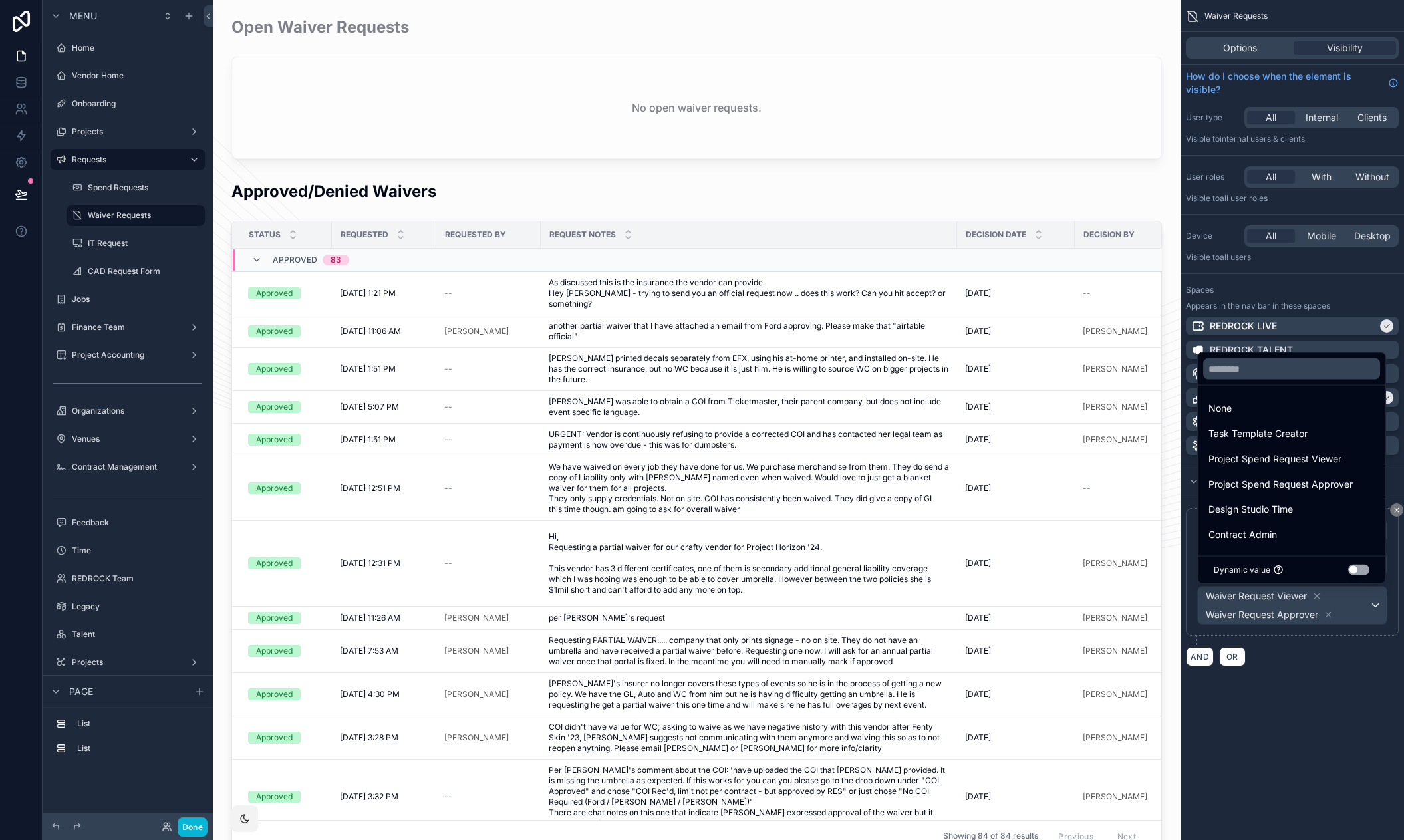
click at [1330, 617] on div "scrollable content" at bounding box center [702, 420] width 1404 height 840
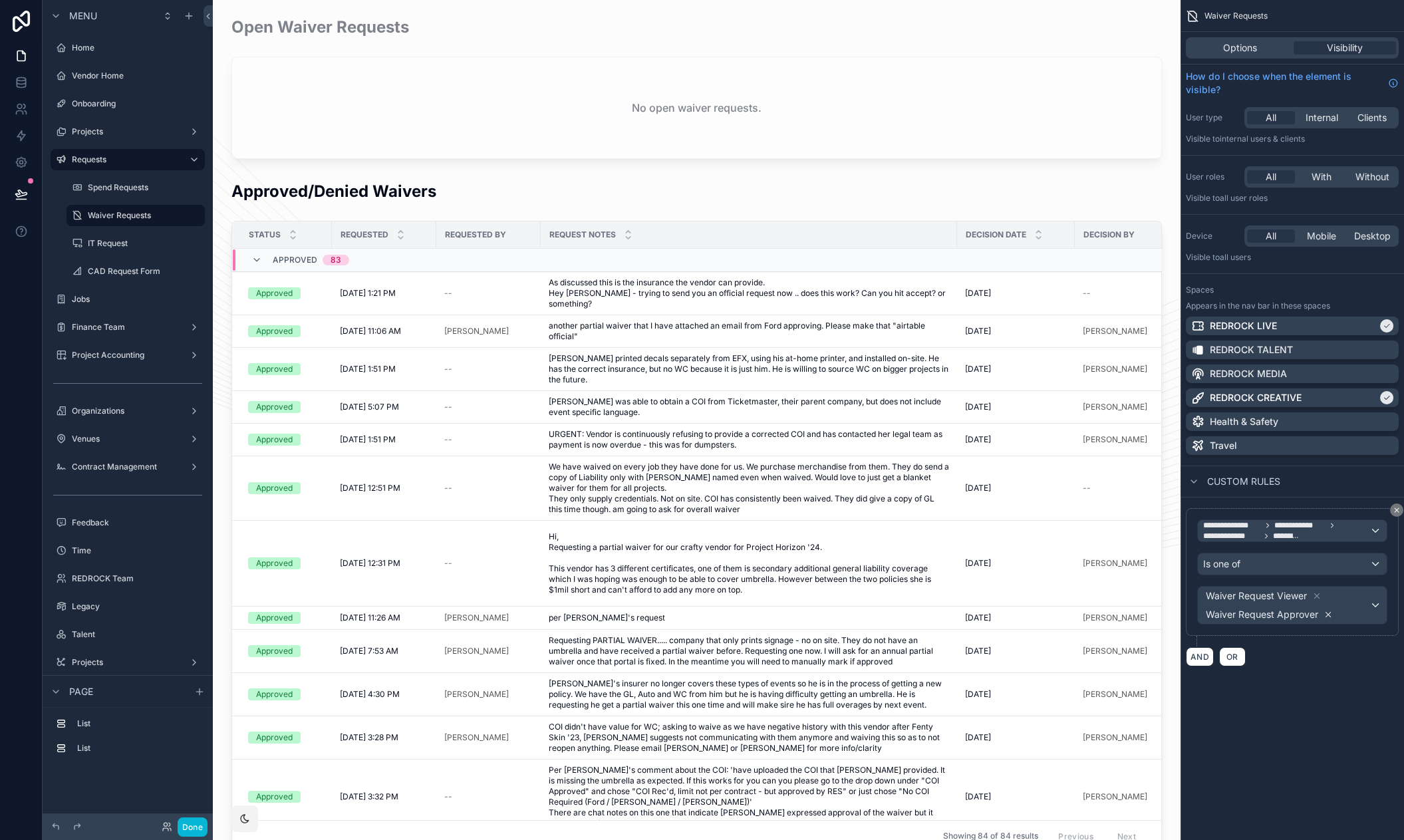
click at [1328, 615] on icon "scrollable content" at bounding box center [1328, 615] width 5 height 5
click at [193, 821] on button "Done" at bounding box center [193, 827] width 30 height 19
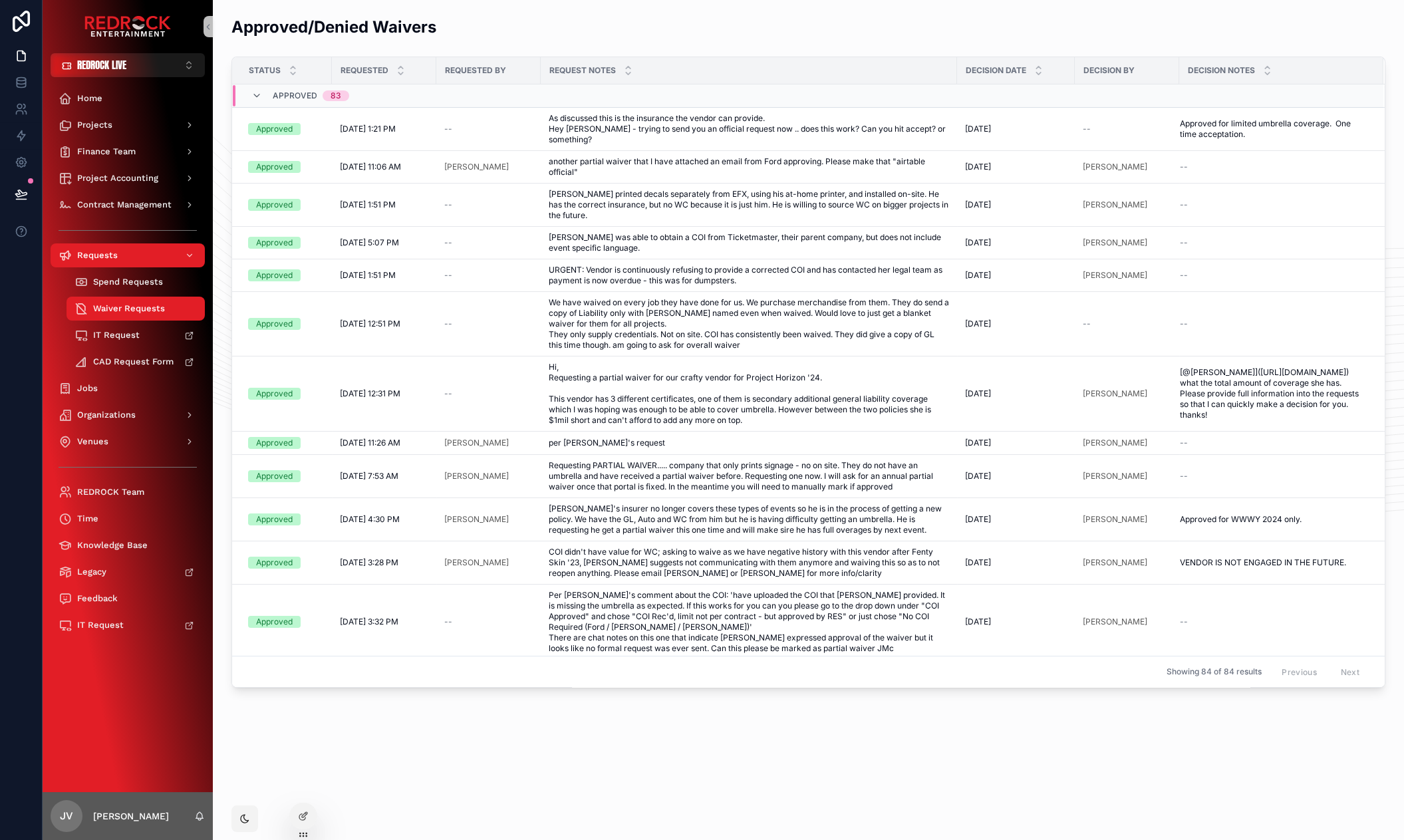
click at [317, 733] on div "Approved/Denied Waivers Status Requested Requested By Request Notes Decision Da…" at bounding box center [808, 389] width 1191 height 778
click at [308, 786] on icon at bounding box center [303, 786] width 10 height 10
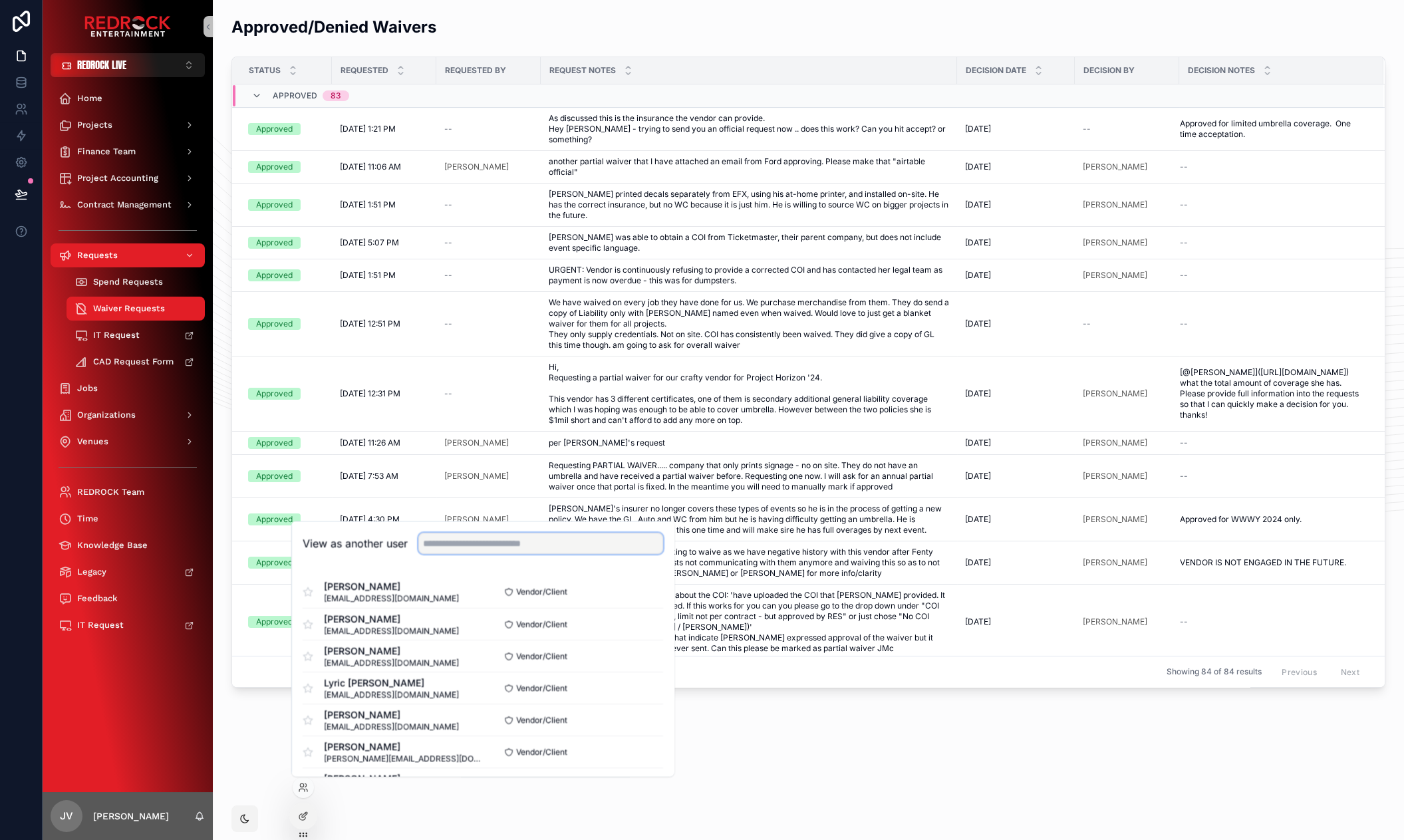
click at [483, 542] on input "text" at bounding box center [540, 543] width 245 height 21
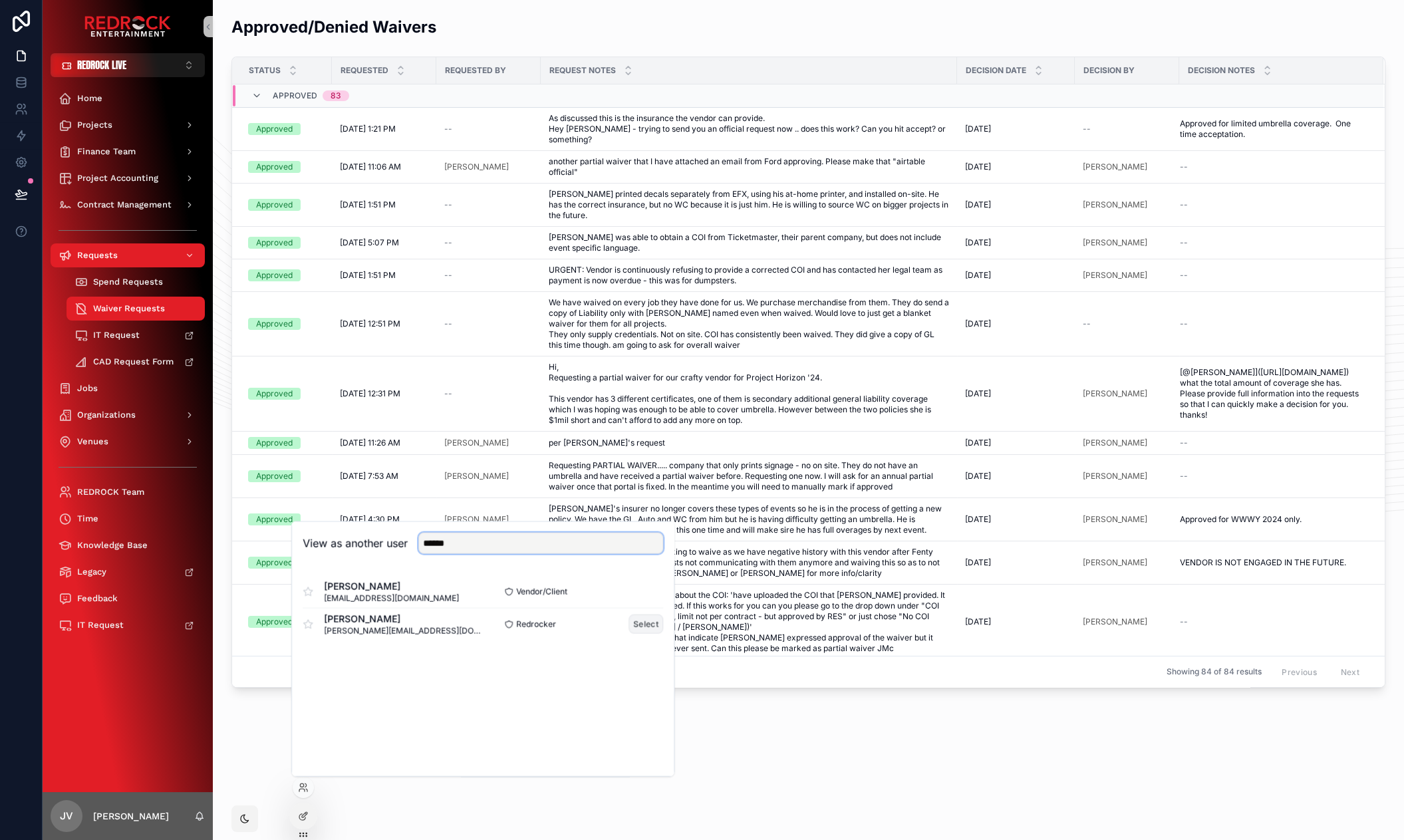
type input "******"
click at [648, 621] on button "Select" at bounding box center [646, 624] width 34 height 19
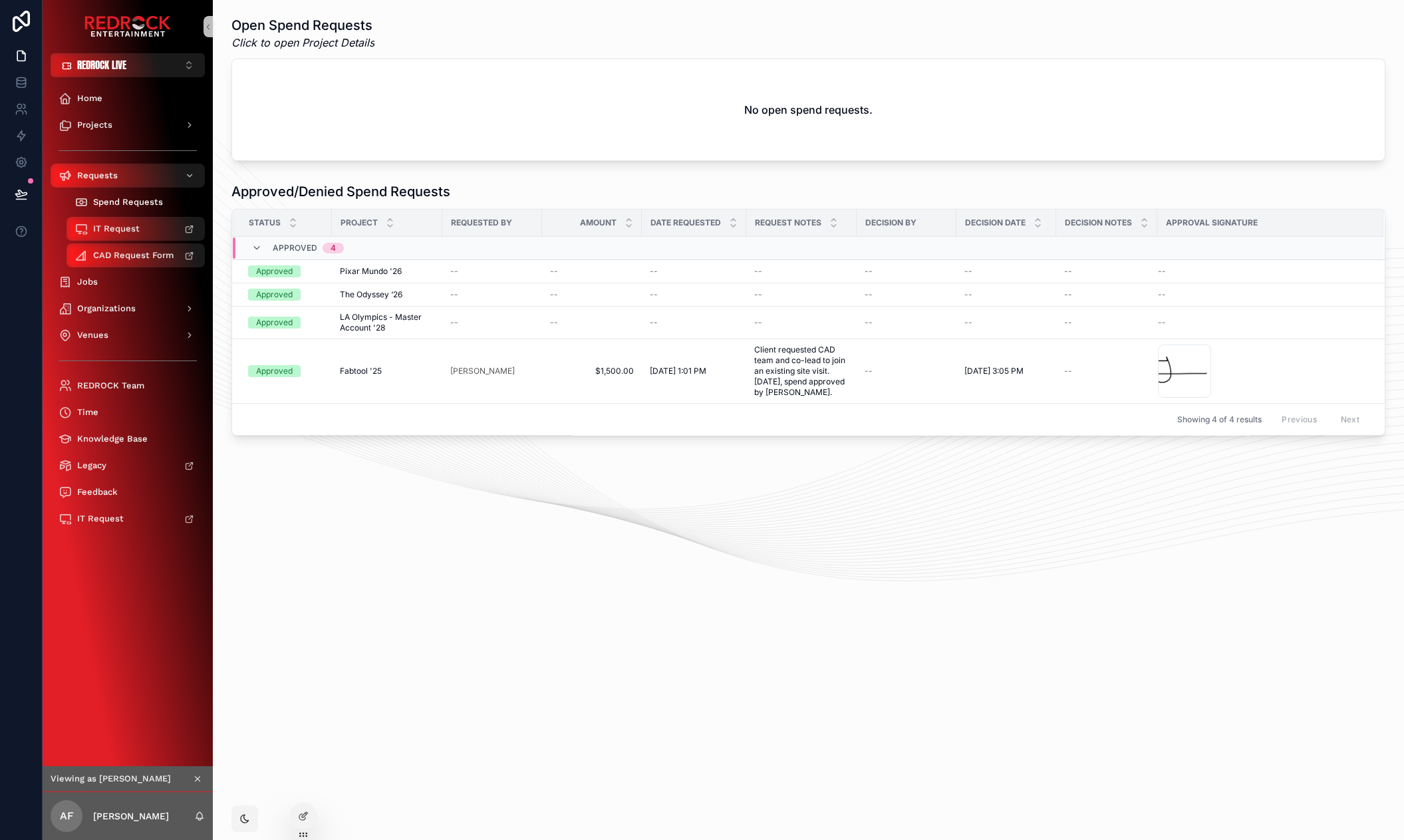
click at [113, 201] on span "Spend Requests" at bounding box center [128, 201] width 70 height 10
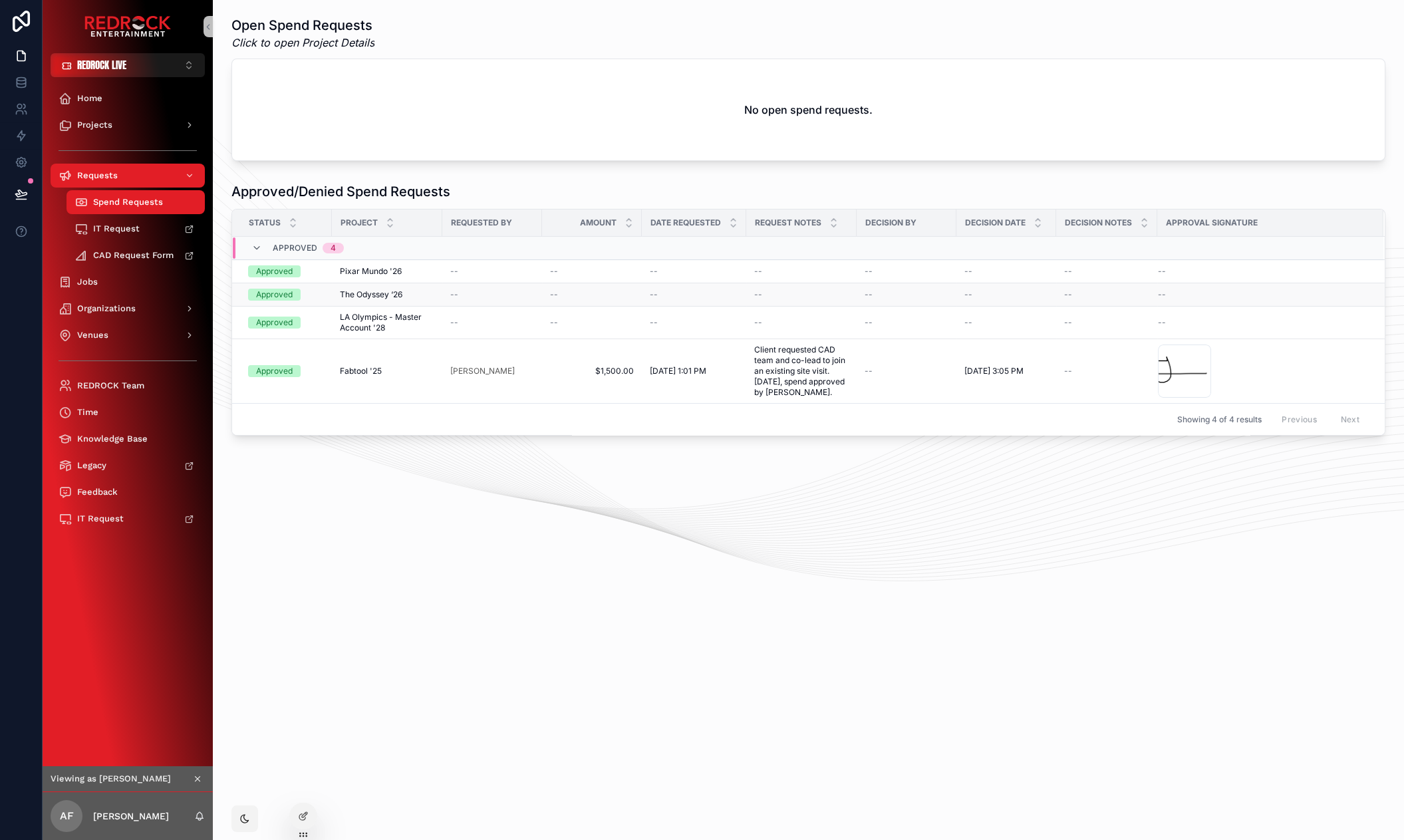
click at [380, 294] on span "The Odyssey ‘26" at bounding box center [371, 294] width 63 height 10
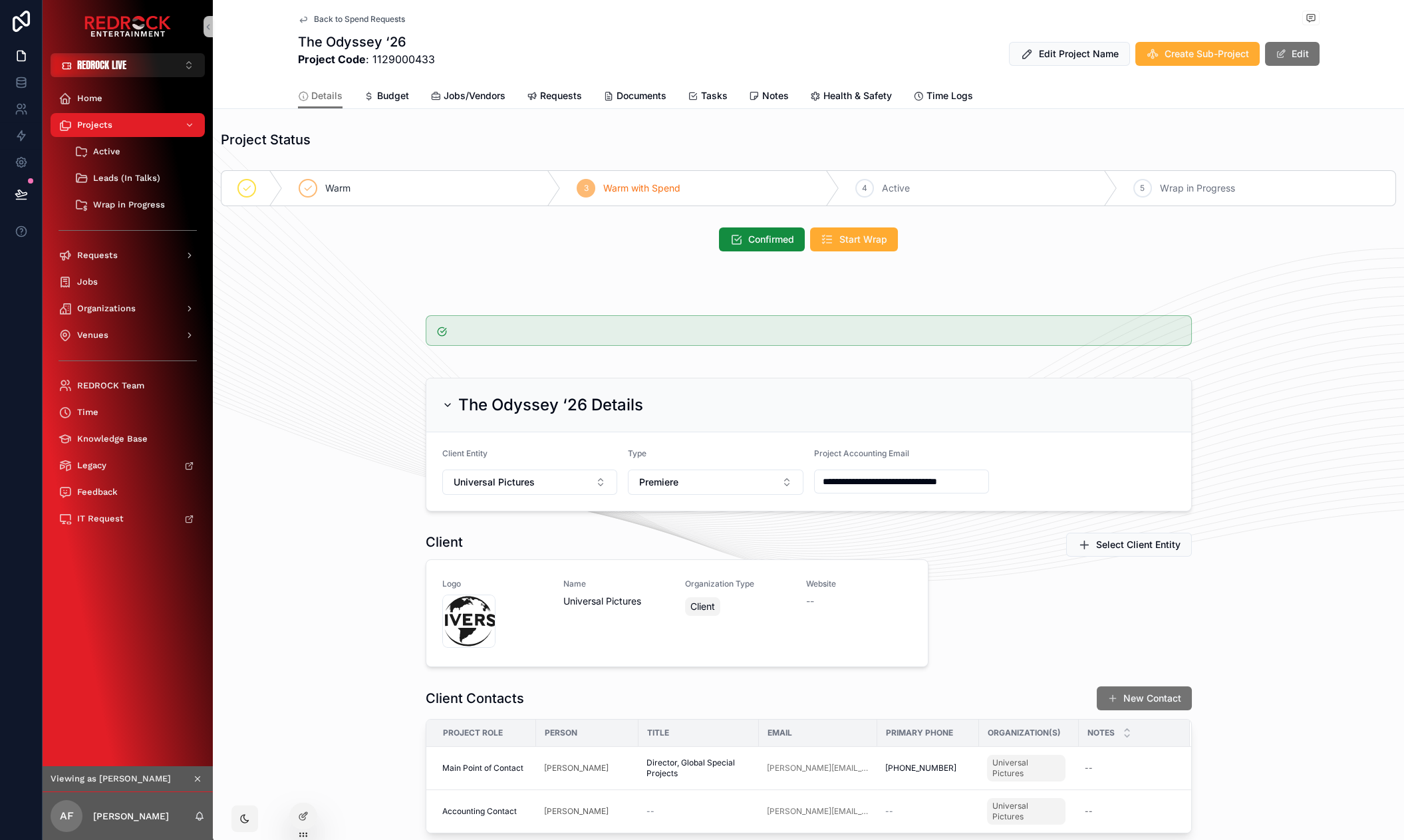
drag, startPoint x: 426, startPoint y: 322, endPoint x: 1135, endPoint y: 333, distance: 709.1
click at [1140, 333] on div "scrollable content" at bounding box center [809, 330] width 766 height 30
click at [431, 331] on div "scrollable content" at bounding box center [809, 330] width 766 height 30
click at [283, 187] on div "Warm" at bounding box center [421, 188] width 278 height 34
click at [311, 274] on div "scrollable content" at bounding box center [808, 272] width 1191 height 10
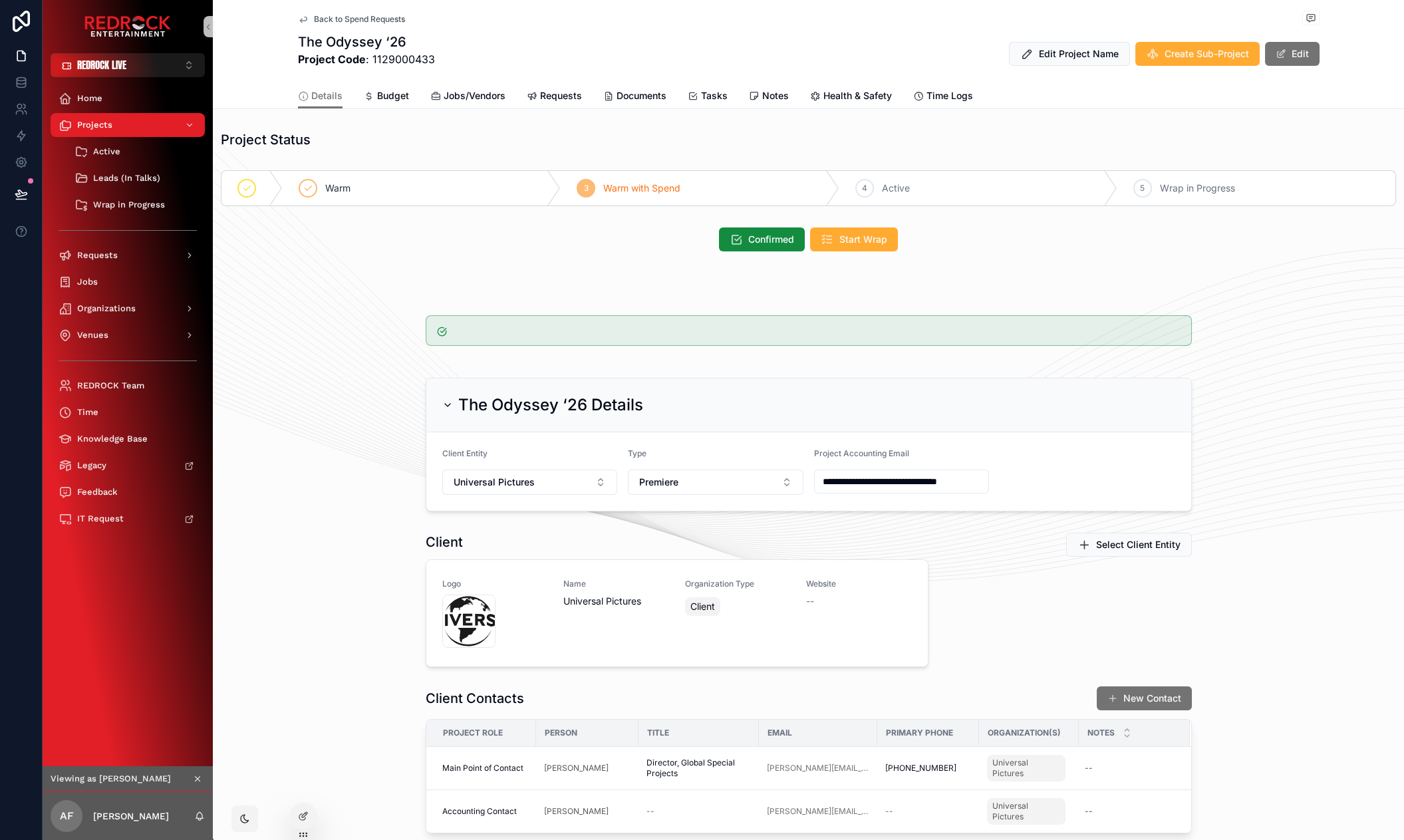
click at [442, 327] on div "scrollable content" at bounding box center [809, 330] width 766 height 30
drag, startPoint x: 443, startPoint y: 329, endPoint x: 649, endPoint y: 326, distance: 206.0
click at [649, 326] on div "scrollable content" at bounding box center [809, 330] width 766 height 30
drag, startPoint x: 487, startPoint y: 329, endPoint x: 472, endPoint y: 325, distance: 15.5
click at [475, 327] on div "scrollable content" at bounding box center [816, 328] width 727 height 3
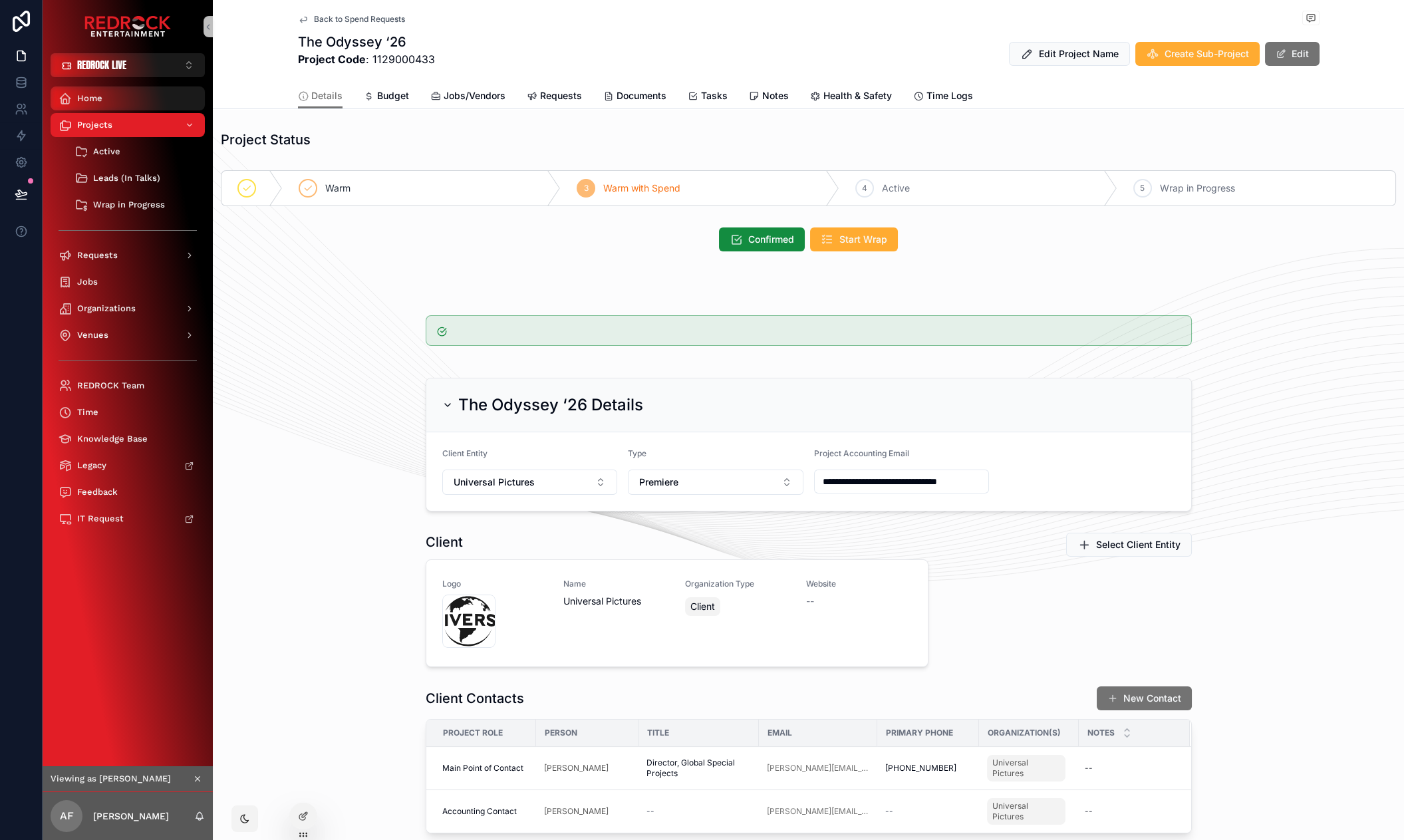
click at [111, 101] on div "Home" at bounding box center [127, 98] width 138 height 21
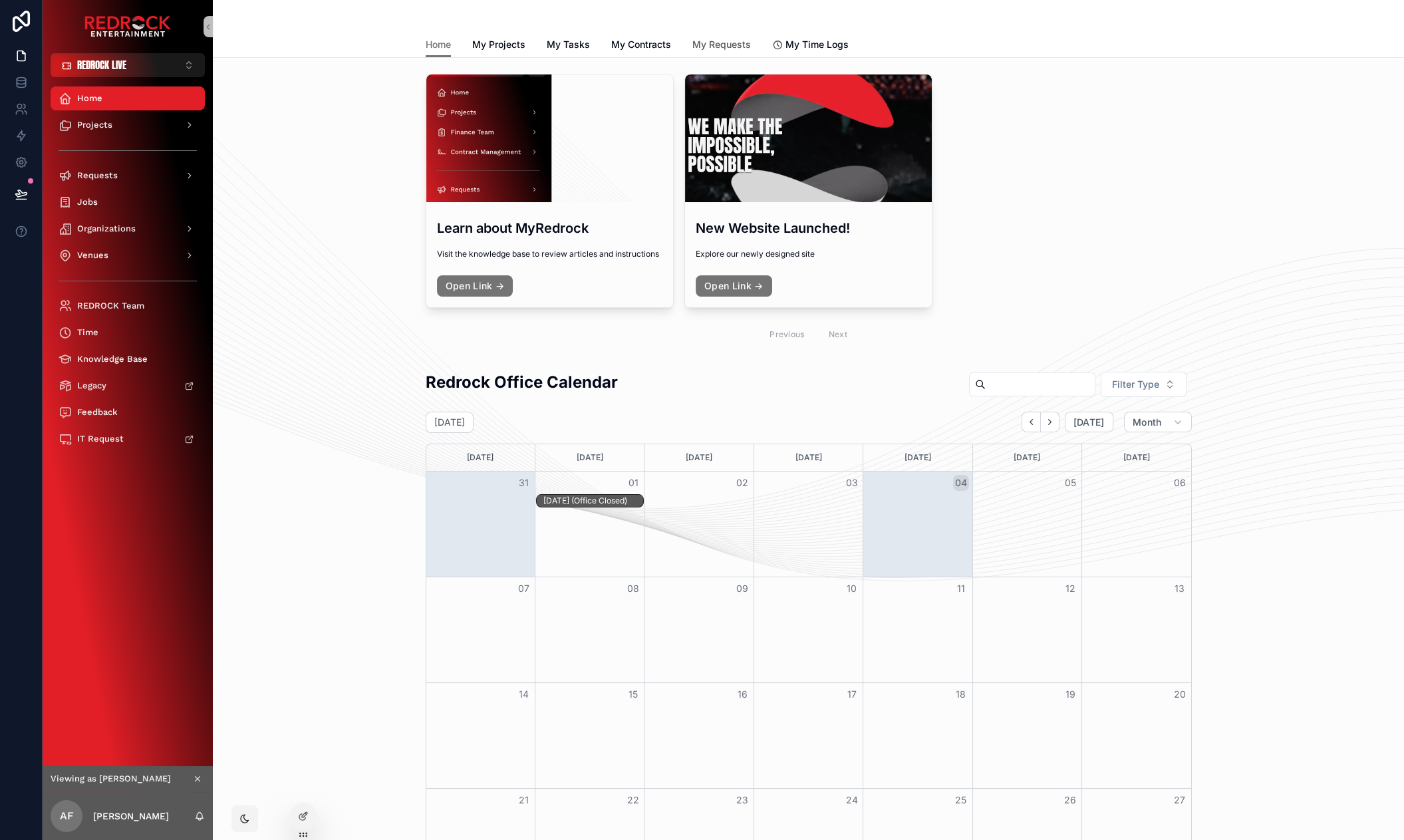
click at [718, 47] on span "My Requests" at bounding box center [721, 44] width 58 height 13
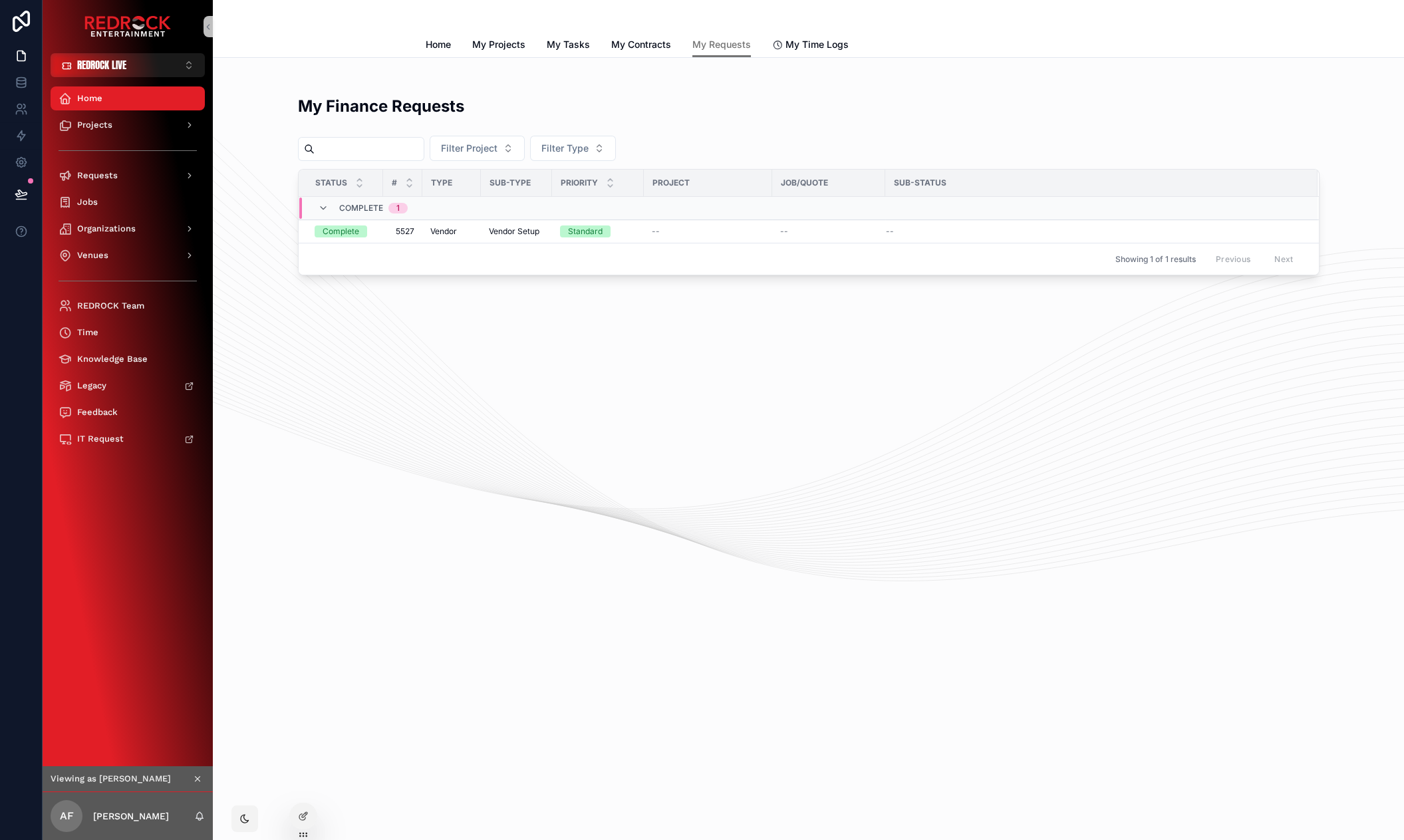
click at [395, 80] on div "My Finance Requests Filter Project Filter Type Status # Type Sub-Type Priority …" at bounding box center [808, 222] width 1191 height 329
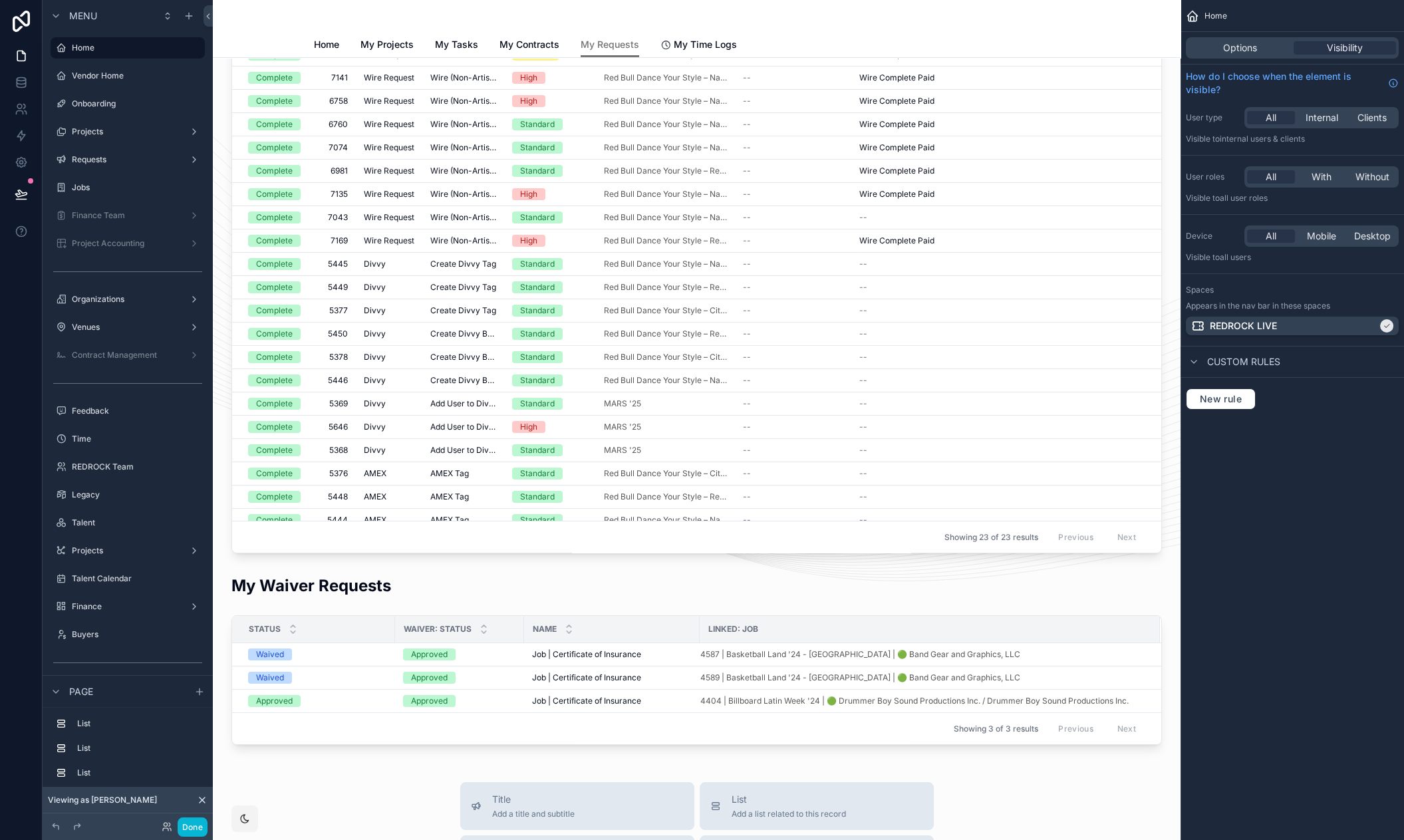
scroll to position [514, 0]
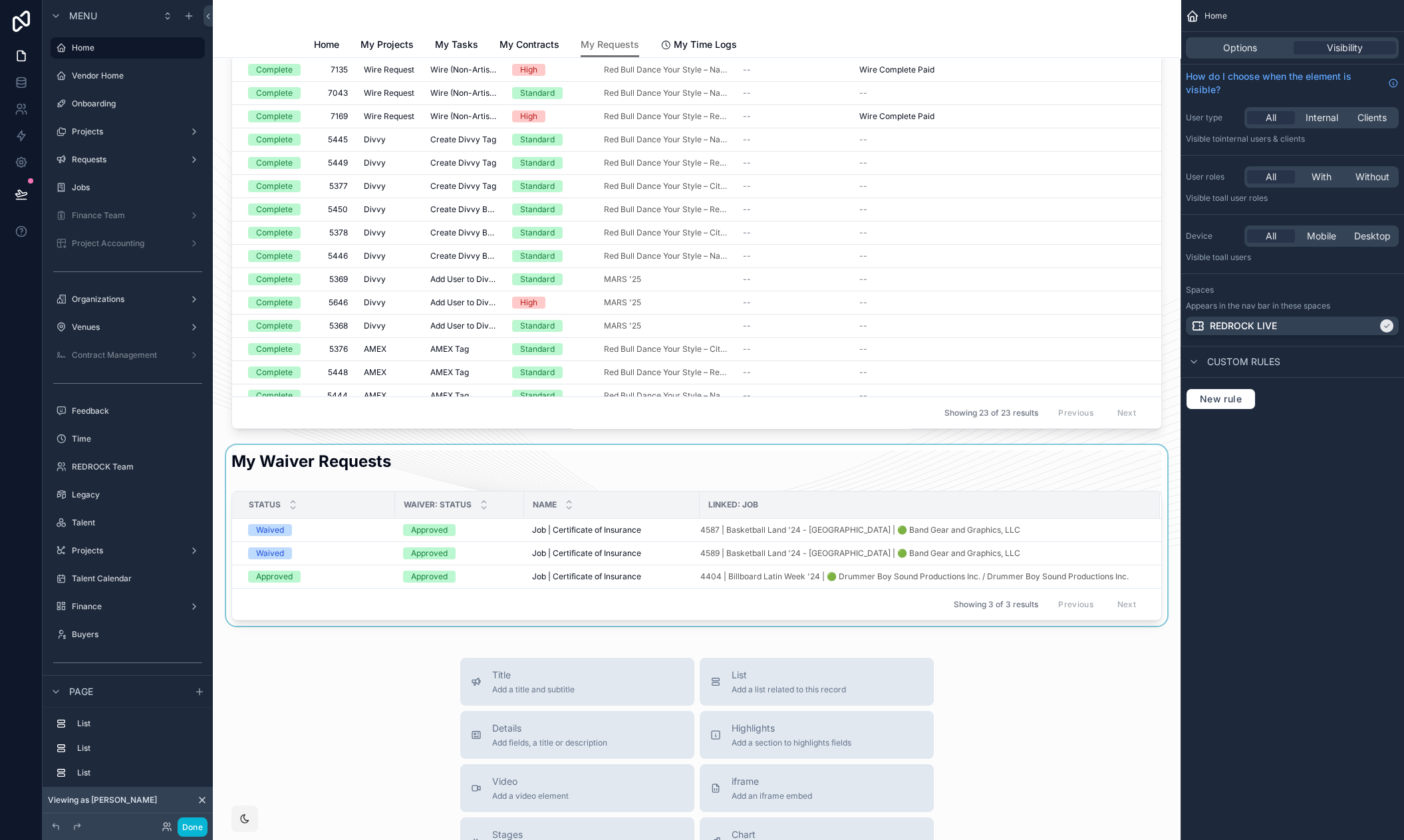
click at [745, 470] on div "scrollable content" at bounding box center [696, 535] width 946 height 181
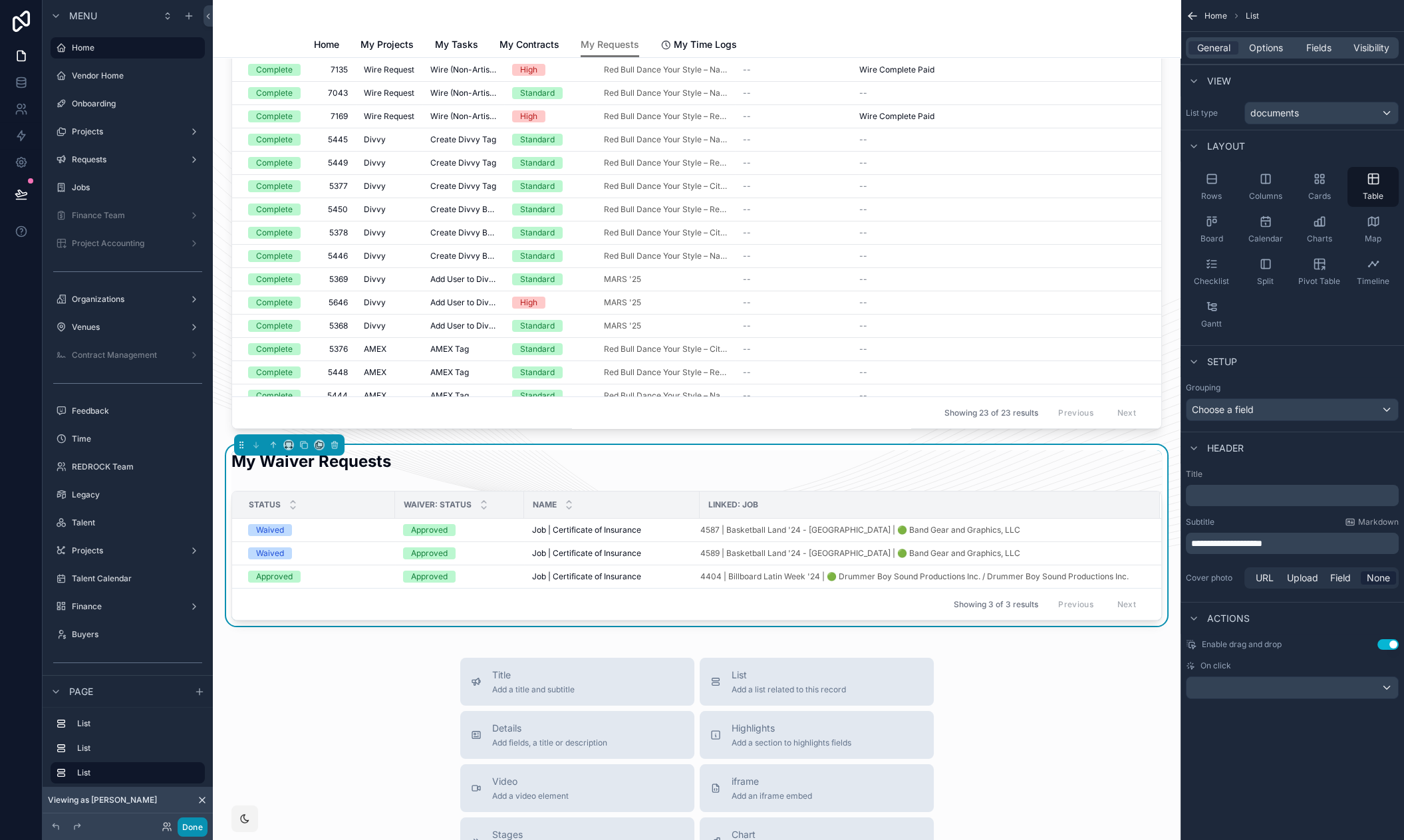
click at [198, 819] on button "Done" at bounding box center [193, 827] width 30 height 19
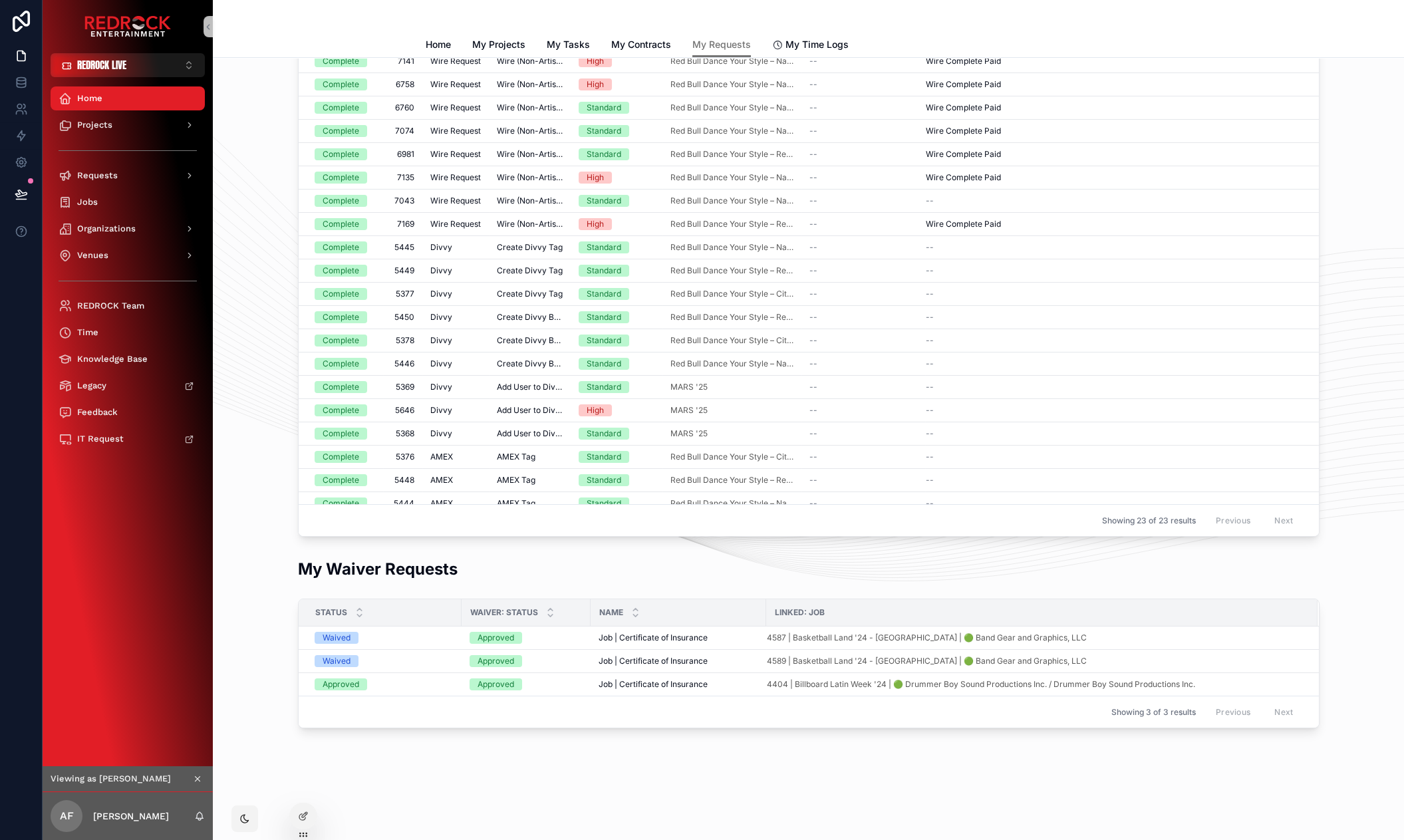
scroll to position [262, 0]
click at [197, 780] on icon "scrollable content" at bounding box center [197, 779] width 10 height 10
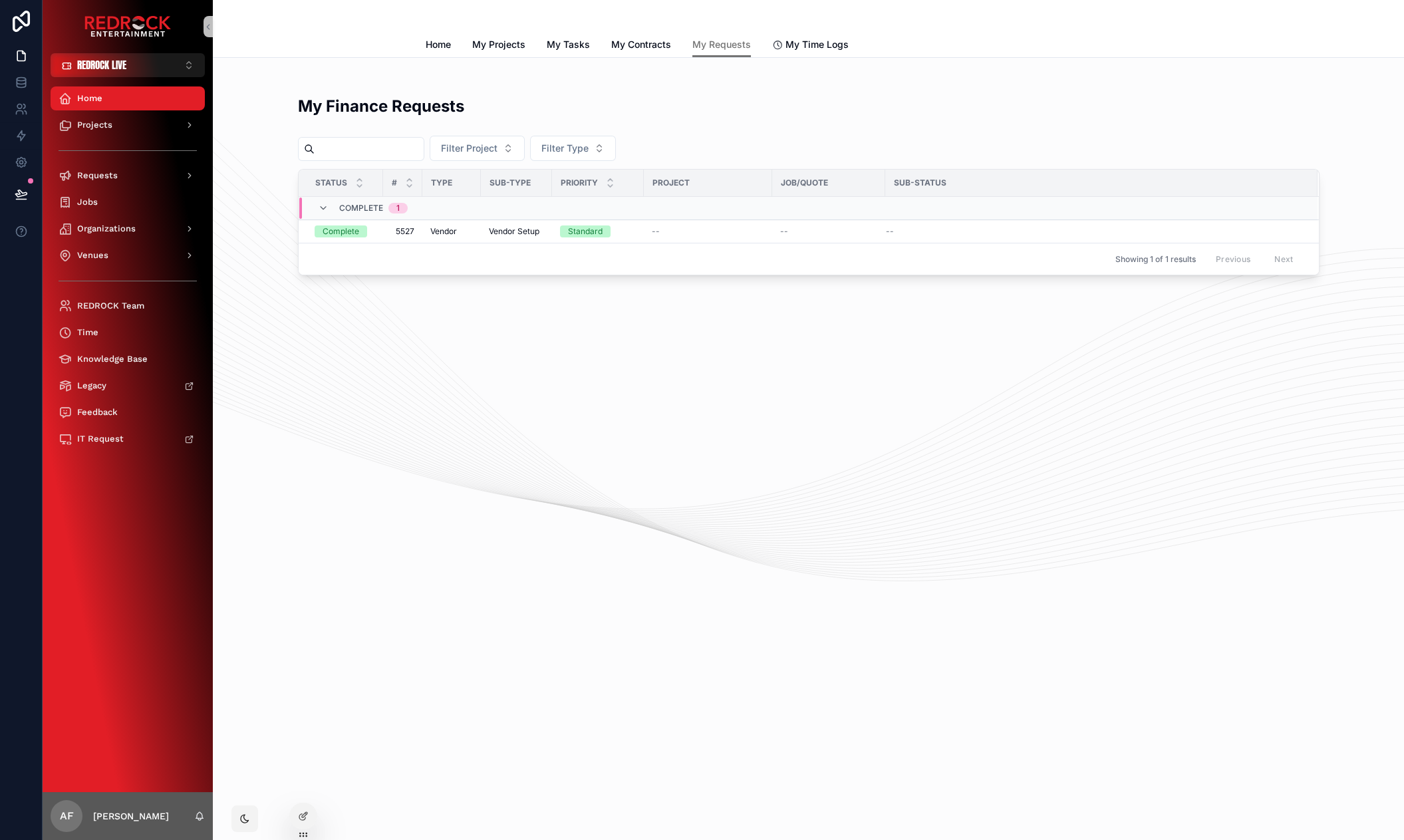
scroll to position [0, 0]
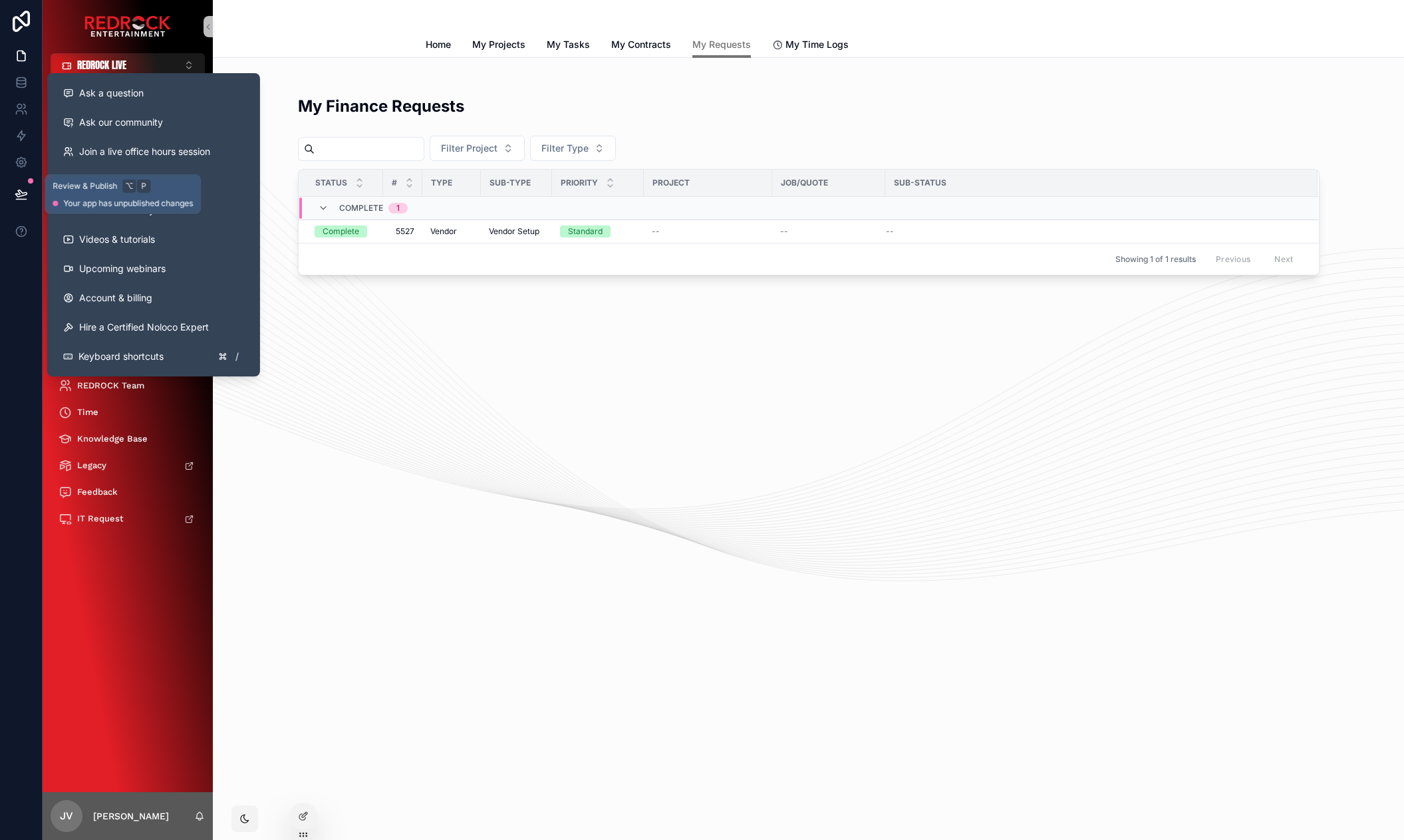
click at [24, 199] on icon at bounding box center [21, 194] width 13 height 13
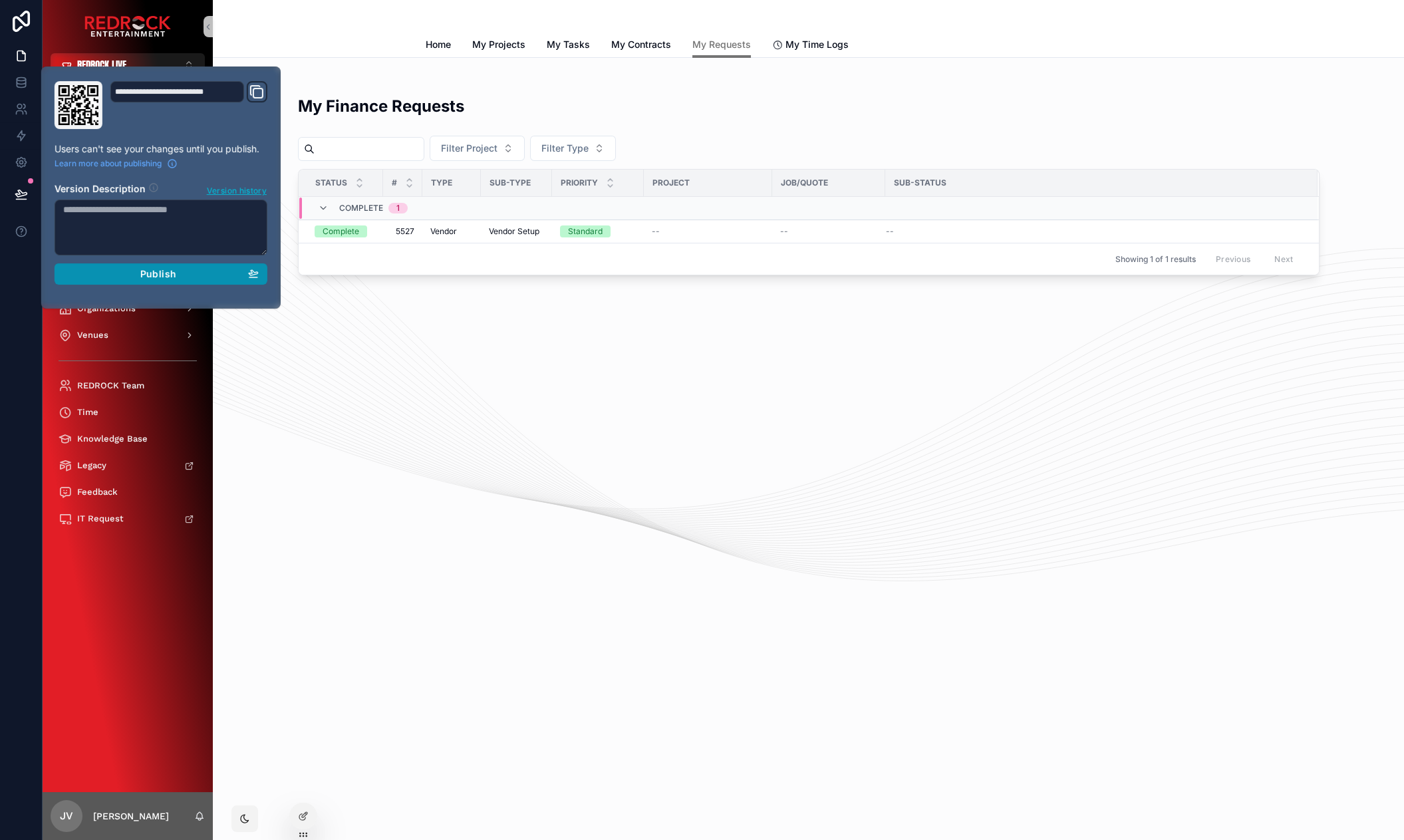
click at [130, 269] on div "Publish" at bounding box center [161, 274] width 195 height 12
